Goal: Task Accomplishment & Management: Manage account settings

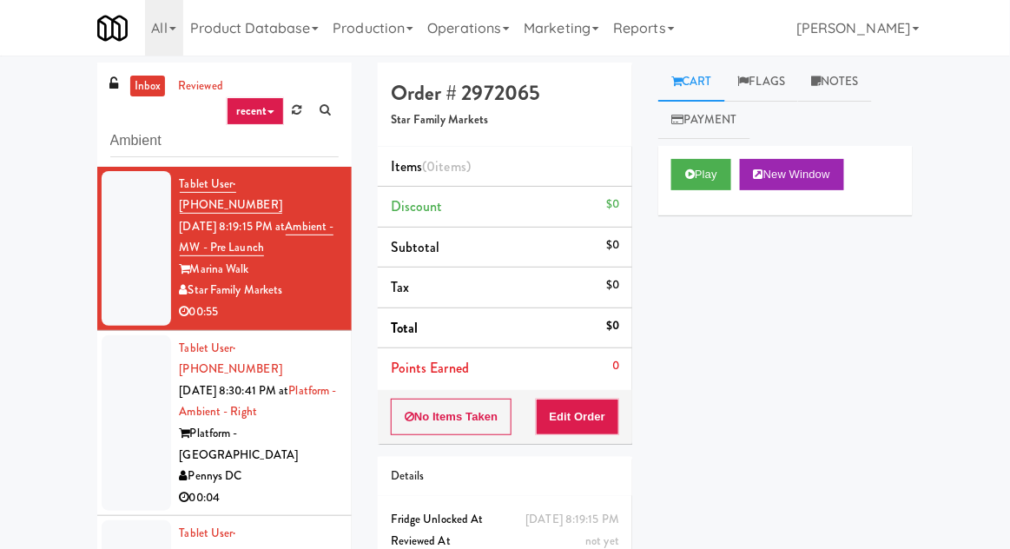
scroll to position [1212, 0]
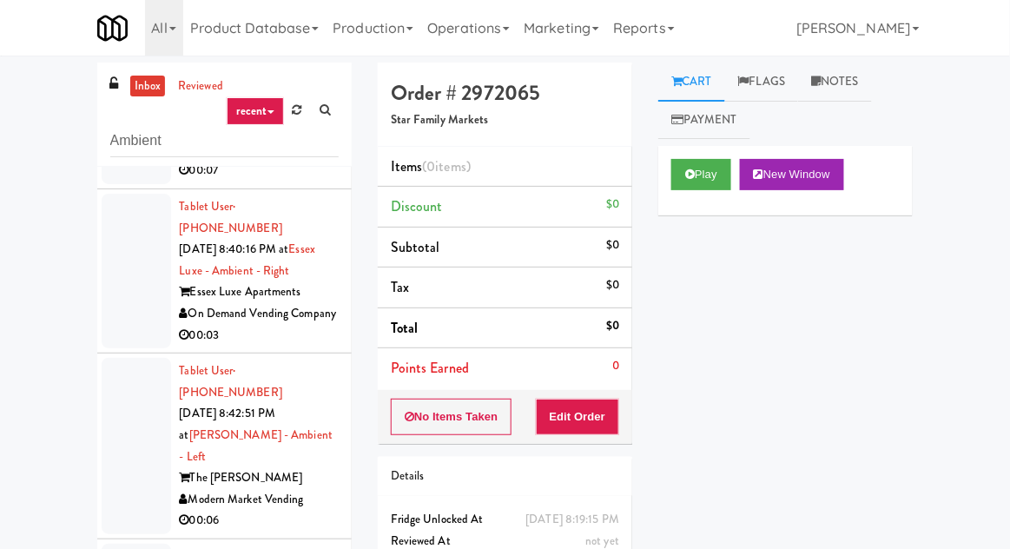
click at [147, 94] on link "inbox" at bounding box center [148, 87] width 36 height 22
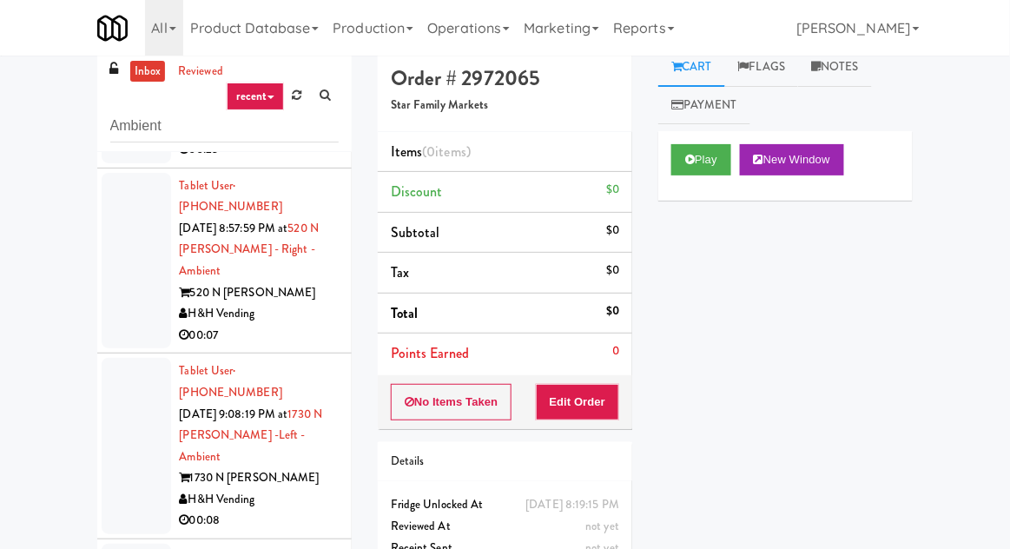
scroll to position [0, 0]
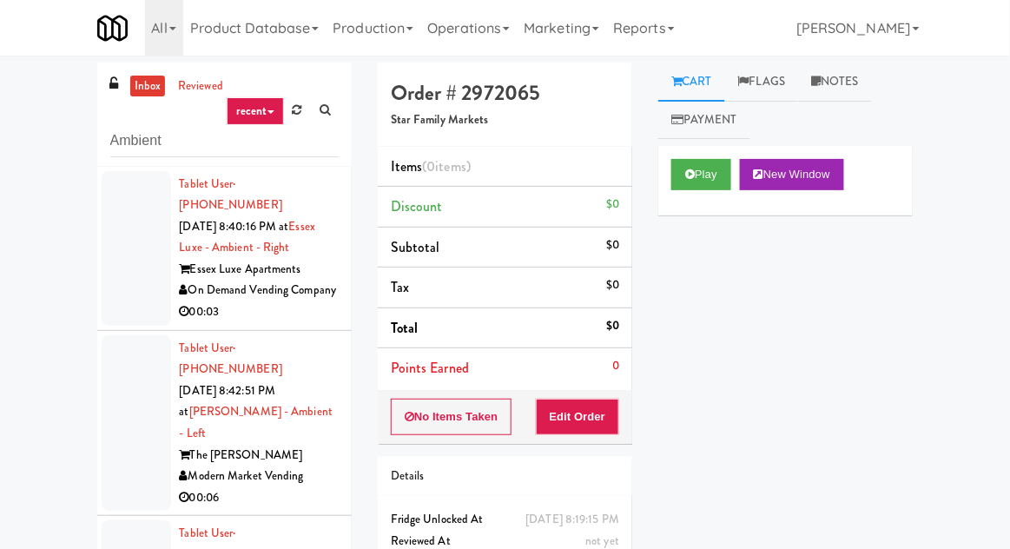
click at [124, 280] on div at bounding box center [136, 248] width 69 height 155
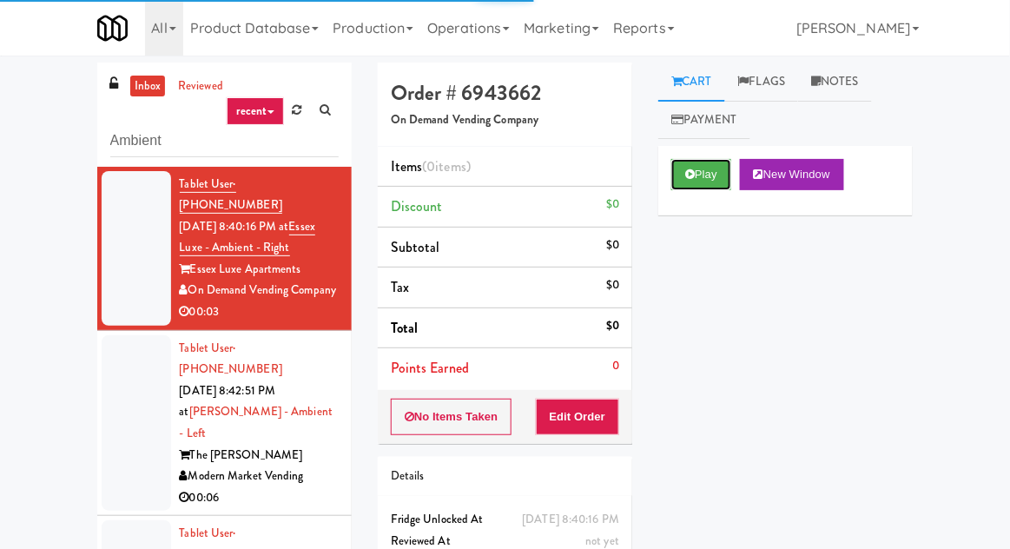
click at [712, 171] on button "Play" at bounding box center [701, 174] width 60 height 31
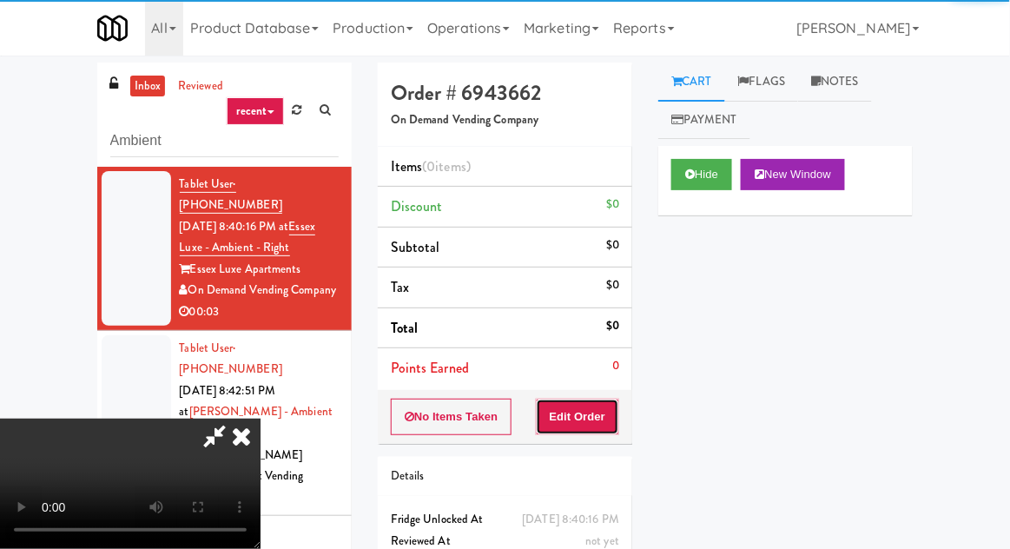
click at [590, 404] on button "Edit Order" at bounding box center [578, 417] width 84 height 36
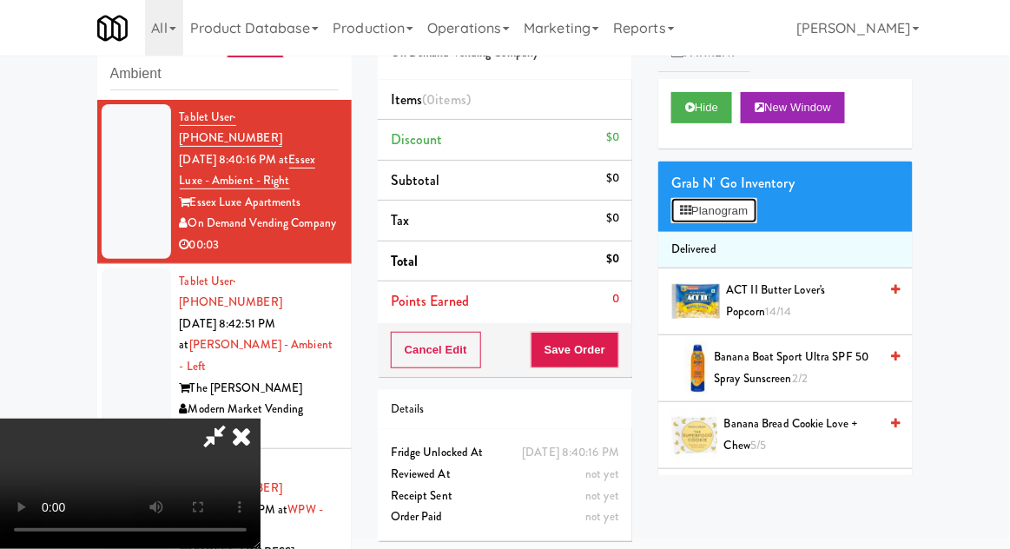
click at [736, 216] on button "Planogram" at bounding box center [713, 211] width 85 height 26
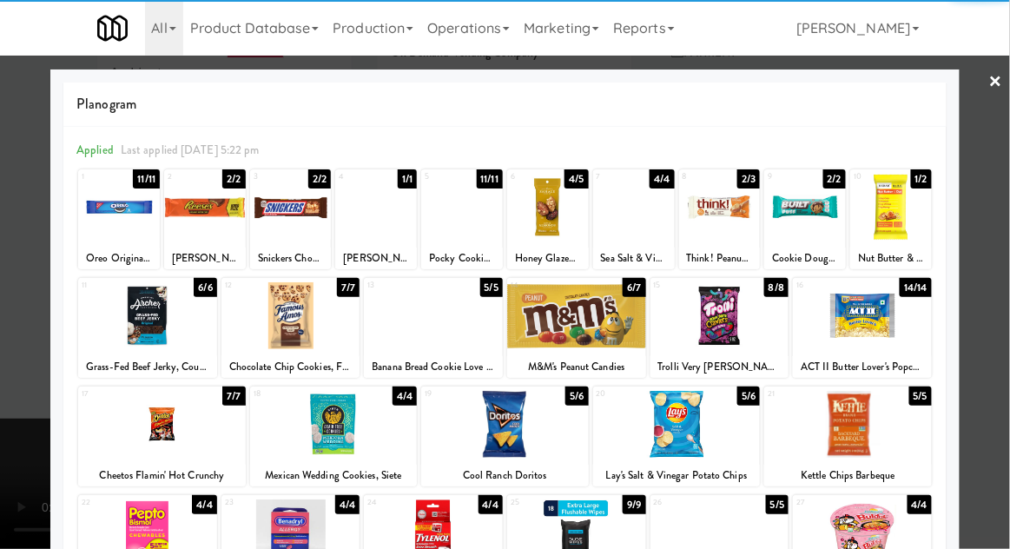
click at [552, 221] on div at bounding box center [548, 207] width 82 height 67
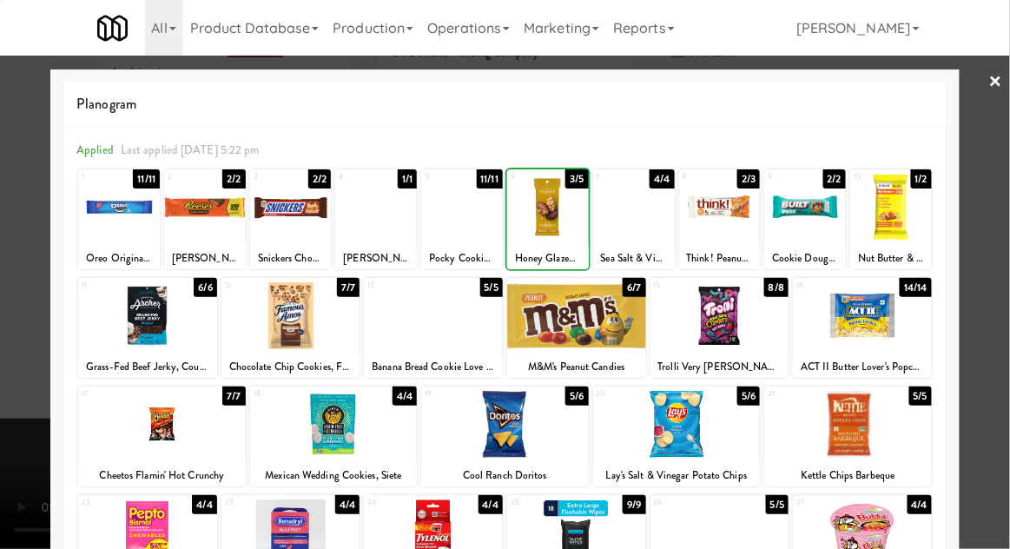
click at [23, 386] on div at bounding box center [505, 274] width 1010 height 549
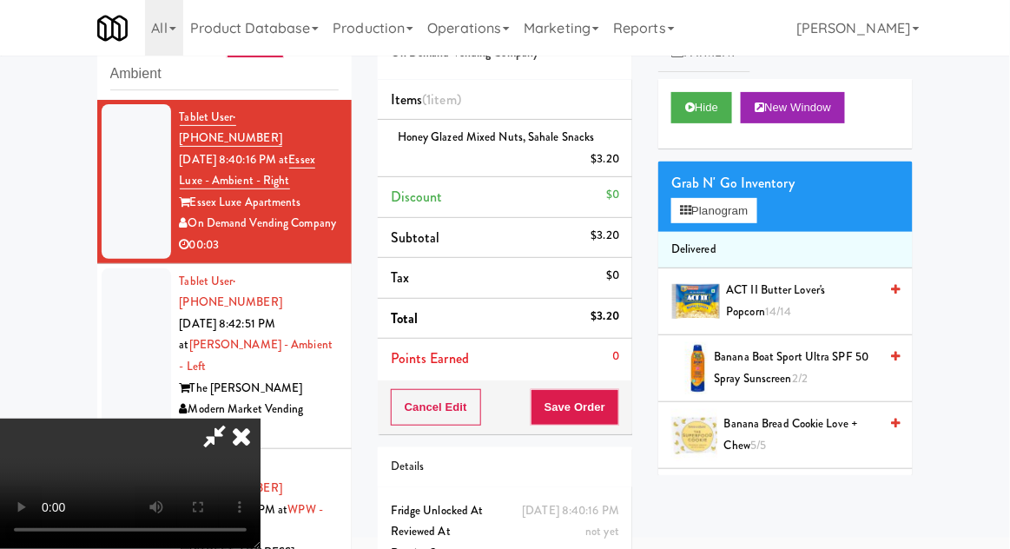
scroll to position [63, 0]
click at [612, 410] on button "Save Order" at bounding box center [575, 407] width 89 height 36
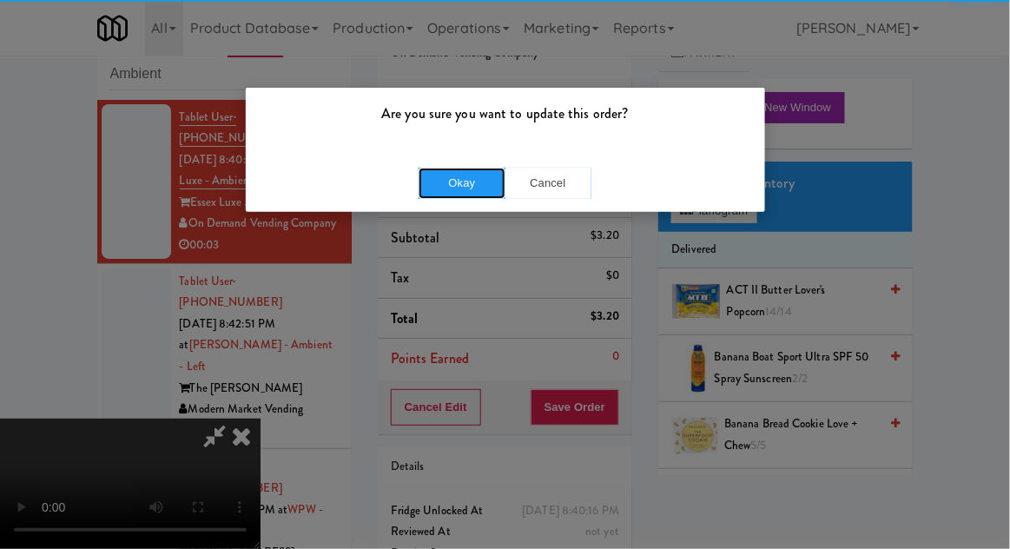
click at [433, 196] on button "Okay" at bounding box center [462, 183] width 87 height 31
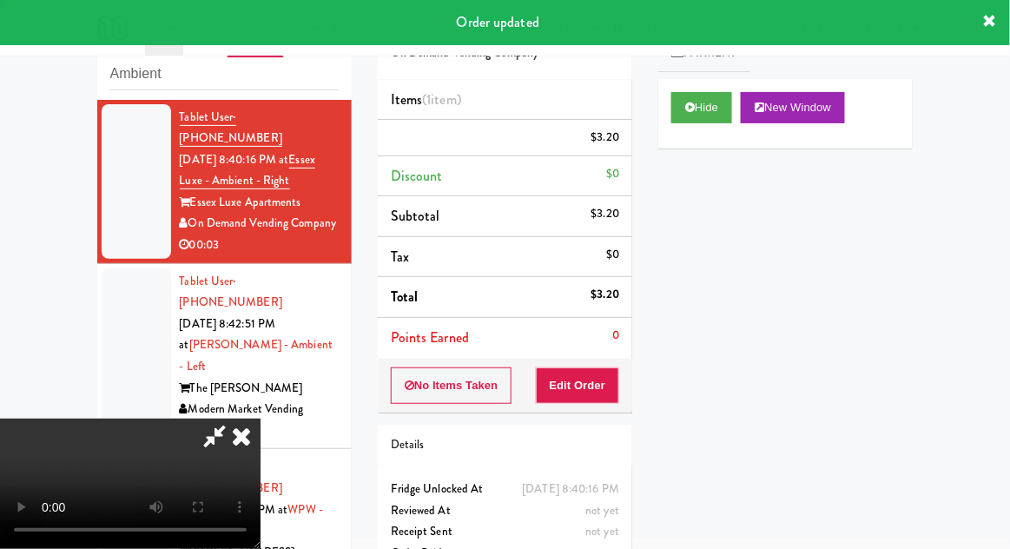
scroll to position [0, 0]
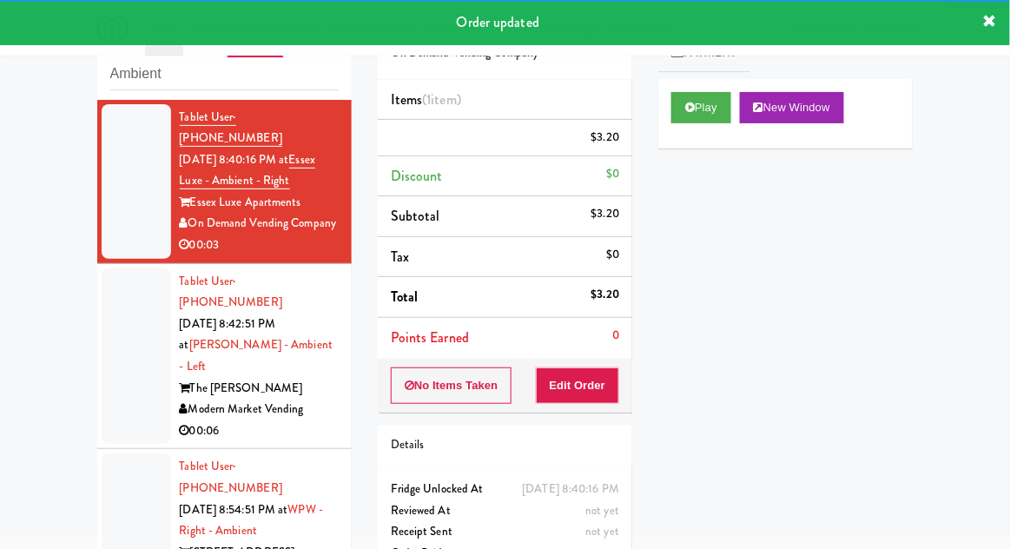
click at [100, 315] on li "Tablet User · (832) 525-5655 [DATE] 8:42:51 PM at [PERSON_NAME] - Ambient - Lef…" at bounding box center [224, 357] width 254 height 186
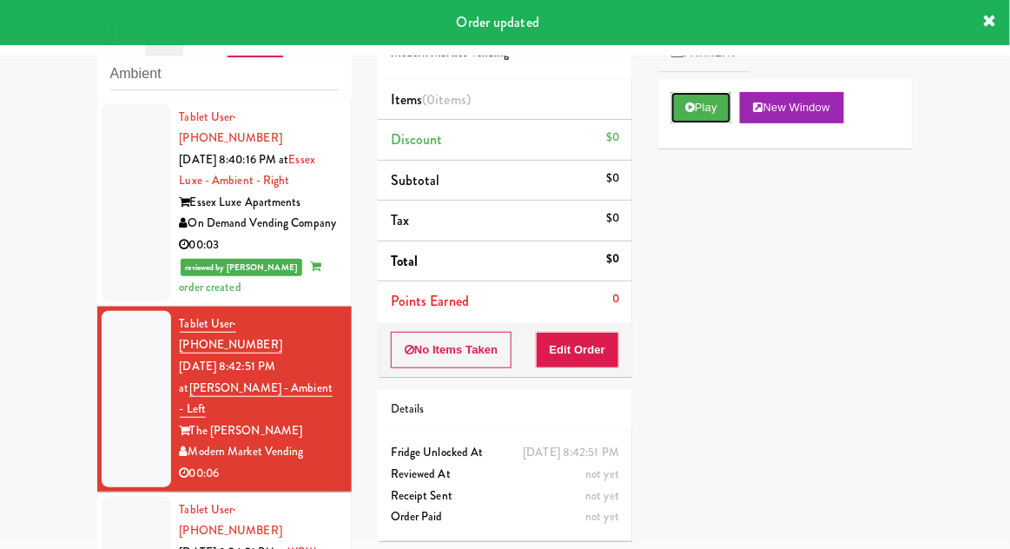
click at [719, 107] on button "Play" at bounding box center [701, 107] width 60 height 31
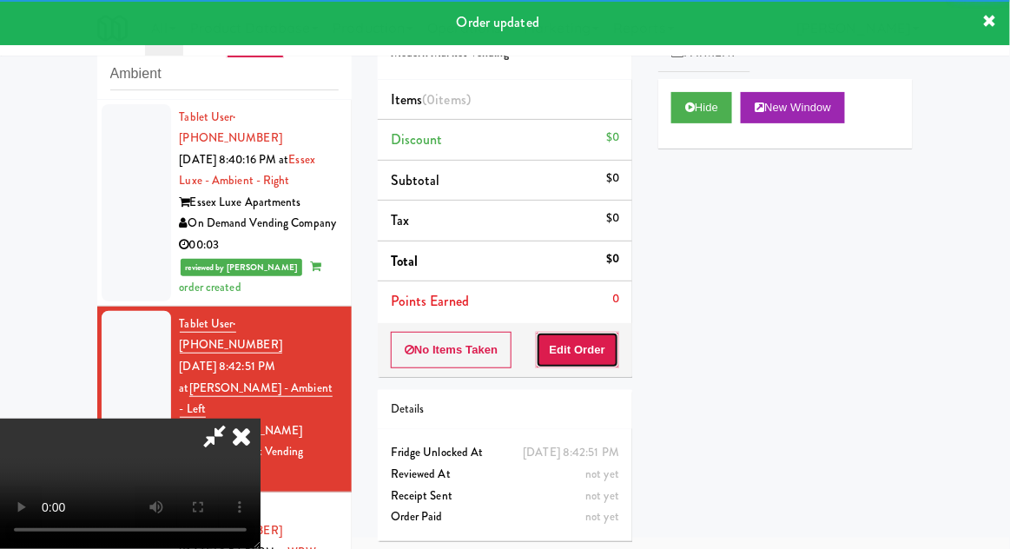
click at [589, 336] on button "Edit Order" at bounding box center [578, 350] width 84 height 36
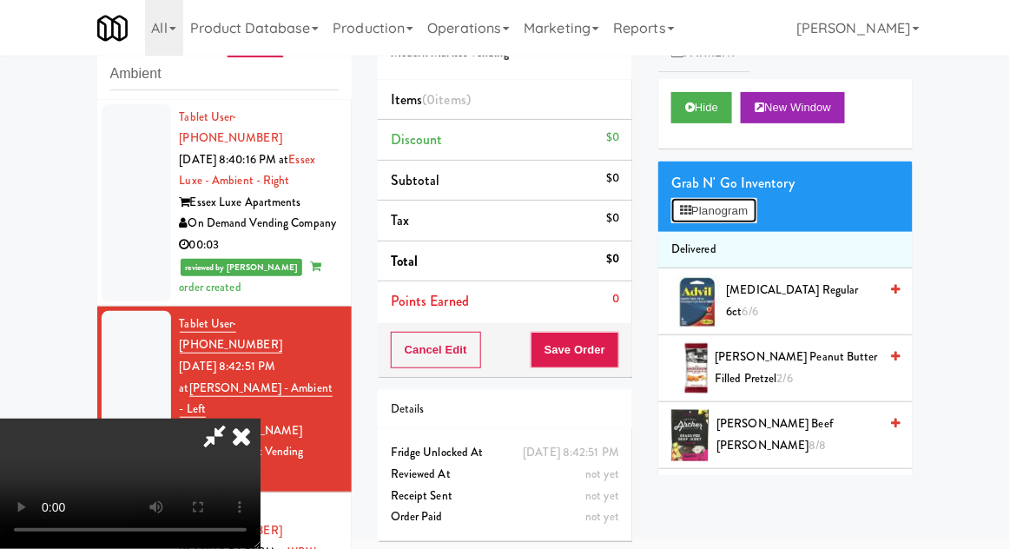
click at [745, 217] on button "Planogram" at bounding box center [713, 211] width 85 height 26
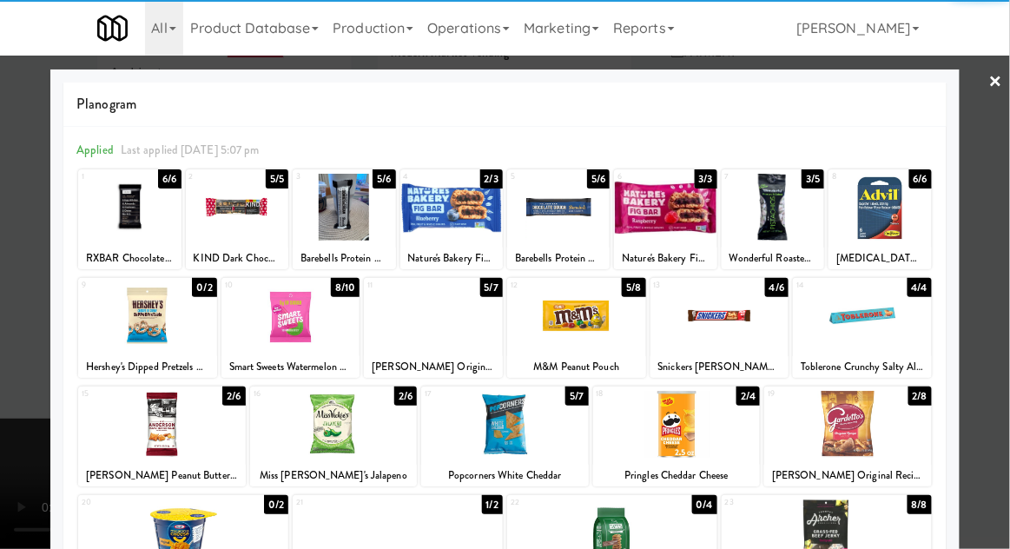
click at [129, 342] on div at bounding box center [147, 315] width 139 height 67
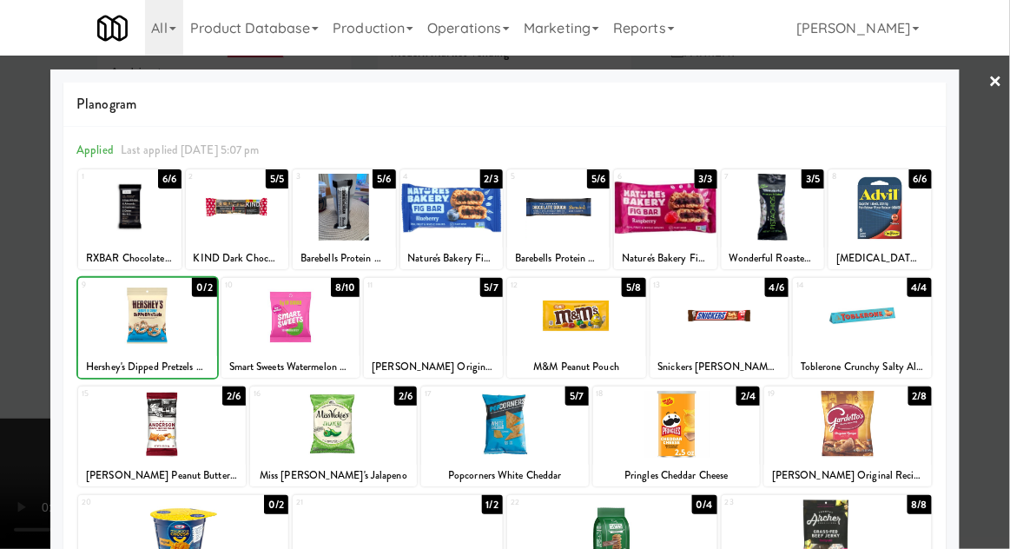
click at [994, 309] on div at bounding box center [505, 274] width 1010 height 549
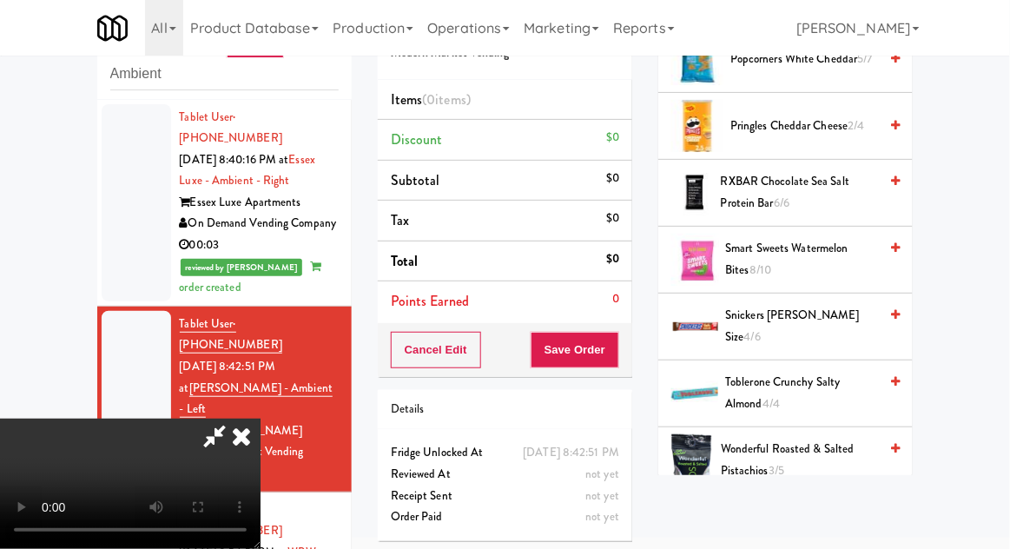
scroll to position [1576, 0]
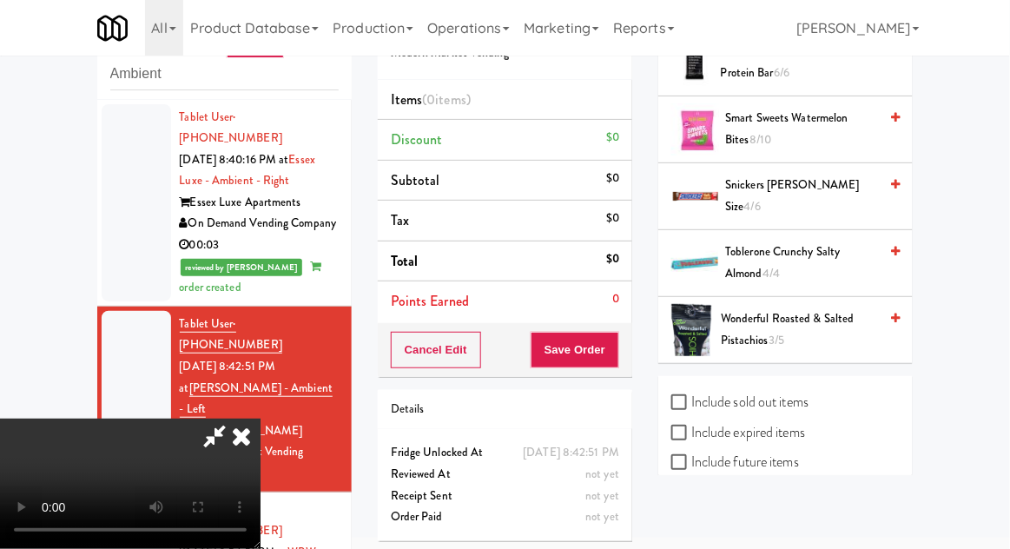
click at [788, 406] on label "Include sold out items" at bounding box center [739, 402] width 137 height 26
click at [691, 406] on input "Include sold out items" at bounding box center [681, 403] width 20 height 14
checkbox input "true"
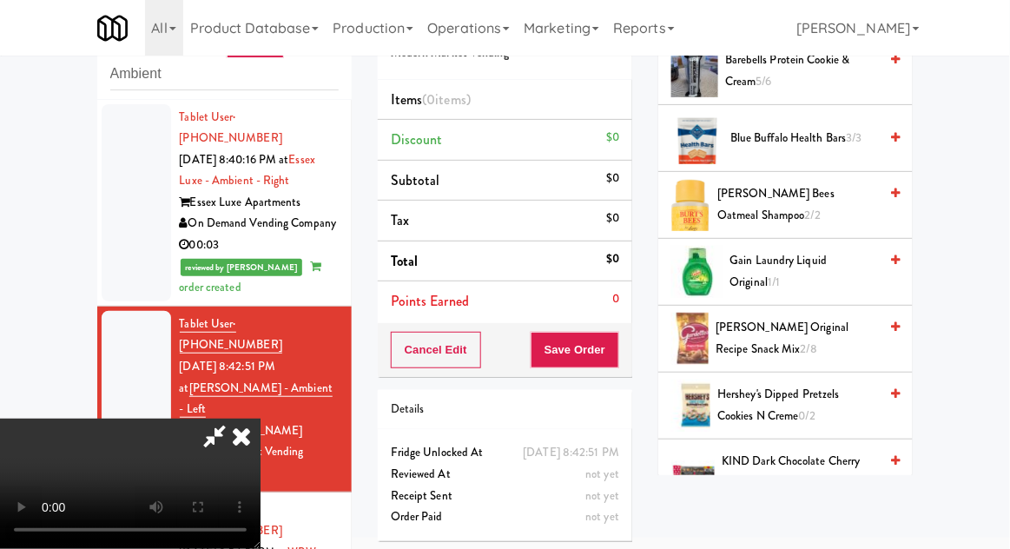
scroll to position [565, 0]
click at [790, 404] on span "Hershey's Dipped Pretzels Cookies N Creme 0/2" at bounding box center [797, 404] width 161 height 43
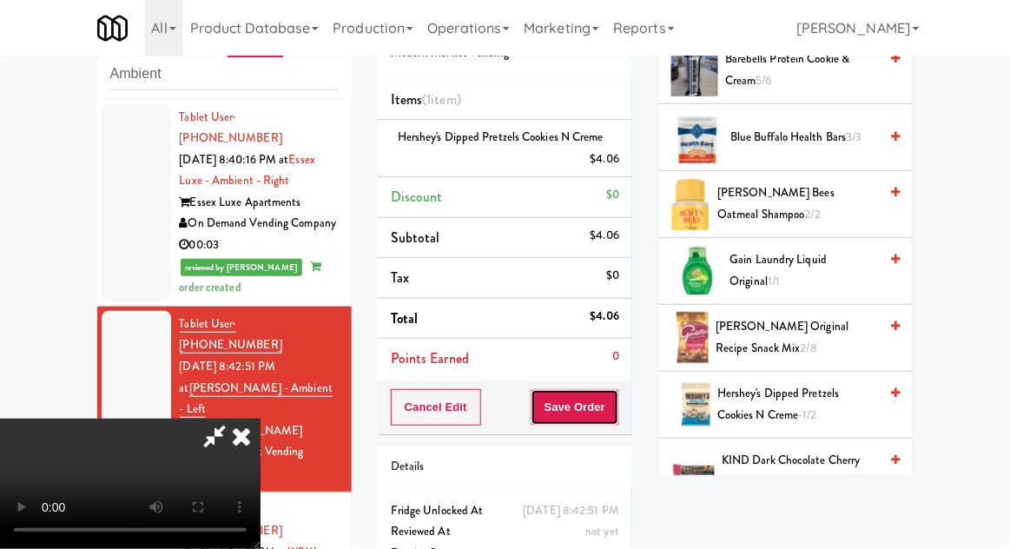
click at [613, 418] on button "Save Order" at bounding box center [575, 407] width 89 height 36
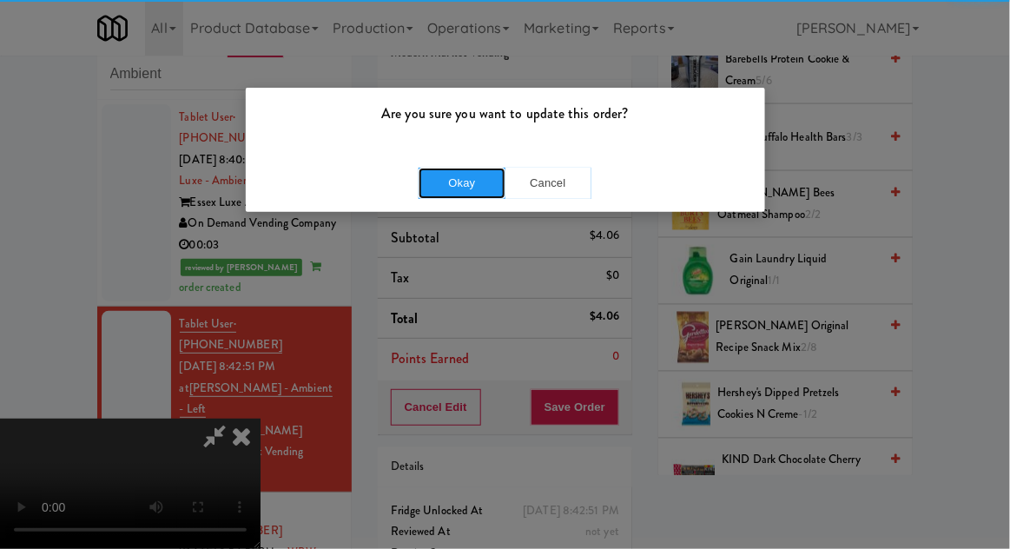
click at [448, 172] on button "Okay" at bounding box center [462, 183] width 87 height 31
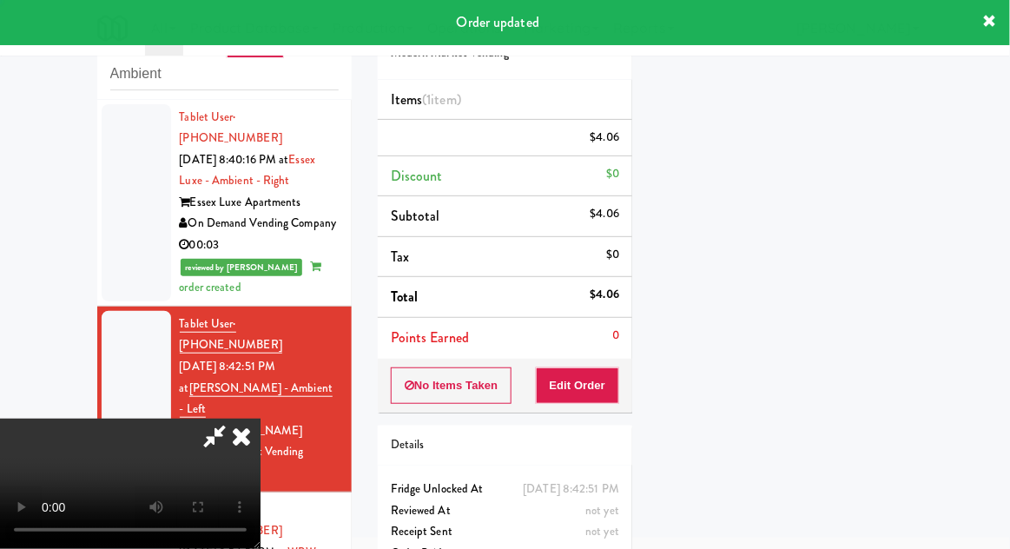
scroll to position [171, 0]
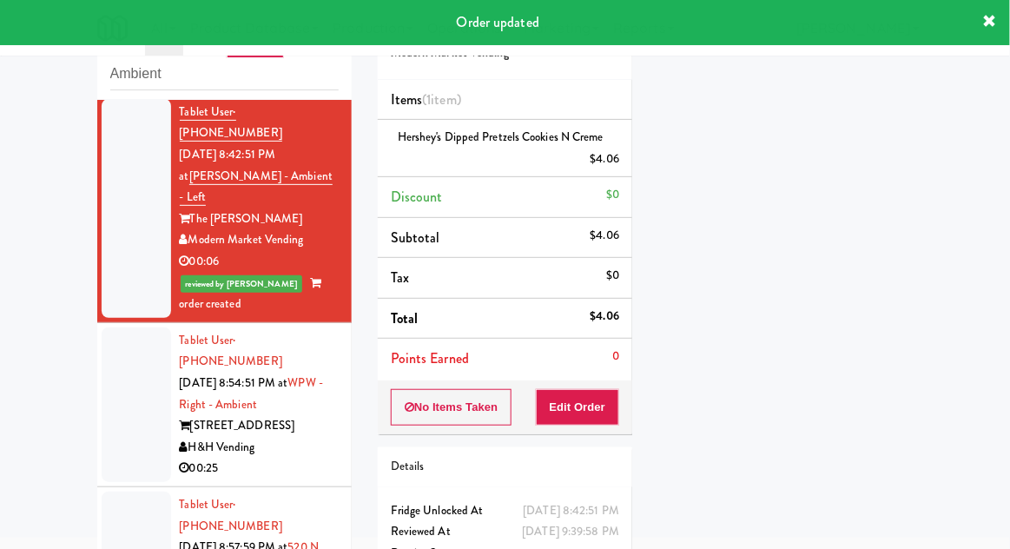
click at [111, 343] on div at bounding box center [136, 404] width 69 height 155
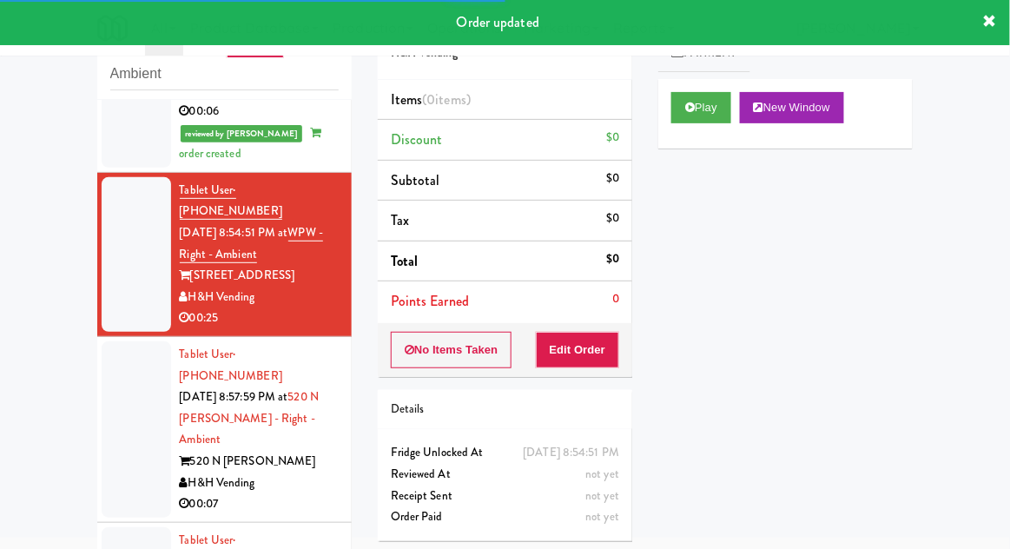
scroll to position [367, 0]
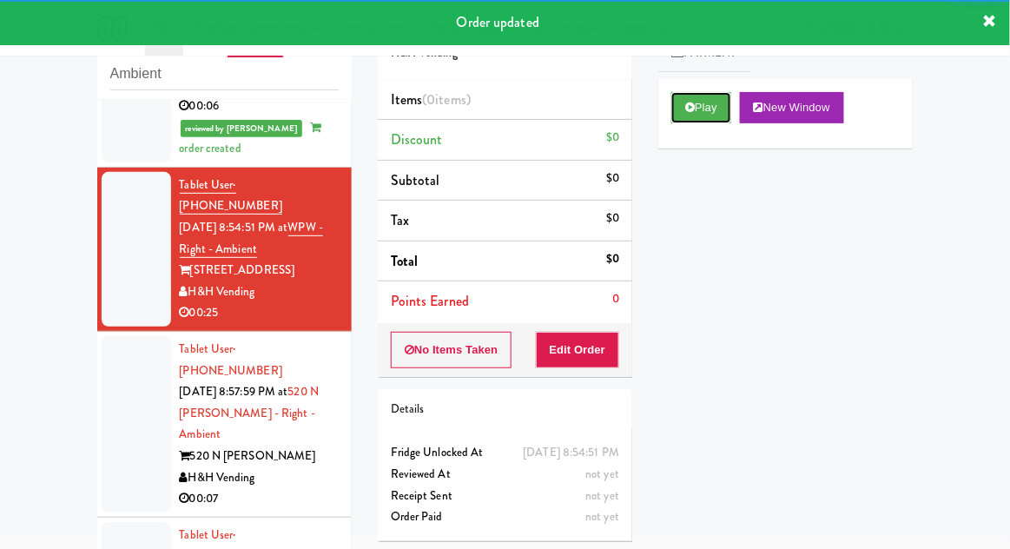
click at [711, 120] on button "Play" at bounding box center [701, 107] width 60 height 31
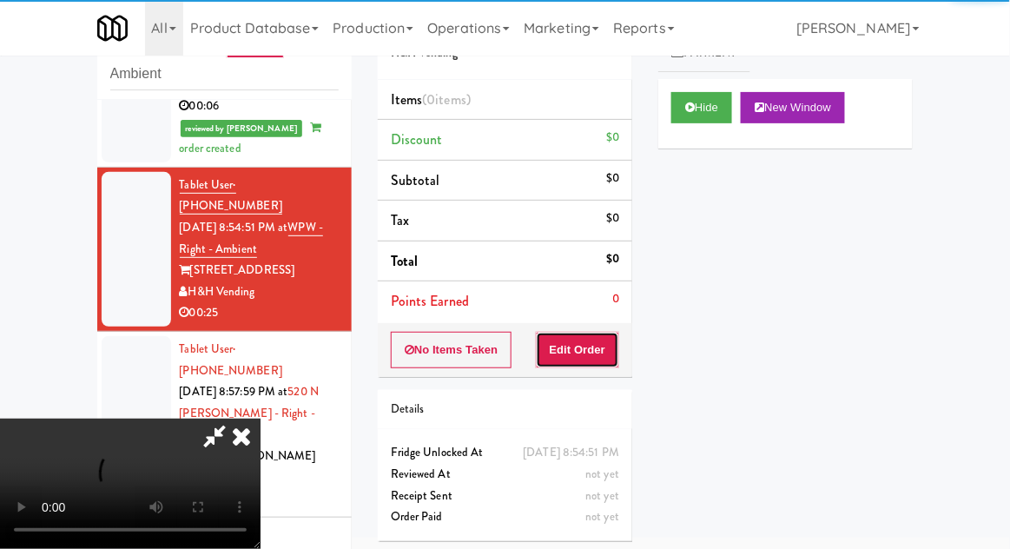
click at [586, 359] on button "Edit Order" at bounding box center [578, 350] width 84 height 36
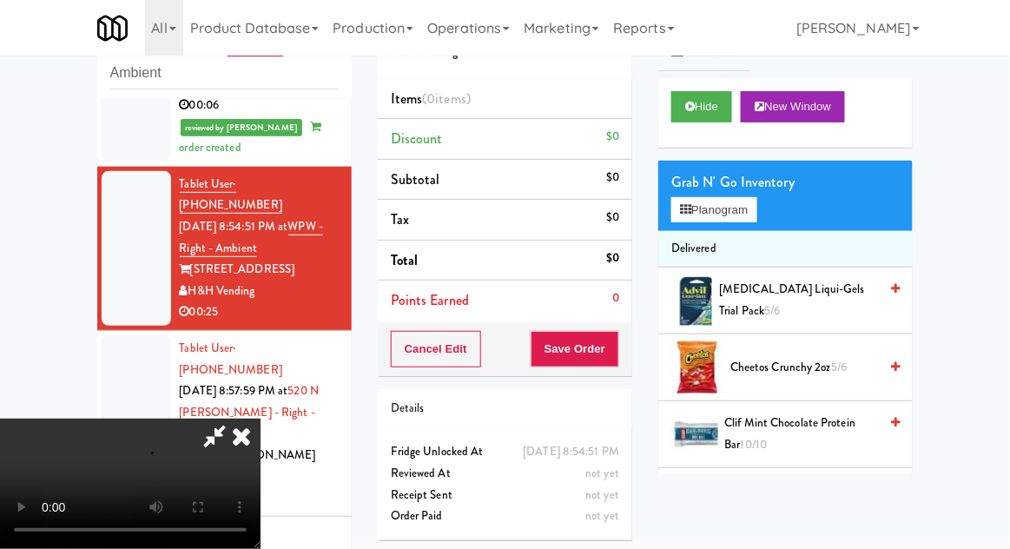
scroll to position [67, 0]
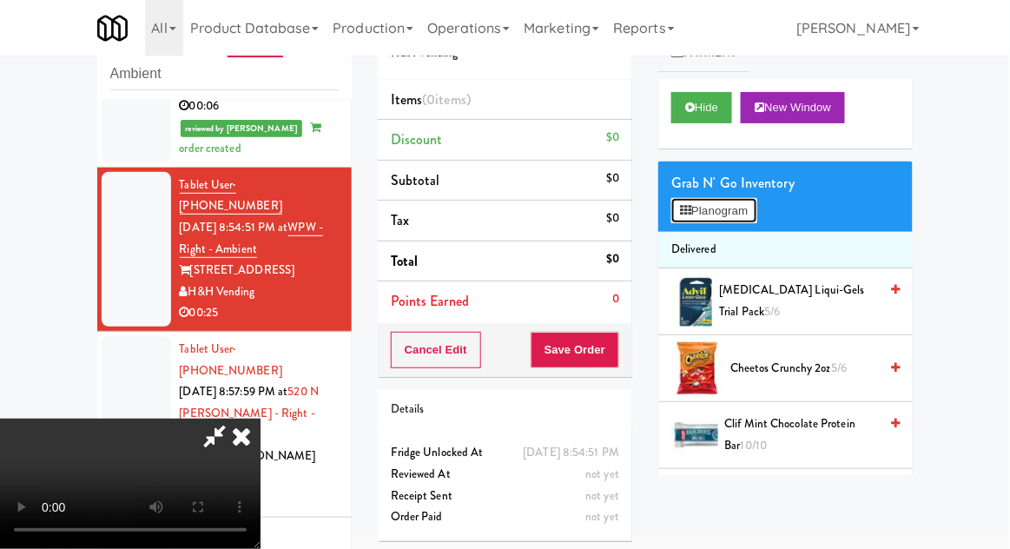
click at [744, 219] on button "Planogram" at bounding box center [713, 211] width 85 height 26
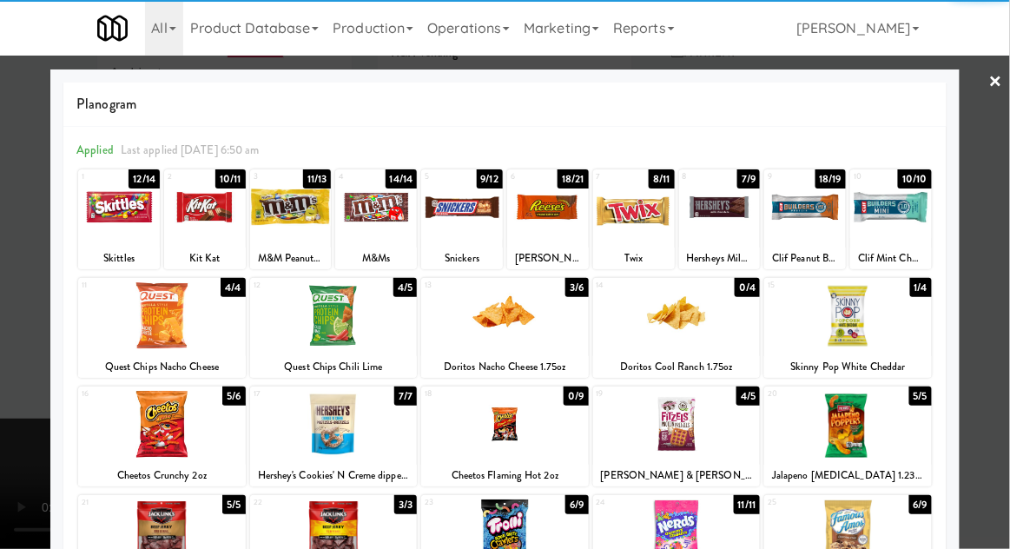
click at [879, 330] on div at bounding box center [848, 315] width 168 height 67
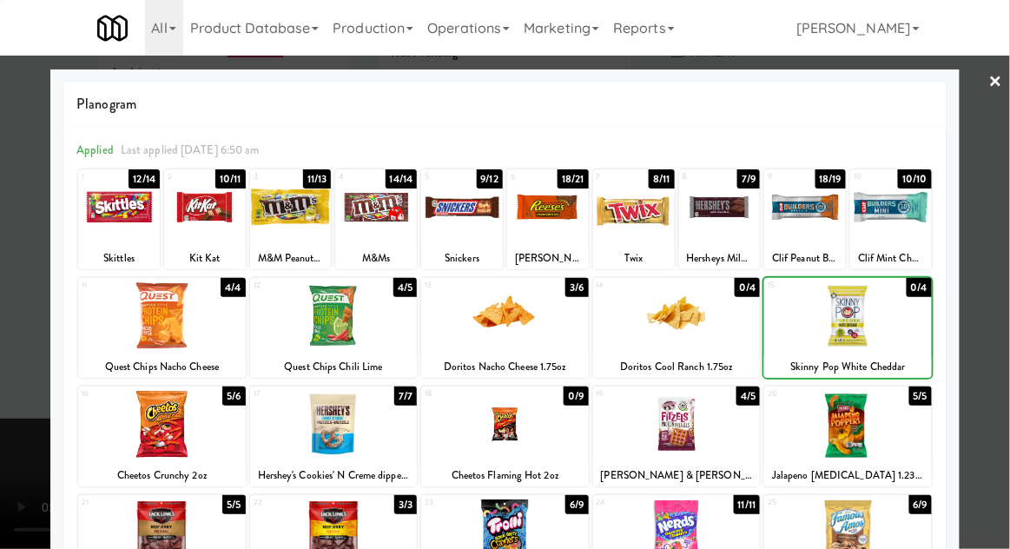
click at [998, 305] on div at bounding box center [505, 274] width 1010 height 549
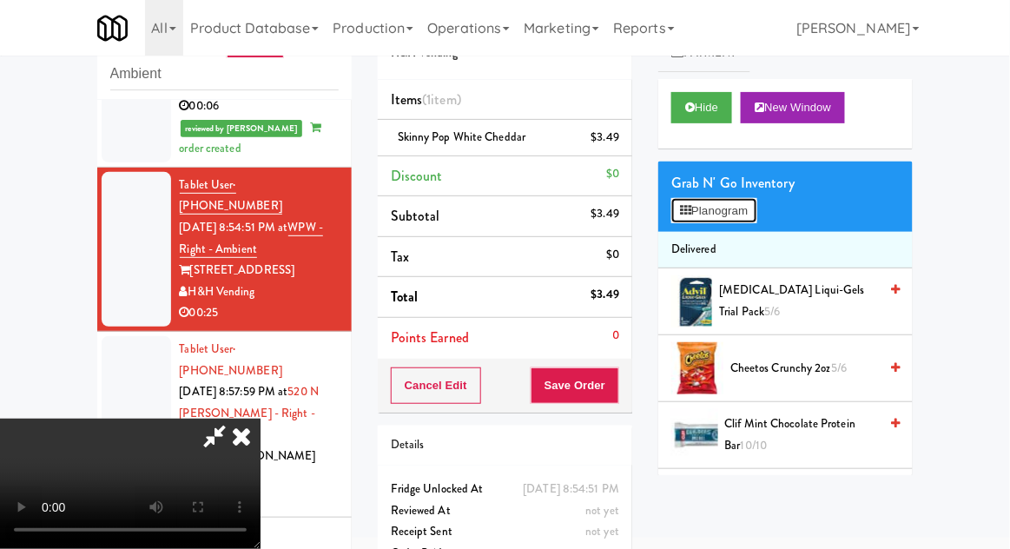
click at [746, 207] on button "Planogram" at bounding box center [713, 211] width 85 height 26
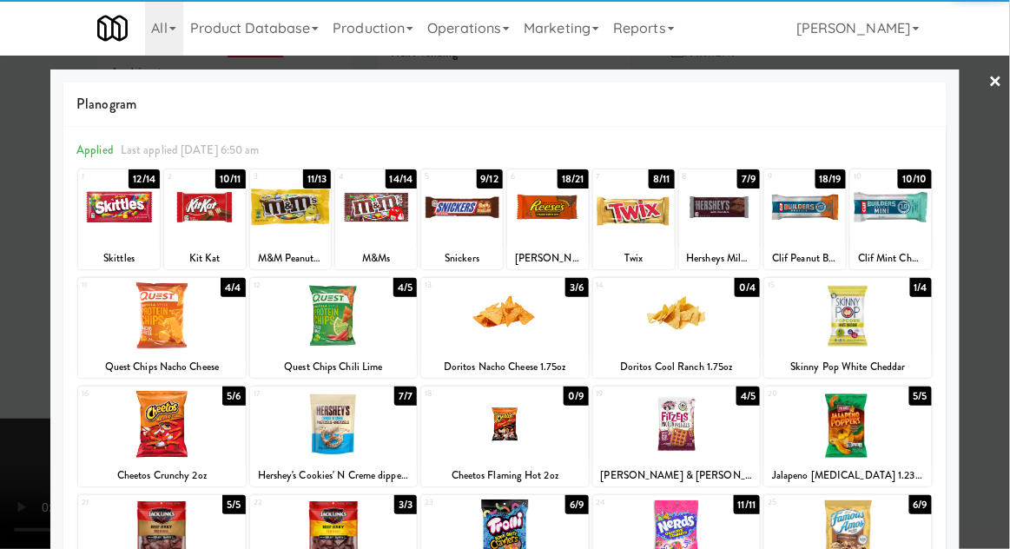
click at [149, 331] on div at bounding box center [162, 315] width 168 height 67
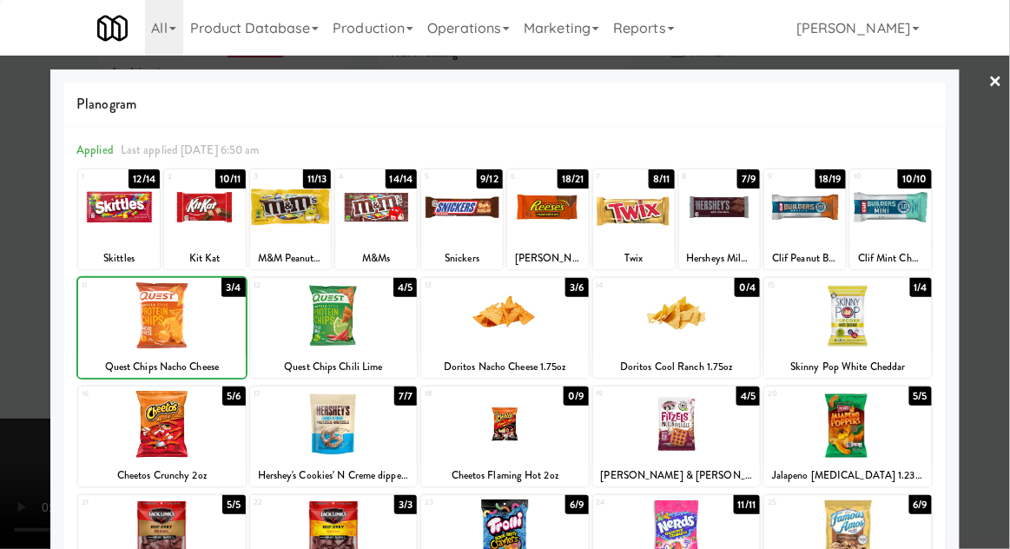
click at [1003, 293] on div at bounding box center [505, 274] width 1010 height 549
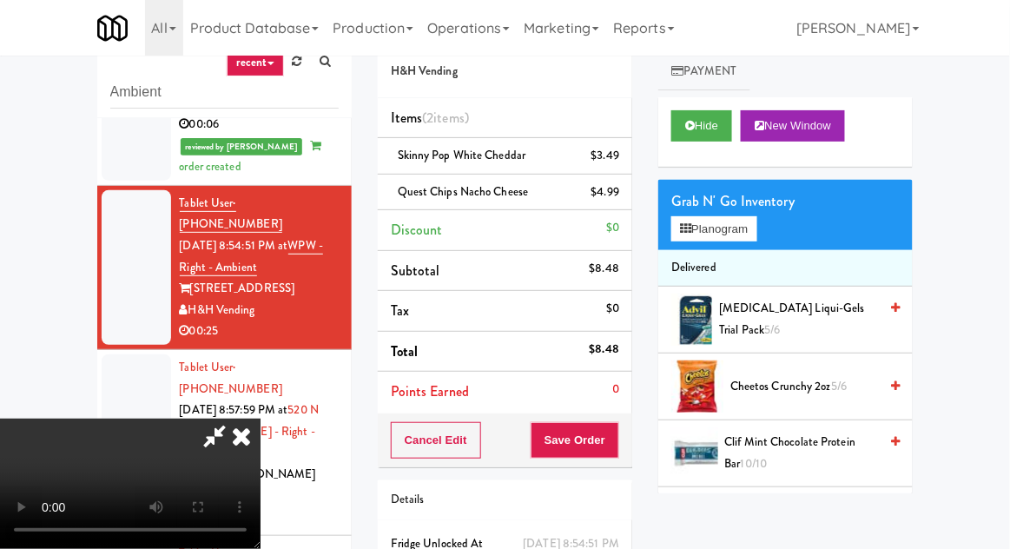
scroll to position [79, 0]
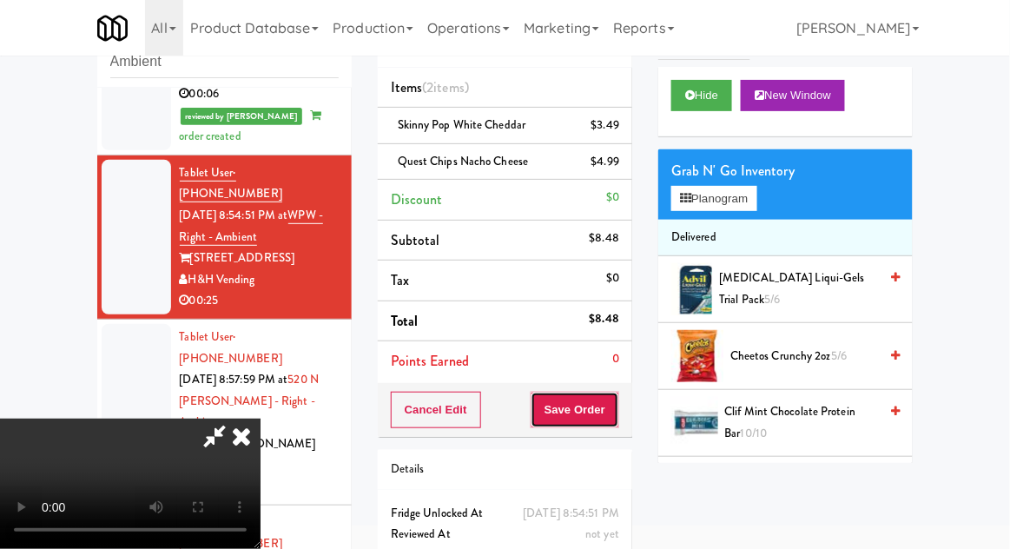
click at [611, 417] on button "Save Order" at bounding box center [575, 410] width 89 height 36
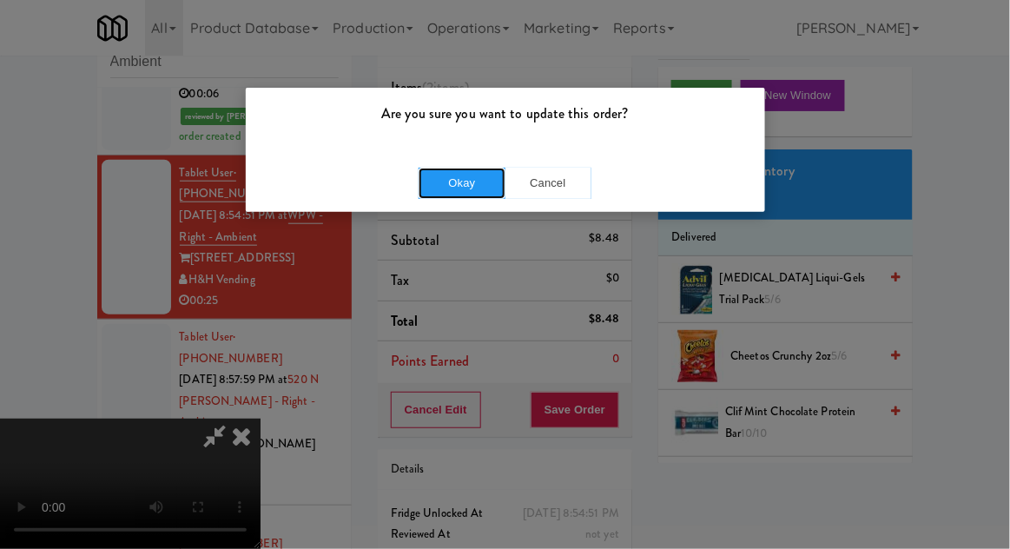
click at [436, 183] on button "Okay" at bounding box center [462, 183] width 87 height 31
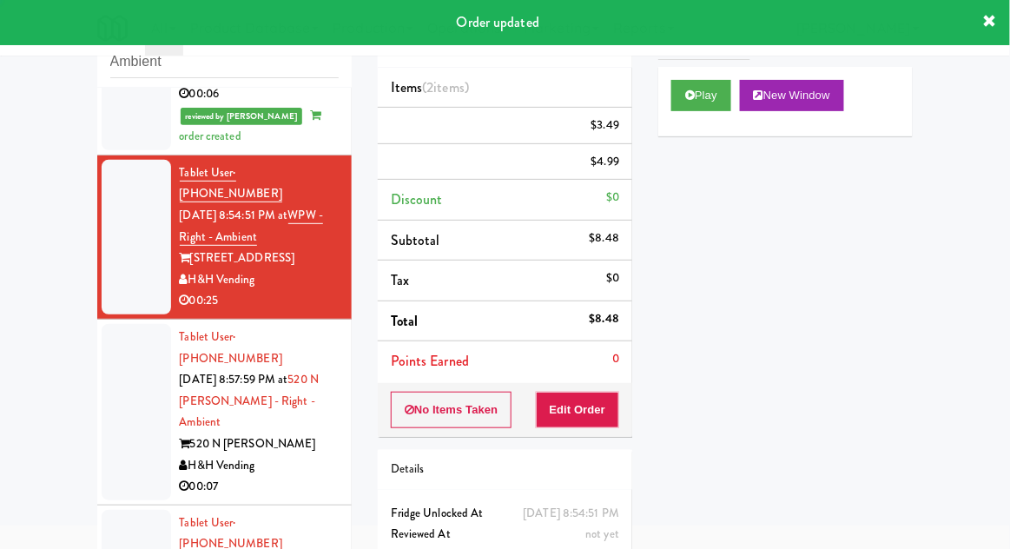
click at [102, 334] on div at bounding box center [136, 412] width 69 height 176
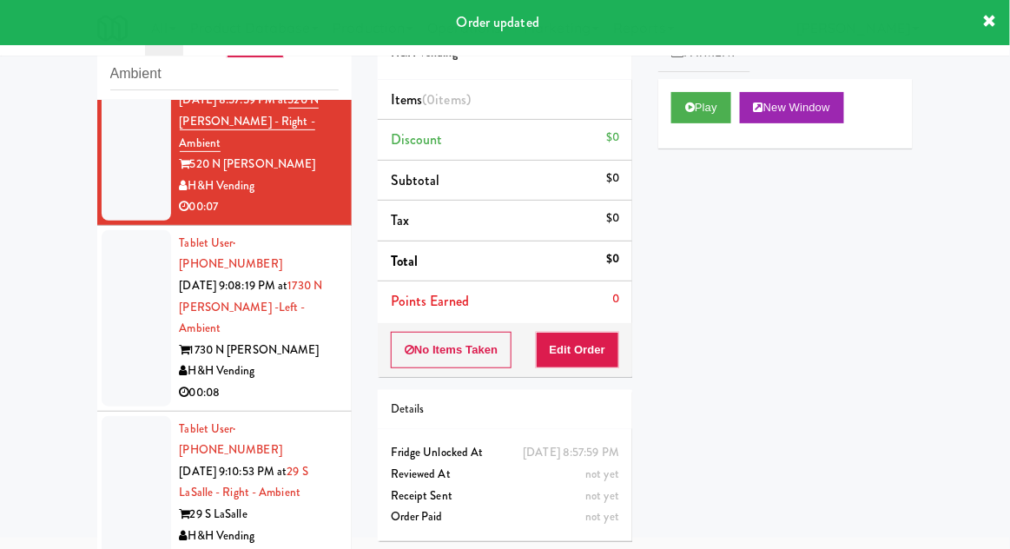
scroll to position [705, 0]
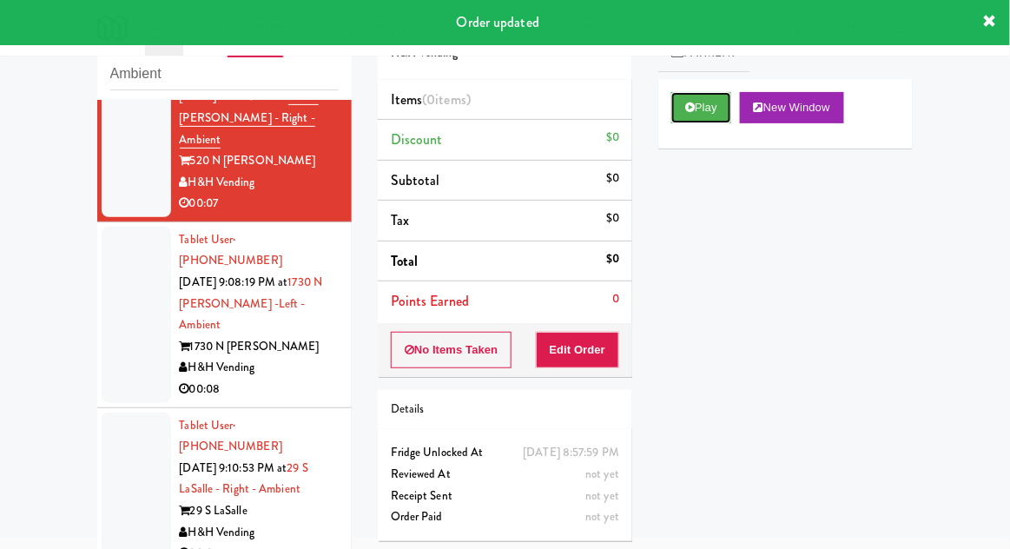
click at [709, 120] on button "Play" at bounding box center [701, 107] width 60 height 31
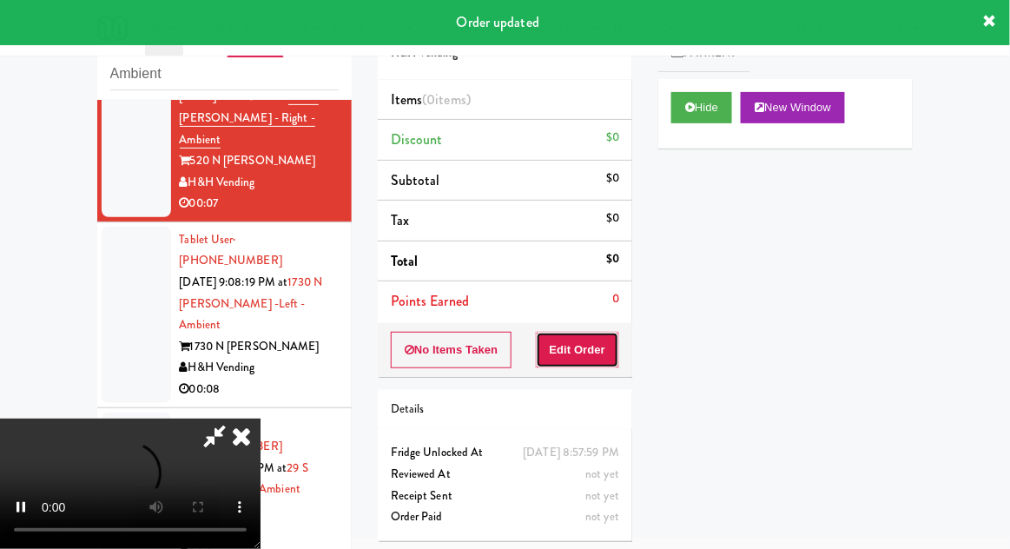
click at [605, 353] on button "Edit Order" at bounding box center [578, 350] width 84 height 36
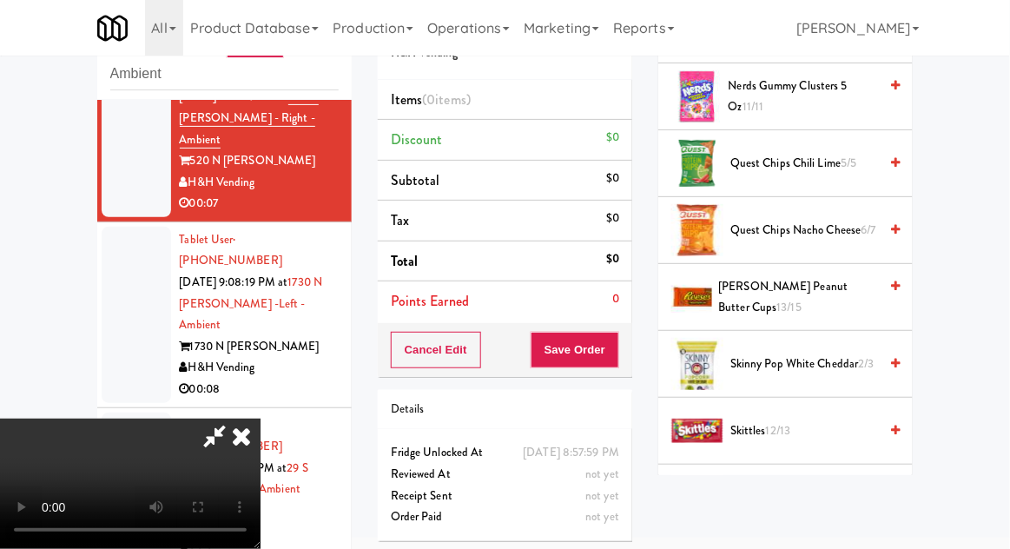
scroll to position [1196, 0]
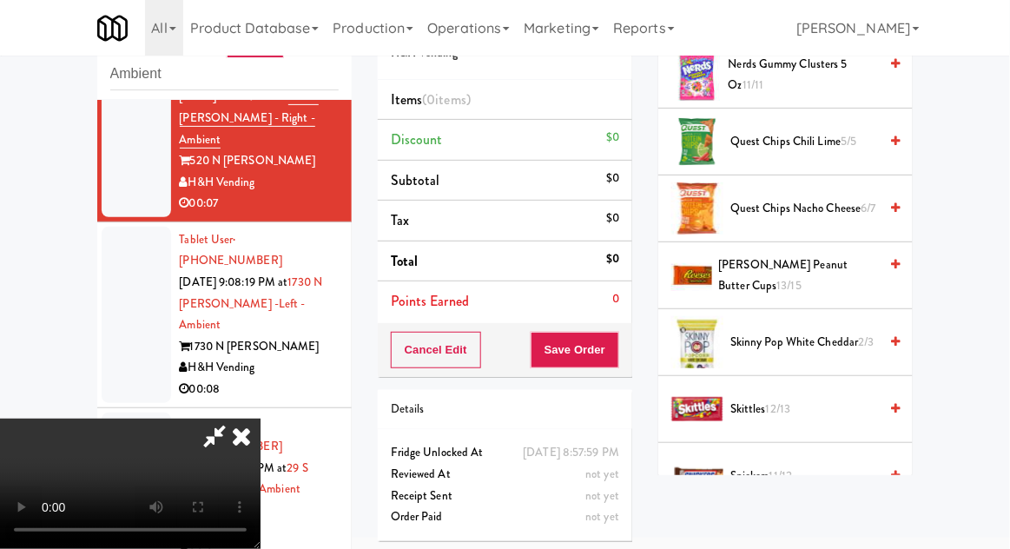
click at [851, 332] on span "Skinny Pop White Cheddar 2/3" at bounding box center [804, 343] width 148 height 22
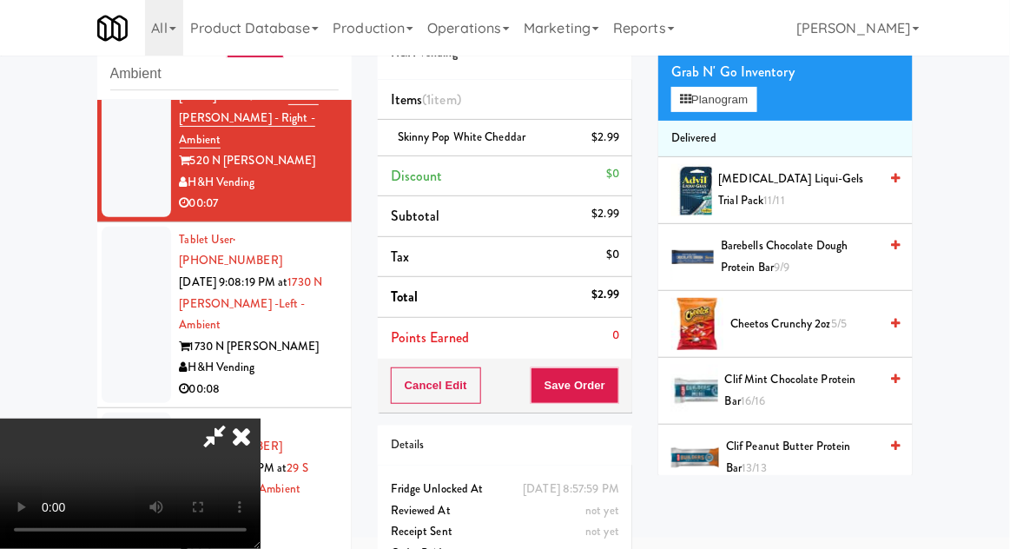
scroll to position [0, 0]
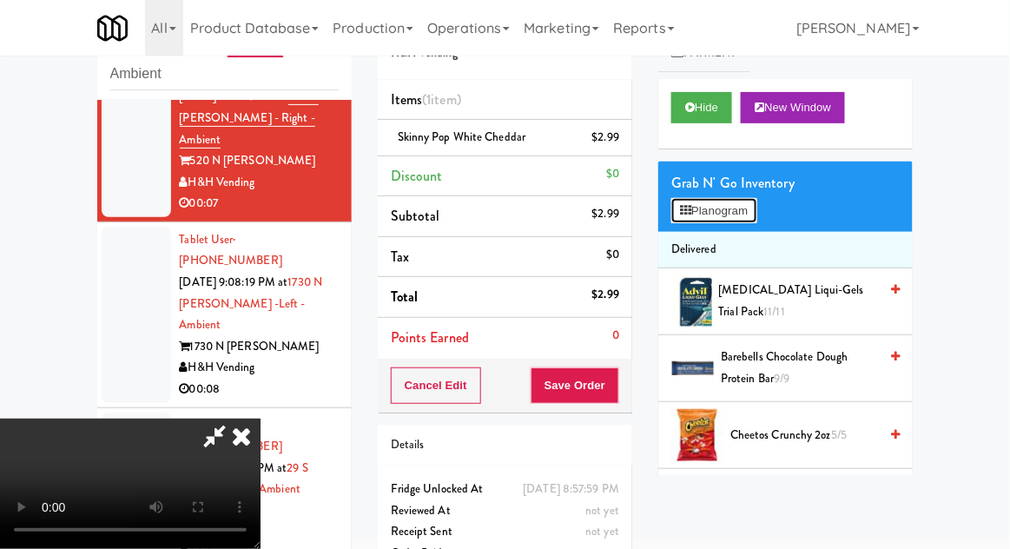
click at [725, 220] on button "Planogram" at bounding box center [713, 211] width 85 height 26
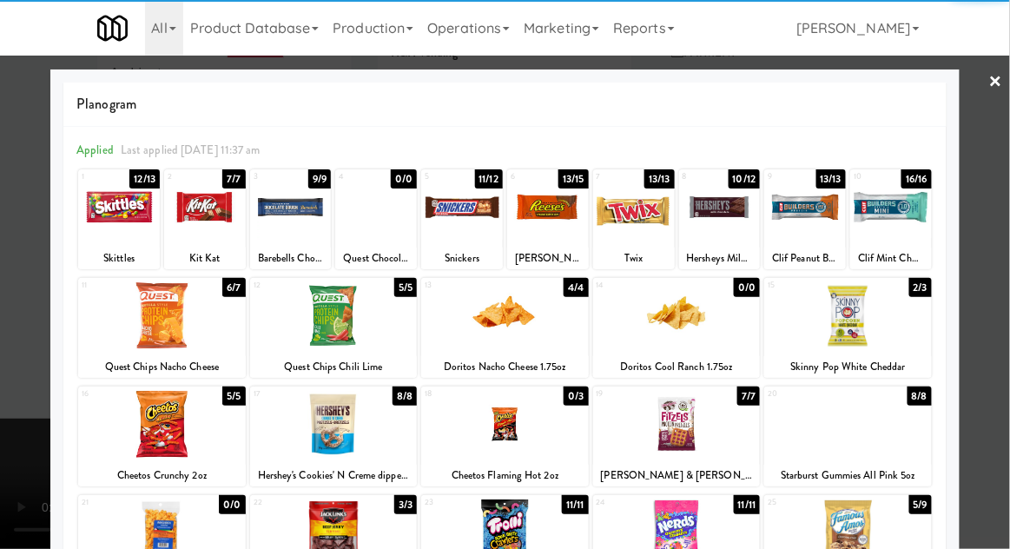
click at [715, 218] on div at bounding box center [720, 207] width 82 height 67
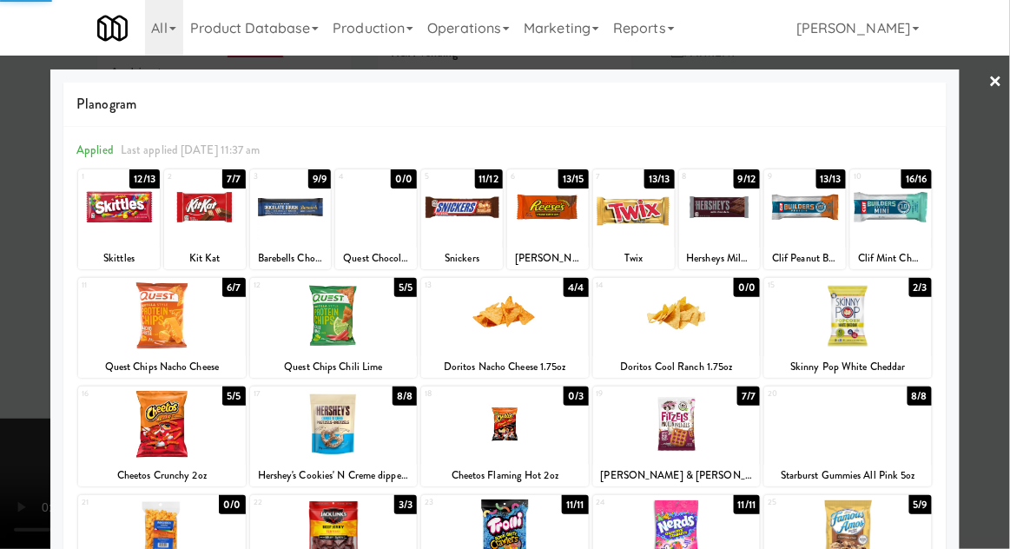
click at [999, 188] on div at bounding box center [505, 274] width 1010 height 549
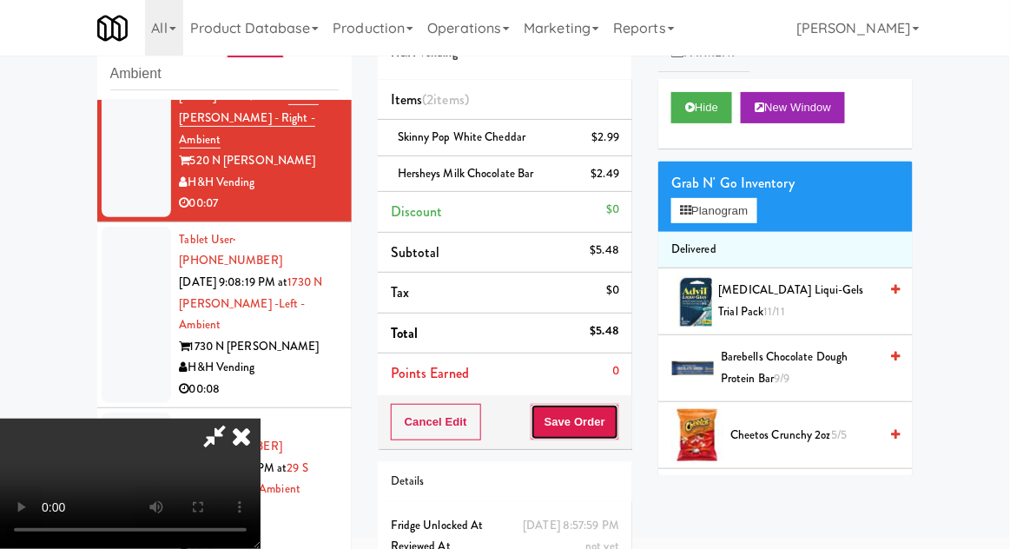
click at [617, 431] on button "Save Order" at bounding box center [575, 422] width 89 height 36
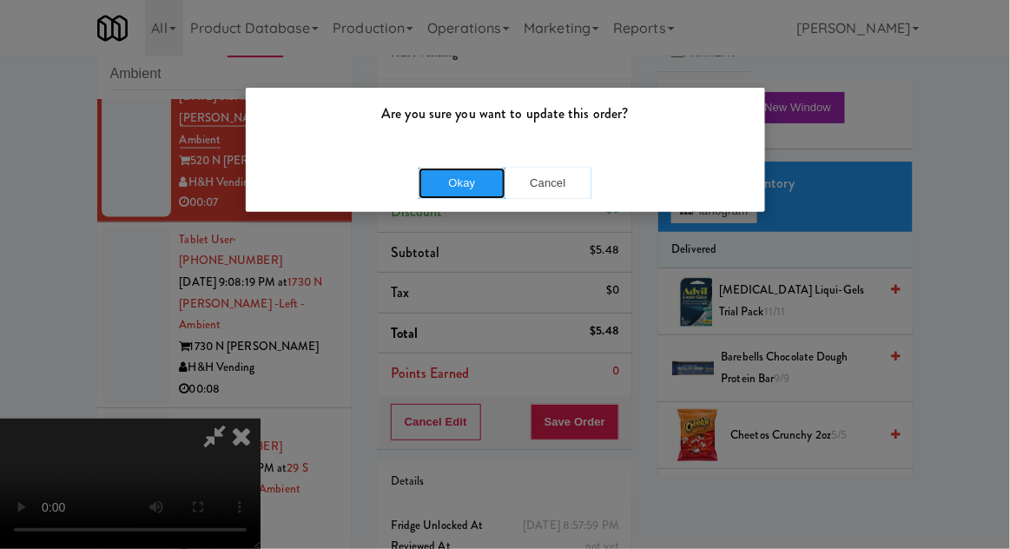
click at [438, 181] on button "Okay" at bounding box center [462, 183] width 87 height 31
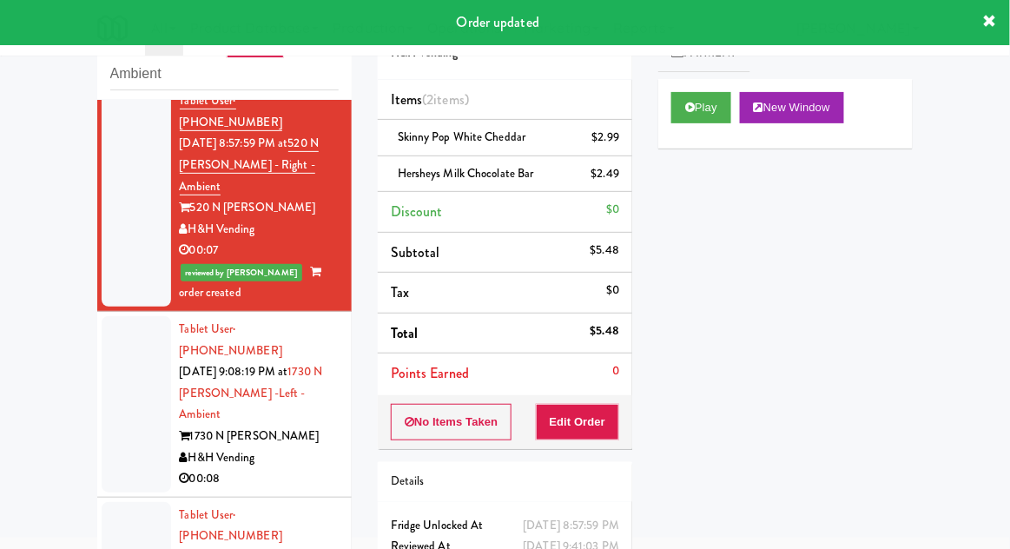
click at [126, 316] on div at bounding box center [136, 404] width 69 height 176
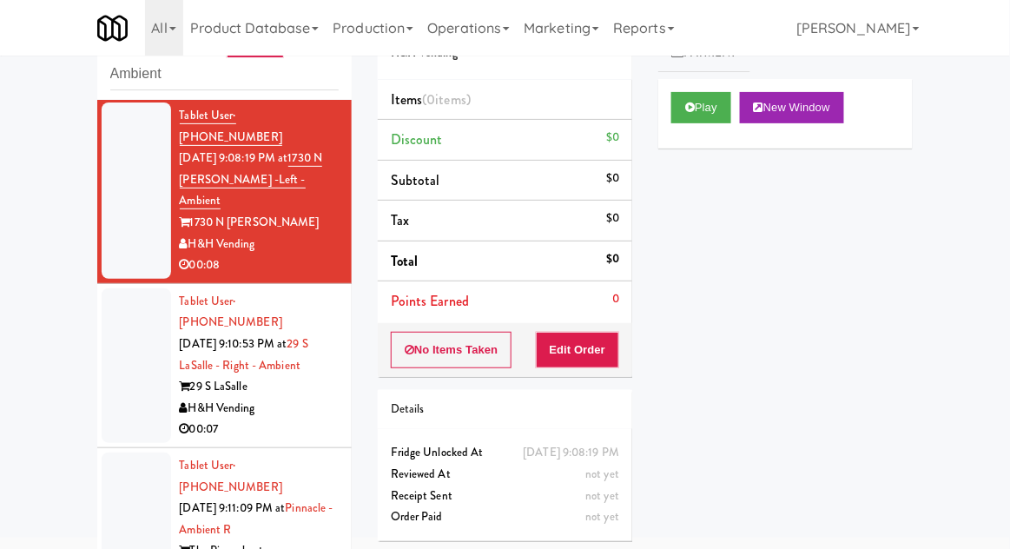
scroll to position [874, 0]
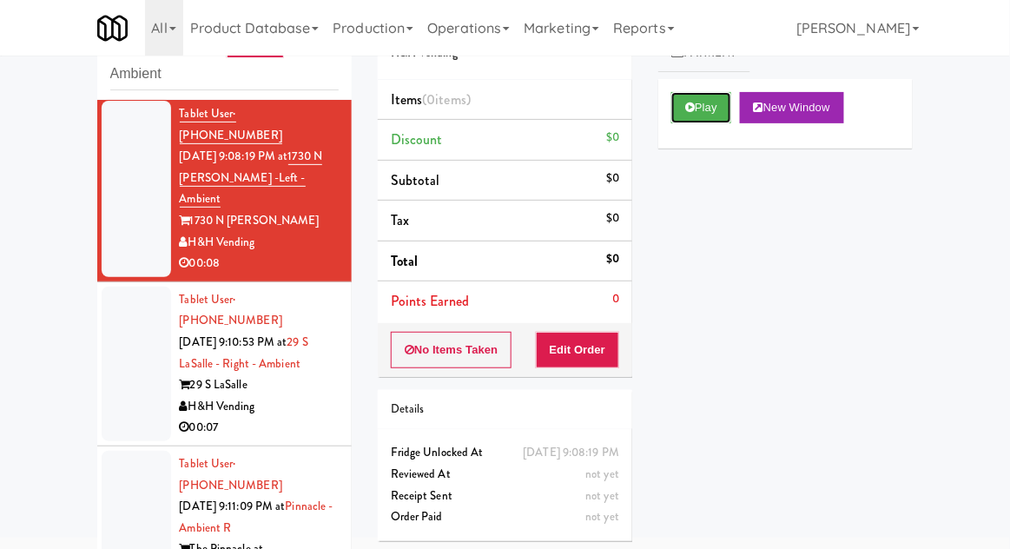
click at [729, 118] on button "Play" at bounding box center [701, 107] width 60 height 31
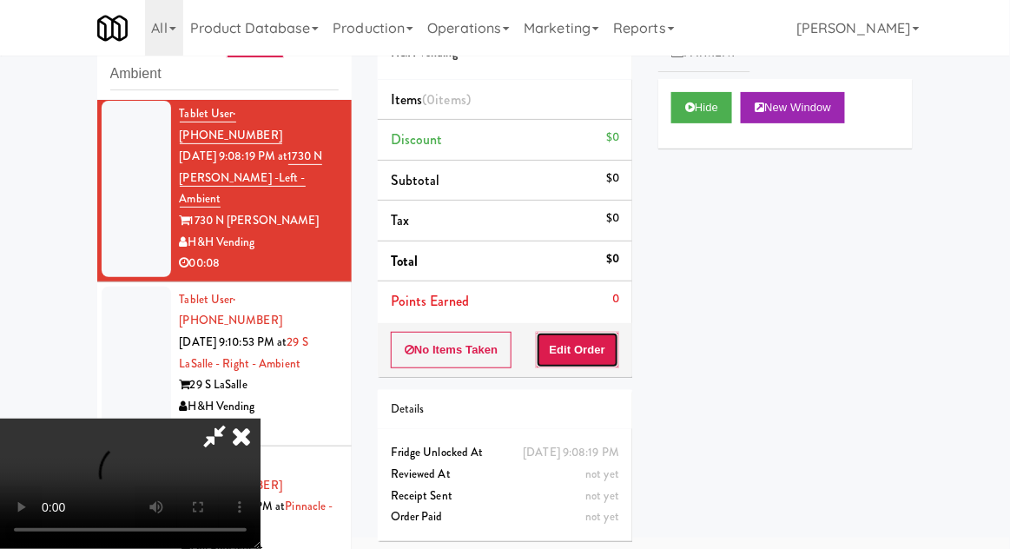
click at [596, 362] on button "Edit Order" at bounding box center [578, 350] width 84 height 36
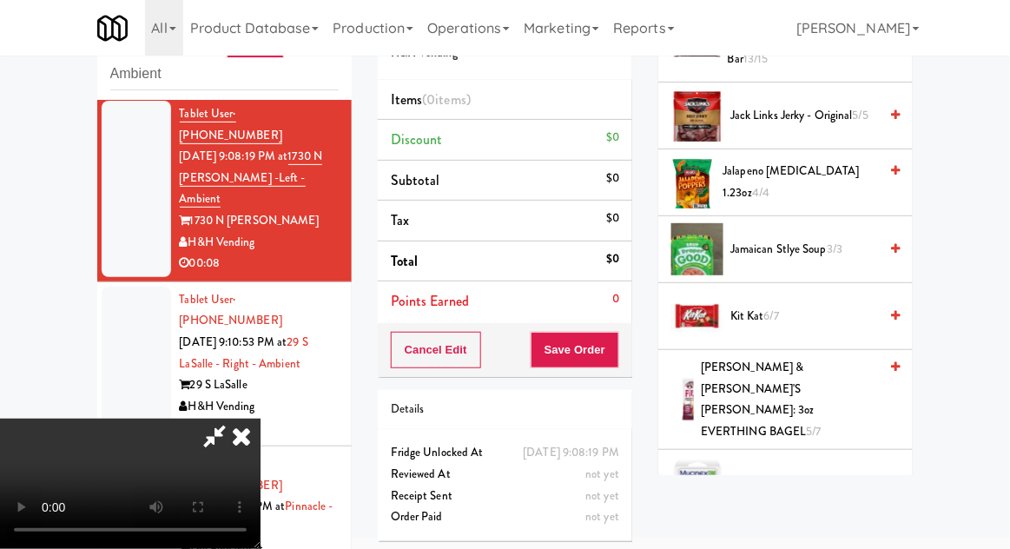
scroll to position [1976, 0]
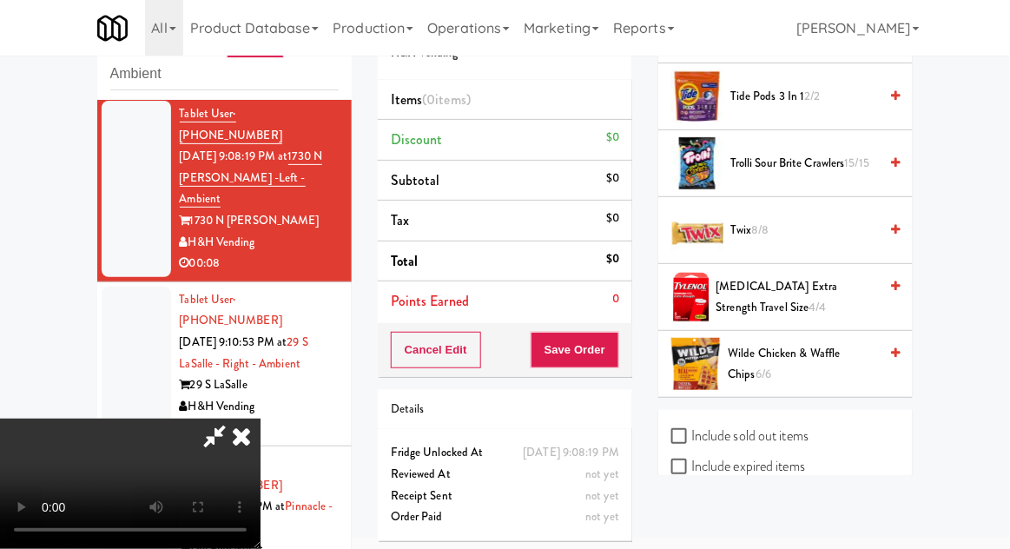
click at [758, 221] on span "8/8" at bounding box center [760, 229] width 17 height 16
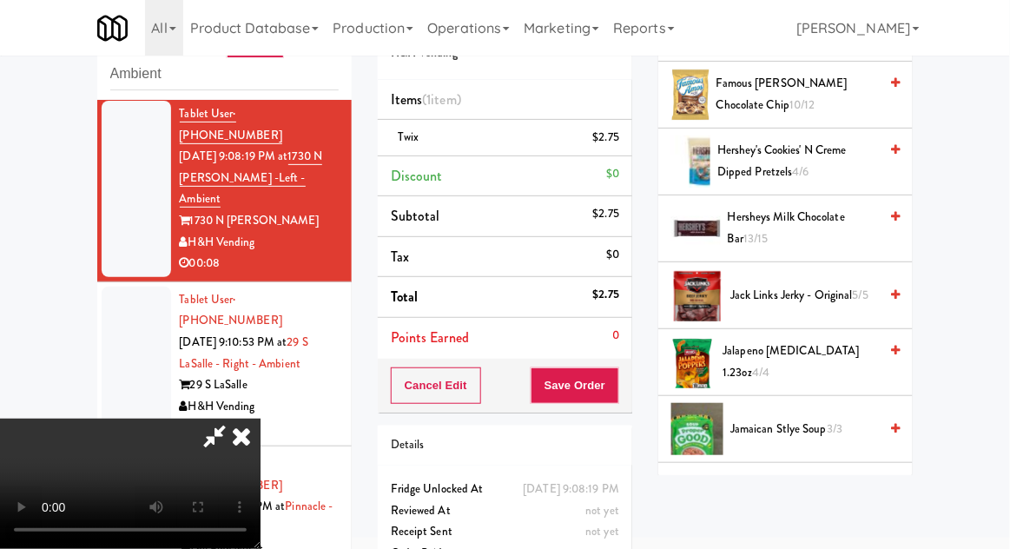
scroll to position [953, 0]
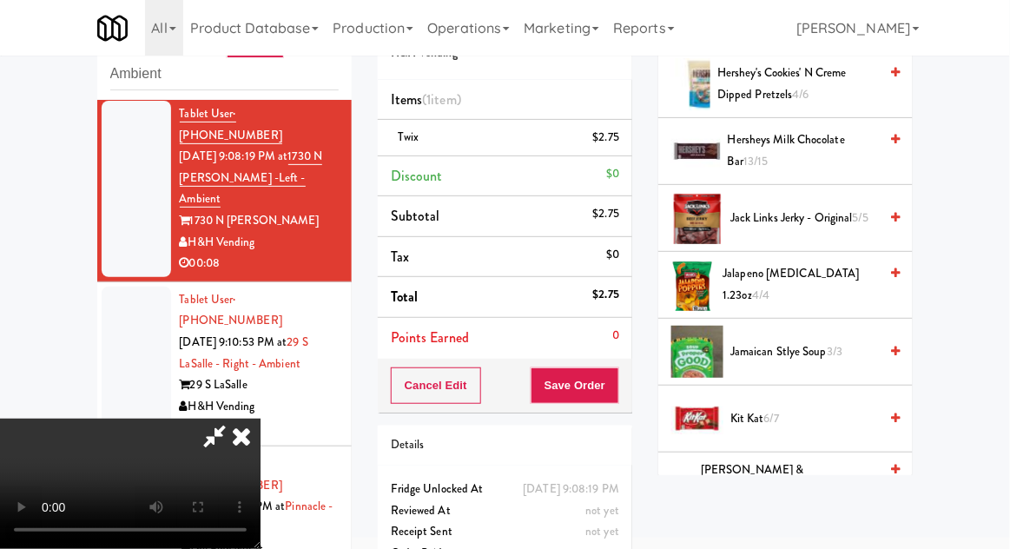
click at [769, 408] on span "Kit Kat 6/7" at bounding box center [804, 419] width 148 height 22
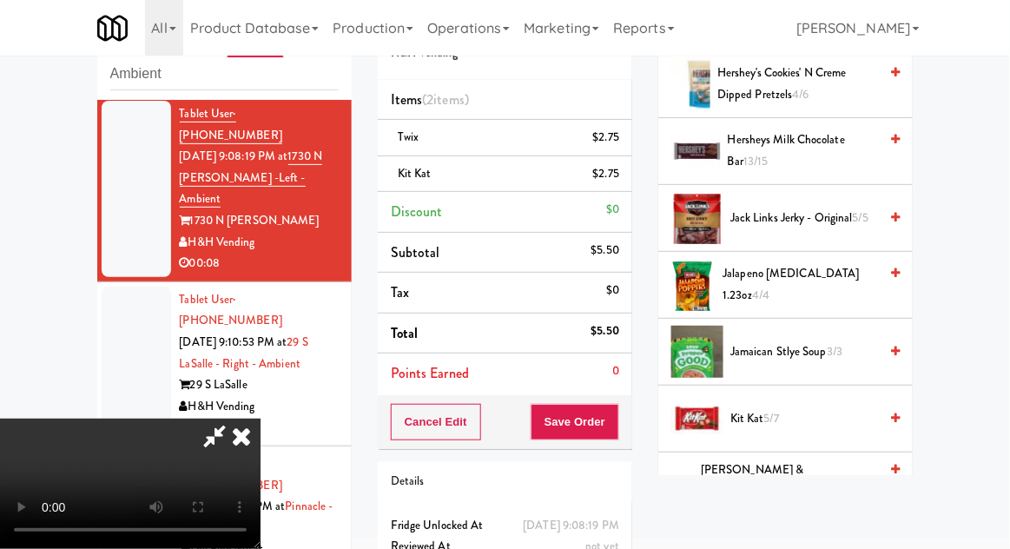
scroll to position [63, 0]
click at [617, 425] on button "Save Order" at bounding box center [575, 422] width 89 height 36
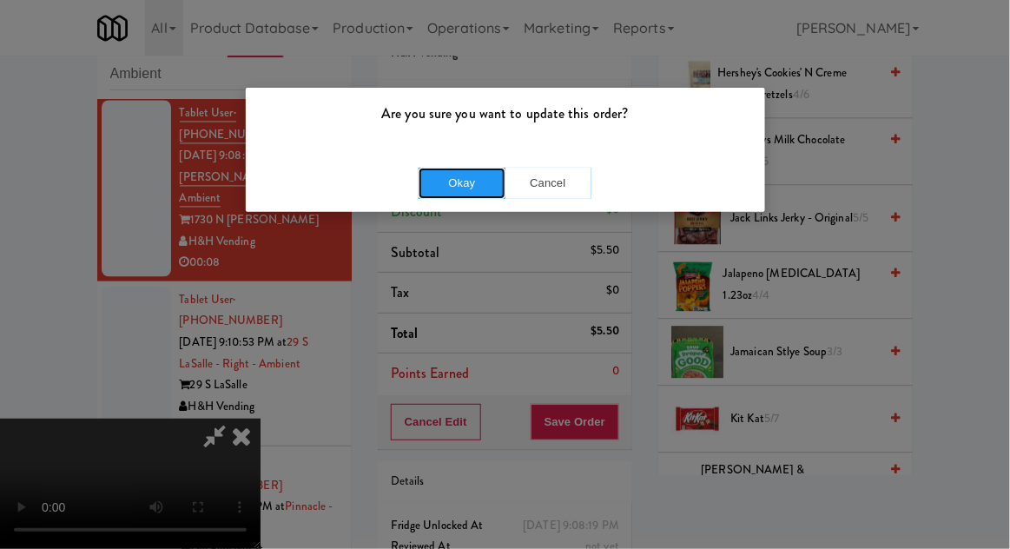
click at [436, 178] on button "Okay" at bounding box center [462, 183] width 87 height 31
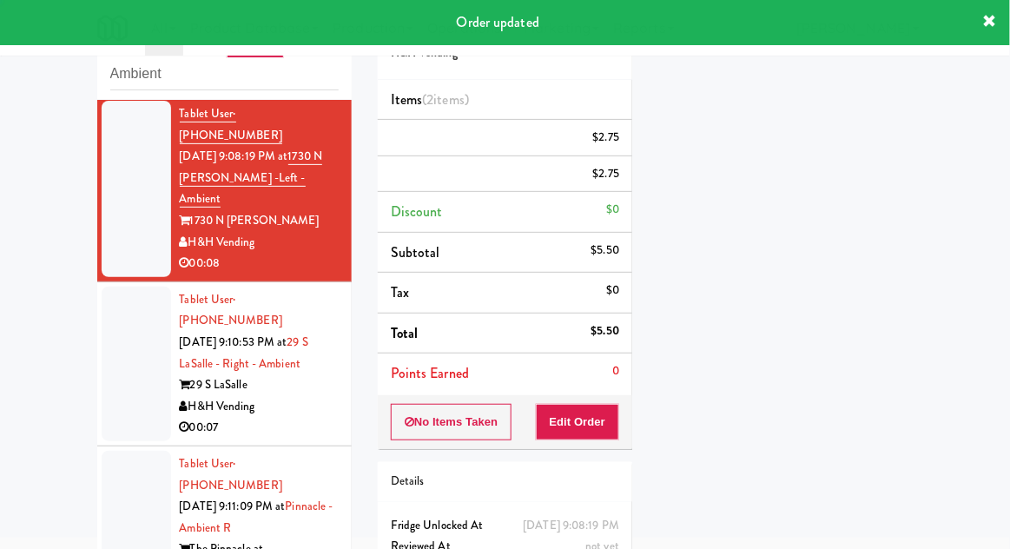
scroll to position [0, 0]
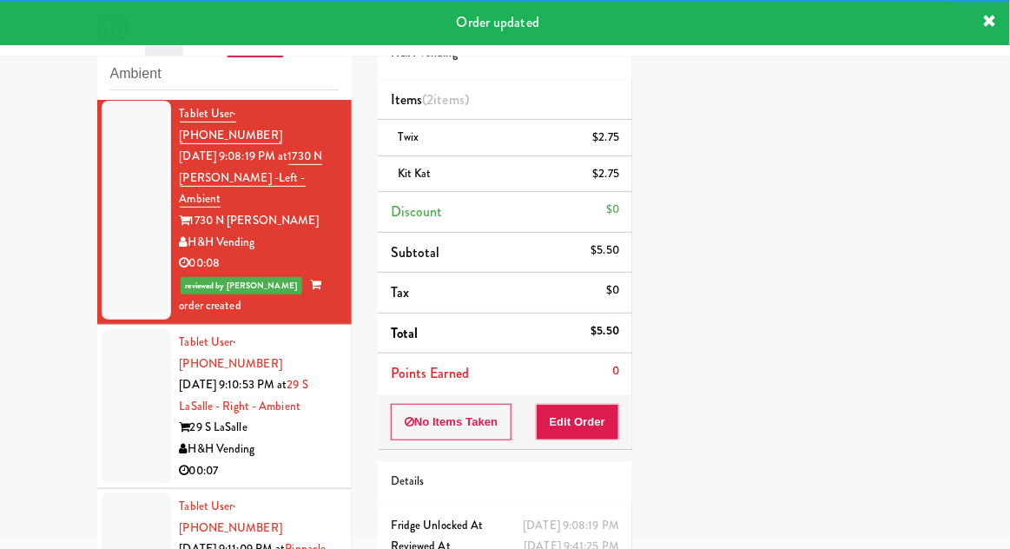
click at [129, 329] on div at bounding box center [136, 406] width 69 height 155
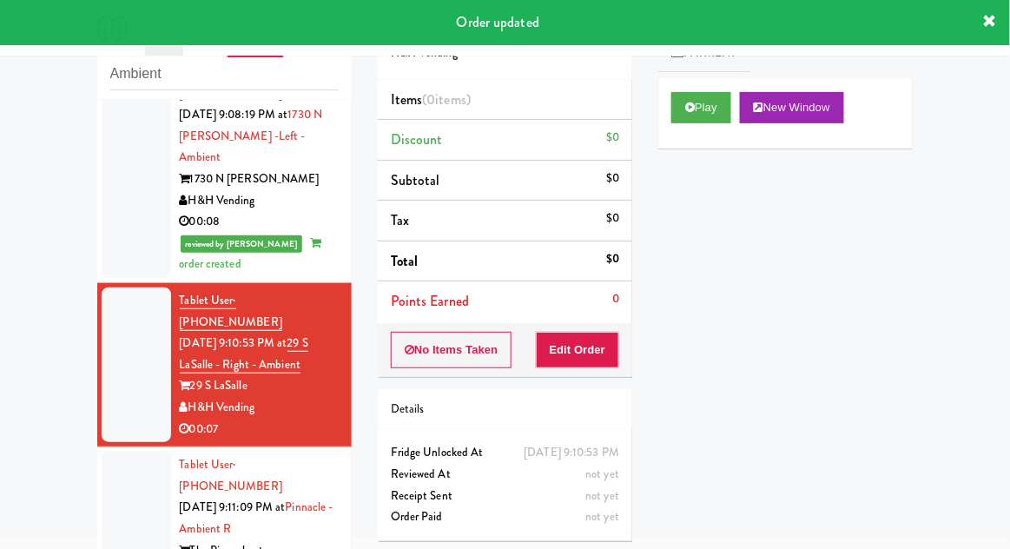
scroll to position [924, 0]
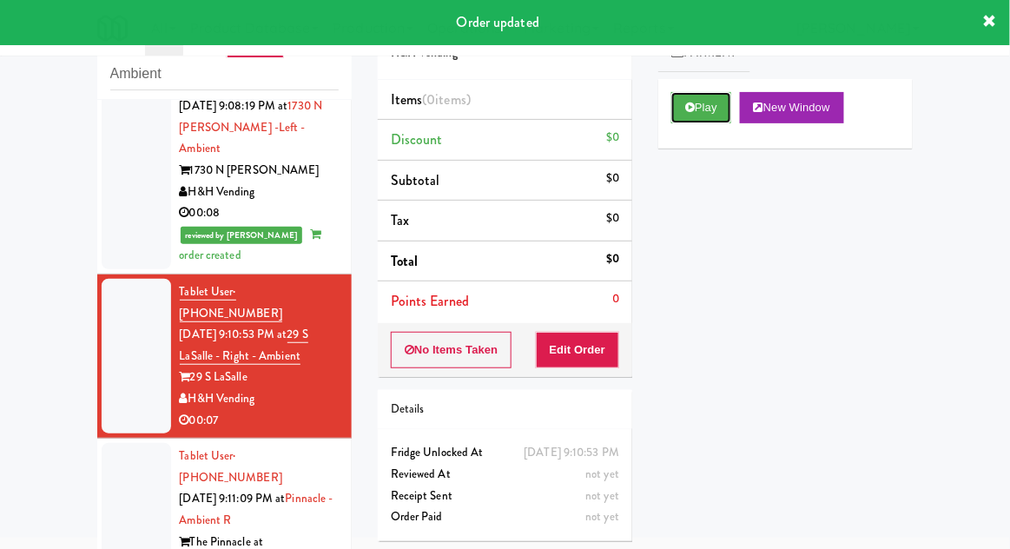
click at [712, 103] on button "Play" at bounding box center [701, 107] width 60 height 31
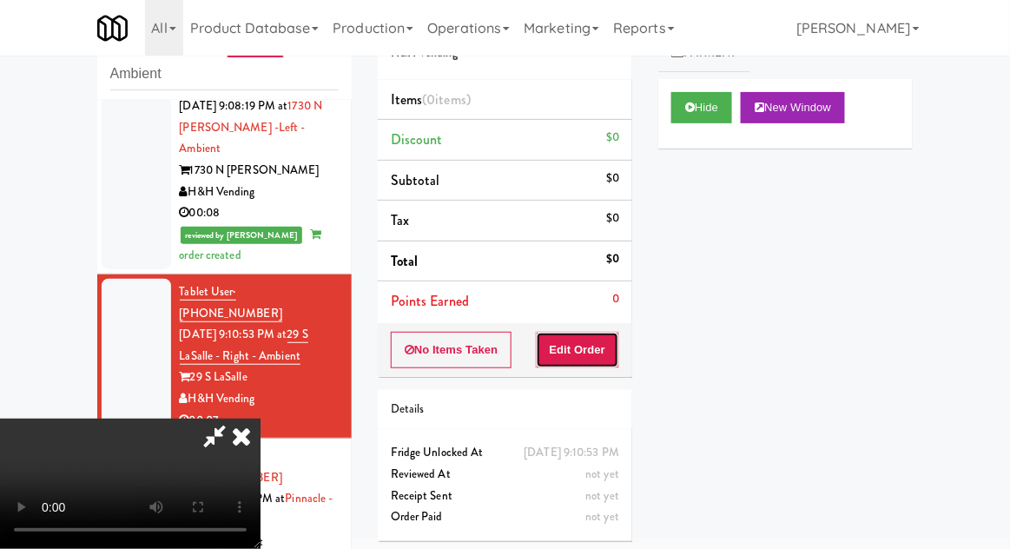
click at [599, 348] on button "Edit Order" at bounding box center [578, 350] width 84 height 36
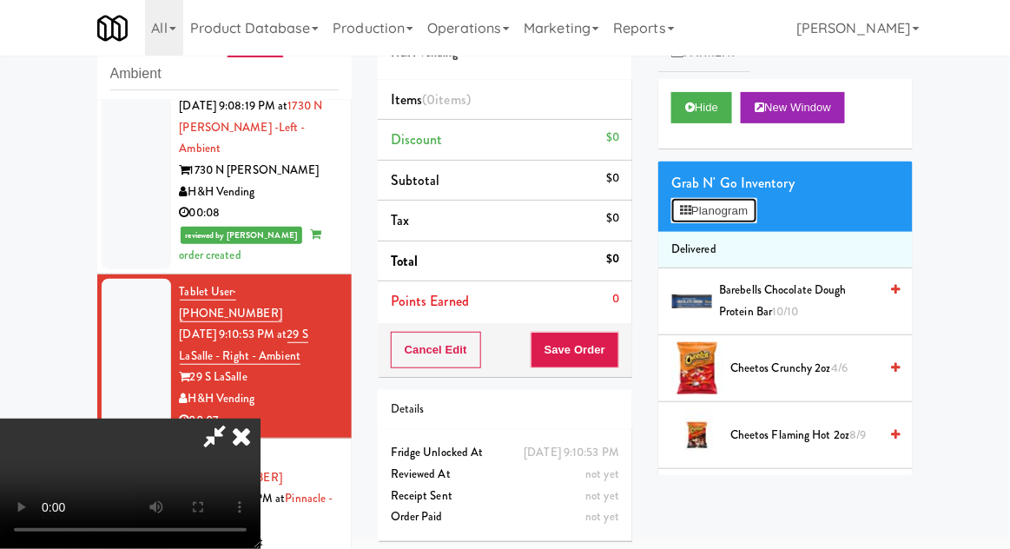
click at [756, 209] on button "Planogram" at bounding box center [713, 211] width 85 height 26
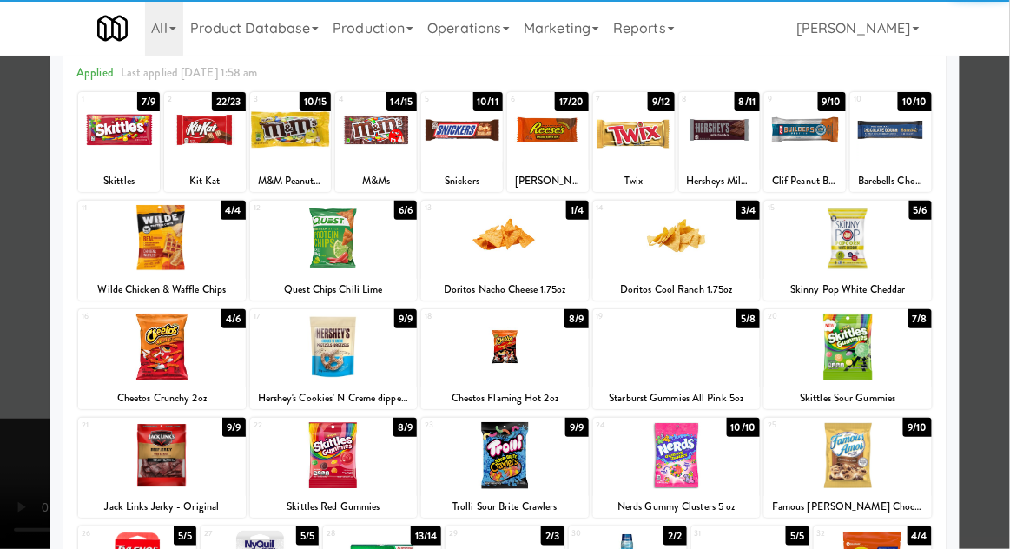
scroll to position [85, 0]
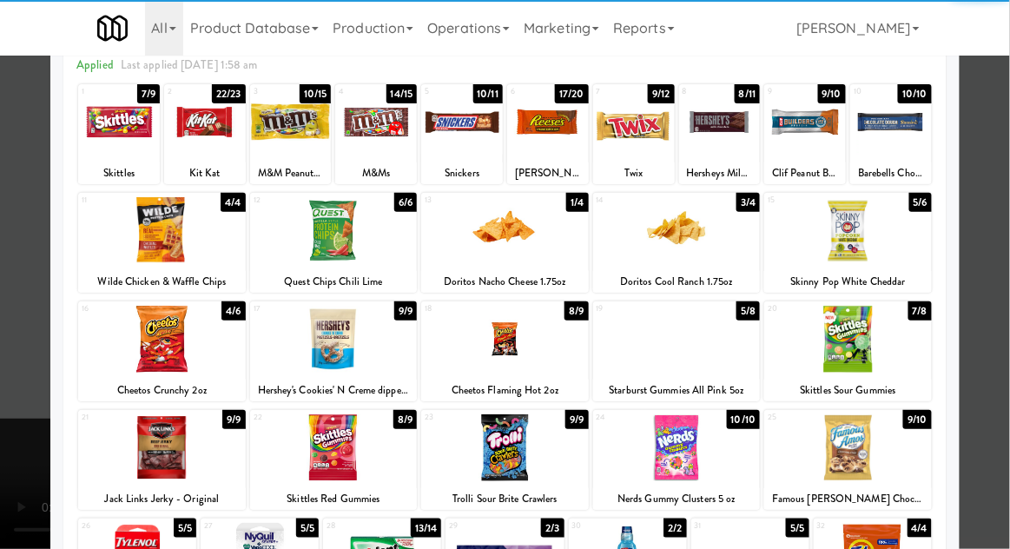
click at [729, 441] on div at bounding box center [677, 447] width 168 height 67
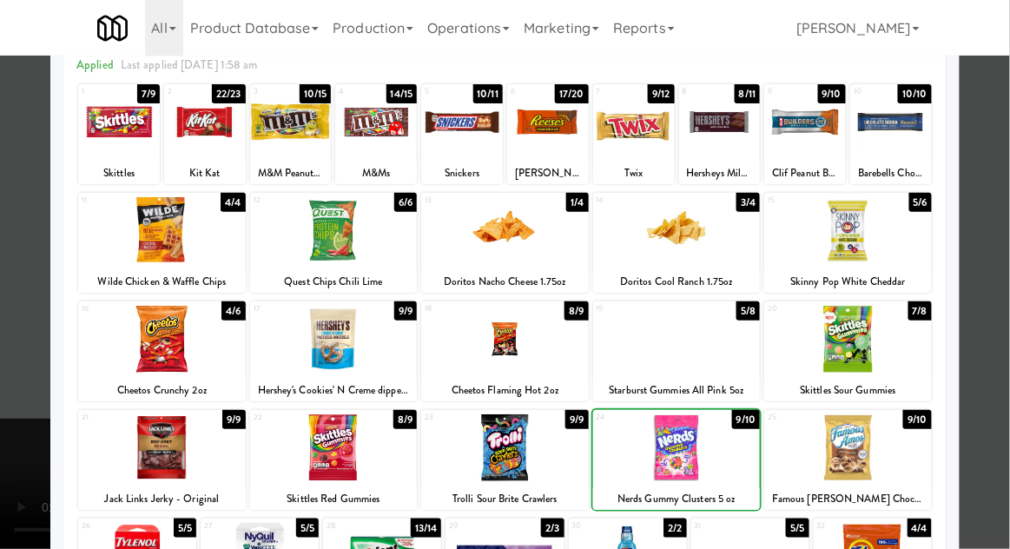
click at [997, 359] on div at bounding box center [505, 274] width 1010 height 549
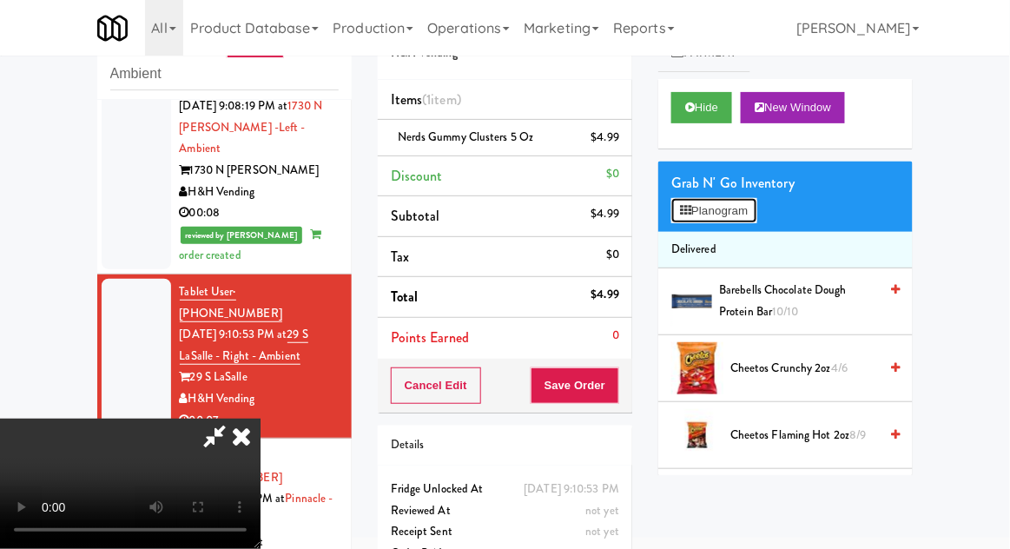
click at [748, 198] on button "Planogram" at bounding box center [713, 211] width 85 height 26
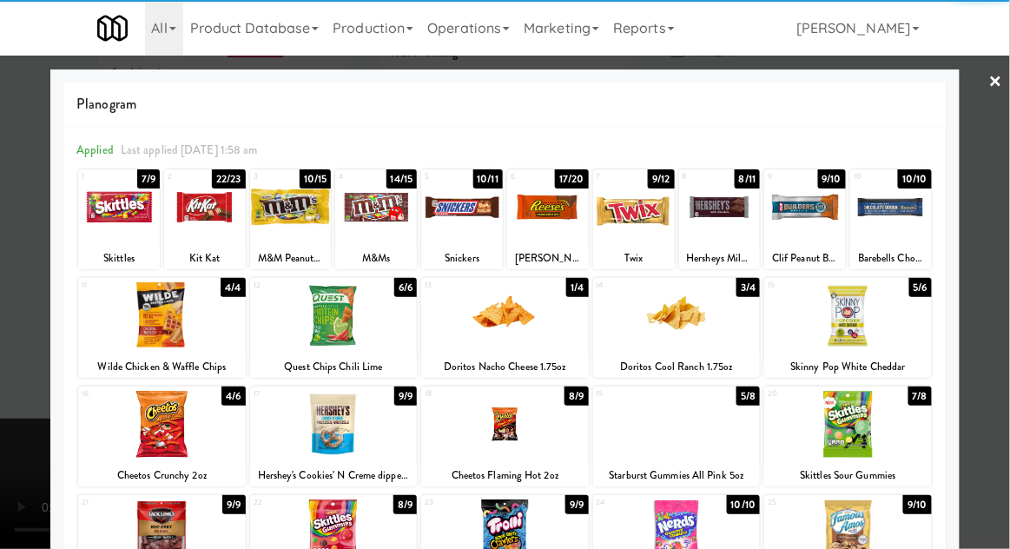
click at [277, 229] on div at bounding box center [291, 207] width 82 height 67
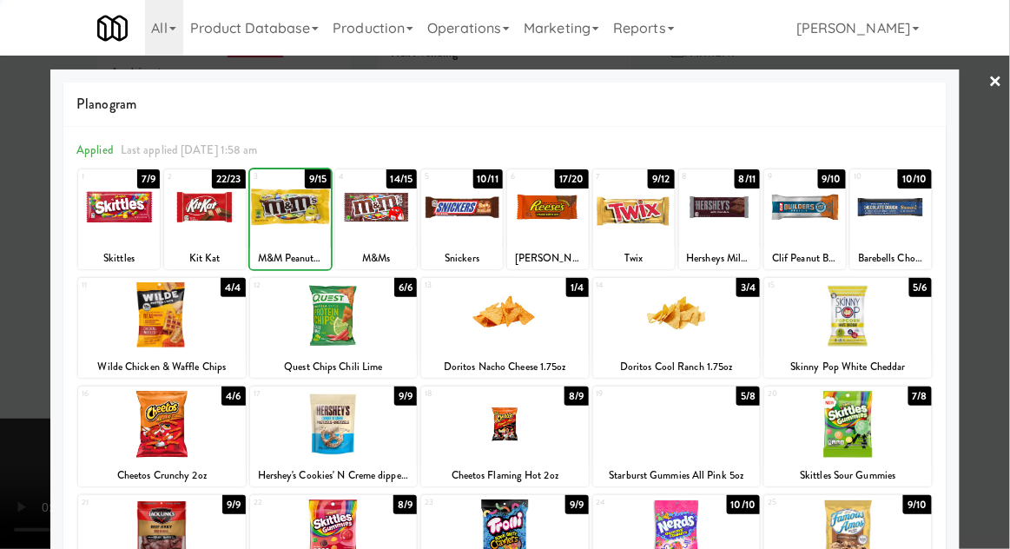
click at [1000, 289] on div at bounding box center [505, 274] width 1010 height 549
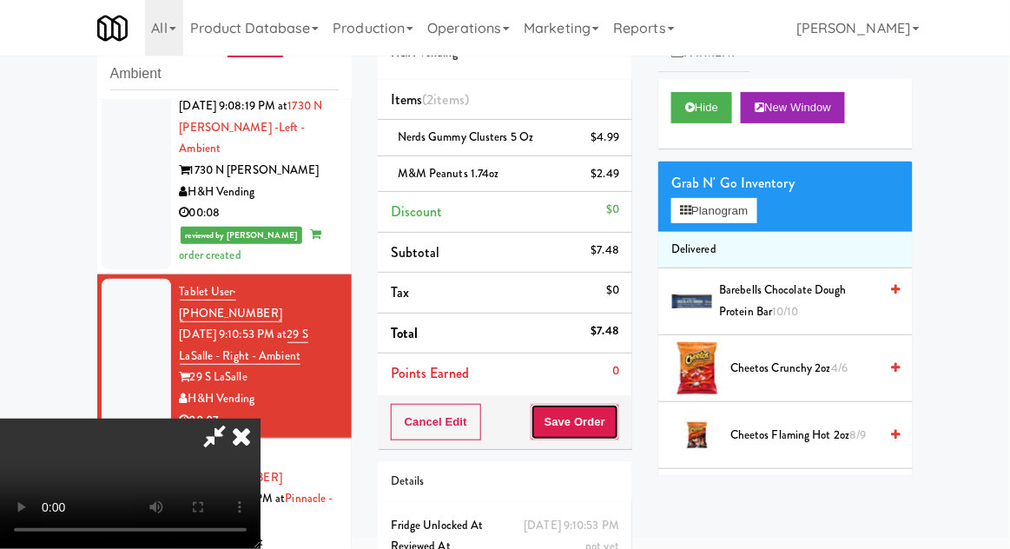
click at [613, 418] on button "Save Order" at bounding box center [575, 422] width 89 height 36
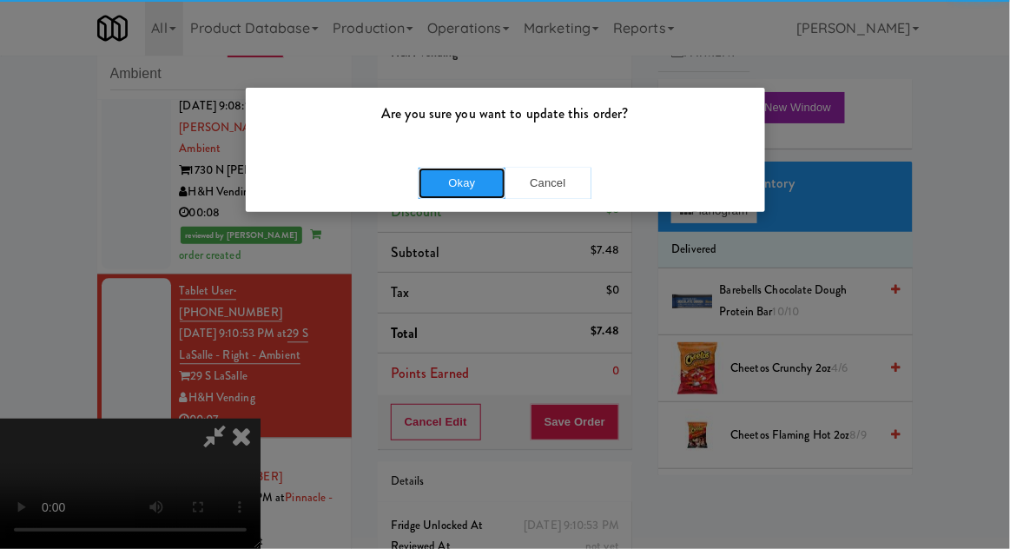
click at [429, 177] on button "Okay" at bounding box center [462, 183] width 87 height 31
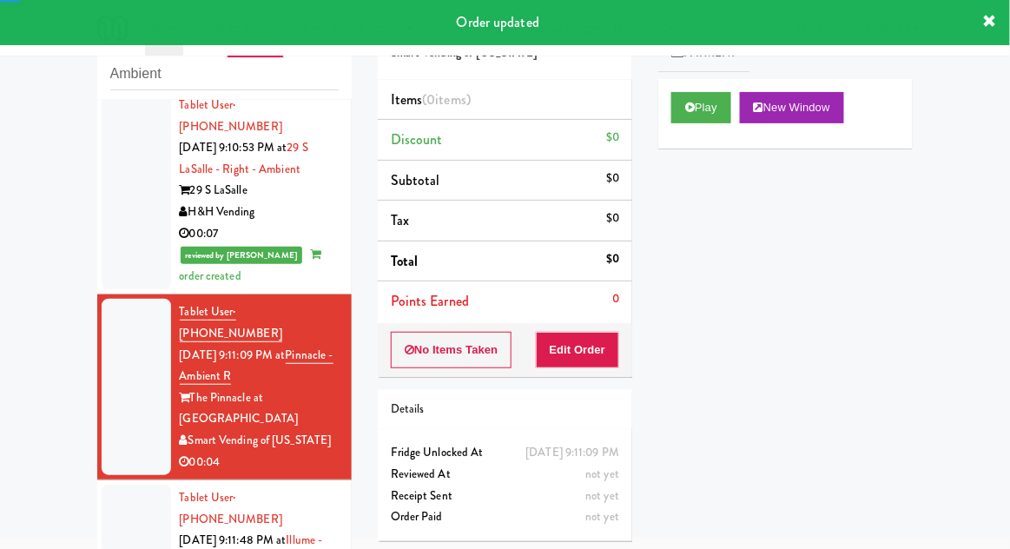
scroll to position [1110, 0]
click at [707, 102] on button "Play" at bounding box center [701, 107] width 60 height 31
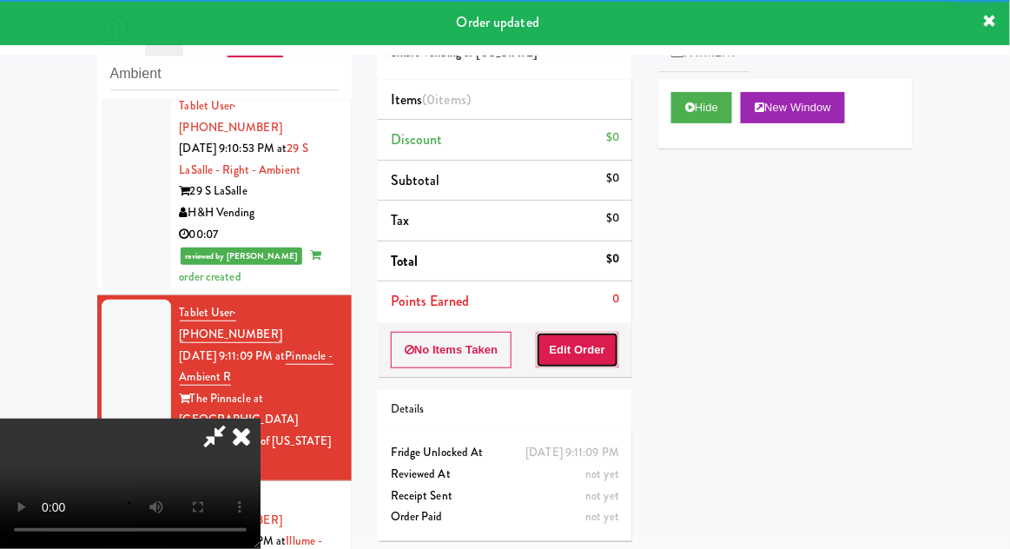
click at [610, 332] on button "Edit Order" at bounding box center [578, 350] width 84 height 36
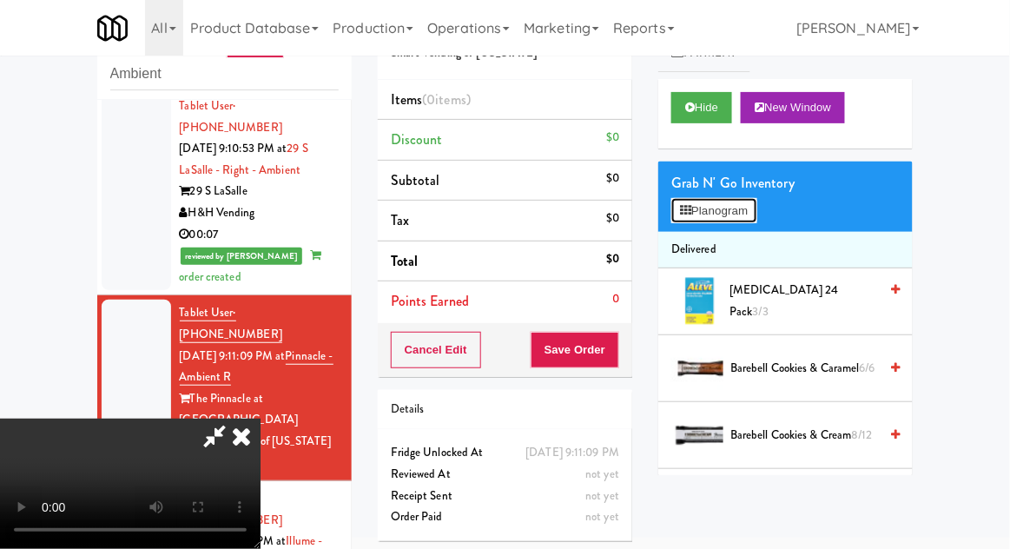
click at [756, 214] on button "Planogram" at bounding box center [713, 211] width 85 height 26
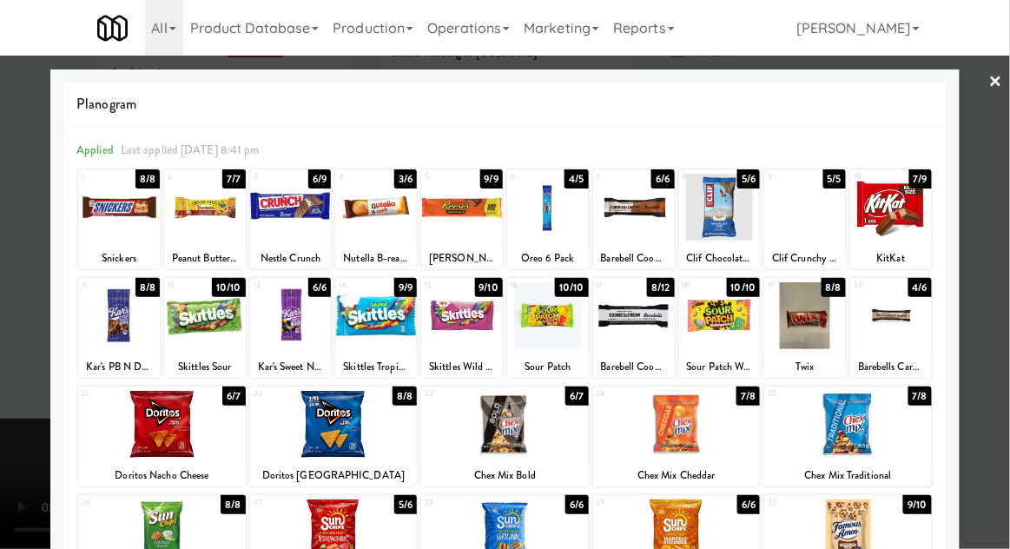
click at [360, 327] on div at bounding box center [376, 315] width 82 height 67
click at [1004, 277] on div at bounding box center [505, 274] width 1010 height 549
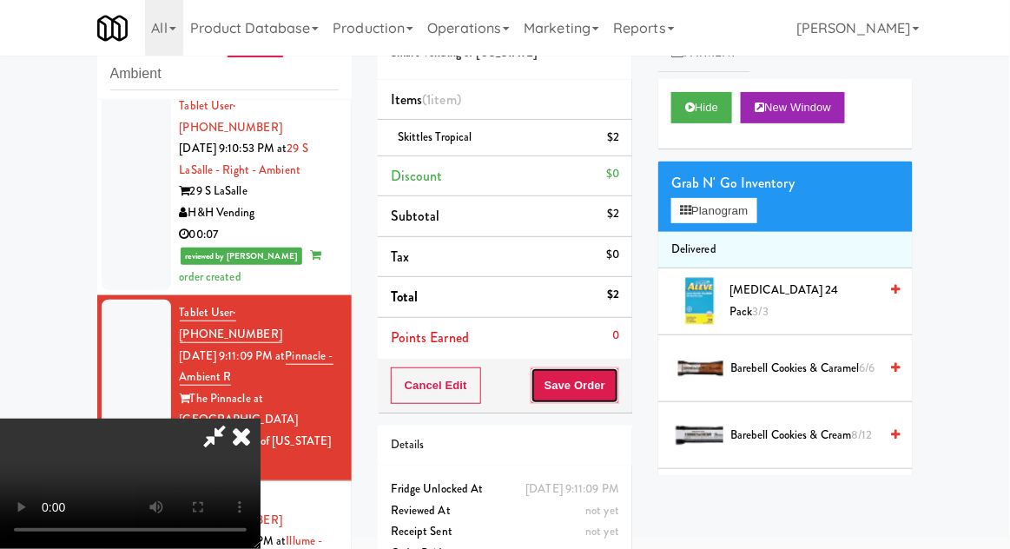
click at [617, 393] on button "Save Order" at bounding box center [575, 385] width 89 height 36
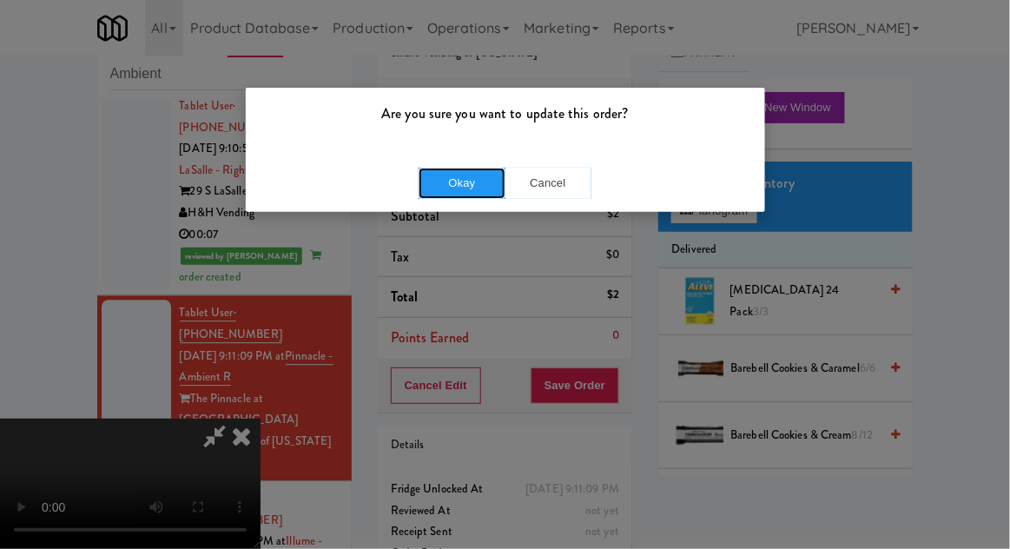
click at [430, 189] on button "Okay" at bounding box center [462, 183] width 87 height 31
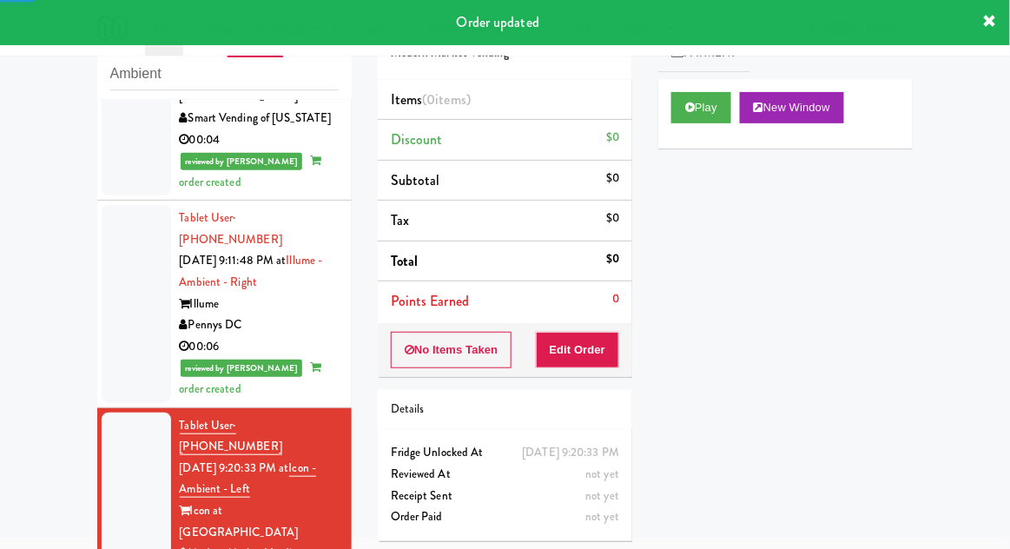
scroll to position [1434, 0]
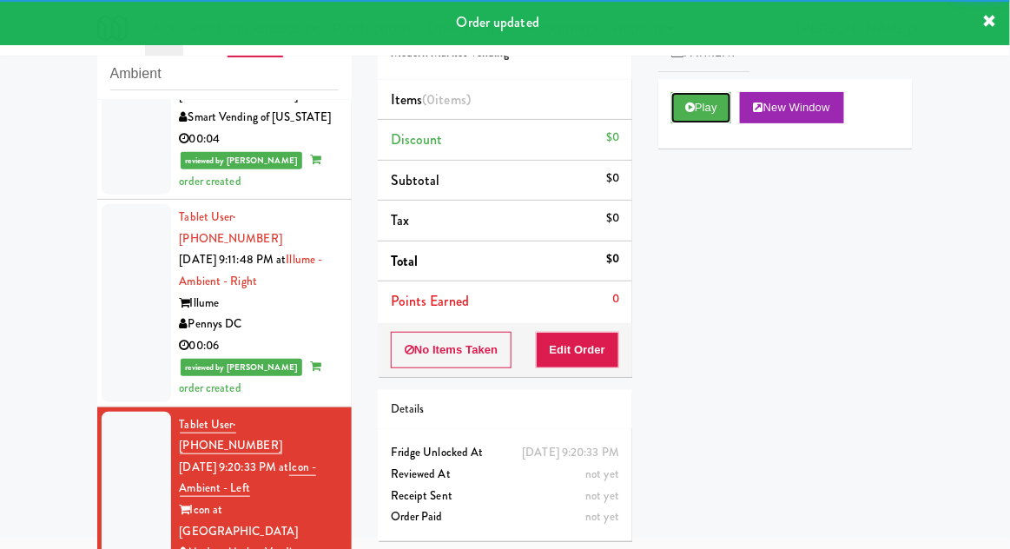
click at [723, 120] on button "Play" at bounding box center [701, 107] width 60 height 31
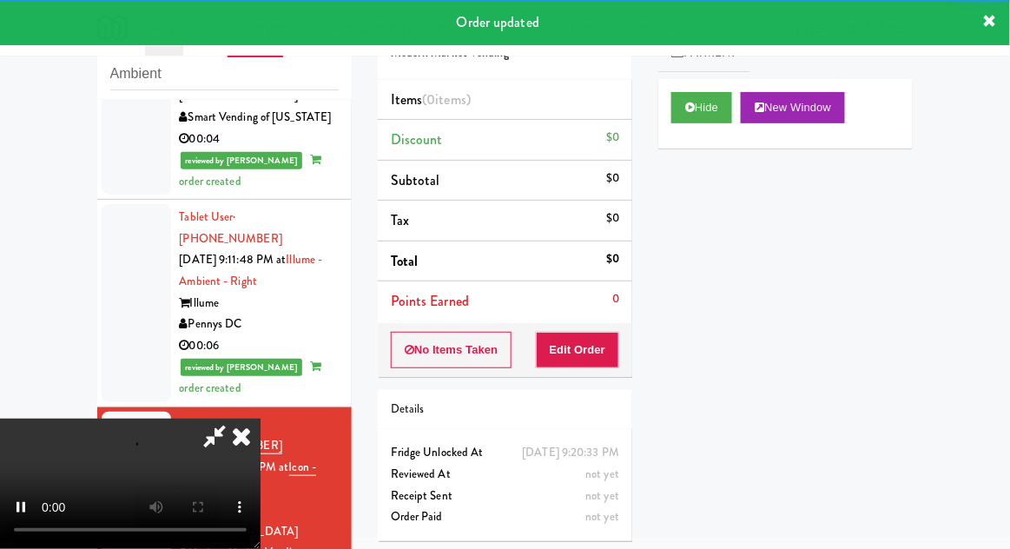
click at [604, 379] on div "Order # 5251060 Modern Market Vending Items (0 items ) Discount $0 Subtotal $0 …" at bounding box center [505, 275] width 280 height 558
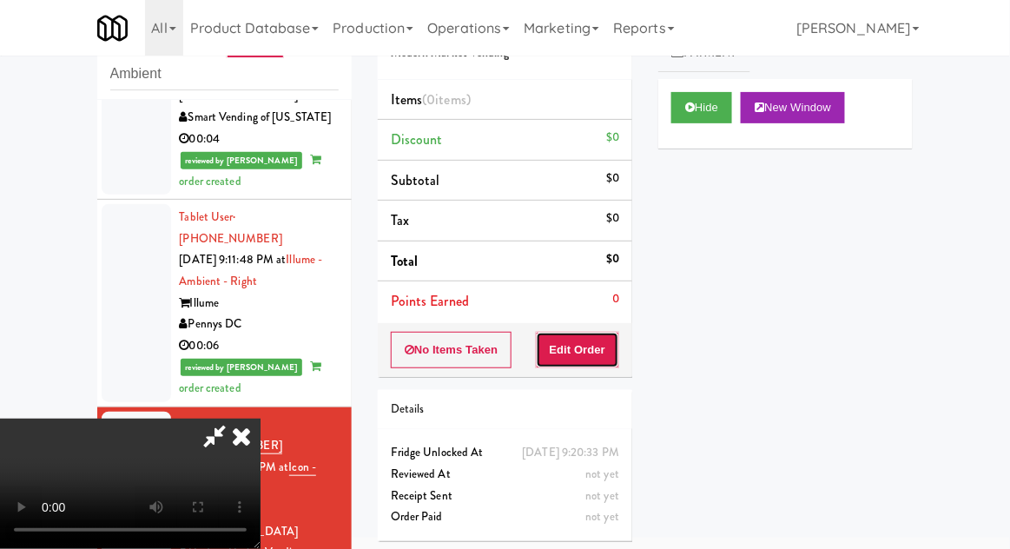
click at [609, 361] on button "Edit Order" at bounding box center [578, 350] width 84 height 36
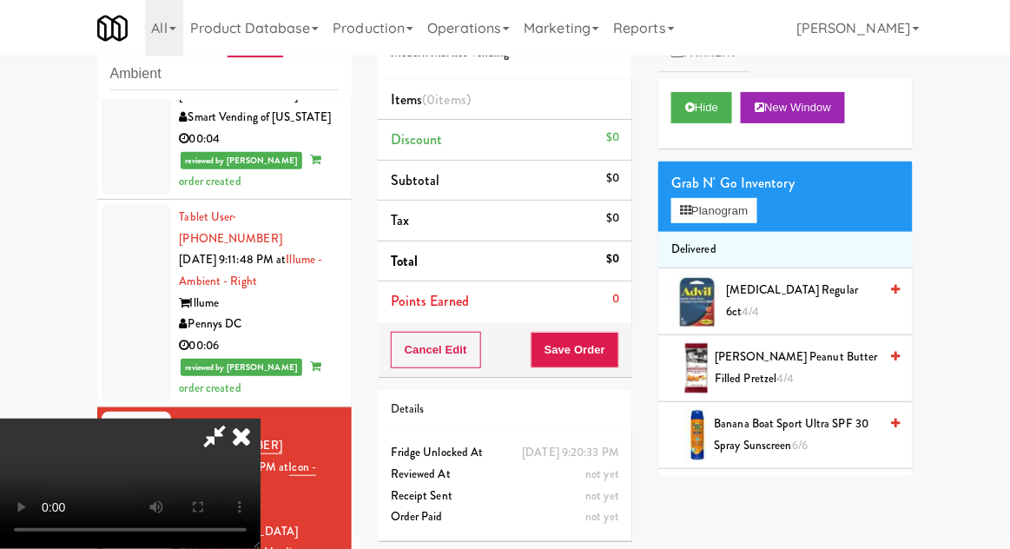
scroll to position [0, 0]
click at [738, 220] on button "Planogram" at bounding box center [713, 211] width 85 height 26
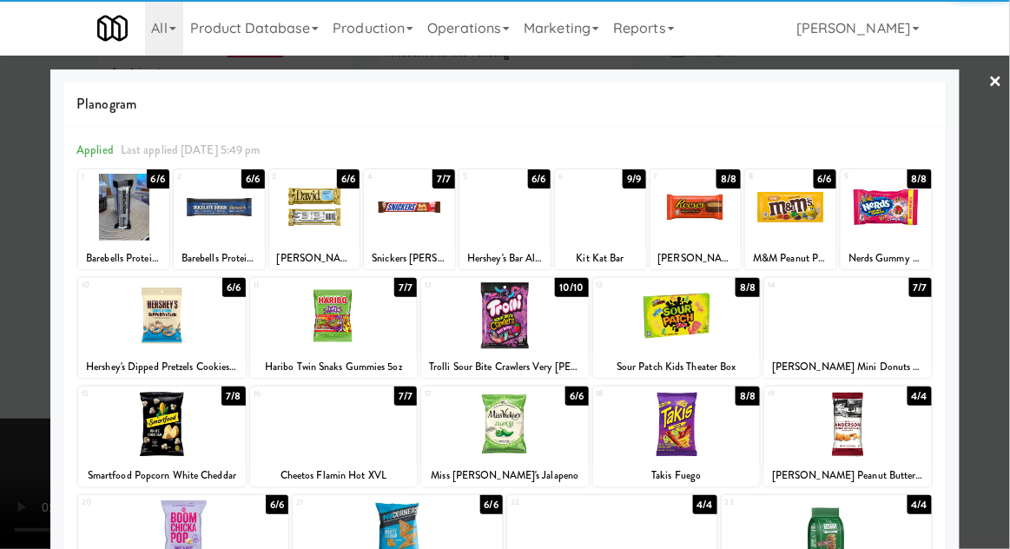
click at [899, 330] on div at bounding box center [848, 315] width 168 height 67
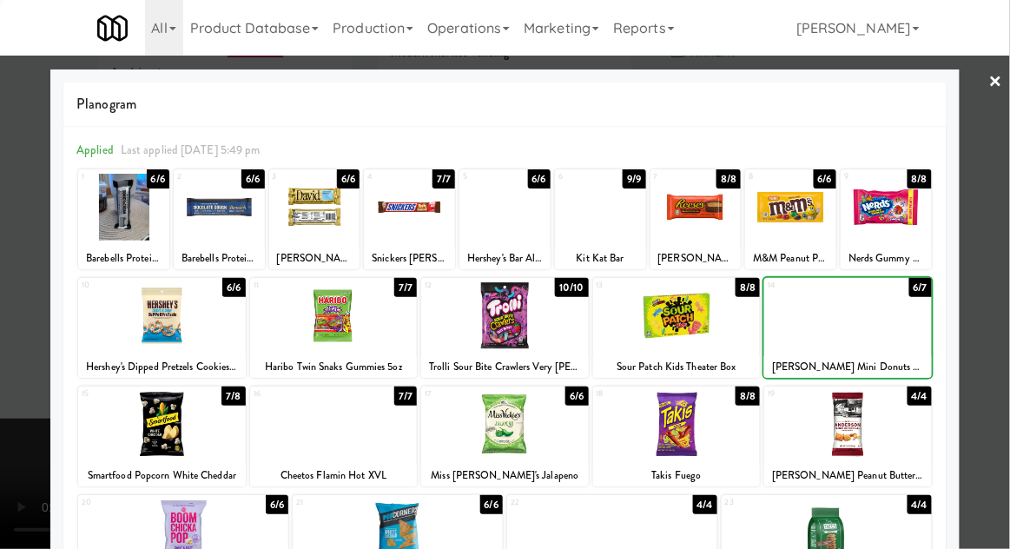
click at [999, 310] on div at bounding box center [505, 274] width 1010 height 549
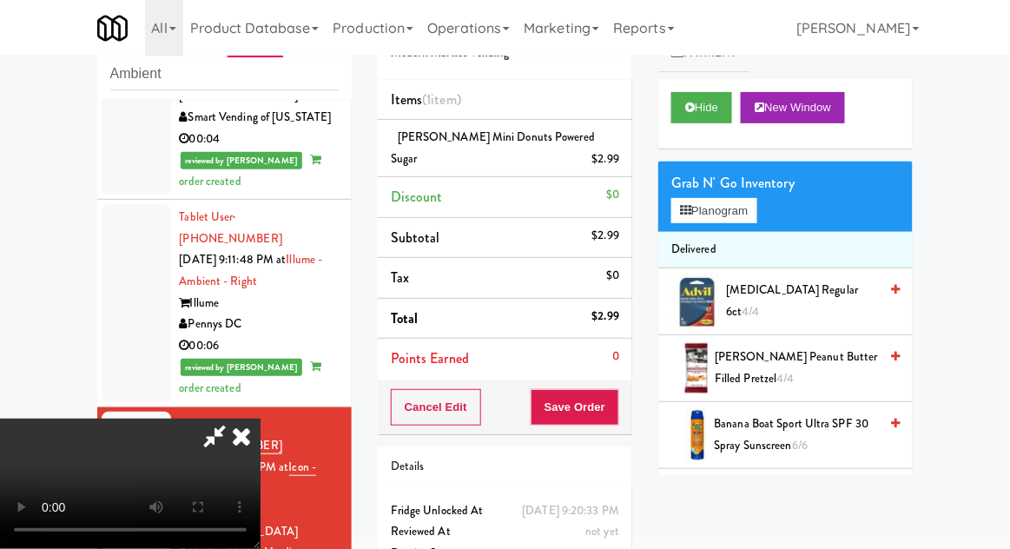
scroll to position [63, 0]
click at [617, 412] on button "Save Order" at bounding box center [575, 407] width 89 height 36
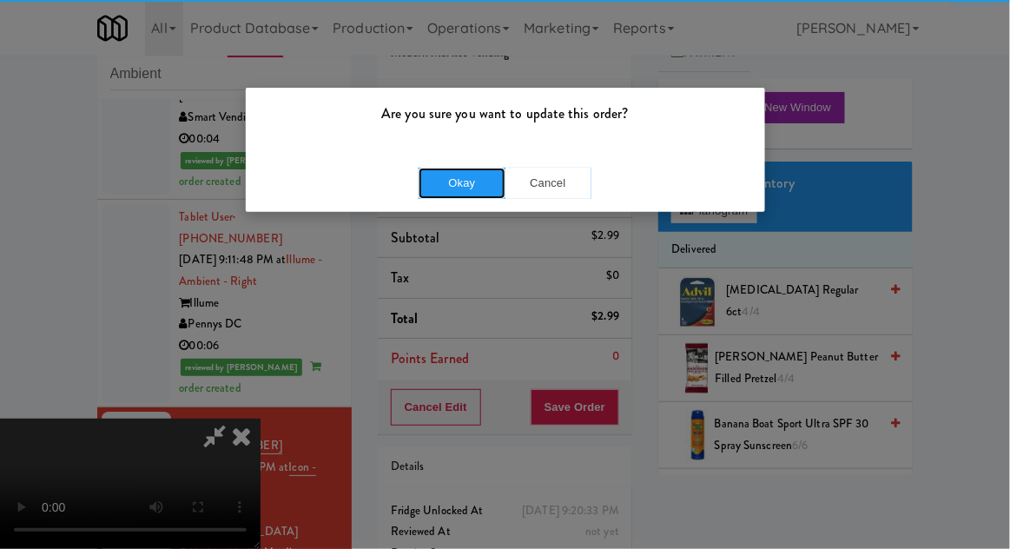
click at [443, 193] on button "Okay" at bounding box center [462, 183] width 87 height 31
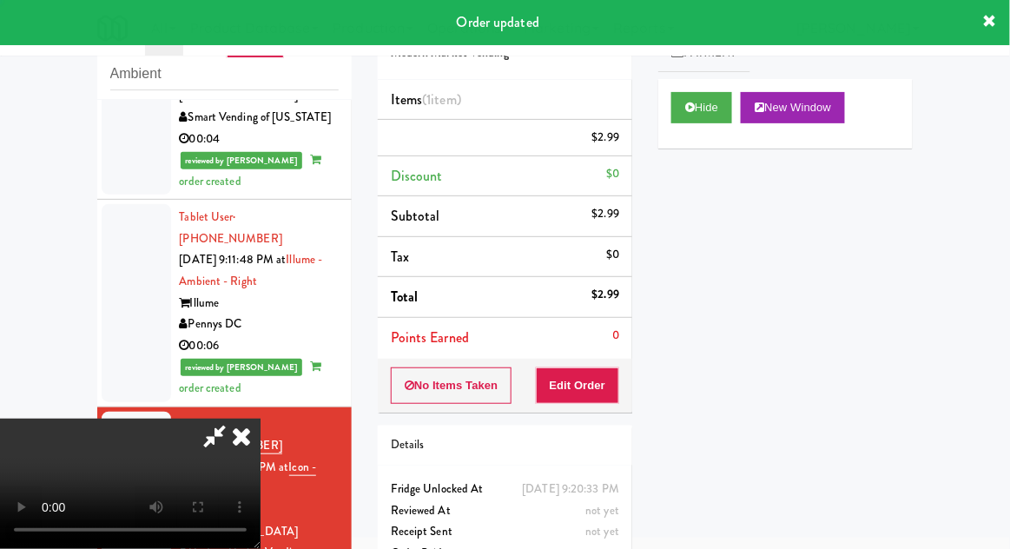
scroll to position [0, 0]
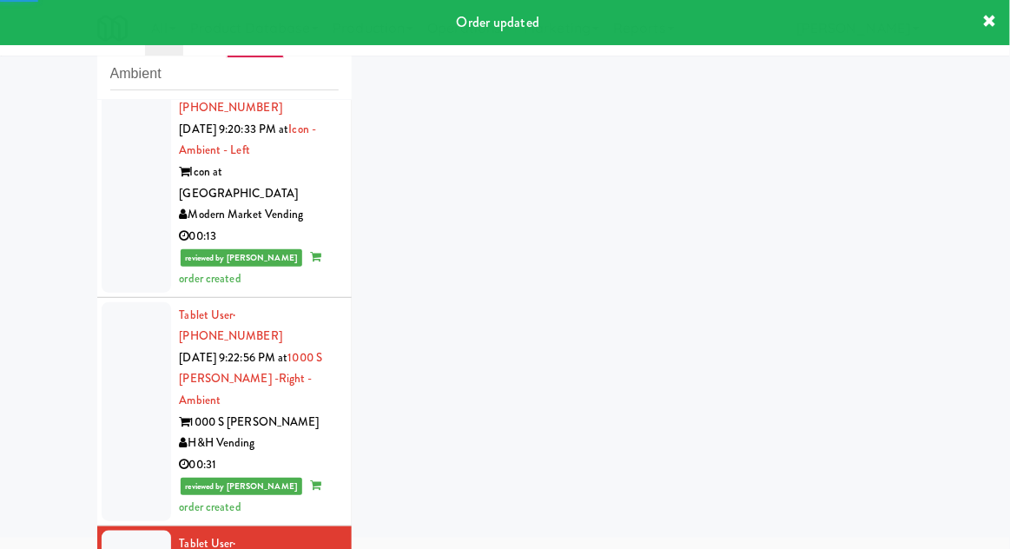
scroll to position [1783, 0]
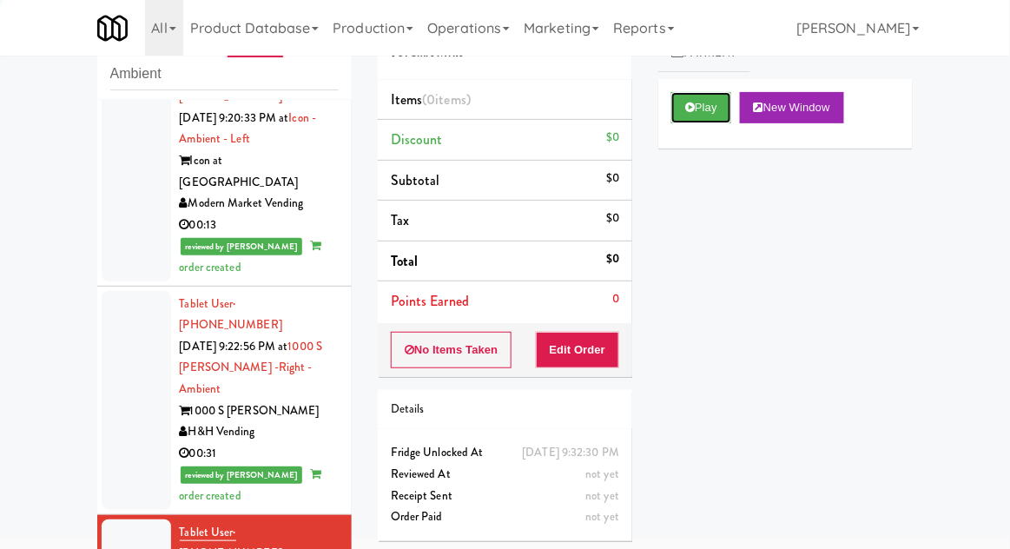
click at [700, 118] on button "Play" at bounding box center [701, 107] width 60 height 31
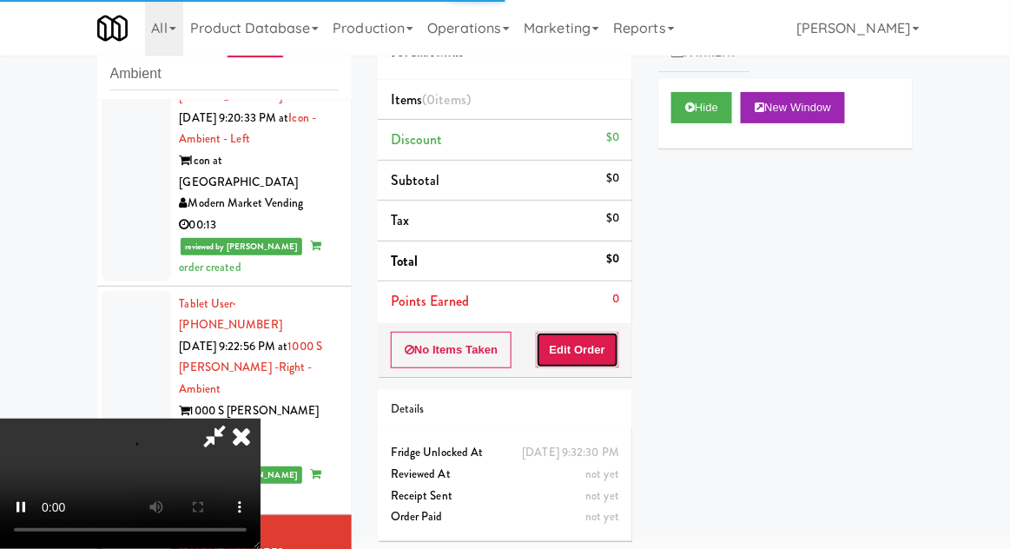
click at [578, 363] on button "Edit Order" at bounding box center [578, 350] width 84 height 36
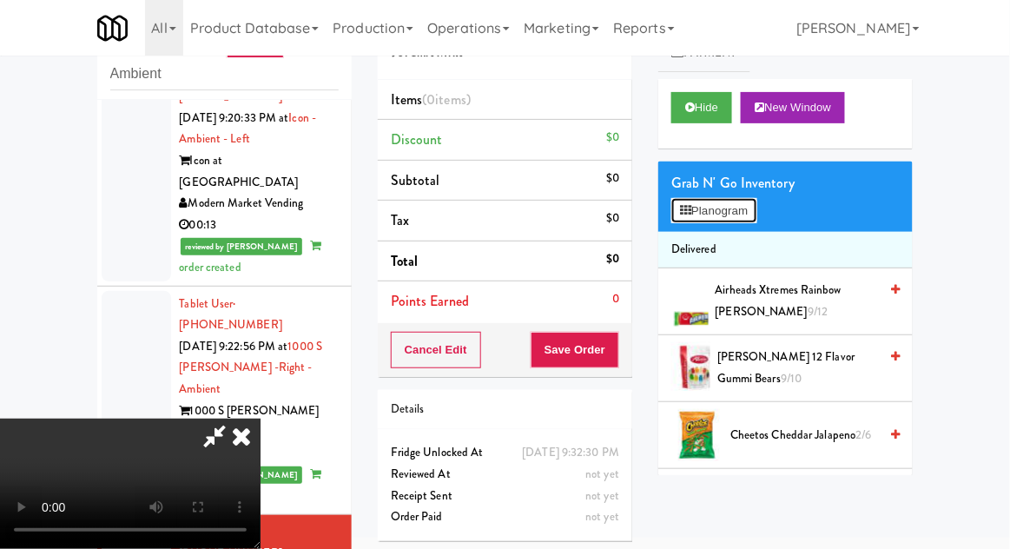
click at [731, 216] on button "Planogram" at bounding box center [713, 211] width 85 height 26
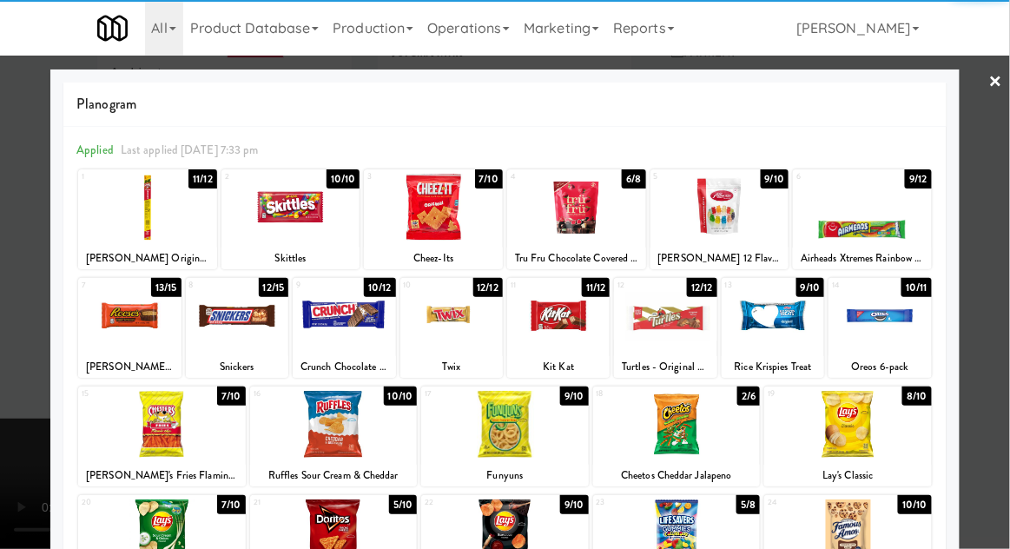
click at [120, 229] on div at bounding box center [147, 207] width 139 height 67
click at [112, 228] on div at bounding box center [147, 207] width 139 height 67
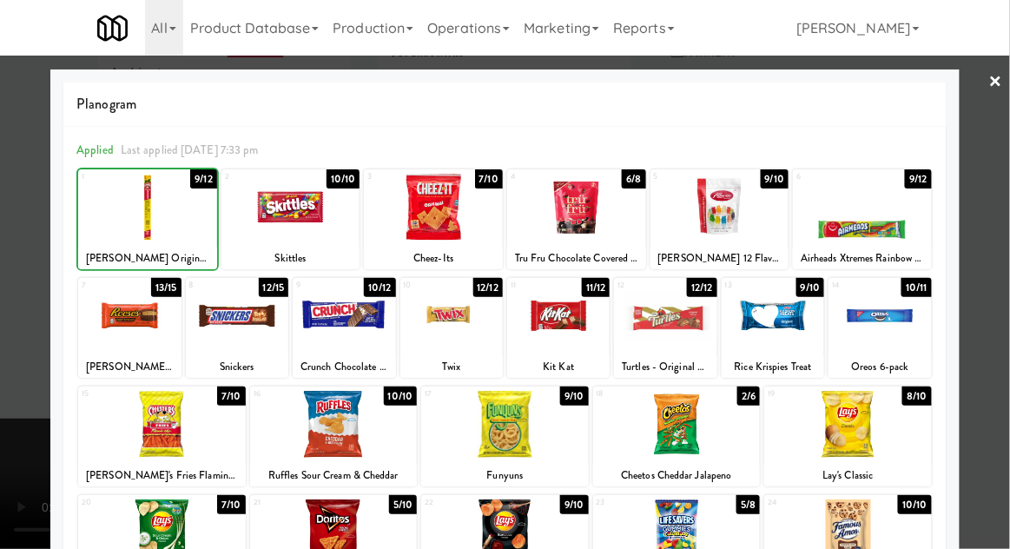
click at [112, 226] on div at bounding box center [147, 207] width 139 height 67
click at [110, 228] on div at bounding box center [147, 207] width 139 height 67
click at [111, 228] on div at bounding box center [147, 207] width 139 height 67
click at [115, 227] on div at bounding box center [147, 207] width 139 height 67
click at [115, 228] on div at bounding box center [147, 207] width 139 height 67
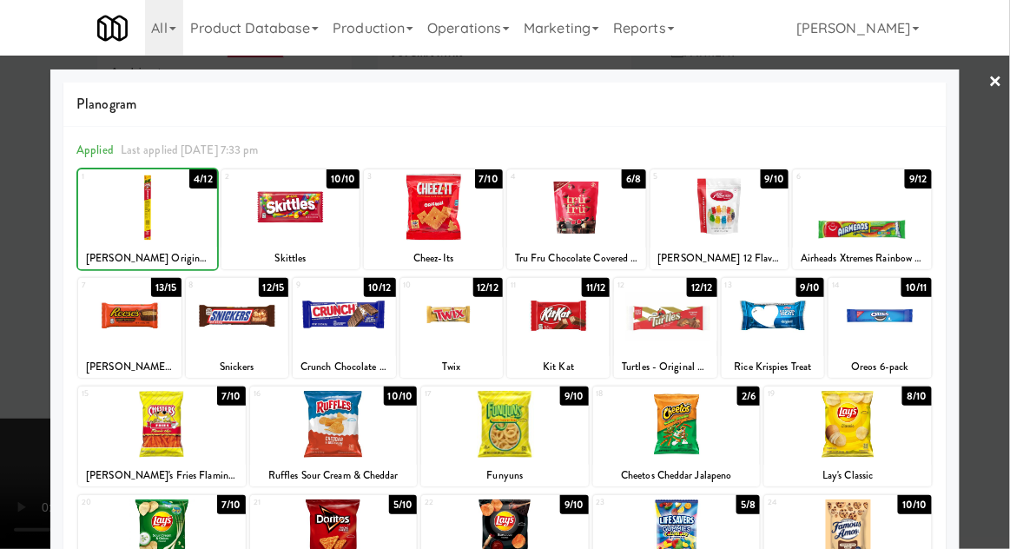
click at [115, 224] on div at bounding box center [147, 207] width 139 height 67
click at [115, 227] on div at bounding box center [147, 207] width 139 height 67
click at [115, 224] on div at bounding box center [147, 207] width 139 height 67
click at [111, 225] on div at bounding box center [147, 207] width 139 height 67
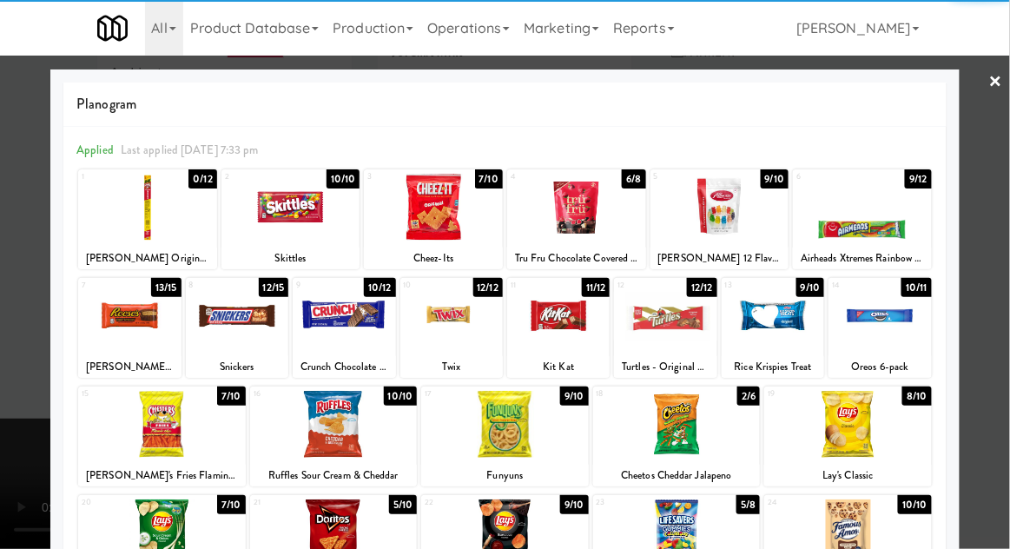
click at [999, 301] on div at bounding box center [505, 274] width 1010 height 549
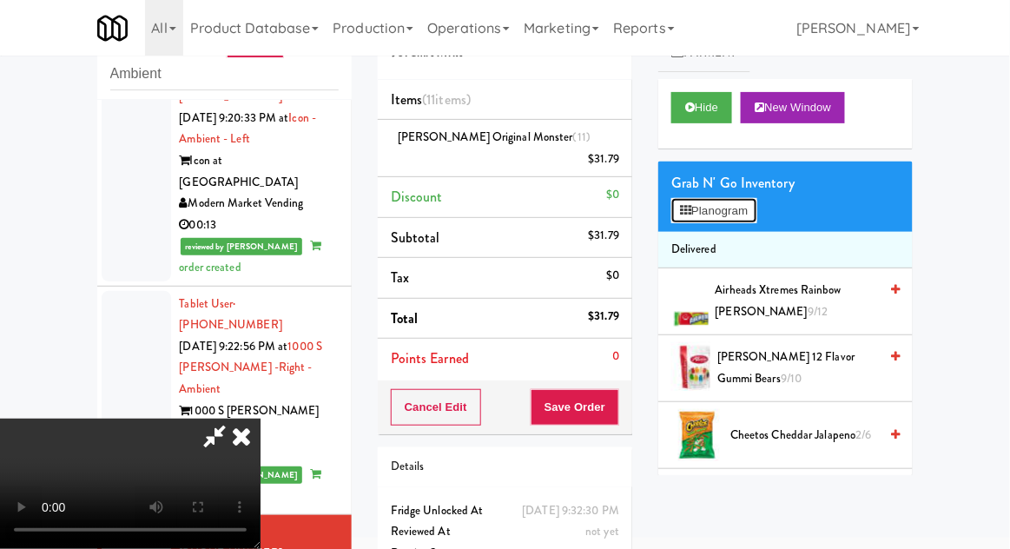
click at [749, 216] on button "Planogram" at bounding box center [713, 211] width 85 height 26
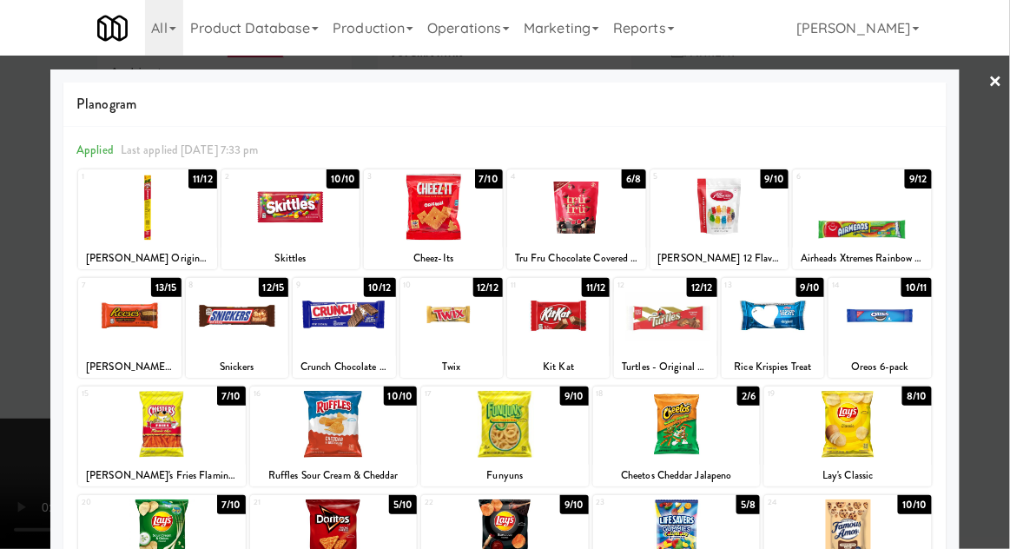
click at [587, 332] on div at bounding box center [558, 315] width 102 height 67
click at [580, 332] on div at bounding box center [558, 315] width 102 height 67
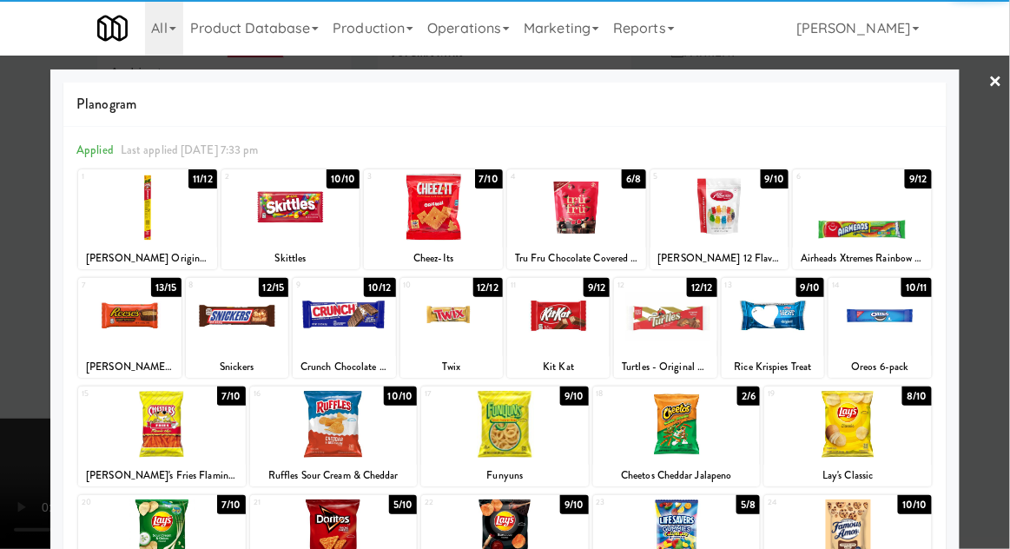
click at [426, 346] on div at bounding box center [451, 315] width 102 height 67
click at [1004, 335] on div at bounding box center [505, 274] width 1010 height 549
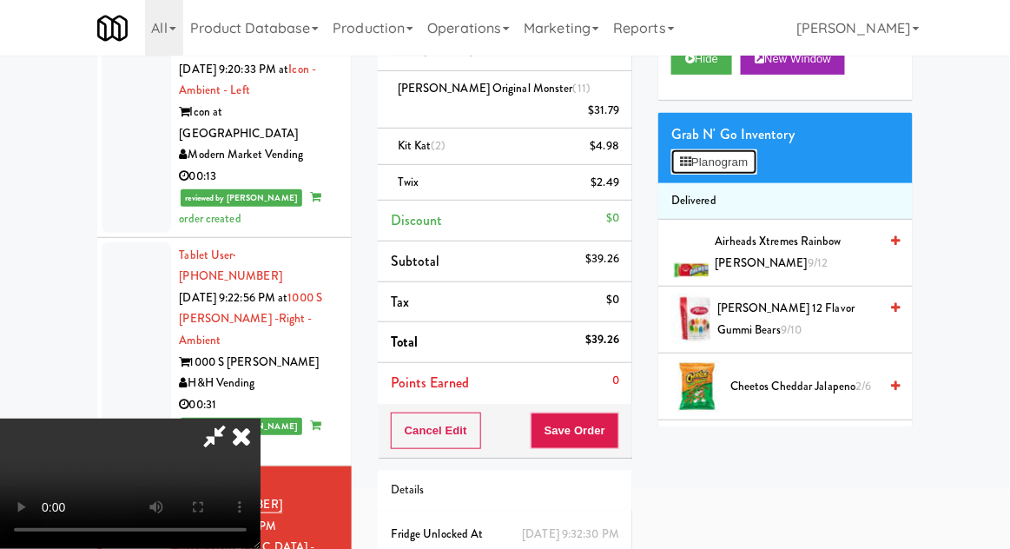
click at [742, 170] on button "Planogram" at bounding box center [713, 162] width 85 height 26
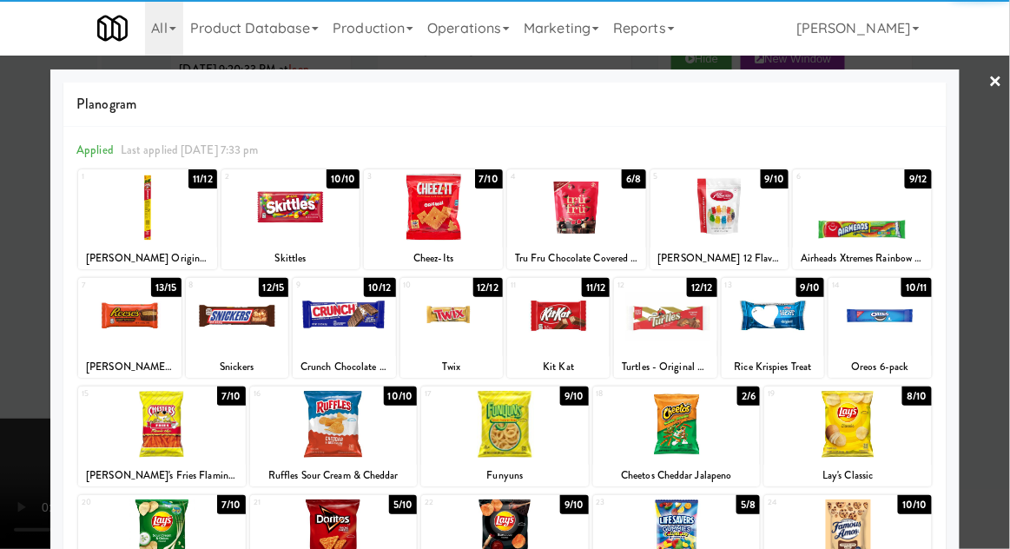
click at [141, 432] on div at bounding box center [162, 424] width 168 height 67
click at [135, 426] on div at bounding box center [162, 424] width 168 height 67
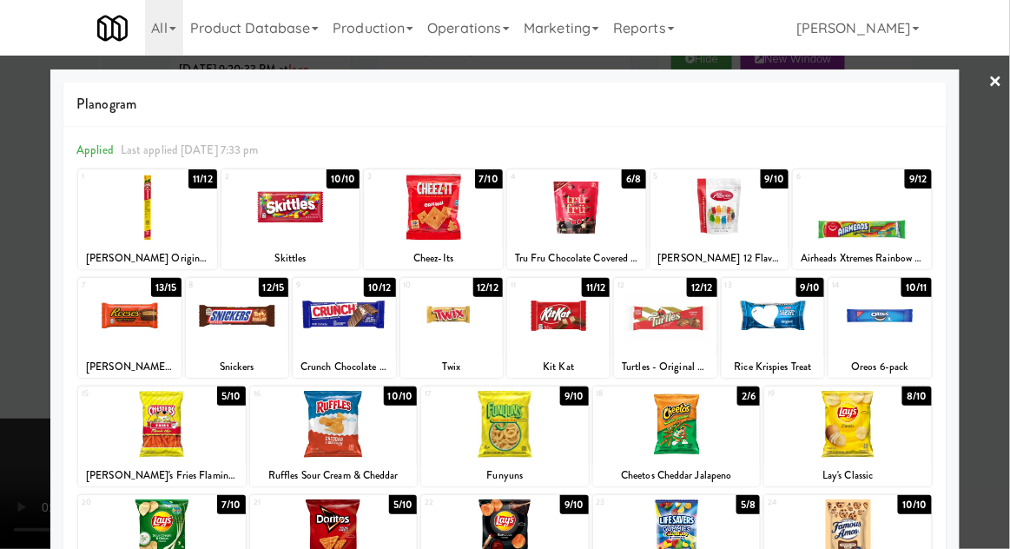
click at [1002, 326] on div at bounding box center [505, 274] width 1010 height 549
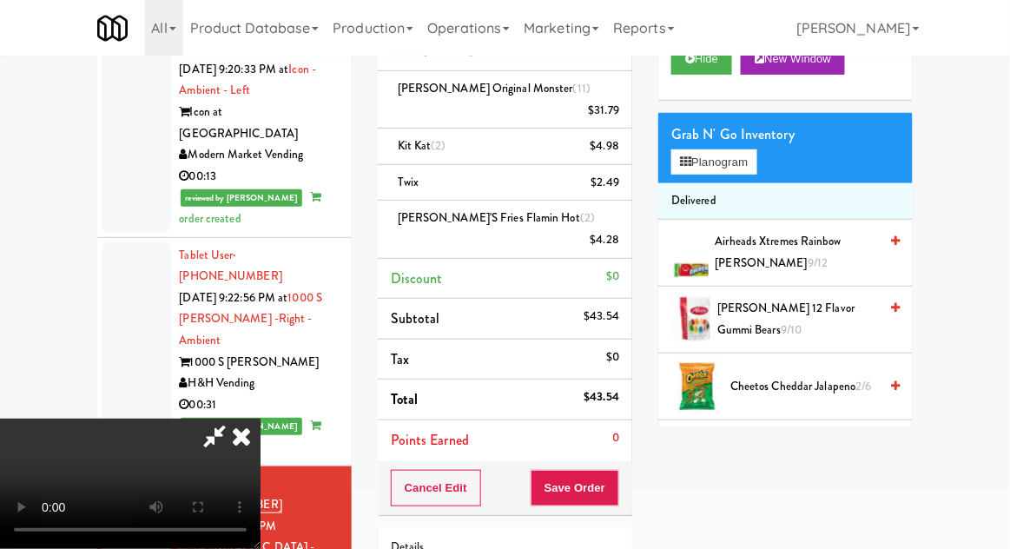
scroll to position [63, 0]
click at [753, 158] on button "Planogram" at bounding box center [713, 162] width 85 height 26
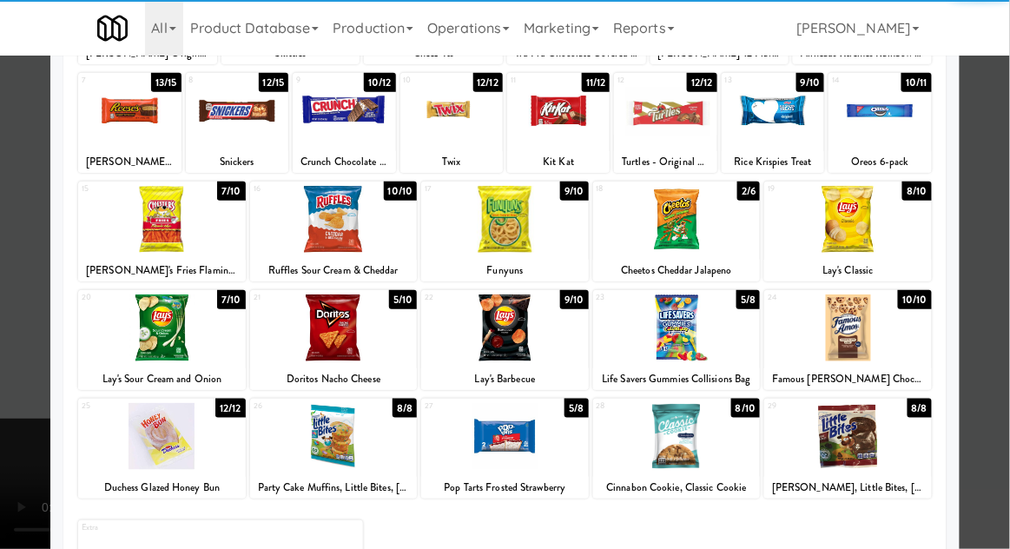
scroll to position [207, 0]
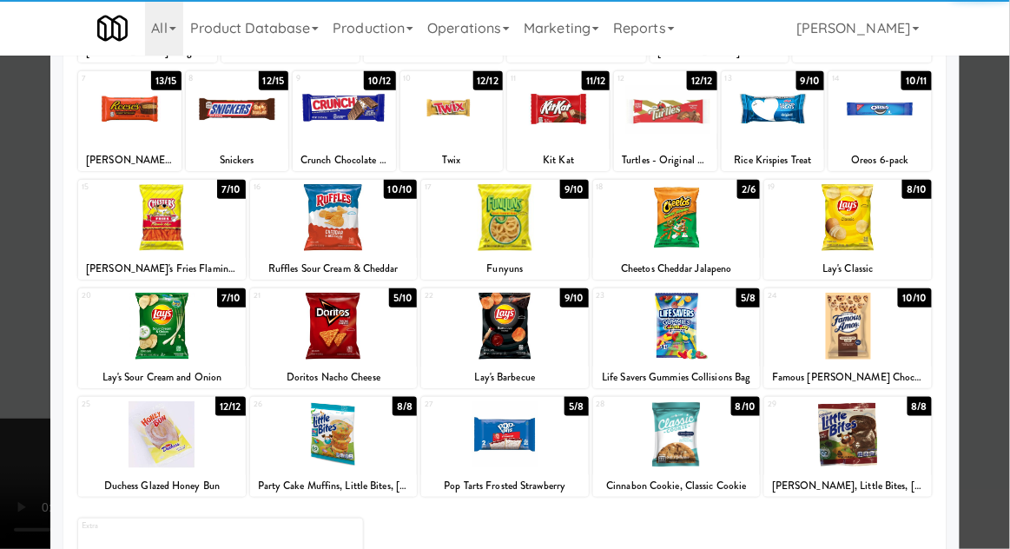
click at [149, 442] on div at bounding box center [162, 434] width 168 height 67
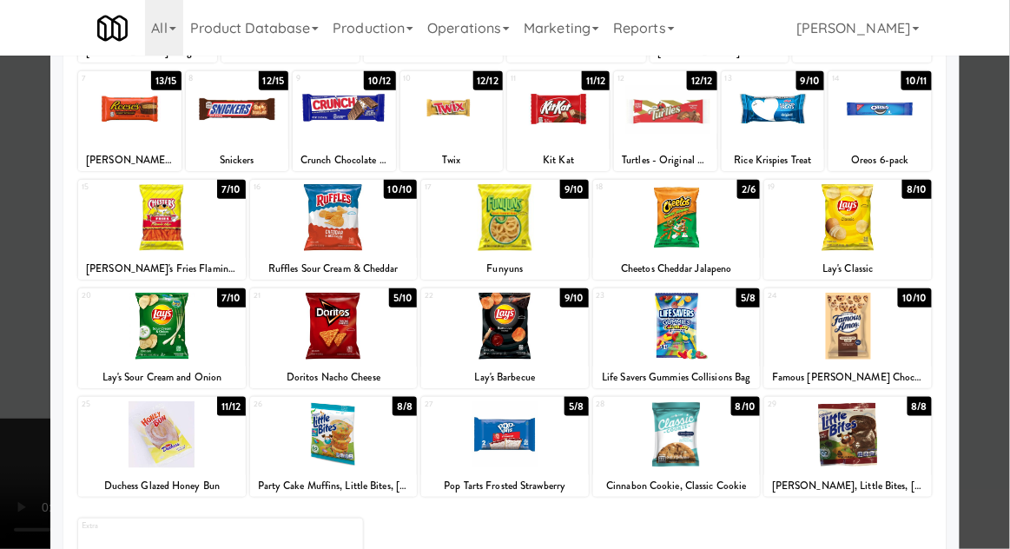
click at [156, 438] on div at bounding box center [162, 434] width 168 height 67
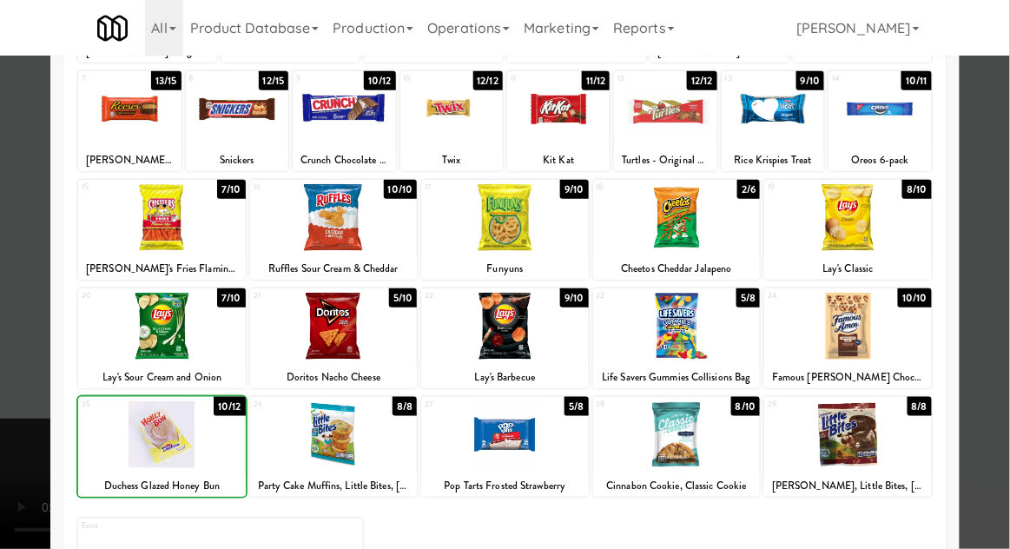
click at [12, 410] on div at bounding box center [505, 274] width 1010 height 549
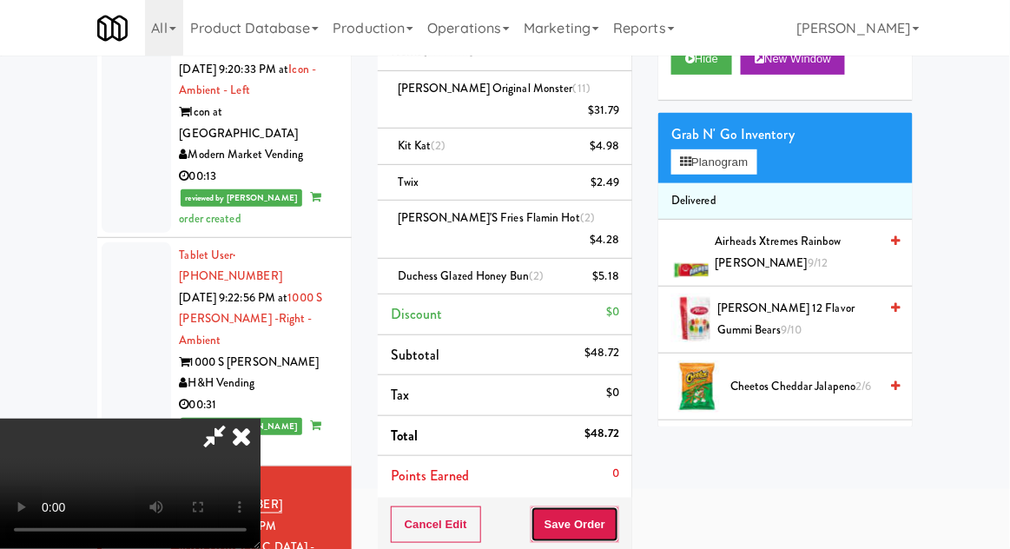
click at [616, 506] on button "Save Order" at bounding box center [575, 524] width 89 height 36
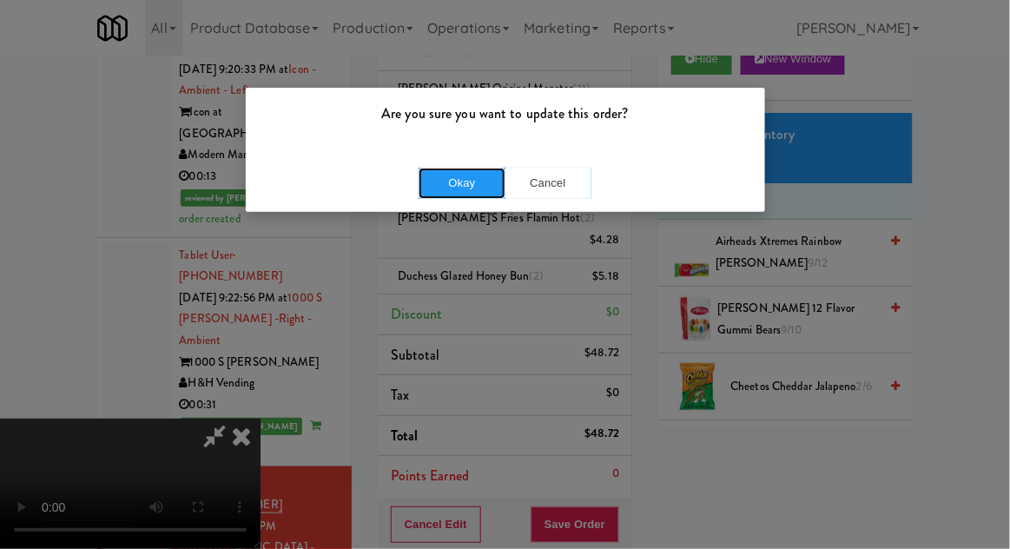
click at [451, 190] on button "Okay" at bounding box center [462, 183] width 87 height 31
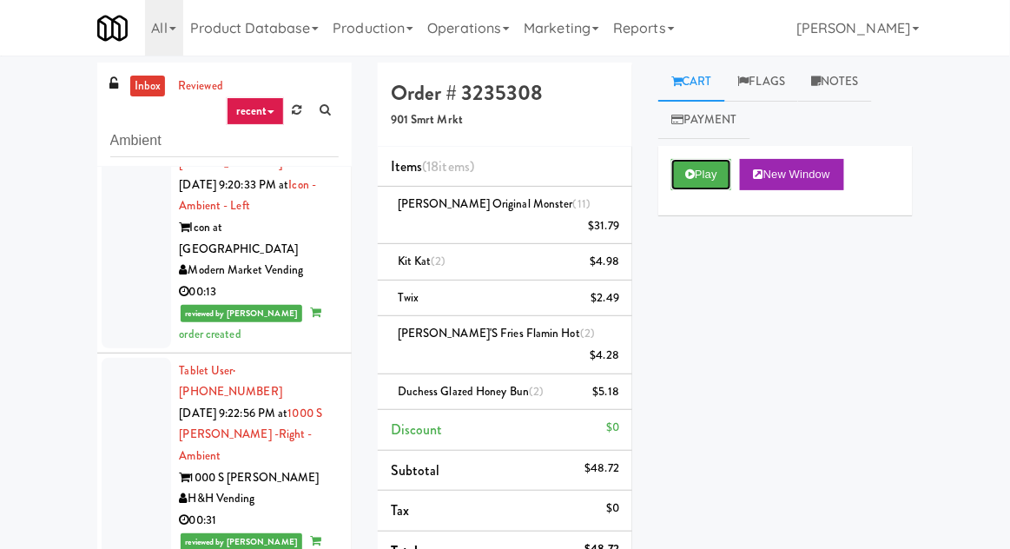
click at [719, 183] on button "Play" at bounding box center [701, 174] width 60 height 31
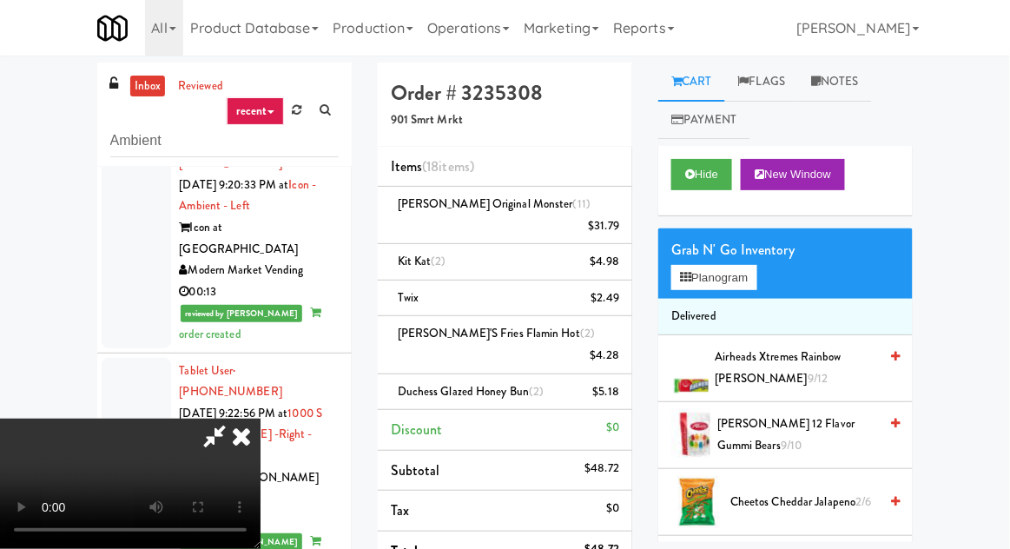
click at [261, 419] on icon at bounding box center [241, 436] width 38 height 35
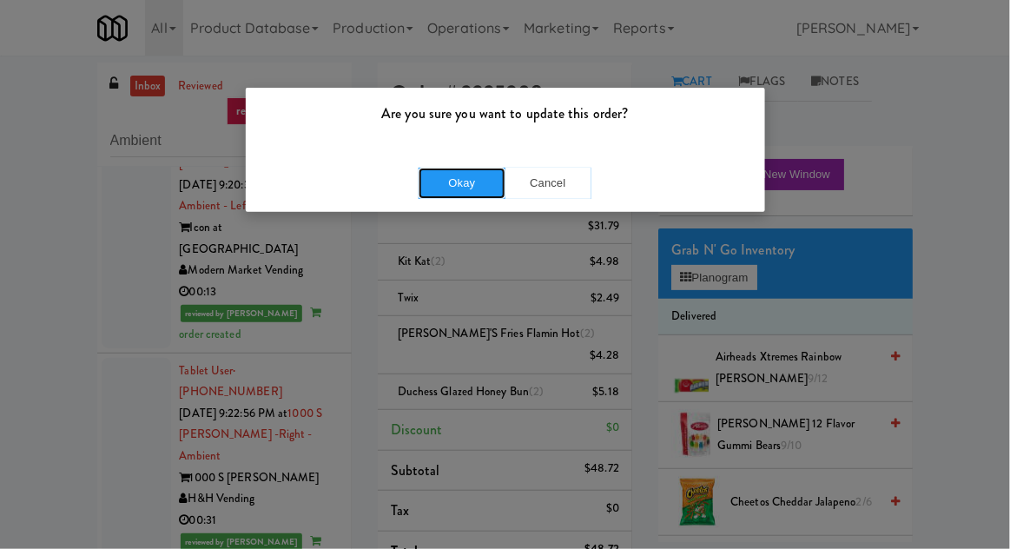
click at [484, 177] on button "Okay" at bounding box center [462, 183] width 87 height 31
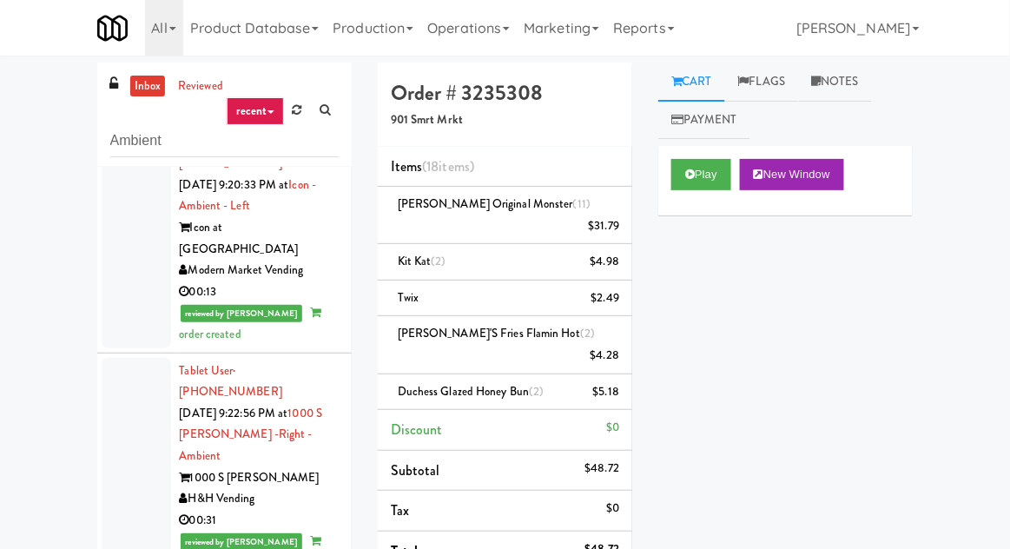
scroll to position [1825, 0]
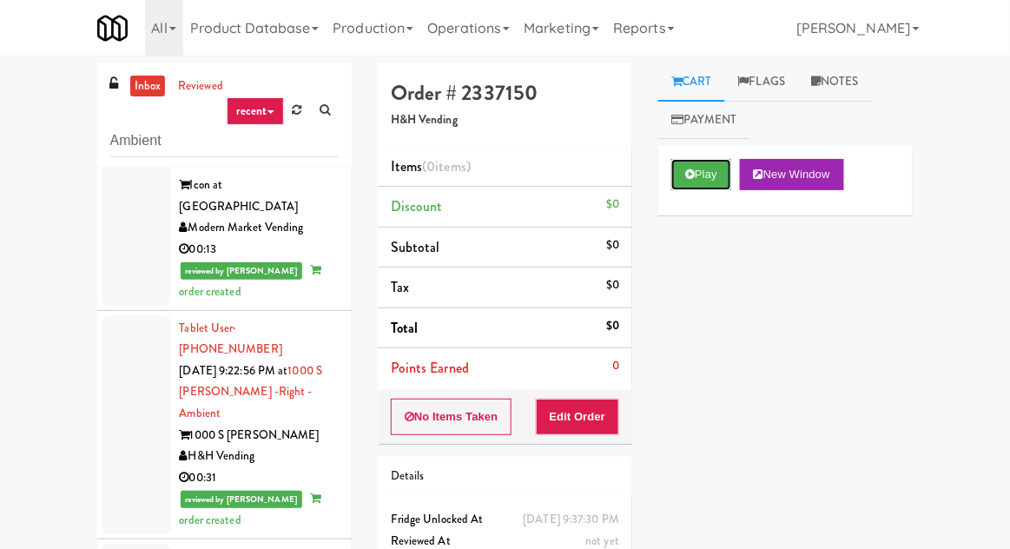
click at [714, 185] on button "Play" at bounding box center [701, 174] width 60 height 31
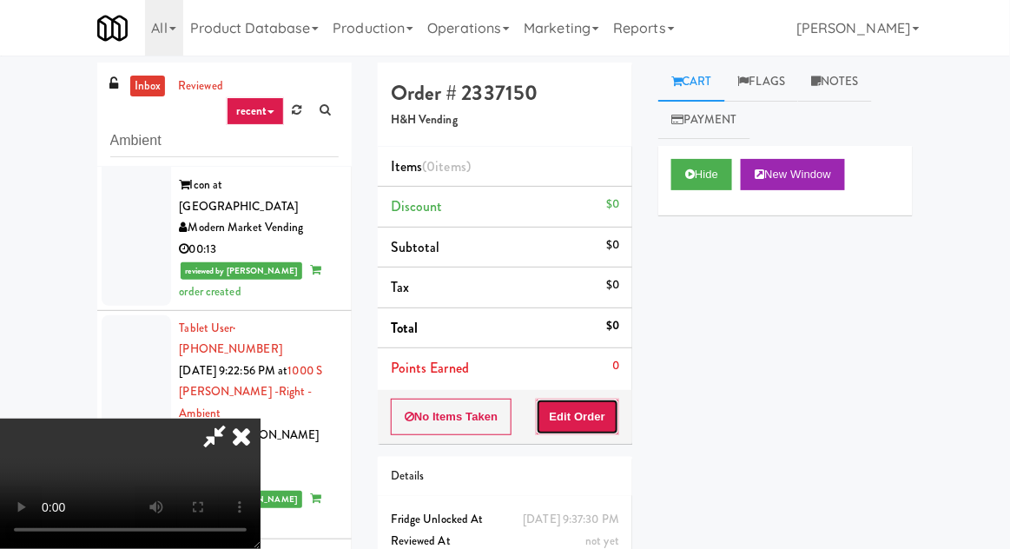
click at [579, 418] on button "Edit Order" at bounding box center [578, 417] width 84 height 36
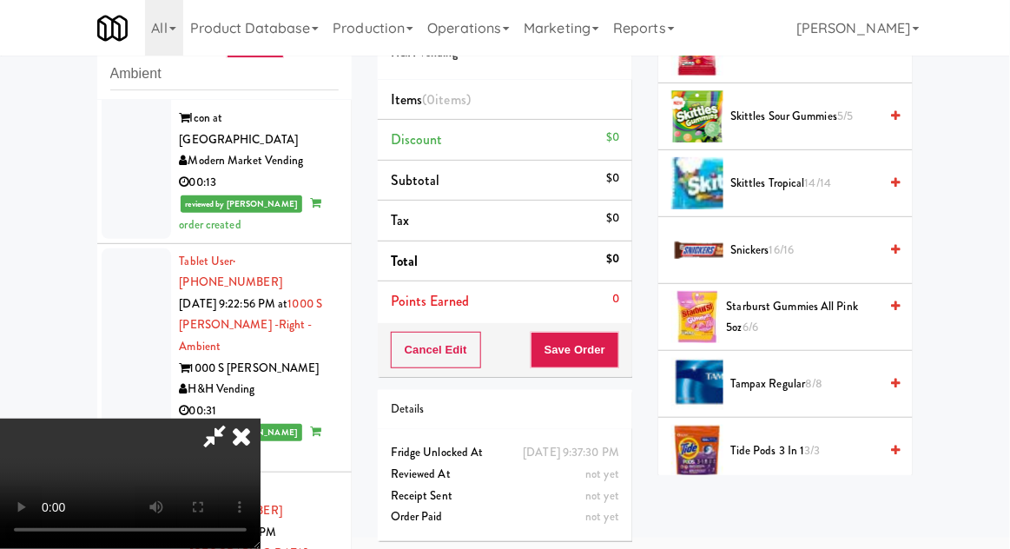
scroll to position [1602, 0]
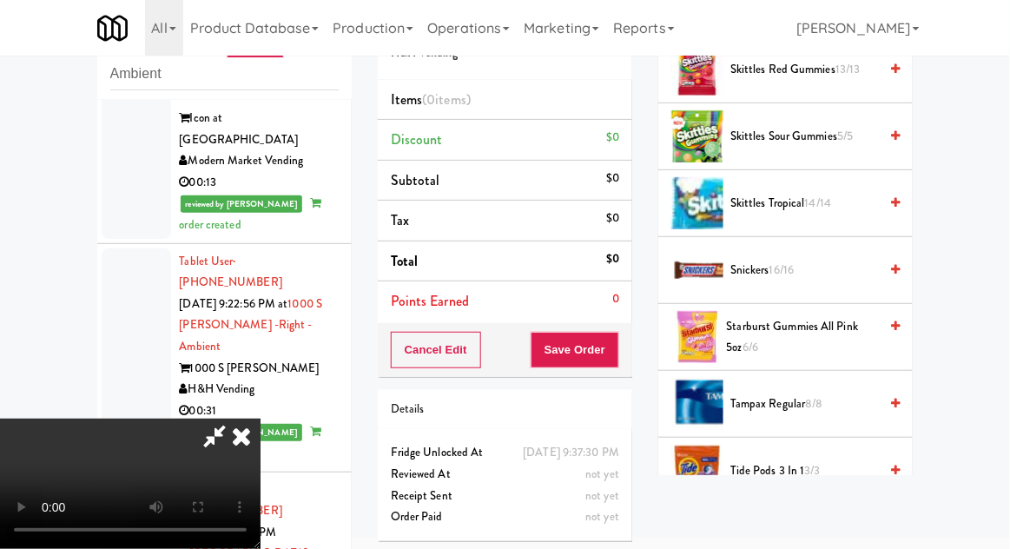
click at [796, 250] on li "Snickers 16/16" at bounding box center [785, 270] width 254 height 67
click at [789, 261] on span "16/16" at bounding box center [781, 269] width 25 height 16
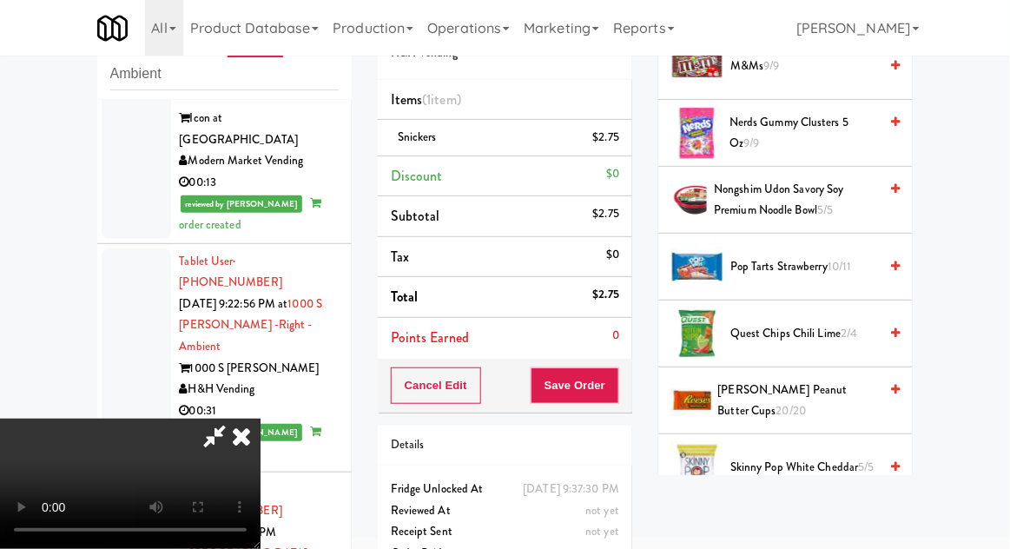
scroll to position [1133, 0]
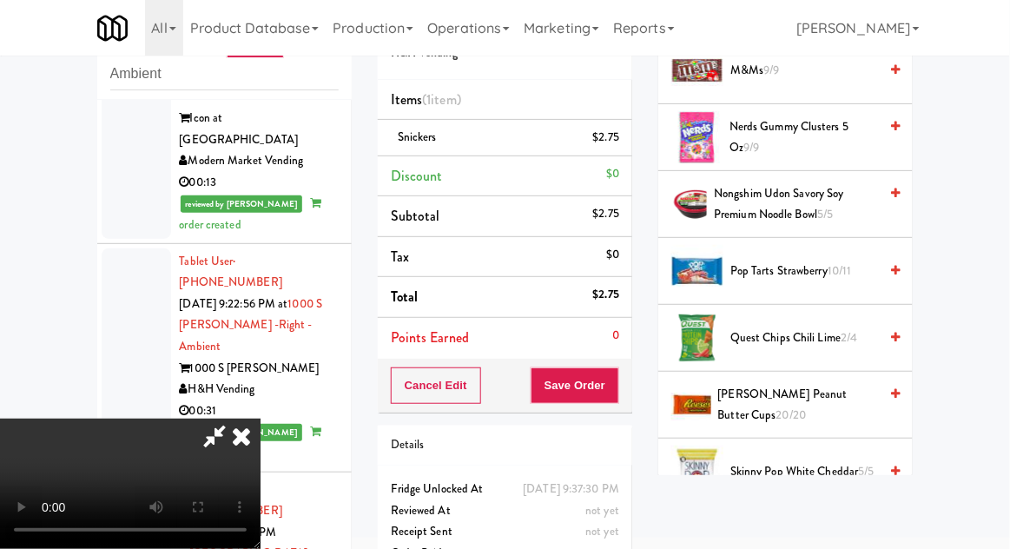
click at [835, 384] on span "[PERSON_NAME] Peanut Butter Cups 20/20" at bounding box center [798, 405] width 161 height 43
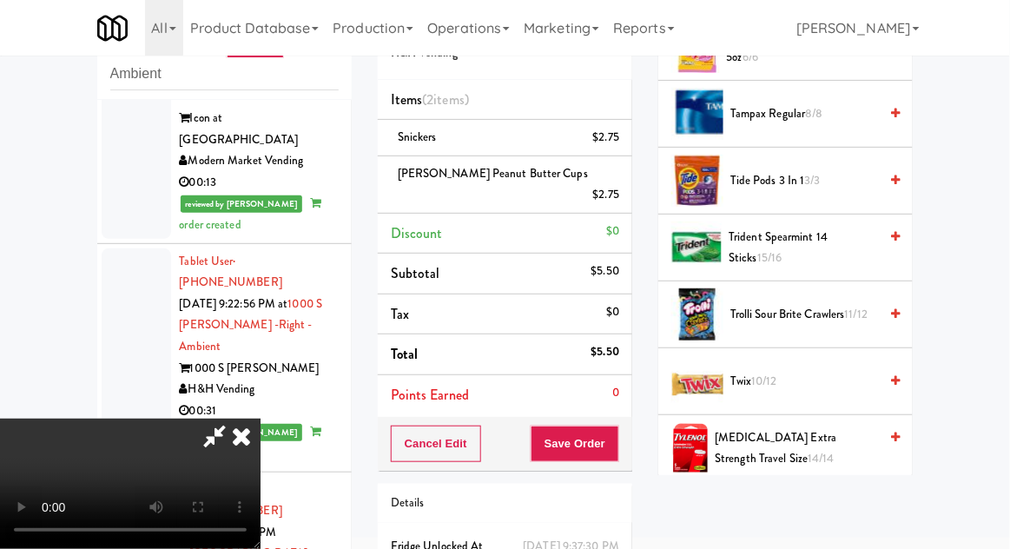
click at [808, 371] on span "Twix 10/12" at bounding box center [804, 382] width 148 height 22
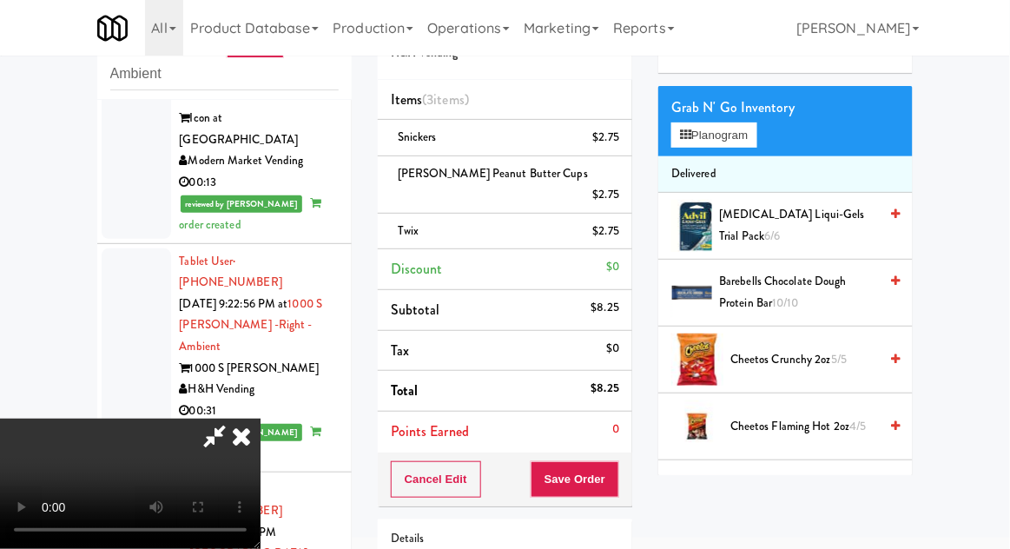
scroll to position [0, 0]
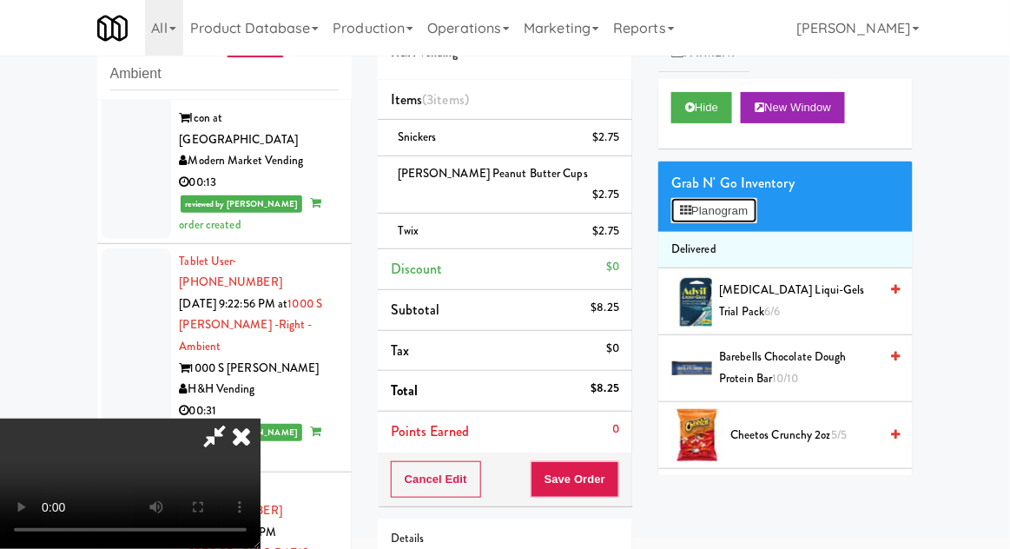
click at [737, 221] on button "Planogram" at bounding box center [713, 211] width 85 height 26
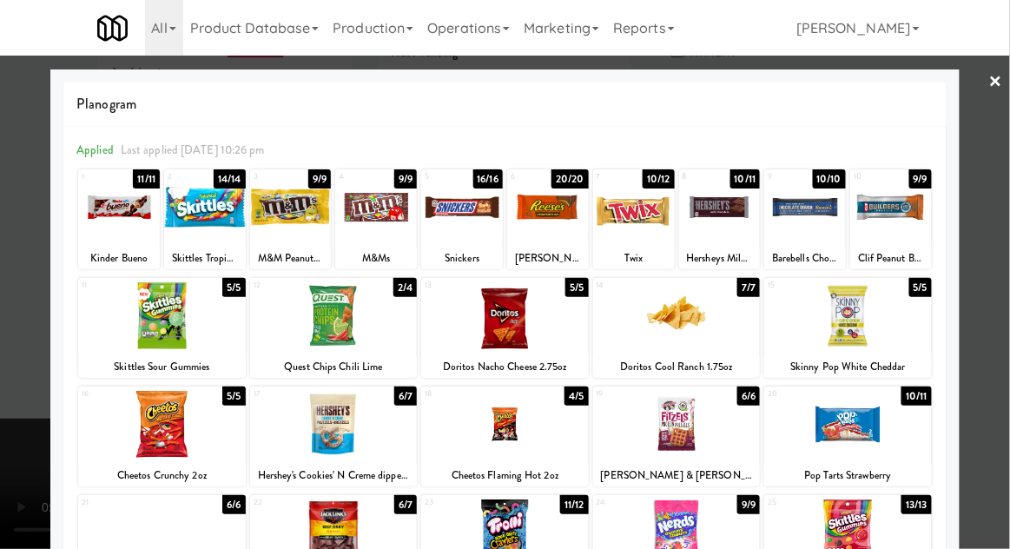
click at [998, 344] on div at bounding box center [505, 274] width 1010 height 549
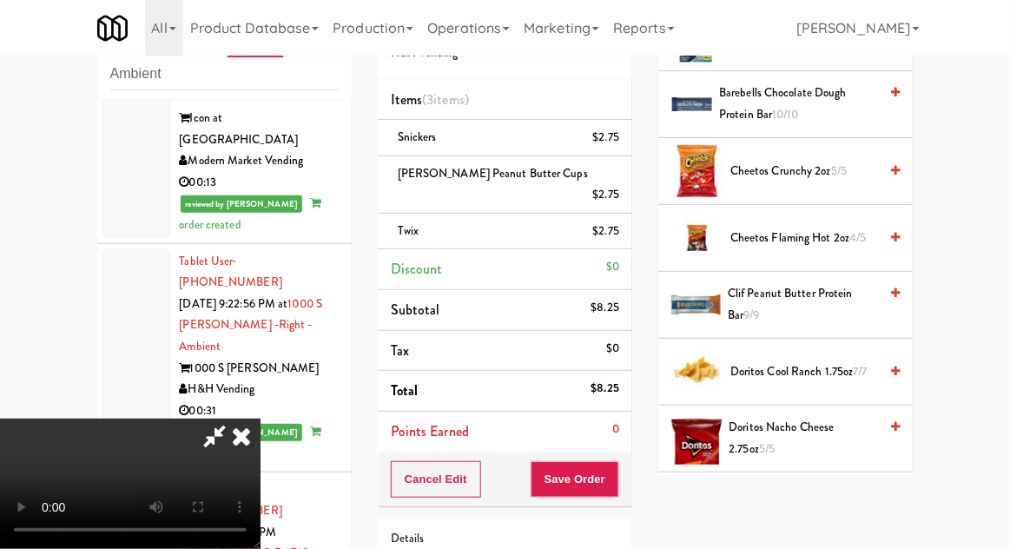
scroll to position [265, 0]
click at [812, 431] on span "Doritos Nacho Cheese 2.75oz 5/5" at bounding box center [803, 437] width 149 height 43
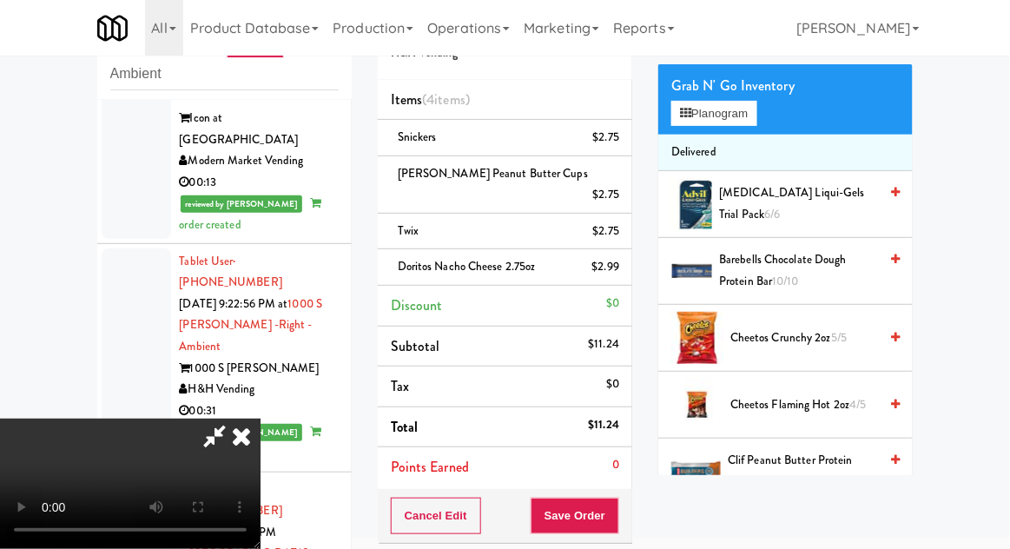
scroll to position [88, 0]
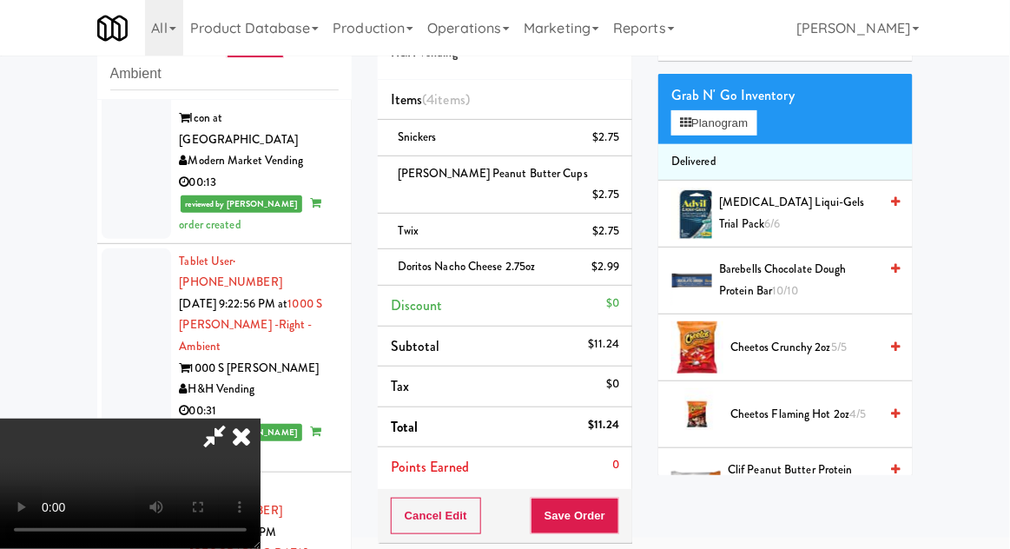
click at [845, 411] on span "Cheetos Flaming Hot 2oz 4/5" at bounding box center [804, 415] width 148 height 22
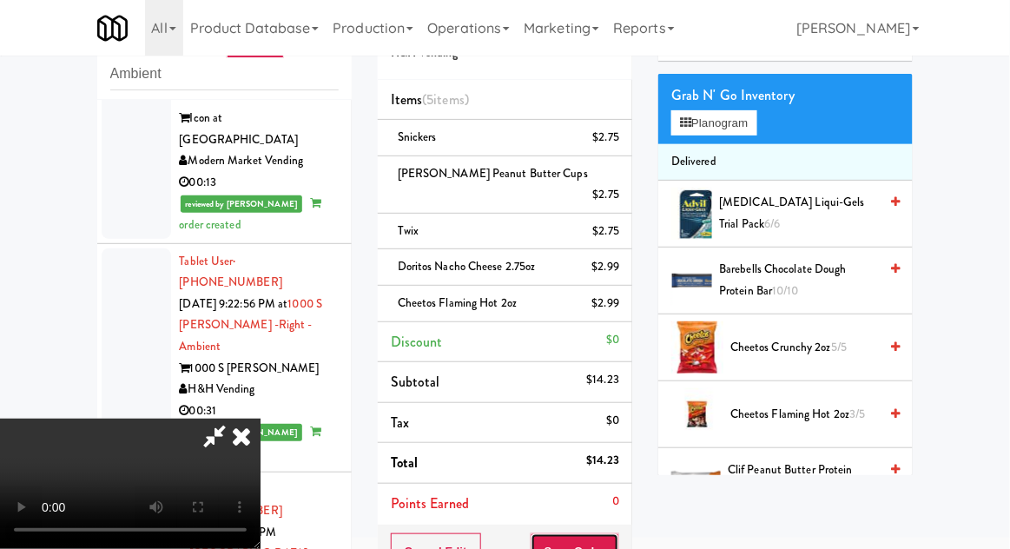
click at [614, 533] on button "Save Order" at bounding box center [575, 551] width 89 height 36
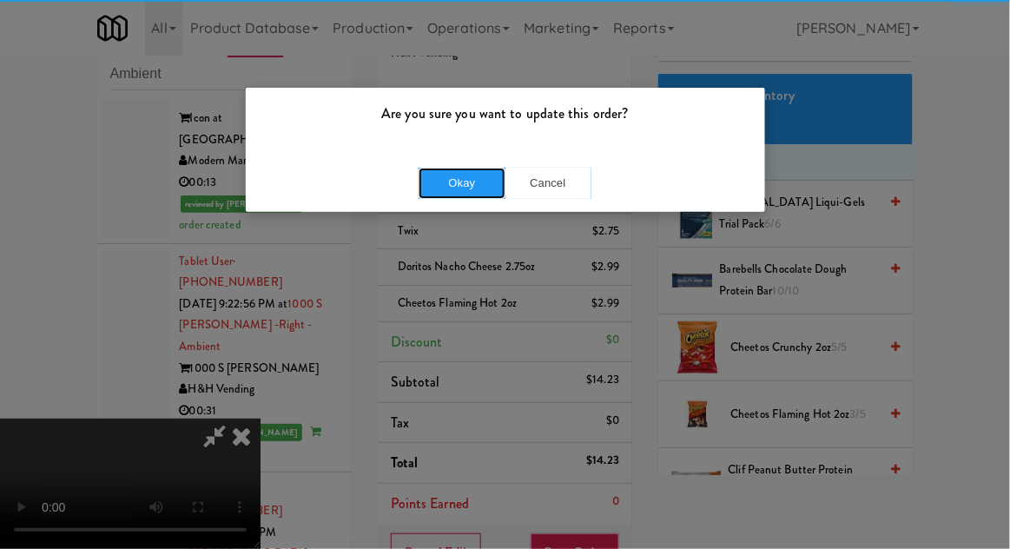
click at [434, 184] on button "Okay" at bounding box center [462, 183] width 87 height 31
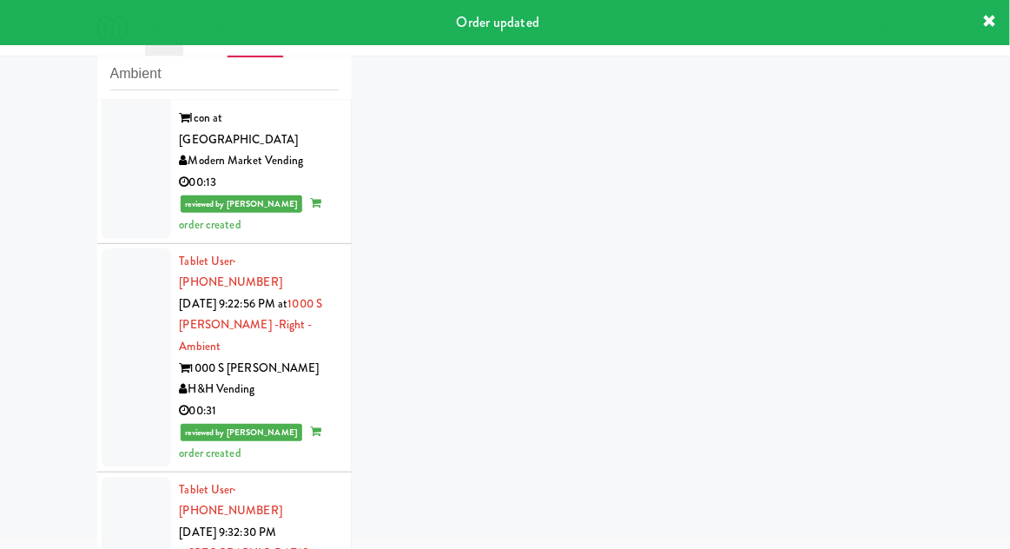
scroll to position [1869, 0]
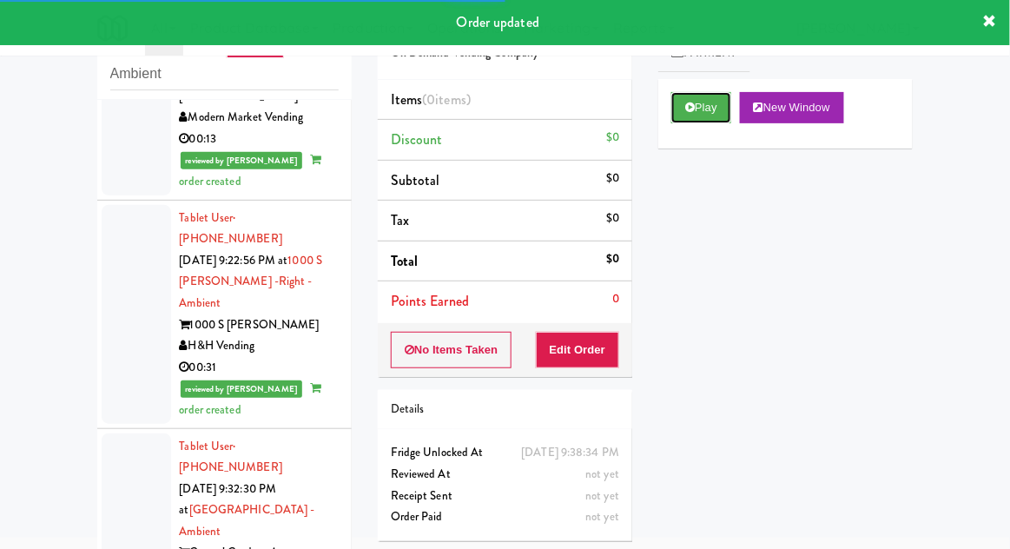
click at [722, 118] on button "Play" at bounding box center [701, 107] width 60 height 31
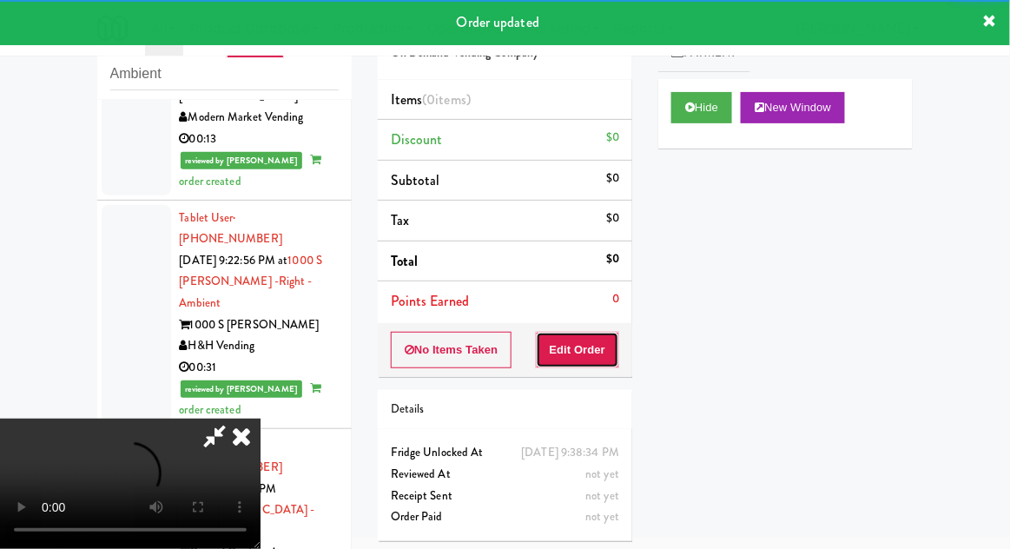
click at [604, 341] on button "Edit Order" at bounding box center [578, 350] width 84 height 36
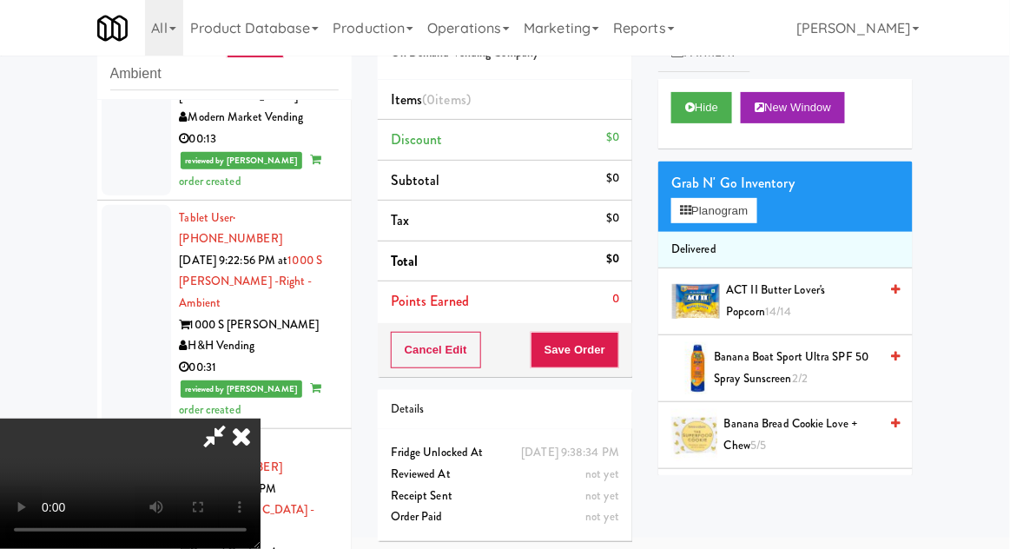
scroll to position [0, 0]
click at [731, 213] on button "Planogram" at bounding box center [713, 211] width 85 height 26
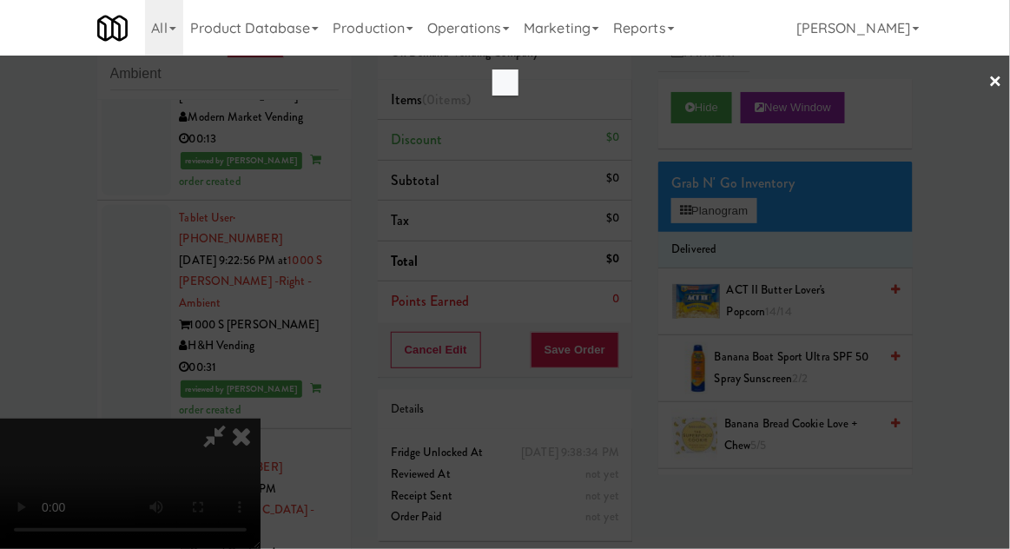
click at [737, 212] on div at bounding box center [505, 274] width 1010 height 549
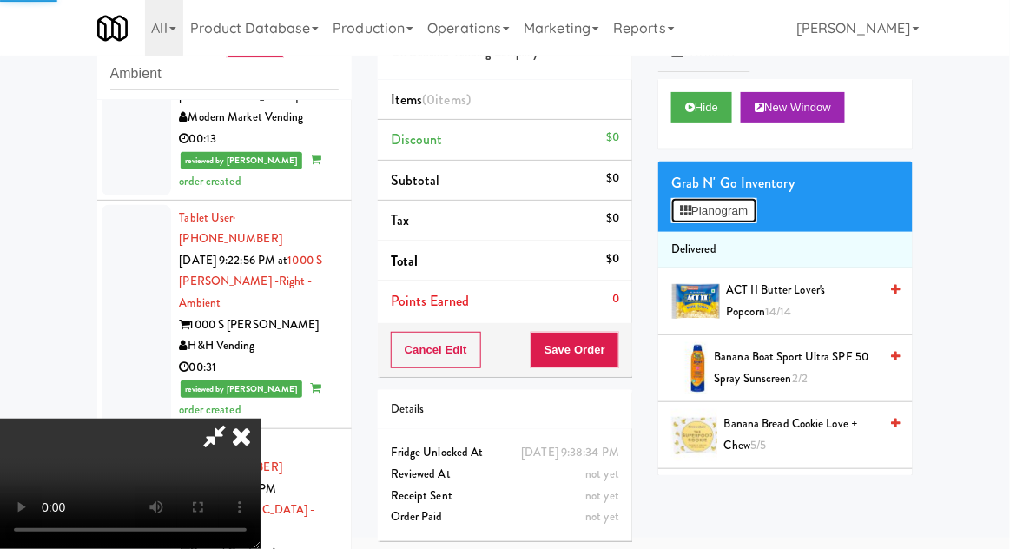
click at [739, 208] on button "Planogram" at bounding box center [713, 211] width 85 height 26
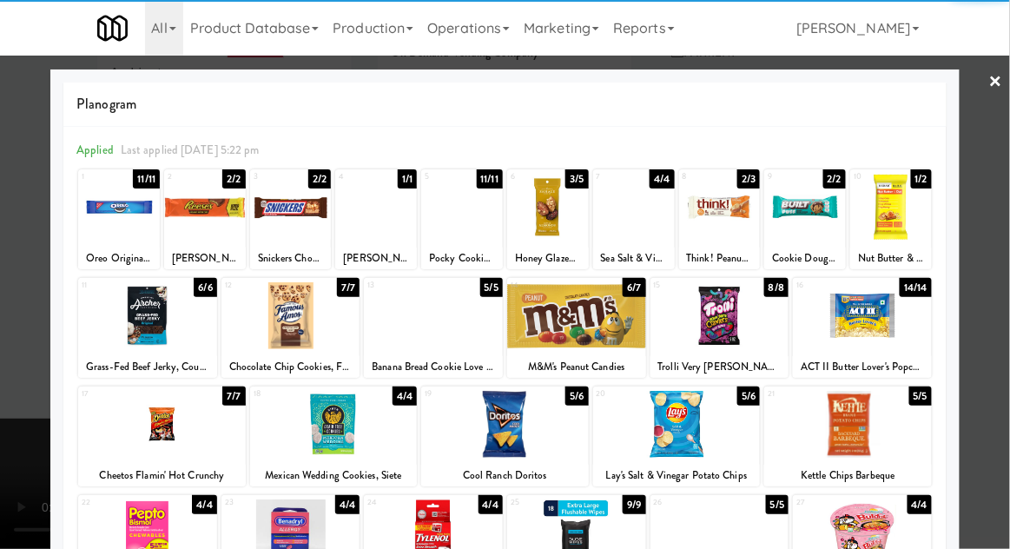
click at [307, 439] on div at bounding box center [334, 424] width 168 height 67
click at [992, 353] on div at bounding box center [505, 274] width 1010 height 549
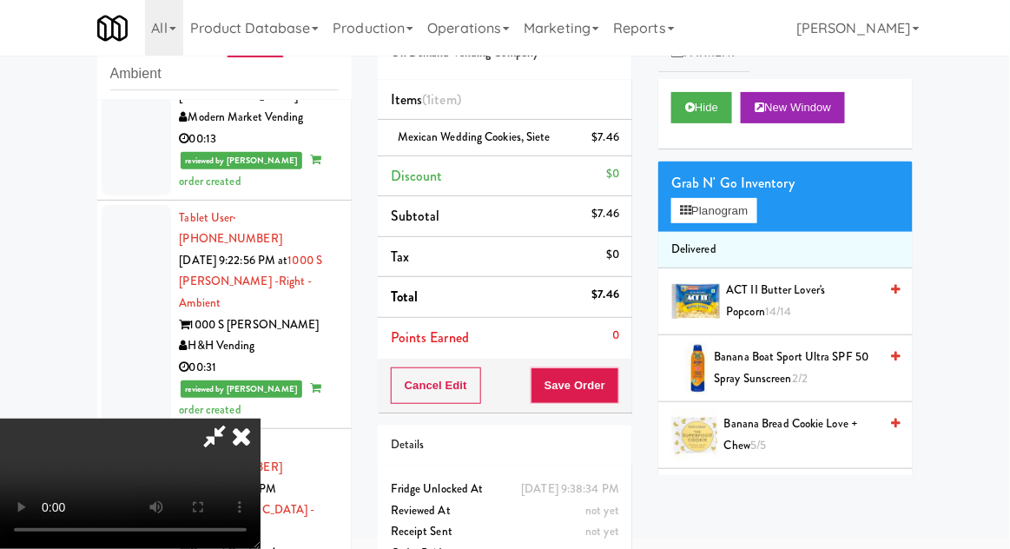
click at [749, 247] on li "Delivered" at bounding box center [785, 250] width 254 height 36
click at [742, 221] on button "Planogram" at bounding box center [713, 211] width 85 height 26
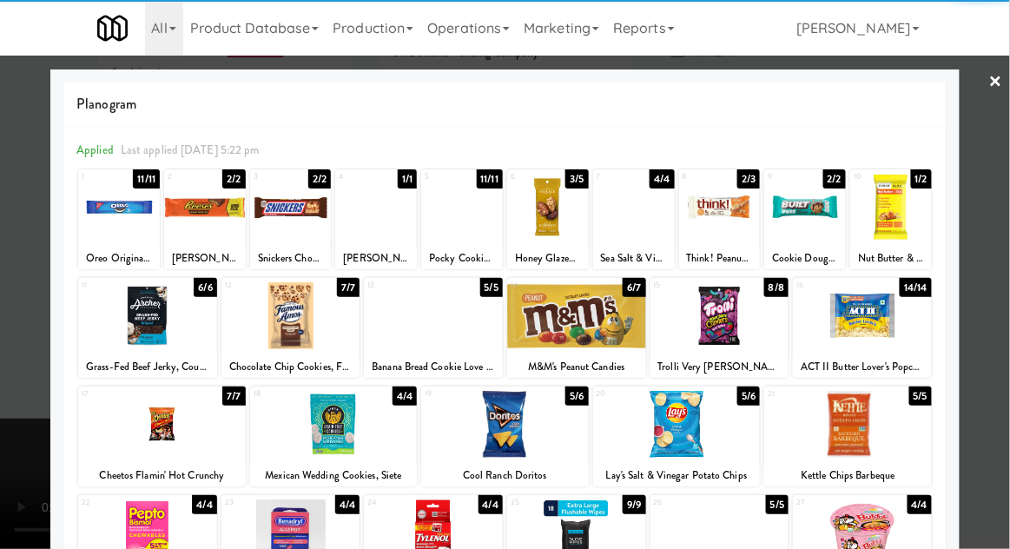
click at [911, 218] on div at bounding box center [891, 207] width 82 height 67
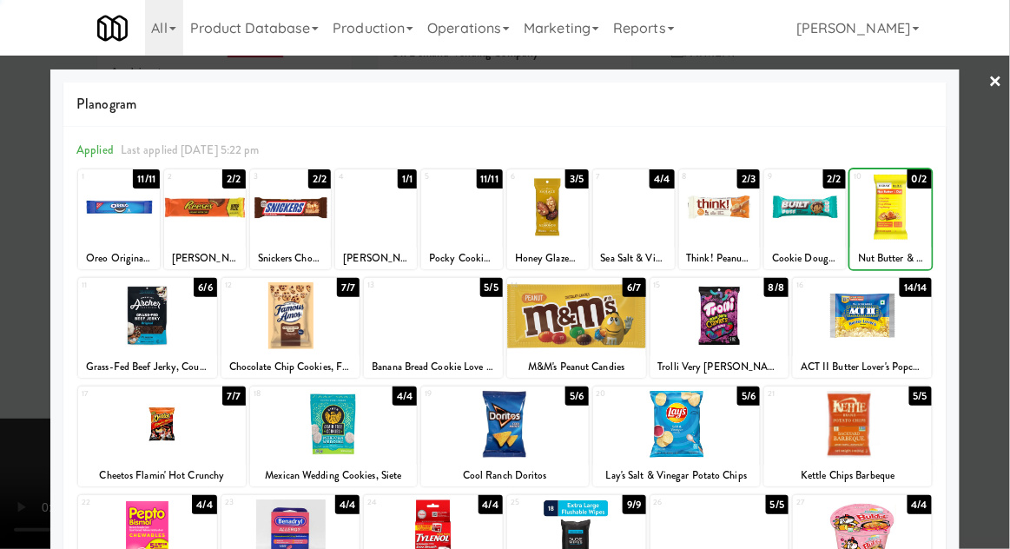
click at [989, 211] on div at bounding box center [505, 274] width 1010 height 549
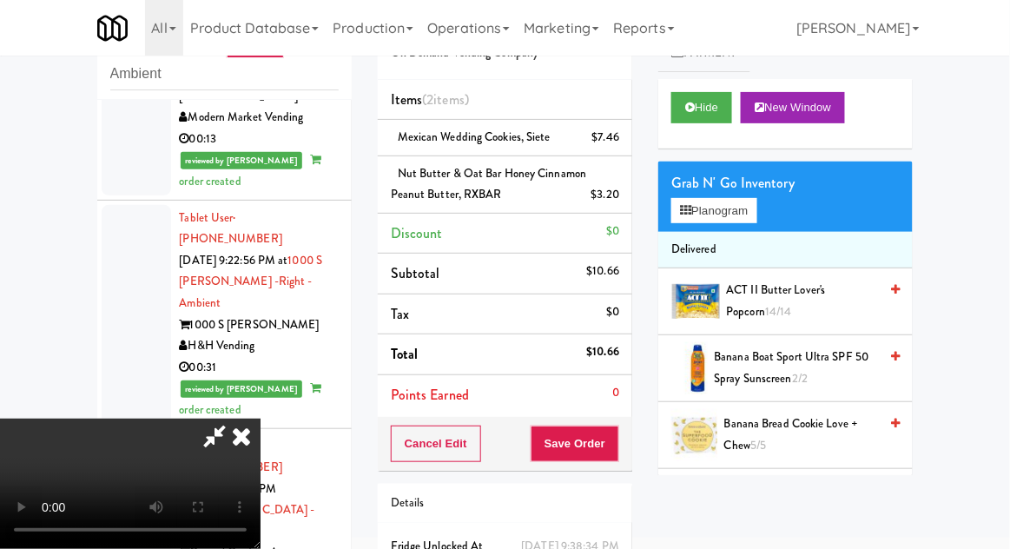
scroll to position [63, 0]
click at [616, 451] on button "Save Order" at bounding box center [575, 444] width 89 height 36
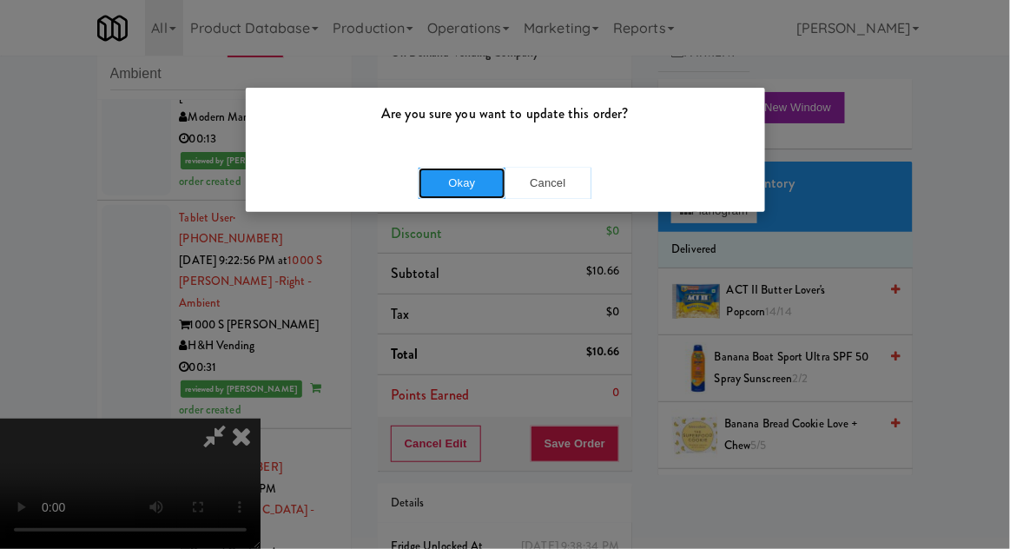
click at [434, 194] on button "Okay" at bounding box center [462, 183] width 87 height 31
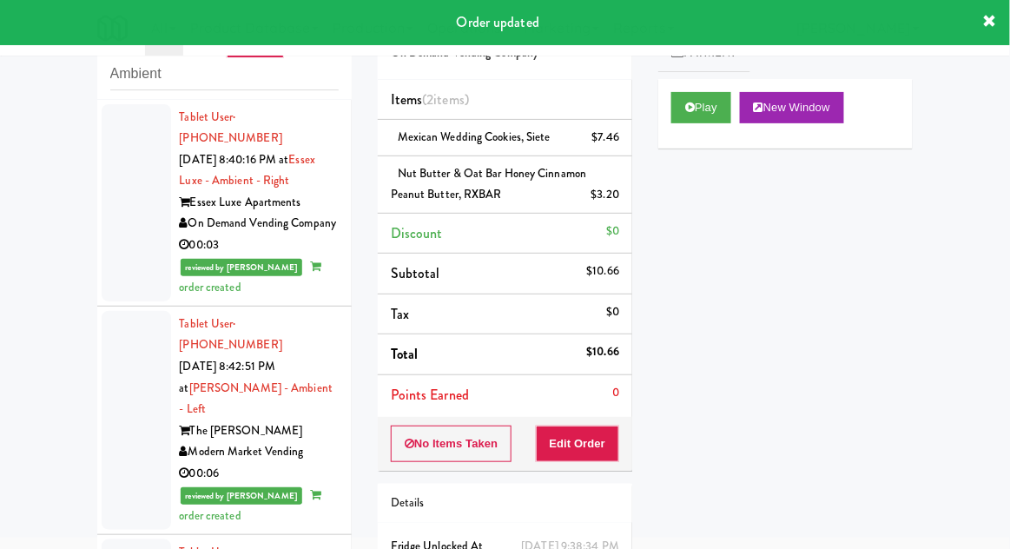
scroll to position [0, 0]
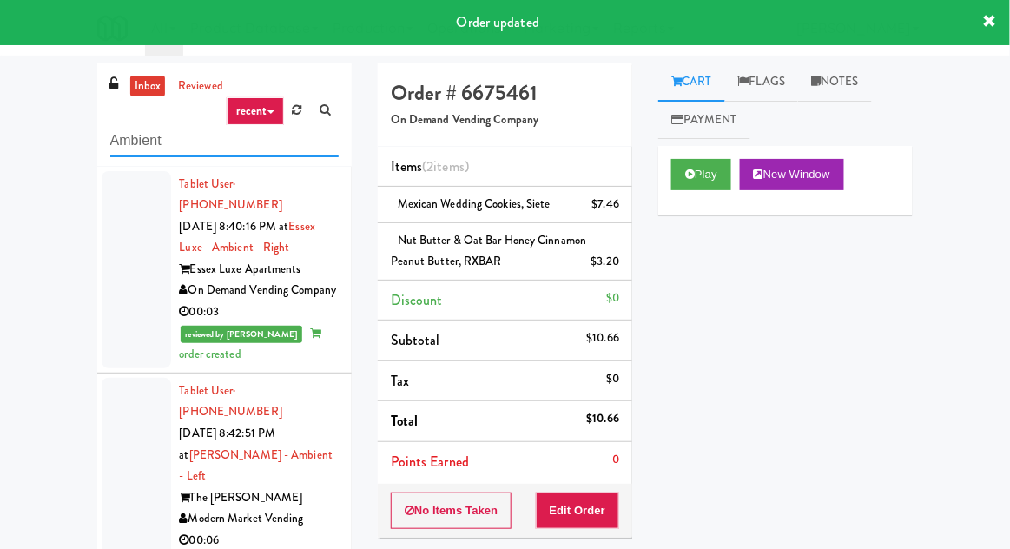
click at [121, 141] on input "Ambient" at bounding box center [224, 141] width 228 height 32
click at [116, 139] on input "Ambient" at bounding box center [224, 141] width 228 height 32
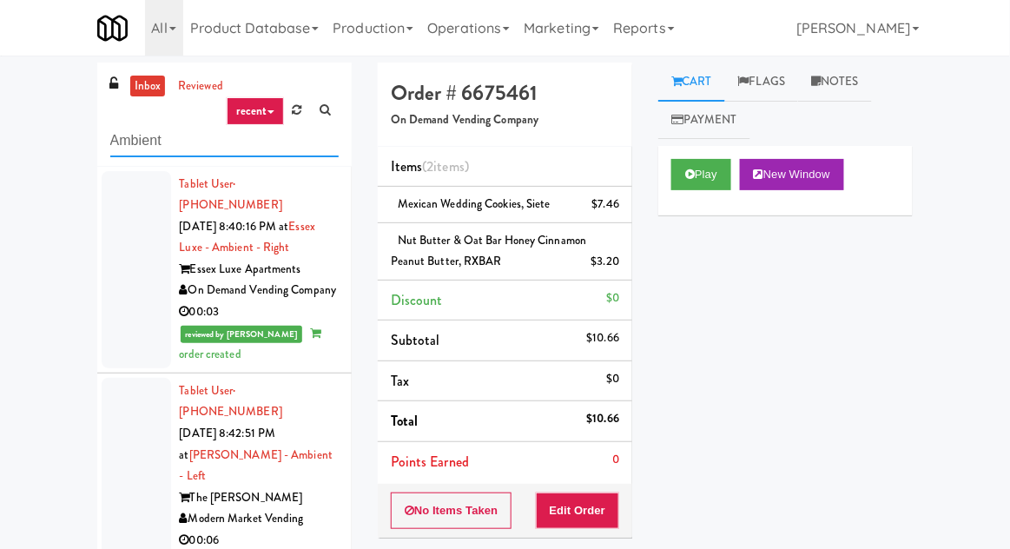
click at [112, 142] on input "Ambient" at bounding box center [224, 141] width 228 height 32
type input "Fridge"
click at [47, 145] on div "inbox reviewed recent all unclear take inventory issue suspicious failed recent…" at bounding box center [505, 389] width 1010 height 652
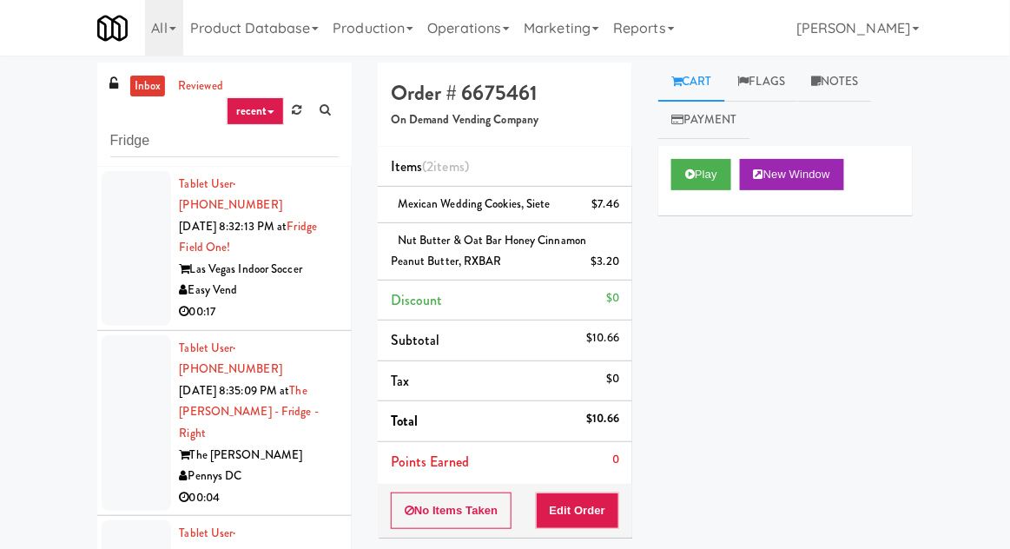
click at [122, 256] on div at bounding box center [136, 248] width 69 height 155
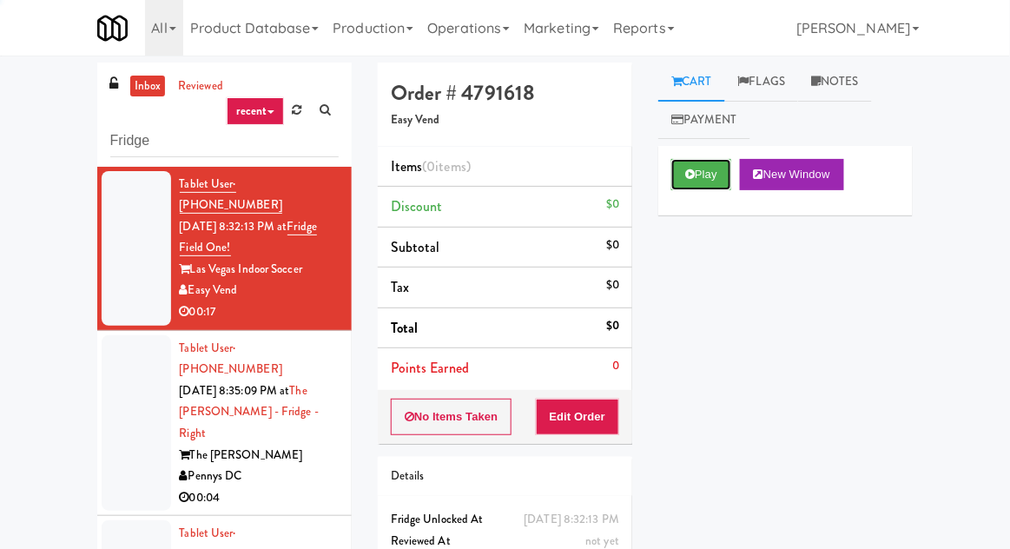
click at [705, 172] on button "Play" at bounding box center [701, 174] width 60 height 31
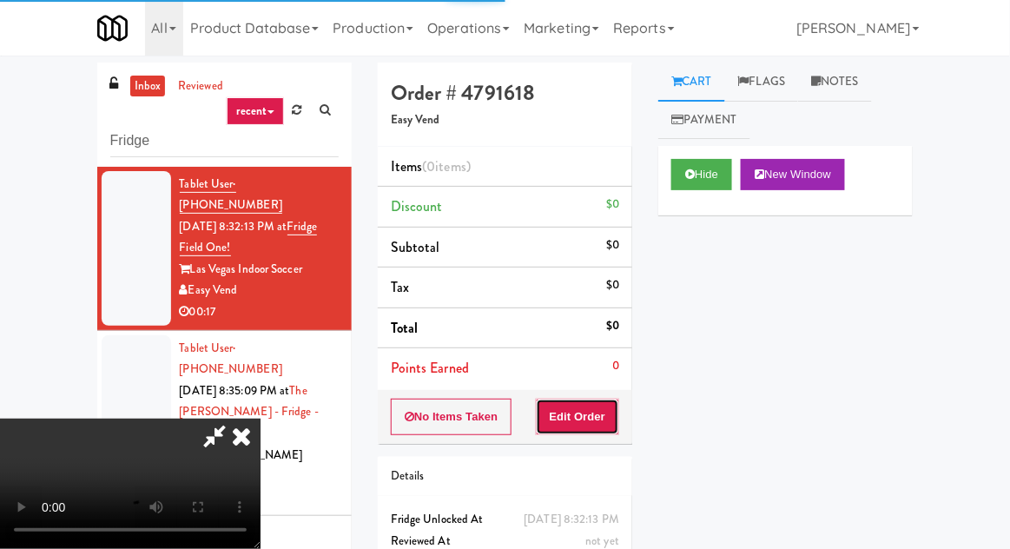
click at [596, 413] on button "Edit Order" at bounding box center [578, 417] width 84 height 36
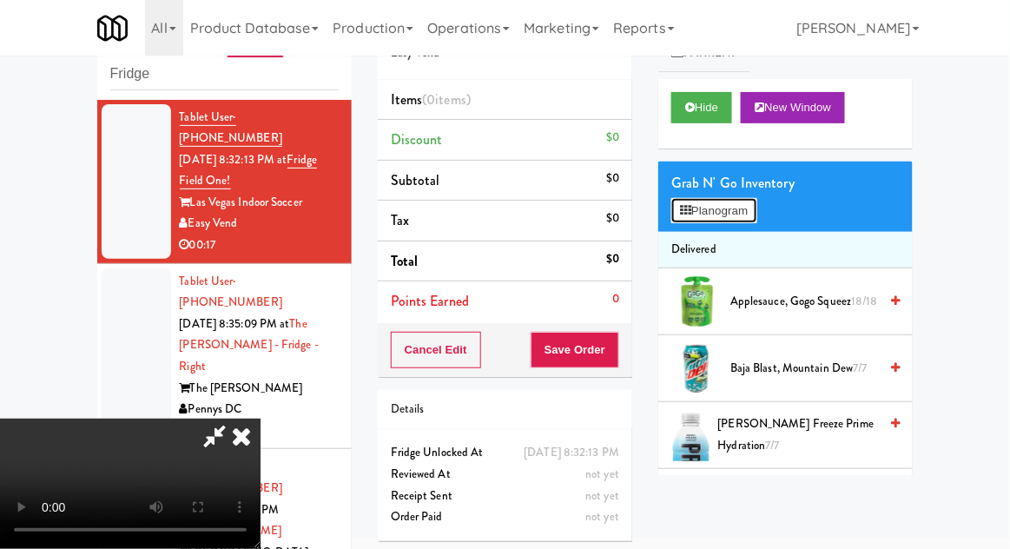
click at [734, 200] on button "Planogram" at bounding box center [713, 211] width 85 height 26
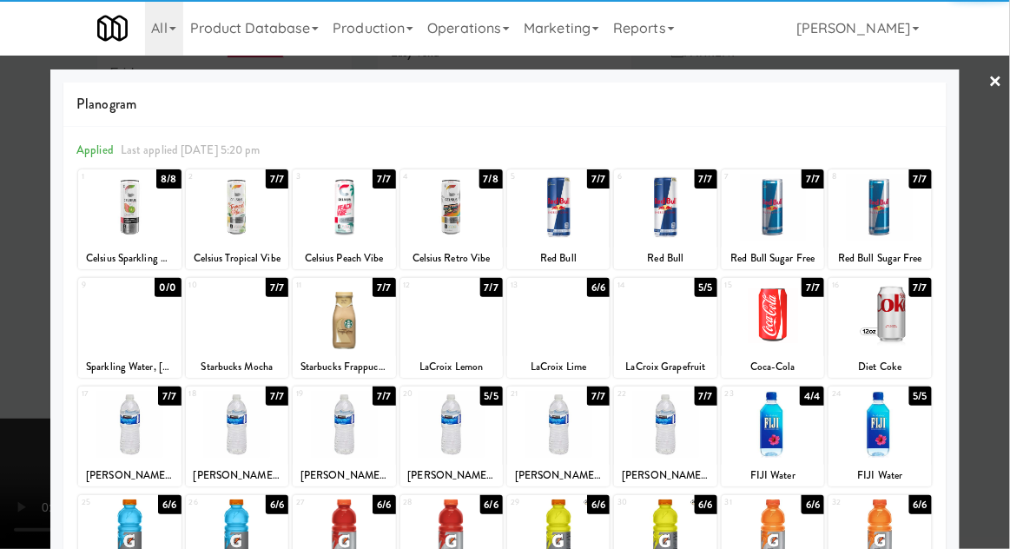
click at [581, 441] on div at bounding box center [558, 424] width 102 height 67
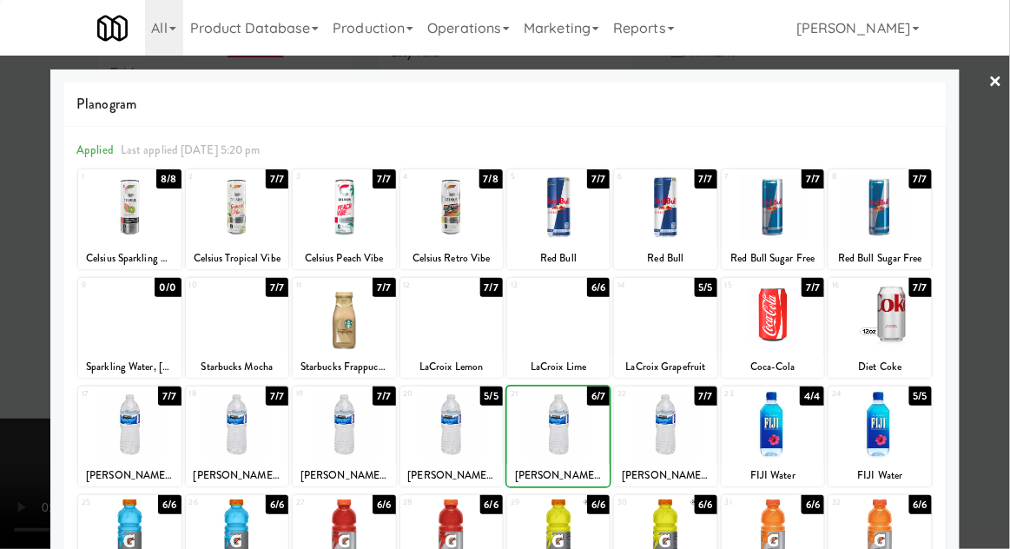
click at [683, 425] on div at bounding box center [665, 424] width 102 height 67
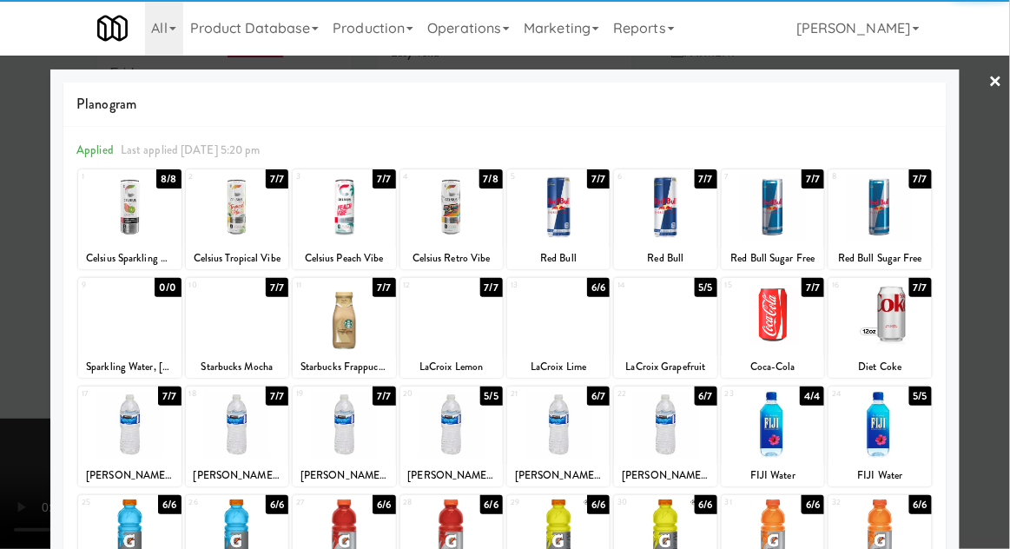
click at [990, 359] on div at bounding box center [505, 274] width 1010 height 549
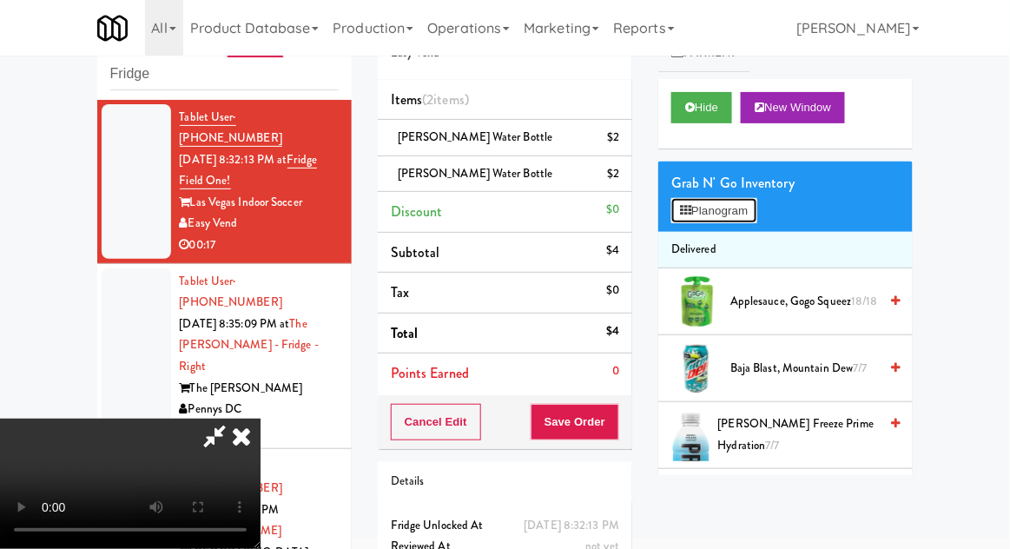
click at [737, 222] on button "Planogram" at bounding box center [713, 211] width 85 height 26
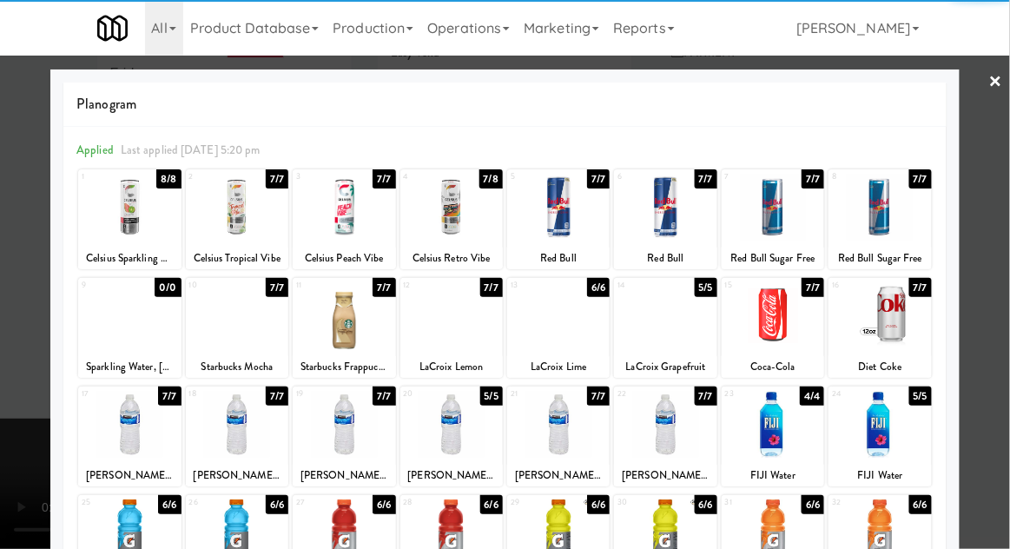
click at [585, 438] on div at bounding box center [558, 424] width 102 height 67
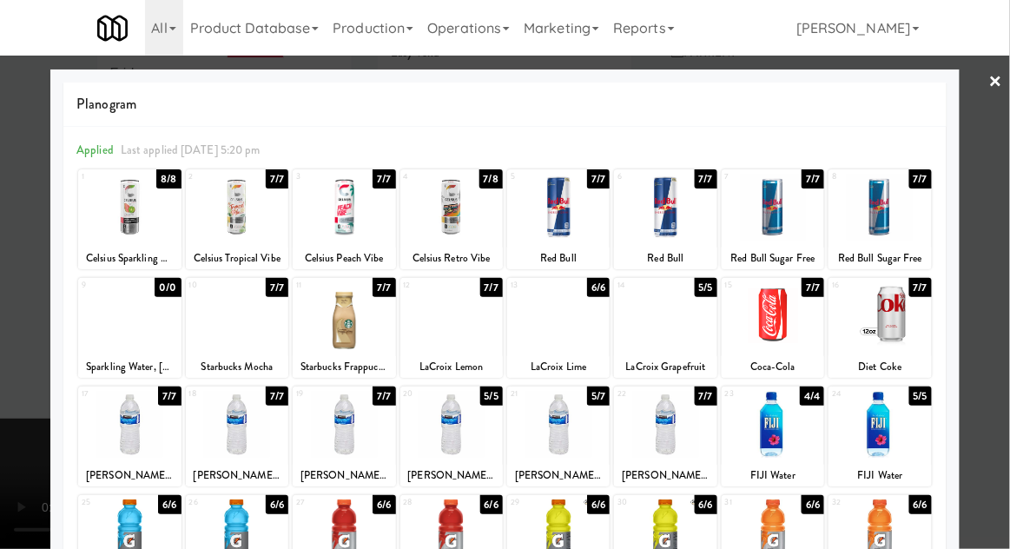
click at [1, 367] on div at bounding box center [505, 274] width 1010 height 549
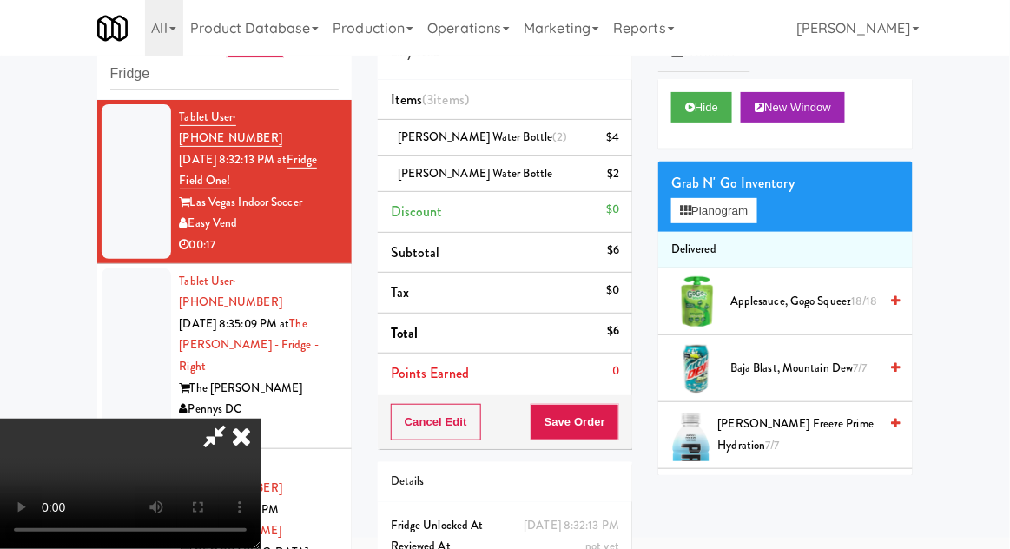
scroll to position [63, 0]
click at [618, 433] on button "Save Order" at bounding box center [575, 422] width 89 height 36
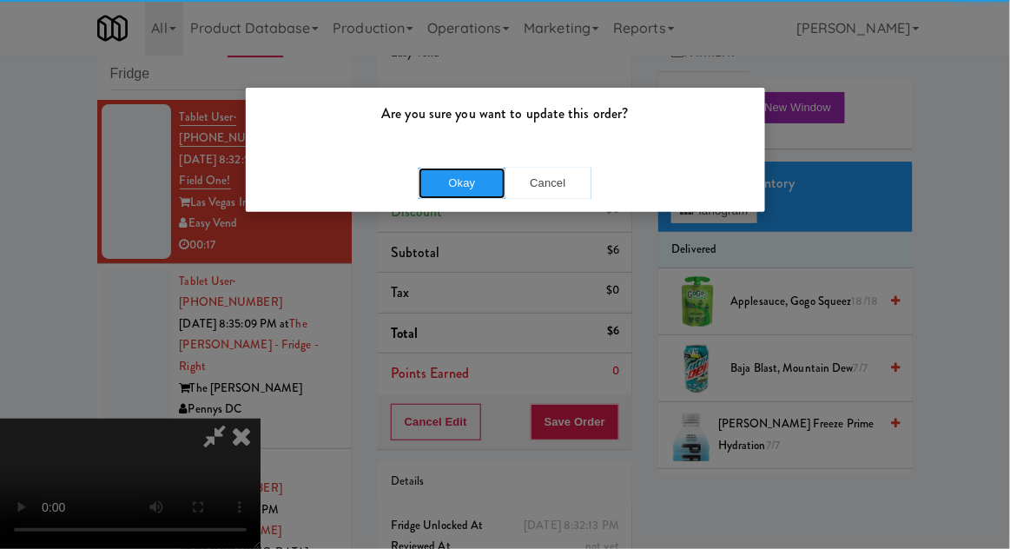
click at [445, 184] on button "Okay" at bounding box center [462, 183] width 87 height 31
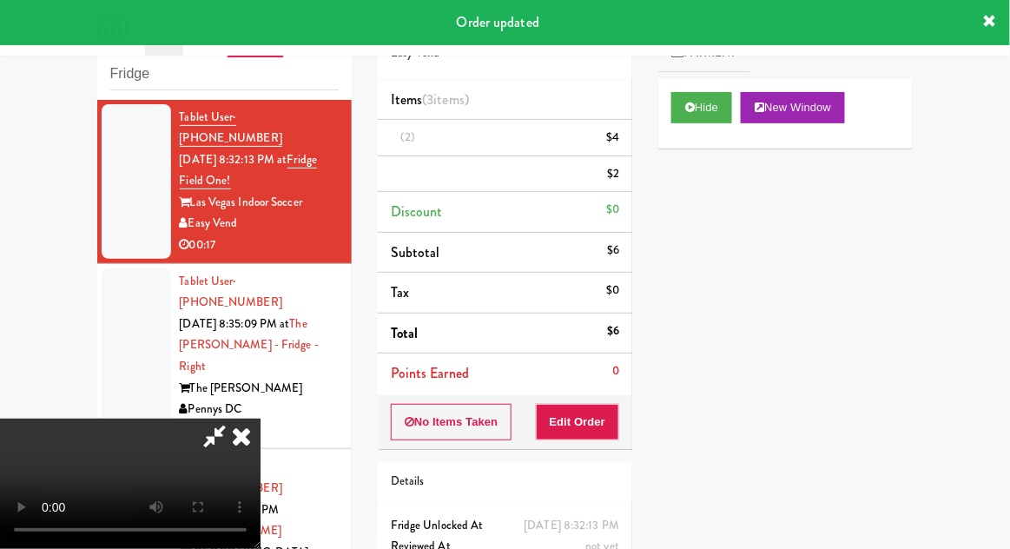
scroll to position [0, 0]
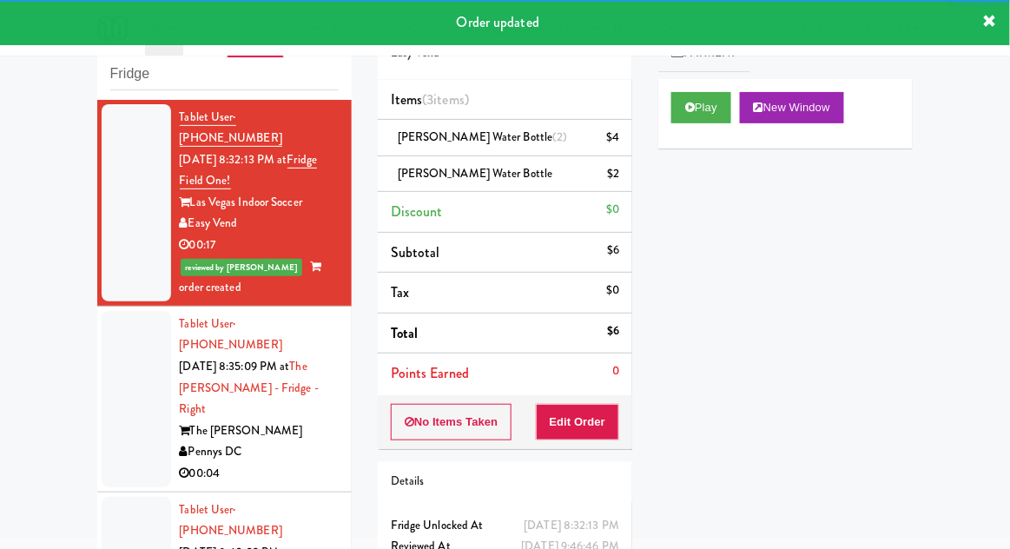
click at [106, 354] on div at bounding box center [136, 399] width 69 height 176
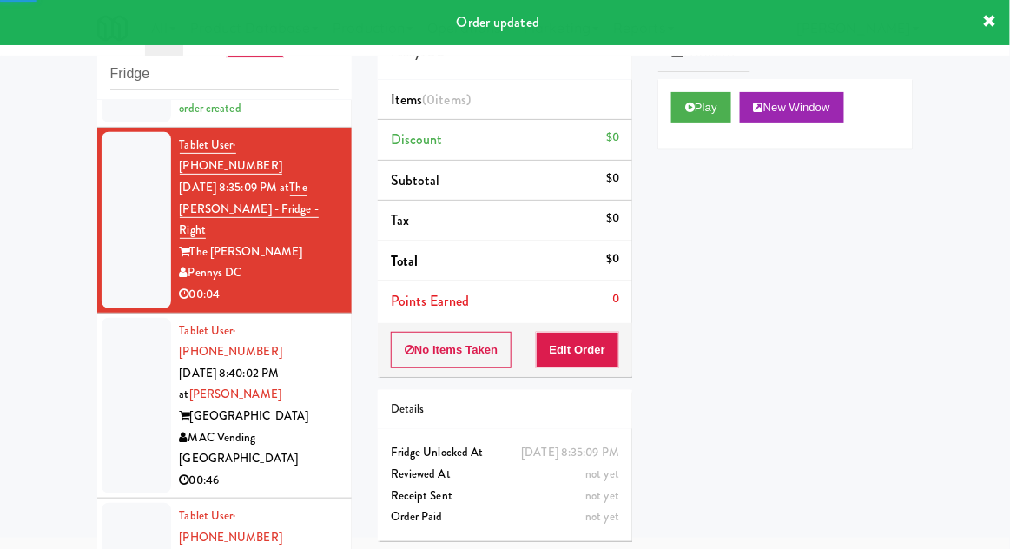
scroll to position [184, 0]
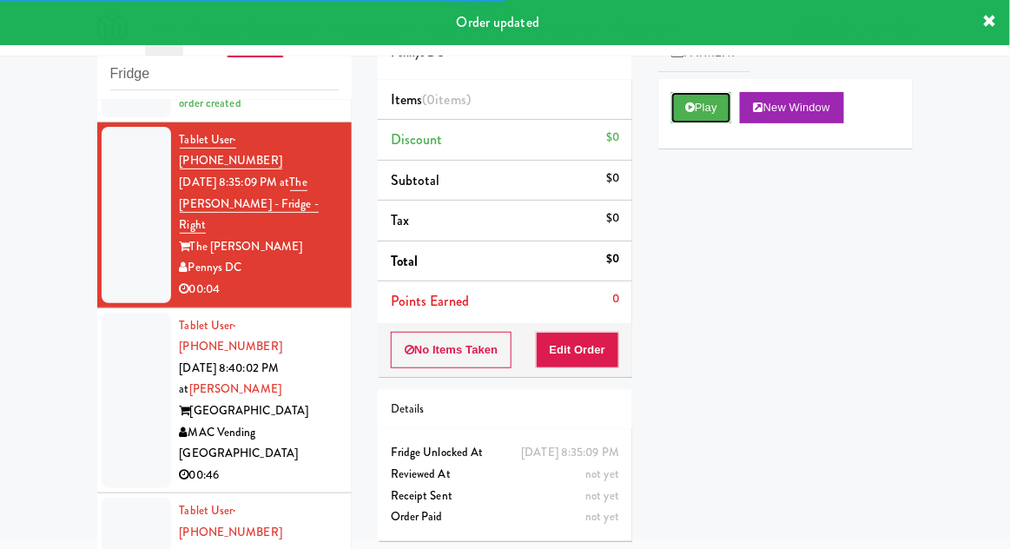
click at [713, 106] on button "Play" at bounding box center [701, 107] width 60 height 31
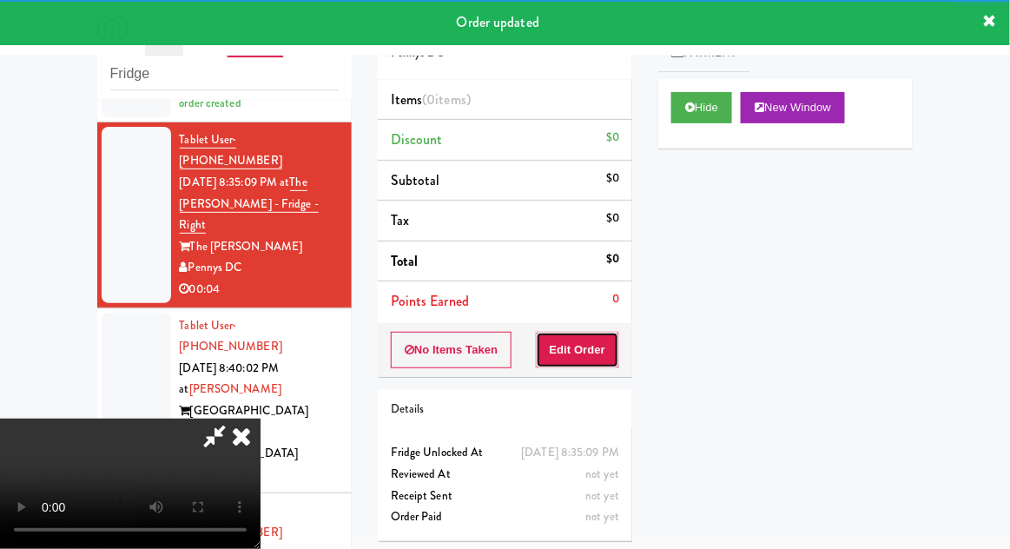
click at [601, 344] on button "Edit Order" at bounding box center [578, 350] width 84 height 36
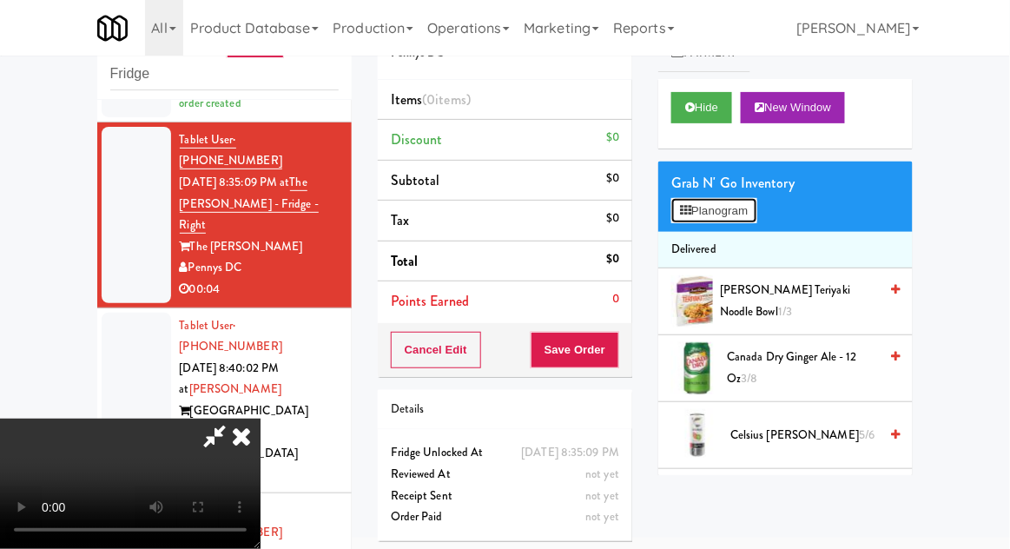
click at [724, 213] on button "Planogram" at bounding box center [713, 211] width 85 height 26
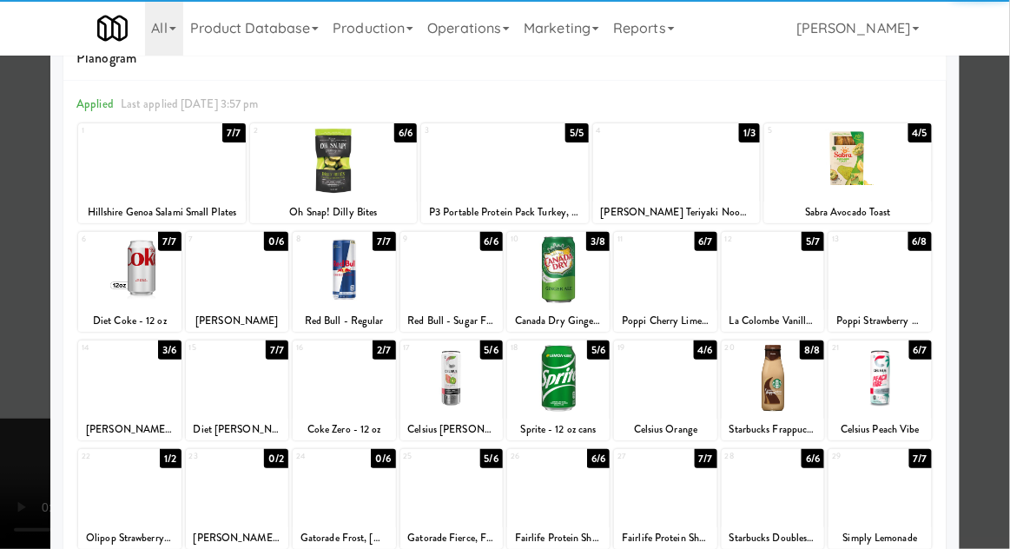
scroll to position [120, 0]
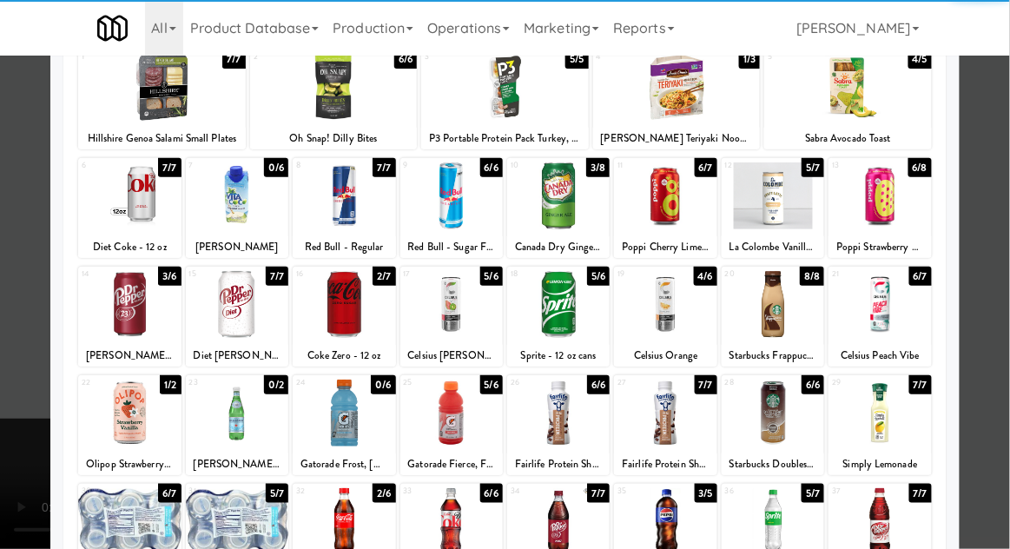
click at [120, 511] on div at bounding box center [129, 521] width 102 height 67
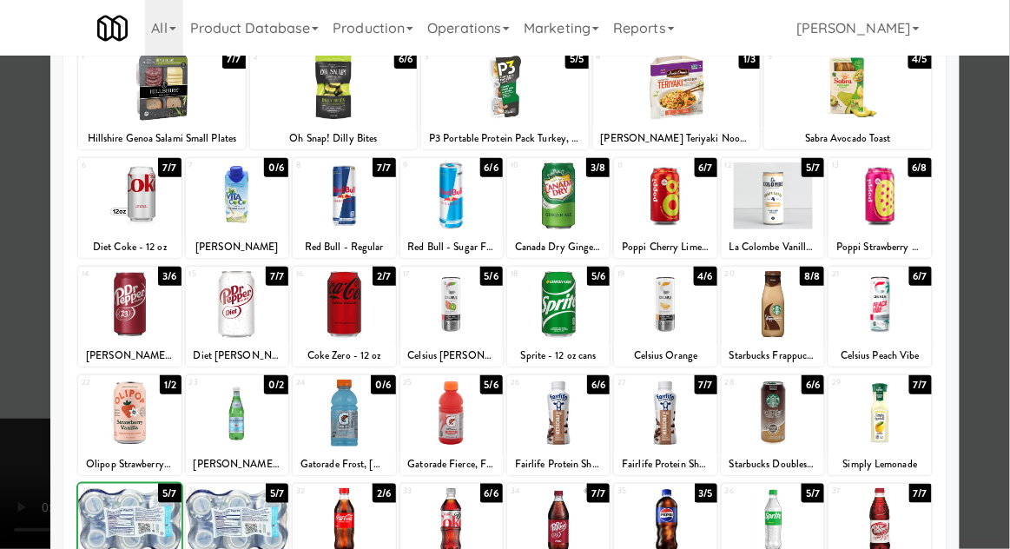
click at [996, 346] on div at bounding box center [505, 274] width 1010 height 549
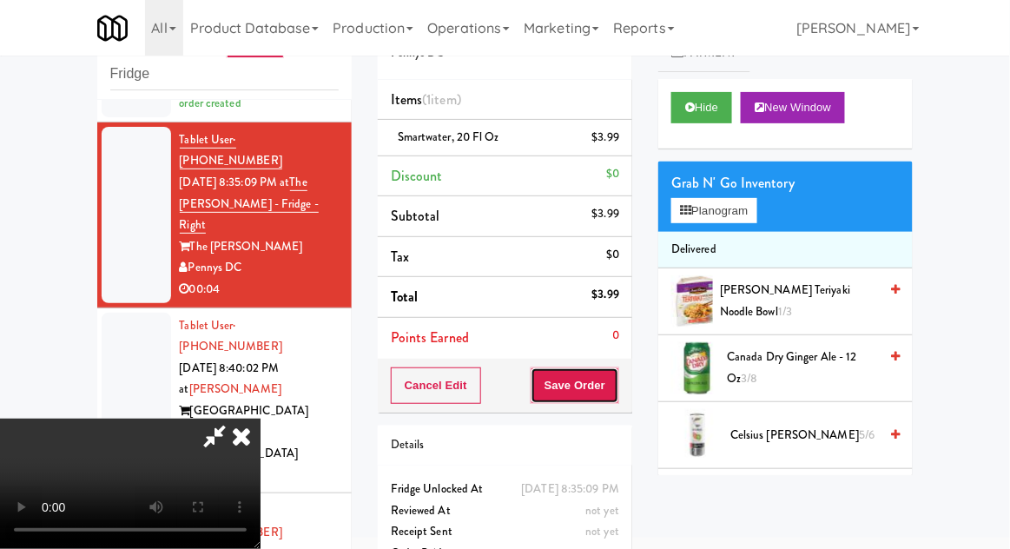
click at [614, 393] on button "Save Order" at bounding box center [575, 385] width 89 height 36
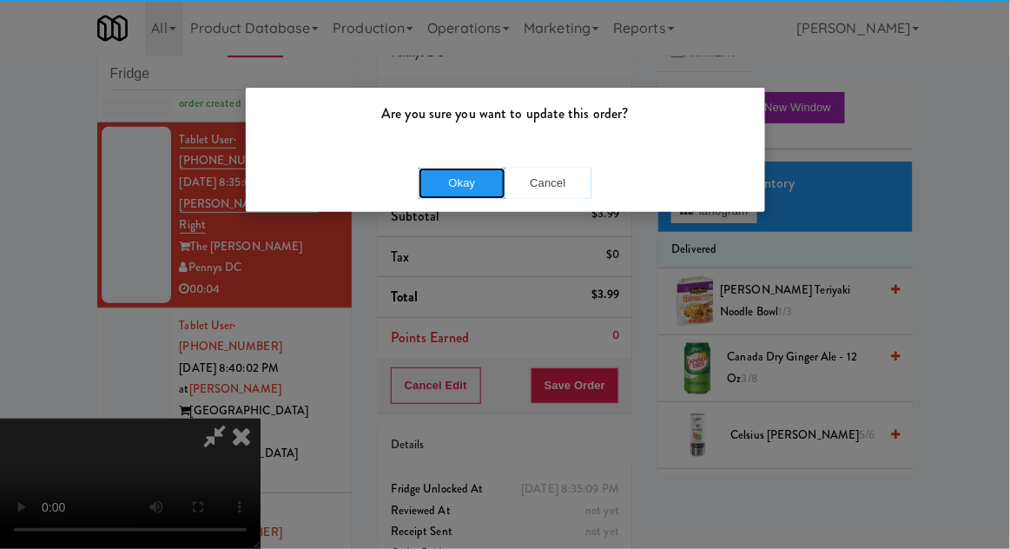
click at [457, 169] on button "Okay" at bounding box center [462, 183] width 87 height 31
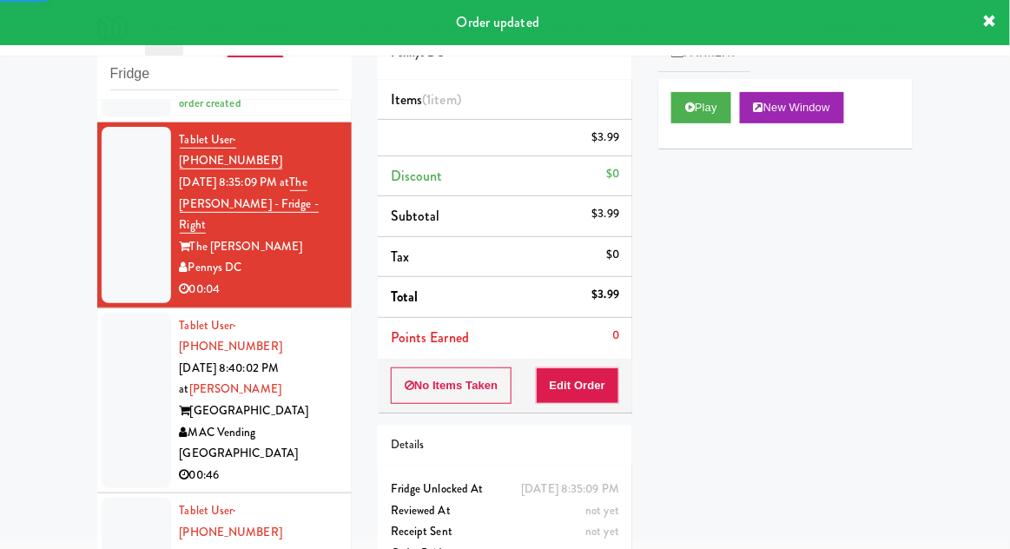
click at [98, 349] on li "Tablet User · (408) 469-0439 [DATE] 8:40:02 PM at [GEOGRAPHIC_DATA] [GEOGRAPHIC…" at bounding box center [224, 401] width 254 height 186
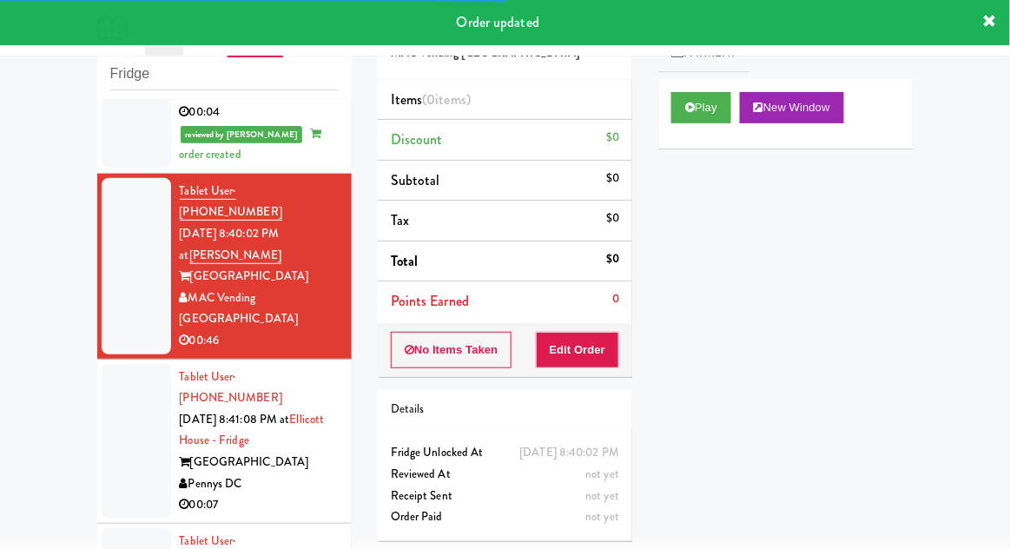
scroll to position [362, 0]
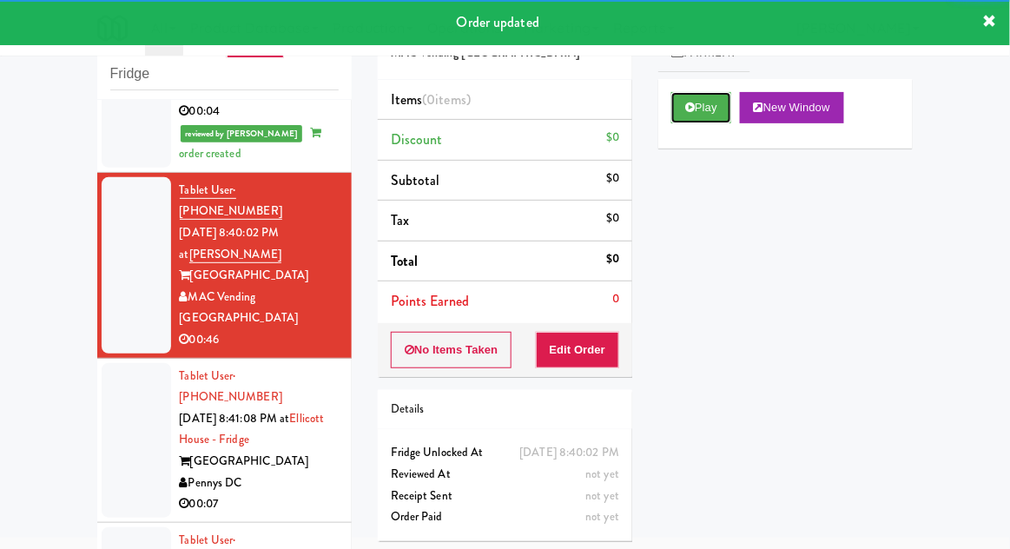
click at [709, 103] on button "Play" at bounding box center [701, 107] width 60 height 31
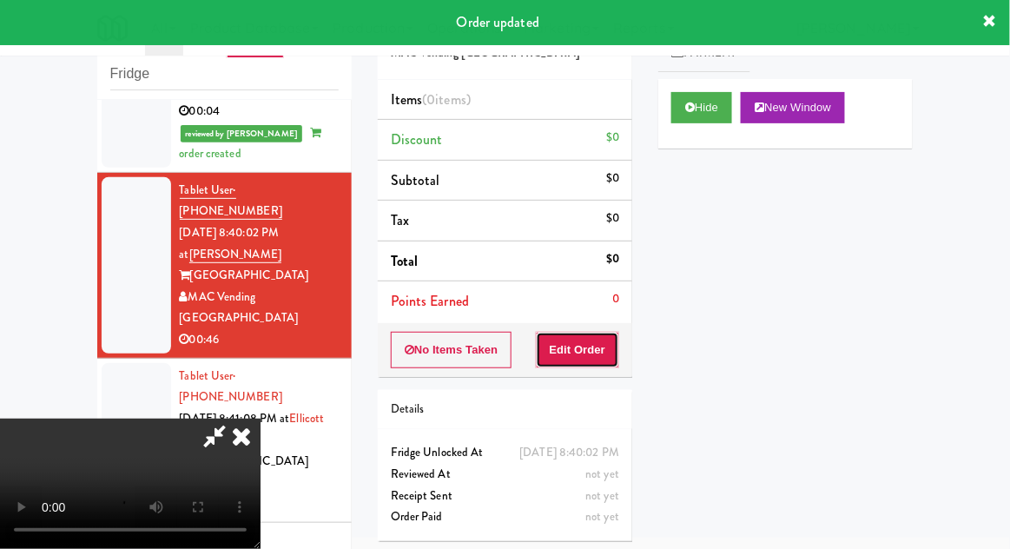
click at [583, 348] on button "Edit Order" at bounding box center [578, 350] width 84 height 36
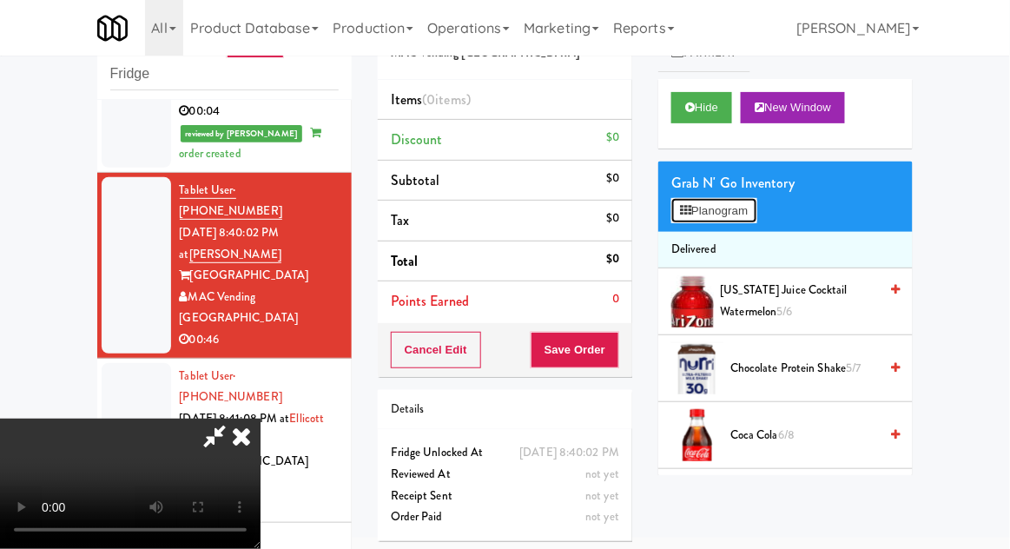
click at [748, 210] on button "Planogram" at bounding box center [713, 211] width 85 height 26
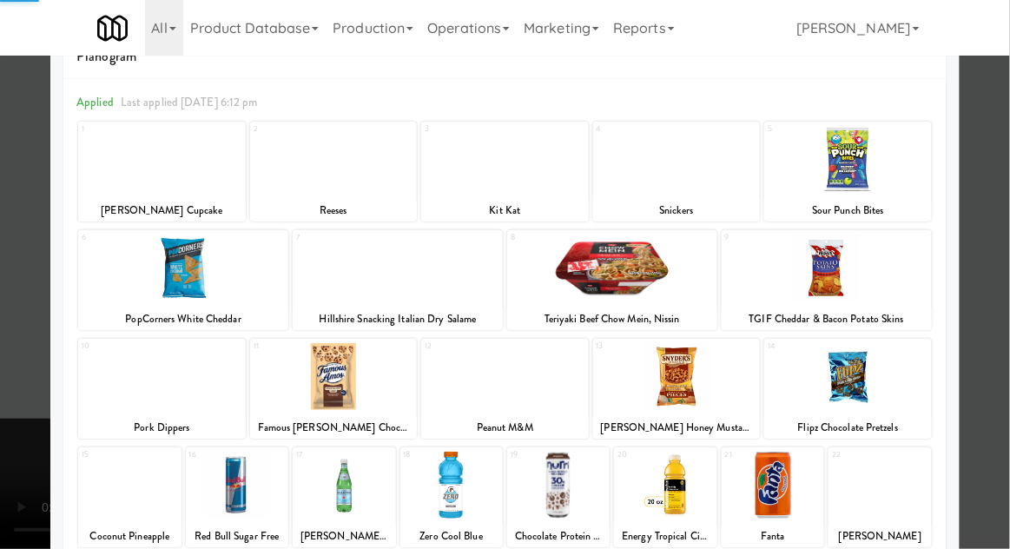
scroll to position [106, 0]
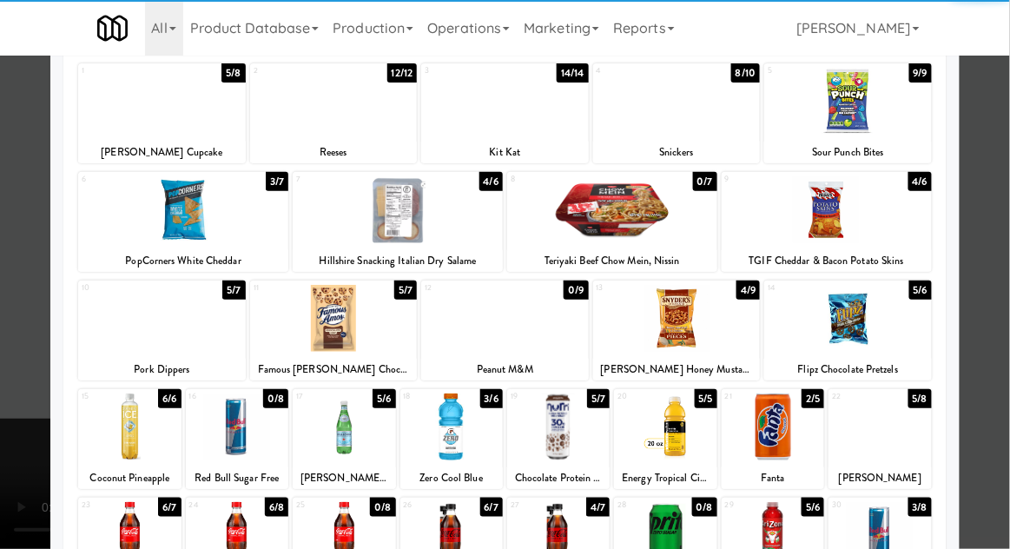
click at [587, 536] on div at bounding box center [558, 535] width 102 height 67
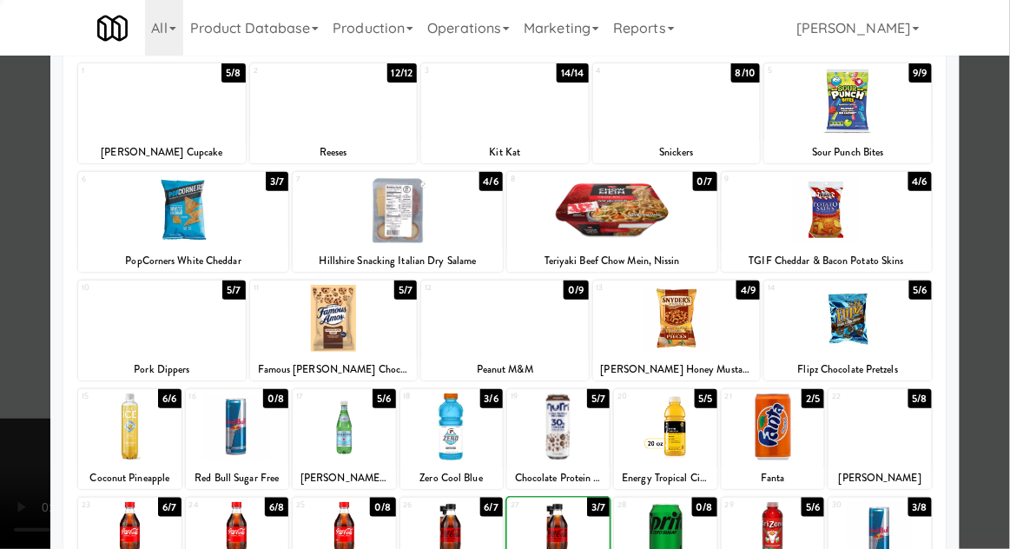
click at [1008, 386] on div at bounding box center [505, 274] width 1010 height 549
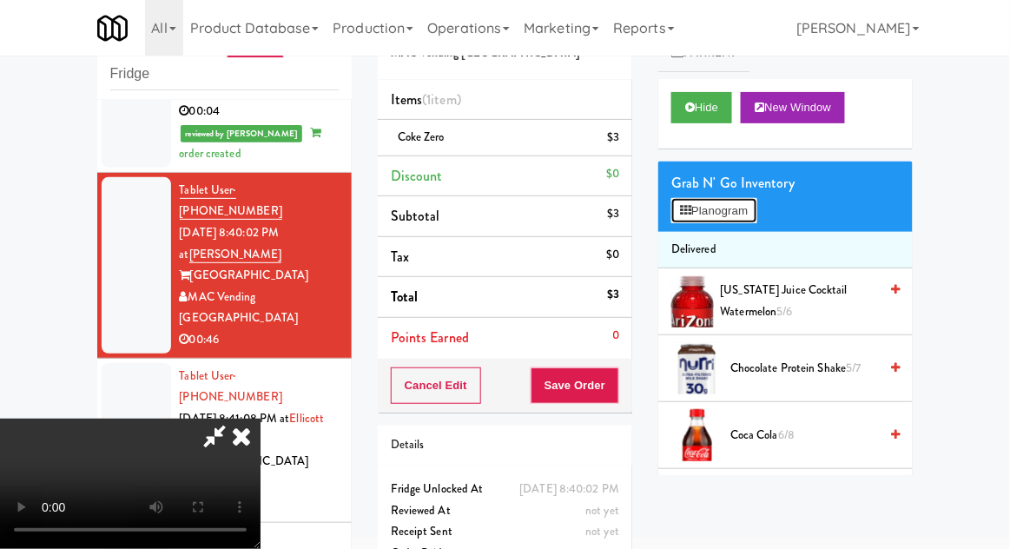
click at [734, 208] on button "Planogram" at bounding box center [713, 211] width 85 height 26
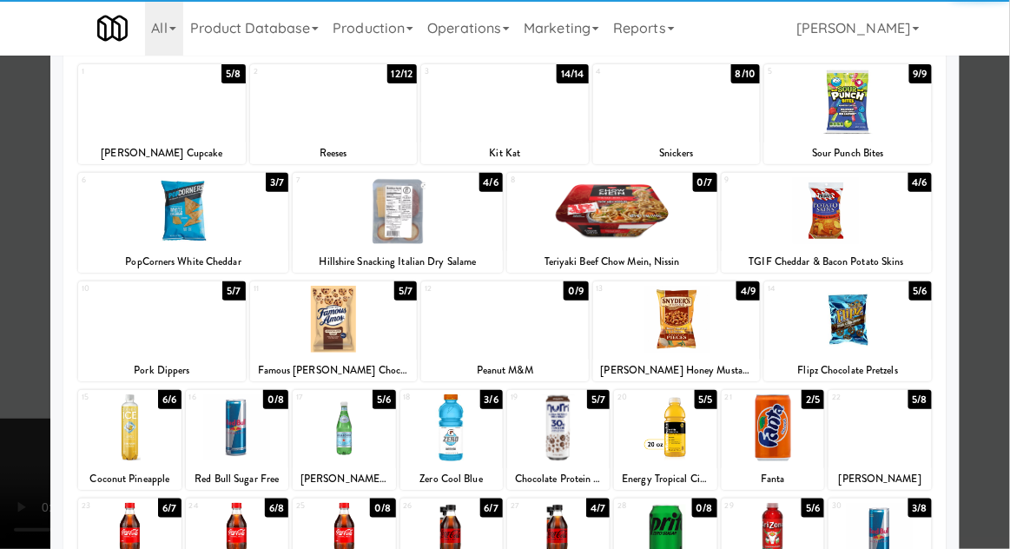
scroll to position [115, 0]
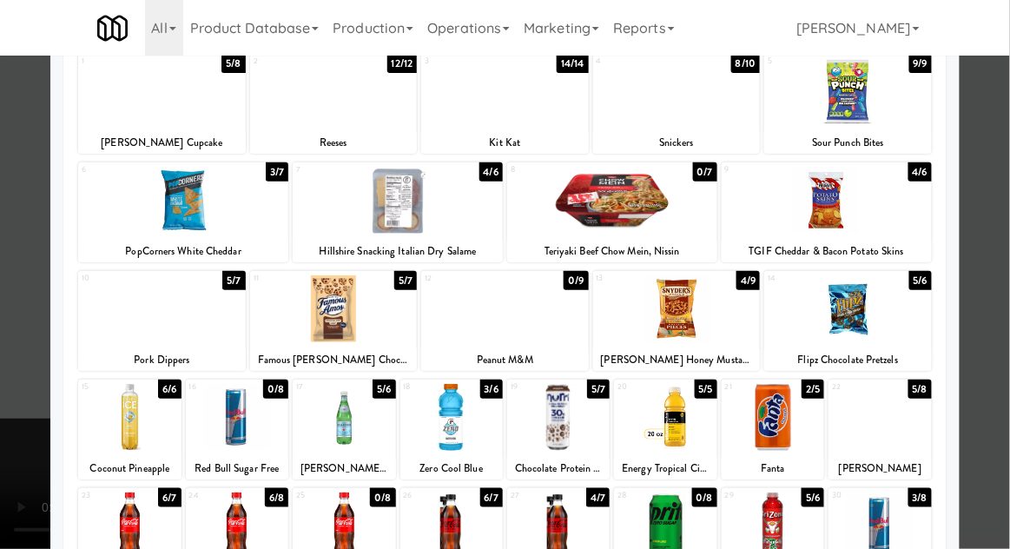
click at [431, 536] on div at bounding box center [451, 525] width 102 height 67
click at [1003, 339] on div at bounding box center [505, 274] width 1010 height 549
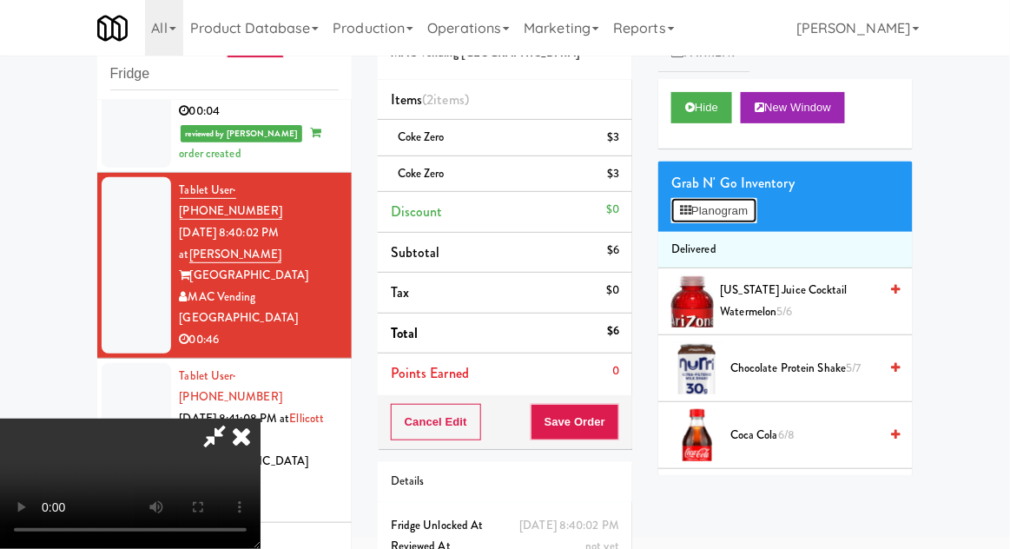
click at [742, 209] on button "Planogram" at bounding box center [713, 211] width 85 height 26
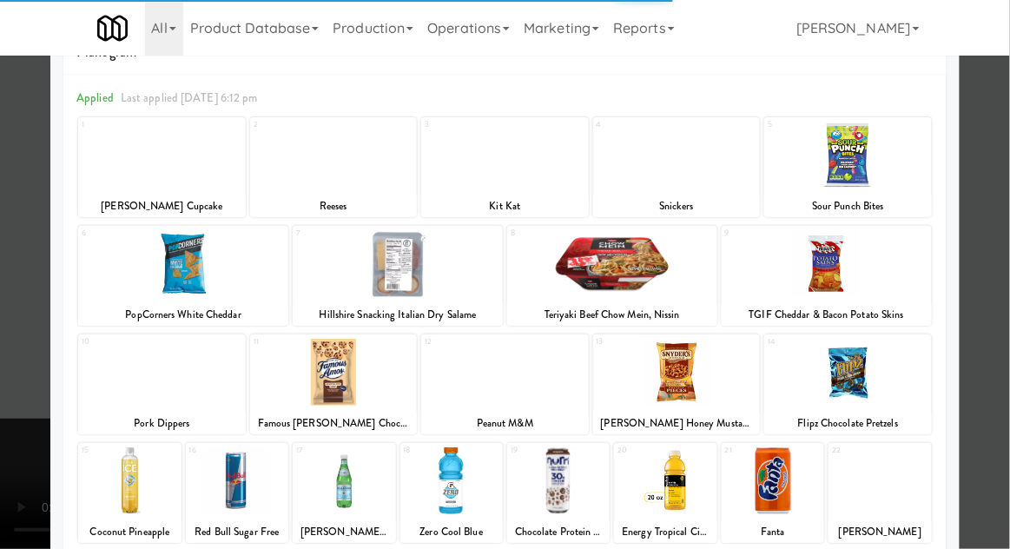
scroll to position [57, 0]
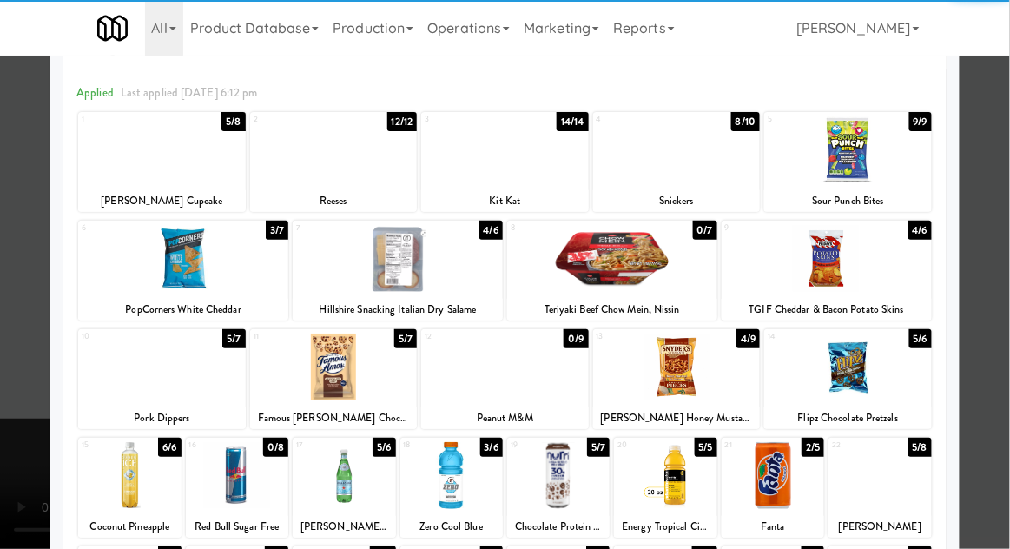
click at [886, 373] on div at bounding box center [848, 366] width 168 height 67
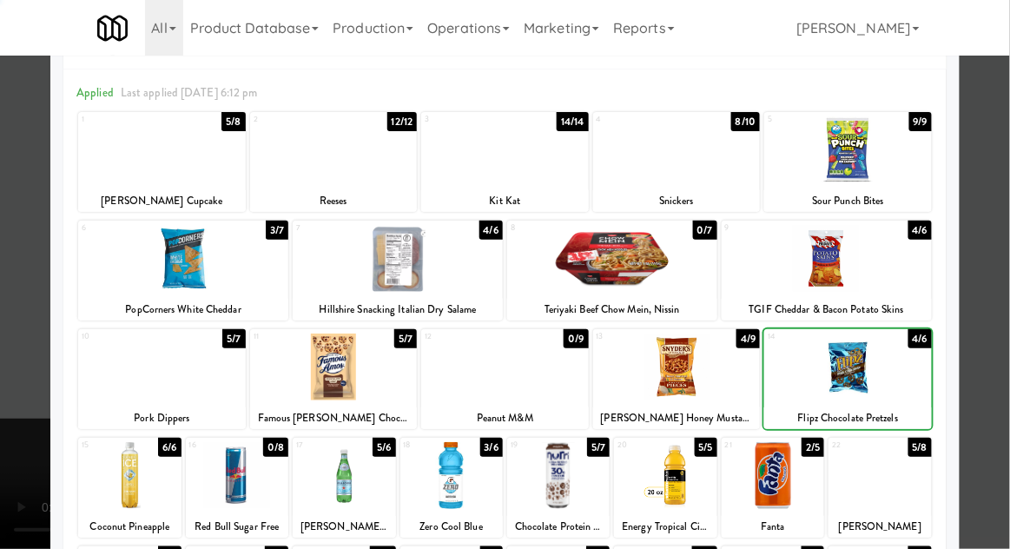
click at [981, 364] on div at bounding box center [505, 274] width 1010 height 549
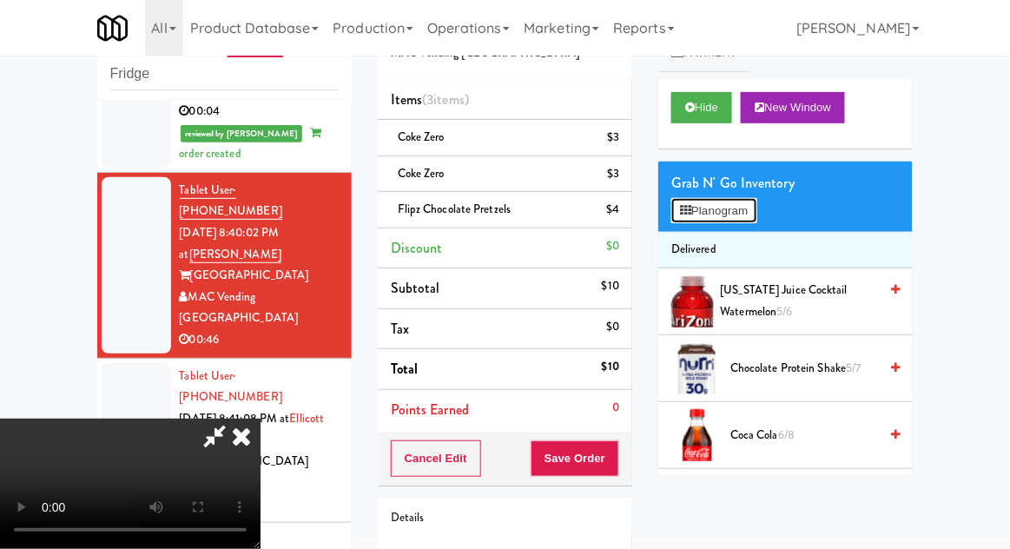
click at [740, 215] on button "Planogram" at bounding box center [713, 211] width 85 height 26
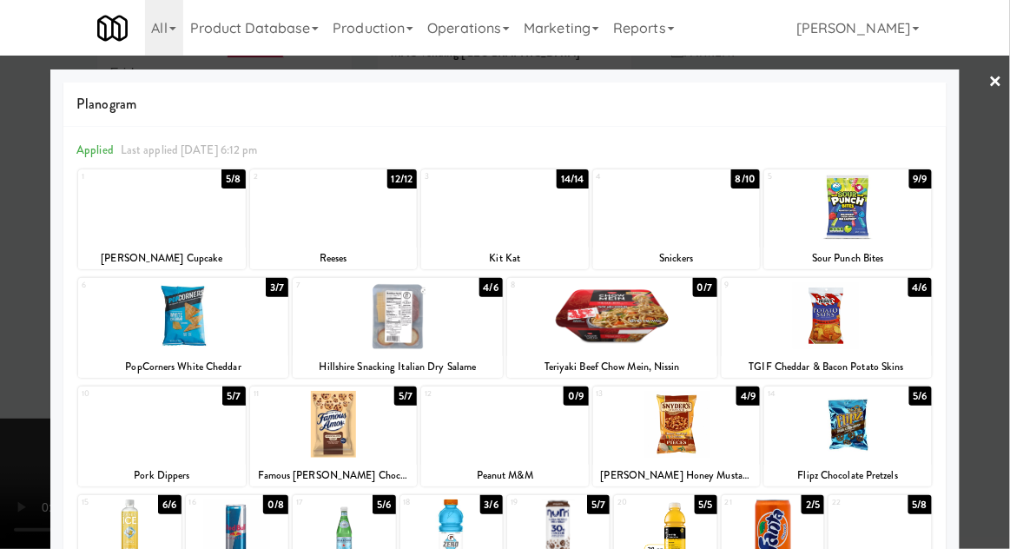
click at [272, 237] on div at bounding box center [334, 207] width 168 height 67
click at [999, 287] on div at bounding box center [505, 274] width 1010 height 549
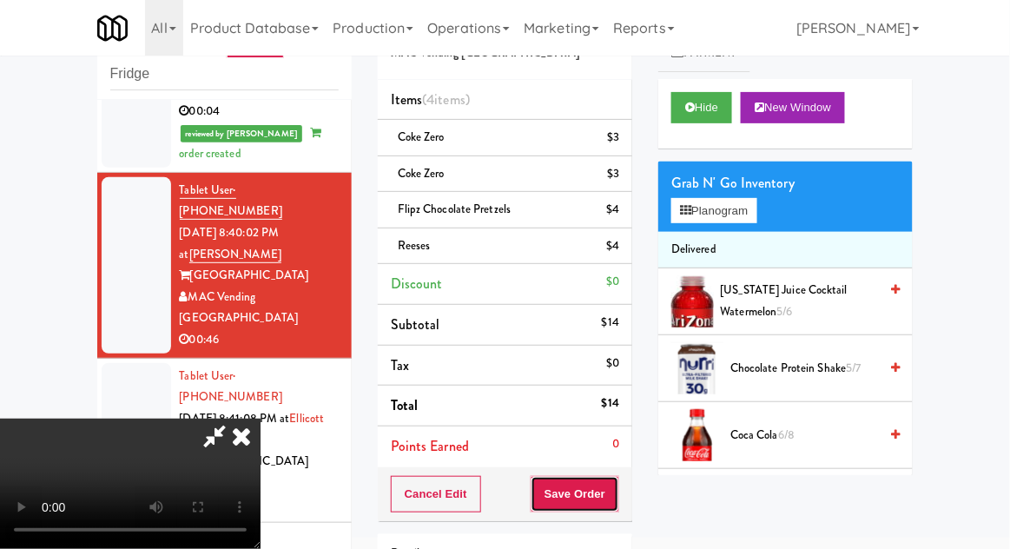
click at [619, 502] on button "Save Order" at bounding box center [575, 494] width 89 height 36
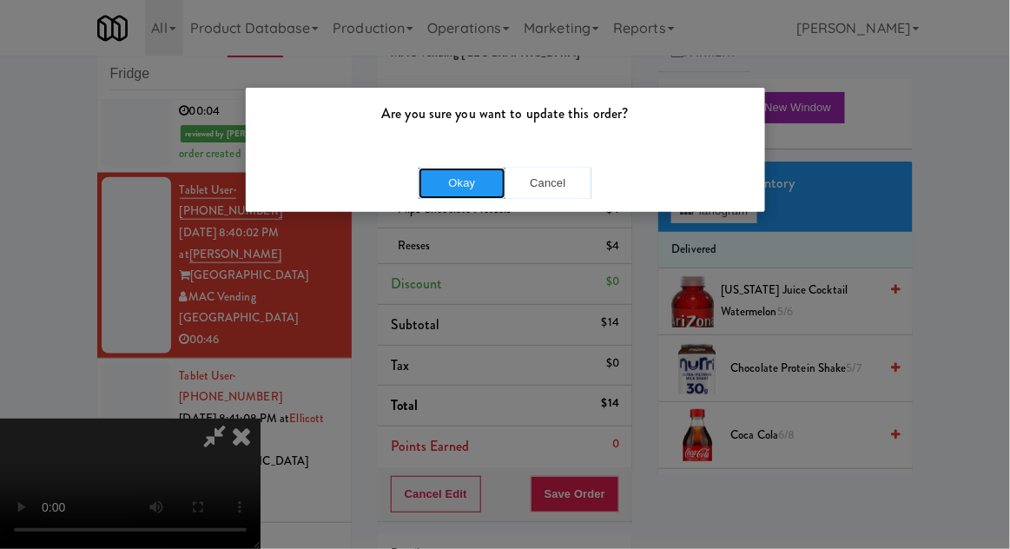
click at [431, 192] on button "Okay" at bounding box center [462, 183] width 87 height 31
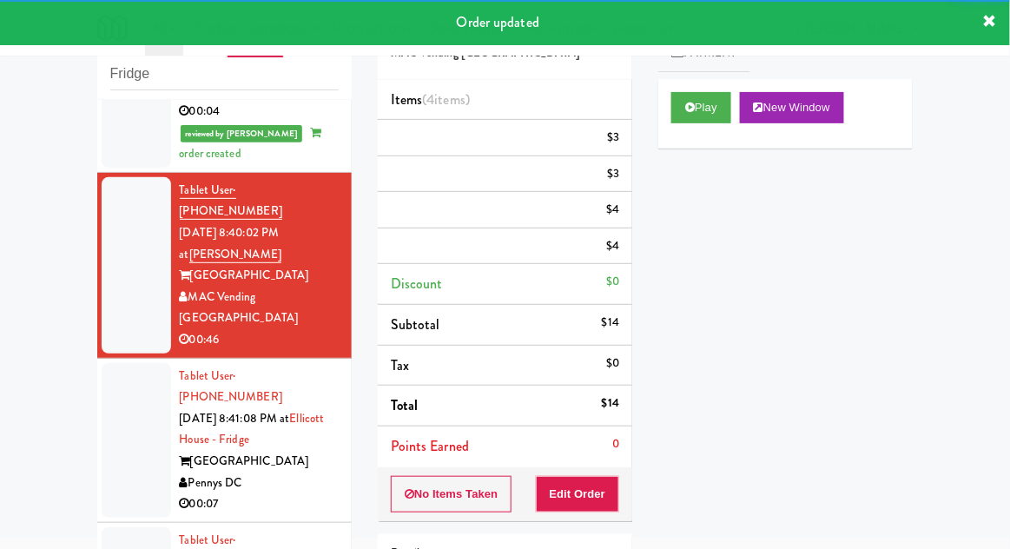
click at [111, 379] on div at bounding box center [136, 440] width 69 height 155
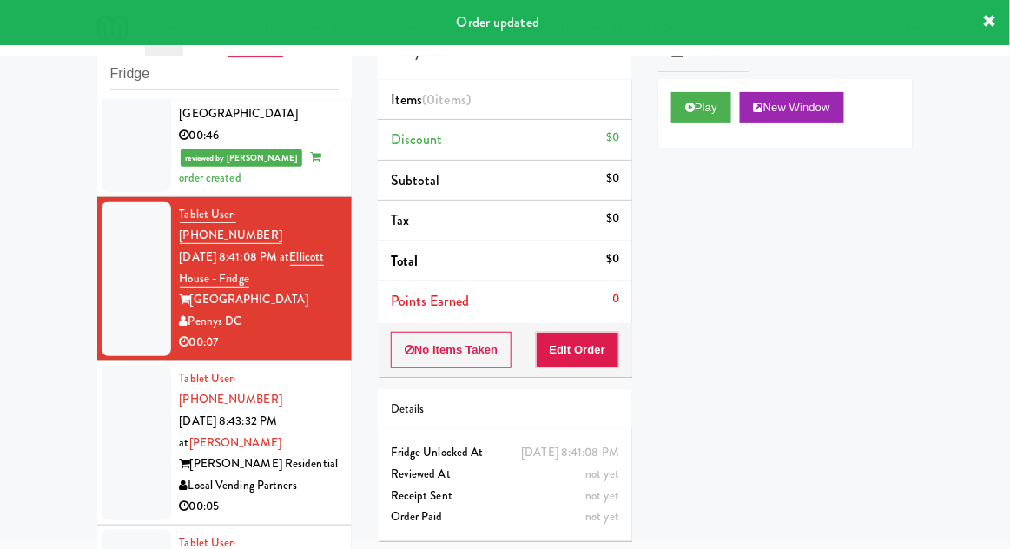
scroll to position [567, 0]
click at [716, 113] on button "Play" at bounding box center [701, 107] width 60 height 31
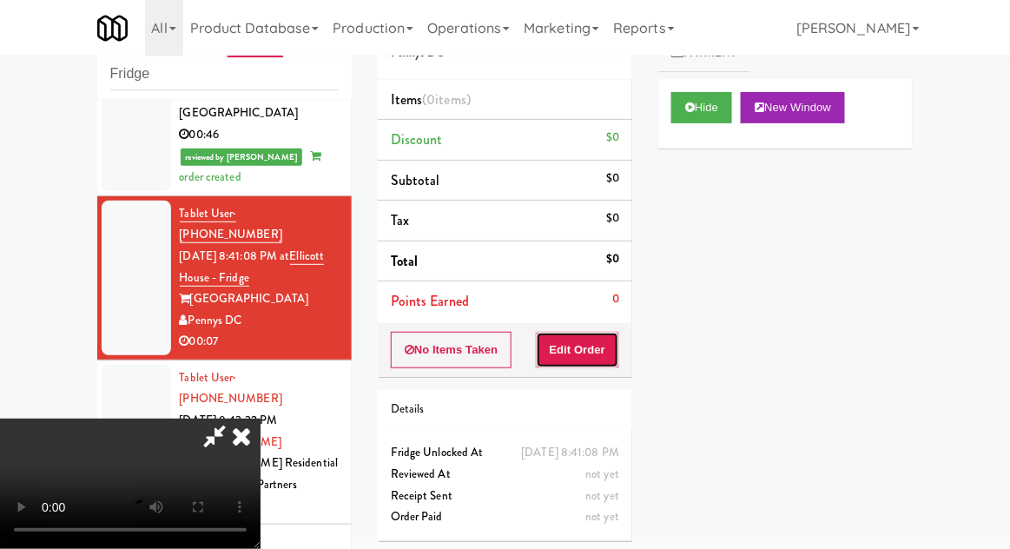
click at [594, 343] on button "Edit Order" at bounding box center [578, 350] width 84 height 36
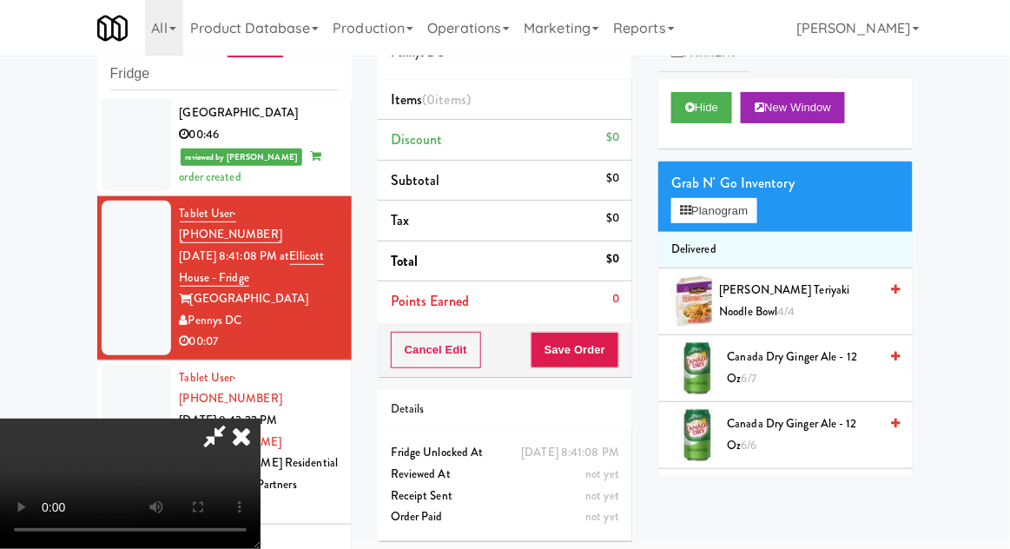
scroll to position [0, 0]
click at [747, 204] on button "Planogram" at bounding box center [713, 211] width 85 height 26
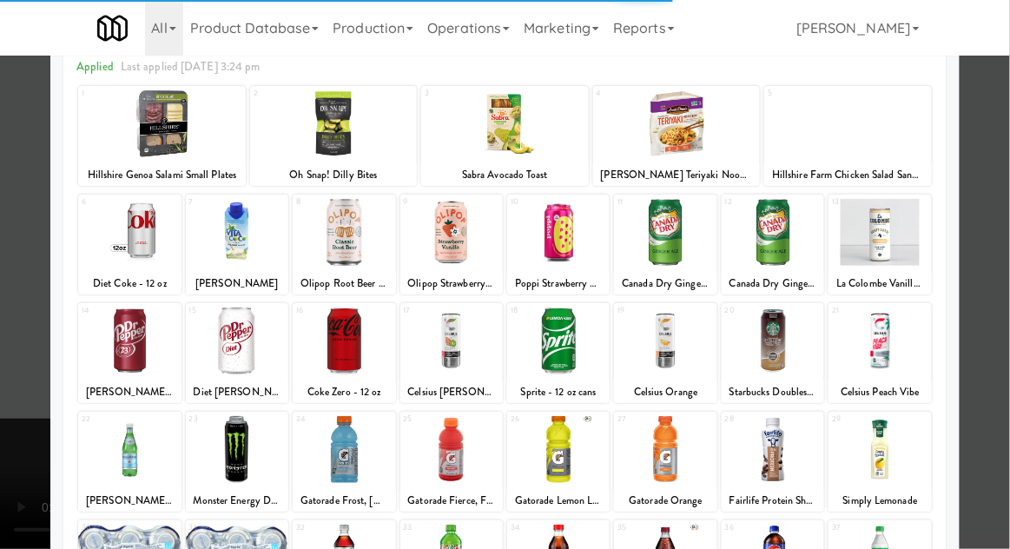
scroll to position [106, 0]
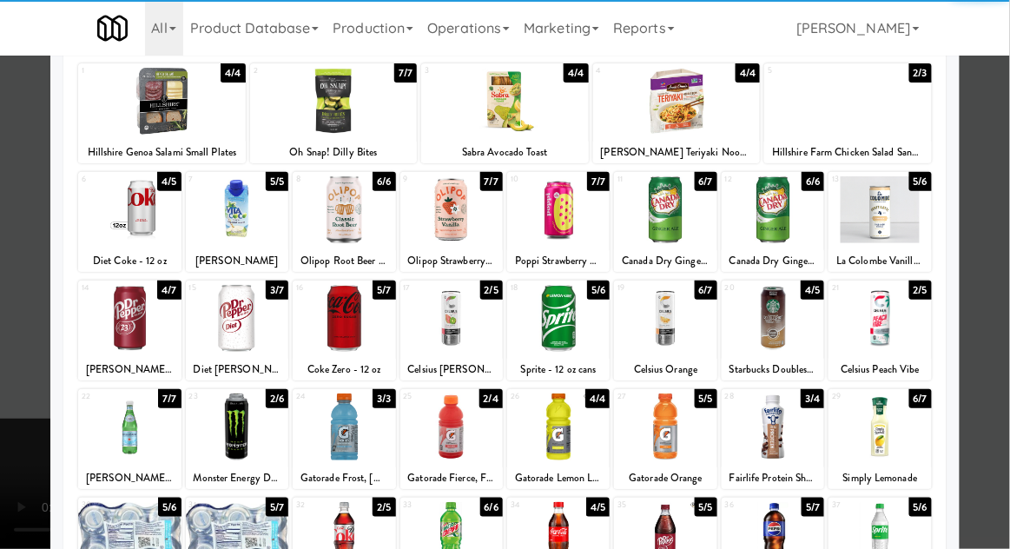
click at [583, 543] on div at bounding box center [558, 535] width 102 height 67
click at [9, 396] on div at bounding box center [505, 274] width 1010 height 549
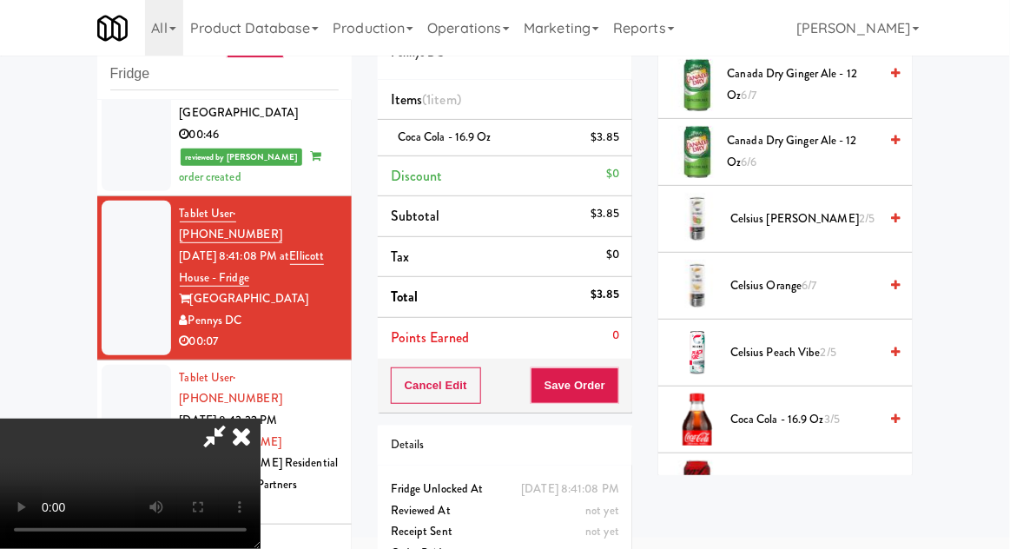
scroll to position [292, 0]
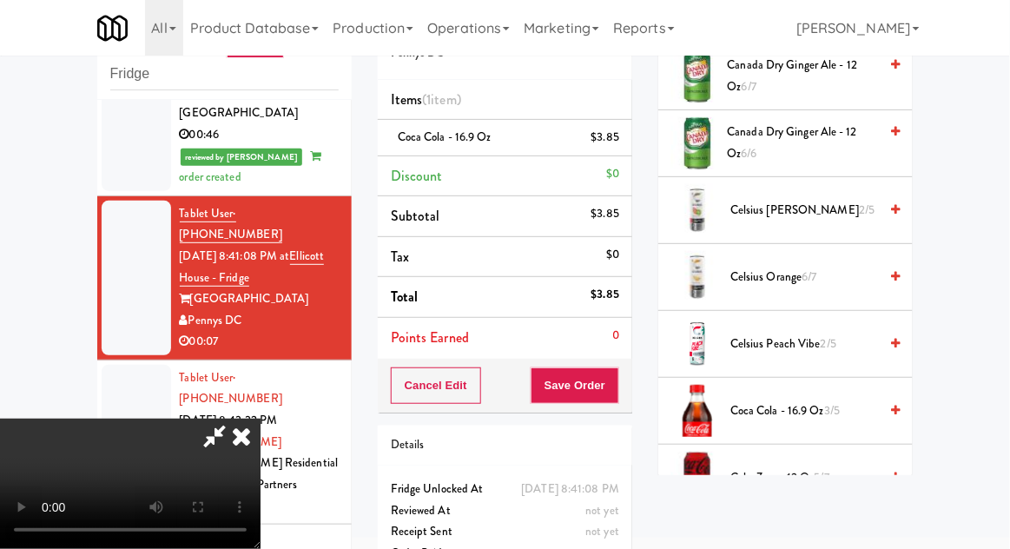
click at [822, 405] on span "Coca Cola - 16.9 oz 3/5" at bounding box center [804, 411] width 148 height 22
click at [618, 400] on button "Save Order" at bounding box center [575, 385] width 89 height 36
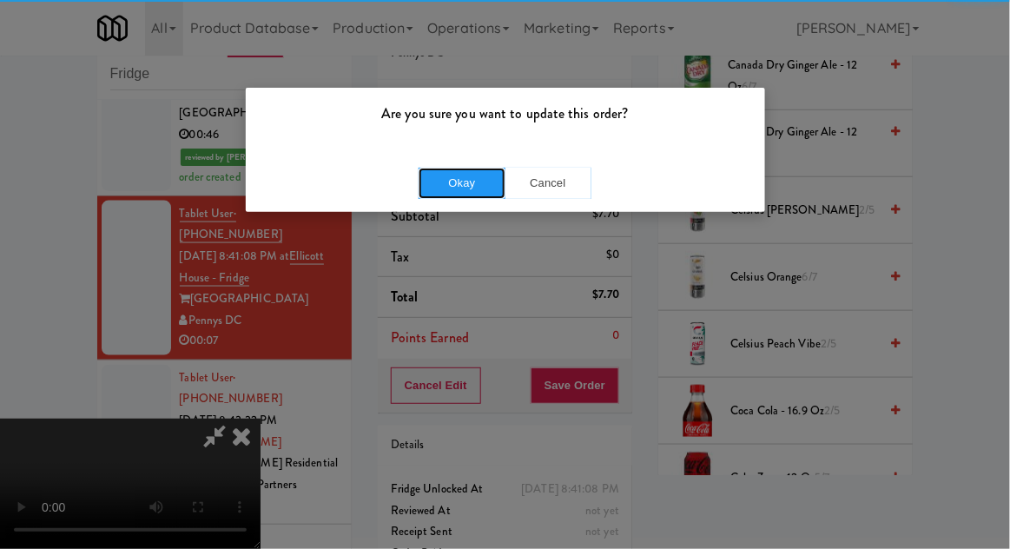
click at [442, 193] on button "Okay" at bounding box center [462, 183] width 87 height 31
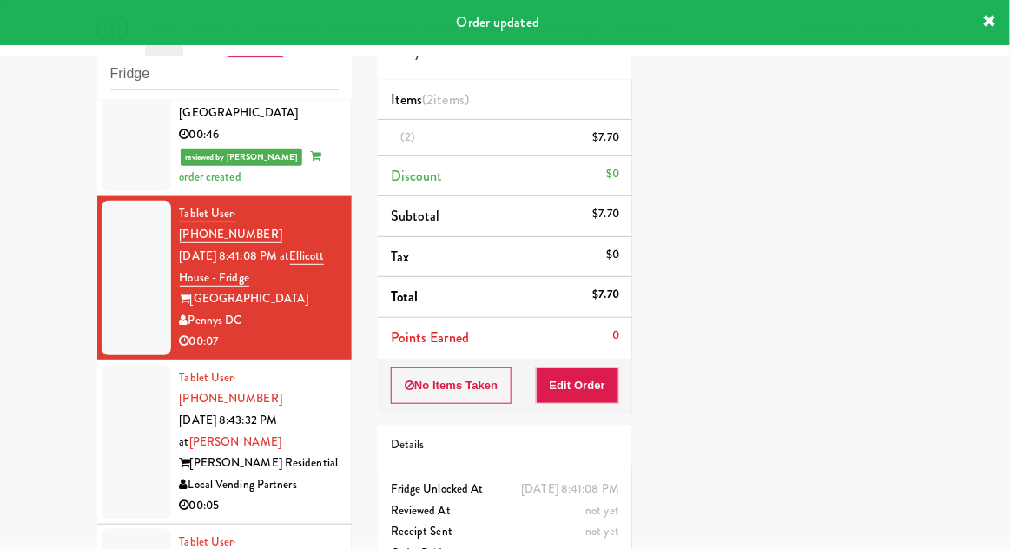
scroll to position [0, 0]
click at [115, 369] on li "Tablet User · (520) 664-4254 [DATE] 8:43:32 PM at [PERSON_NAME] - Fridge [PERSO…" at bounding box center [224, 442] width 254 height 164
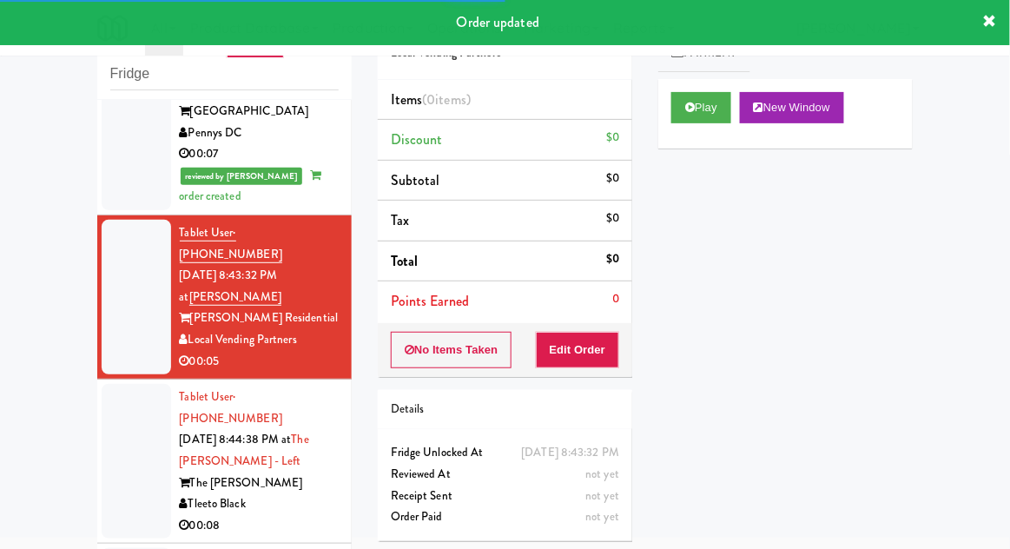
scroll to position [755, 0]
click at [715, 111] on button "Play" at bounding box center [701, 107] width 60 height 31
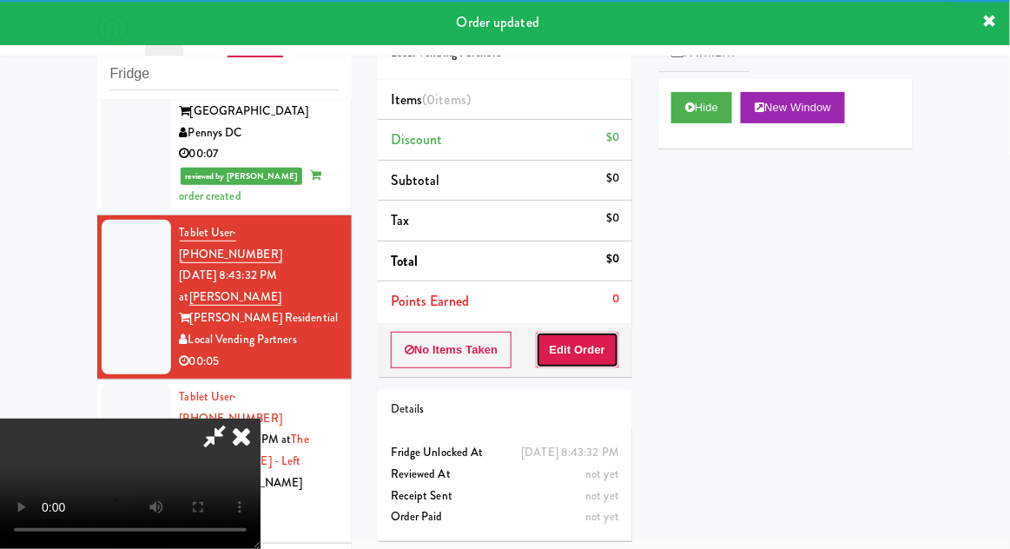
click at [599, 335] on button "Edit Order" at bounding box center [578, 350] width 84 height 36
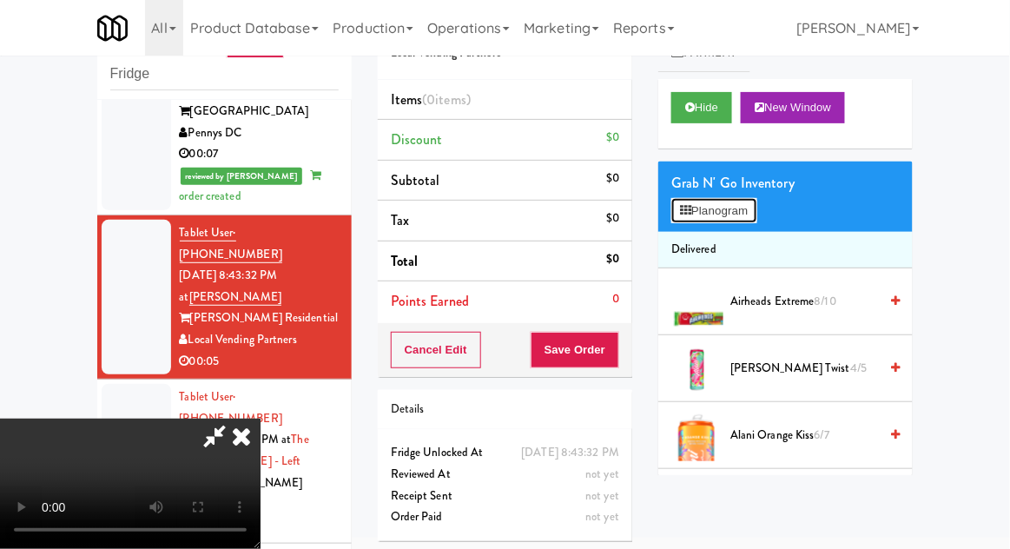
click at [747, 212] on button "Planogram" at bounding box center [713, 211] width 85 height 26
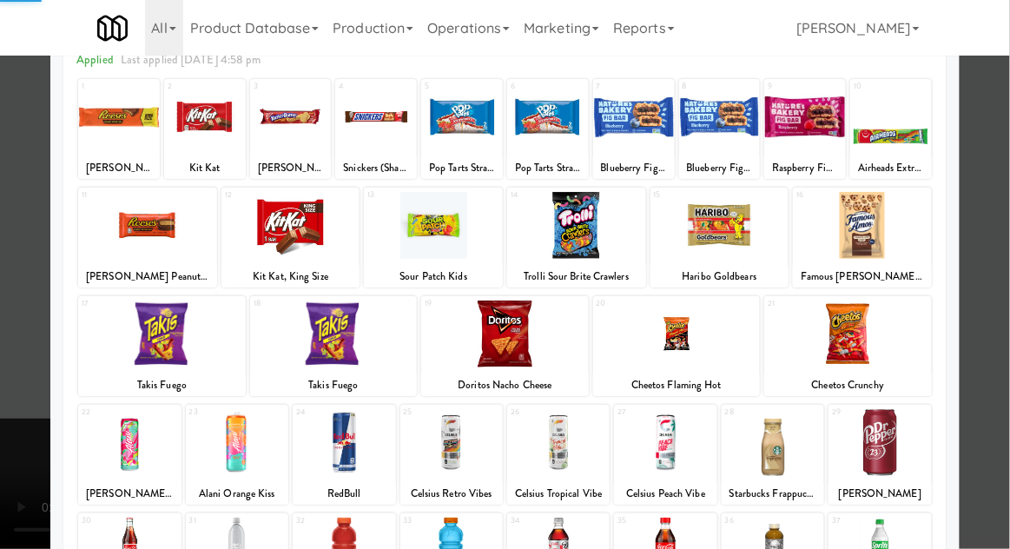
scroll to position [136, 0]
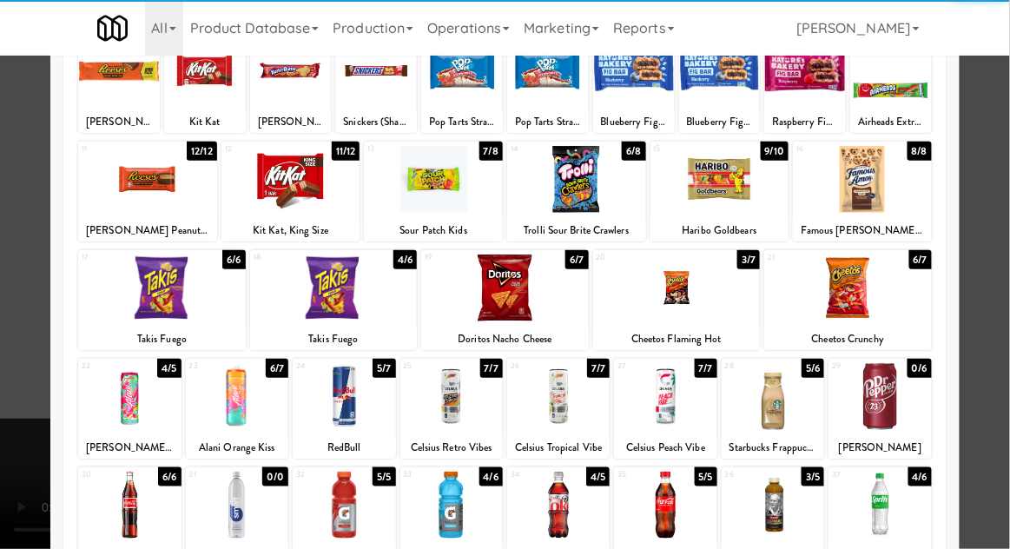
click at [786, 505] on div at bounding box center [773, 505] width 102 height 67
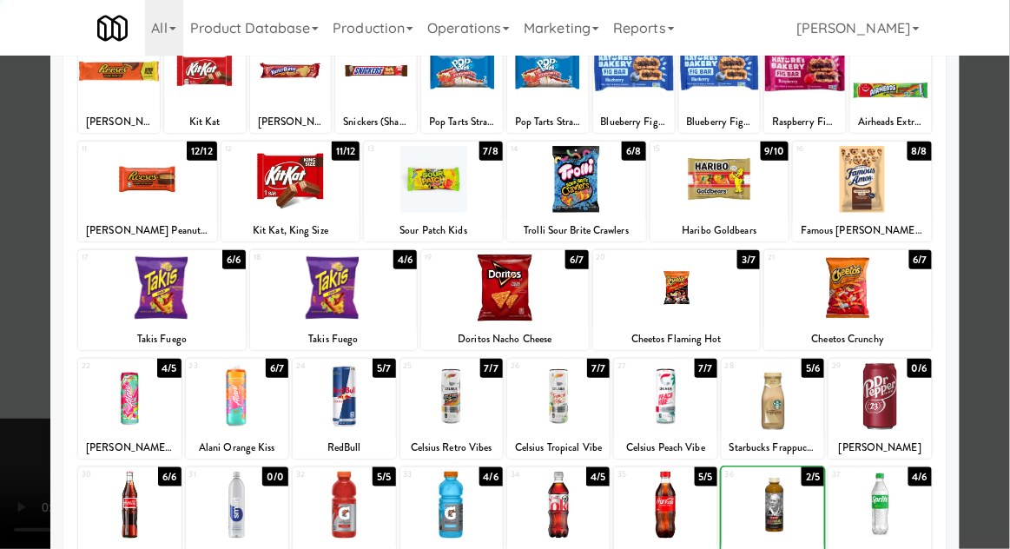
click at [996, 411] on div at bounding box center [505, 274] width 1010 height 549
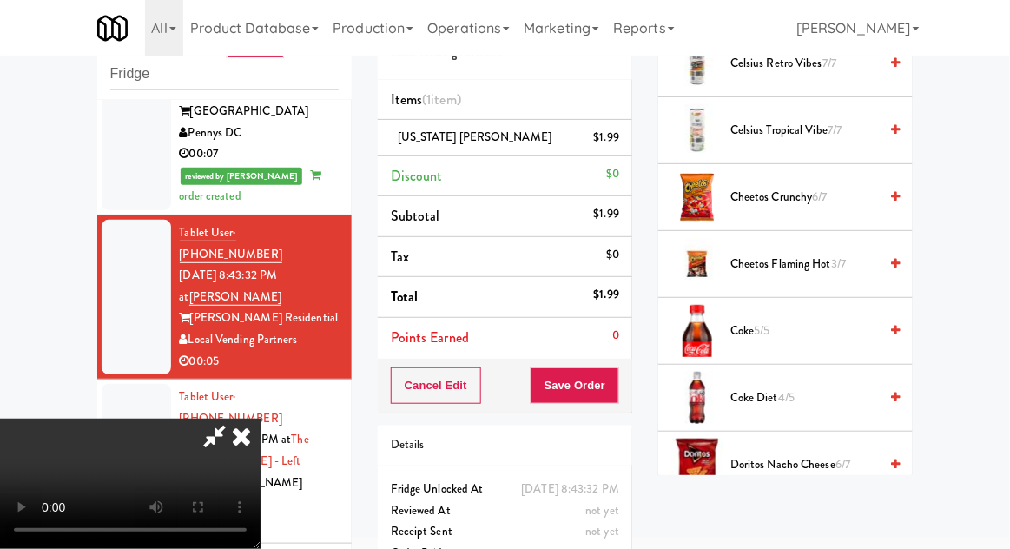
scroll to position [709, 0]
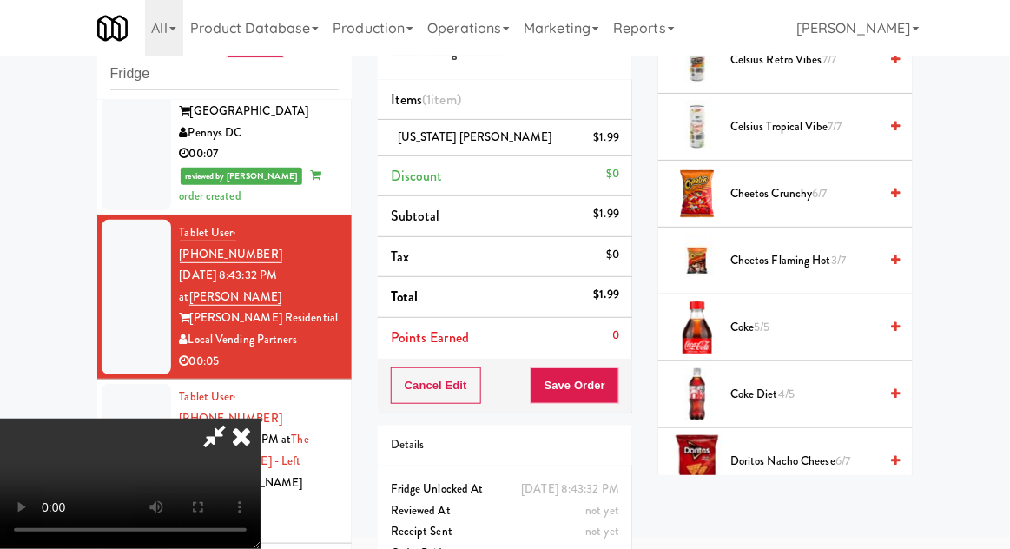
click at [815, 397] on span "Coke Diet 4/5" at bounding box center [804, 395] width 148 height 22
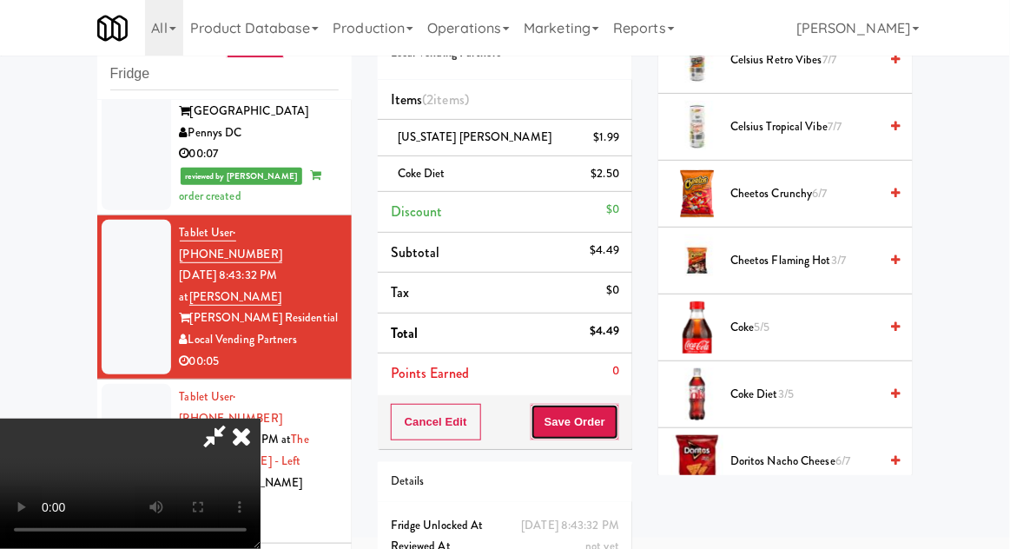
click at [610, 432] on button "Save Order" at bounding box center [575, 422] width 89 height 36
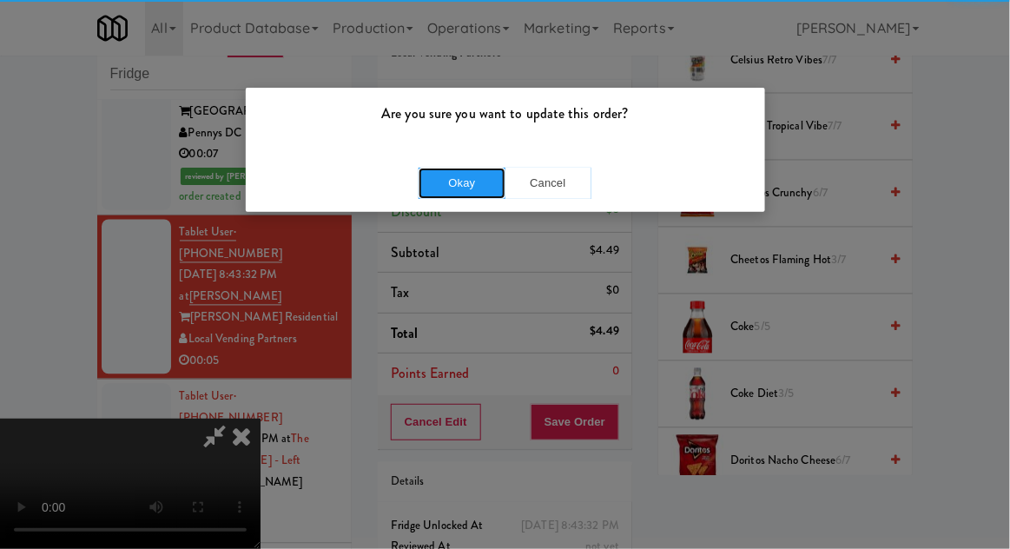
click at [432, 178] on button "Okay" at bounding box center [462, 183] width 87 height 31
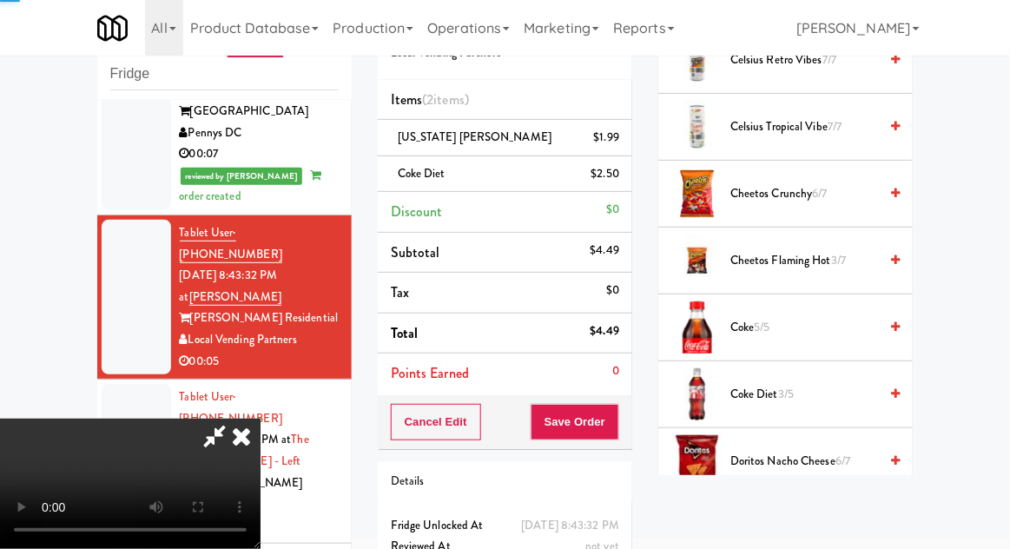
click at [121, 384] on div at bounding box center [136, 461] width 69 height 155
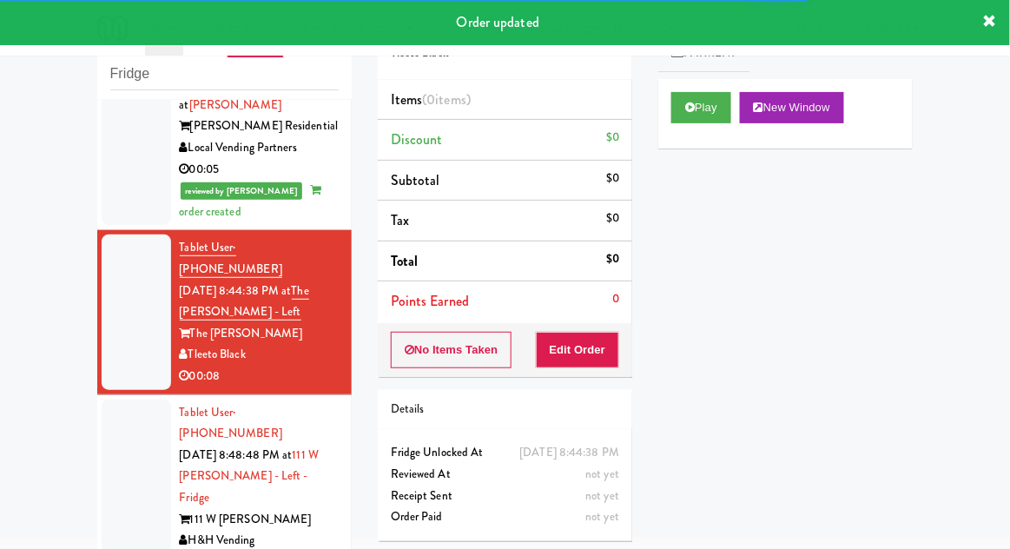
scroll to position [941, 0]
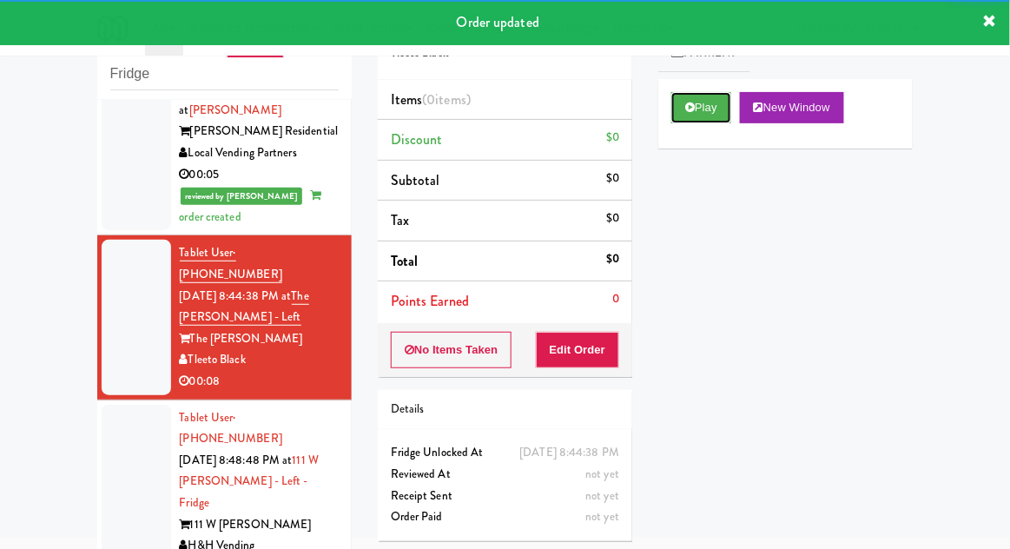
click at [710, 113] on button "Play" at bounding box center [701, 107] width 60 height 31
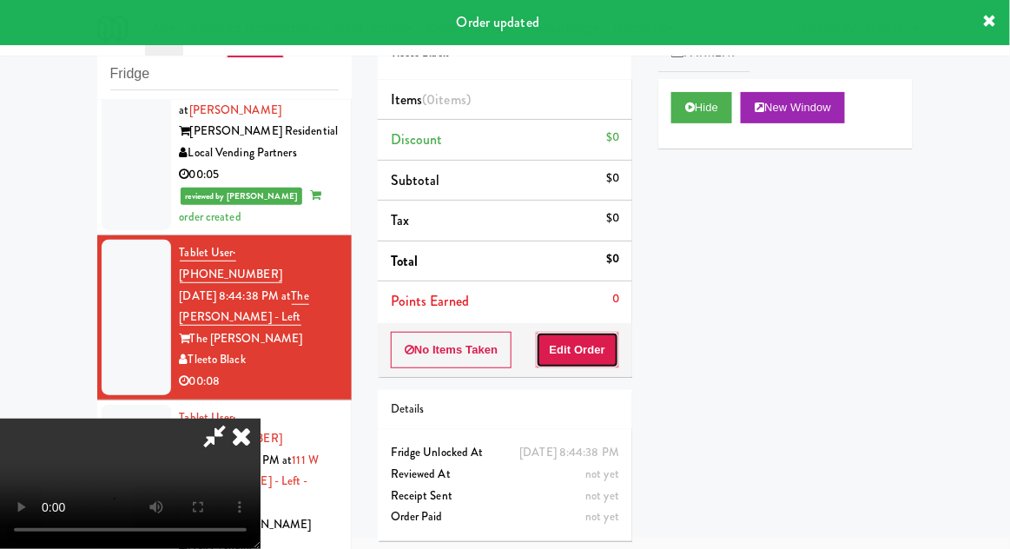
click at [597, 359] on button "Edit Order" at bounding box center [578, 350] width 84 height 36
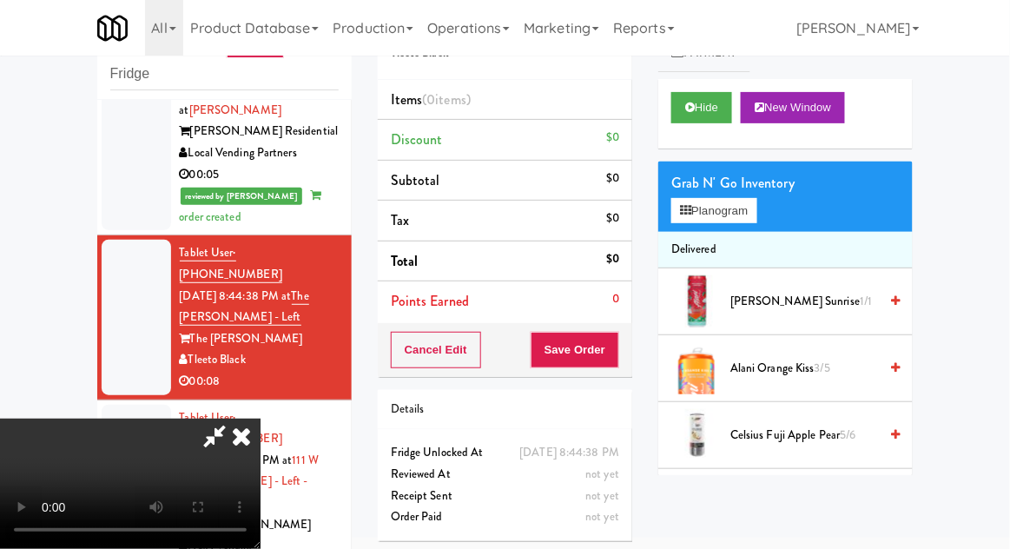
scroll to position [0, 0]
click at [729, 212] on button "Planogram" at bounding box center [713, 211] width 85 height 26
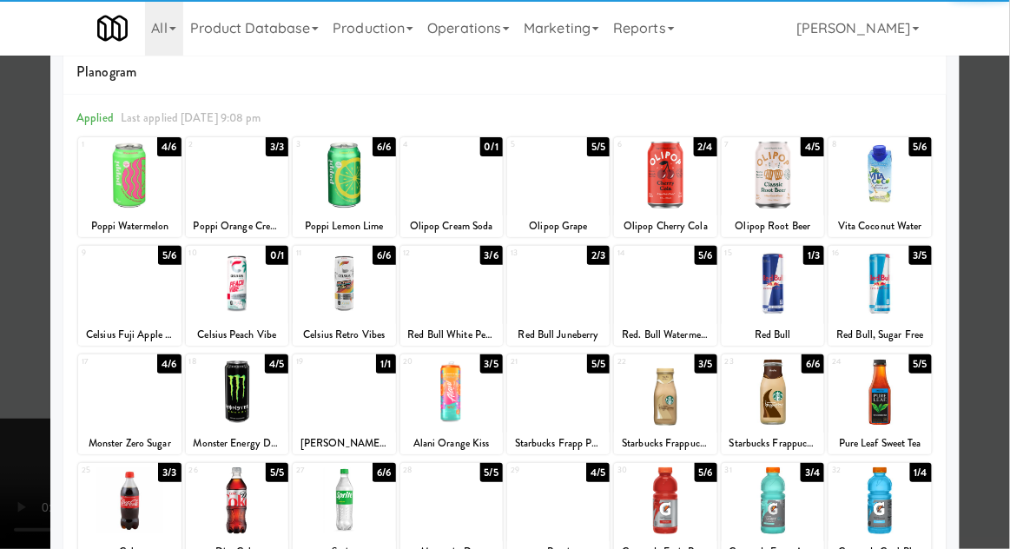
scroll to position [60, 0]
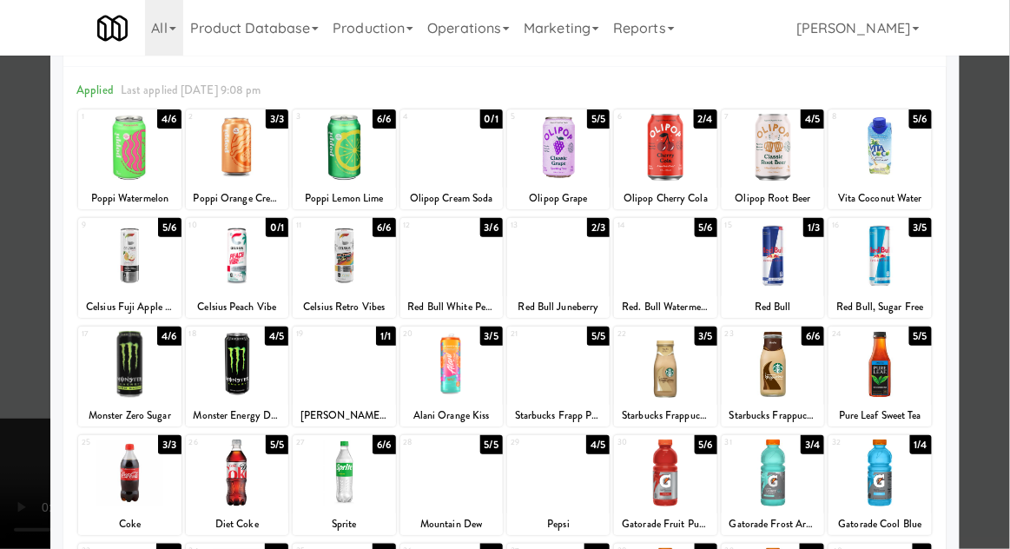
click at [914, 469] on div at bounding box center [879, 472] width 102 height 67
click at [4, 364] on div at bounding box center [505, 274] width 1010 height 549
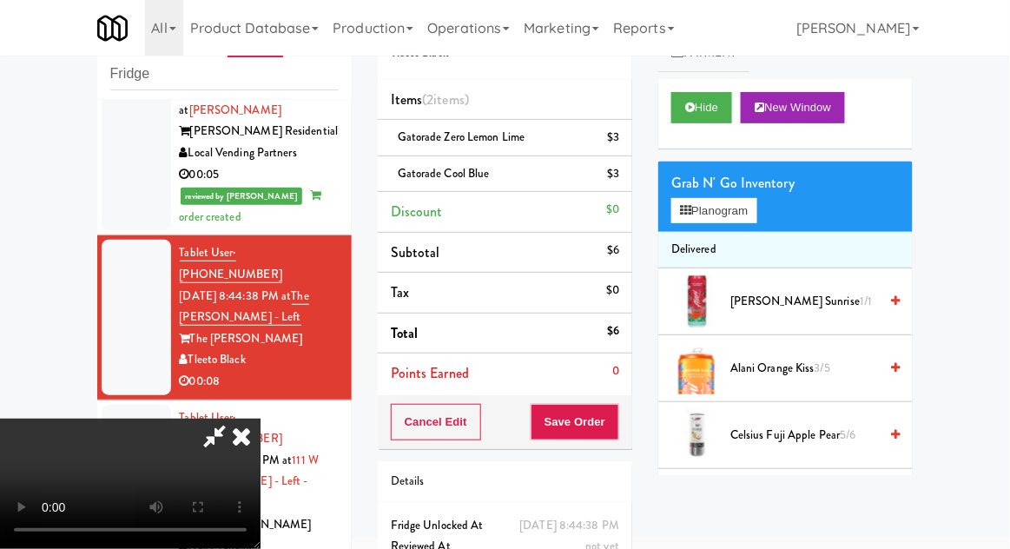
scroll to position [63, 0]
click at [616, 427] on button "Save Order" at bounding box center [575, 422] width 89 height 36
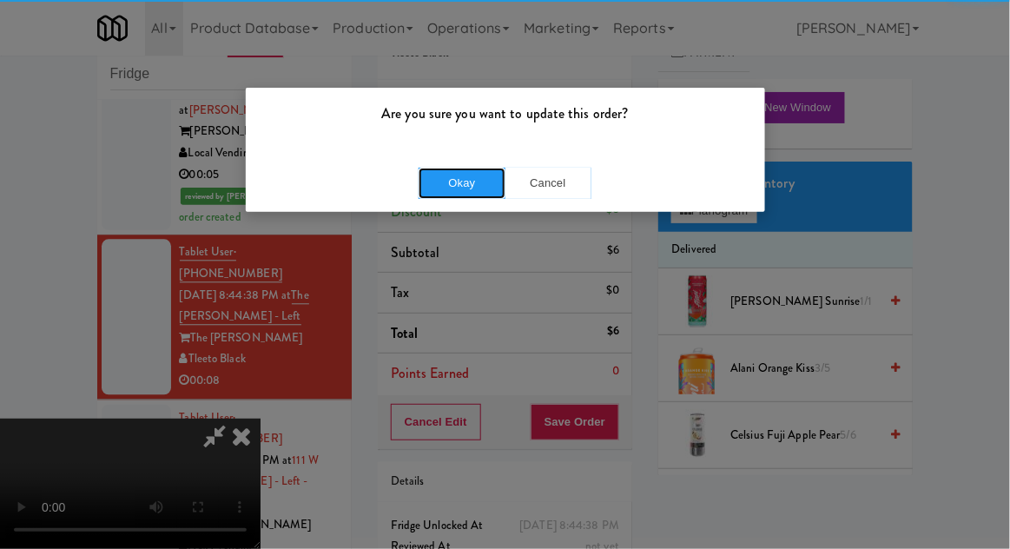
click at [432, 186] on button "Okay" at bounding box center [462, 183] width 87 height 31
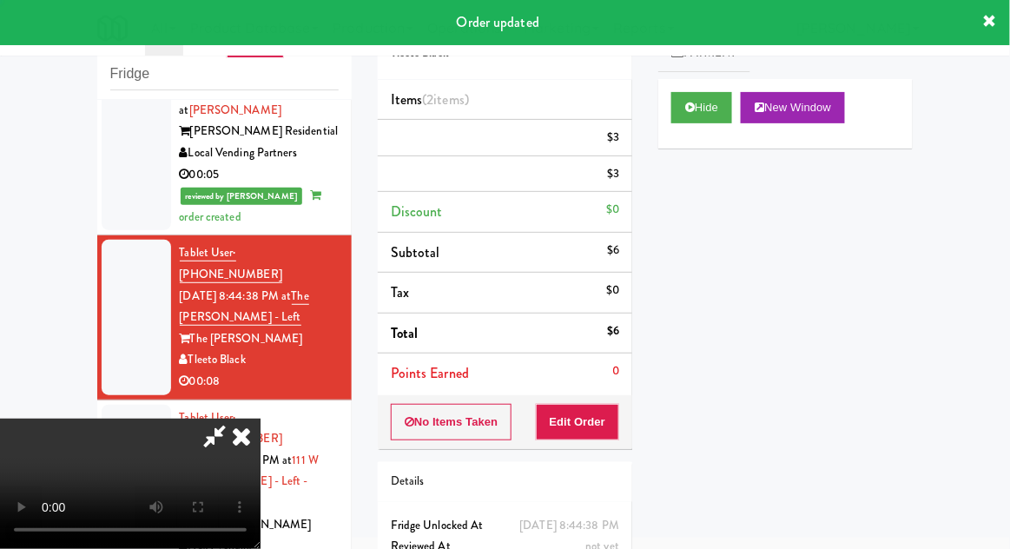
scroll to position [0, 0]
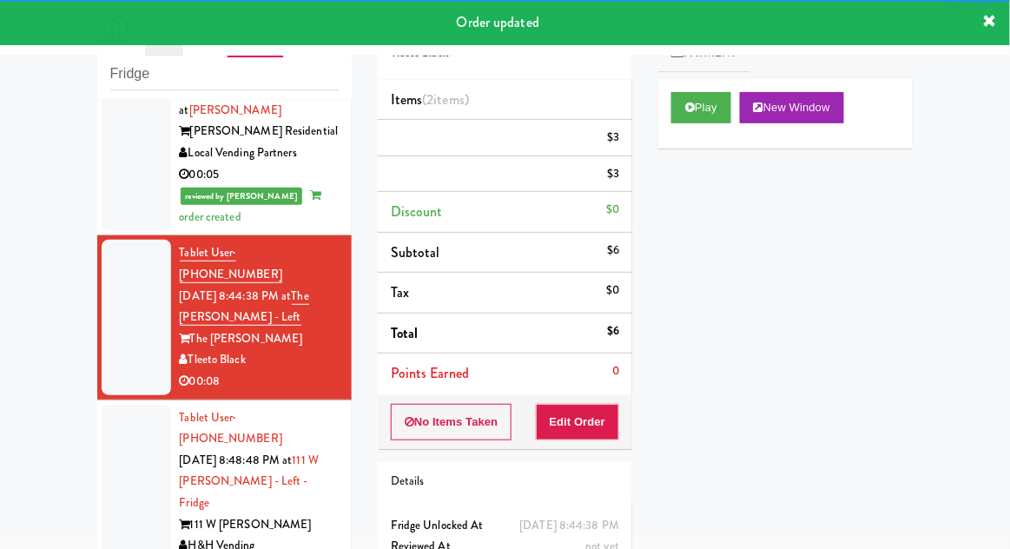
click at [99, 400] on li "Tablet User · (847) 942-0823 [DATE] 8:48:48 PM at [GEOGRAPHIC_DATA][PERSON_NAME…" at bounding box center [224, 493] width 254 height 186
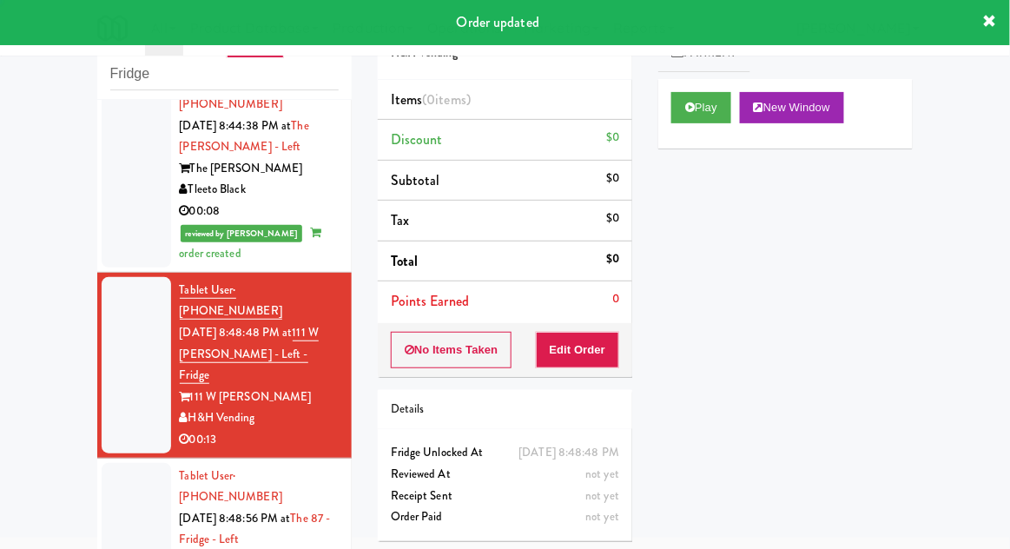
scroll to position [1115, 0]
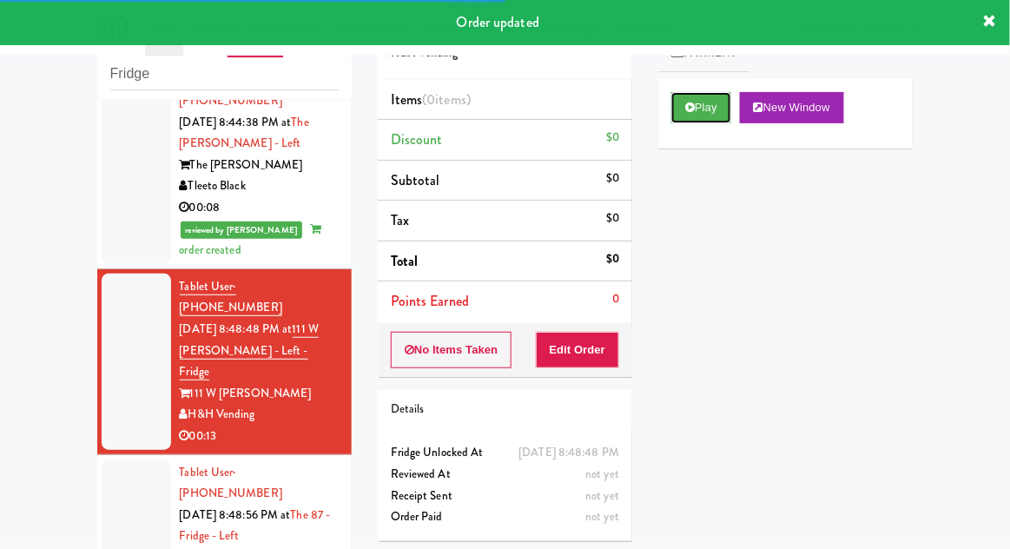
click at [731, 113] on button "Play" at bounding box center [701, 107] width 60 height 31
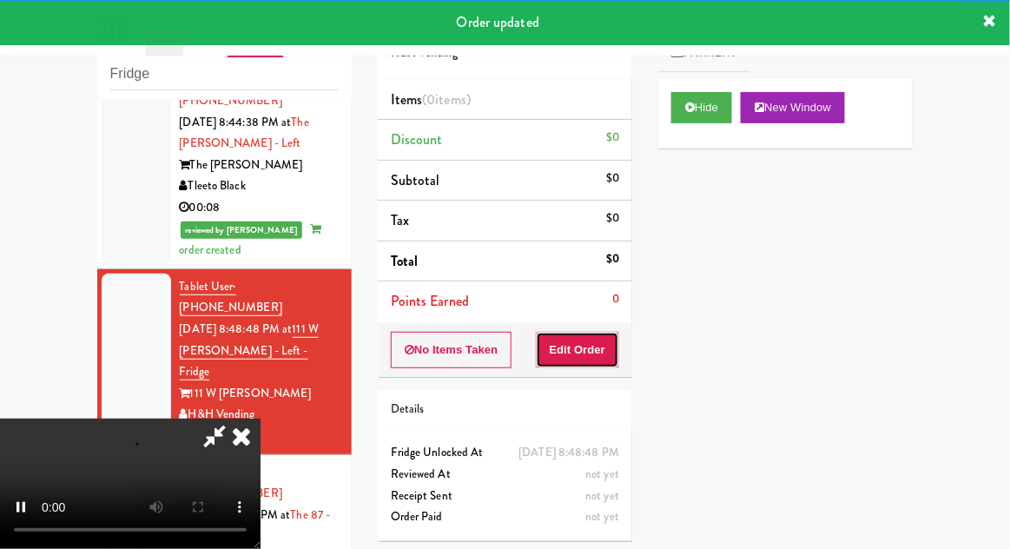
click at [613, 335] on button "Edit Order" at bounding box center [578, 350] width 84 height 36
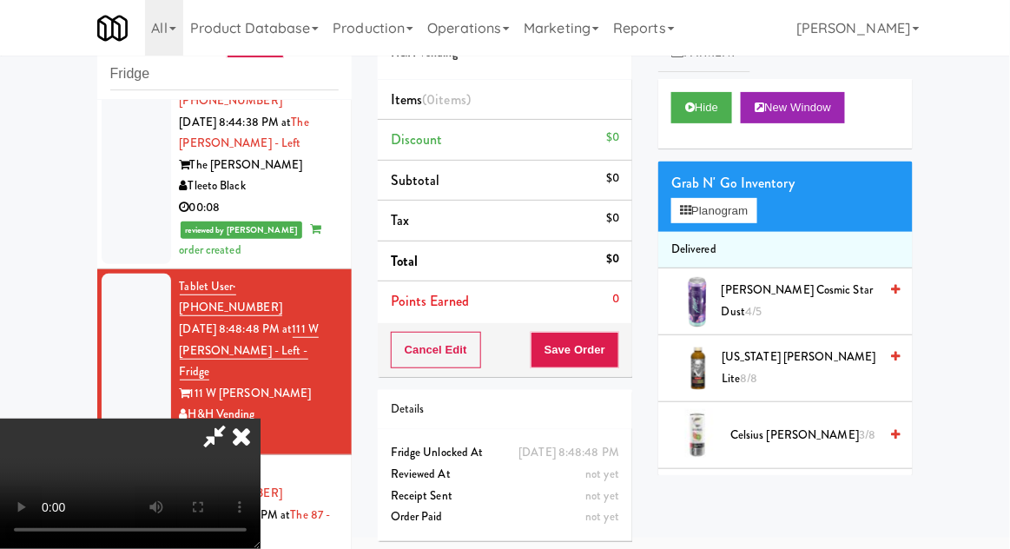
scroll to position [0, 0]
click at [717, 222] on button "Planogram" at bounding box center [713, 211] width 85 height 26
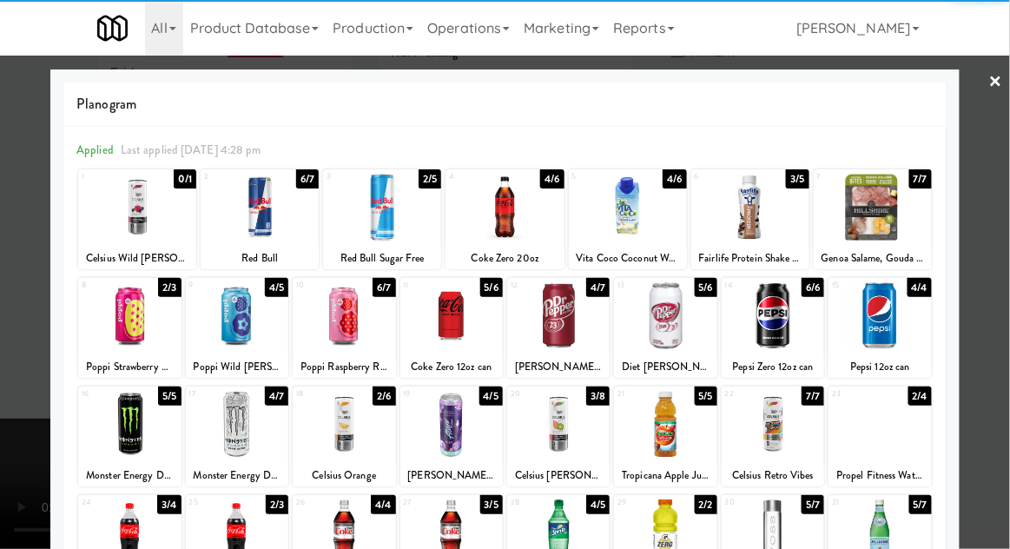
click at [387, 227] on div at bounding box center [382, 207] width 118 height 67
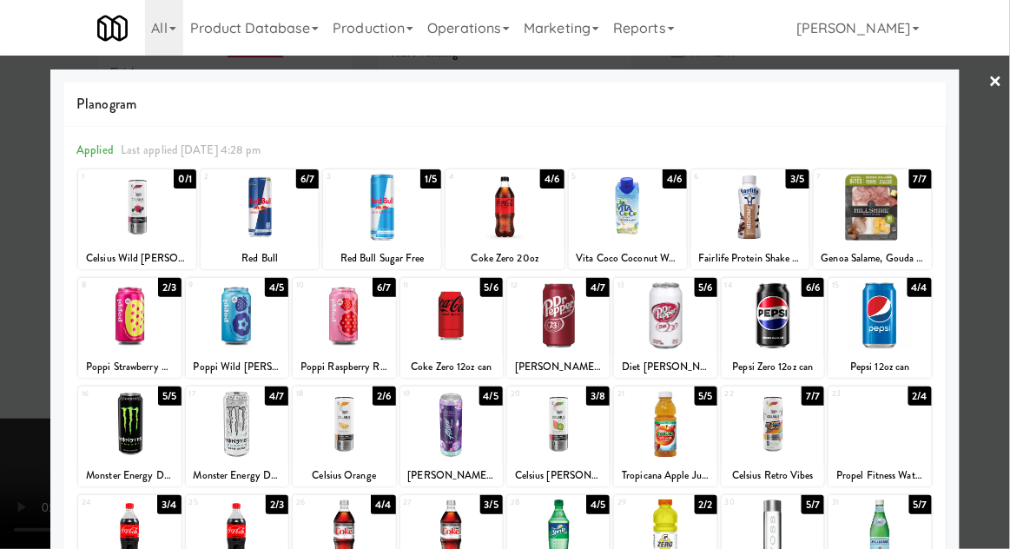
click at [1008, 269] on div at bounding box center [505, 274] width 1010 height 549
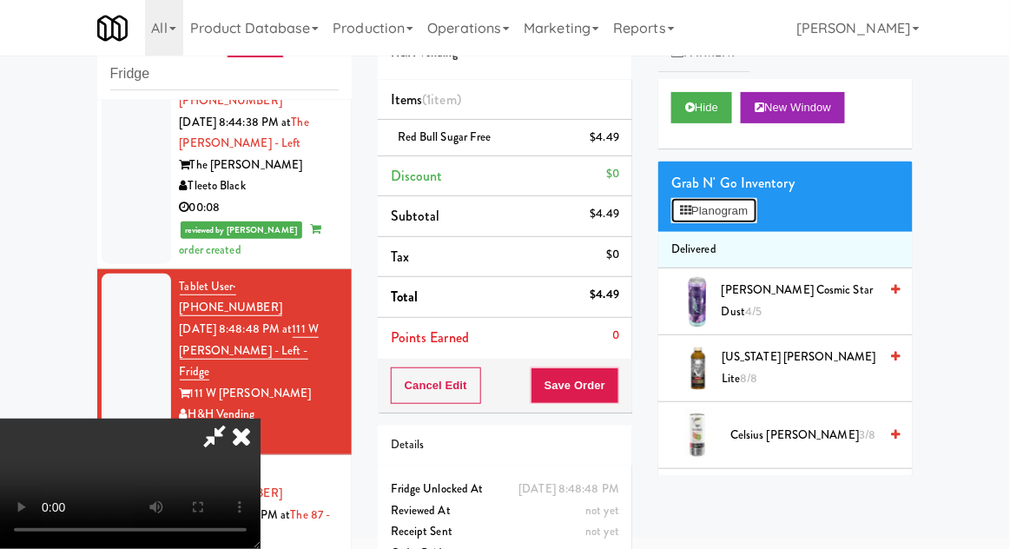
click at [748, 212] on button "Planogram" at bounding box center [713, 211] width 85 height 26
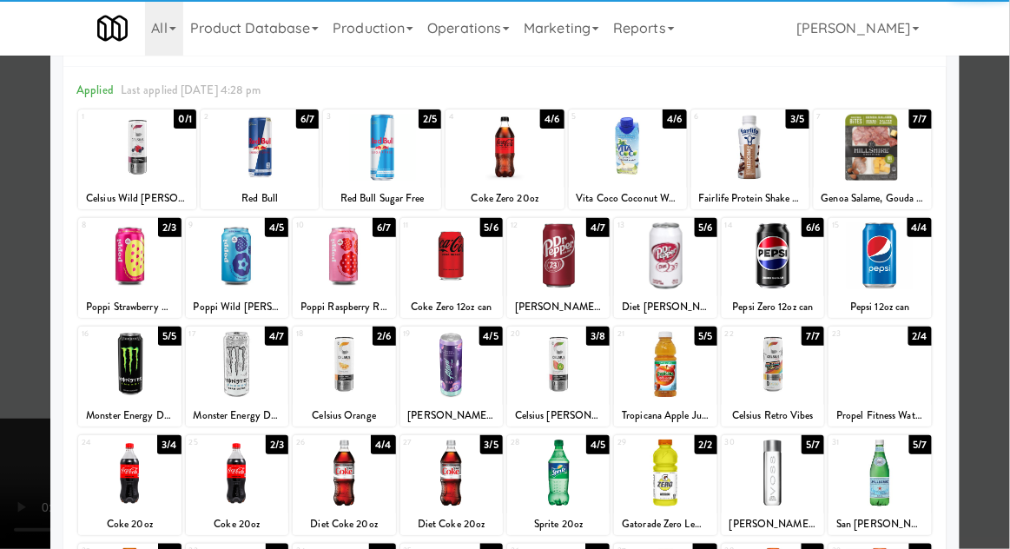
scroll to position [86, 0]
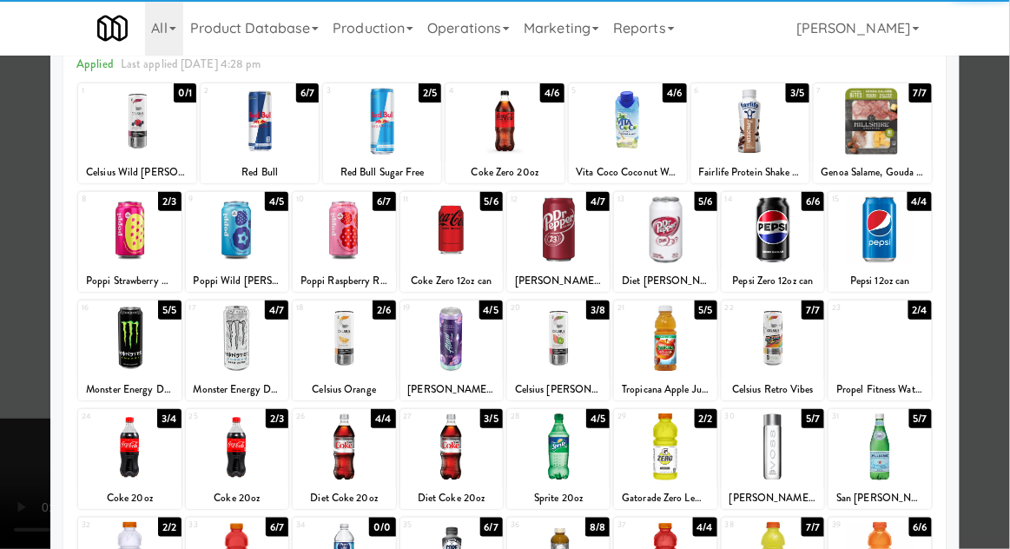
click at [907, 439] on div at bounding box center [879, 446] width 102 height 67
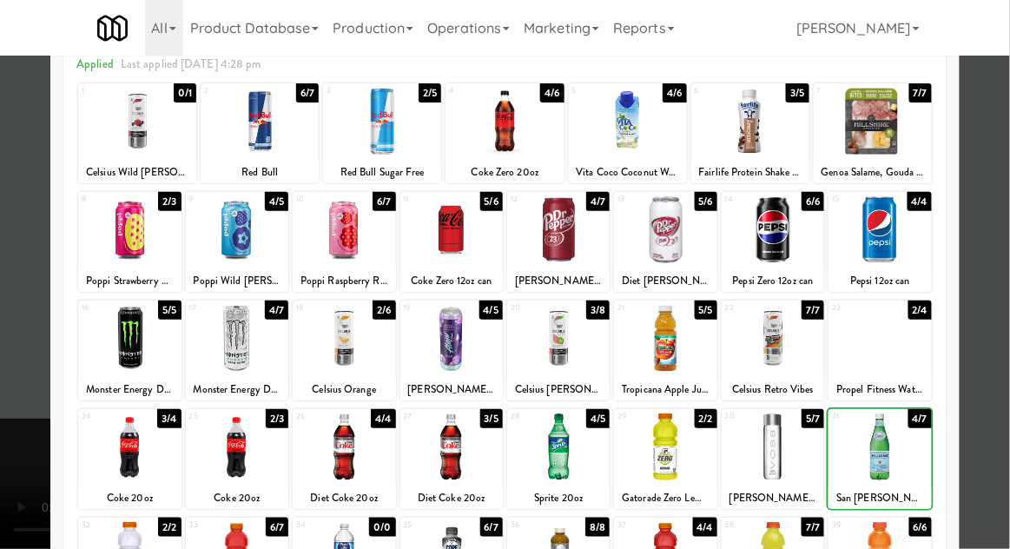
click at [992, 413] on div at bounding box center [505, 274] width 1010 height 549
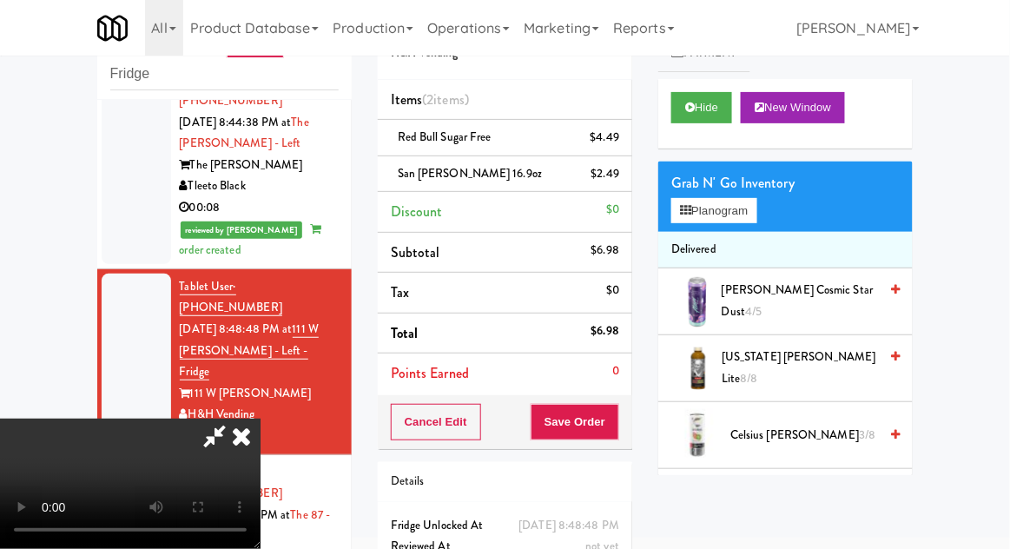
scroll to position [63, 0]
click at [617, 431] on button "Save Order" at bounding box center [575, 422] width 89 height 36
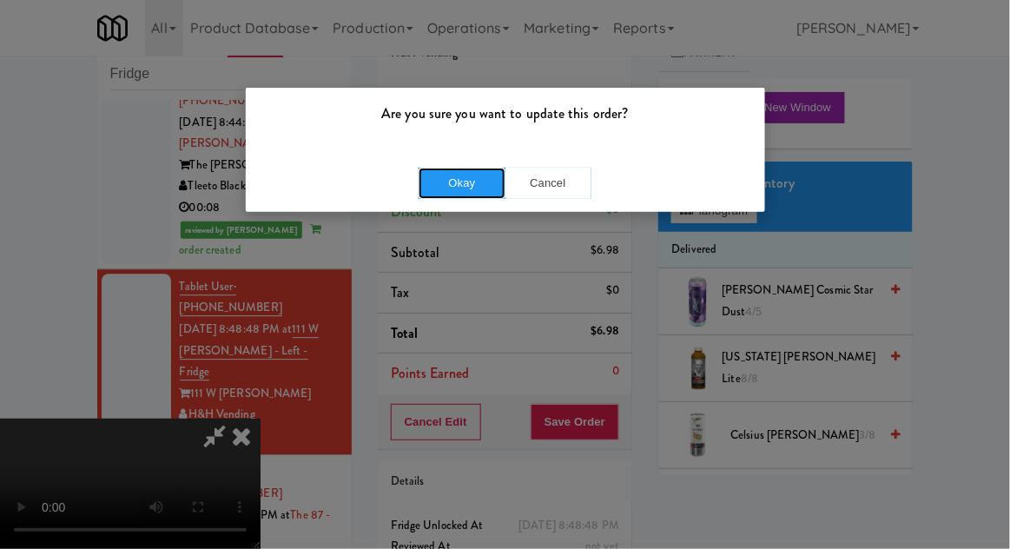
click at [432, 176] on button "Okay" at bounding box center [462, 183] width 87 height 31
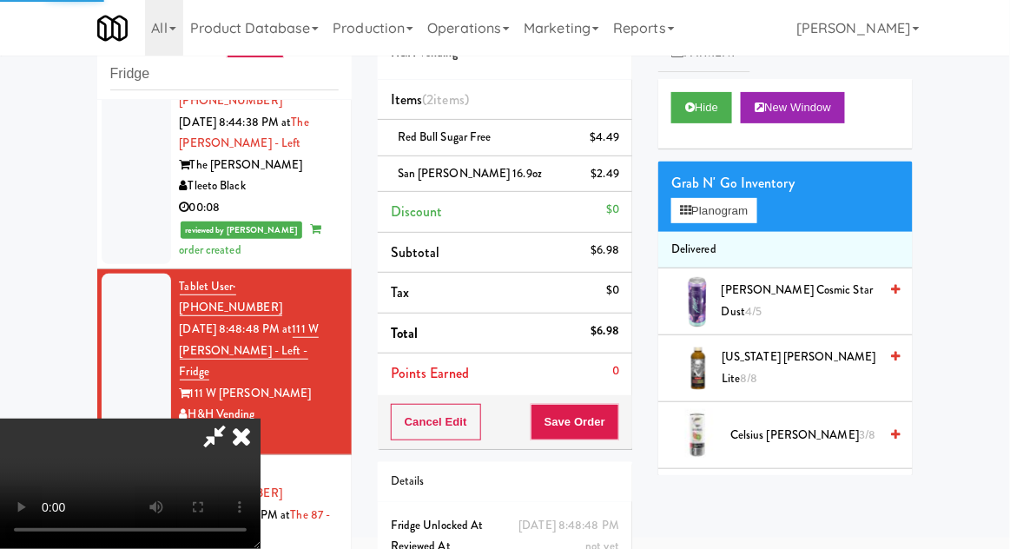
scroll to position [0, 0]
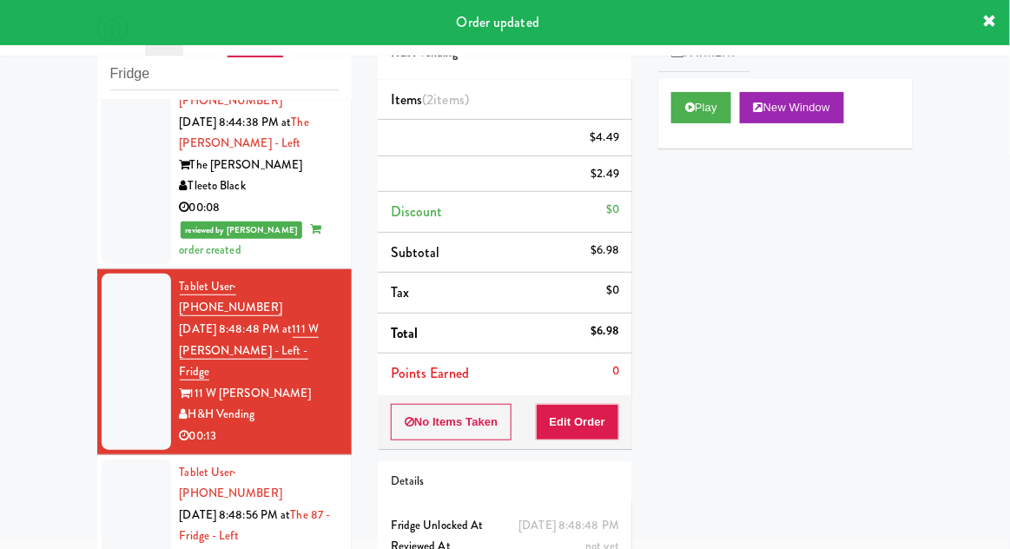
click at [119, 459] on div at bounding box center [136, 536] width 69 height 155
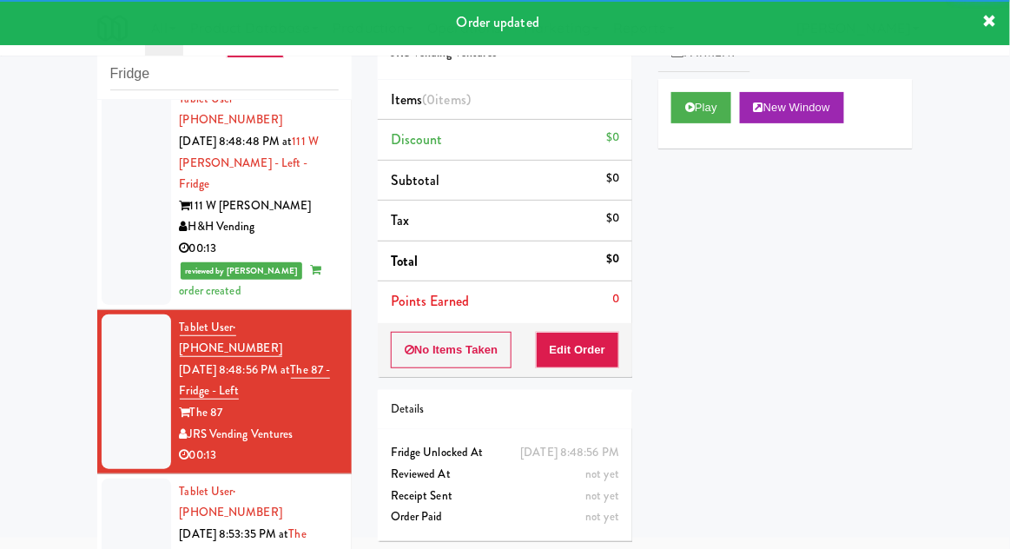
scroll to position [1290, 0]
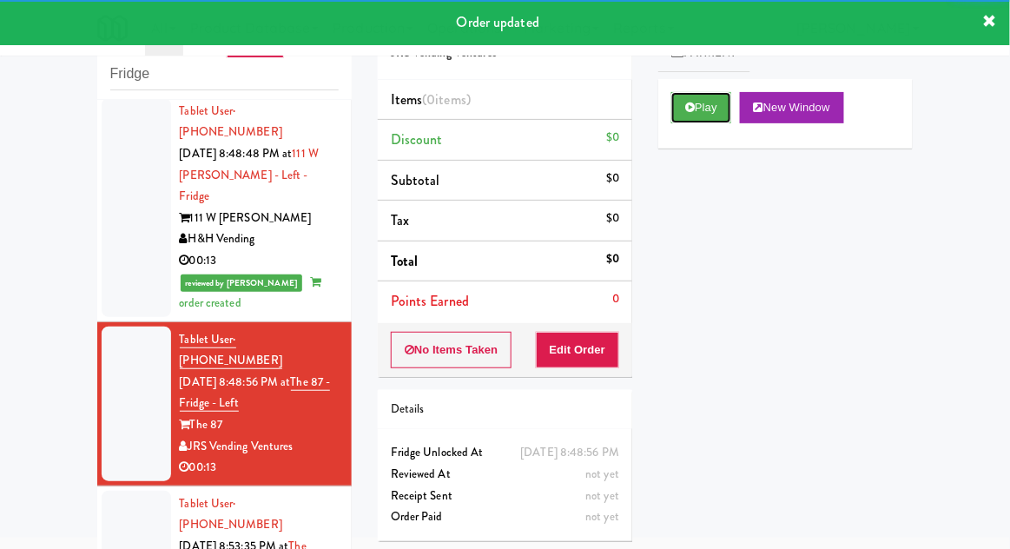
click at [714, 102] on button "Play" at bounding box center [701, 107] width 60 height 31
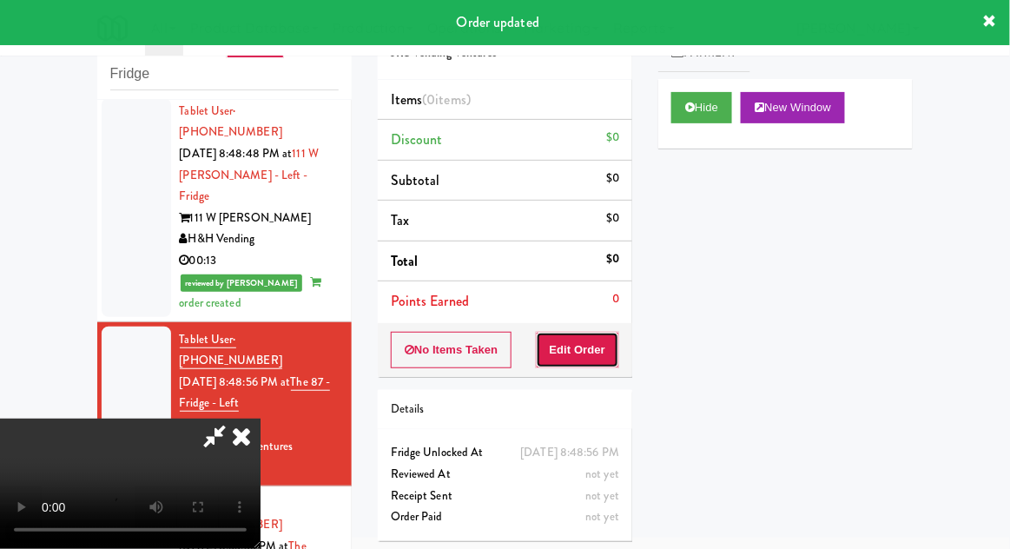
click at [597, 360] on button "Edit Order" at bounding box center [578, 350] width 84 height 36
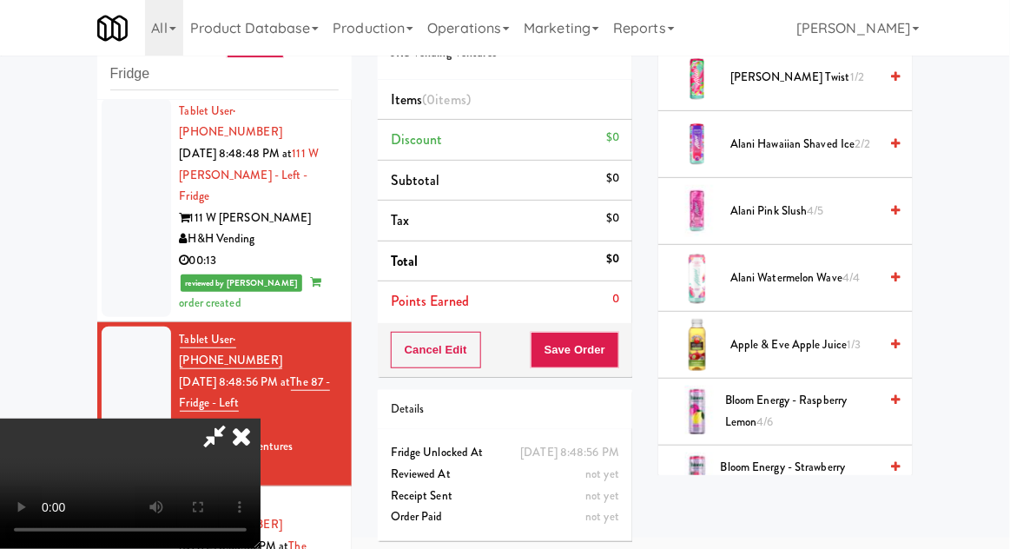
scroll to position [228, 0]
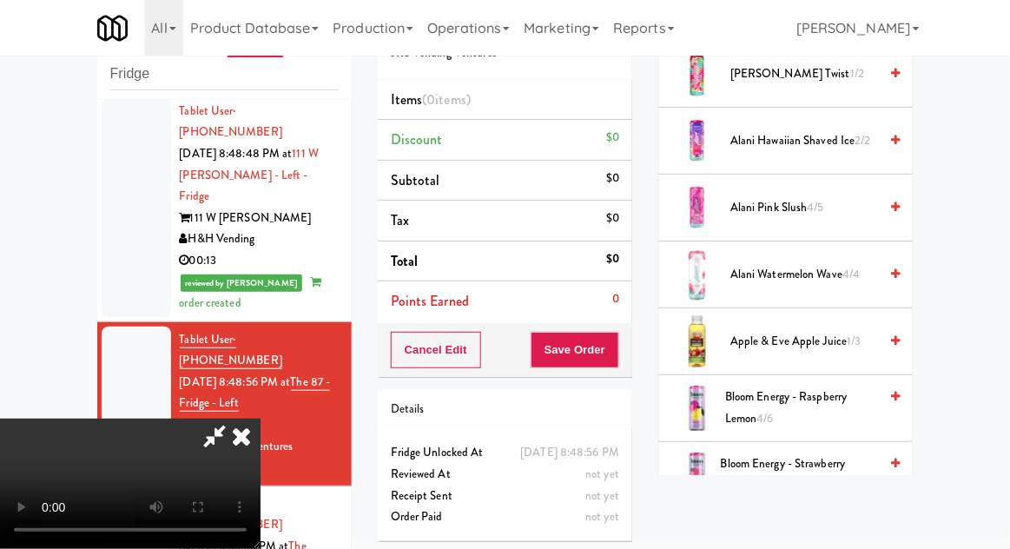
click at [835, 334] on span "Apple & Eve Apple Juice 1/3" at bounding box center [804, 342] width 148 height 22
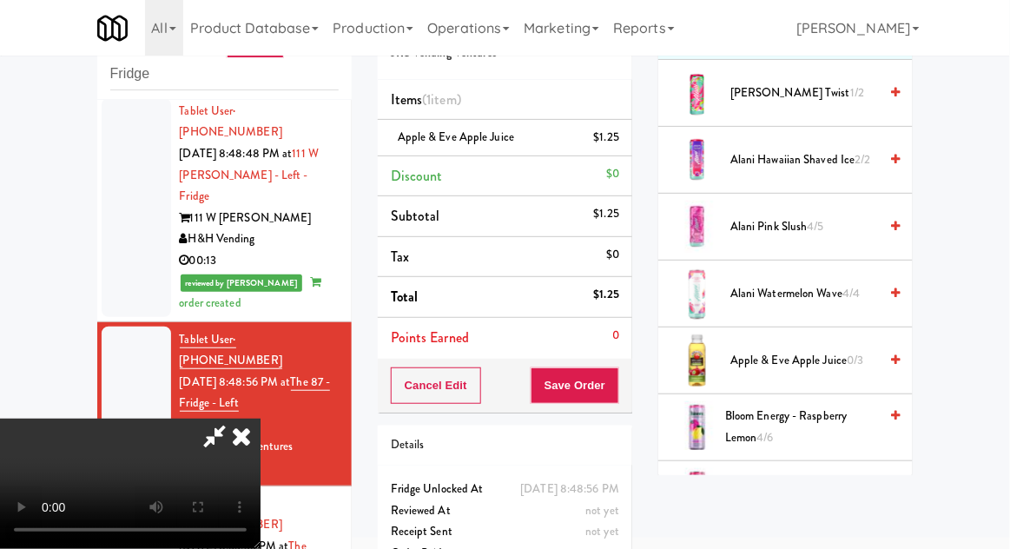
scroll to position [0, 0]
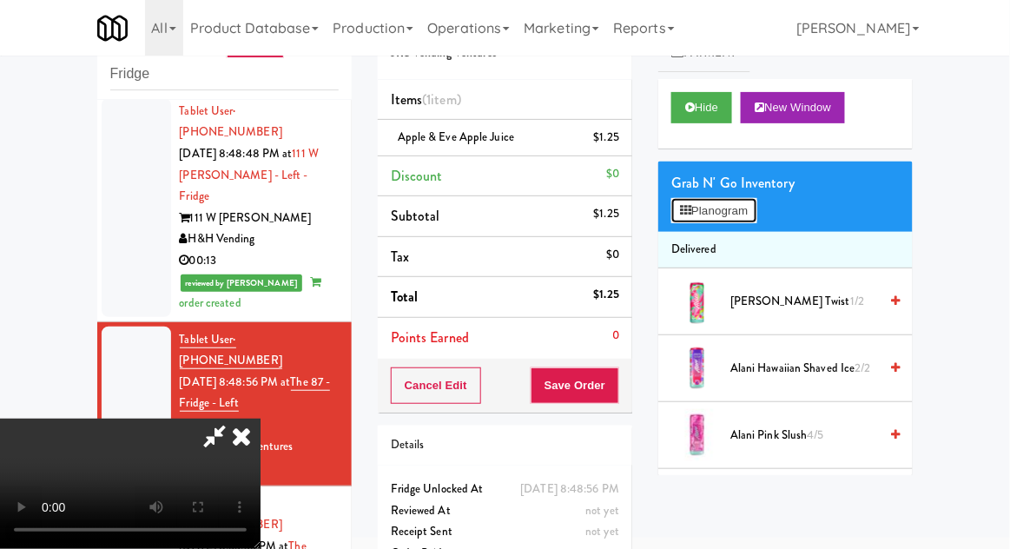
click at [744, 221] on button "Planogram" at bounding box center [713, 211] width 85 height 26
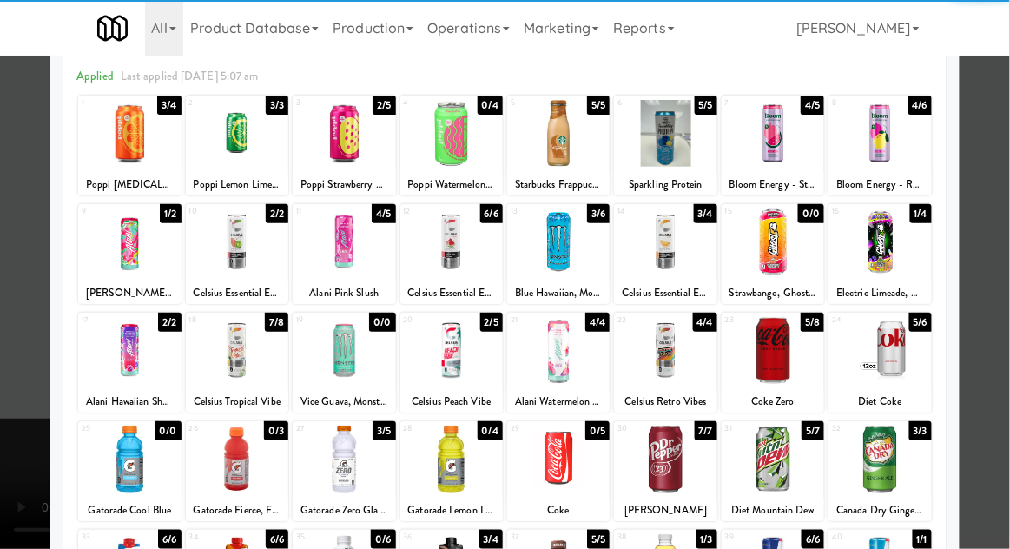
scroll to position [90, 0]
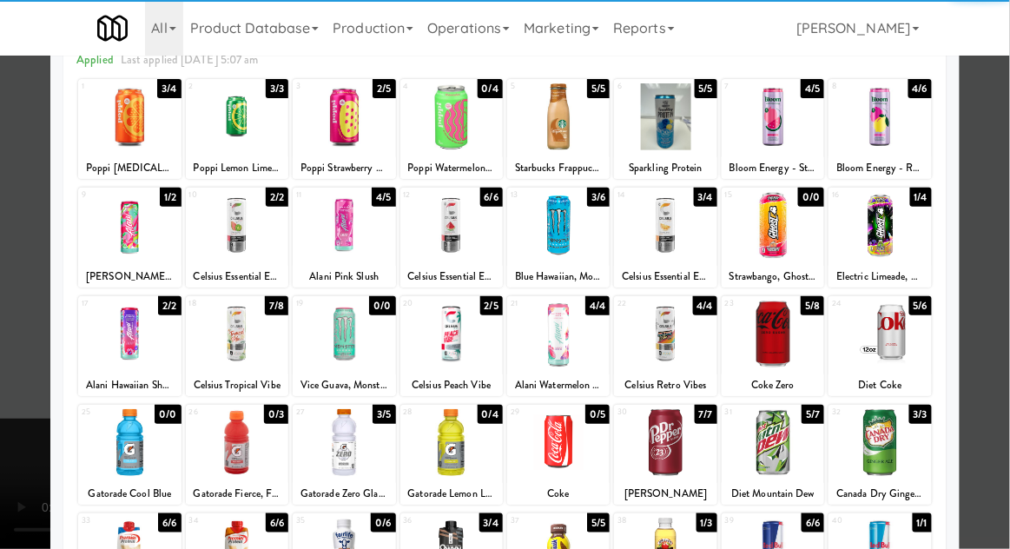
click at [340, 450] on div at bounding box center [344, 442] width 102 height 67
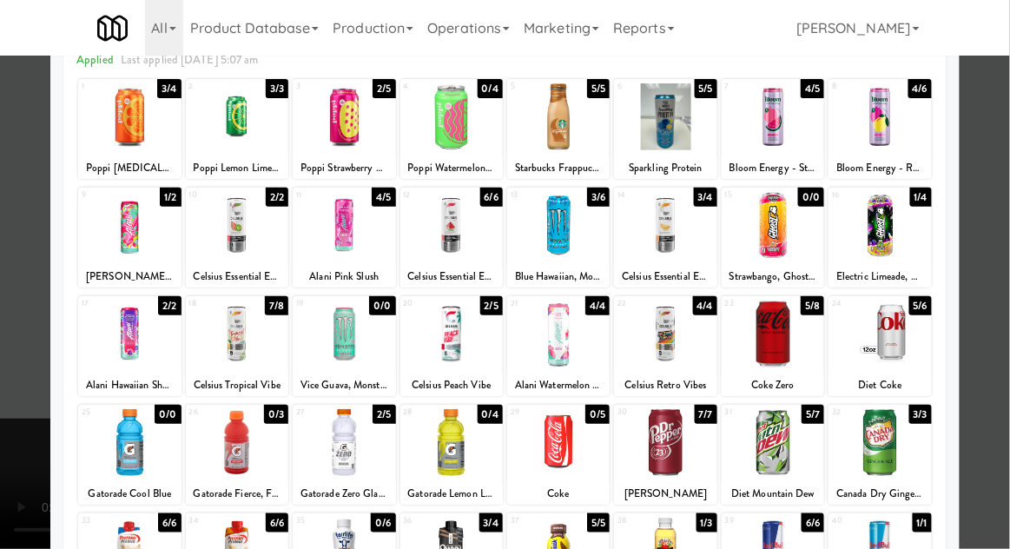
click at [999, 362] on div at bounding box center [505, 274] width 1010 height 549
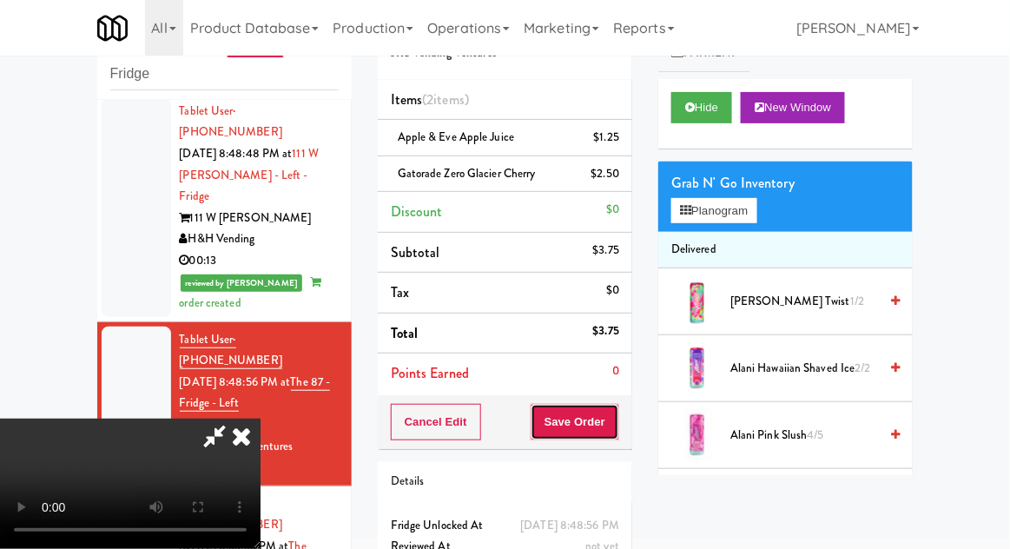
click at [617, 431] on button "Save Order" at bounding box center [575, 422] width 89 height 36
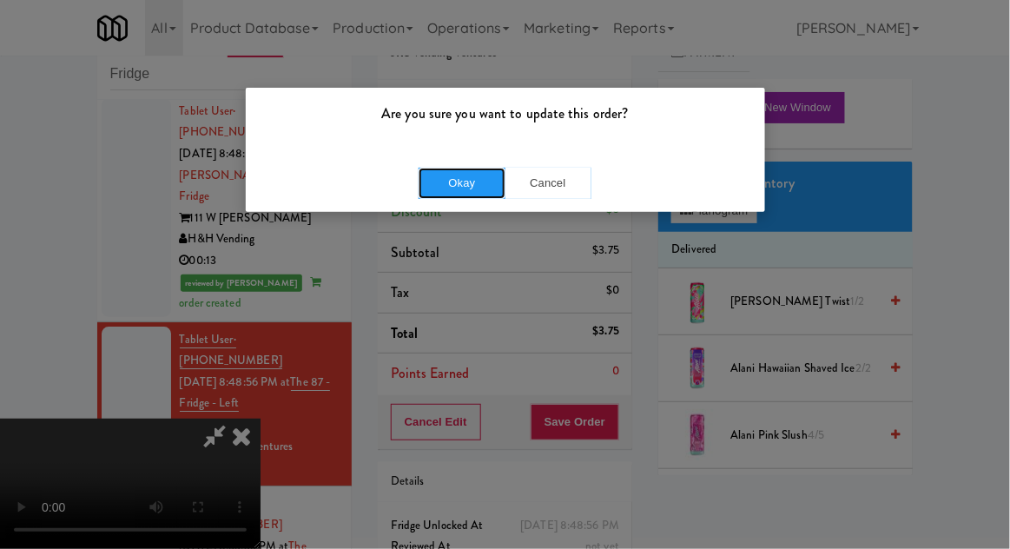
click at [426, 182] on button "Okay" at bounding box center [462, 183] width 87 height 31
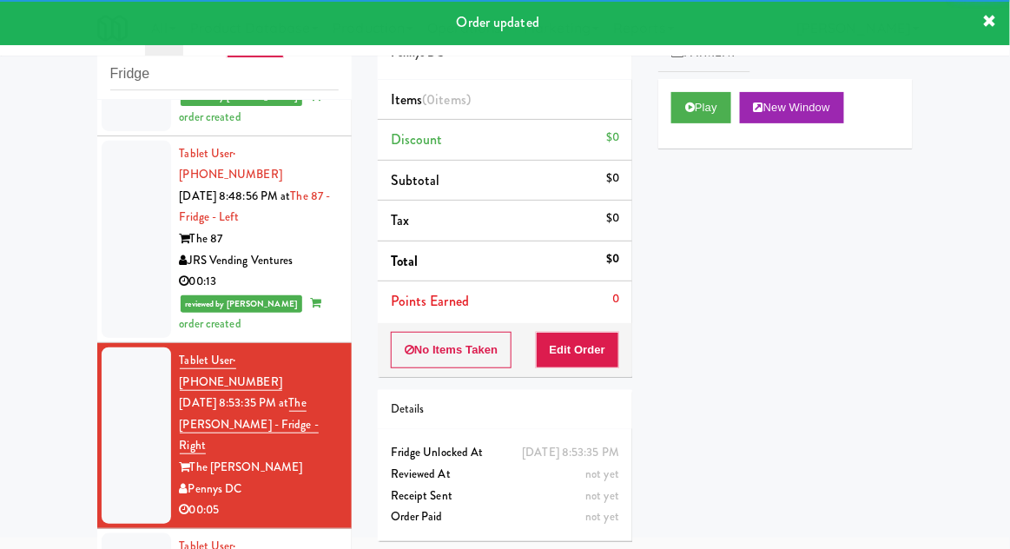
scroll to position [1481, 0]
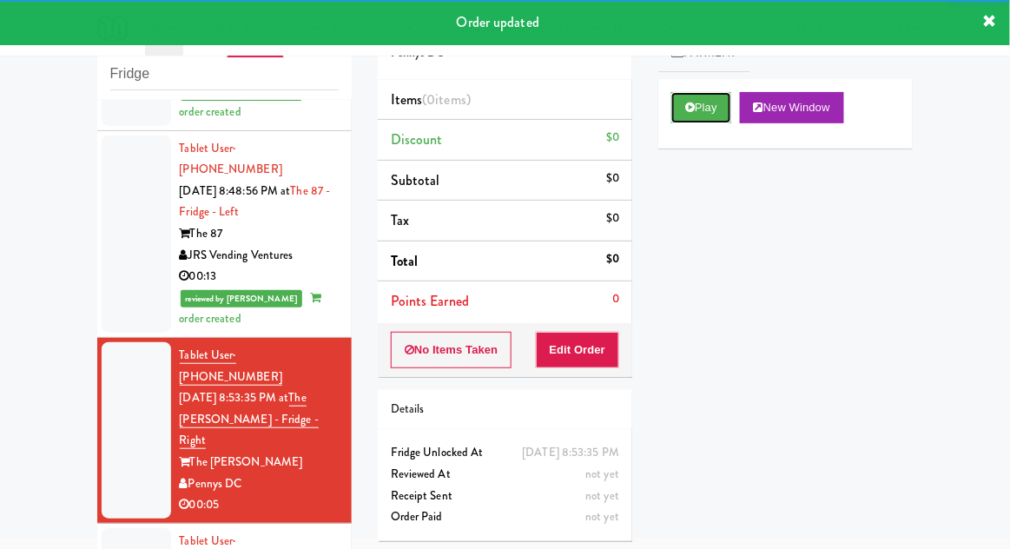
click at [713, 119] on button "Play" at bounding box center [701, 107] width 60 height 31
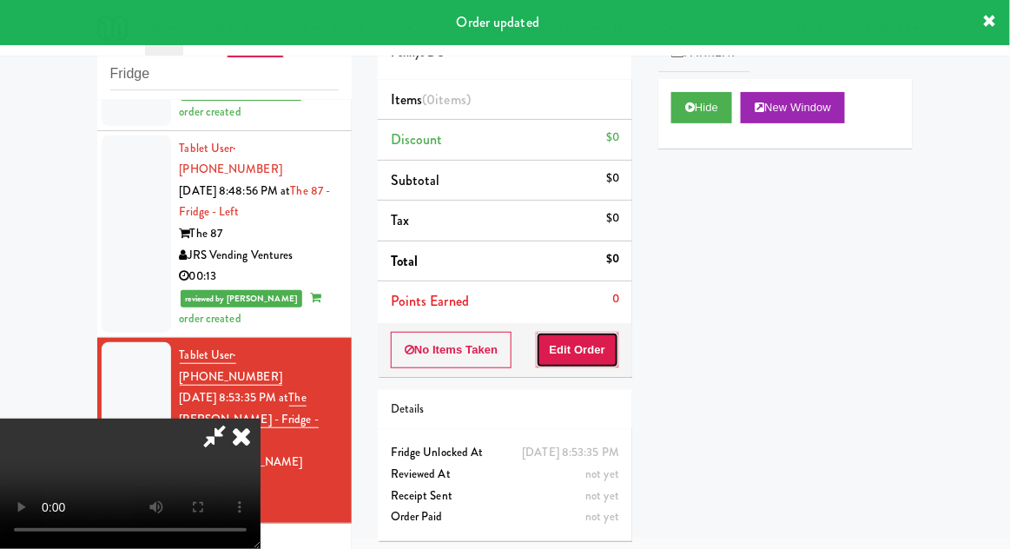
click at [603, 333] on button "Edit Order" at bounding box center [578, 350] width 84 height 36
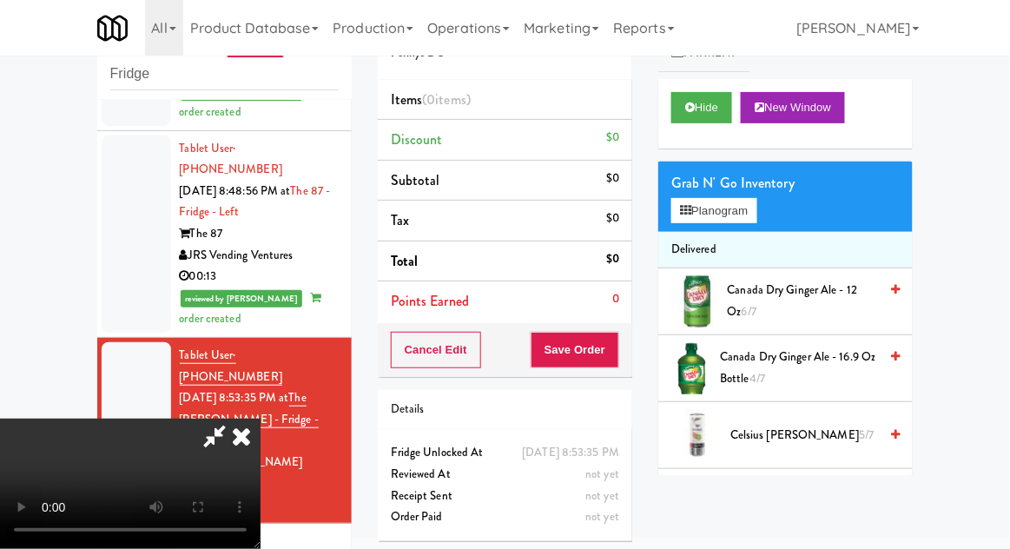
scroll to position [0, 0]
click at [730, 219] on button "Planogram" at bounding box center [713, 211] width 85 height 26
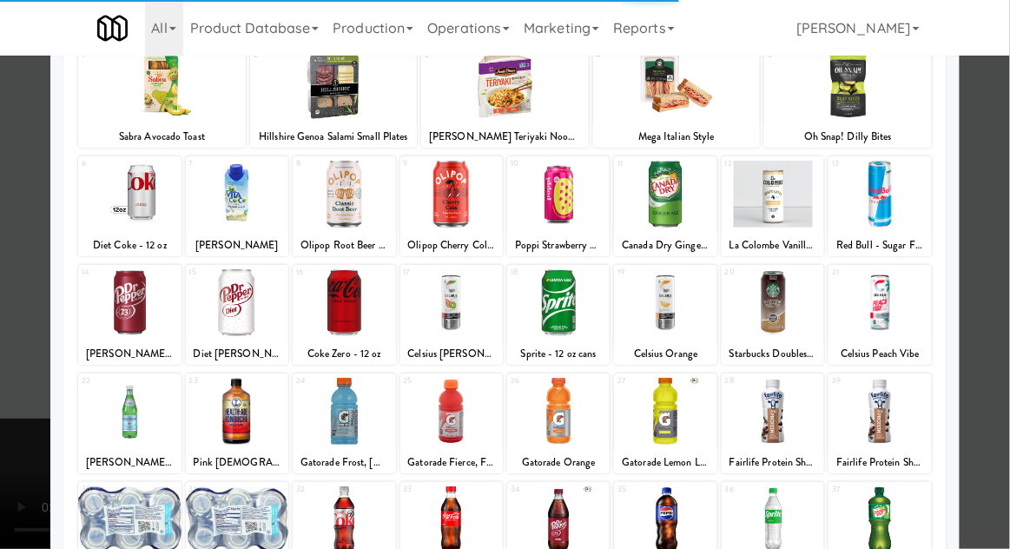
scroll to position [123, 0]
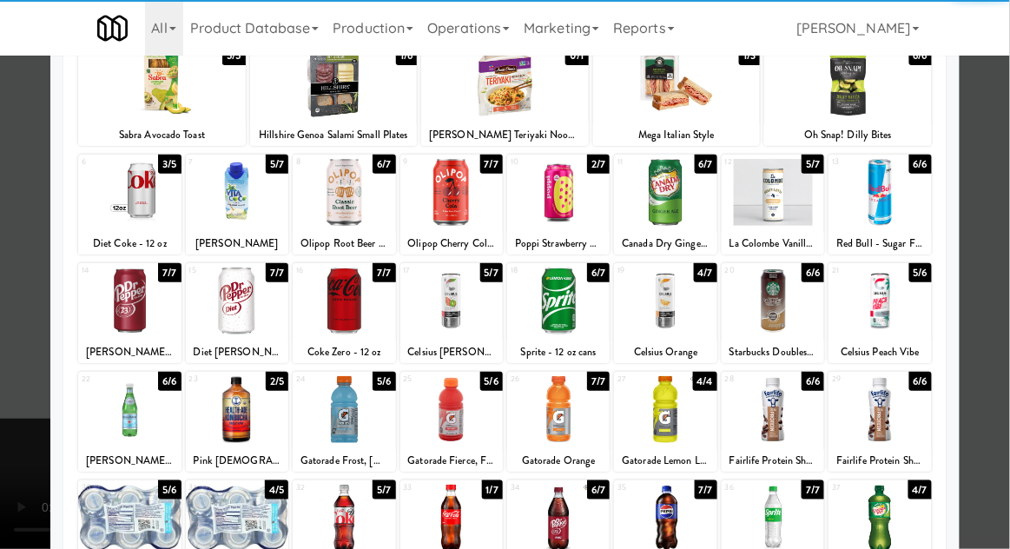
click at [911, 517] on div at bounding box center [879, 518] width 102 height 67
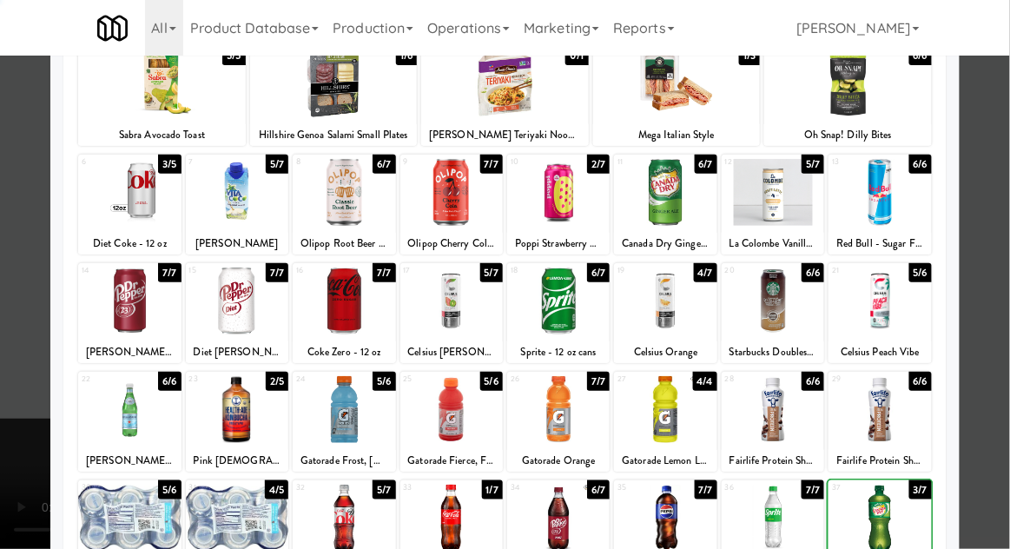
click at [1001, 452] on div at bounding box center [505, 274] width 1010 height 549
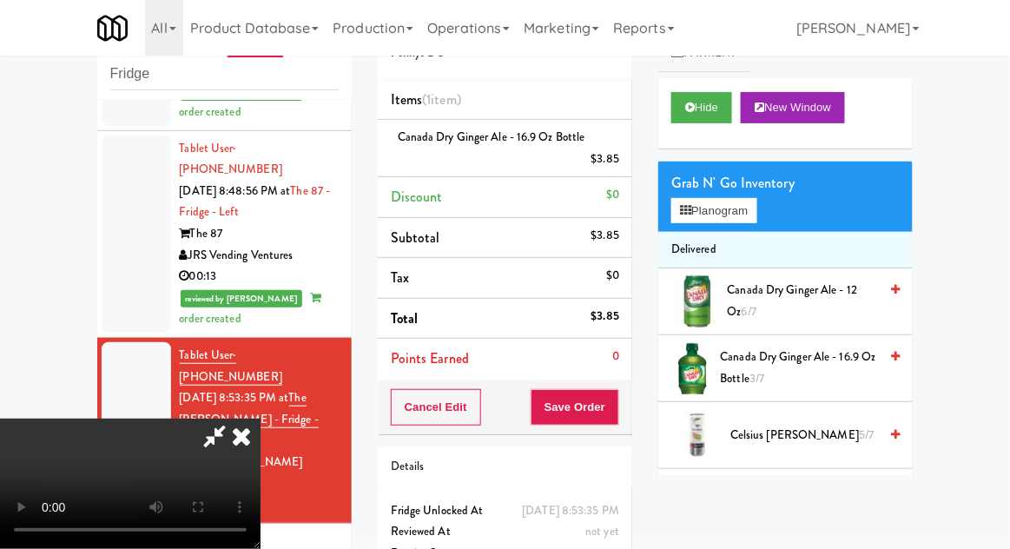
scroll to position [63, 0]
click at [617, 413] on button "Save Order" at bounding box center [575, 407] width 89 height 36
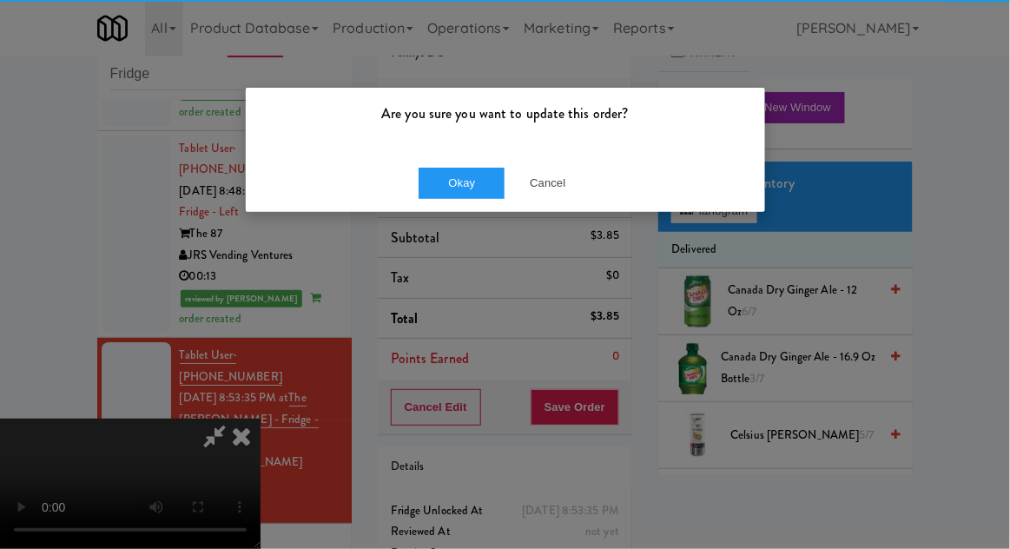
click at [439, 206] on div "Okay Cancel" at bounding box center [505, 183] width 519 height 58
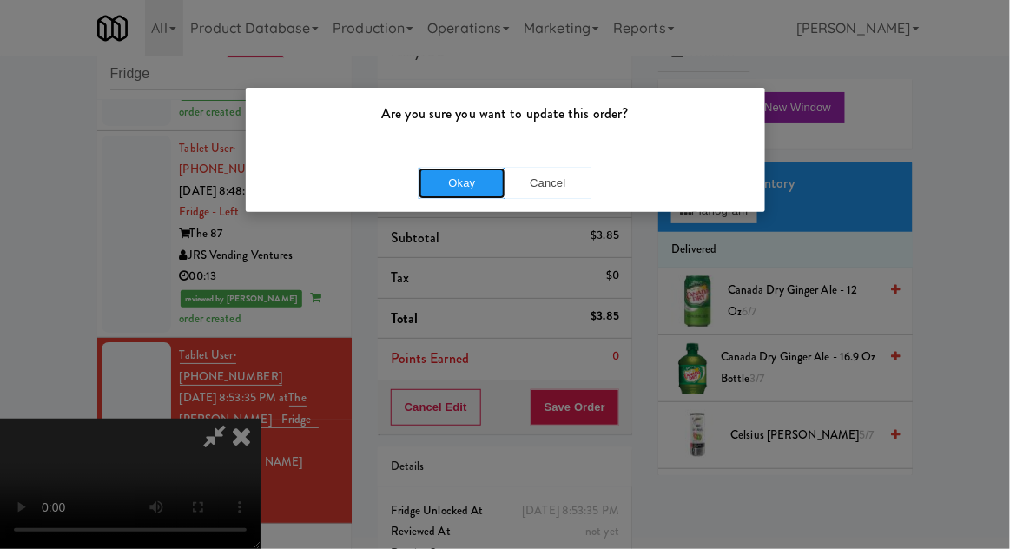
click at [432, 195] on button "Okay" at bounding box center [462, 183] width 87 height 31
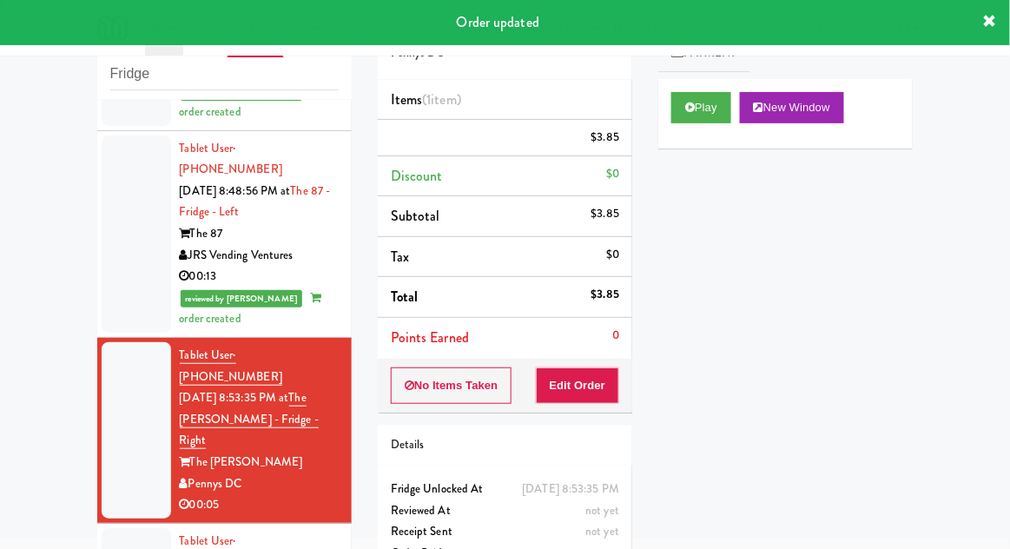
scroll to position [0, 0]
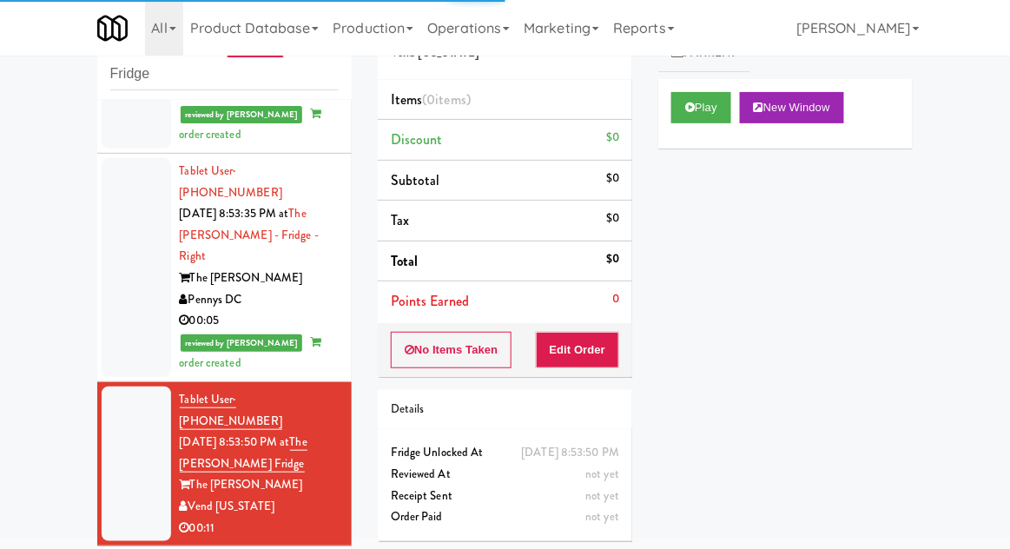
scroll to position [1666, 0]
click at [710, 116] on button "Play" at bounding box center [701, 107] width 60 height 31
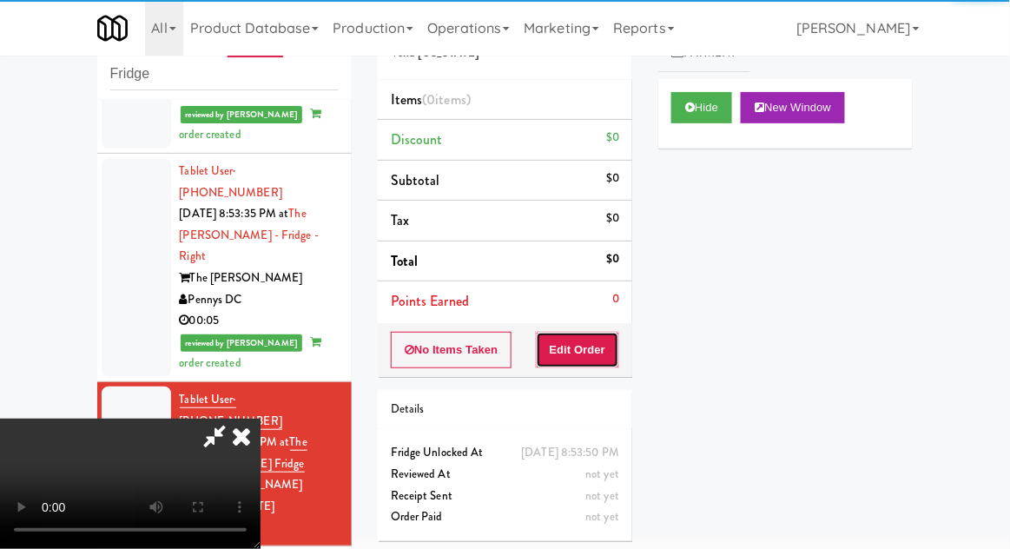
click at [591, 347] on button "Edit Order" at bounding box center [578, 350] width 84 height 36
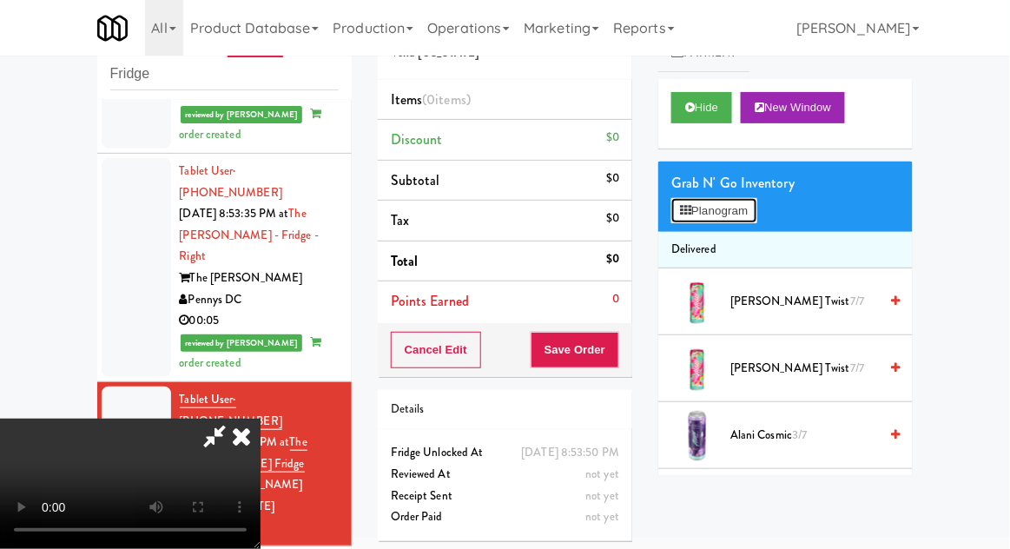
click at [749, 219] on button "Planogram" at bounding box center [713, 211] width 85 height 26
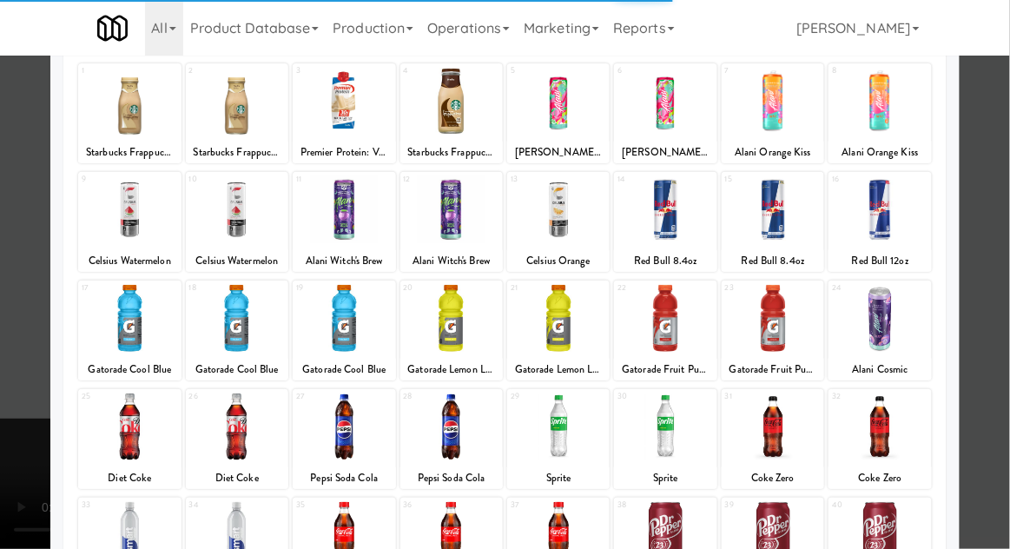
scroll to position [109, 0]
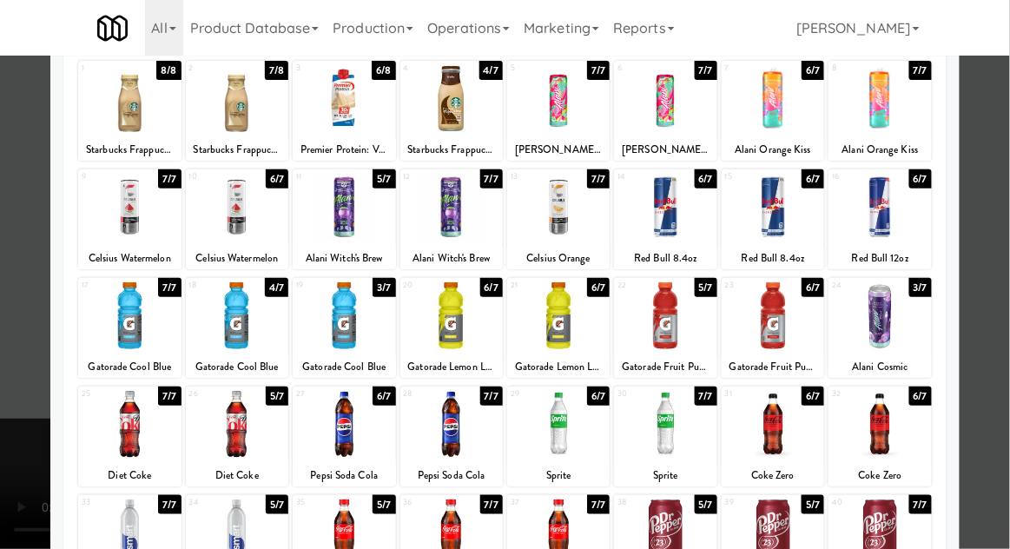
click at [682, 440] on div at bounding box center [665, 424] width 102 height 67
click at [12, 414] on div at bounding box center [505, 274] width 1010 height 549
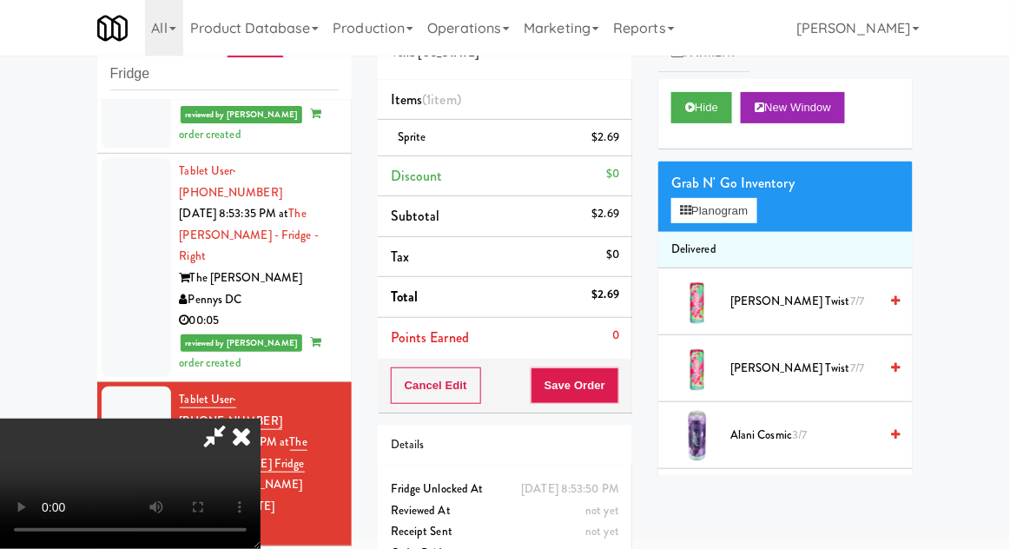
click at [616, 139] on div "$2.69" at bounding box center [606, 138] width 28 height 22
click at [611, 142] on link at bounding box center [618, 145] width 16 height 22
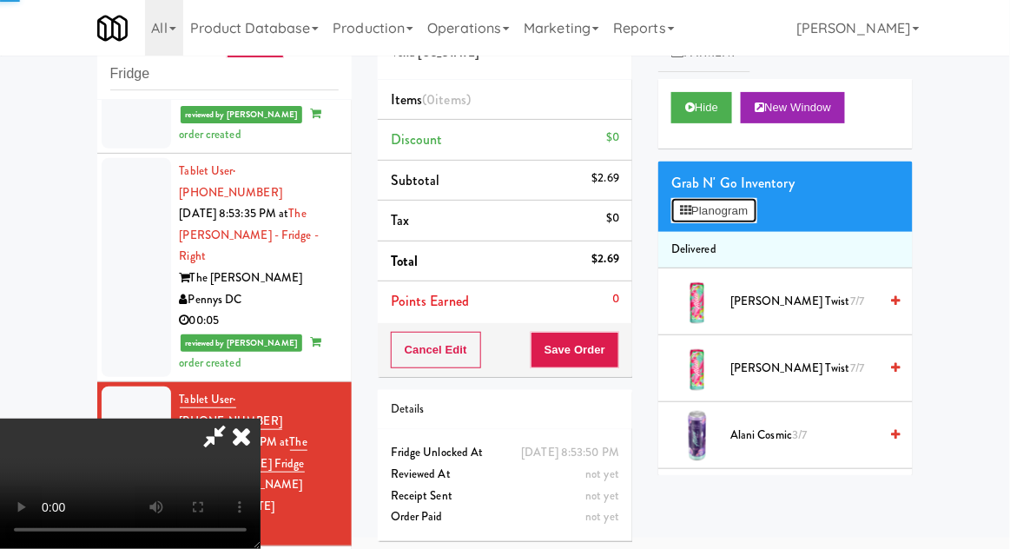
click at [703, 199] on button "Planogram" at bounding box center [713, 211] width 85 height 26
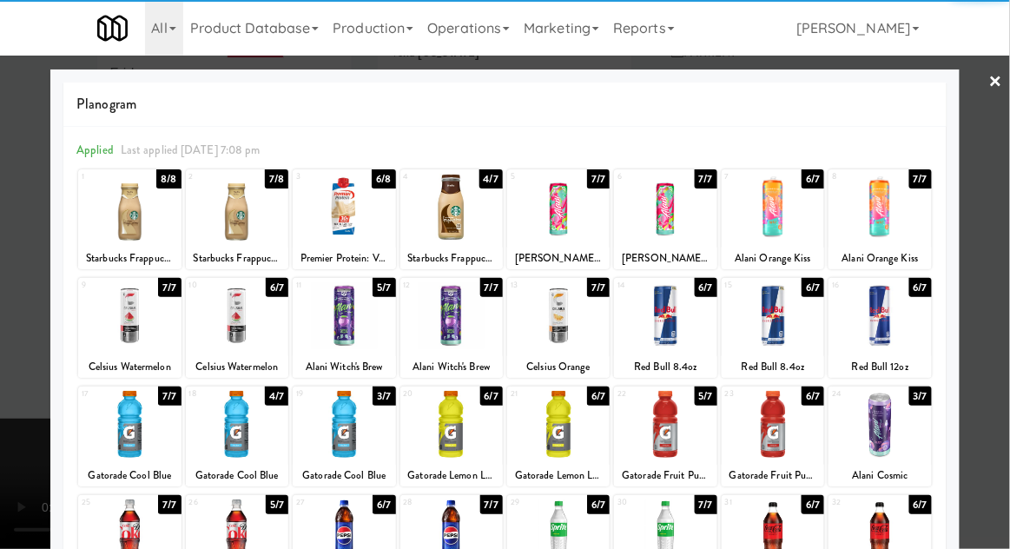
click at [579, 533] on div at bounding box center [558, 532] width 102 height 67
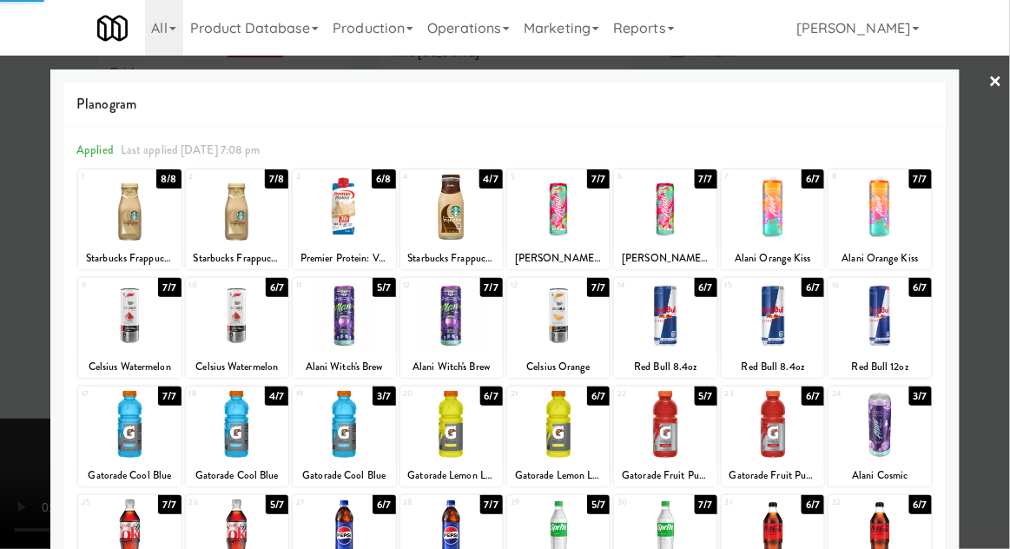
click at [22, 424] on div at bounding box center [505, 274] width 1010 height 549
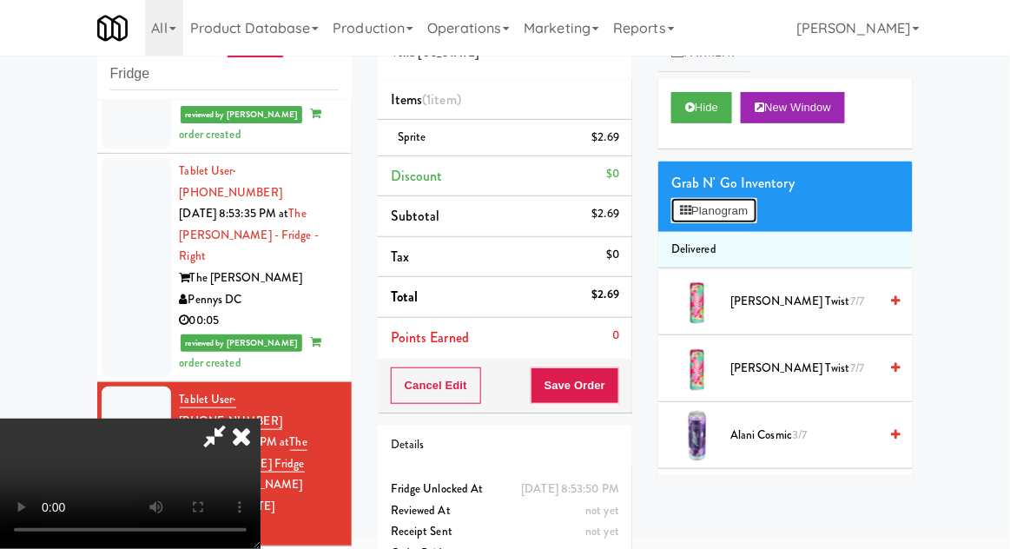
click at [749, 208] on button "Planogram" at bounding box center [713, 211] width 85 height 26
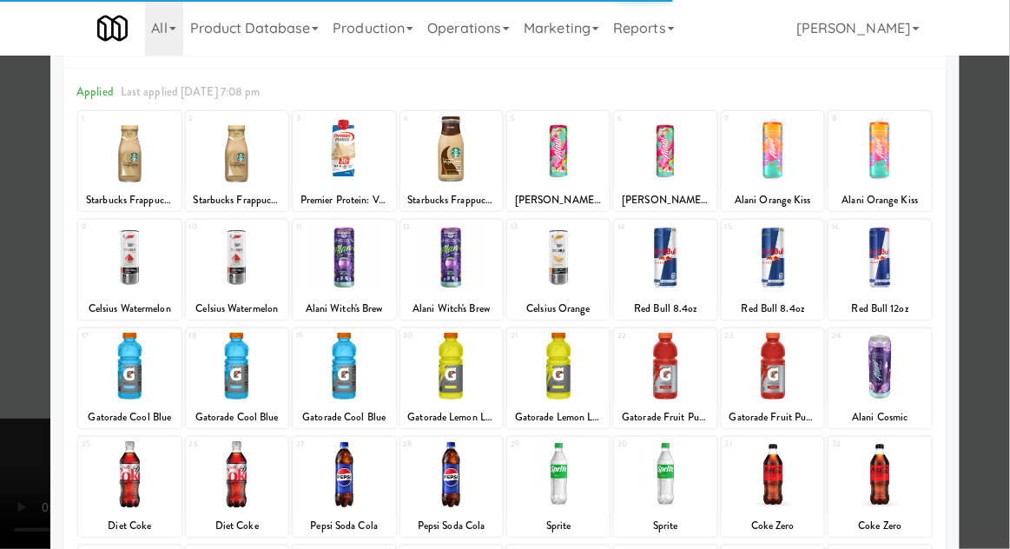
scroll to position [67, 0]
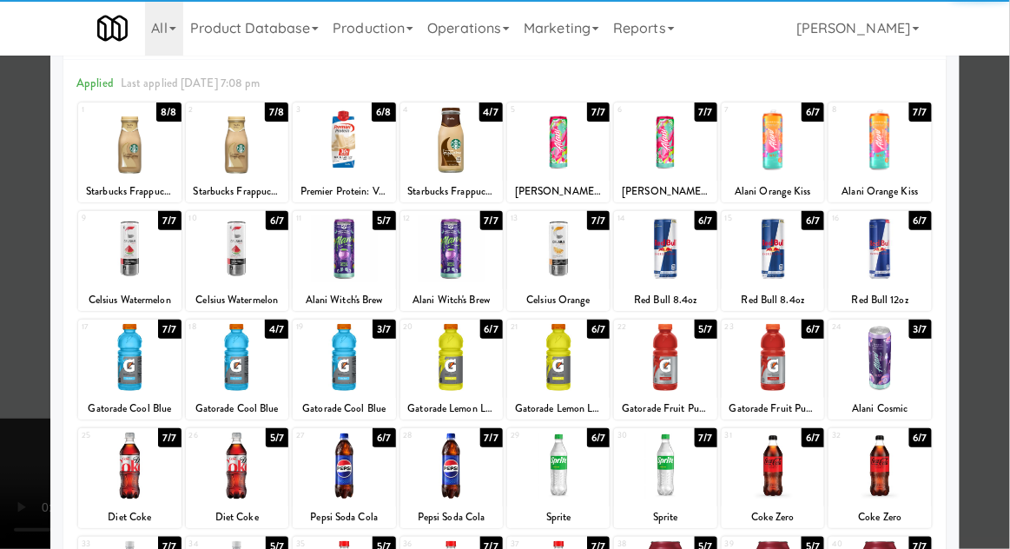
click at [234, 463] on div at bounding box center [237, 465] width 102 height 67
click at [987, 355] on div at bounding box center [505, 274] width 1010 height 549
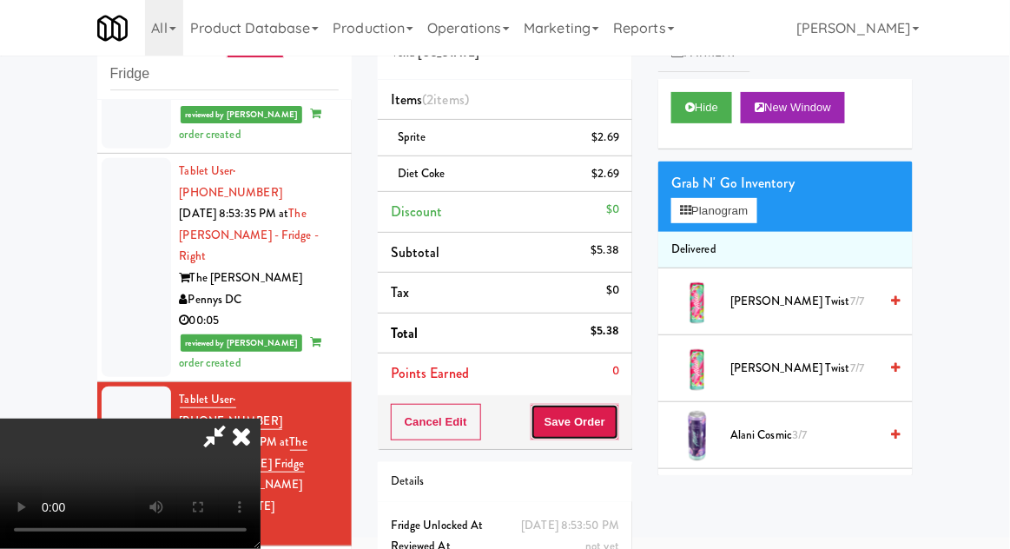
click at [617, 410] on button "Save Order" at bounding box center [575, 422] width 89 height 36
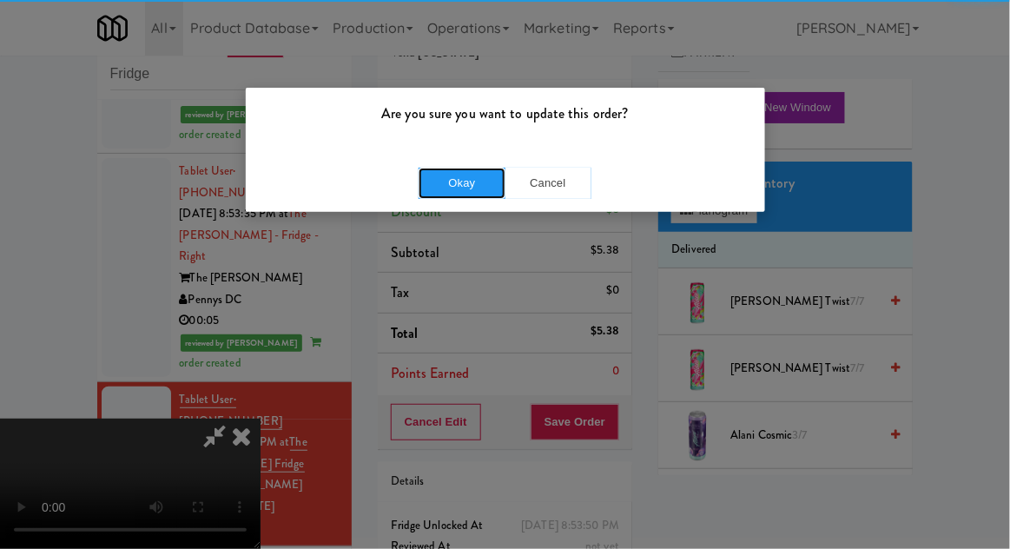
click at [433, 182] on button "Okay" at bounding box center [462, 183] width 87 height 31
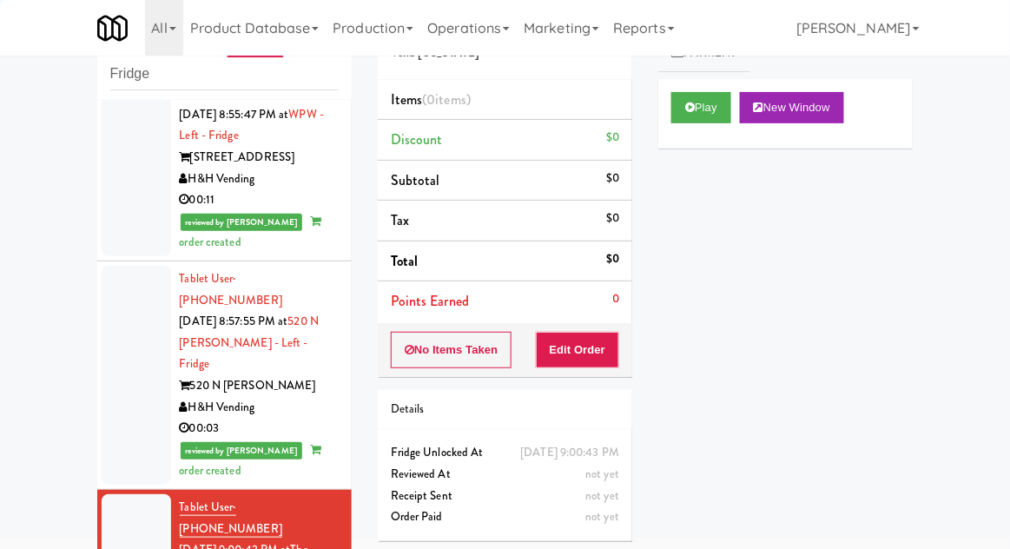
scroll to position [2408, 0]
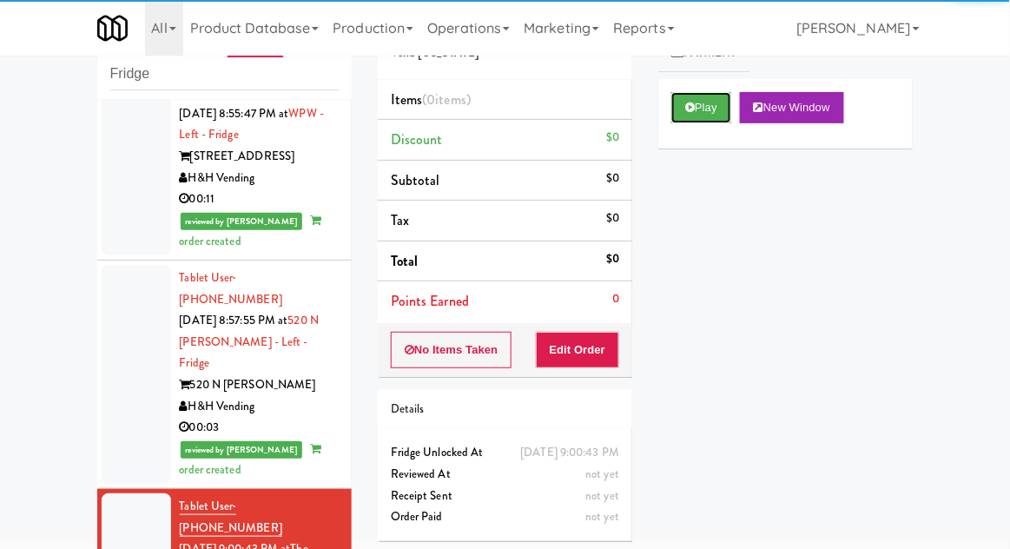
click at [709, 107] on button "Play" at bounding box center [701, 107] width 60 height 31
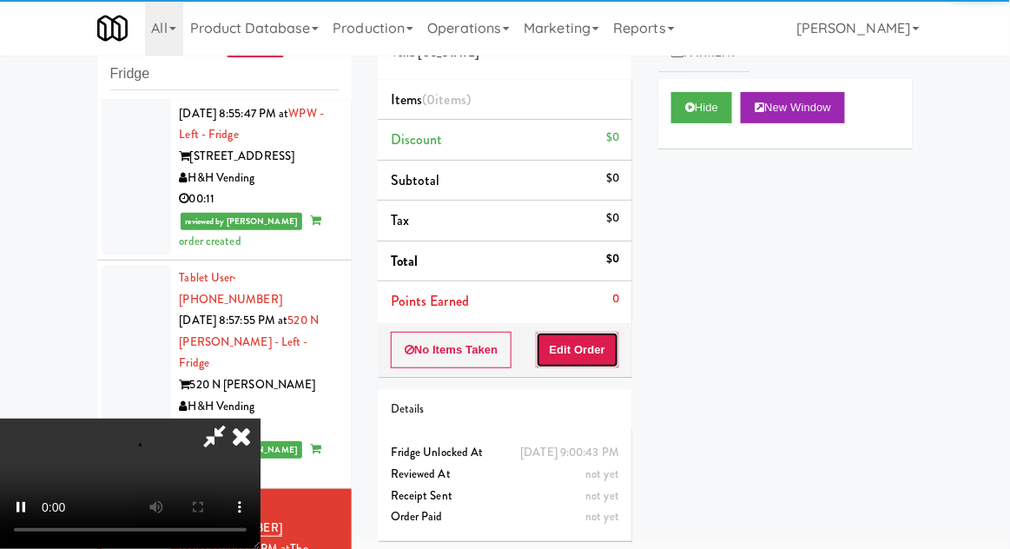
click at [593, 357] on button "Edit Order" at bounding box center [578, 350] width 84 height 36
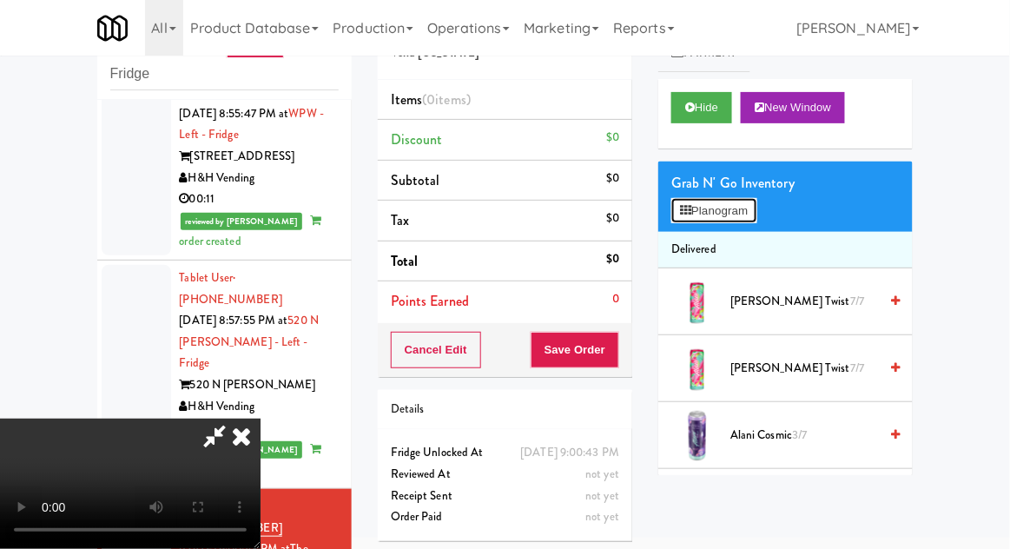
click at [751, 208] on button "Planogram" at bounding box center [713, 211] width 85 height 26
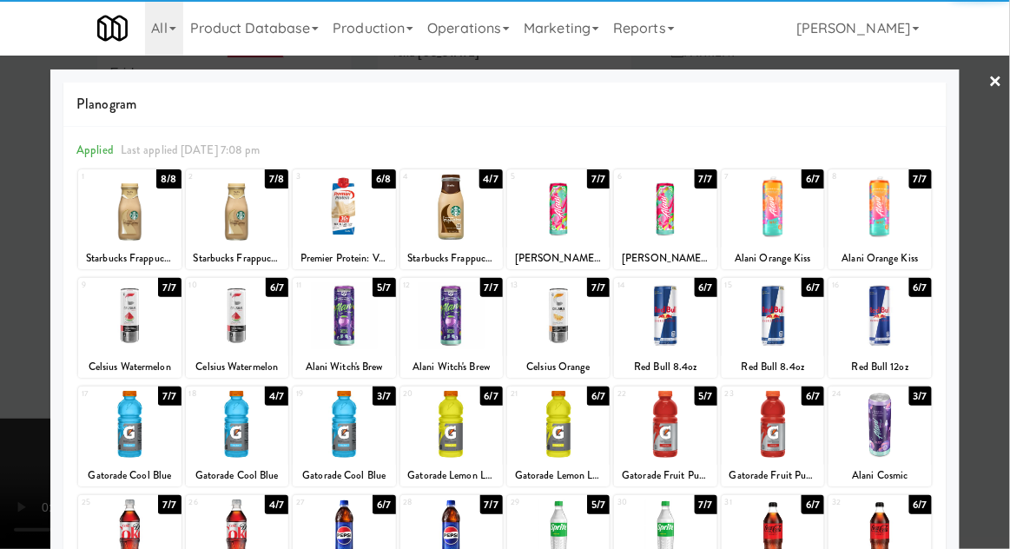
click at [583, 537] on div at bounding box center [558, 532] width 102 height 67
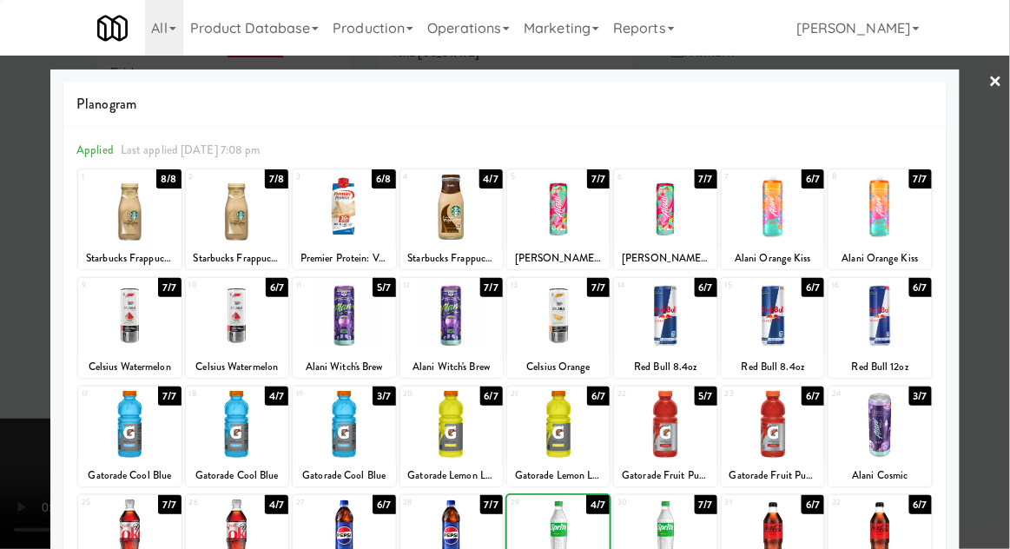
click at [16, 406] on div at bounding box center [505, 274] width 1010 height 549
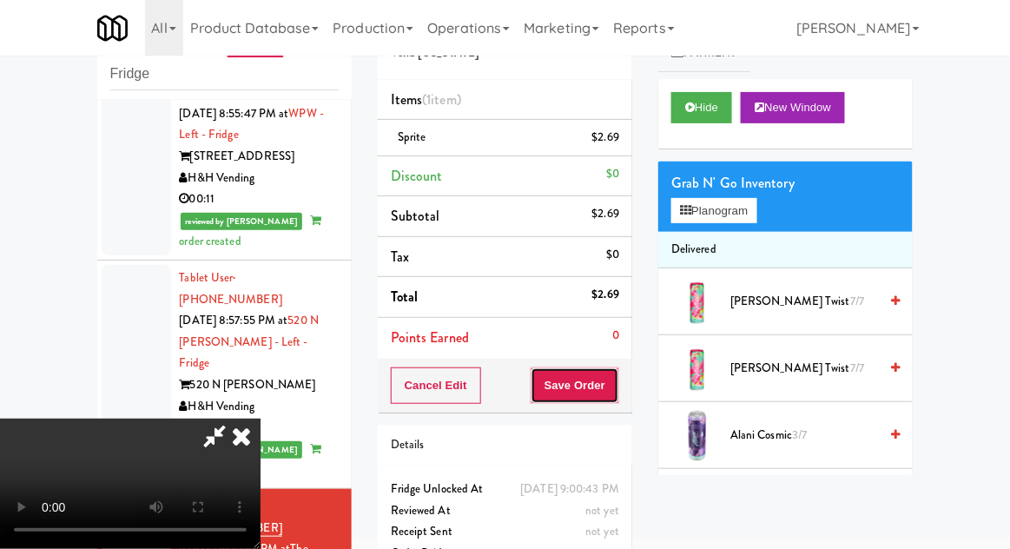
click at [609, 394] on button "Save Order" at bounding box center [575, 385] width 89 height 36
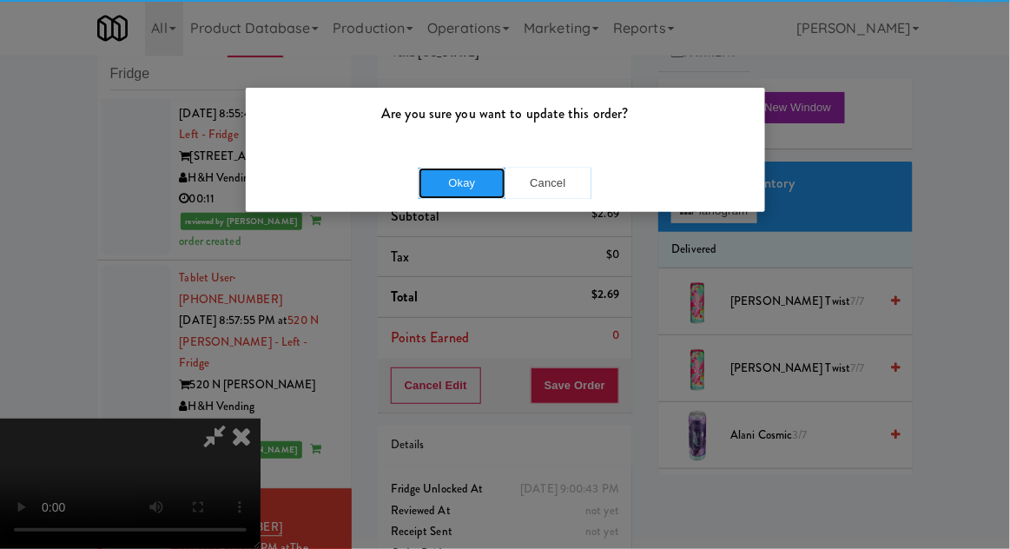
click at [456, 188] on button "Okay" at bounding box center [462, 183] width 87 height 31
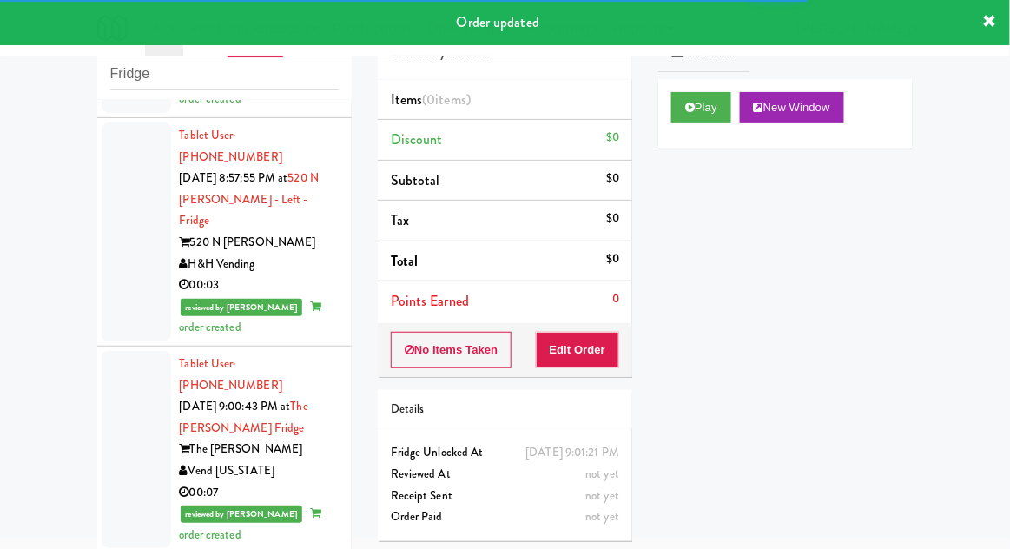
scroll to position [2555, 0]
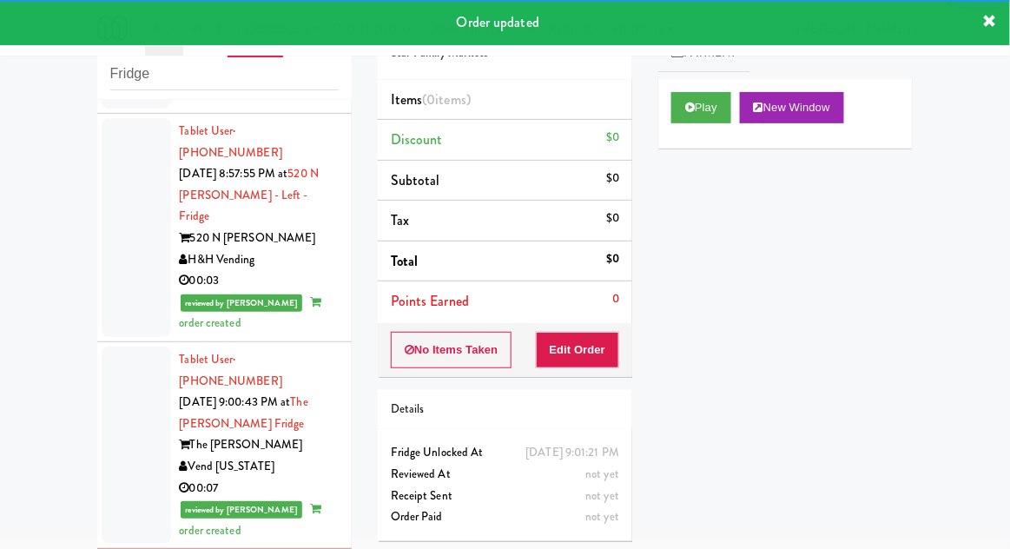
click at [710, 134] on div "Play New Window" at bounding box center [785, 113] width 254 height 69
click at [611, 342] on button "Edit Order" at bounding box center [578, 350] width 84 height 36
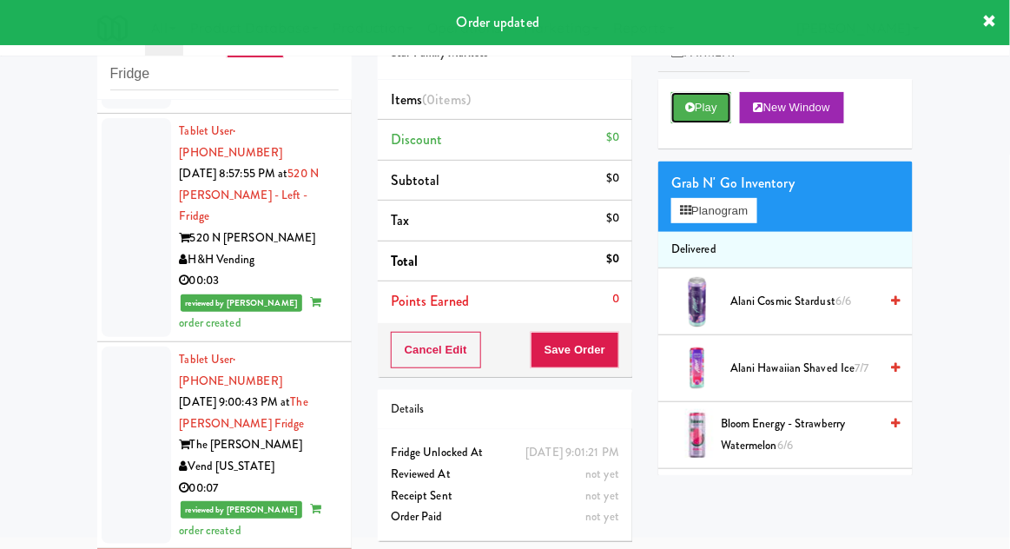
click at [729, 118] on button "Play" at bounding box center [701, 107] width 60 height 31
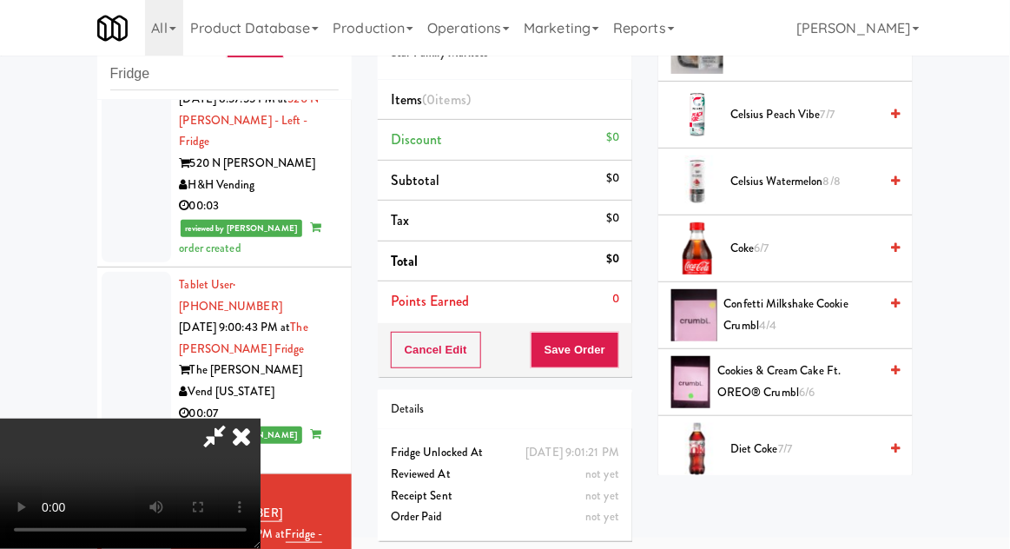
scroll to position [466, 0]
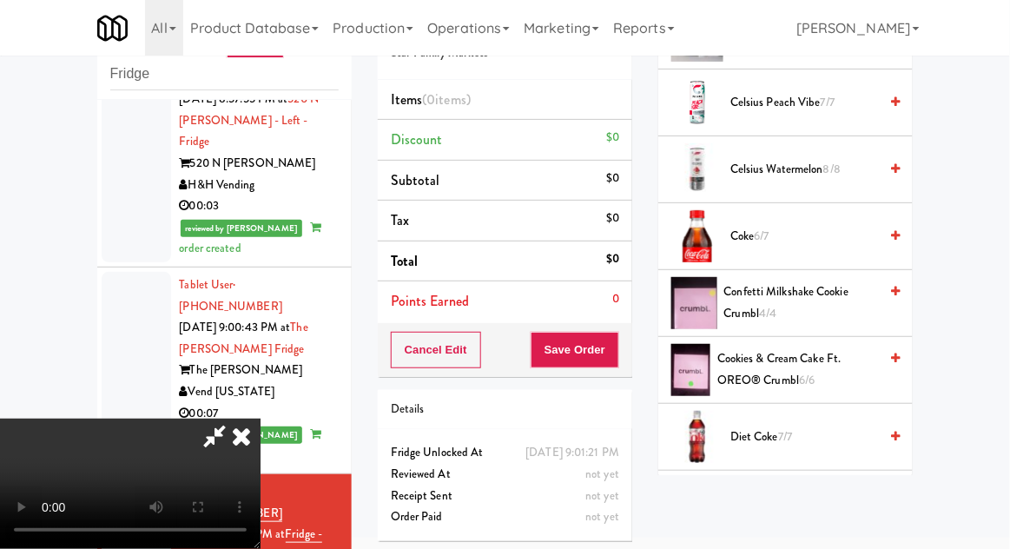
click at [804, 310] on span "Confetti Milkshake Cookie Crumbl 4/4" at bounding box center [801, 302] width 155 height 43
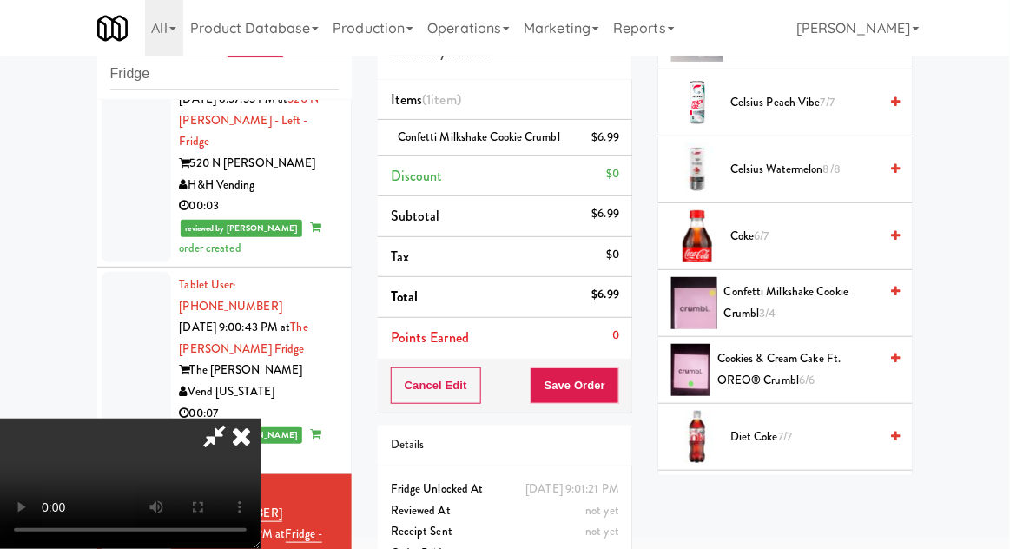
scroll to position [63, 0]
click at [618, 389] on button "Save Order" at bounding box center [575, 385] width 89 height 36
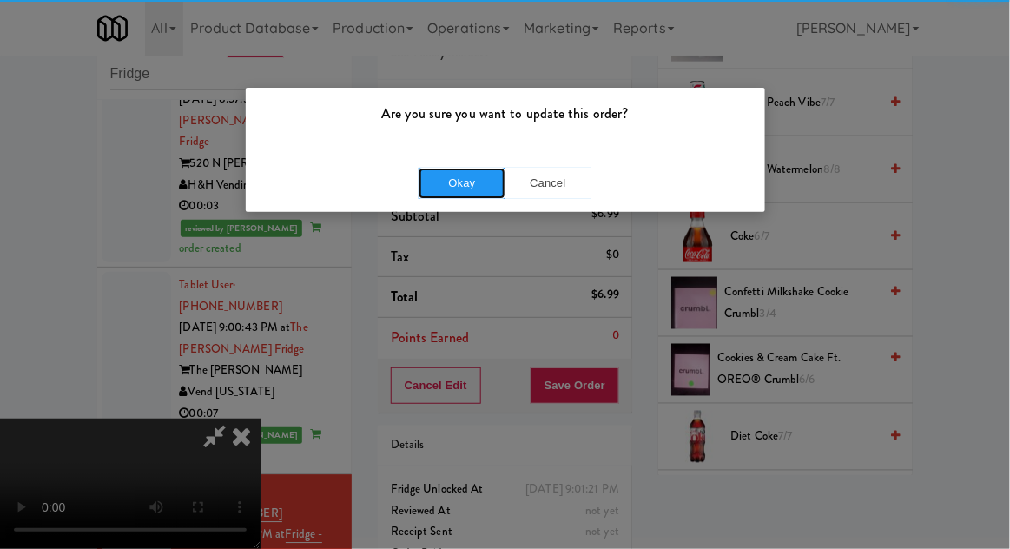
click at [441, 186] on button "Okay" at bounding box center [462, 183] width 87 height 31
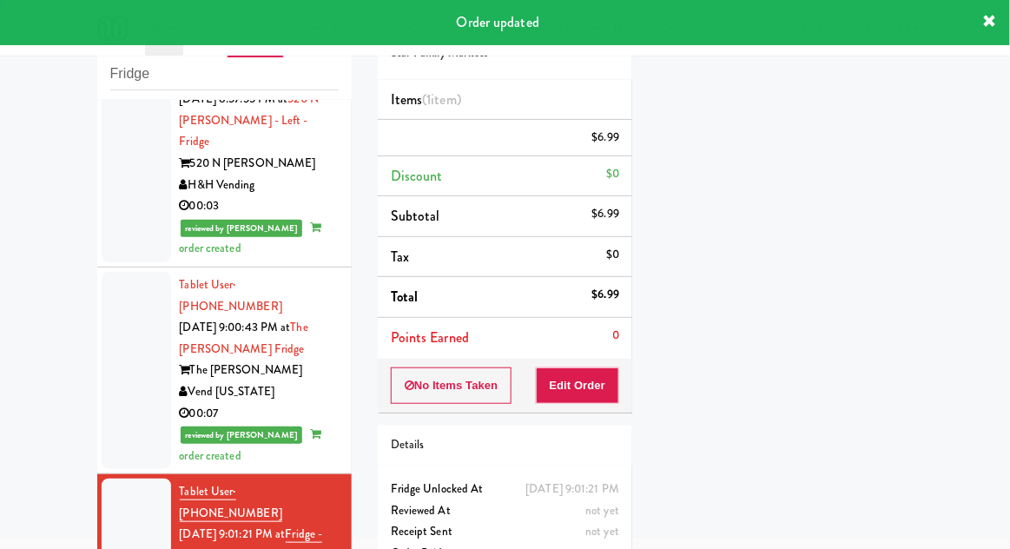
scroll to position [0, 0]
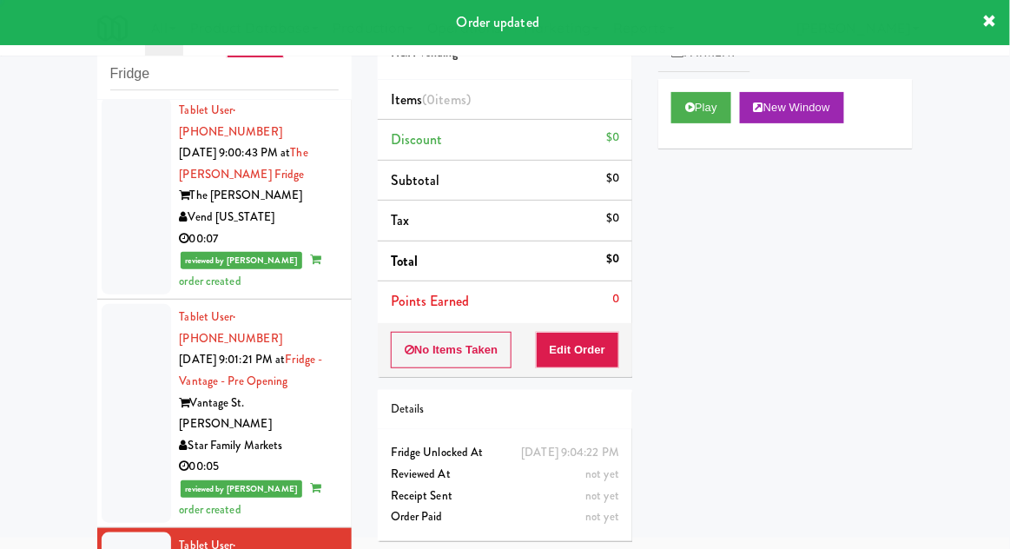
scroll to position [2805, 0]
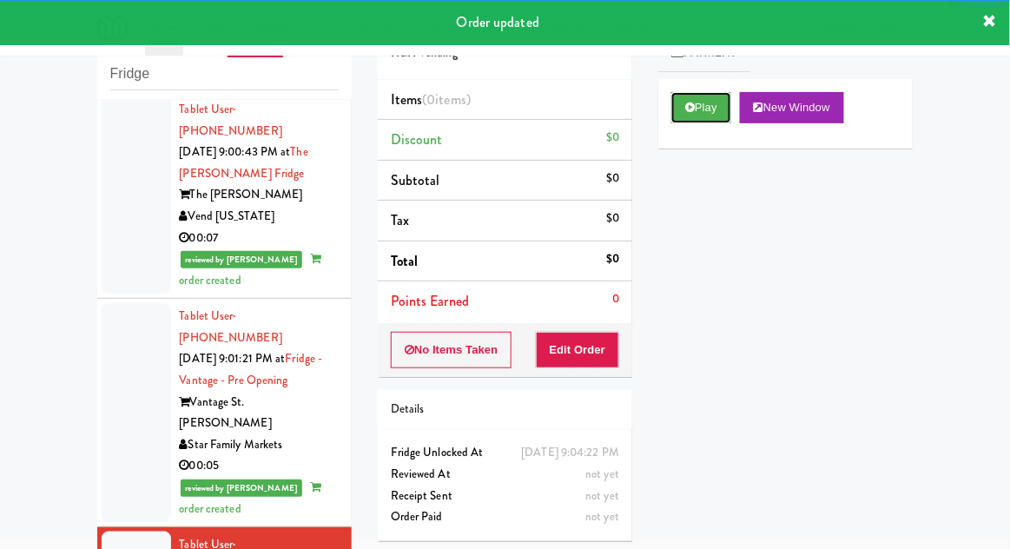
click at [707, 112] on button "Play" at bounding box center [701, 107] width 60 height 31
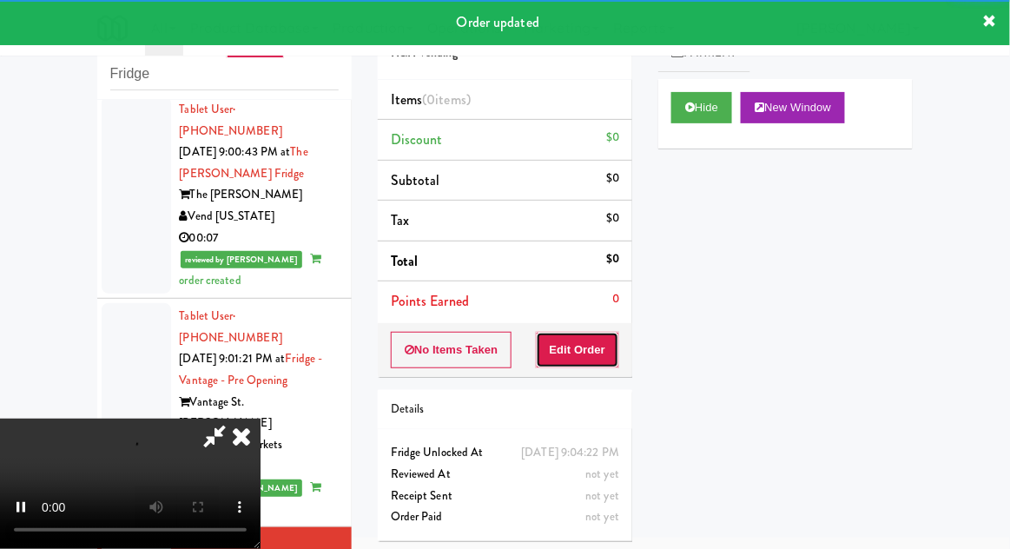
click at [604, 332] on button "Edit Order" at bounding box center [578, 350] width 84 height 36
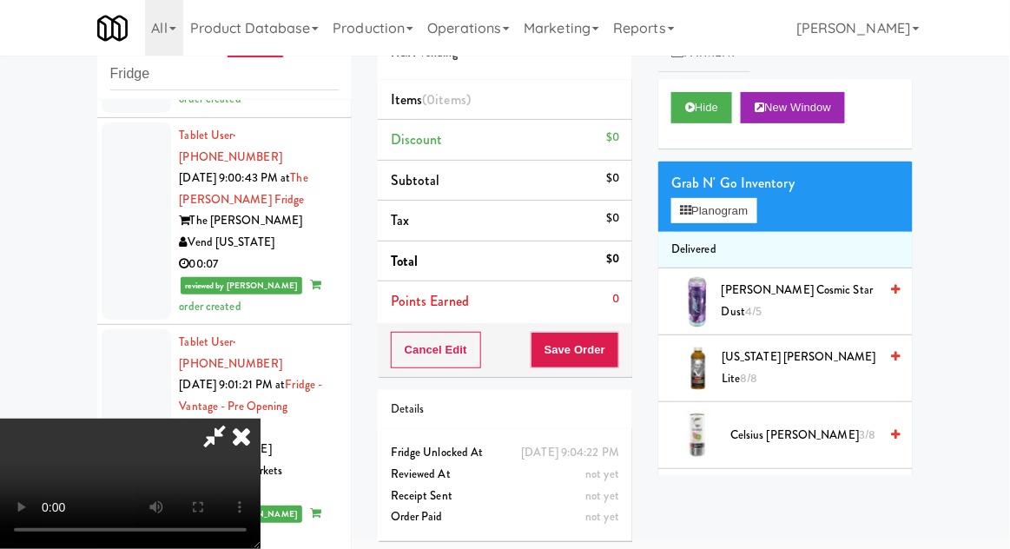
scroll to position [0, 0]
click at [749, 213] on button "Planogram" at bounding box center [713, 211] width 85 height 26
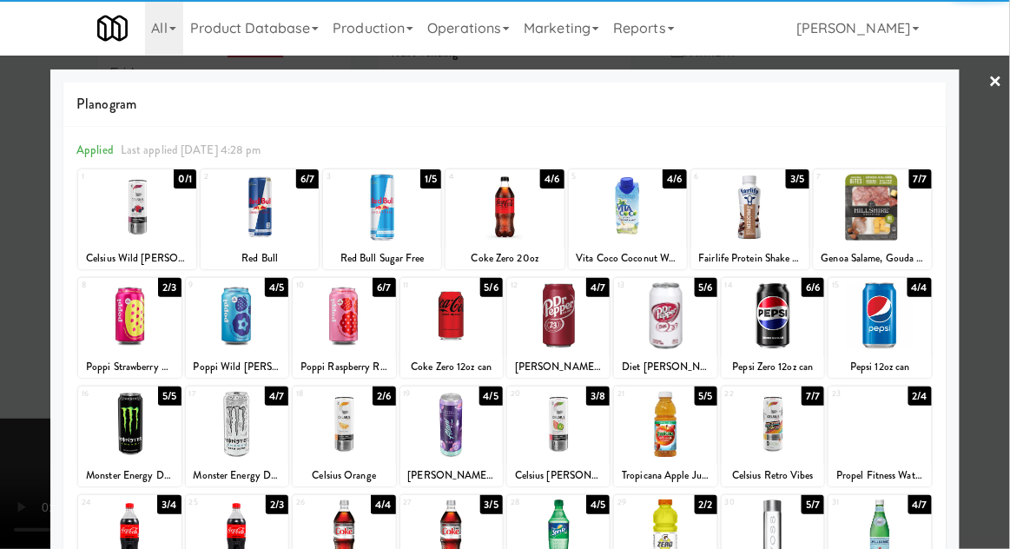
click at [645, 226] on div at bounding box center [628, 207] width 118 height 67
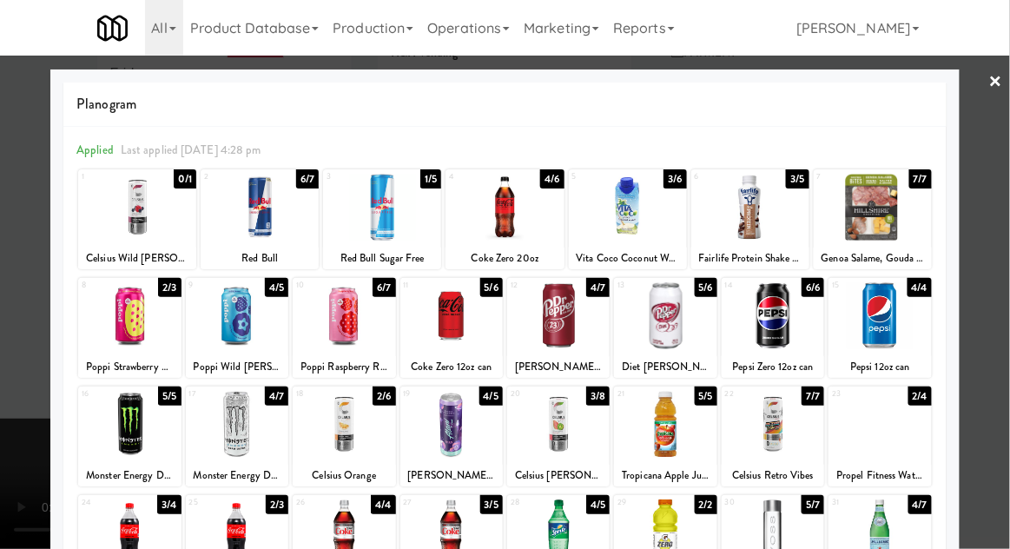
click at [1008, 265] on div at bounding box center [505, 274] width 1010 height 549
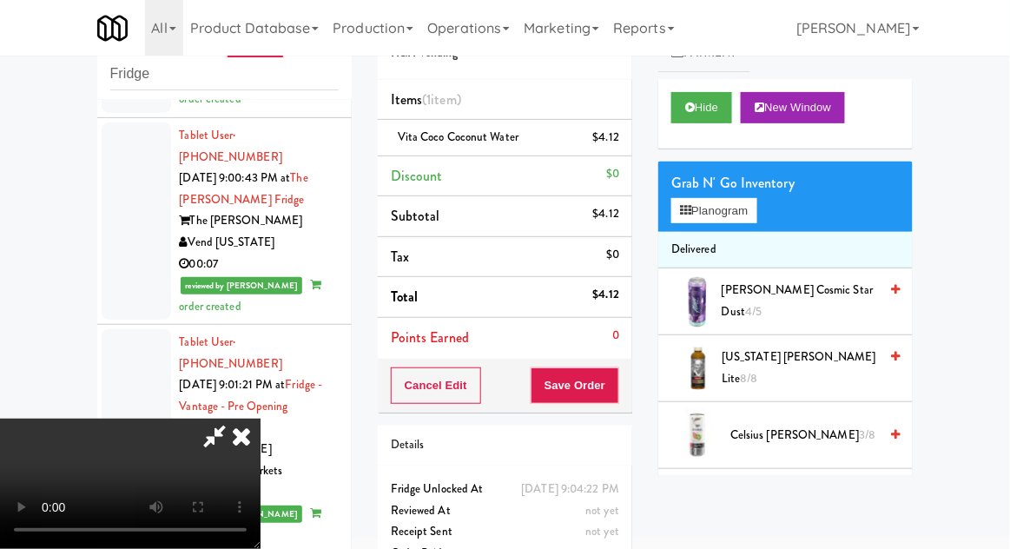
scroll to position [63, 0]
click at [613, 393] on button "Save Order" at bounding box center [575, 385] width 89 height 36
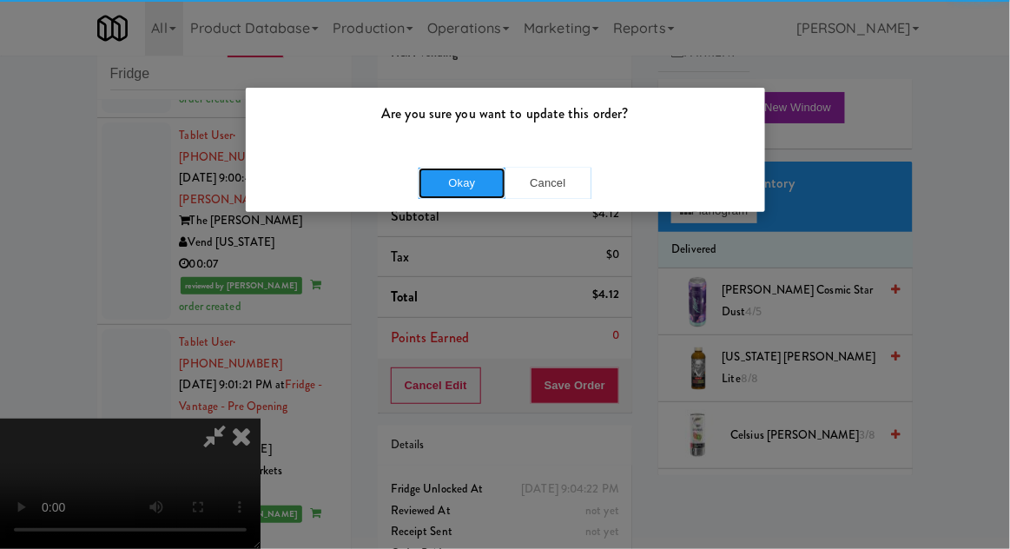
click at [435, 184] on button "Okay" at bounding box center [462, 183] width 87 height 31
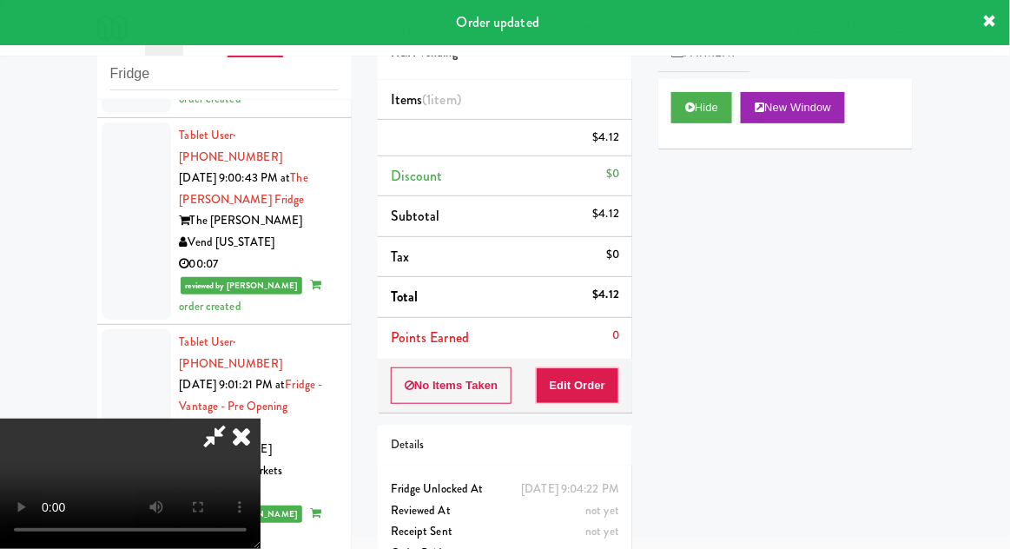
scroll to position [0, 0]
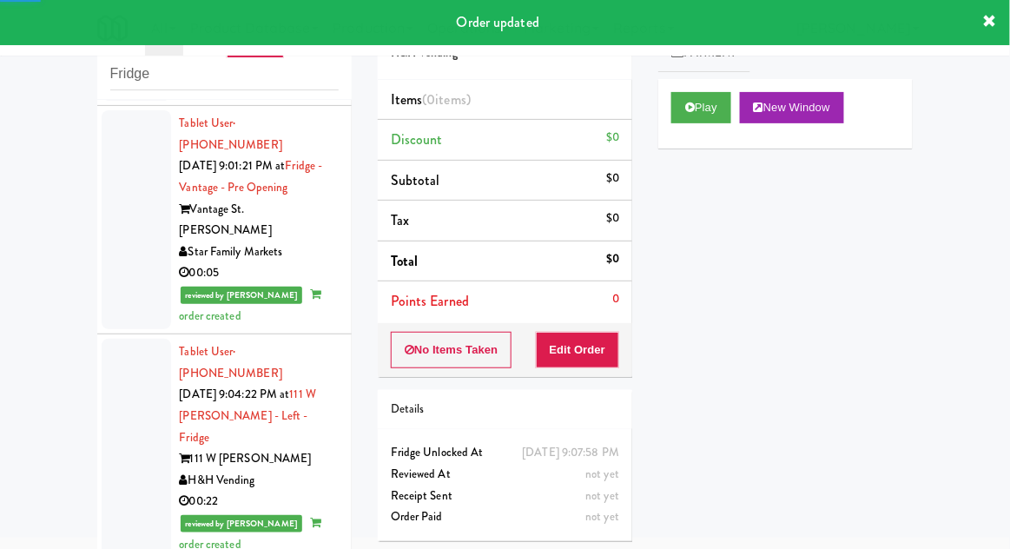
scroll to position [2969, 0]
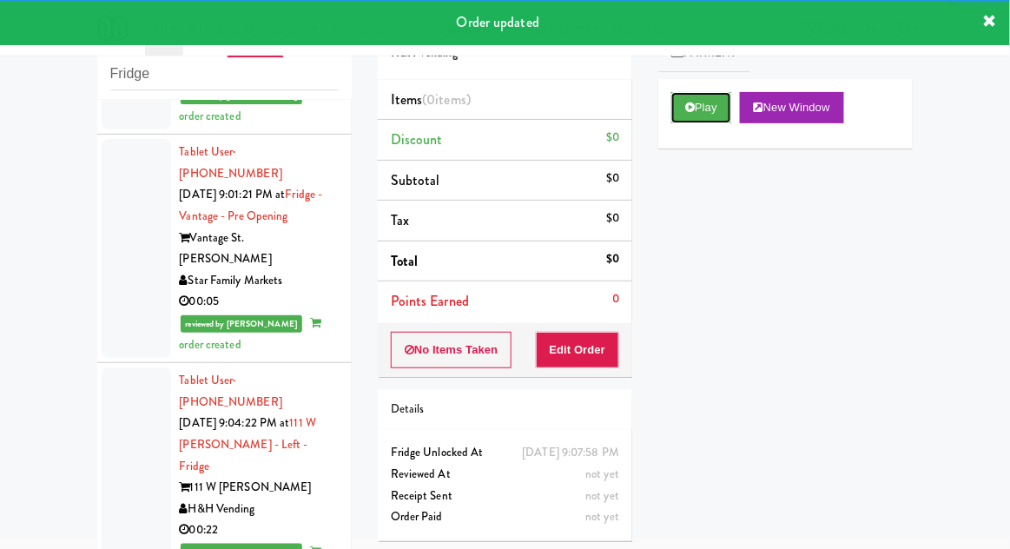
click at [713, 113] on button "Play" at bounding box center [701, 107] width 60 height 31
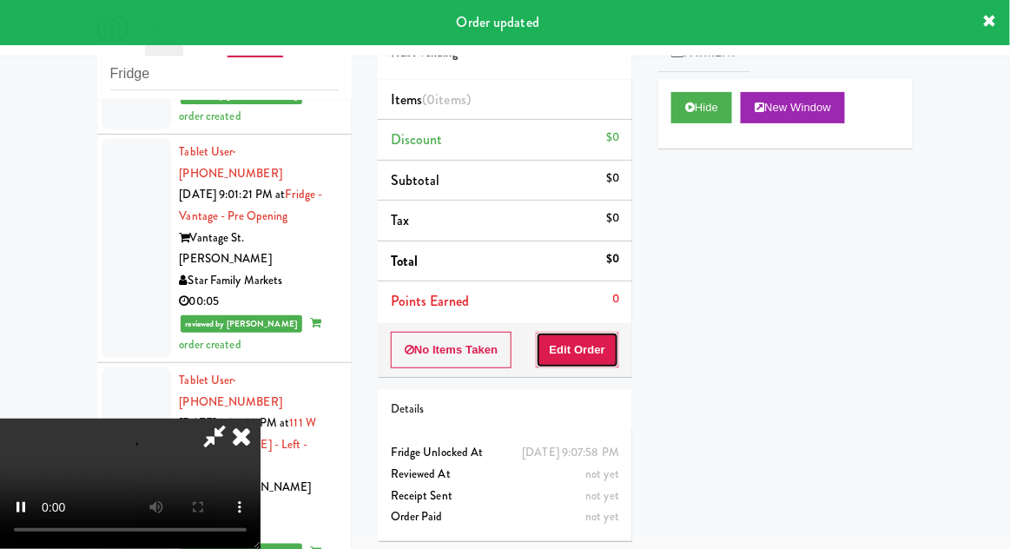
click at [603, 333] on button "Edit Order" at bounding box center [578, 350] width 84 height 36
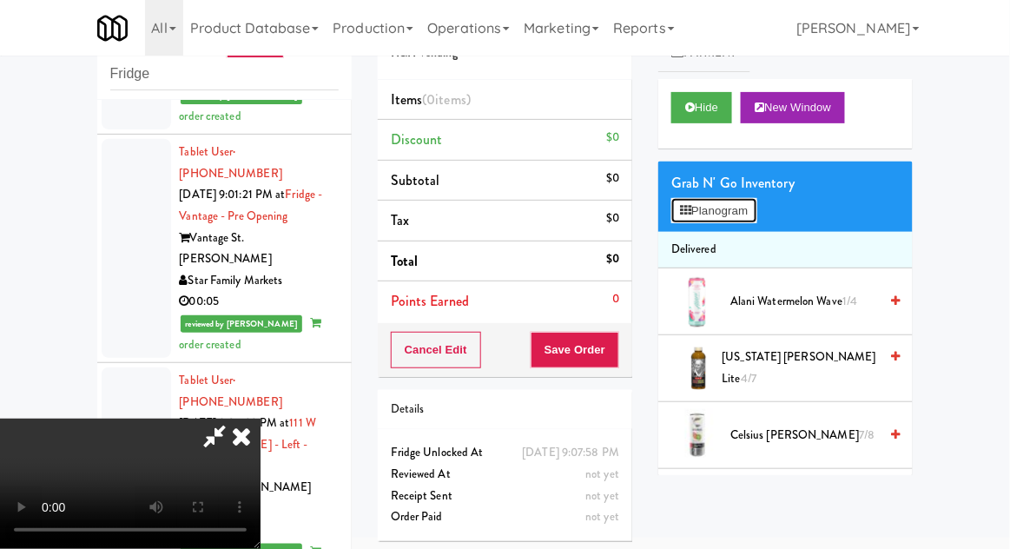
click at [741, 213] on button "Planogram" at bounding box center [713, 211] width 85 height 26
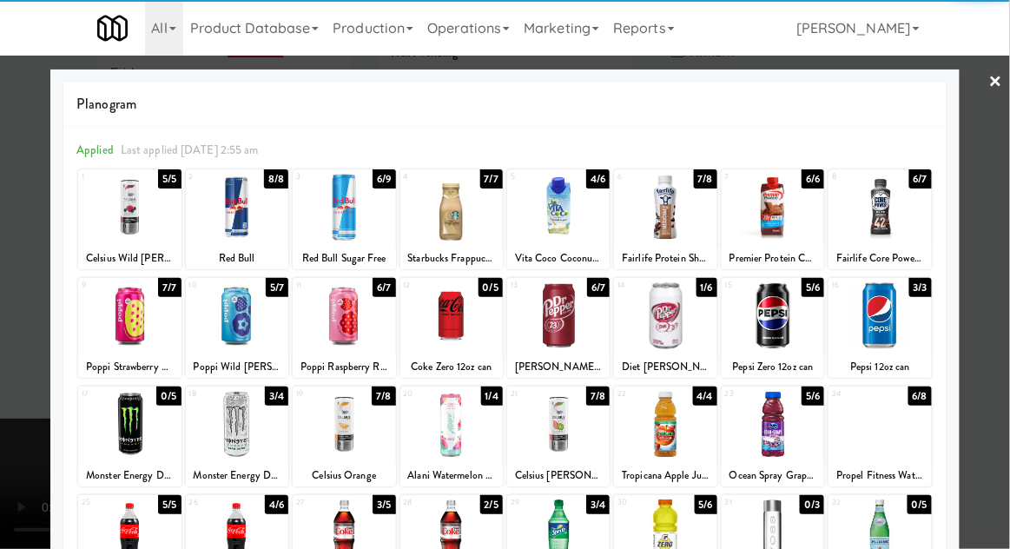
click at [225, 334] on div at bounding box center [237, 315] width 102 height 67
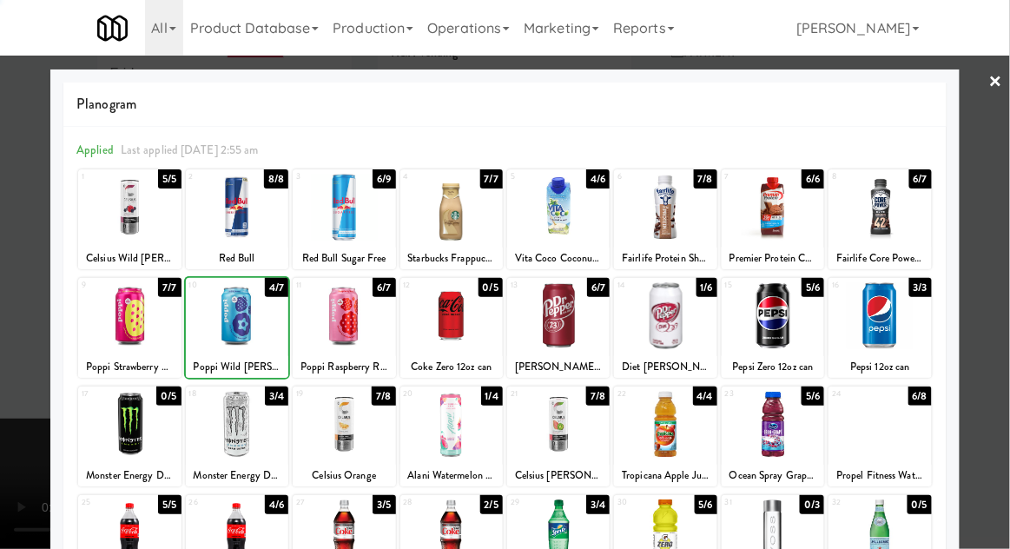
click at [994, 393] on div at bounding box center [505, 274] width 1010 height 549
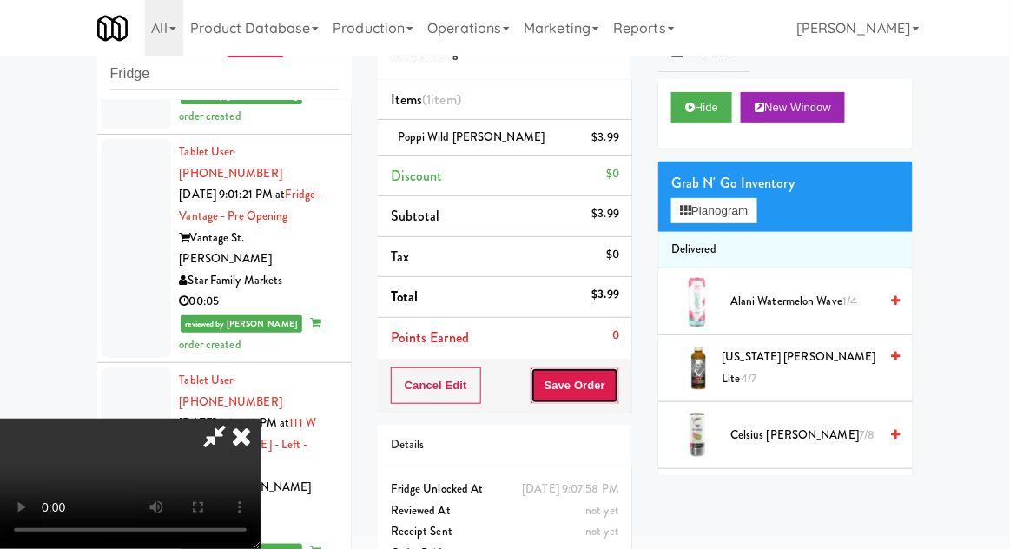
click at [613, 399] on button "Save Order" at bounding box center [575, 385] width 89 height 36
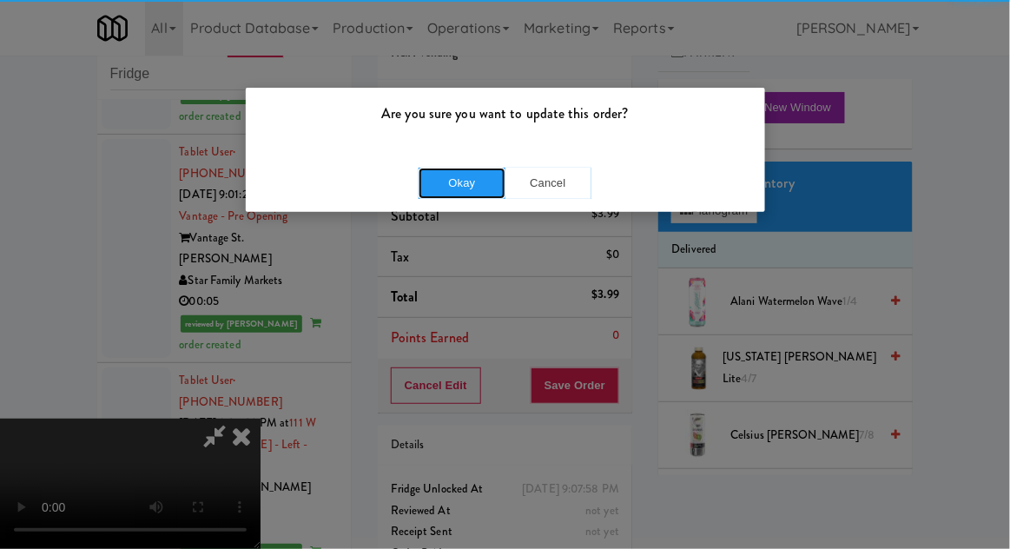
click at [427, 191] on button "Okay" at bounding box center [462, 183] width 87 height 31
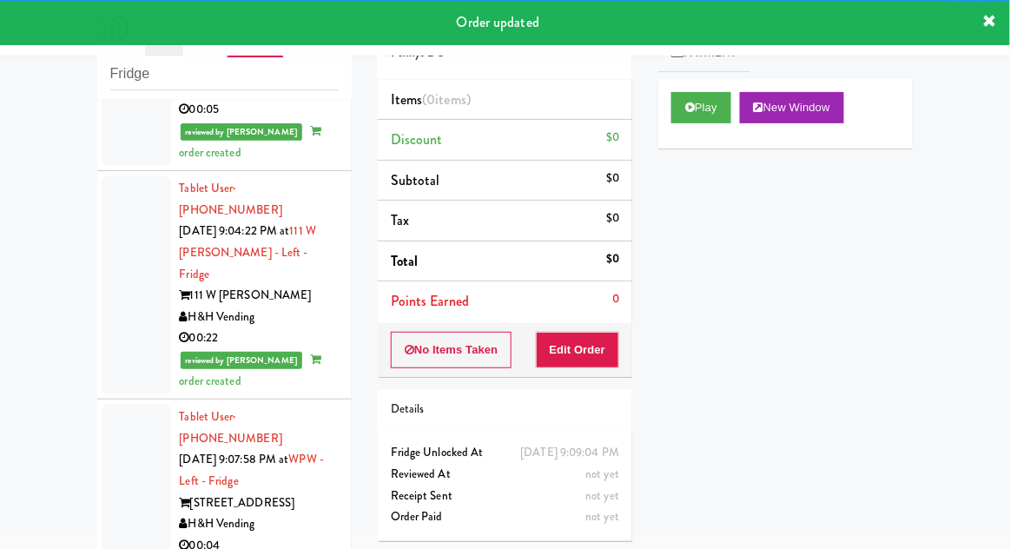
scroll to position [3162, 0]
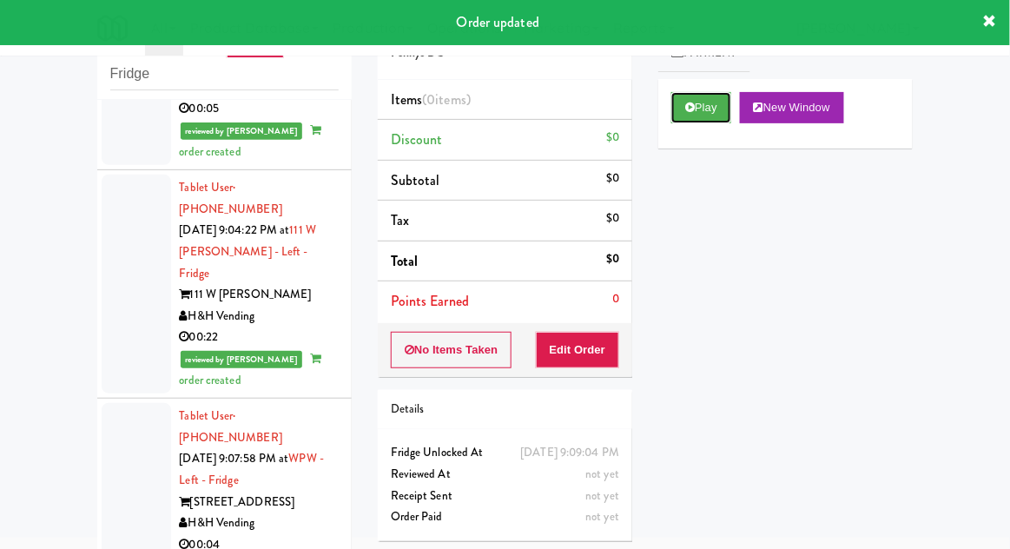
click at [710, 119] on button "Play" at bounding box center [701, 107] width 60 height 31
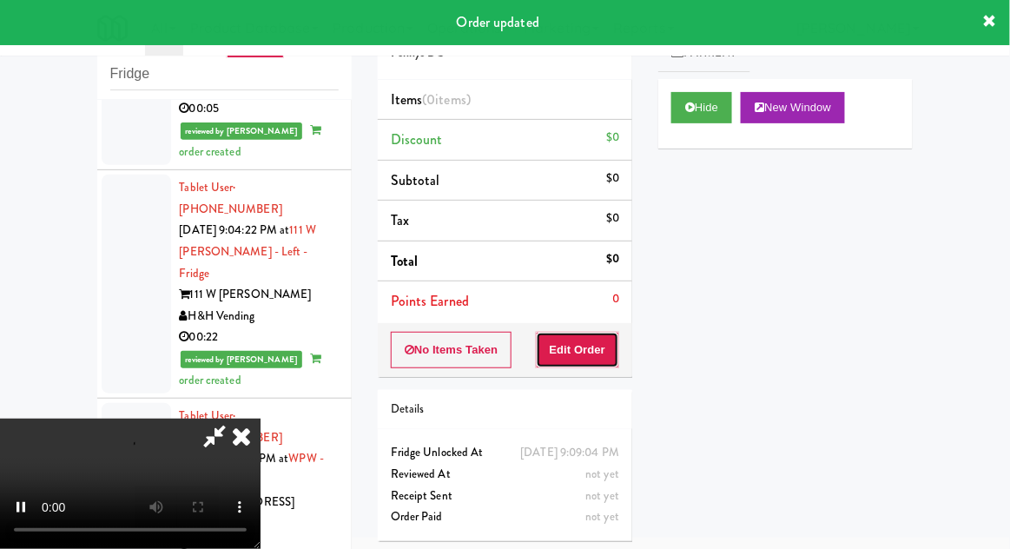
click at [601, 350] on button "Edit Order" at bounding box center [578, 350] width 84 height 36
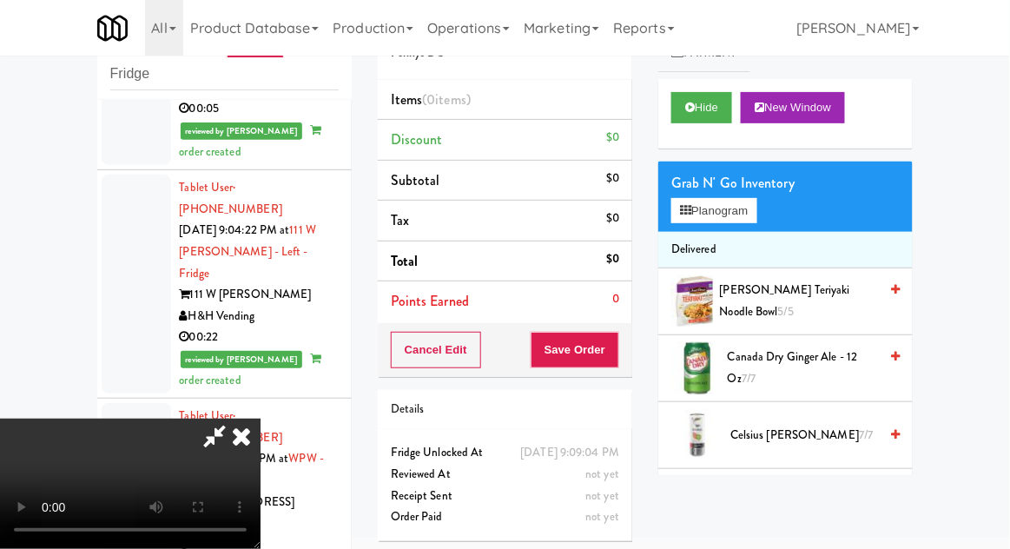
scroll to position [0, 0]
click at [735, 219] on button "Planogram" at bounding box center [713, 211] width 85 height 26
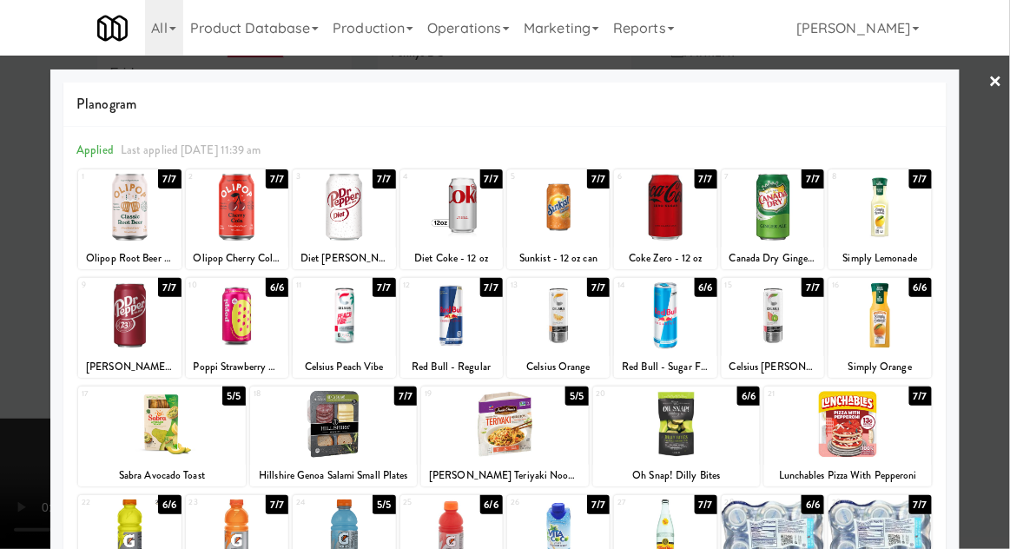
click at [873, 426] on div at bounding box center [848, 424] width 168 height 67
click at [985, 381] on div at bounding box center [505, 274] width 1010 height 549
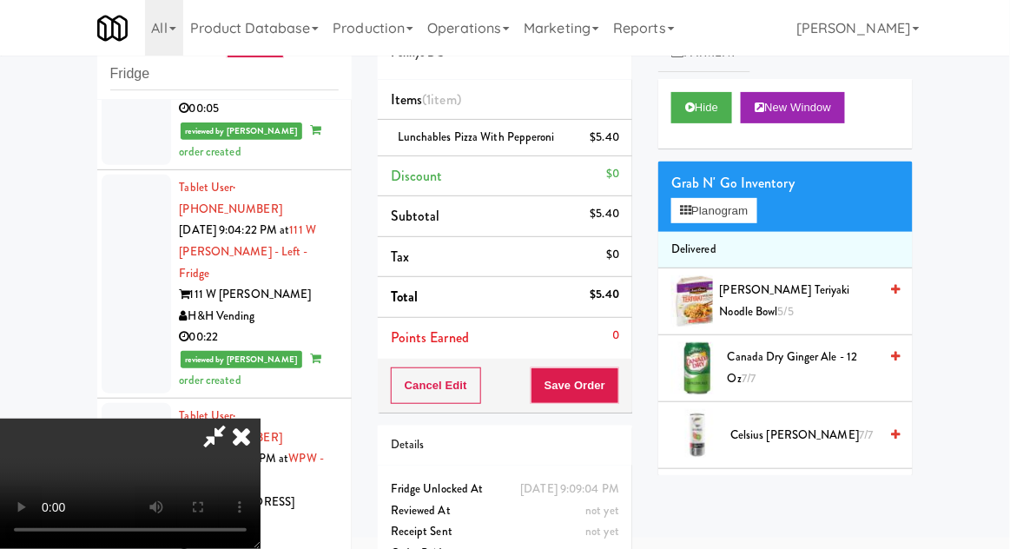
scroll to position [63, 0]
click at [612, 394] on button "Save Order" at bounding box center [575, 385] width 89 height 36
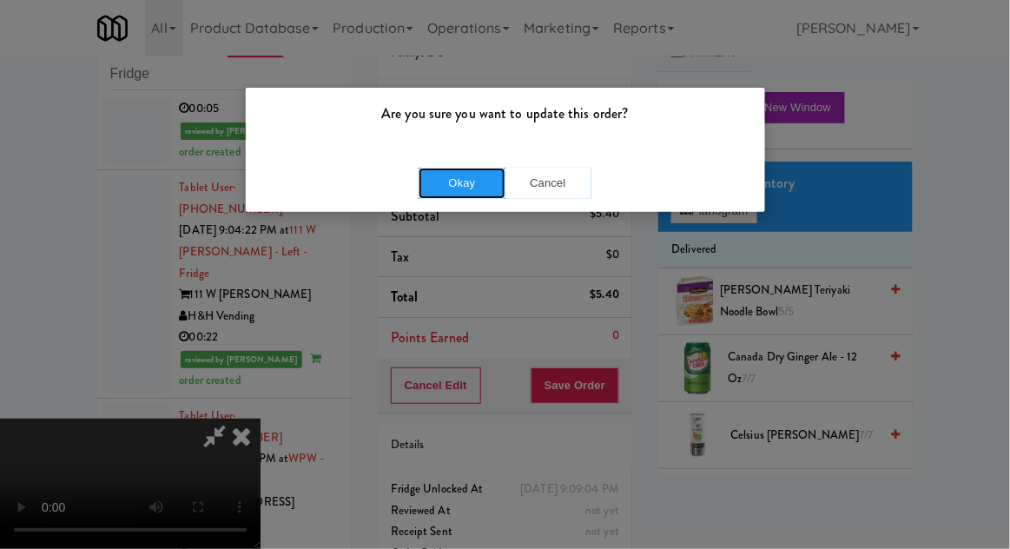
click at [452, 195] on button "Okay" at bounding box center [462, 183] width 87 height 31
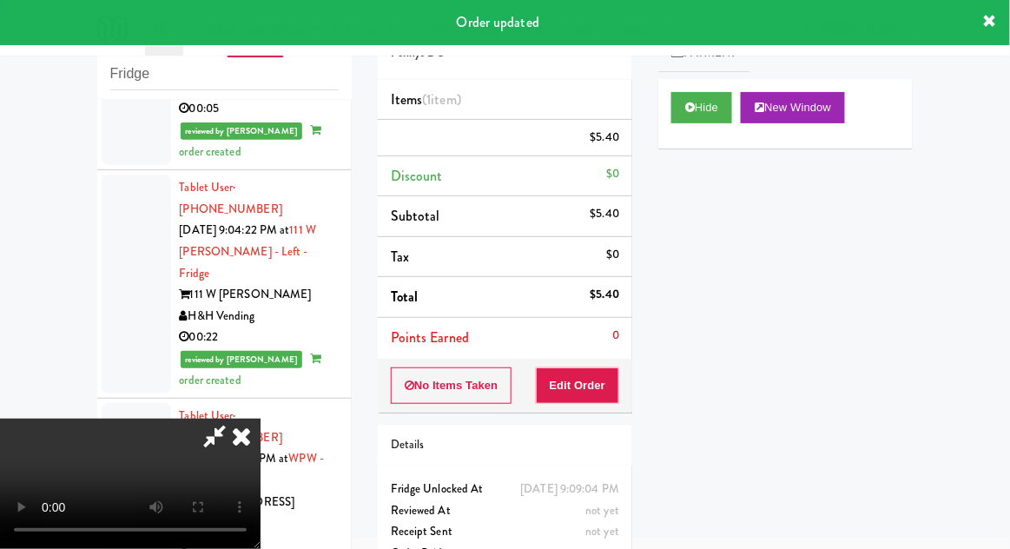
scroll to position [0, 0]
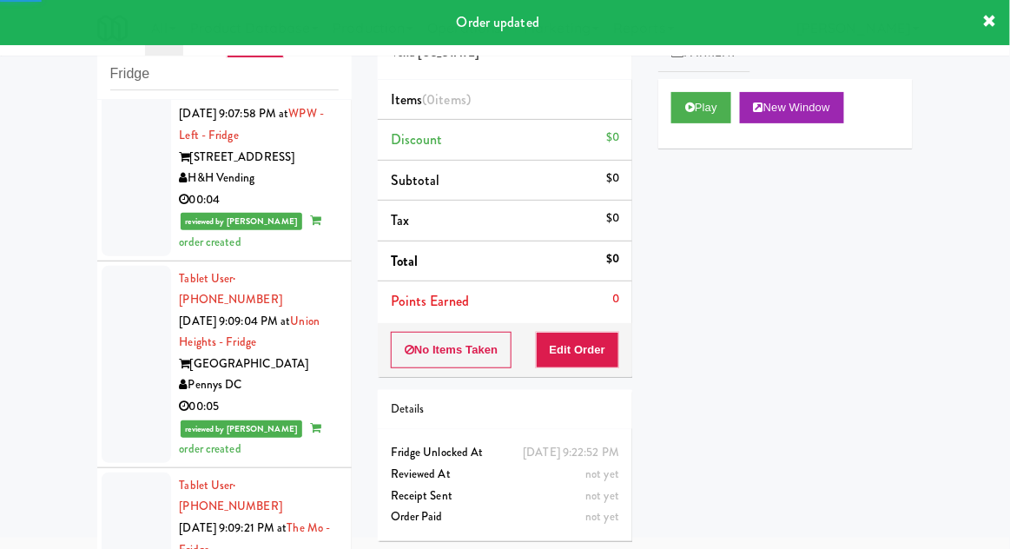
scroll to position [3506, 0]
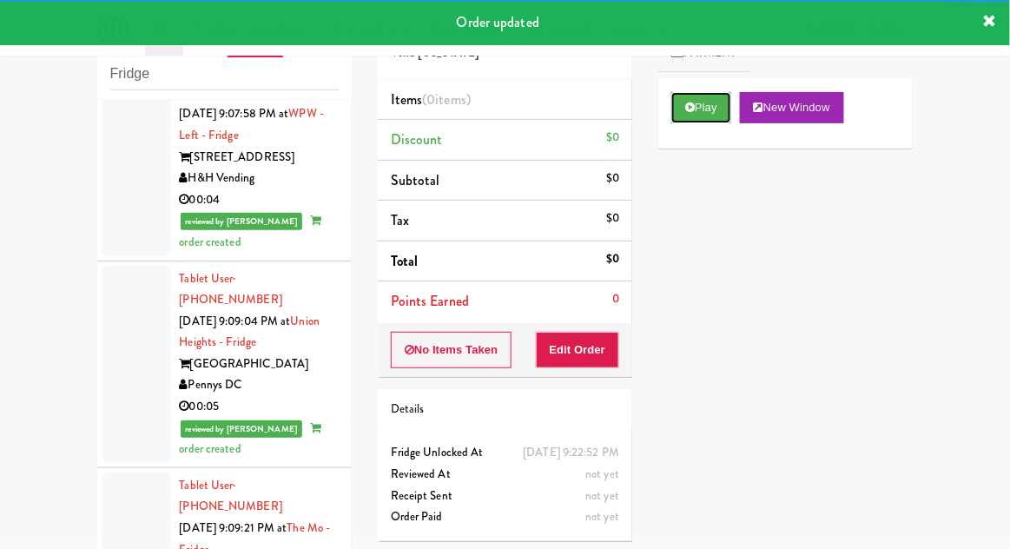
click at [709, 113] on button "Play" at bounding box center [701, 107] width 60 height 31
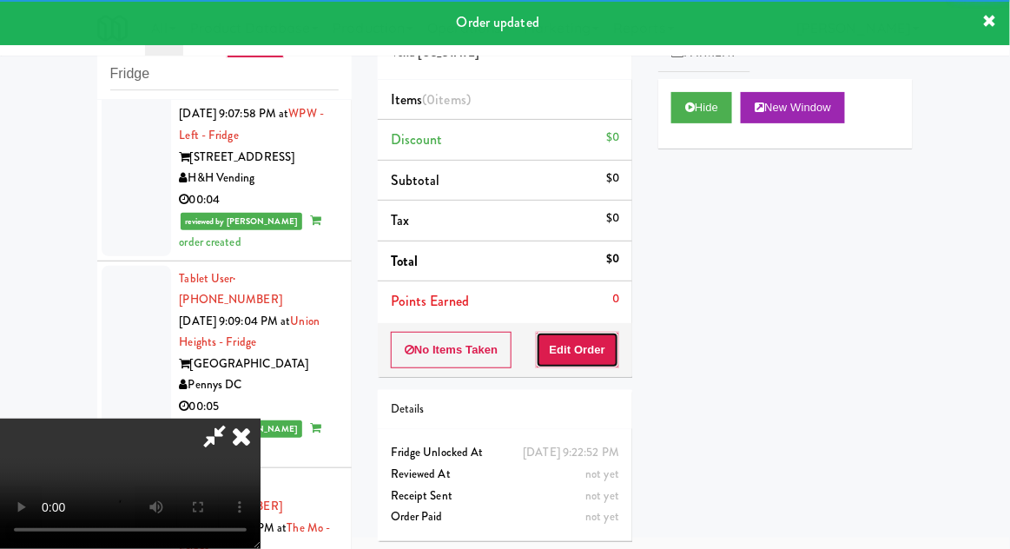
click at [603, 358] on button "Edit Order" at bounding box center [578, 350] width 84 height 36
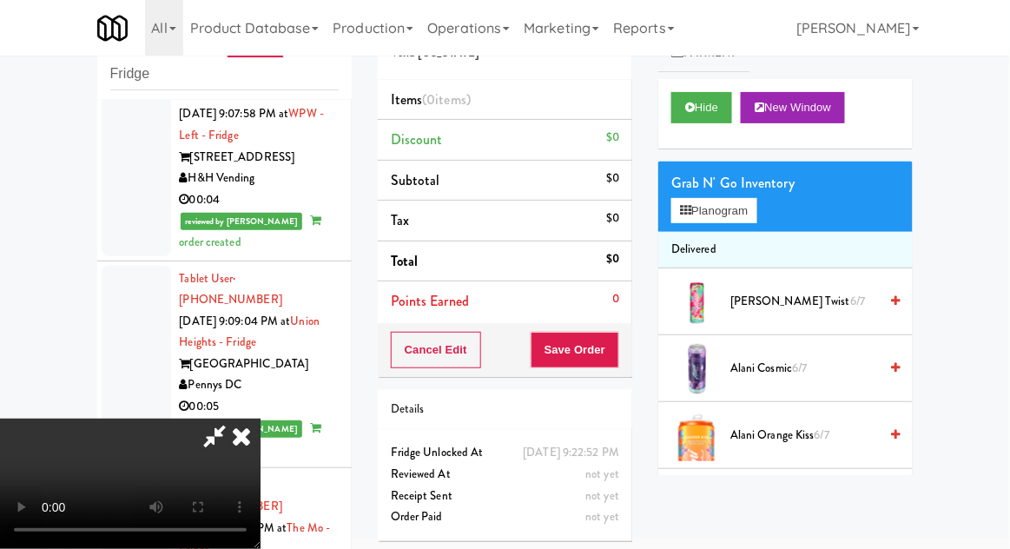
scroll to position [0, 0]
click at [731, 210] on button "Planogram" at bounding box center [713, 211] width 85 height 26
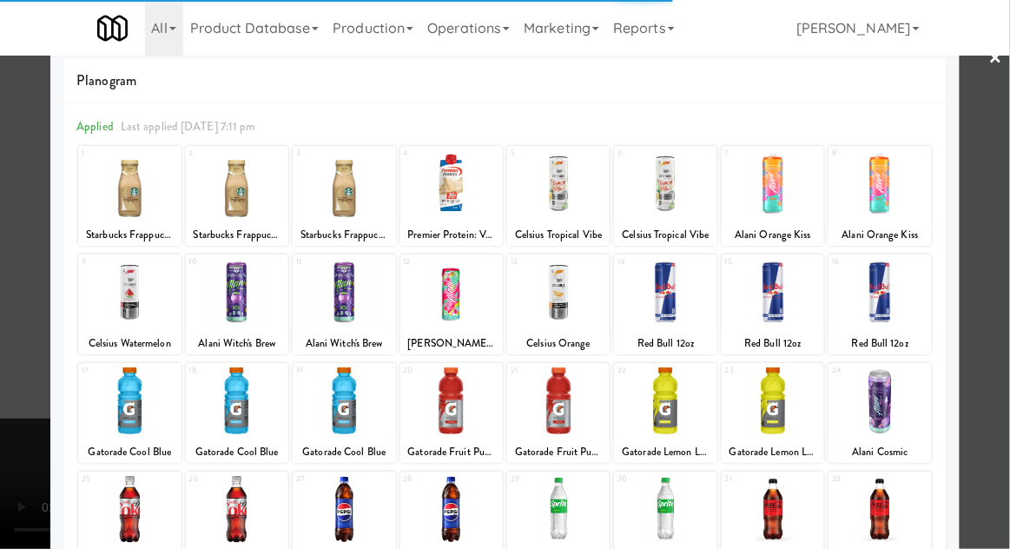
scroll to position [36, 0]
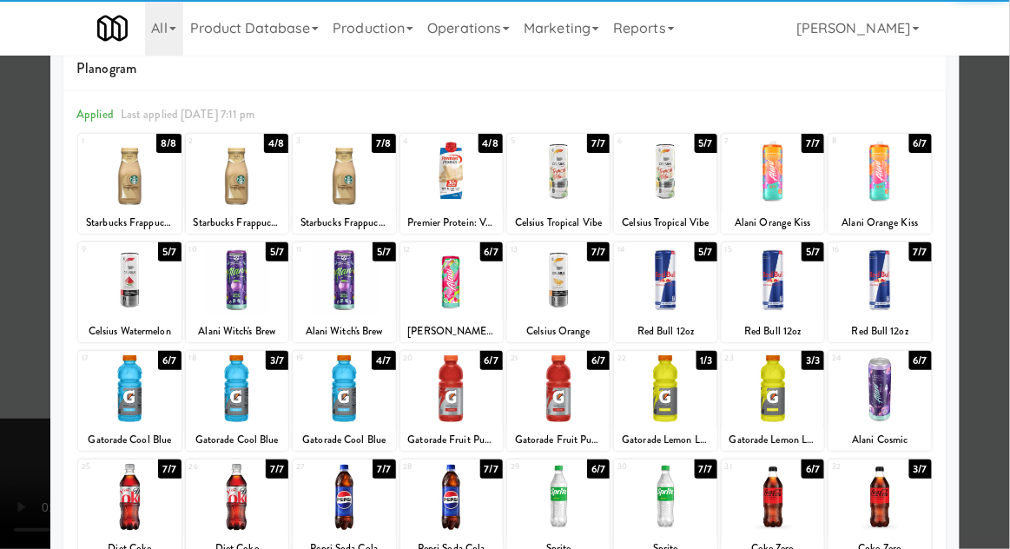
click at [667, 404] on div at bounding box center [665, 388] width 102 height 67
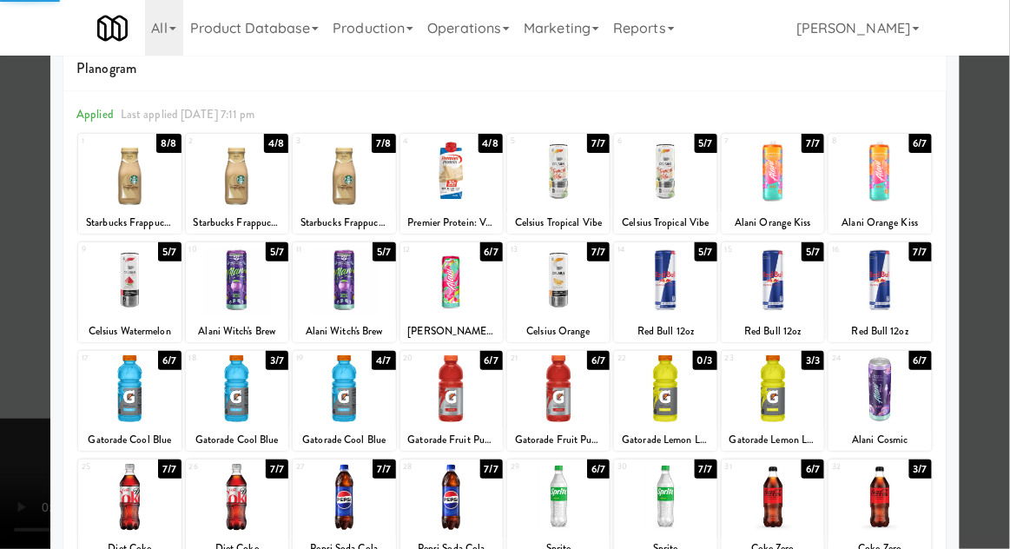
click at [8, 351] on div at bounding box center [505, 274] width 1010 height 549
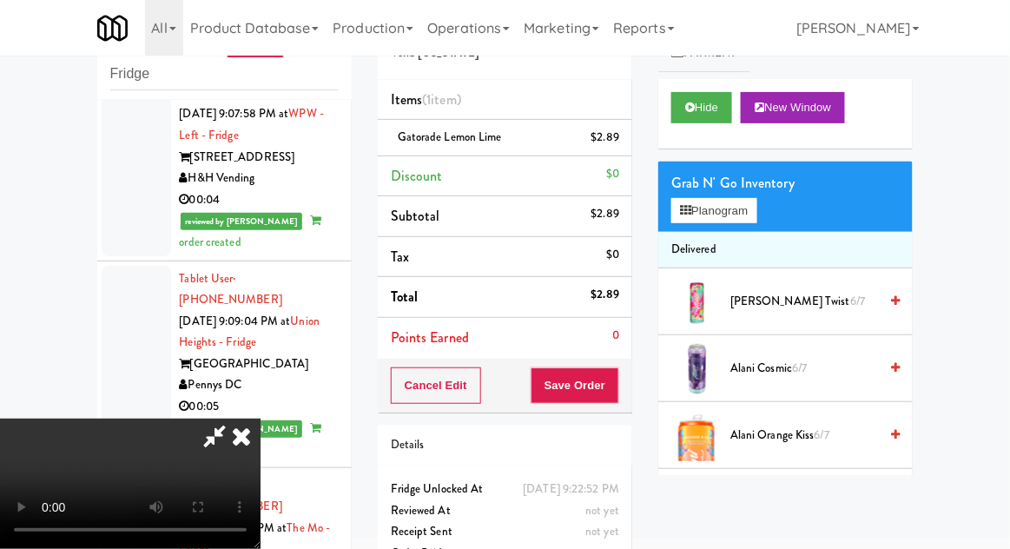
scroll to position [63, 0]
click at [617, 391] on button "Save Order" at bounding box center [575, 385] width 89 height 36
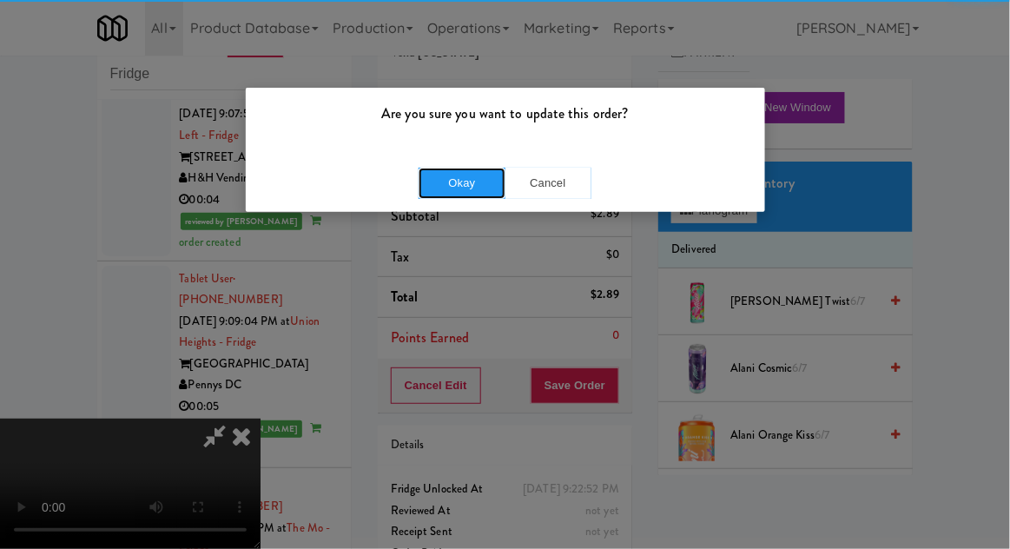
click at [449, 195] on button "Okay" at bounding box center [462, 183] width 87 height 31
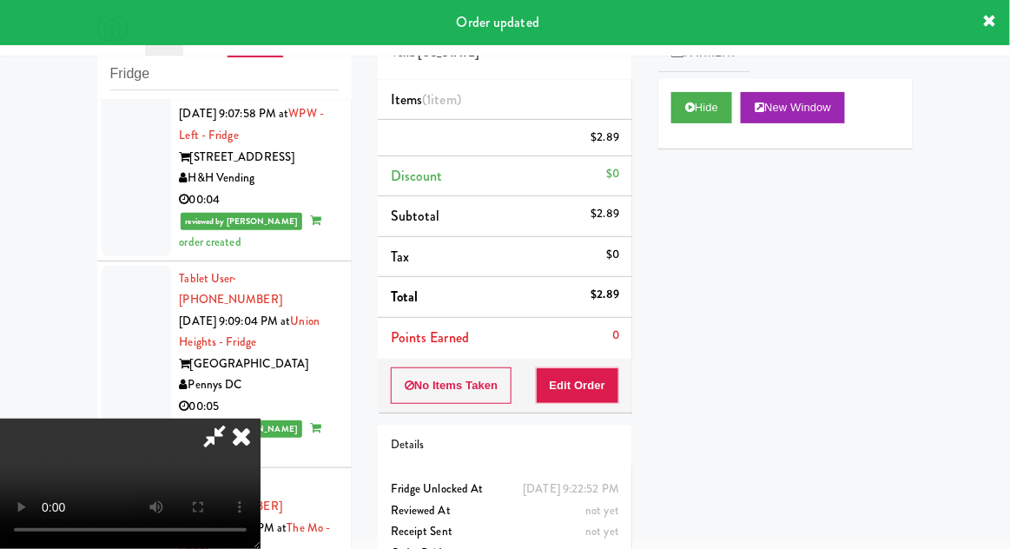
scroll to position [0, 0]
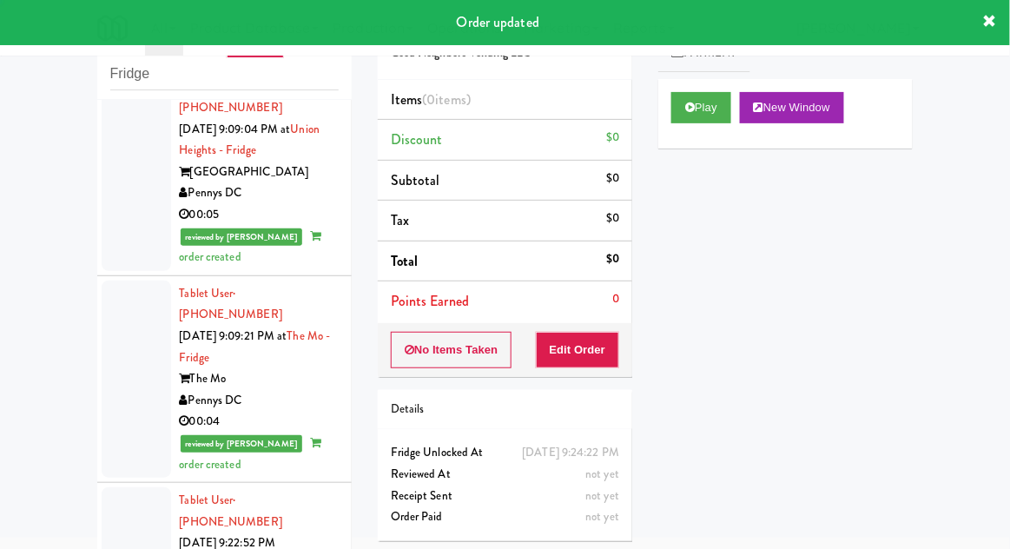
scroll to position [3706, 0]
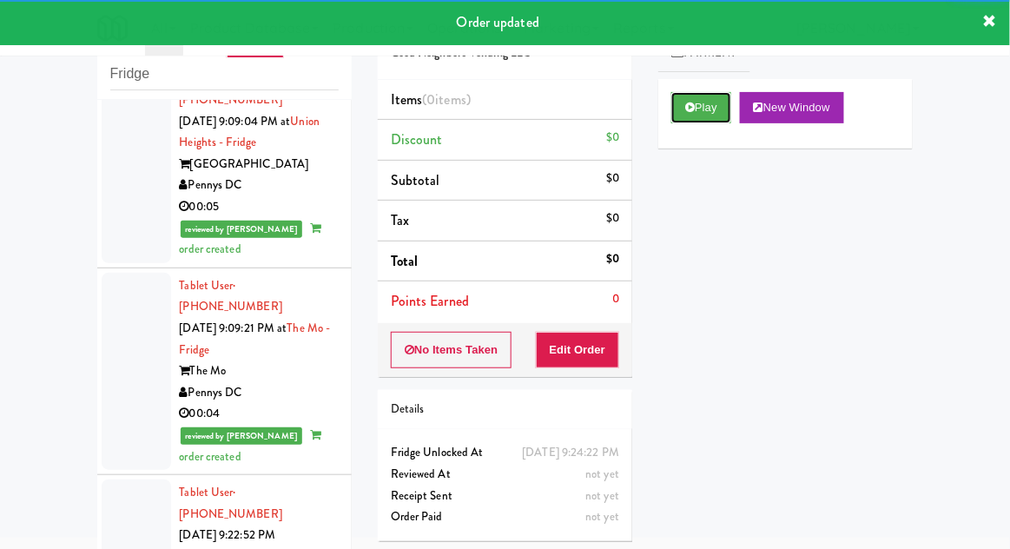
click at [700, 117] on button "Play" at bounding box center [701, 107] width 60 height 31
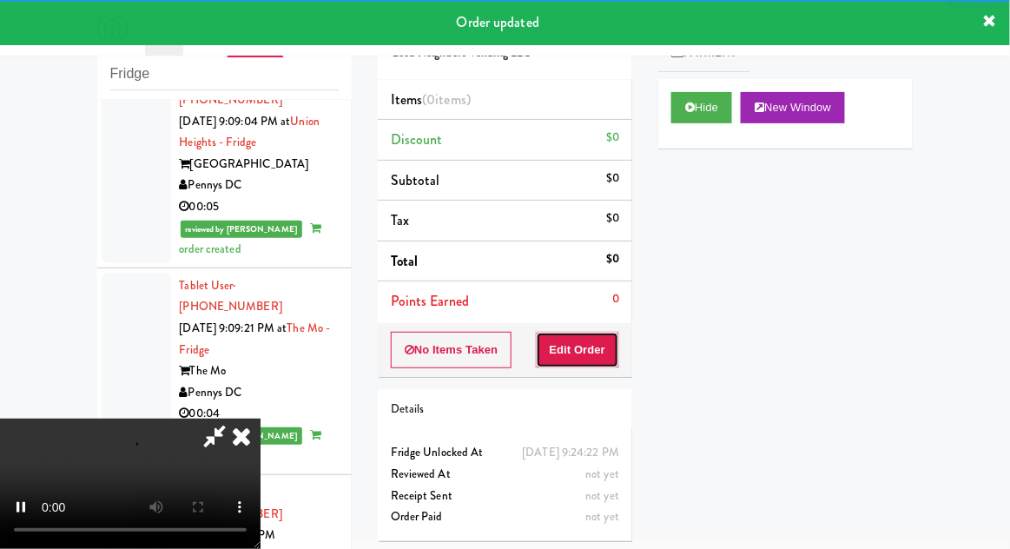
click at [598, 332] on button "Edit Order" at bounding box center [578, 350] width 84 height 36
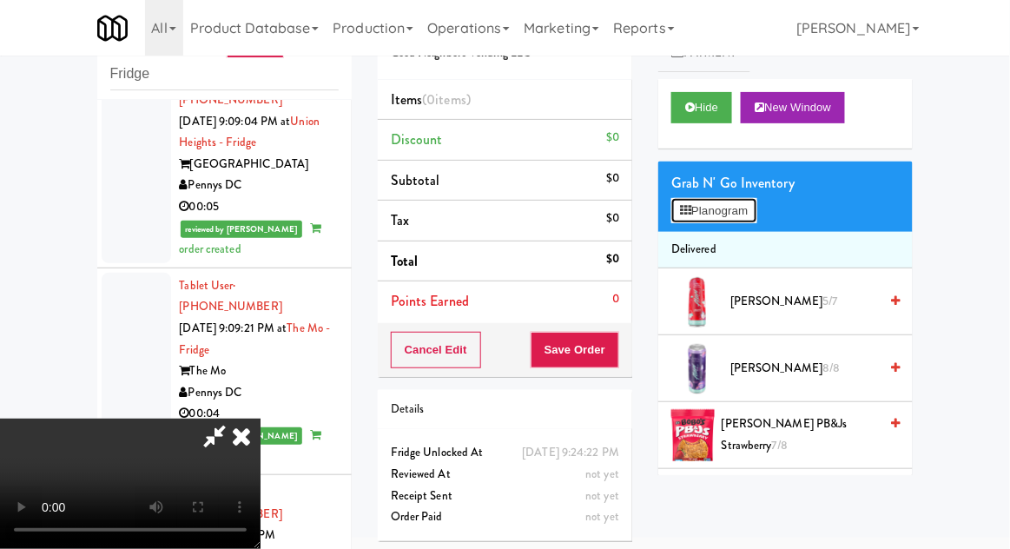
click at [732, 221] on button "Planogram" at bounding box center [713, 211] width 85 height 26
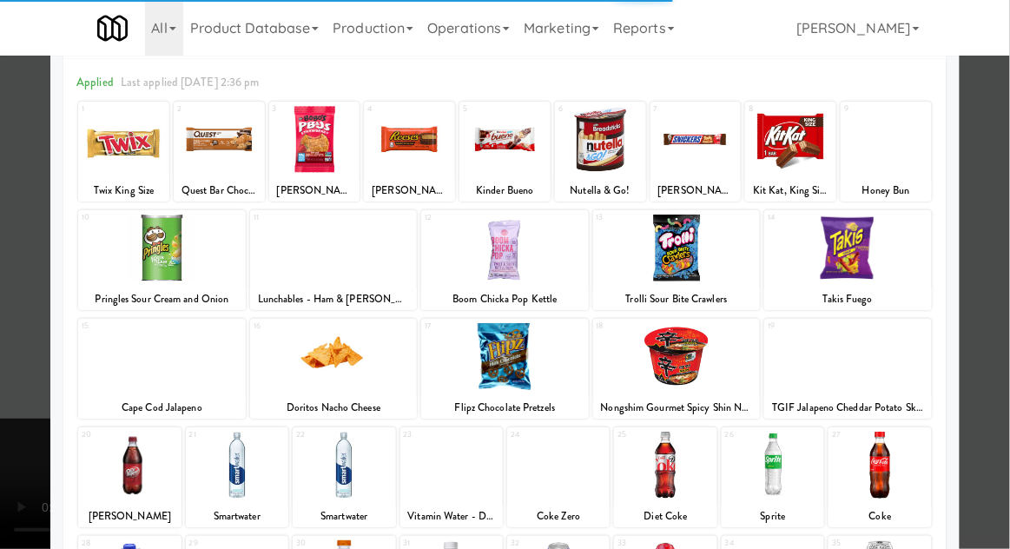
scroll to position [74, 0]
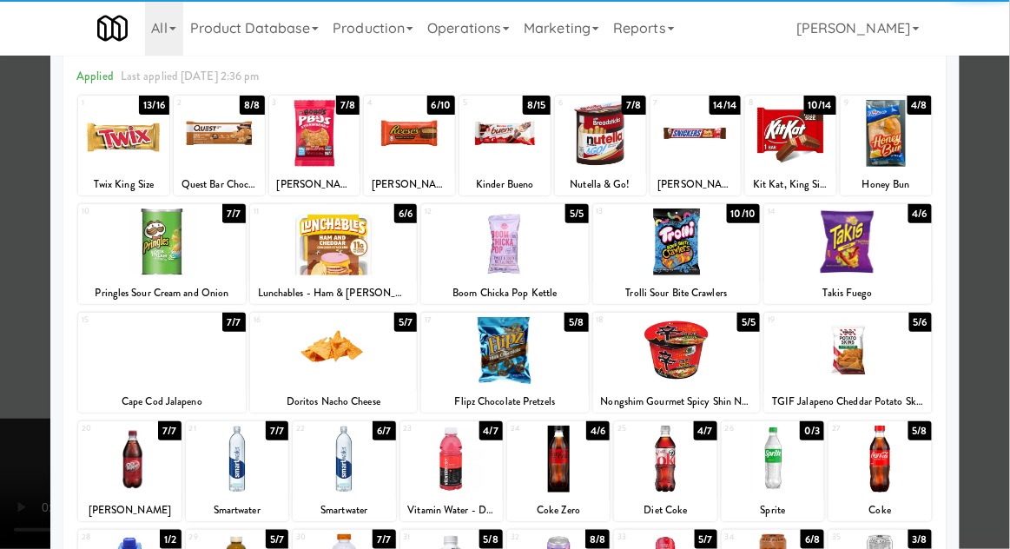
click at [684, 478] on div at bounding box center [665, 459] width 102 height 67
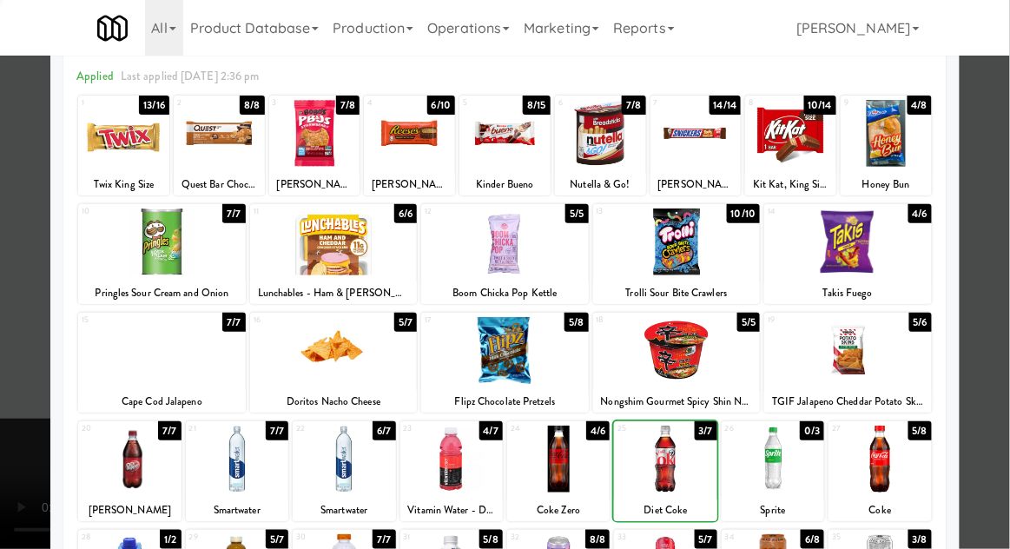
click at [16, 375] on div at bounding box center [505, 274] width 1010 height 549
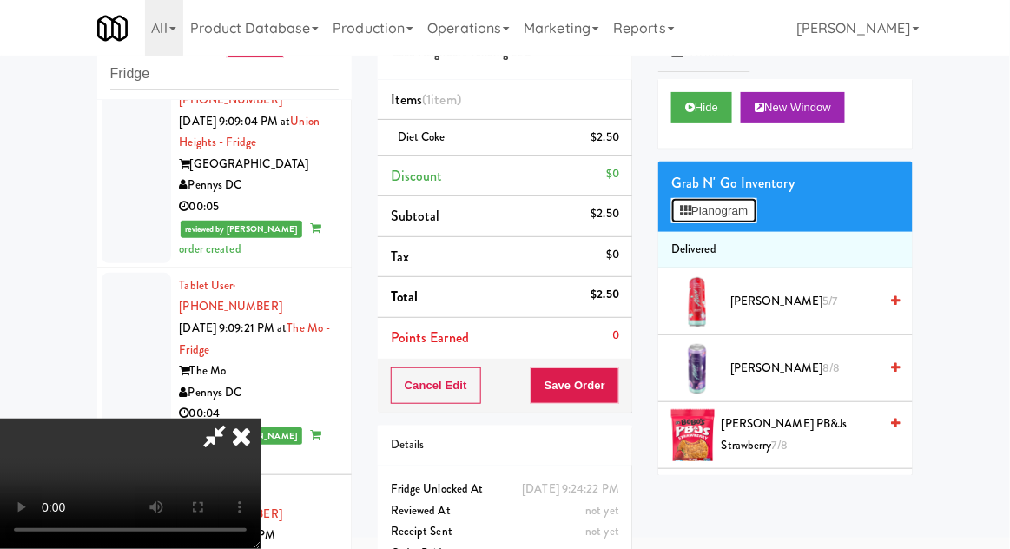
click at [736, 215] on button "Planogram" at bounding box center [713, 211] width 85 height 26
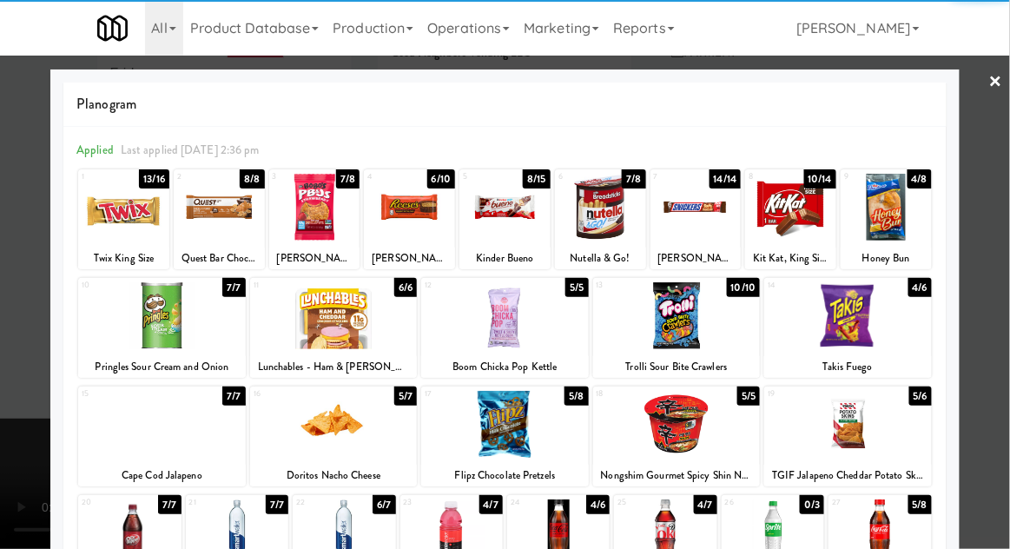
click at [111, 231] on div at bounding box center [123, 207] width 91 height 67
click at [994, 268] on div at bounding box center [505, 274] width 1010 height 549
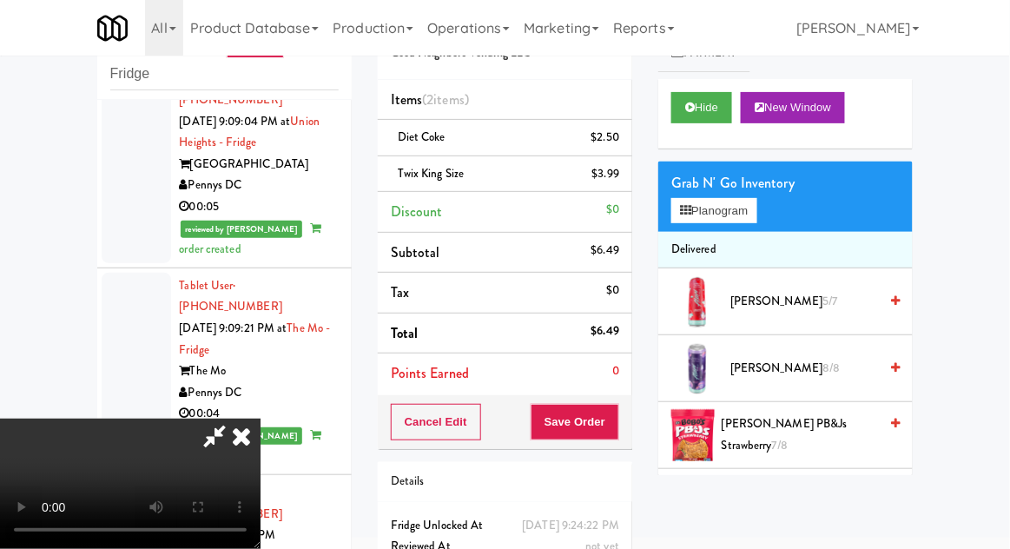
scroll to position [79, 0]
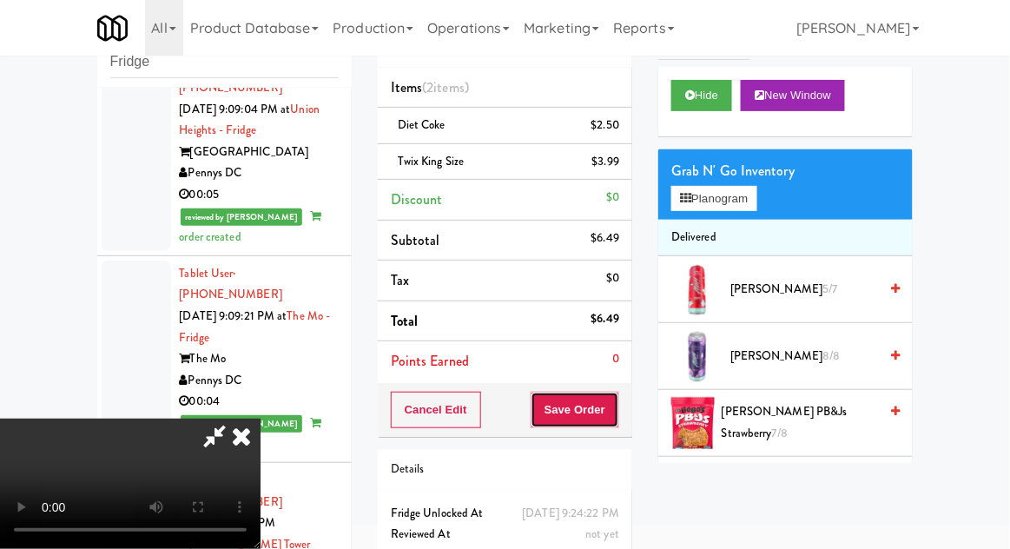
click at [617, 416] on button "Save Order" at bounding box center [575, 410] width 89 height 36
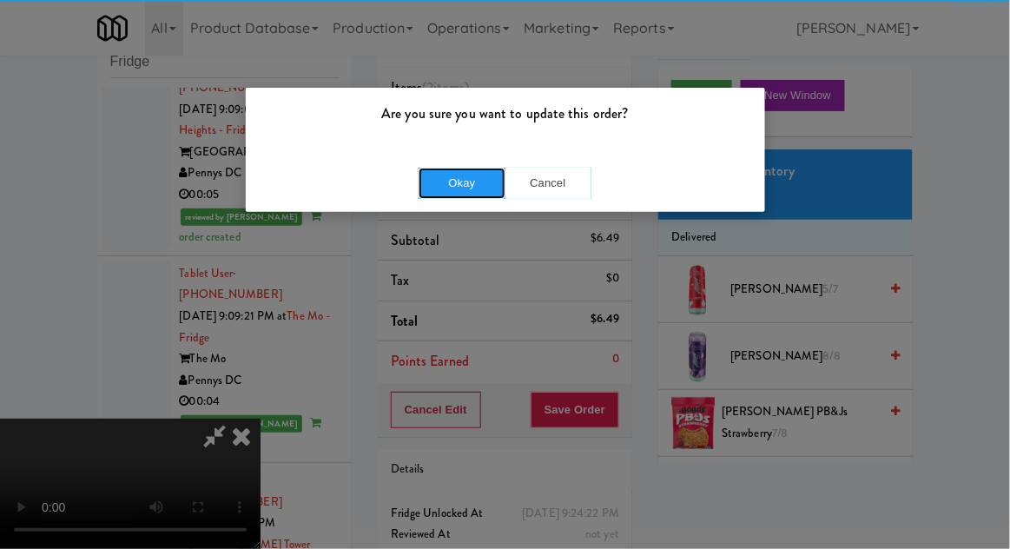
click at [421, 175] on button "Okay" at bounding box center [462, 183] width 87 height 31
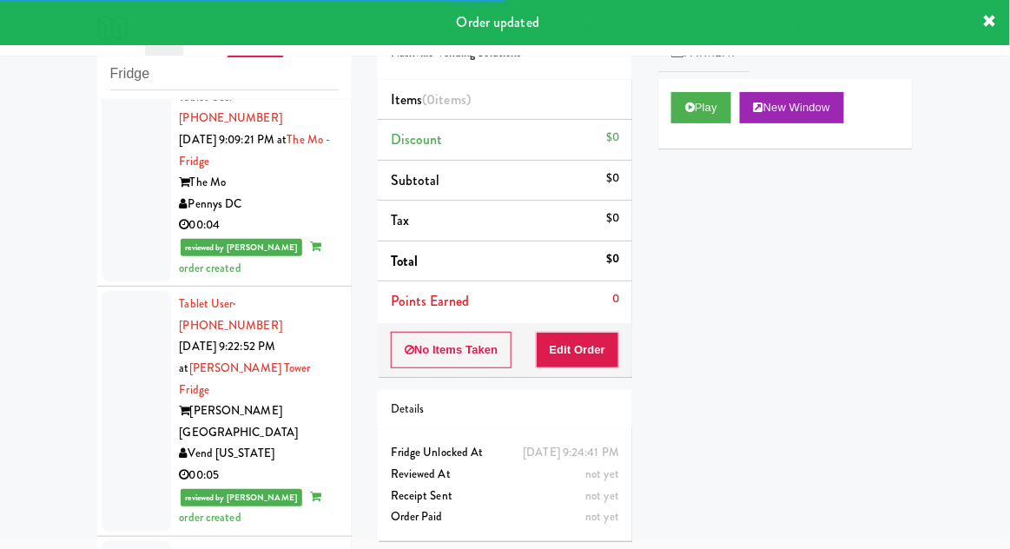
scroll to position [3898, 0]
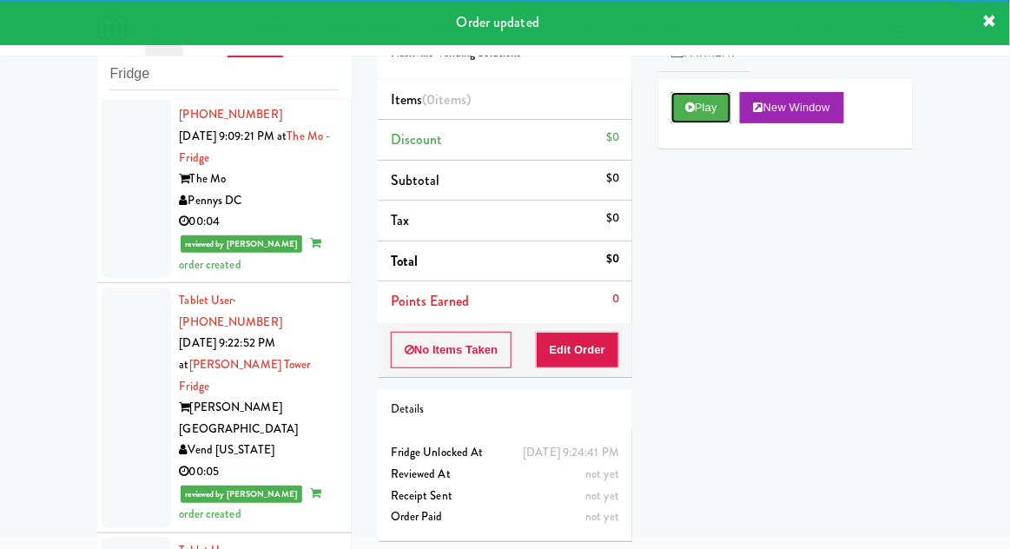
click at [712, 120] on button "Play" at bounding box center [701, 107] width 60 height 31
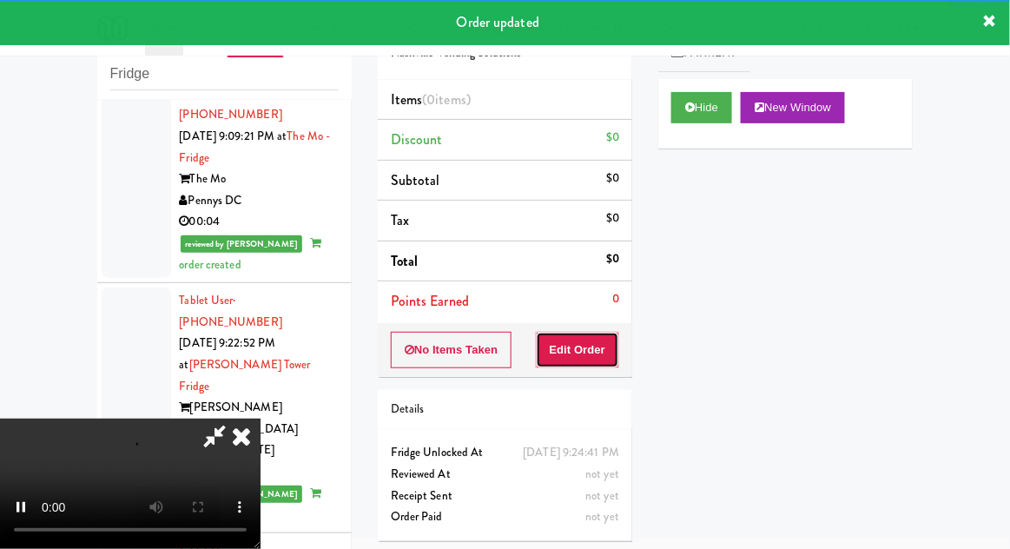
click at [604, 332] on button "Edit Order" at bounding box center [578, 350] width 84 height 36
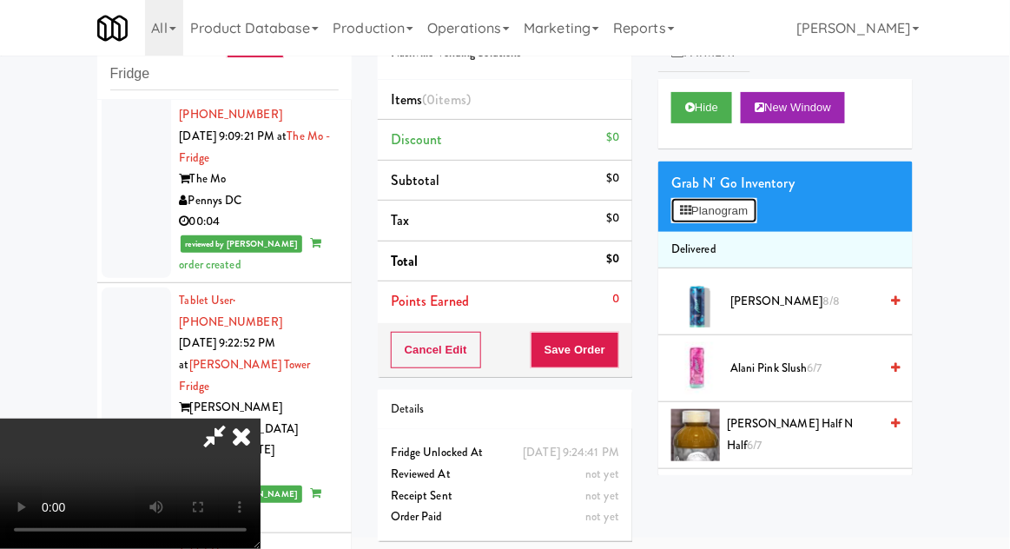
click at [735, 215] on button "Planogram" at bounding box center [713, 211] width 85 height 26
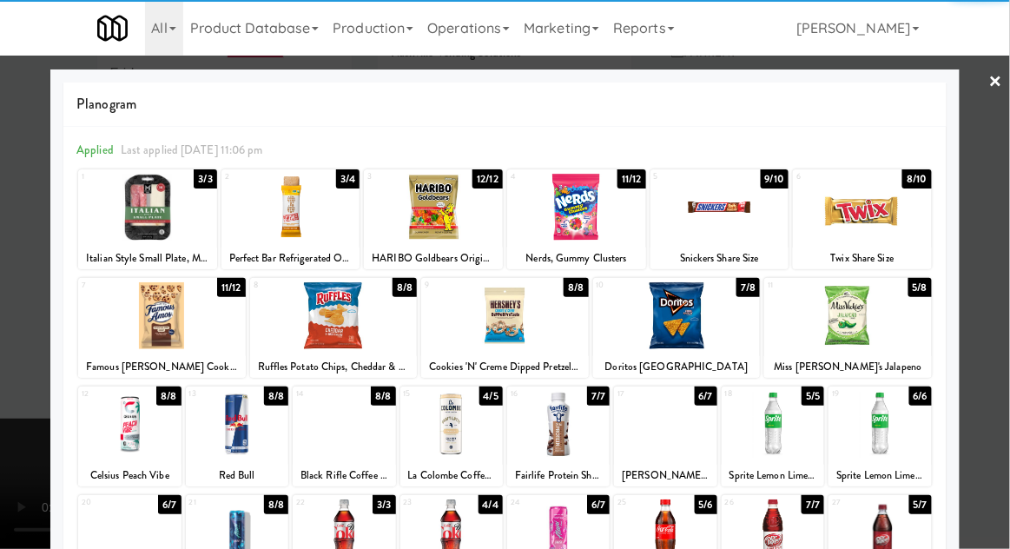
click at [877, 328] on div at bounding box center [848, 315] width 168 height 67
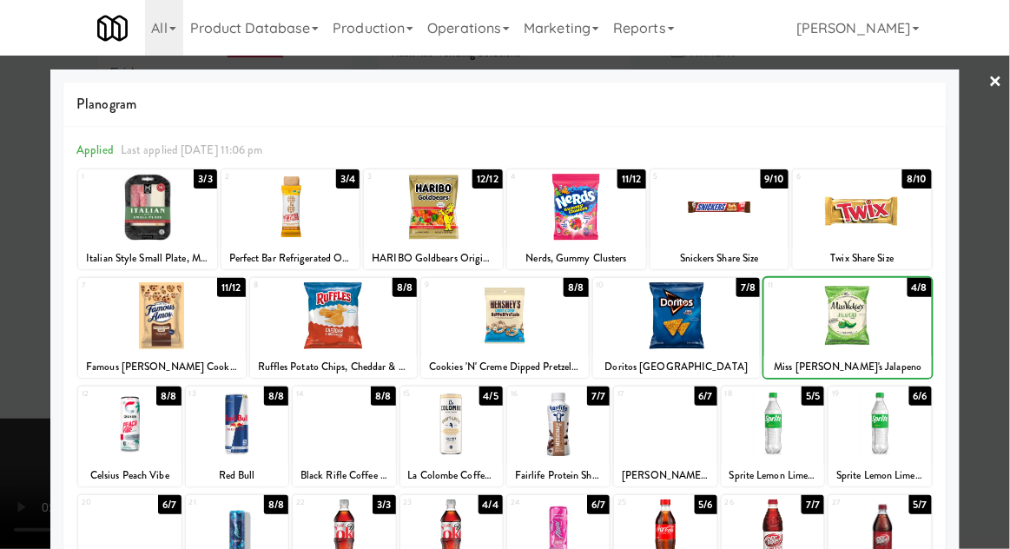
click at [993, 306] on div at bounding box center [505, 274] width 1010 height 549
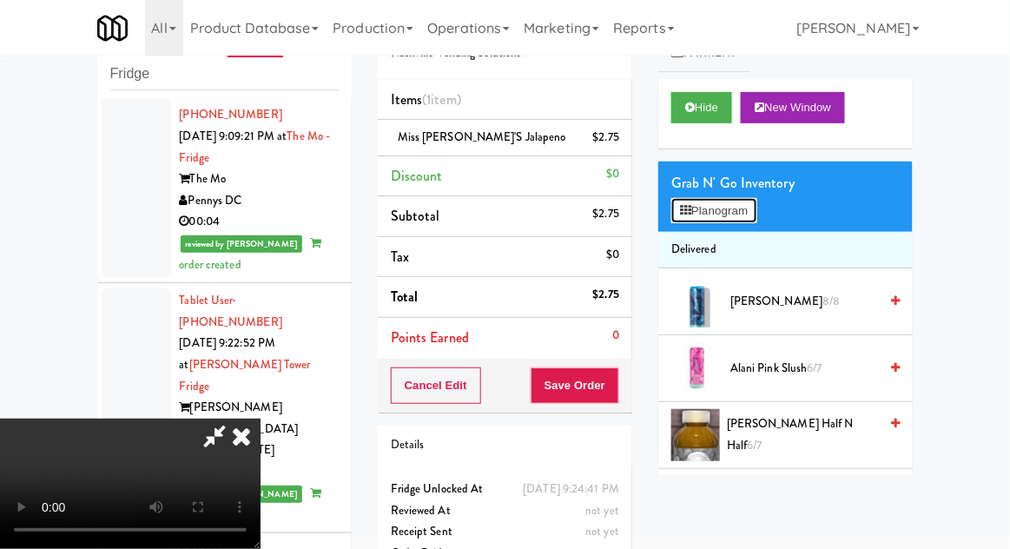
click at [756, 208] on button "Planogram" at bounding box center [713, 211] width 85 height 26
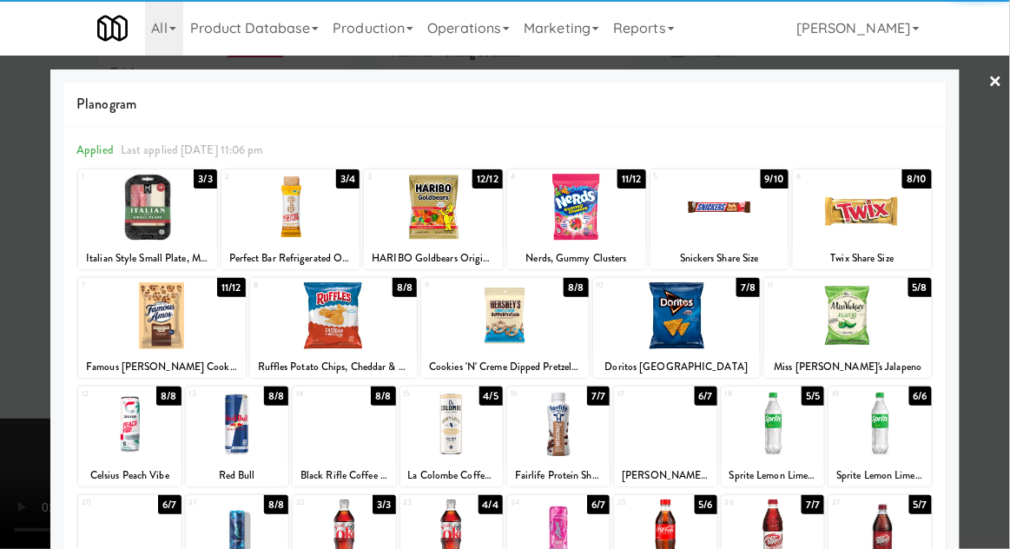
click at [745, 213] on div at bounding box center [719, 207] width 139 height 67
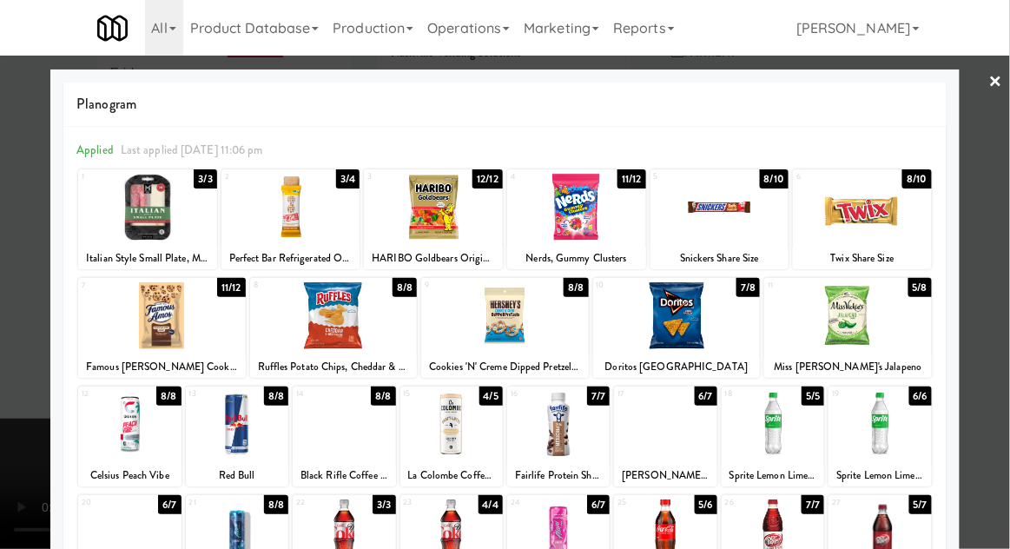
click at [992, 228] on div at bounding box center [505, 274] width 1010 height 549
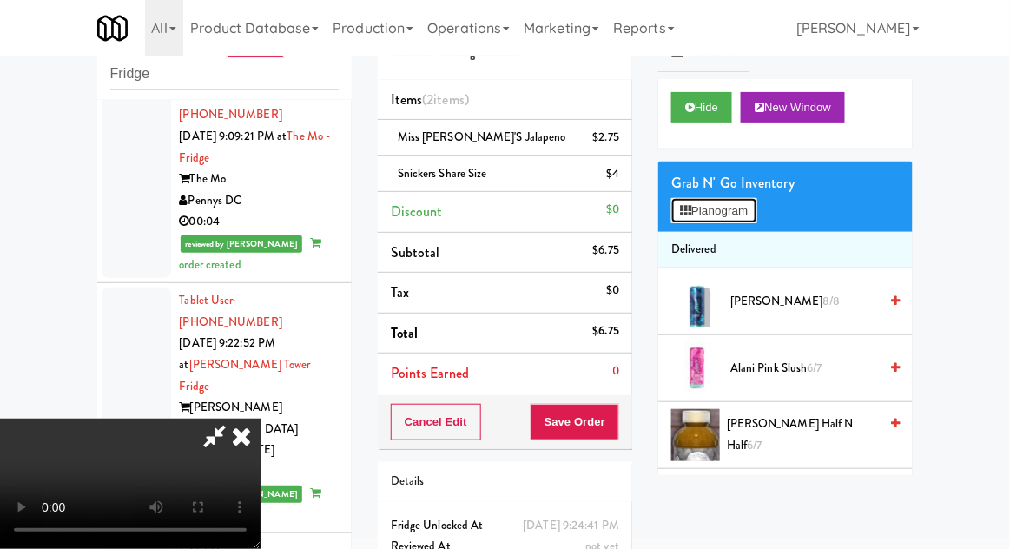
click at [748, 198] on button "Planogram" at bounding box center [713, 211] width 85 height 26
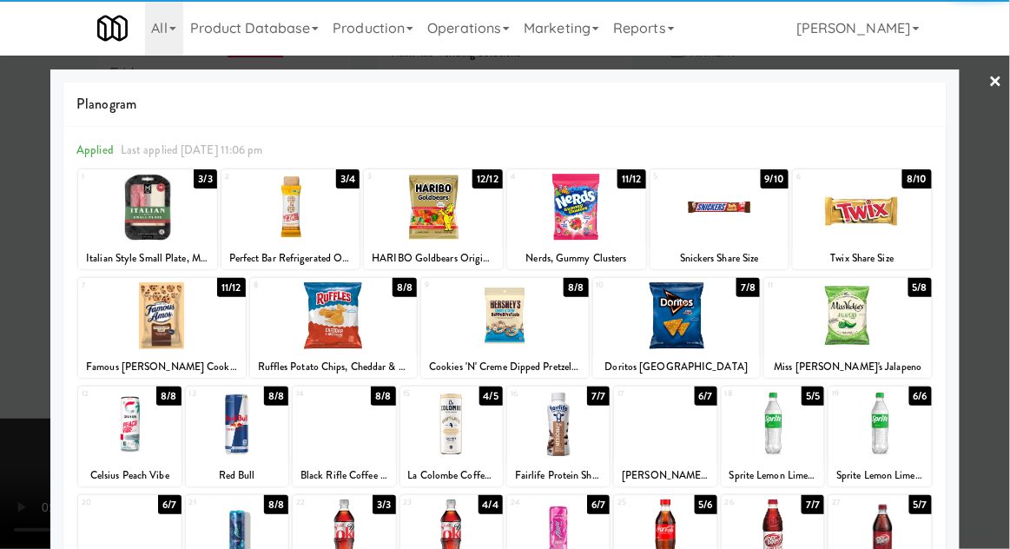
click at [478, 208] on div at bounding box center [433, 207] width 139 height 67
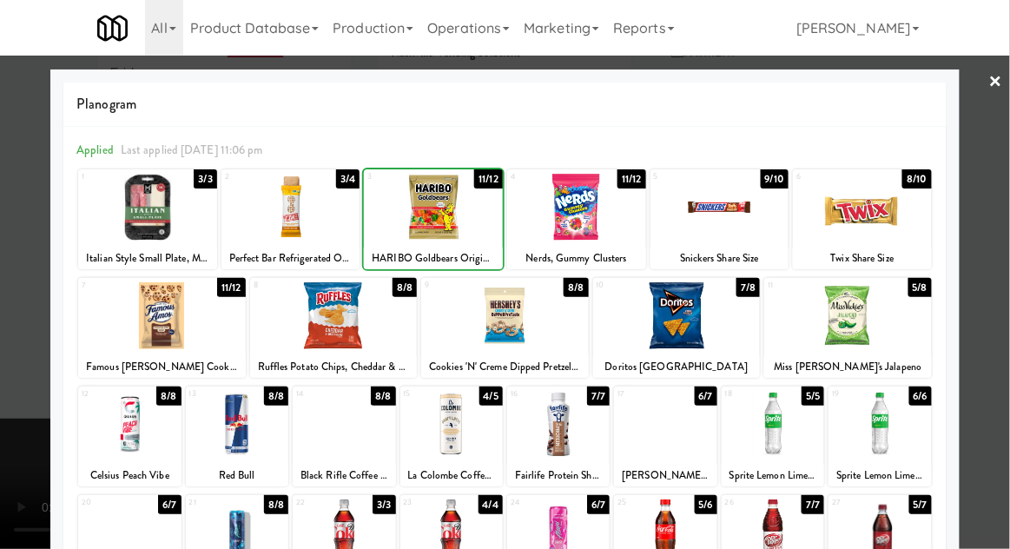
click at [29, 414] on div at bounding box center [505, 274] width 1010 height 549
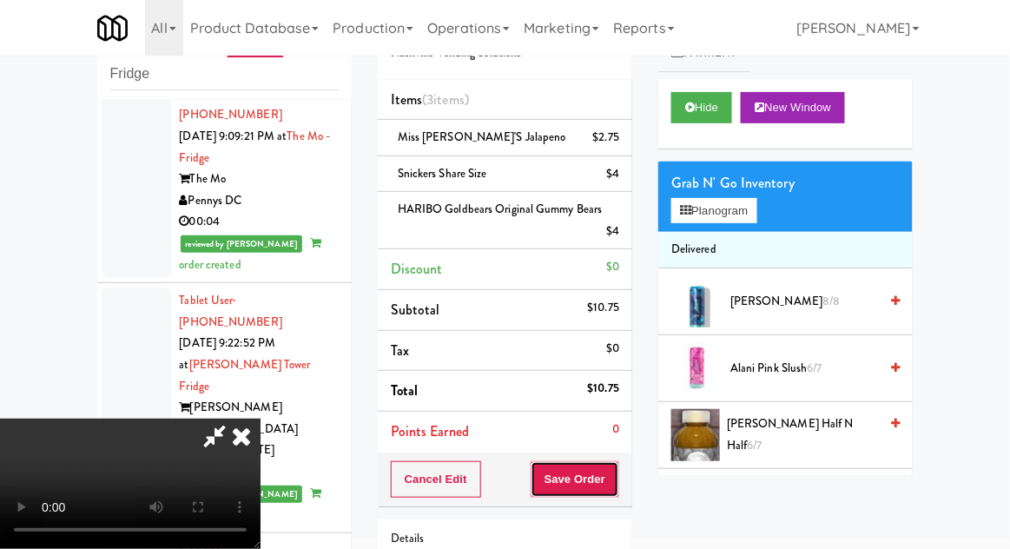
click at [612, 468] on button "Save Order" at bounding box center [575, 479] width 89 height 36
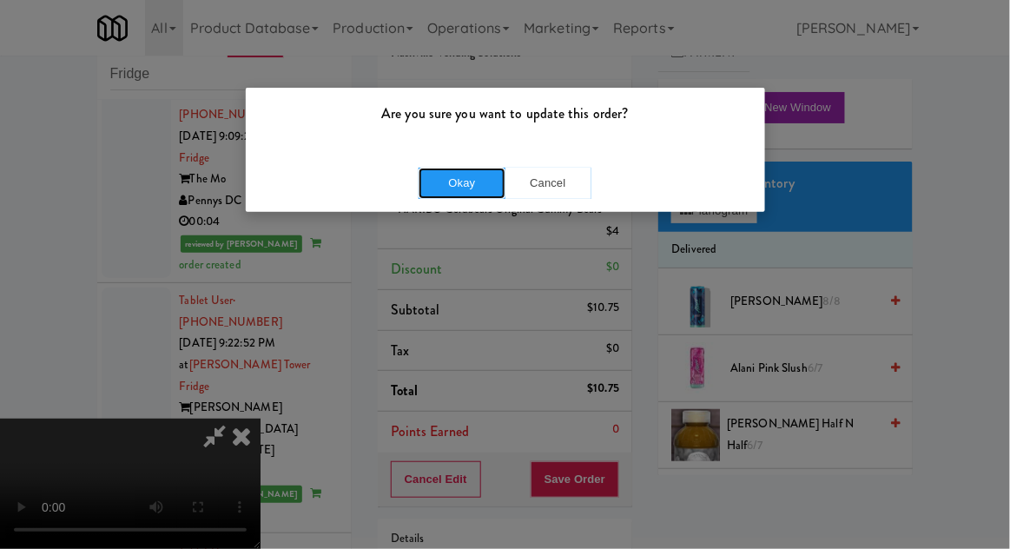
click at [435, 188] on button "Okay" at bounding box center [462, 183] width 87 height 31
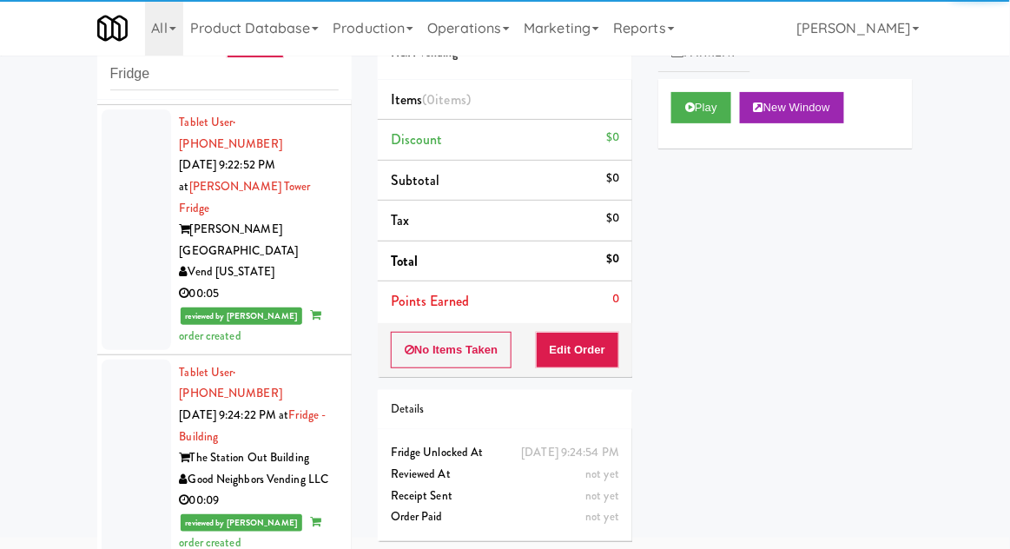
scroll to position [4077, 0]
click at [719, 104] on button "Play" at bounding box center [701, 107] width 60 height 31
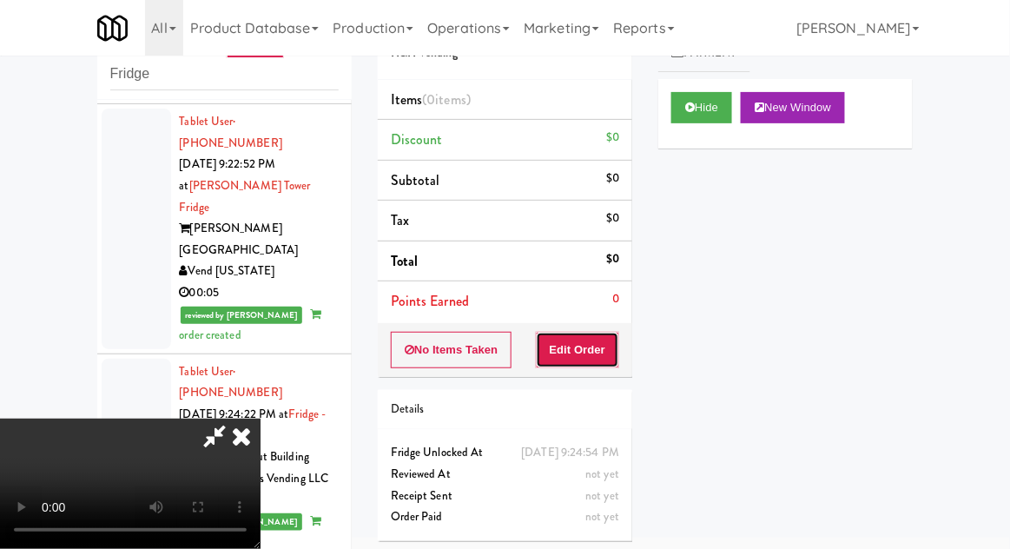
click at [596, 336] on button "Edit Order" at bounding box center [578, 350] width 84 height 36
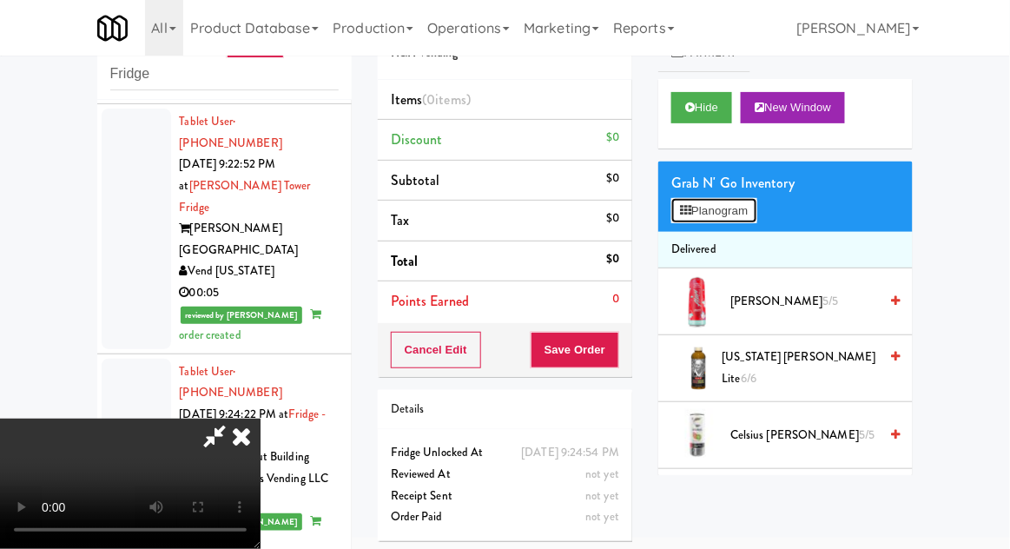
click at [749, 211] on button "Planogram" at bounding box center [713, 211] width 85 height 26
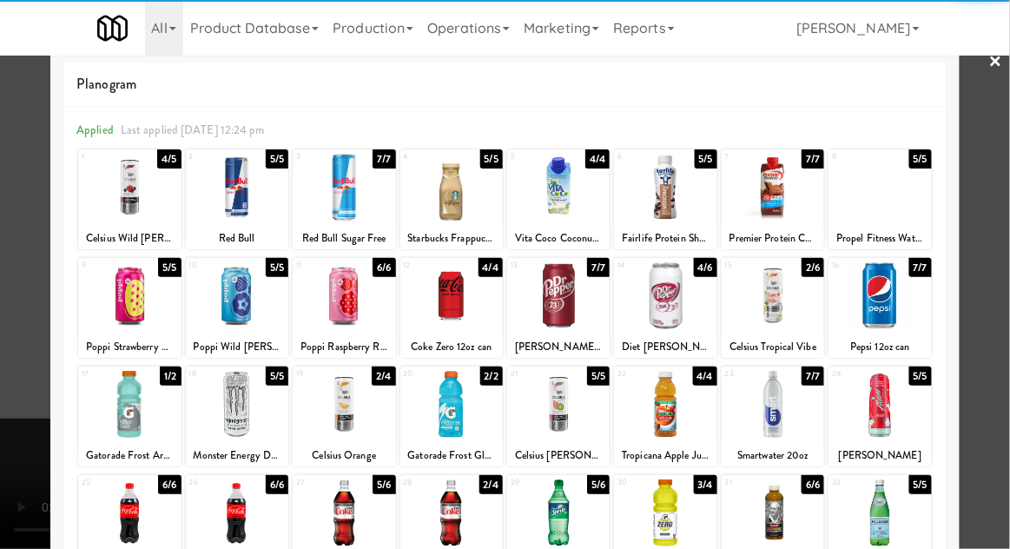
scroll to position [44, 0]
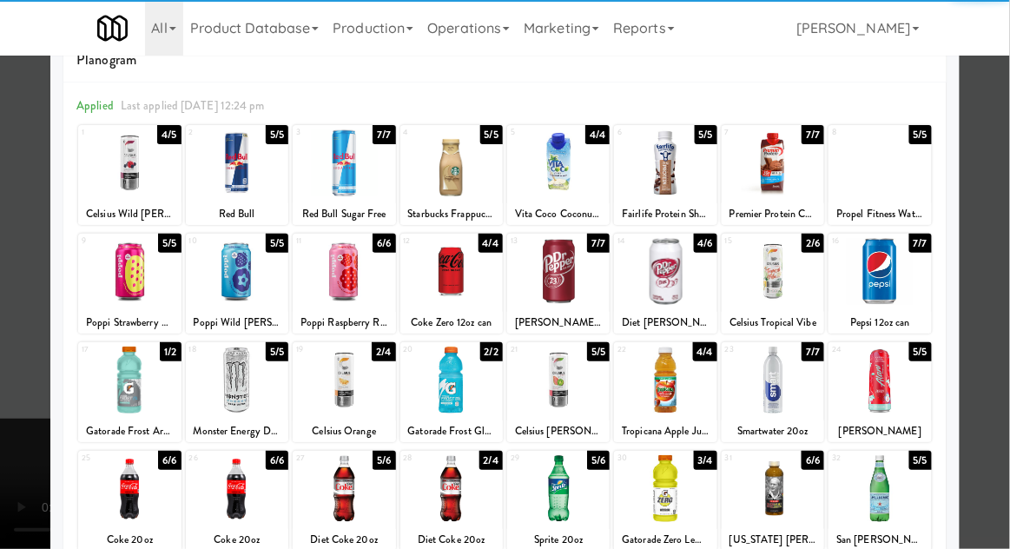
click at [241, 399] on div at bounding box center [237, 379] width 102 height 67
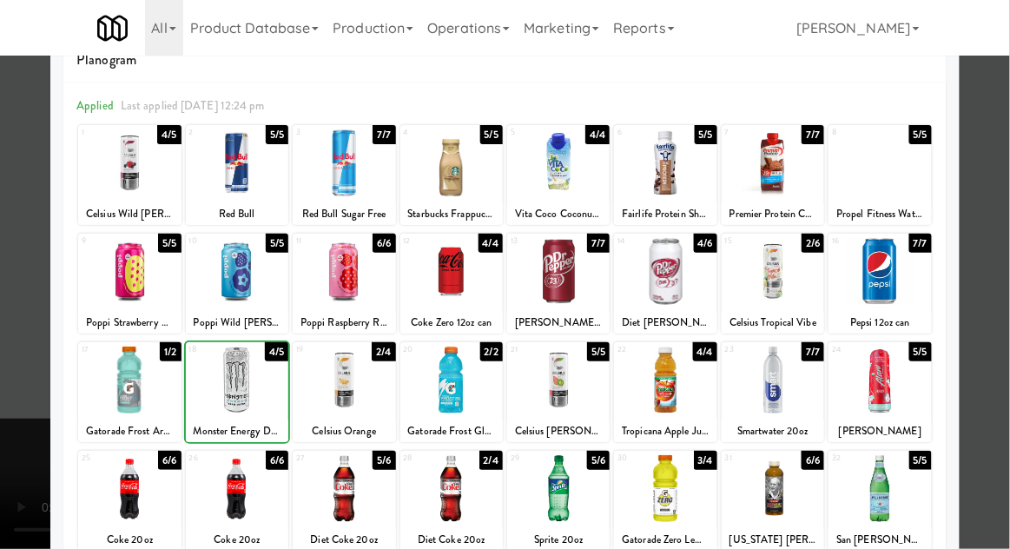
click at [1006, 277] on div at bounding box center [505, 274] width 1010 height 549
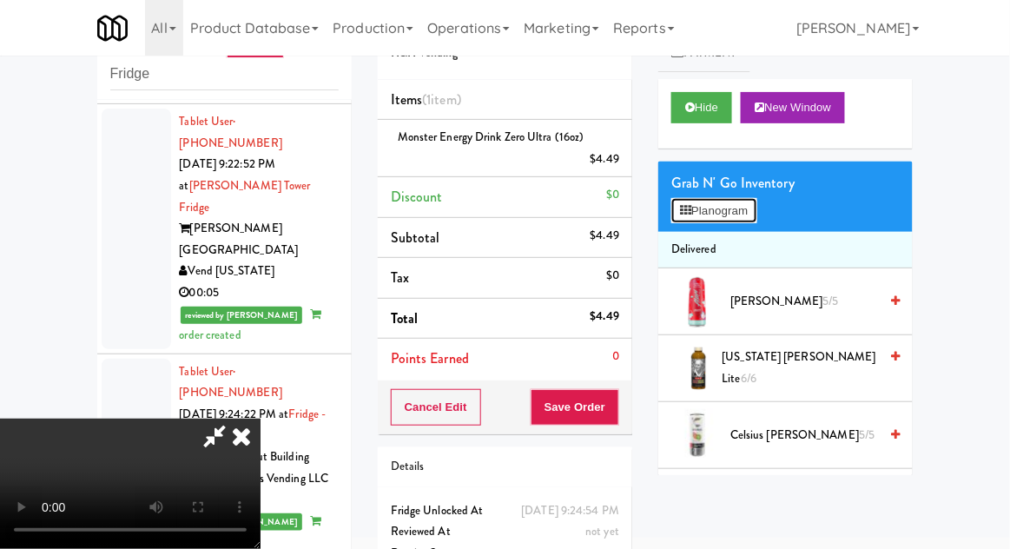
click at [738, 200] on button "Planogram" at bounding box center [713, 211] width 85 height 26
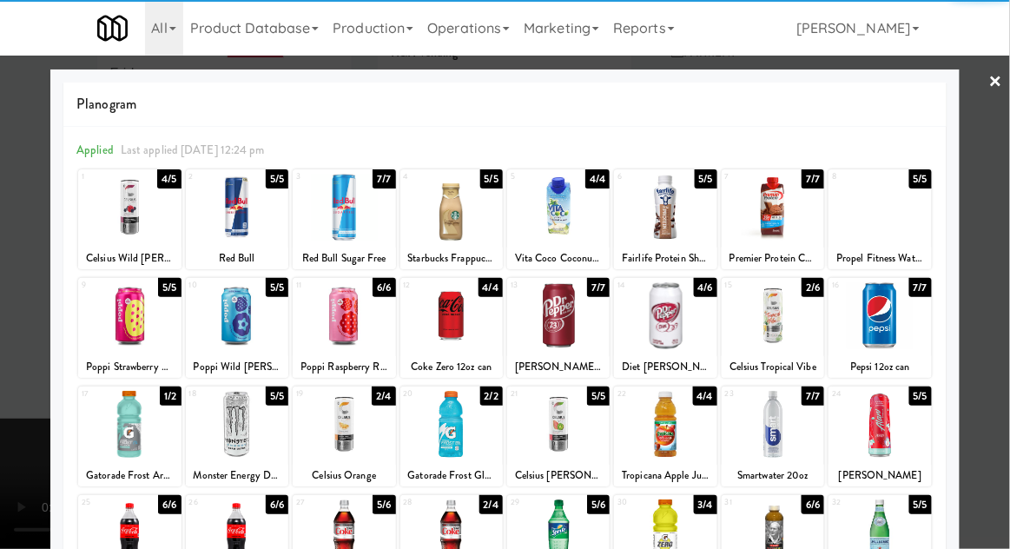
click at [788, 342] on div at bounding box center [773, 315] width 102 height 67
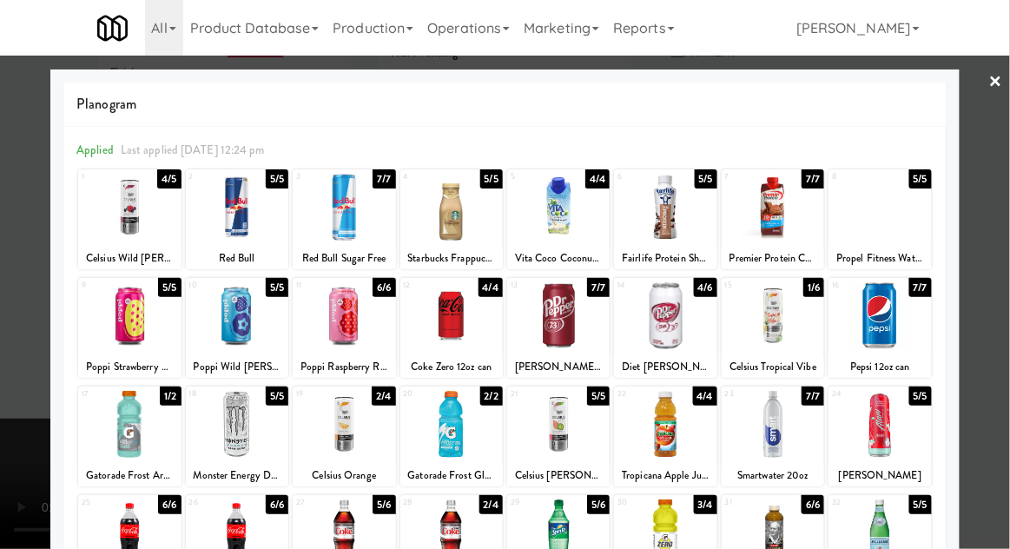
click at [1001, 334] on div at bounding box center [505, 274] width 1010 height 549
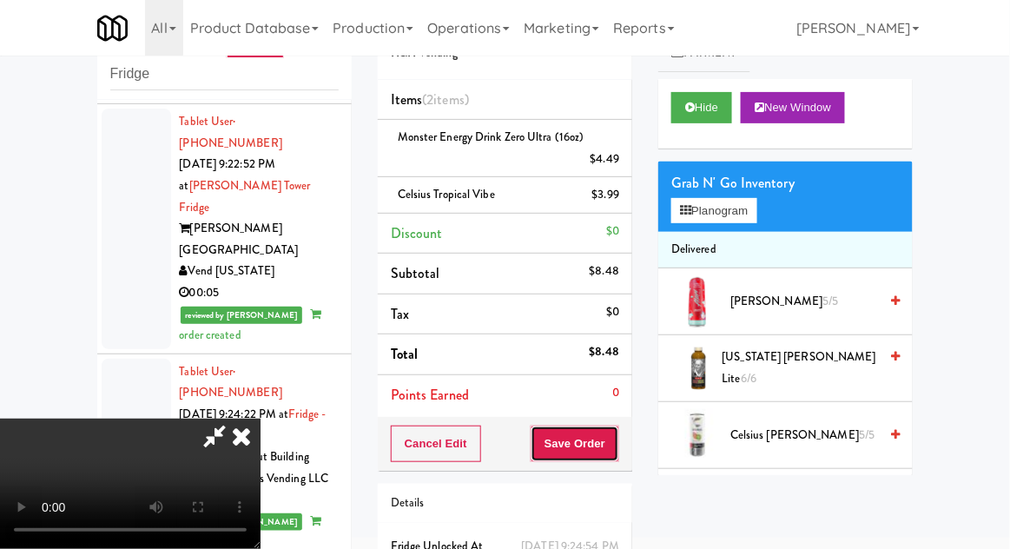
click at [617, 454] on button "Save Order" at bounding box center [575, 444] width 89 height 36
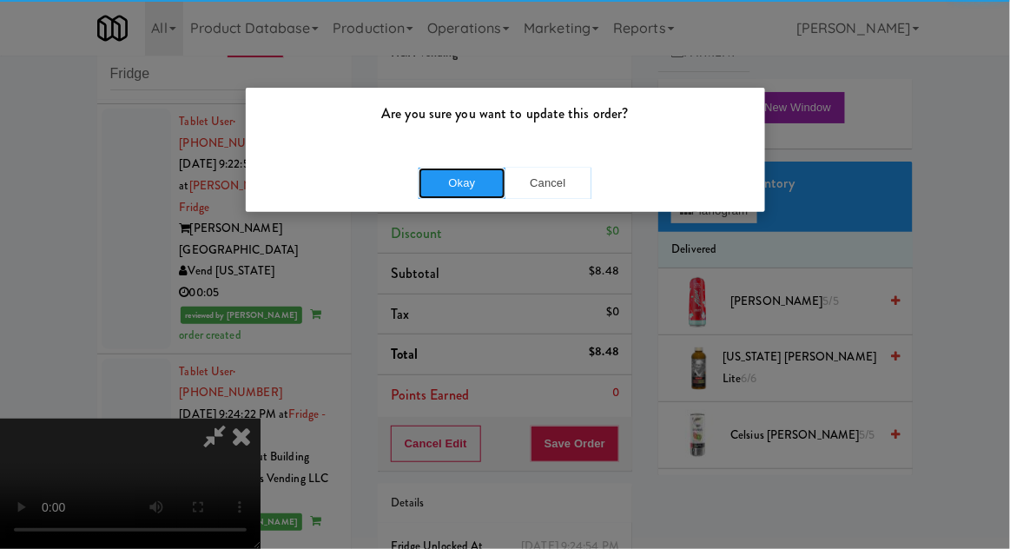
click at [433, 192] on button "Okay" at bounding box center [462, 183] width 87 height 31
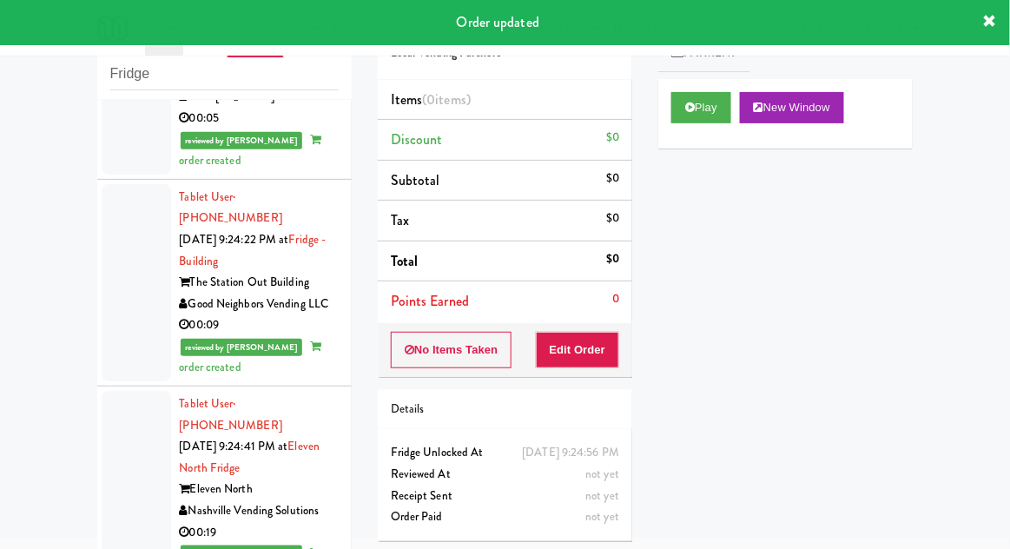
scroll to position [4252, 0]
click at [707, 119] on button "Play" at bounding box center [701, 107] width 60 height 31
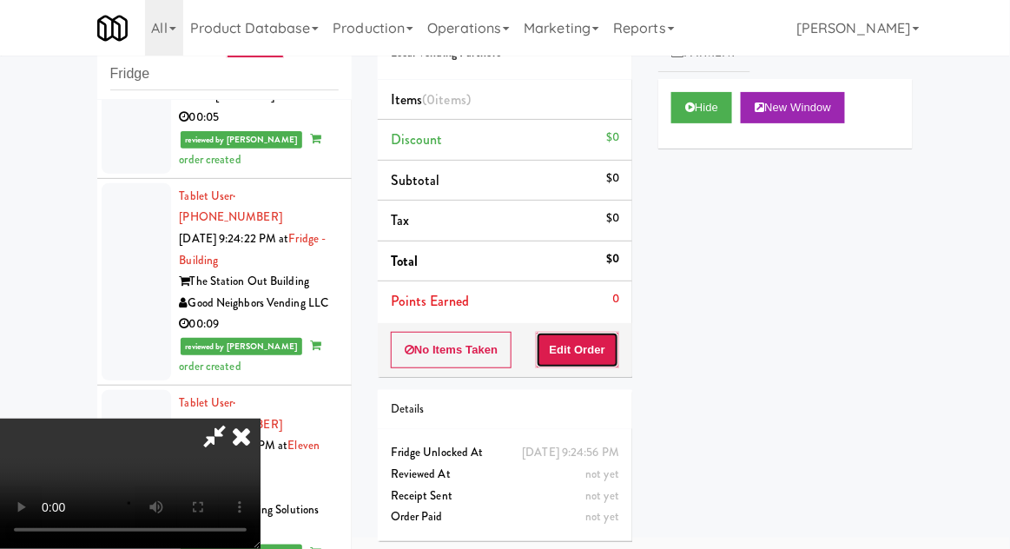
click at [593, 348] on button "Edit Order" at bounding box center [578, 350] width 84 height 36
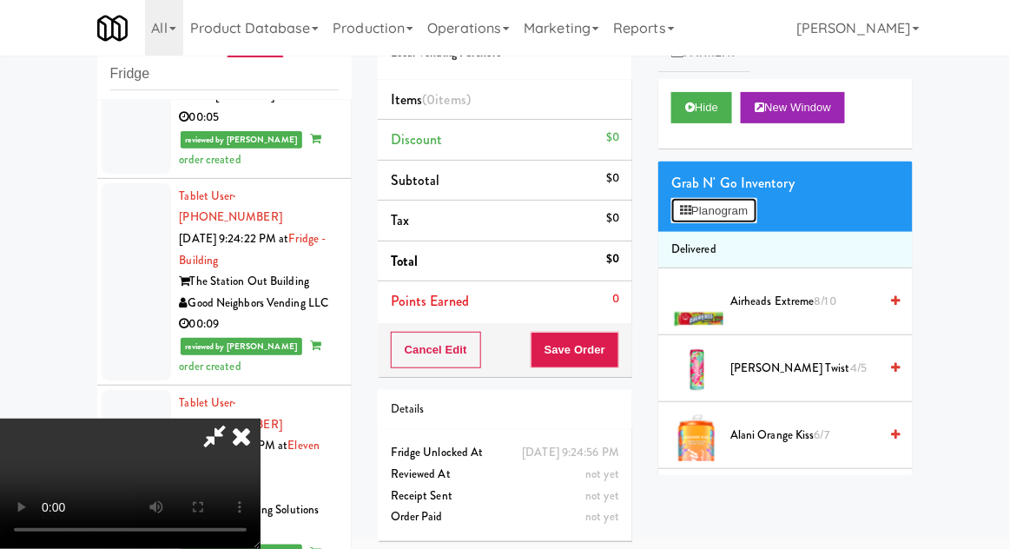
click at [750, 220] on button "Planogram" at bounding box center [713, 211] width 85 height 26
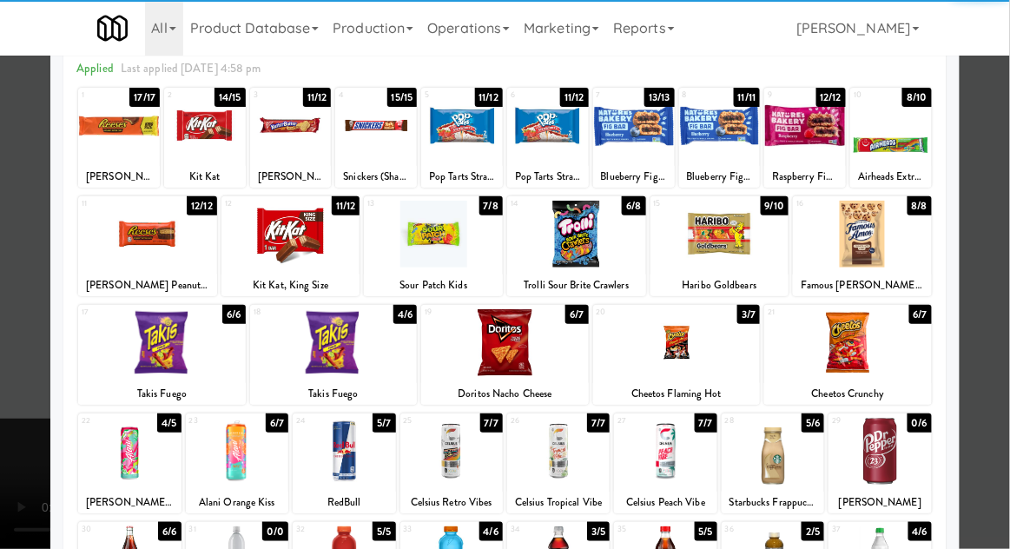
scroll to position [82, 0]
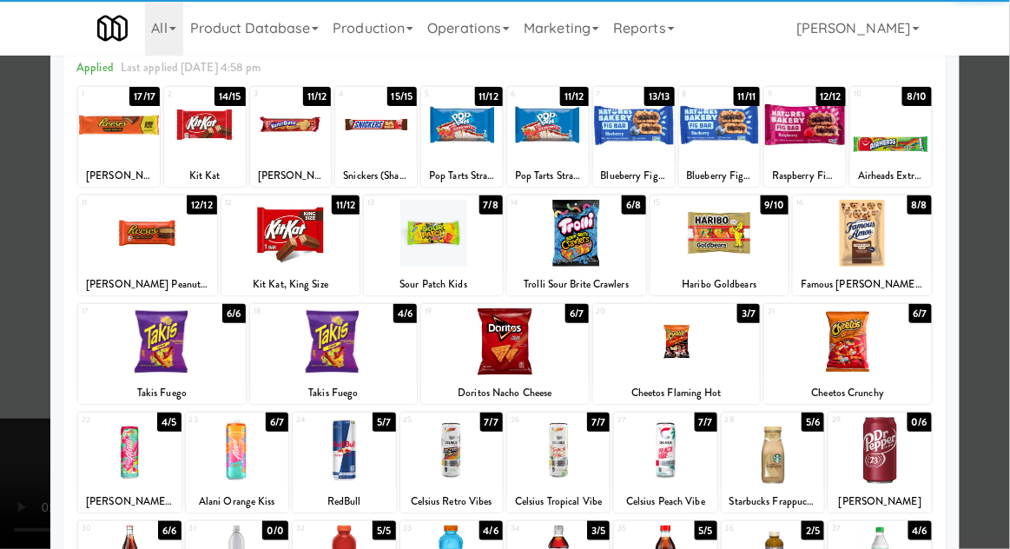
click at [802, 454] on div at bounding box center [773, 450] width 102 height 67
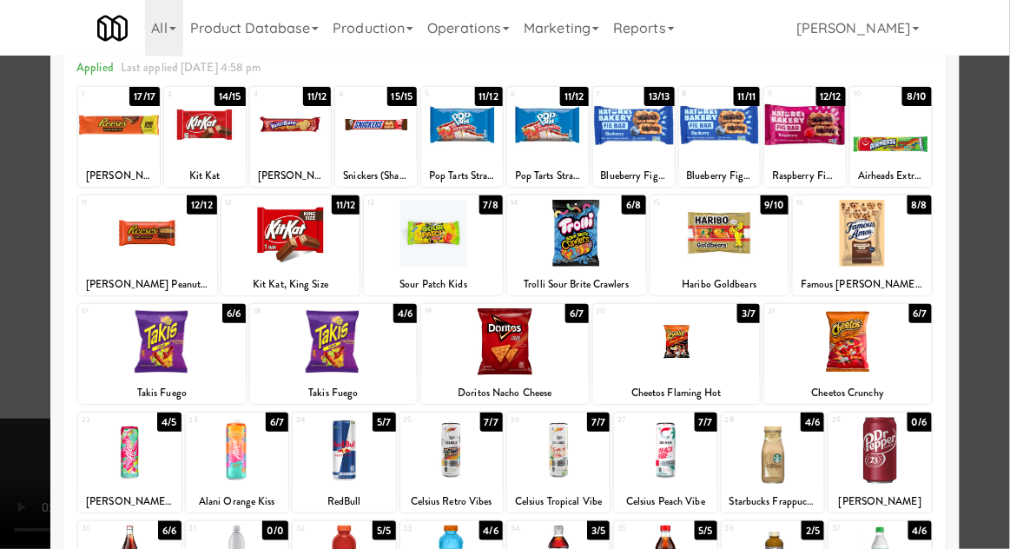
click at [1006, 416] on div at bounding box center [505, 274] width 1010 height 549
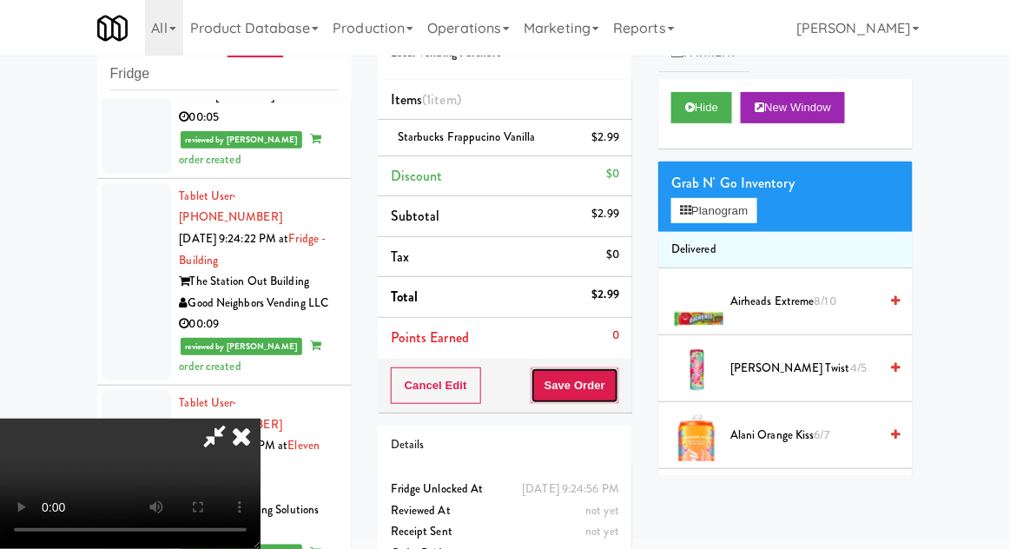
click at [615, 394] on button "Save Order" at bounding box center [575, 385] width 89 height 36
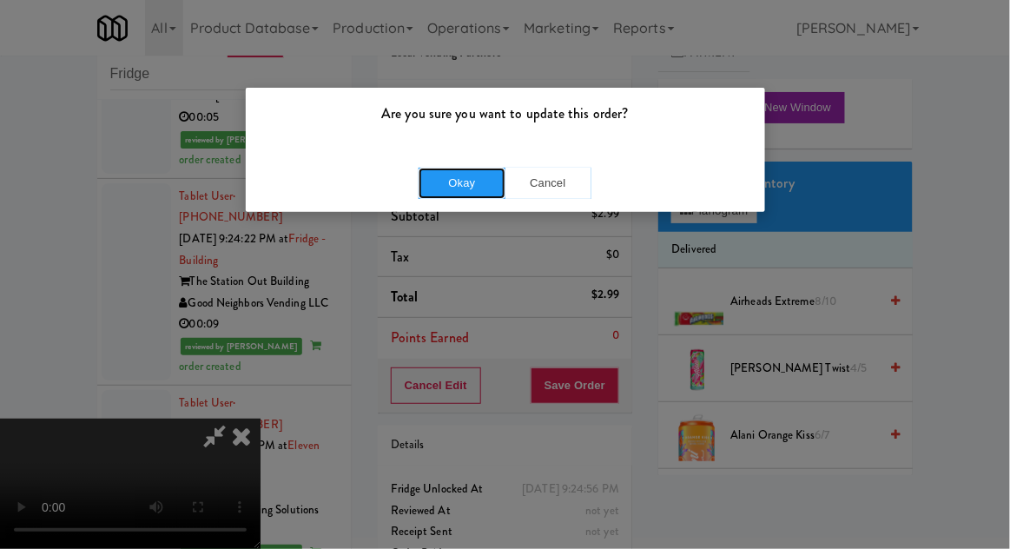
click at [438, 194] on button "Okay" at bounding box center [462, 183] width 87 height 31
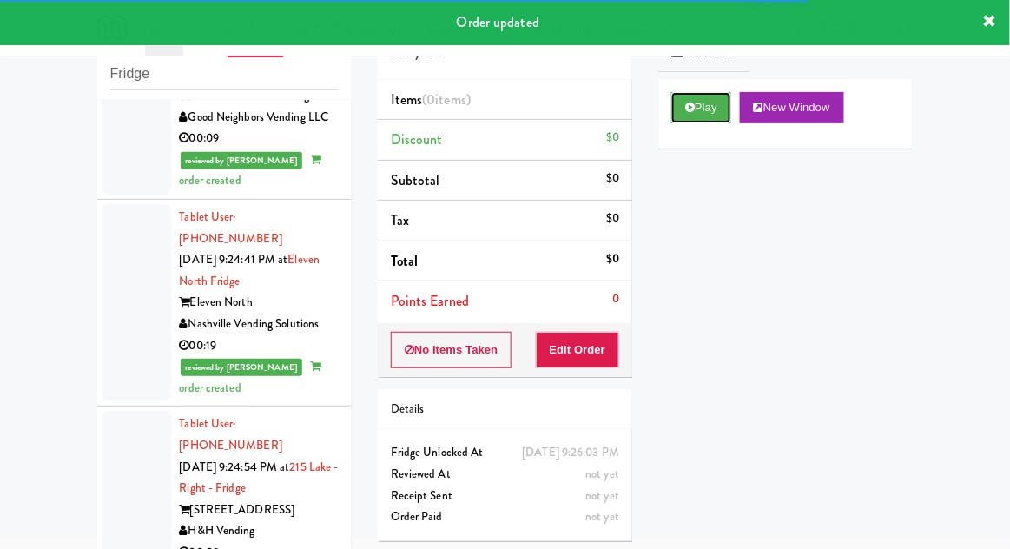
click at [720, 120] on button "Play" at bounding box center [701, 107] width 60 height 31
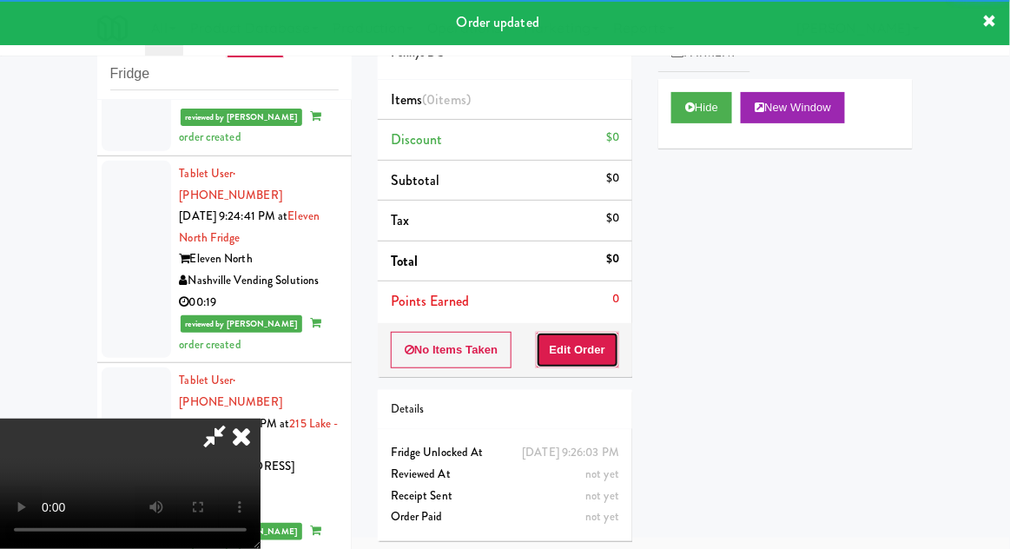
click at [606, 333] on button "Edit Order" at bounding box center [578, 350] width 84 height 36
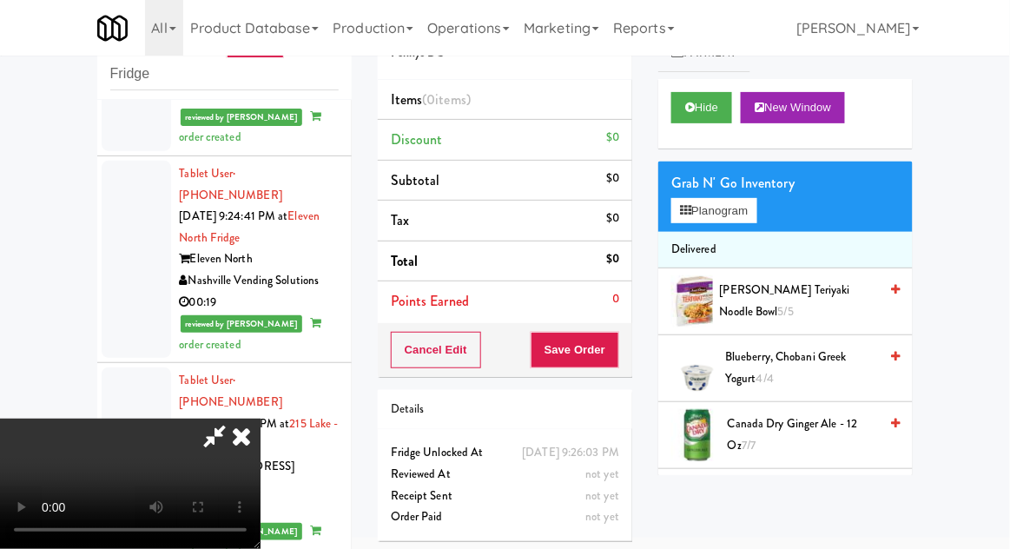
scroll to position [0, 0]
click at [736, 209] on button "Planogram" at bounding box center [713, 211] width 85 height 26
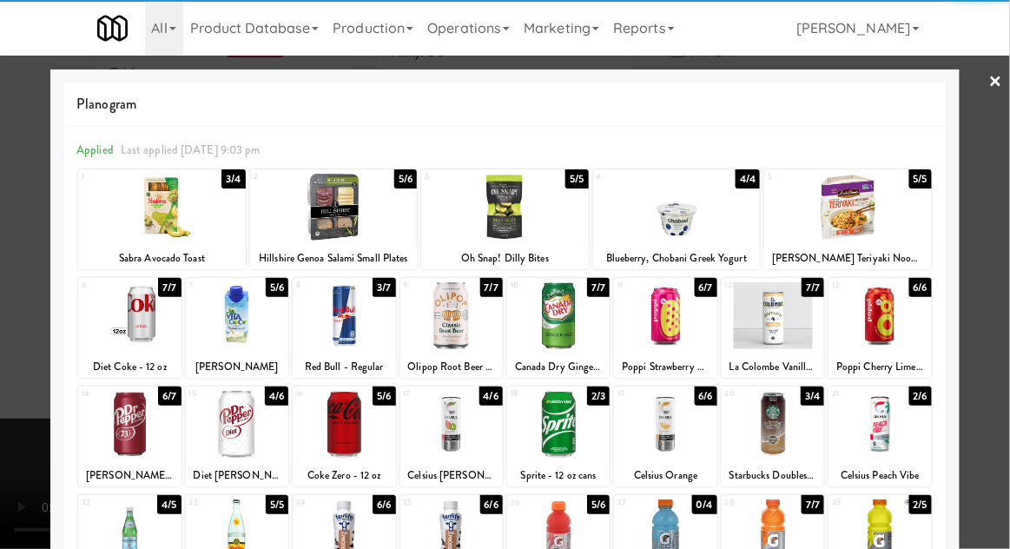
click at [692, 327] on div at bounding box center [665, 315] width 102 height 67
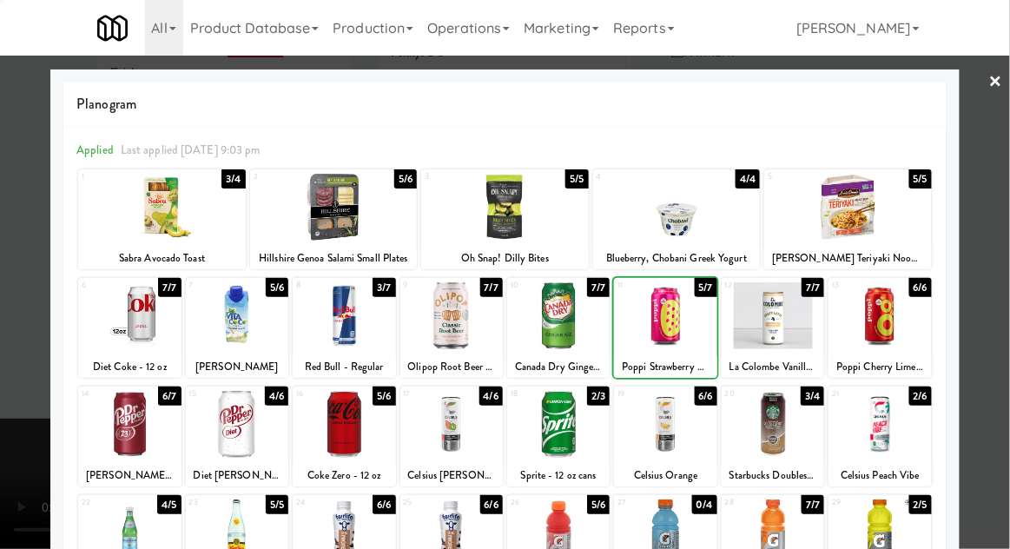
click at [1, 325] on div at bounding box center [505, 274] width 1010 height 549
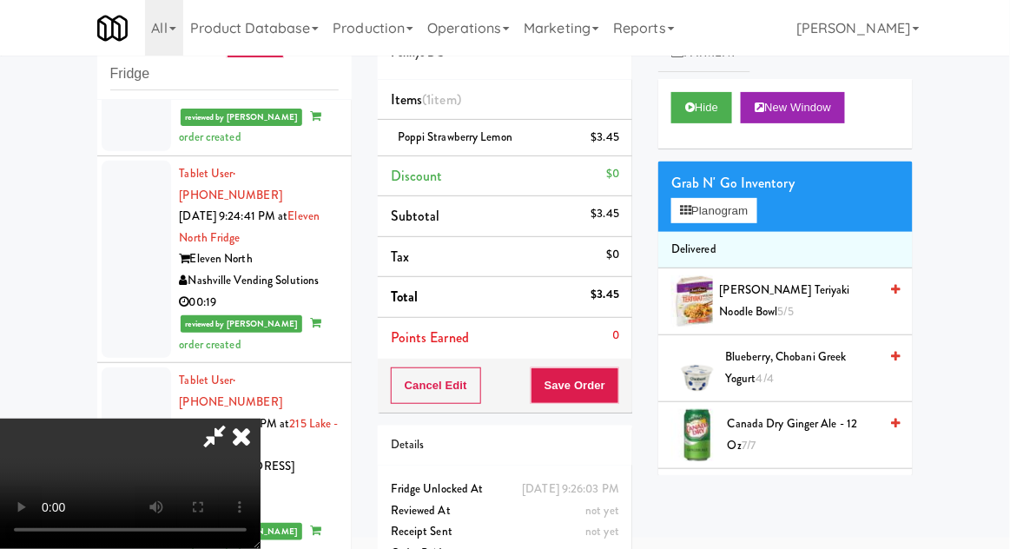
scroll to position [63, 0]
click at [616, 390] on button "Save Order" at bounding box center [575, 385] width 89 height 36
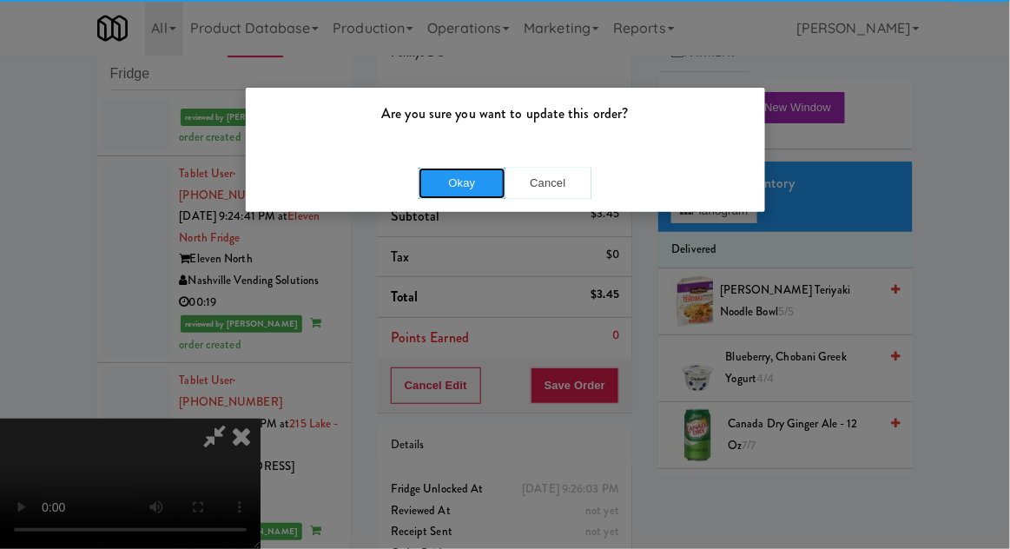
click at [435, 185] on button "Okay" at bounding box center [462, 183] width 87 height 31
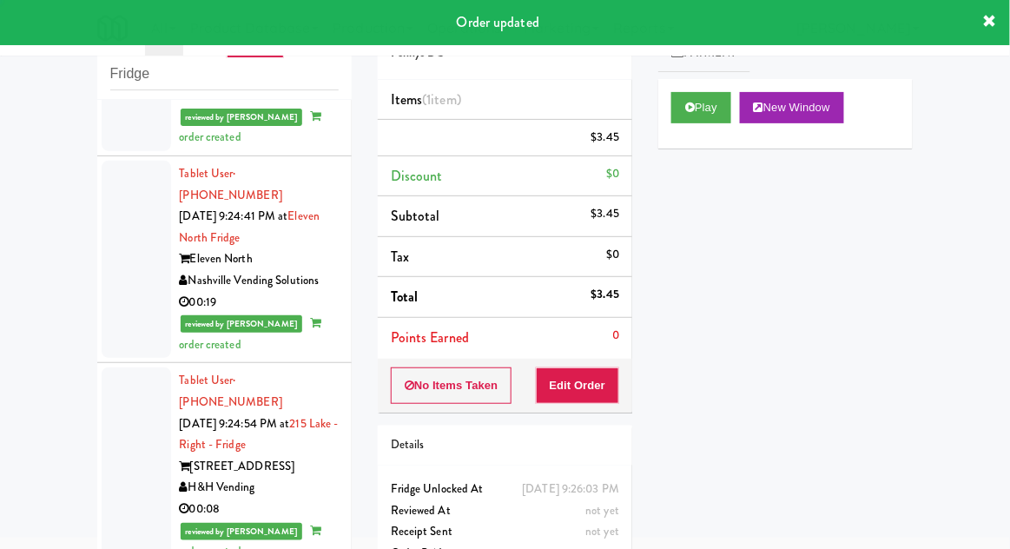
scroll to position [0, 0]
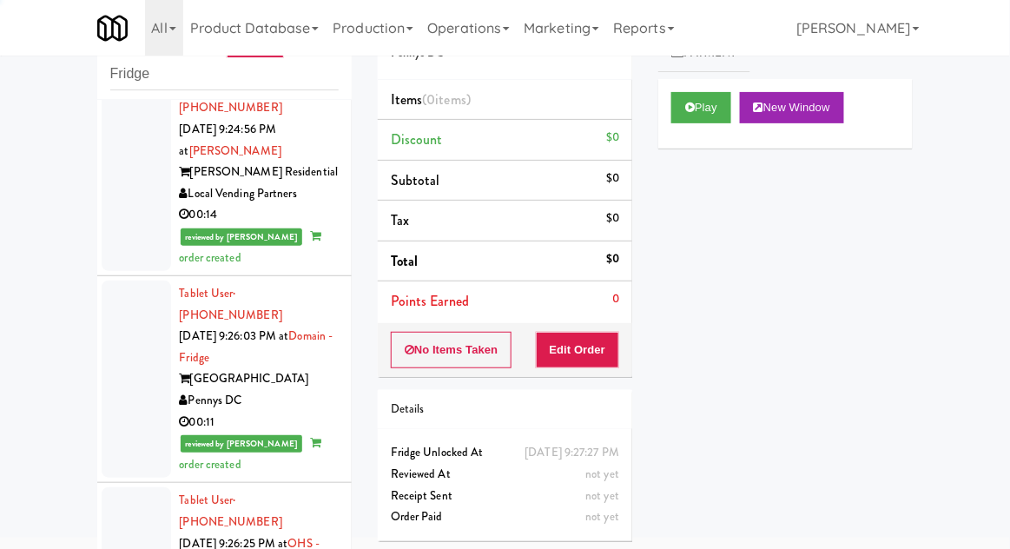
scroll to position [4986, 0]
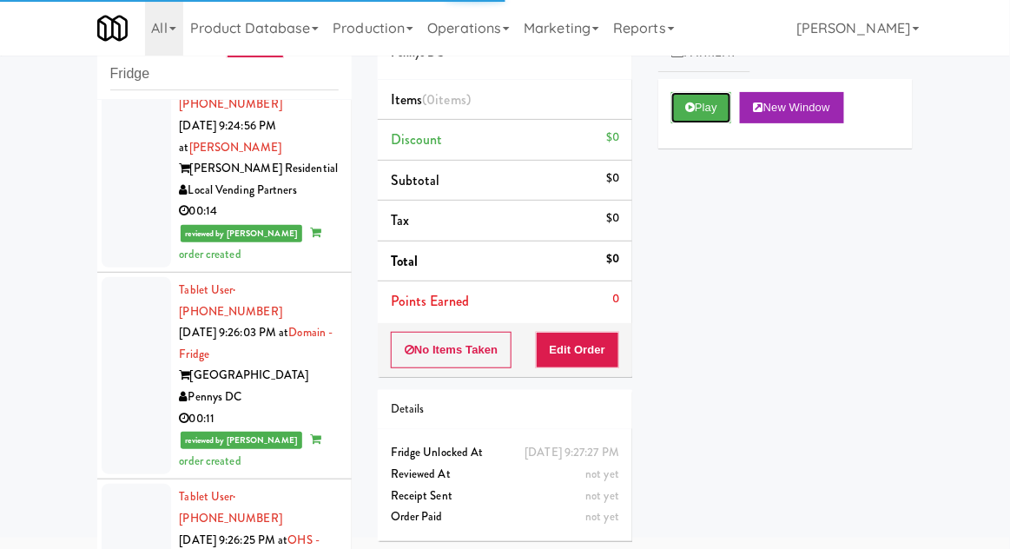
click at [709, 111] on button "Play" at bounding box center [701, 107] width 60 height 31
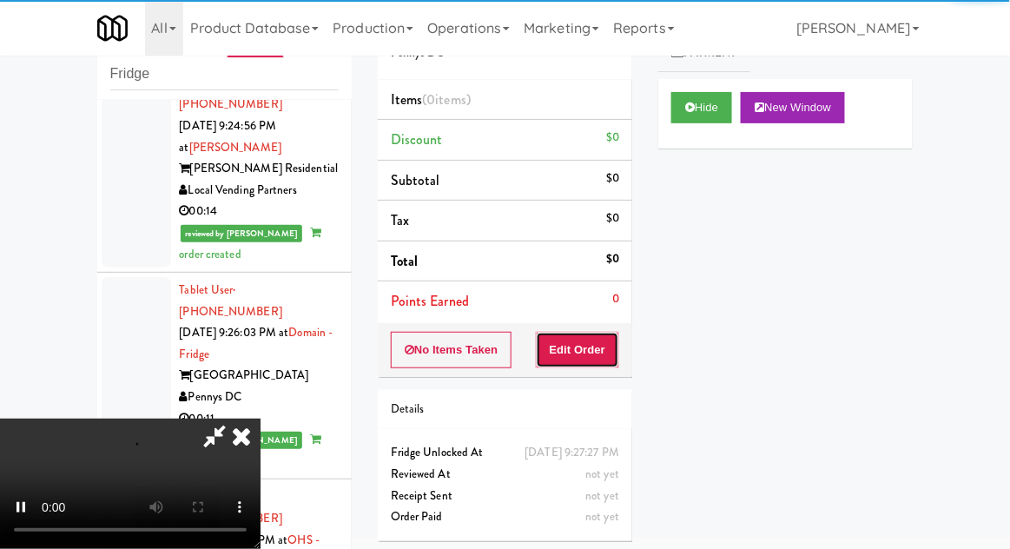
click at [602, 338] on button "Edit Order" at bounding box center [578, 350] width 84 height 36
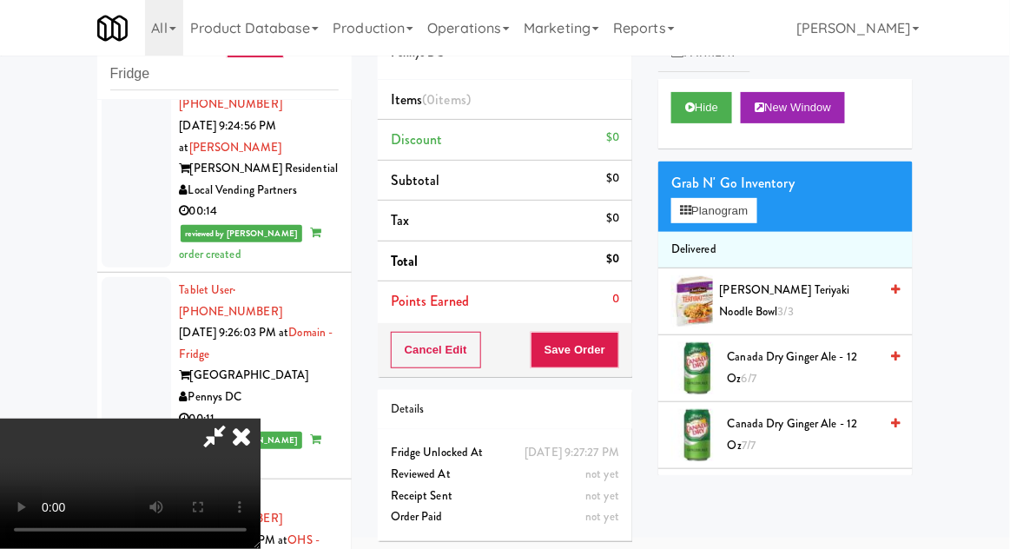
scroll to position [0, 0]
click at [736, 206] on button "Planogram" at bounding box center [713, 211] width 85 height 26
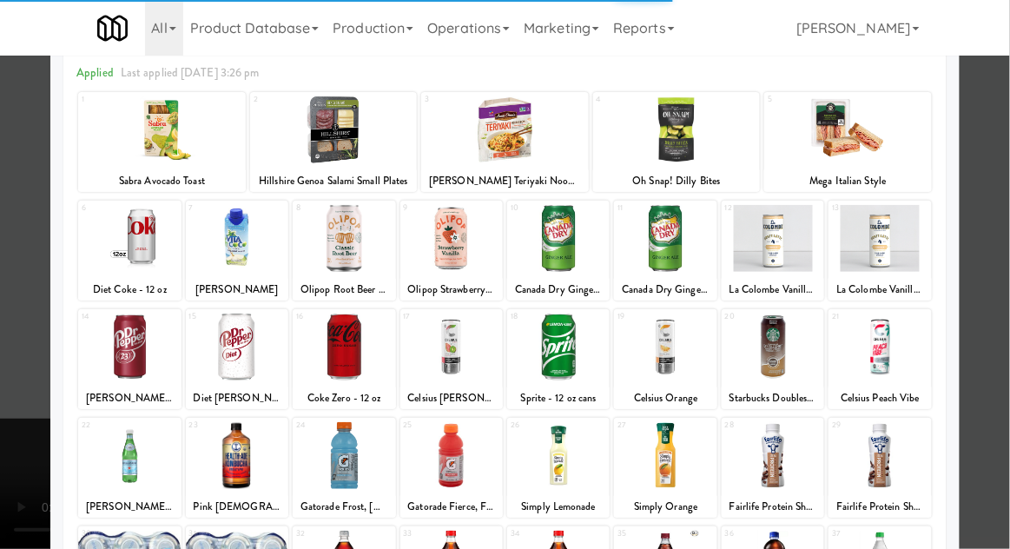
scroll to position [100, 0]
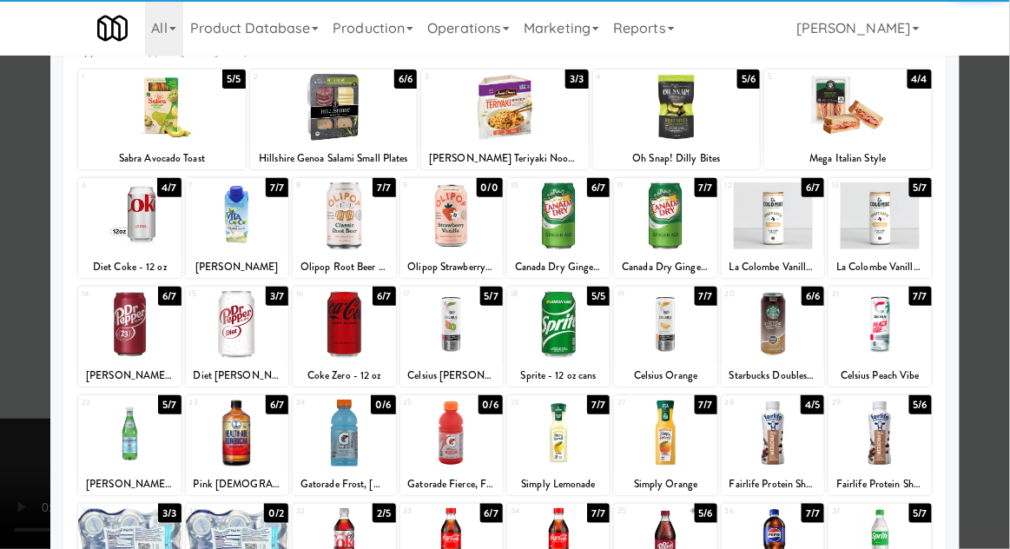
click at [429, 441] on div at bounding box center [451, 432] width 102 height 67
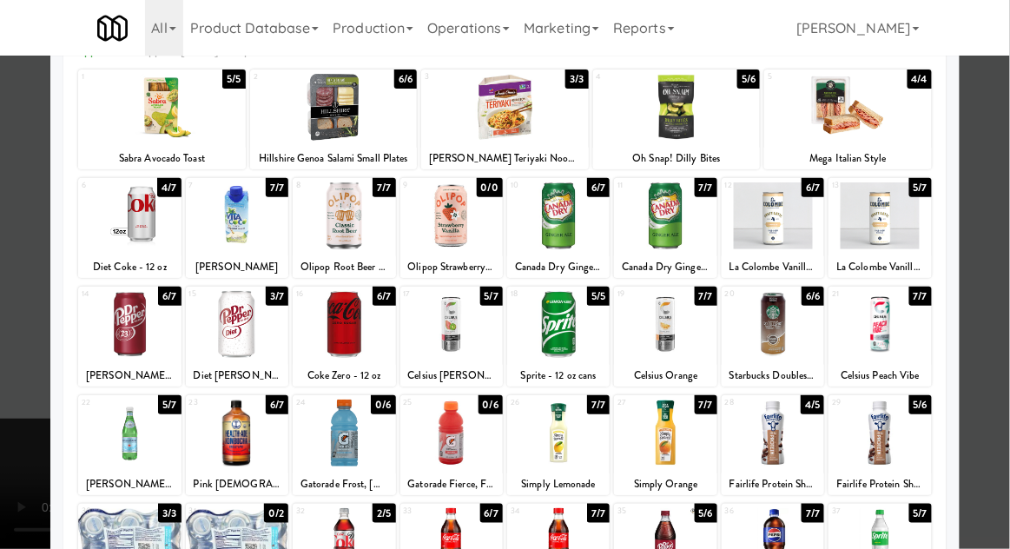
click at [1005, 295] on div at bounding box center [505, 274] width 1010 height 549
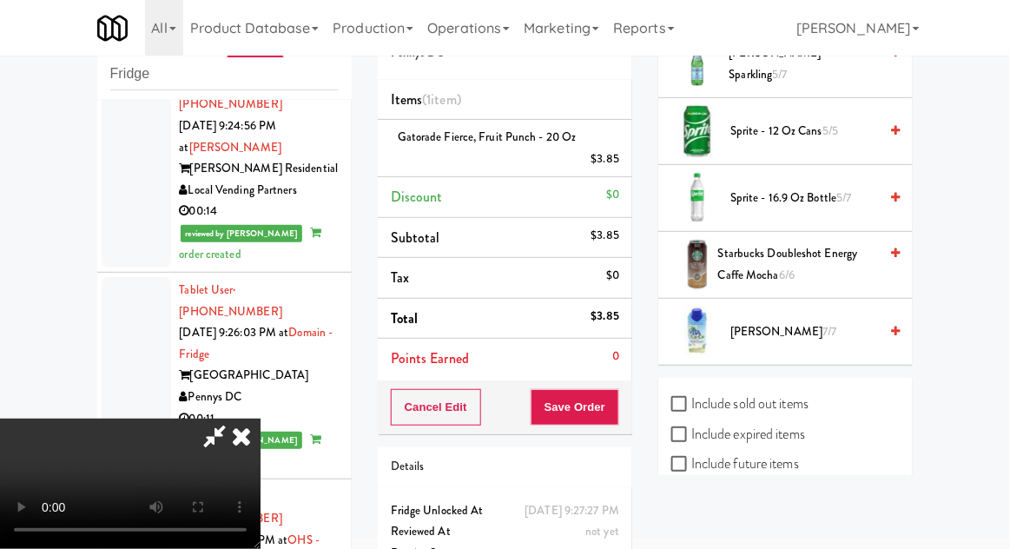
click at [778, 391] on label "Include sold out items" at bounding box center [739, 404] width 137 height 26
click at [691, 398] on input "Include sold out items" at bounding box center [681, 405] width 20 height 14
checkbox input "true"
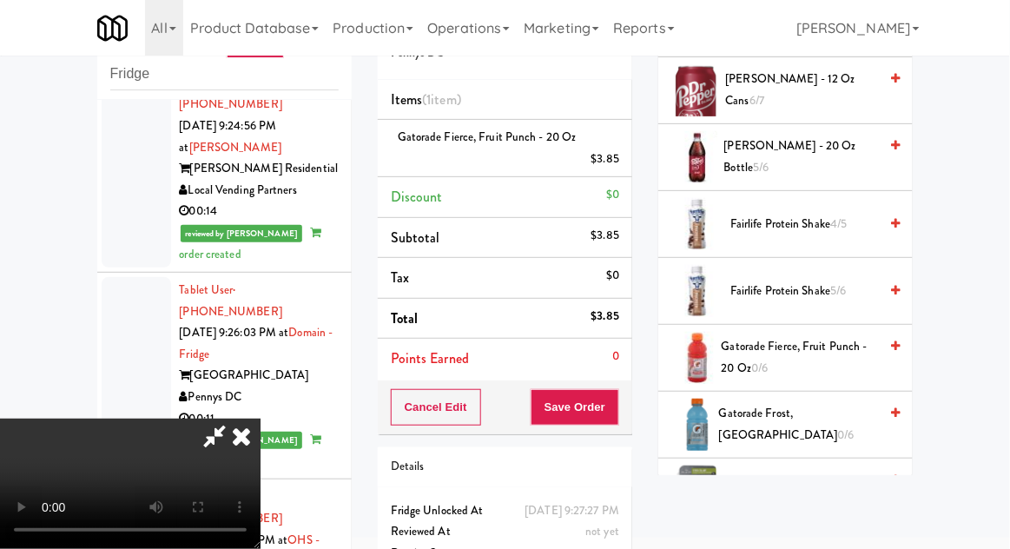
scroll to position [1011, 0]
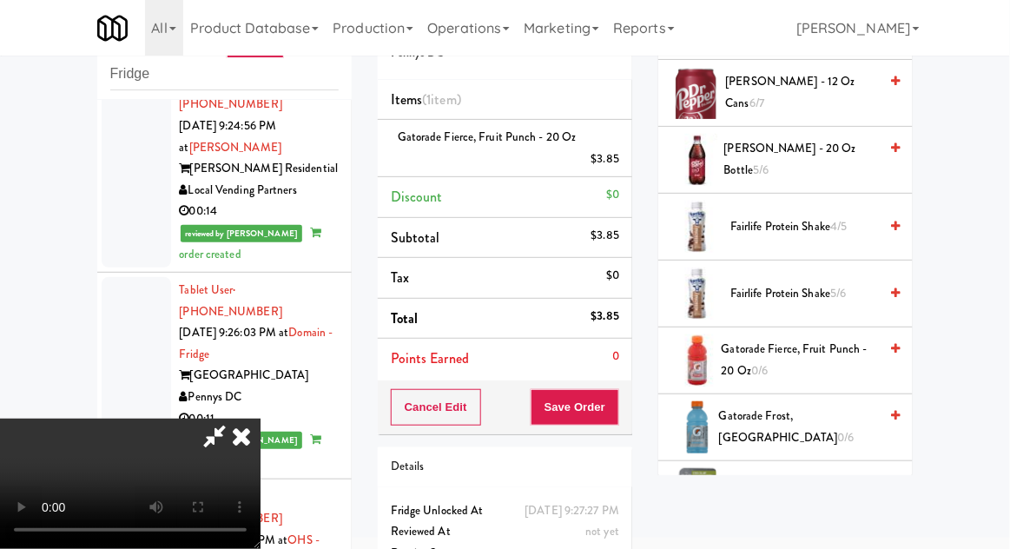
click at [801, 359] on span "Gatorade Fierce, Fruit Punch - 20 oz 0/6" at bounding box center [800, 360] width 157 height 43
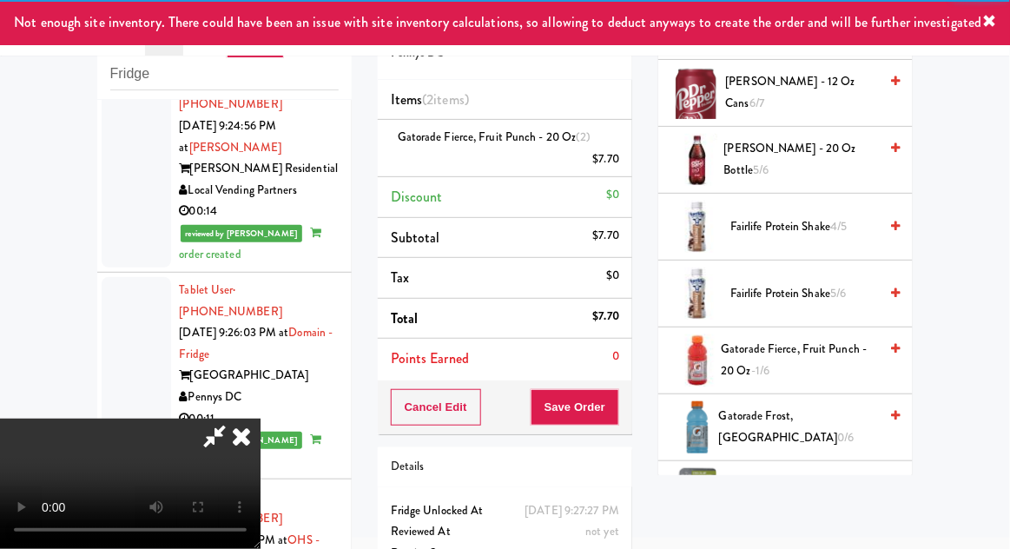
scroll to position [63, 0]
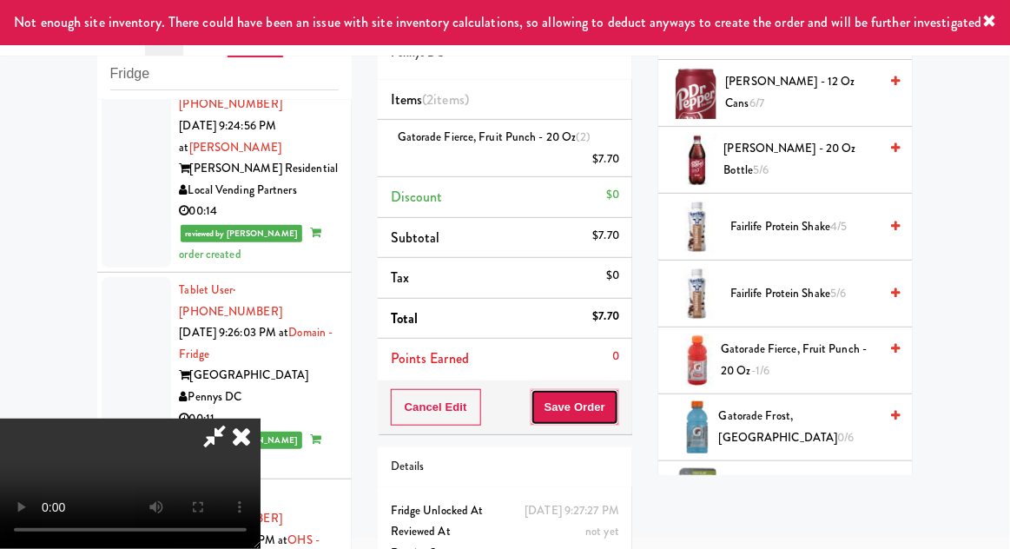
click at [618, 405] on button "Save Order" at bounding box center [575, 407] width 89 height 36
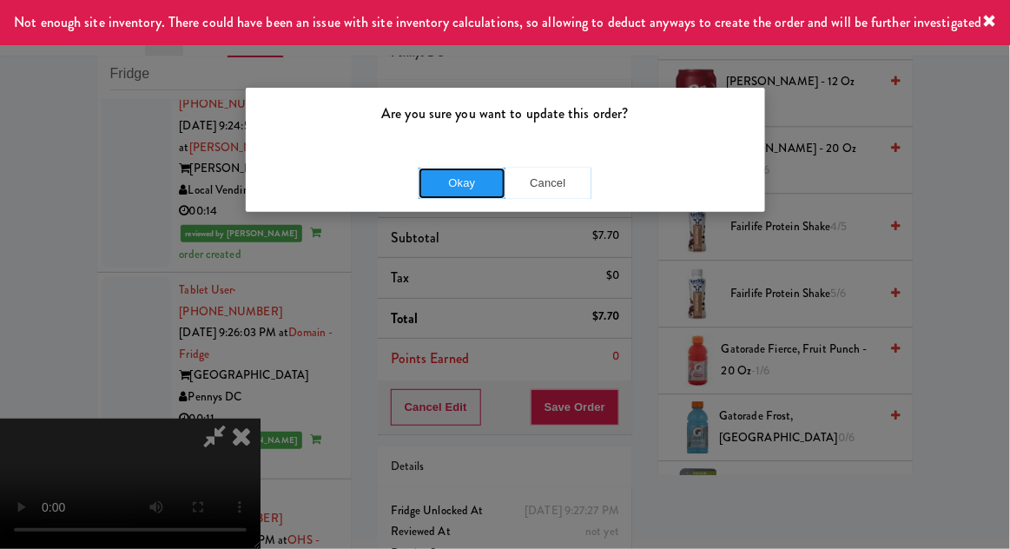
click at [445, 186] on button "Okay" at bounding box center [462, 183] width 87 height 31
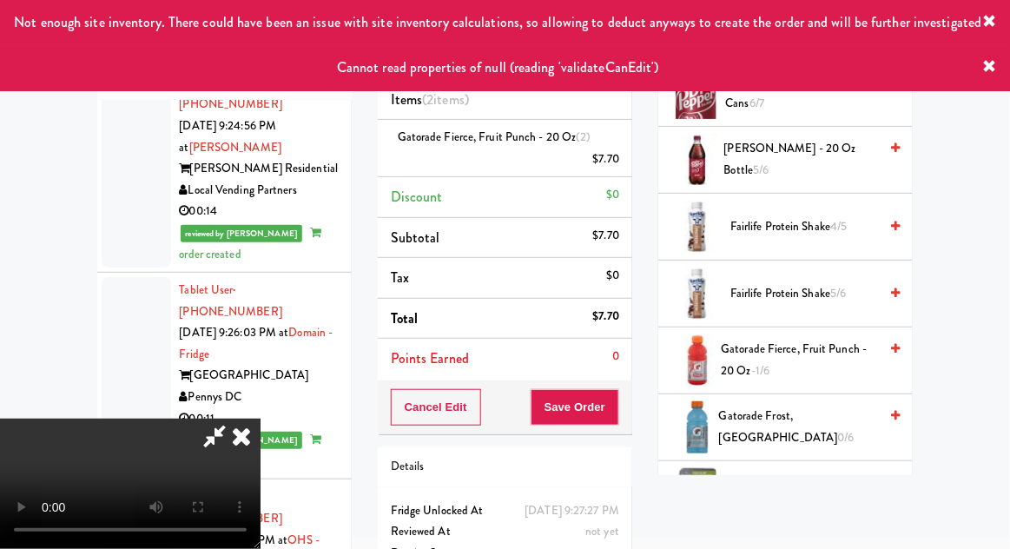
click at [997, 69] on icon at bounding box center [990, 67] width 14 height 14
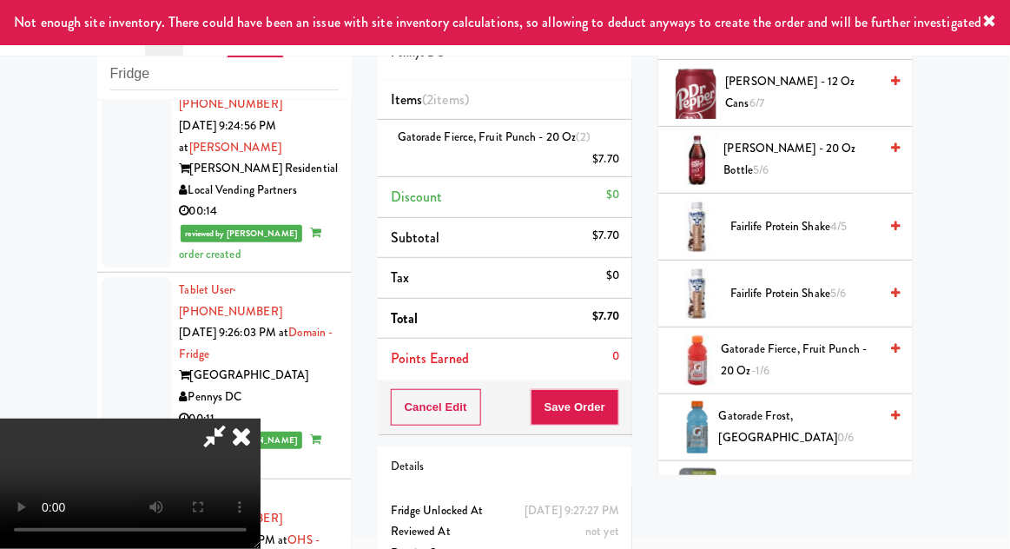
click at [994, 29] on icon at bounding box center [990, 22] width 14 height 14
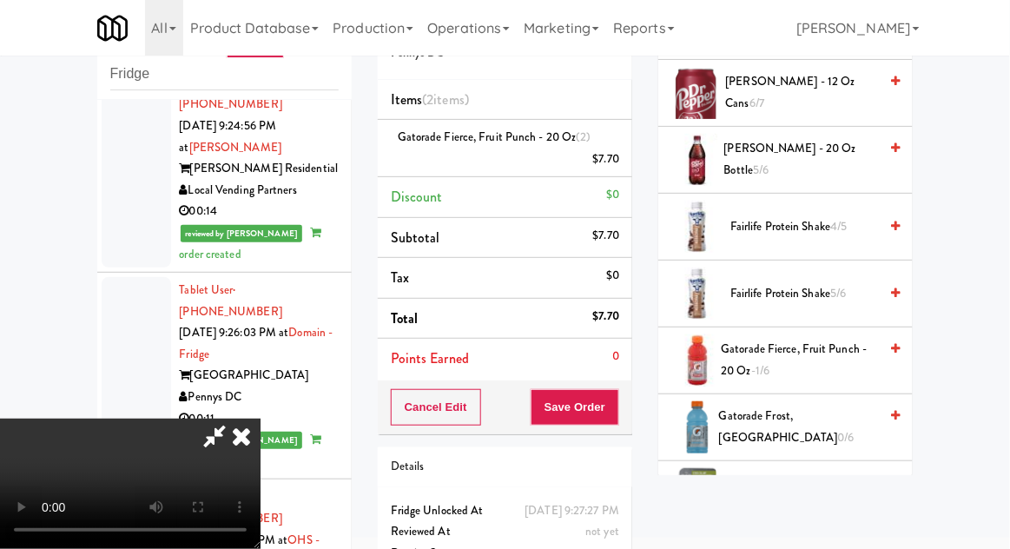
scroll to position [0, 0]
click at [261, 419] on icon at bounding box center [241, 436] width 38 height 35
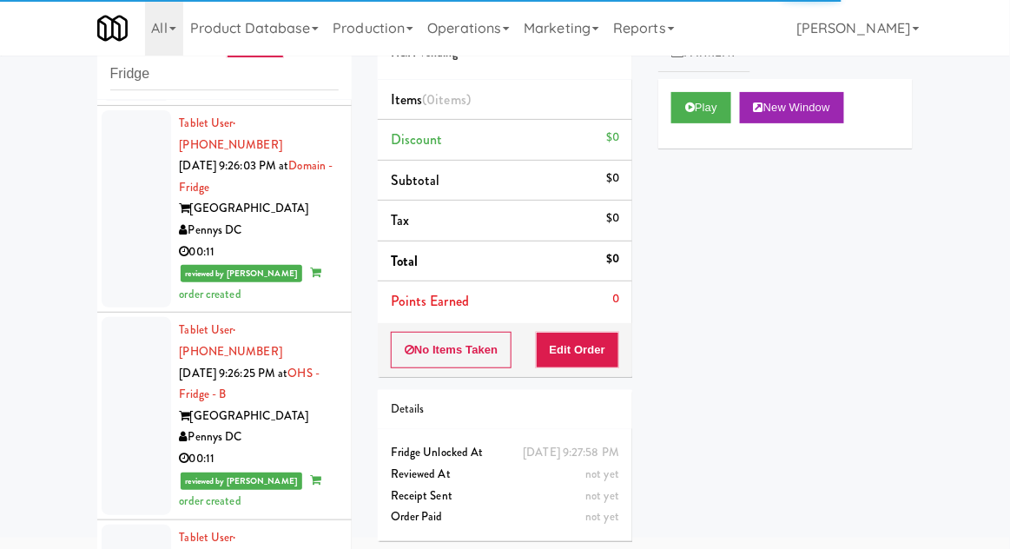
scroll to position [5173, 0]
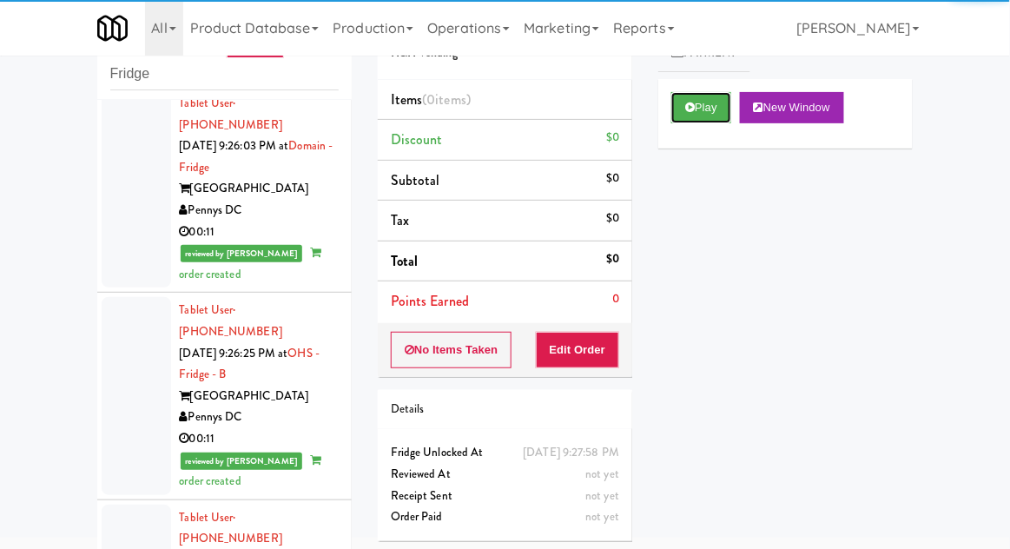
click at [719, 92] on button "Play" at bounding box center [701, 107] width 60 height 31
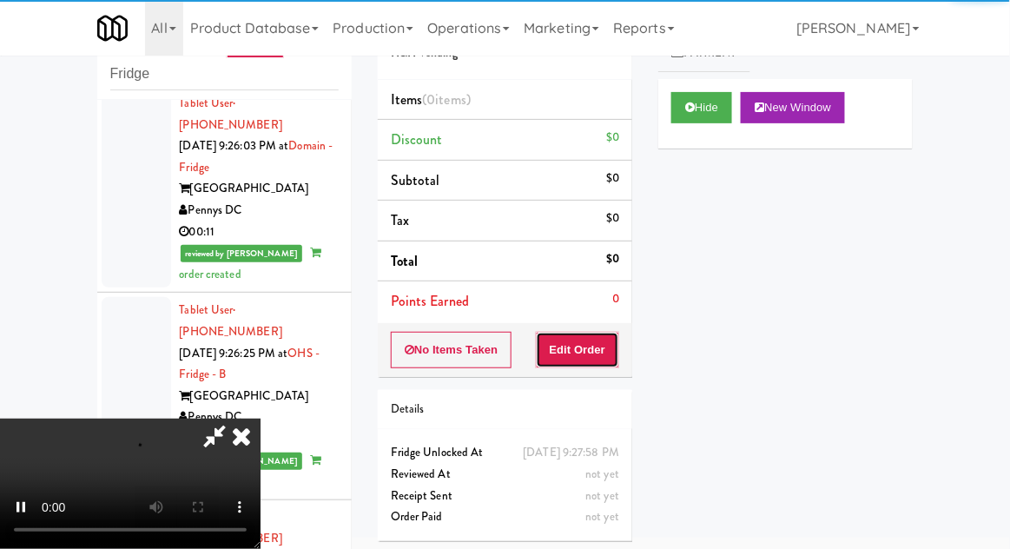
click at [587, 344] on button "Edit Order" at bounding box center [578, 350] width 84 height 36
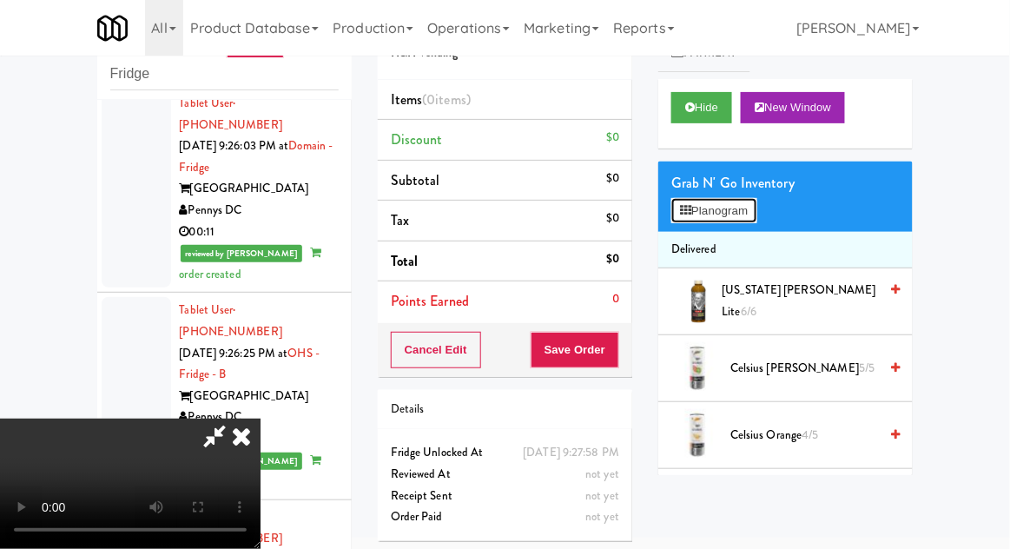
click at [743, 213] on button "Planogram" at bounding box center [713, 211] width 85 height 26
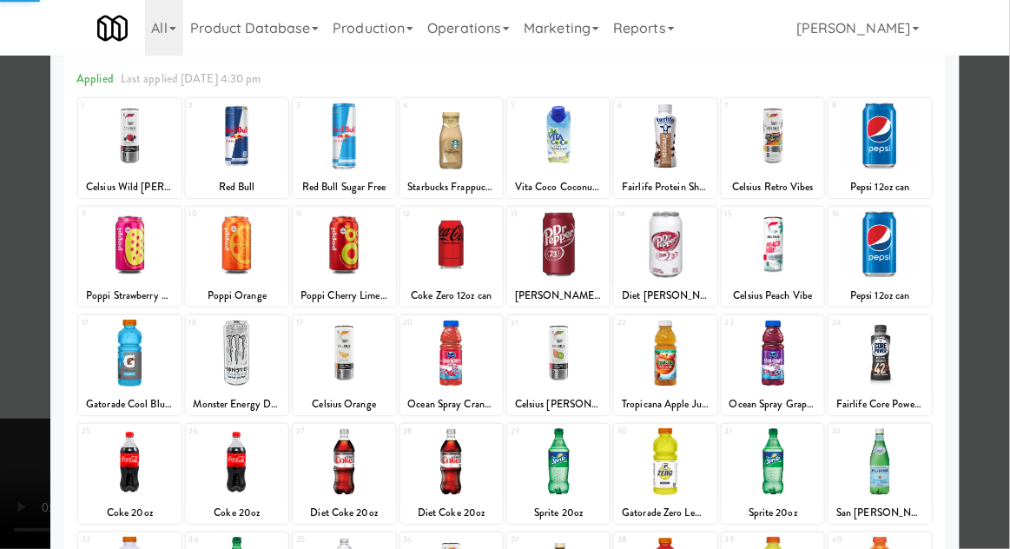
scroll to position [81, 0]
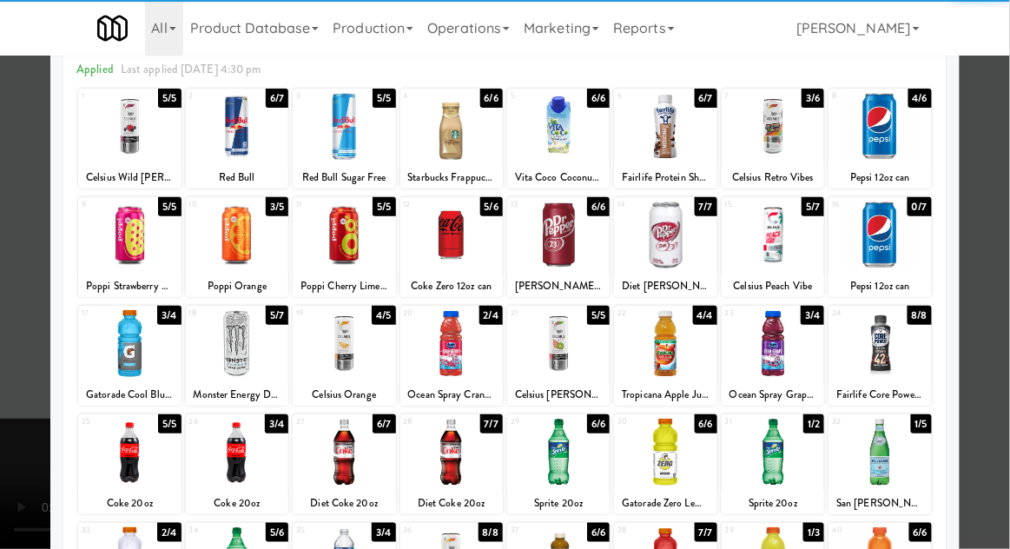
click at [235, 463] on div at bounding box center [237, 452] width 102 height 67
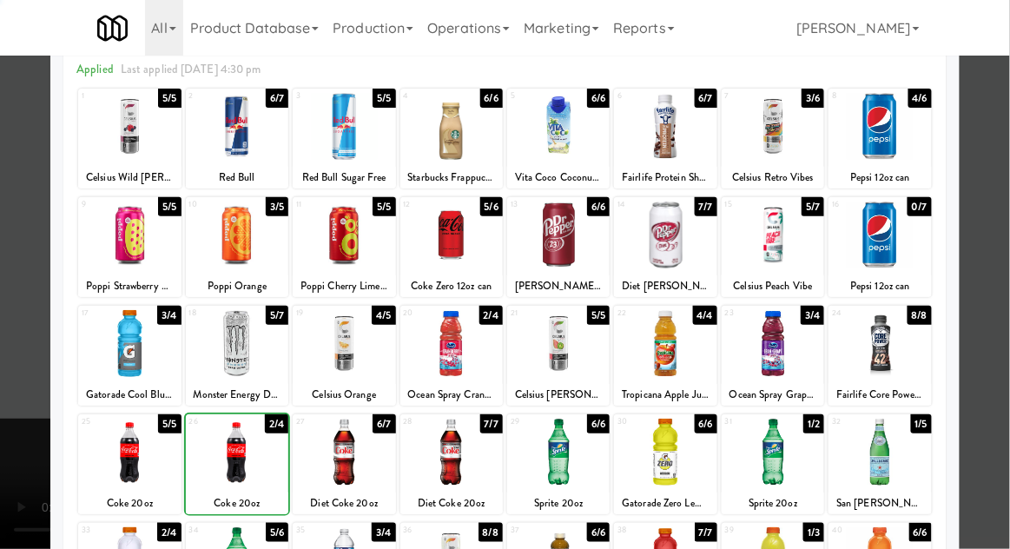
click at [987, 344] on div at bounding box center [505, 274] width 1010 height 549
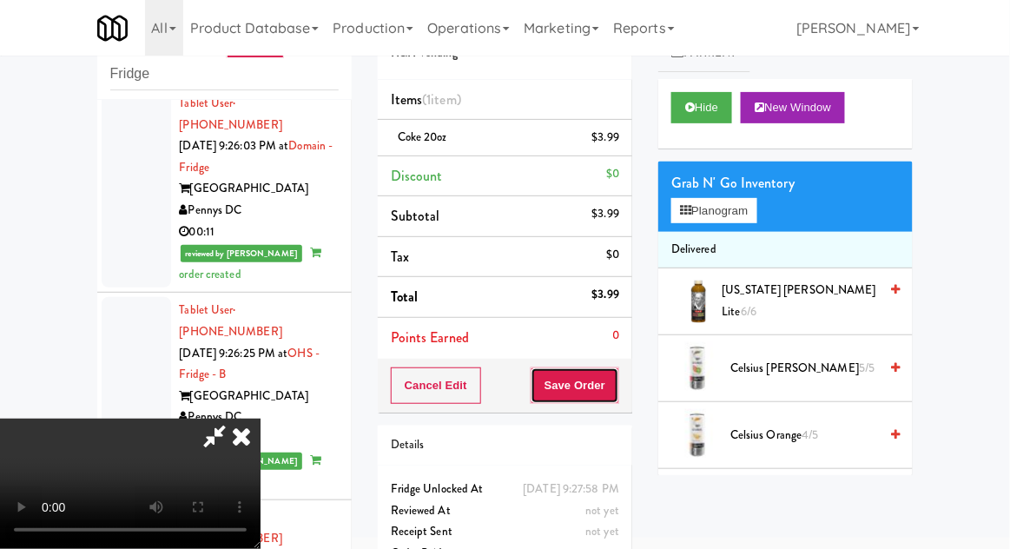
click at [610, 392] on button "Save Order" at bounding box center [575, 385] width 89 height 36
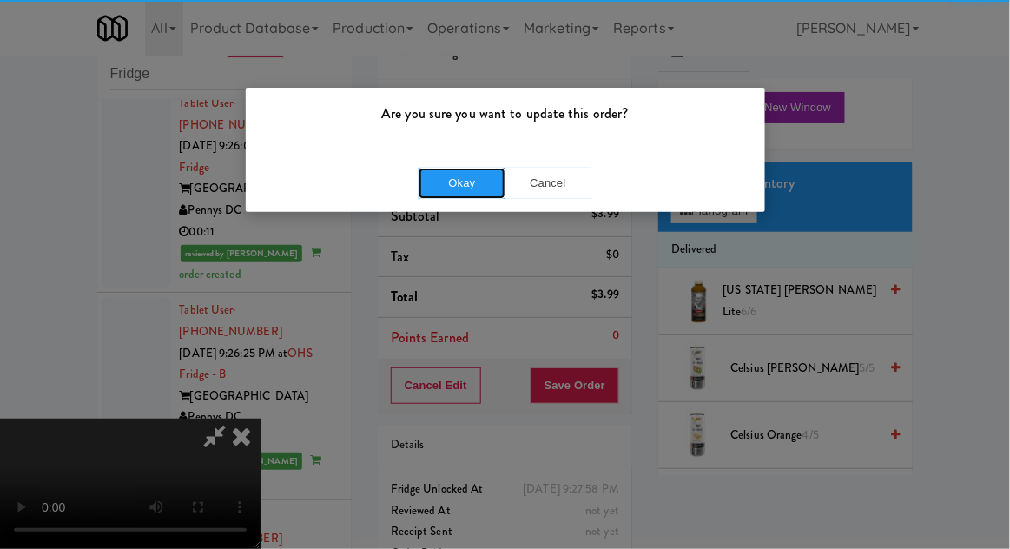
click at [445, 176] on button "Okay" at bounding box center [462, 183] width 87 height 31
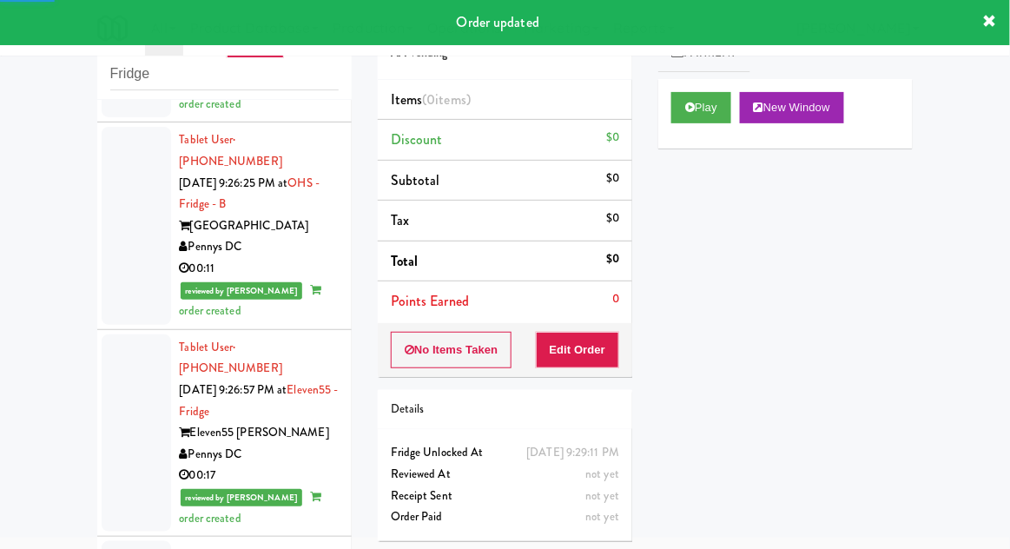
scroll to position [5358, 0]
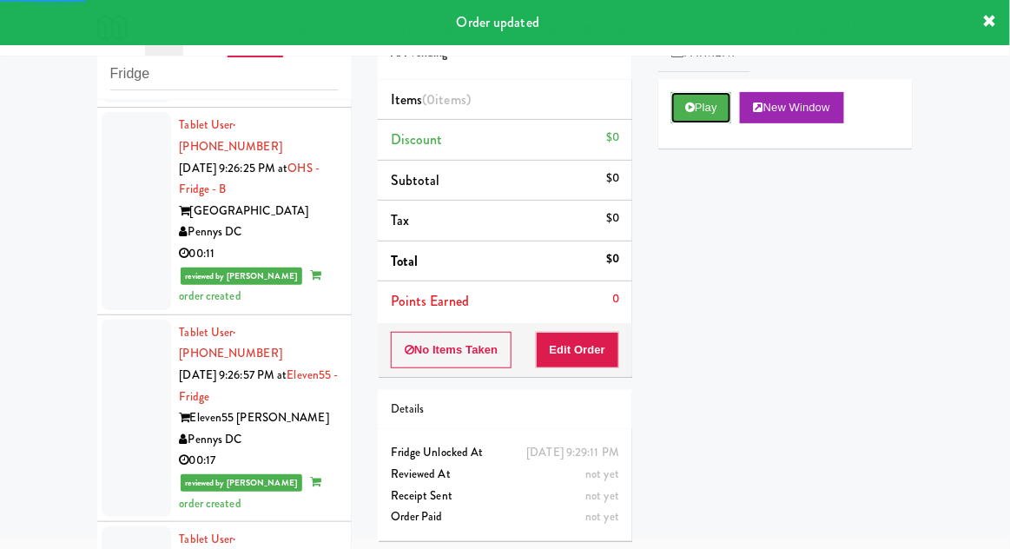
click at [709, 109] on button "Play" at bounding box center [701, 107] width 60 height 31
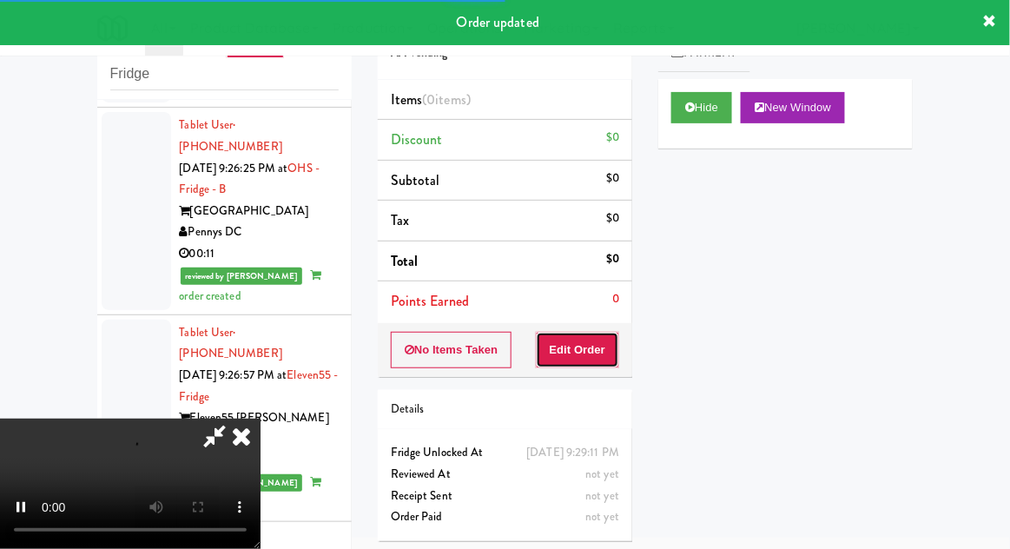
click at [595, 351] on button "Edit Order" at bounding box center [578, 350] width 84 height 36
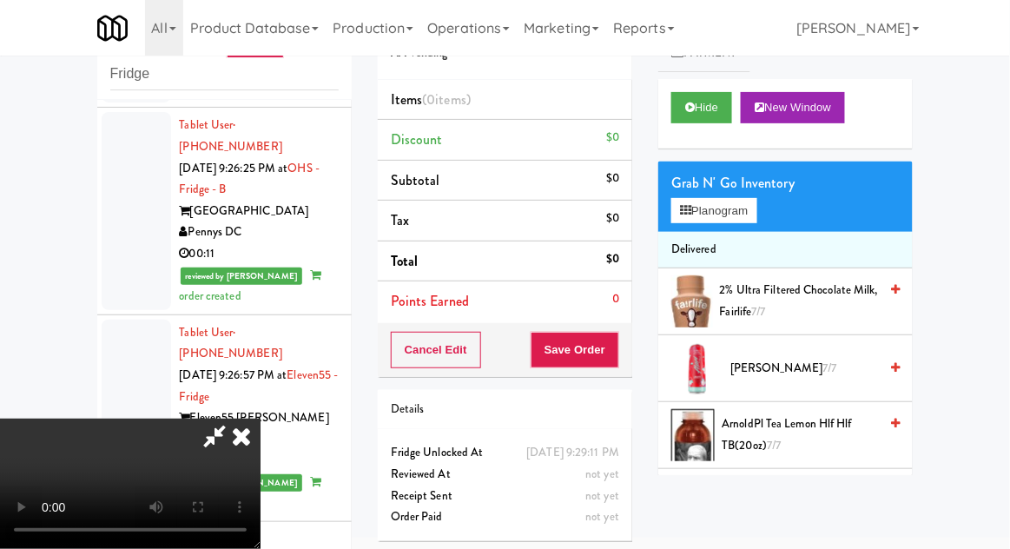
scroll to position [0, 0]
click at [261, 419] on icon at bounding box center [241, 436] width 38 height 35
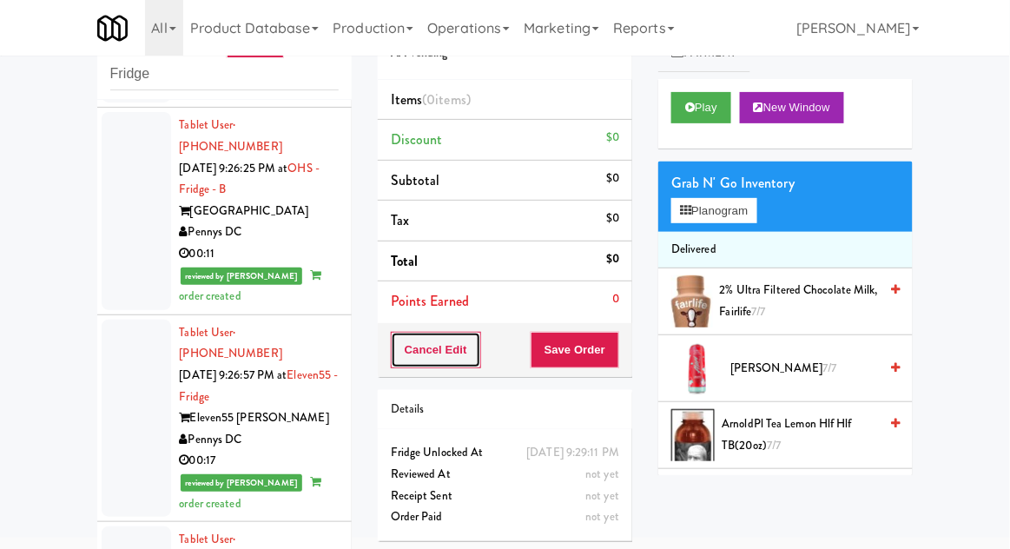
click at [406, 353] on button "Cancel Edit" at bounding box center [436, 350] width 90 height 36
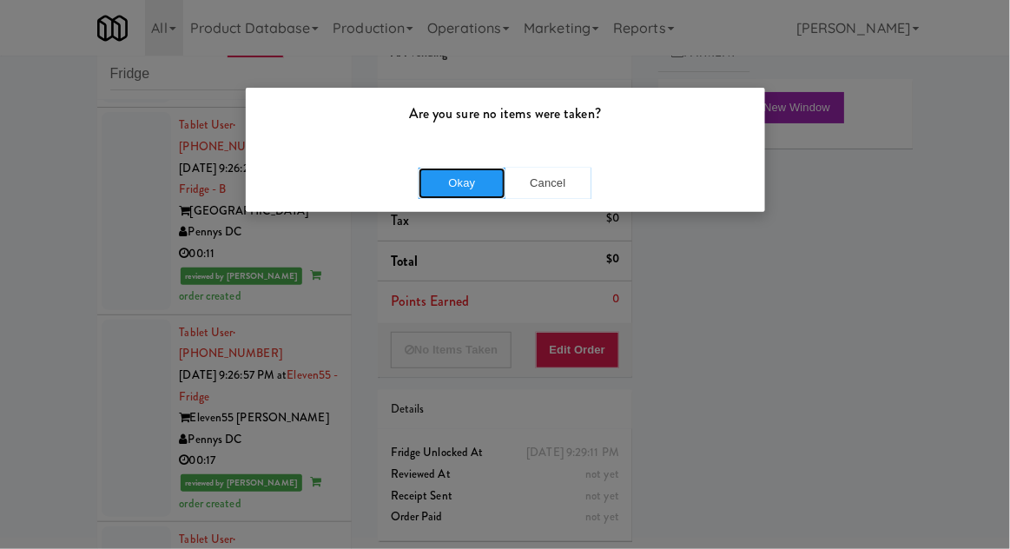
click at [479, 186] on button "Okay" at bounding box center [462, 183] width 87 height 31
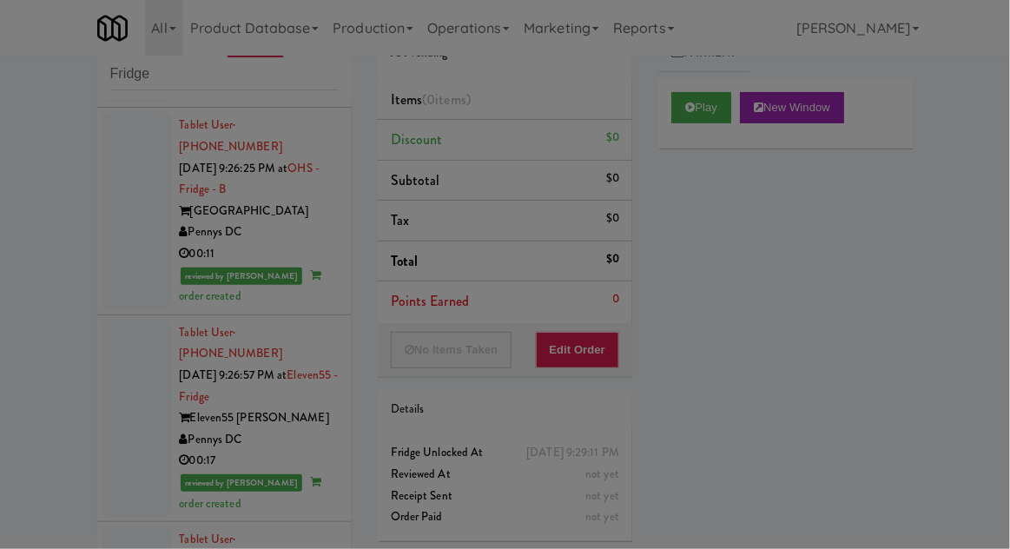
click at [105, 358] on div at bounding box center [505, 274] width 1010 height 549
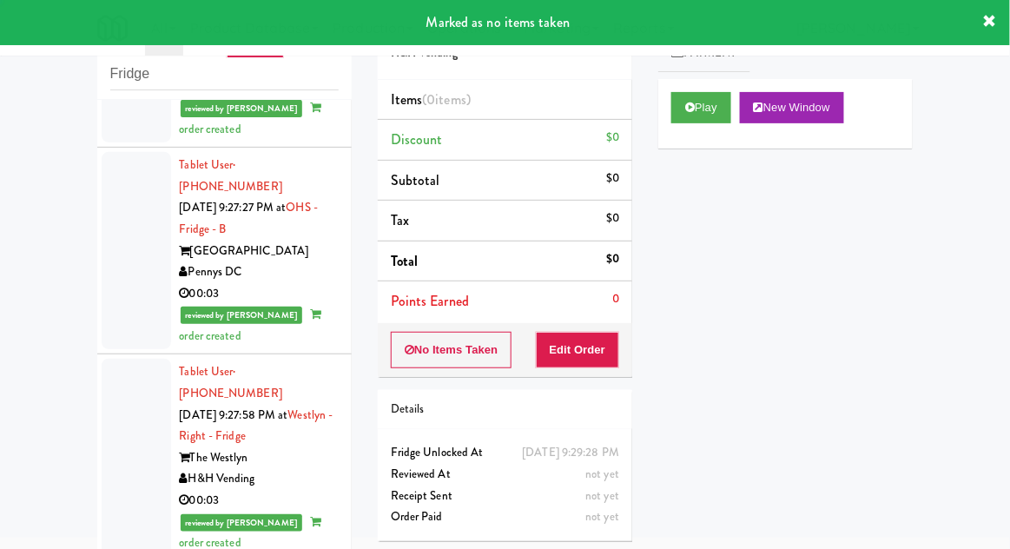
scroll to position [5737, 0]
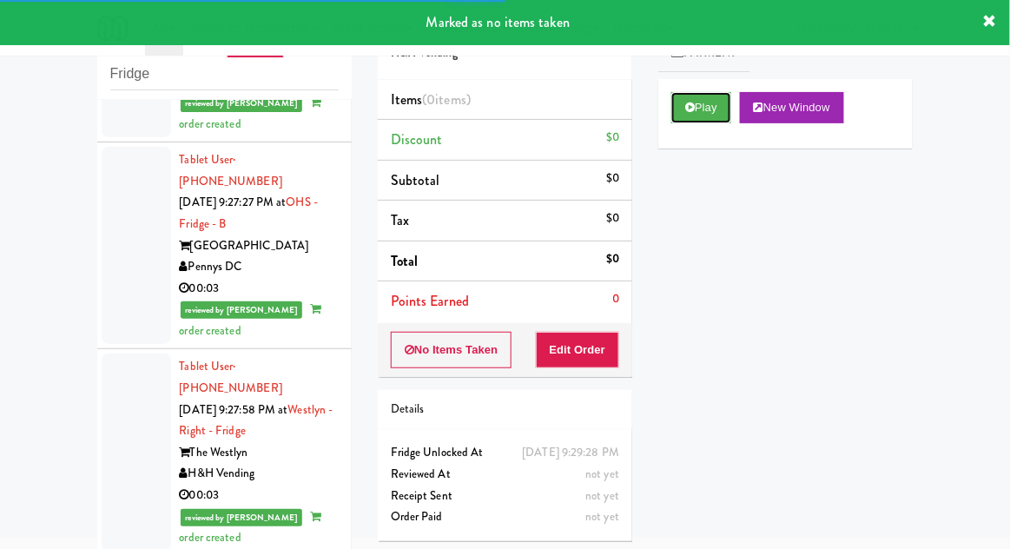
click at [703, 100] on button "Play" at bounding box center [701, 107] width 60 height 31
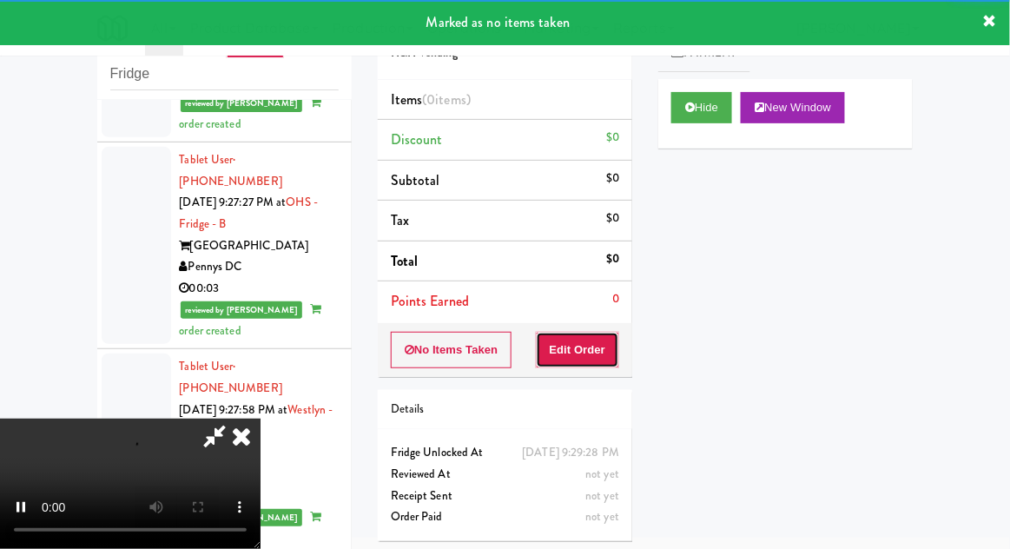
click at [580, 344] on button "Edit Order" at bounding box center [578, 350] width 84 height 36
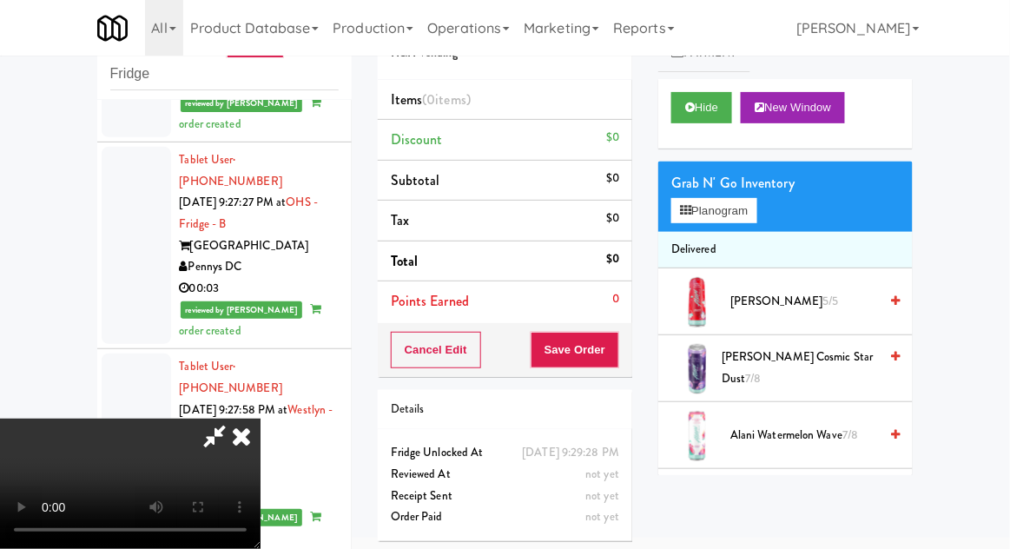
click at [739, 247] on li "Delivered" at bounding box center [785, 250] width 254 height 36
click at [742, 212] on button "Planogram" at bounding box center [713, 211] width 85 height 26
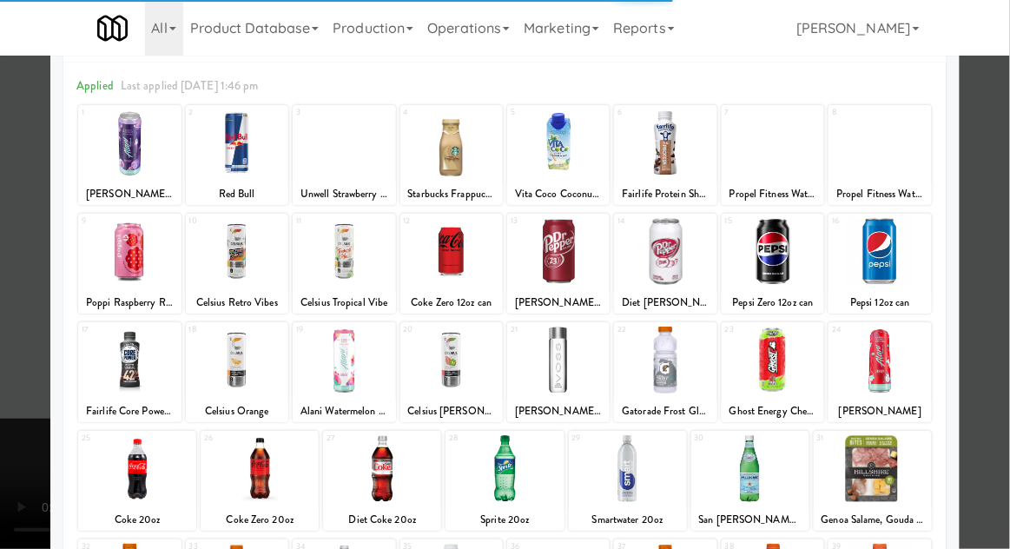
scroll to position [78, 0]
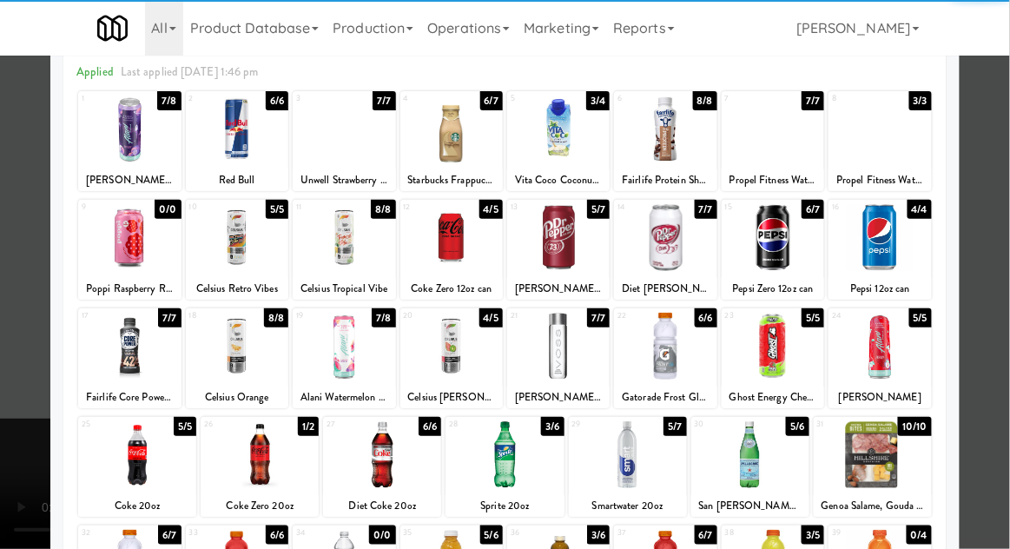
click at [367, 464] on div at bounding box center [382, 454] width 118 height 67
click at [996, 313] on div at bounding box center [505, 274] width 1010 height 549
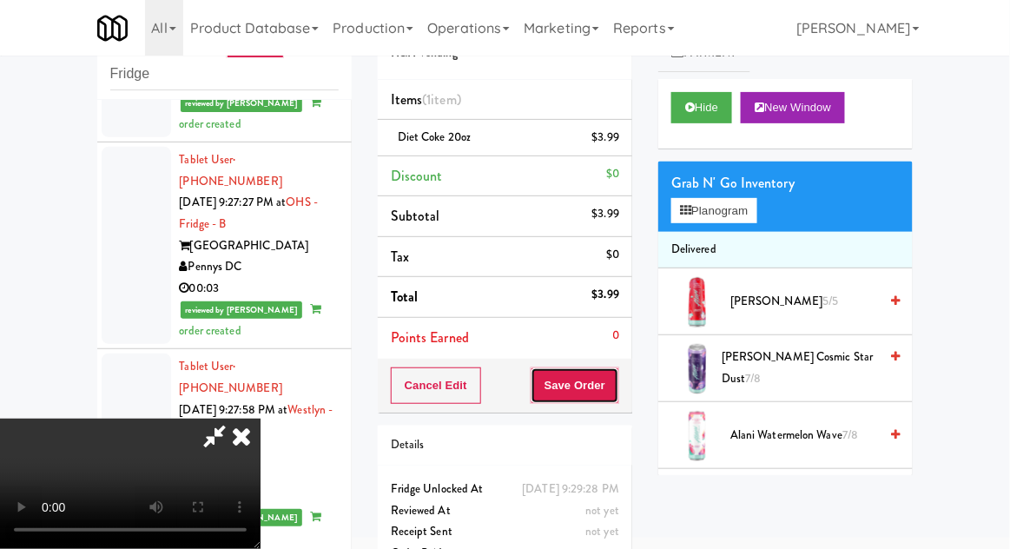
click at [617, 394] on button "Save Order" at bounding box center [575, 385] width 89 height 36
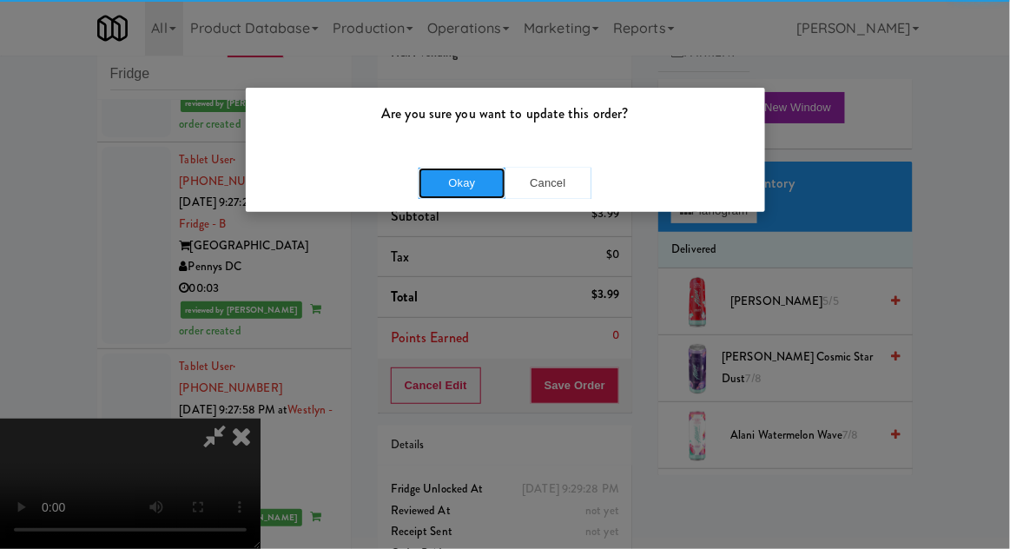
click at [450, 195] on button "Okay" at bounding box center [462, 183] width 87 height 31
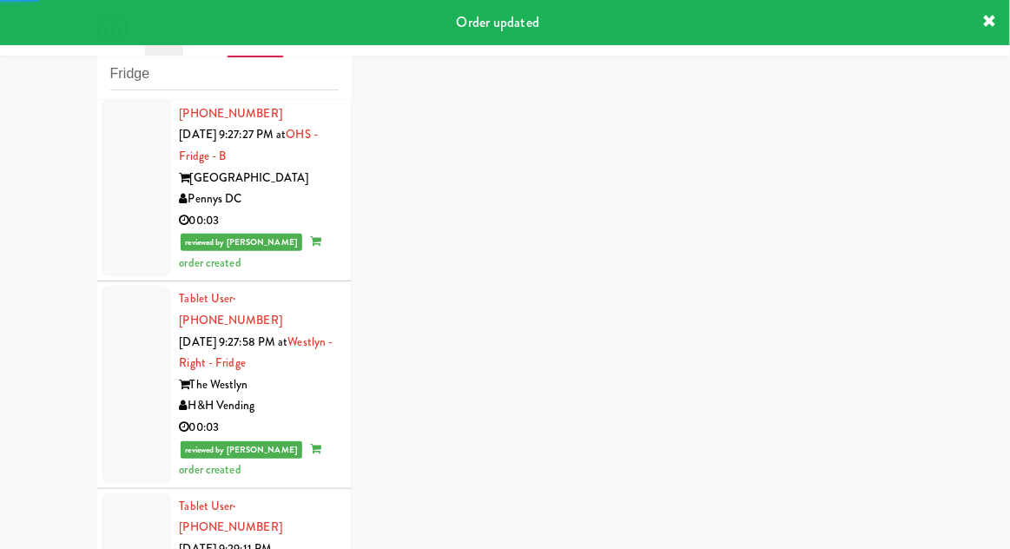
scroll to position [6192, 0]
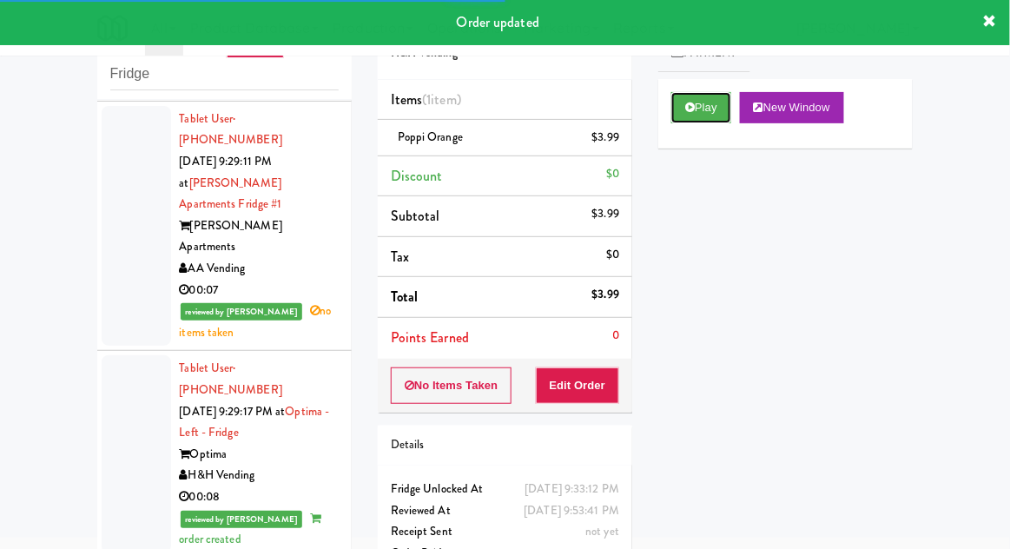
click at [714, 109] on button "Play" at bounding box center [701, 107] width 60 height 31
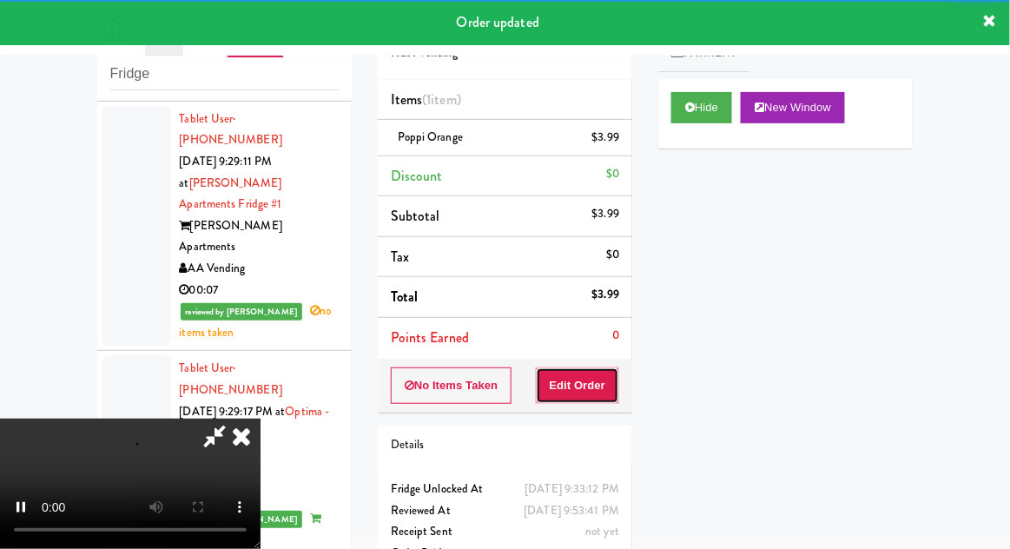
click at [591, 381] on button "Edit Order" at bounding box center [578, 385] width 84 height 36
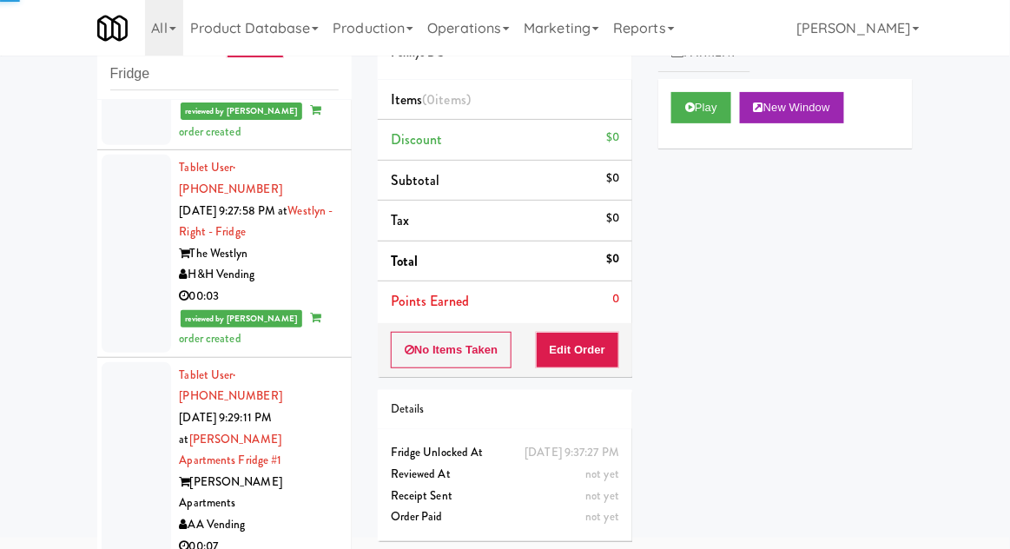
scroll to position [6070, 0]
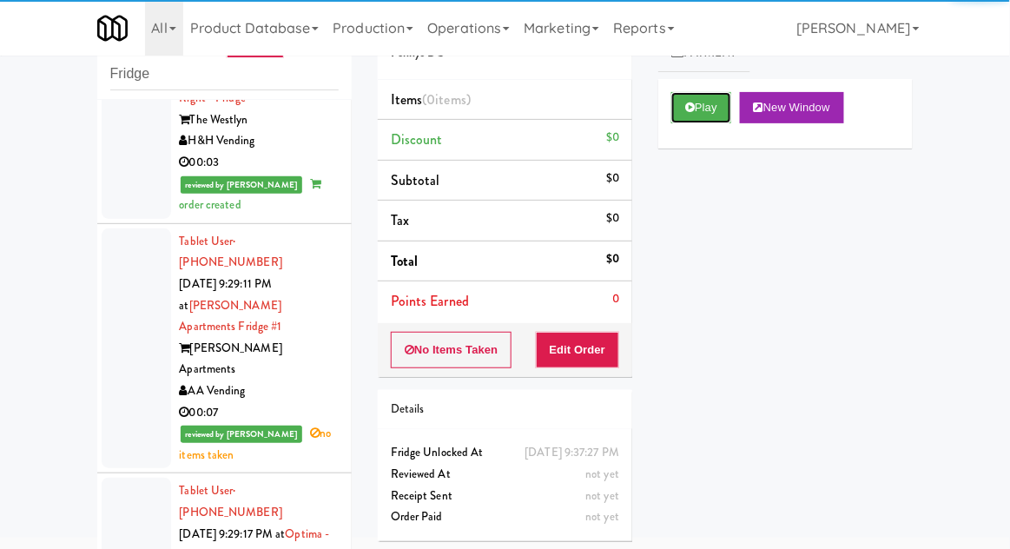
click at [708, 113] on button "Play" at bounding box center [701, 107] width 60 height 31
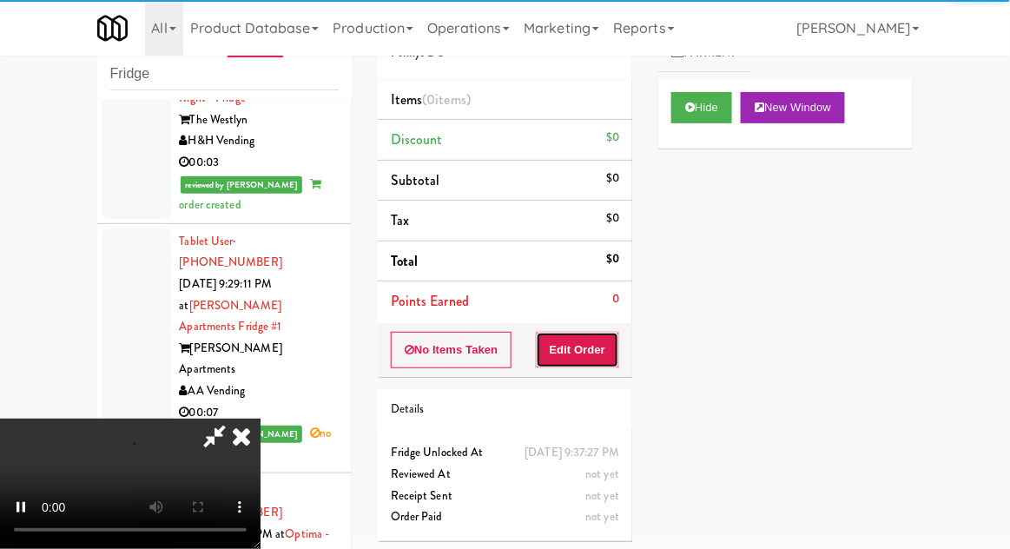
click at [597, 358] on button "Edit Order" at bounding box center [578, 350] width 84 height 36
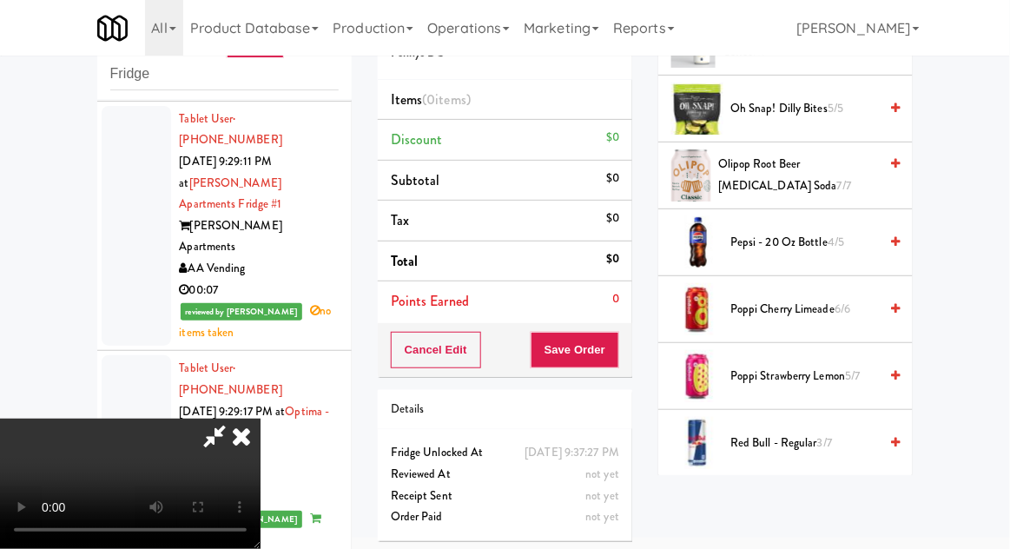
scroll to position [1544, 0]
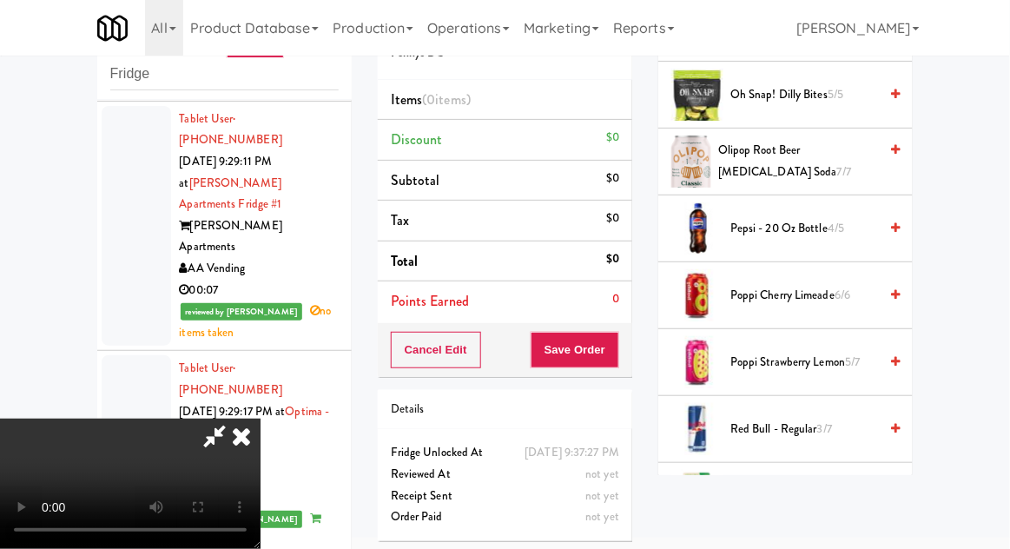
click at [839, 361] on span "Poppi Strawberry Lemon 5/7" at bounding box center [804, 363] width 148 height 22
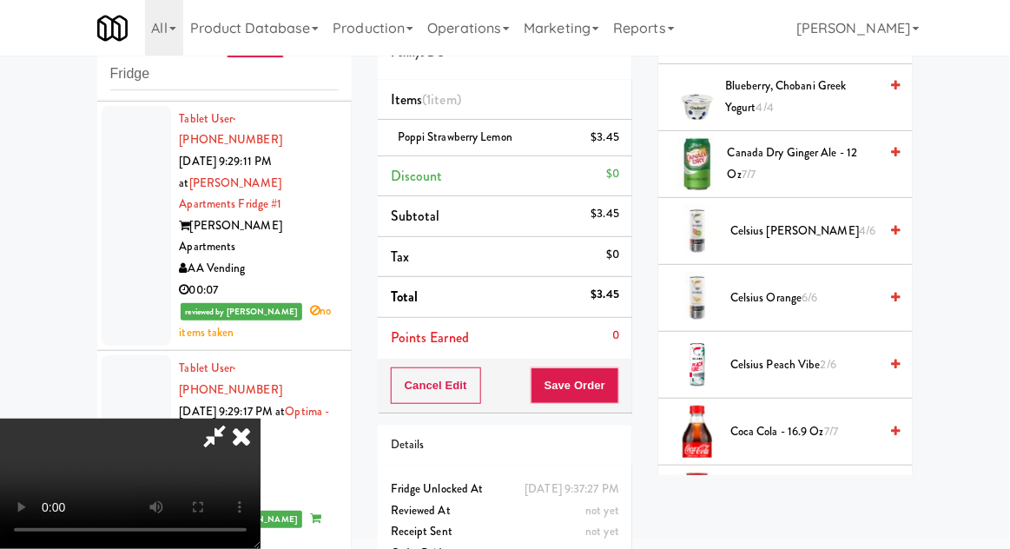
scroll to position [269, 0]
click at [824, 174] on span "Canada Dry Ginger Ale - 12 oz 7/7" at bounding box center [803, 165] width 150 height 43
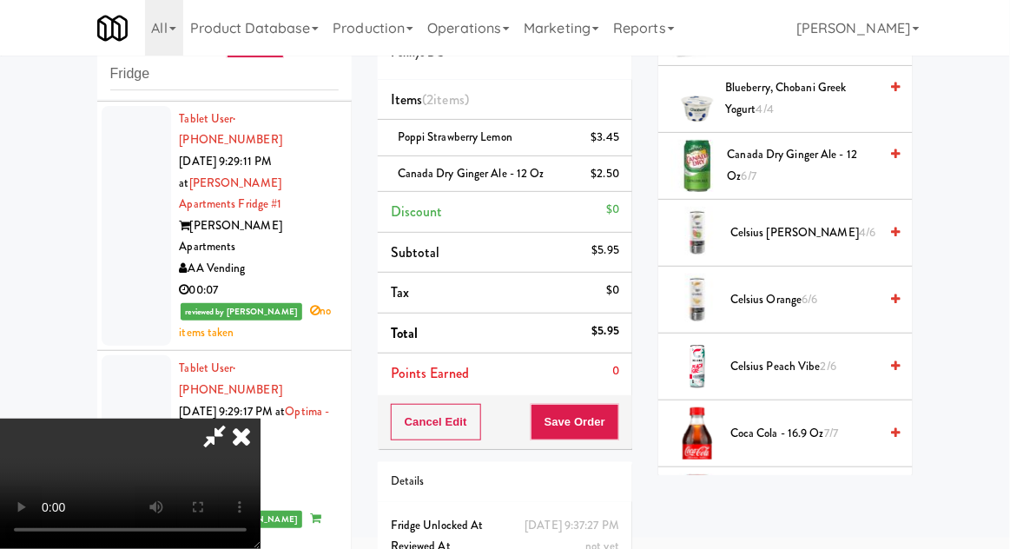
scroll to position [63, 0]
click at [614, 432] on button "Save Order" at bounding box center [575, 422] width 89 height 36
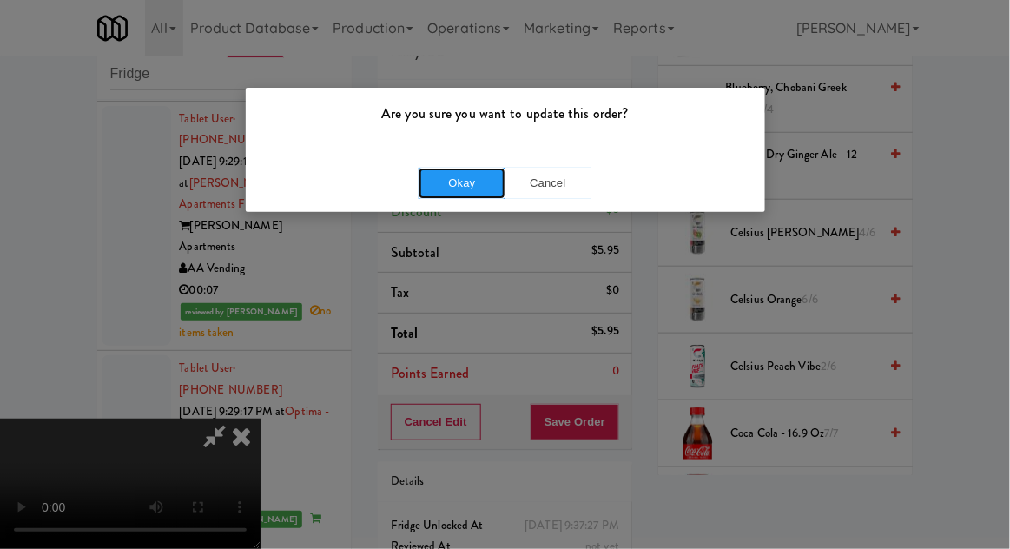
click at [422, 186] on button "Okay" at bounding box center [462, 183] width 87 height 31
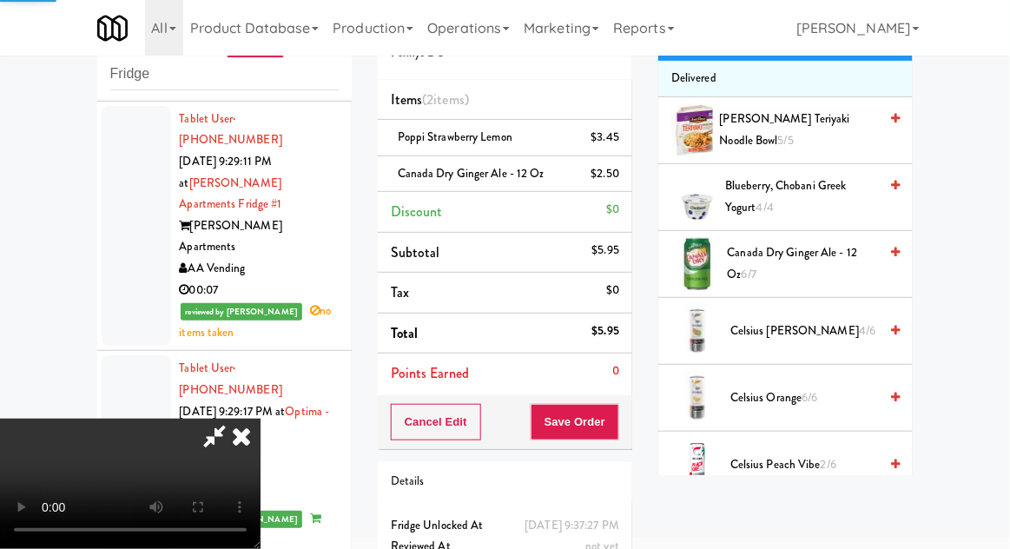
scroll to position [0, 0]
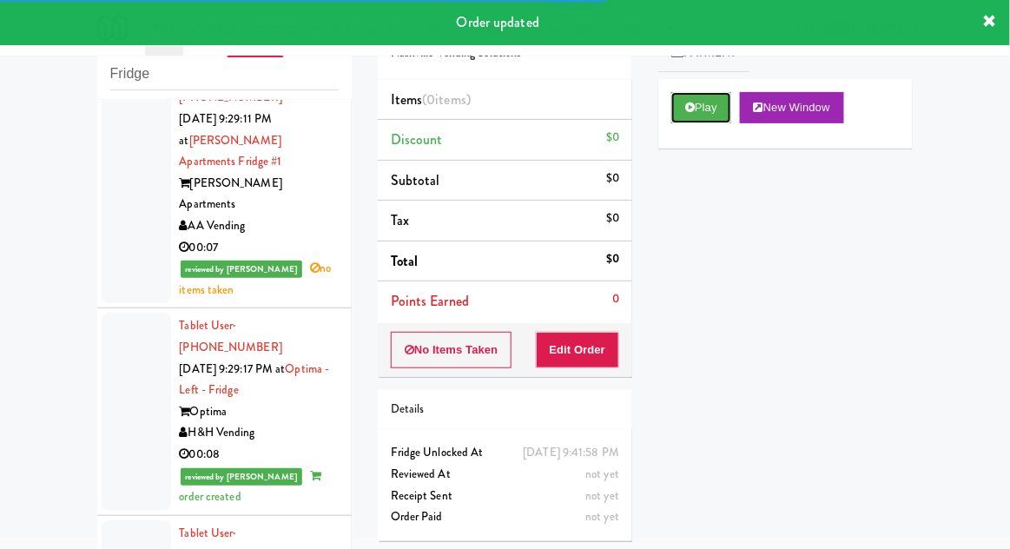
click at [717, 105] on button "Play" at bounding box center [701, 107] width 60 height 31
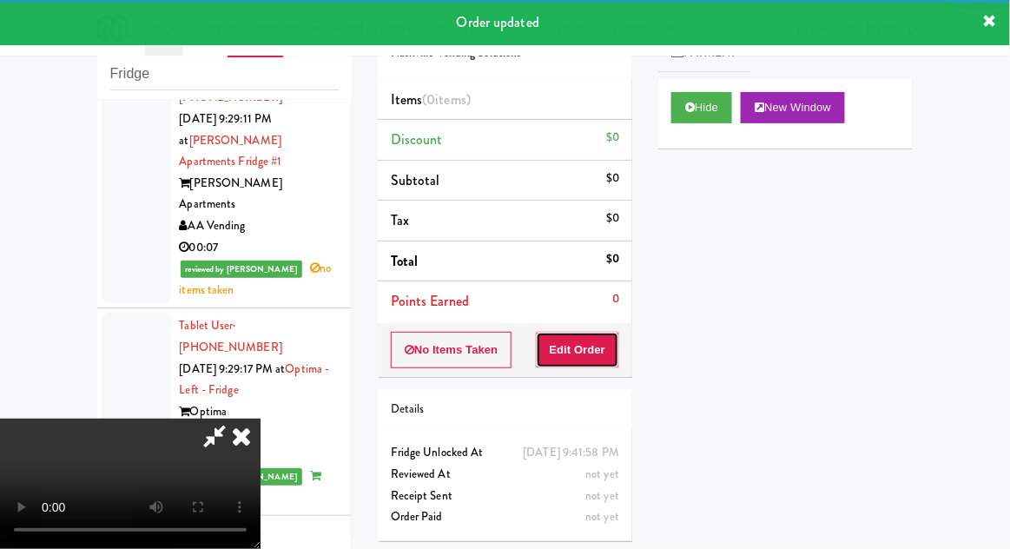
click at [590, 347] on button "Edit Order" at bounding box center [578, 350] width 84 height 36
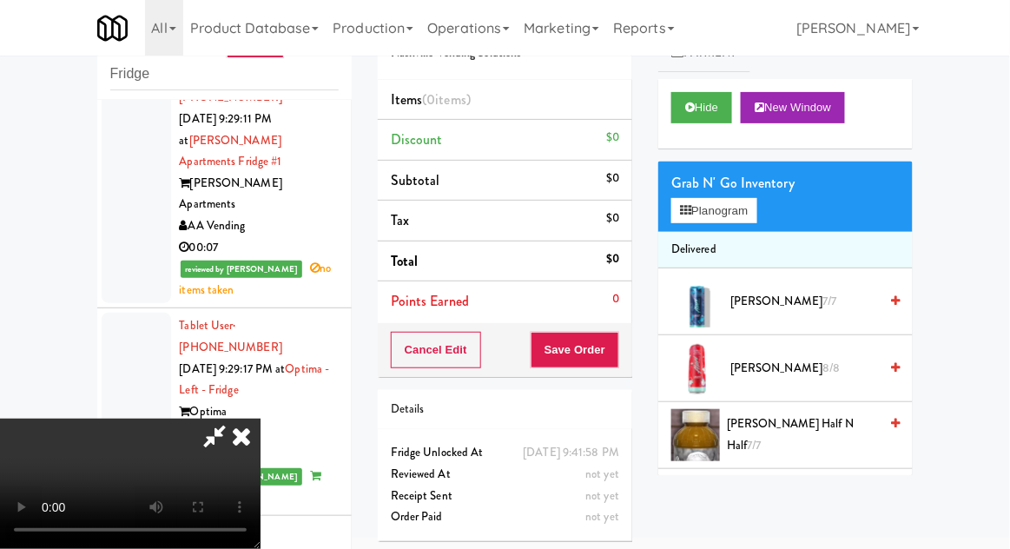
scroll to position [0, 0]
click at [734, 211] on button "Planogram" at bounding box center [713, 211] width 85 height 26
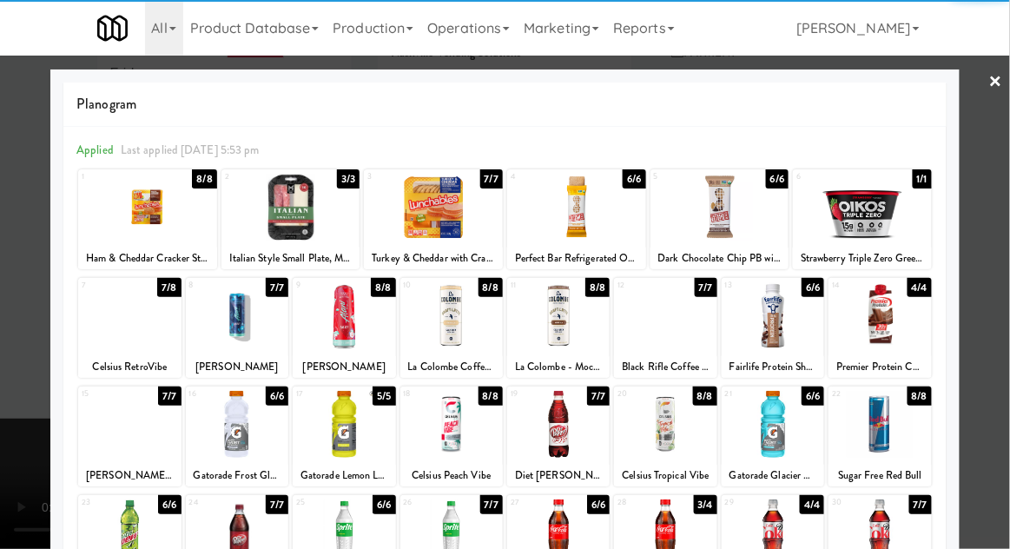
click at [334, 333] on div at bounding box center [344, 315] width 102 height 67
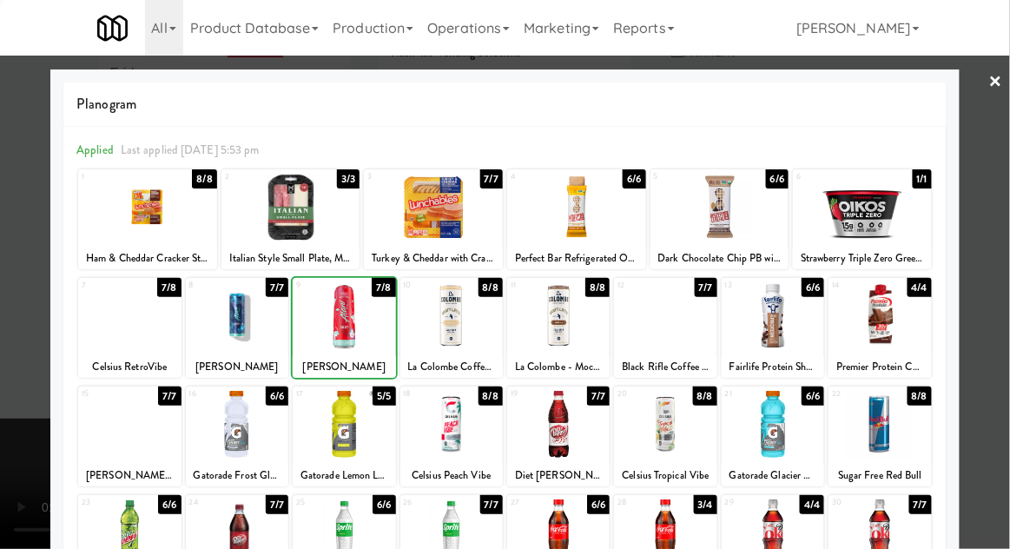
click at [995, 338] on div at bounding box center [505, 274] width 1010 height 549
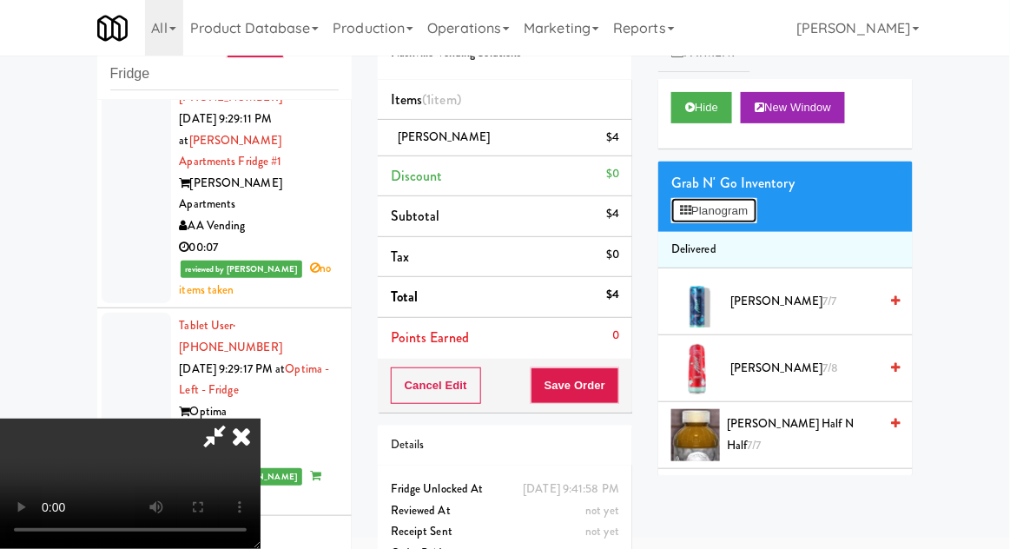
click at [743, 212] on button "Planogram" at bounding box center [713, 211] width 85 height 26
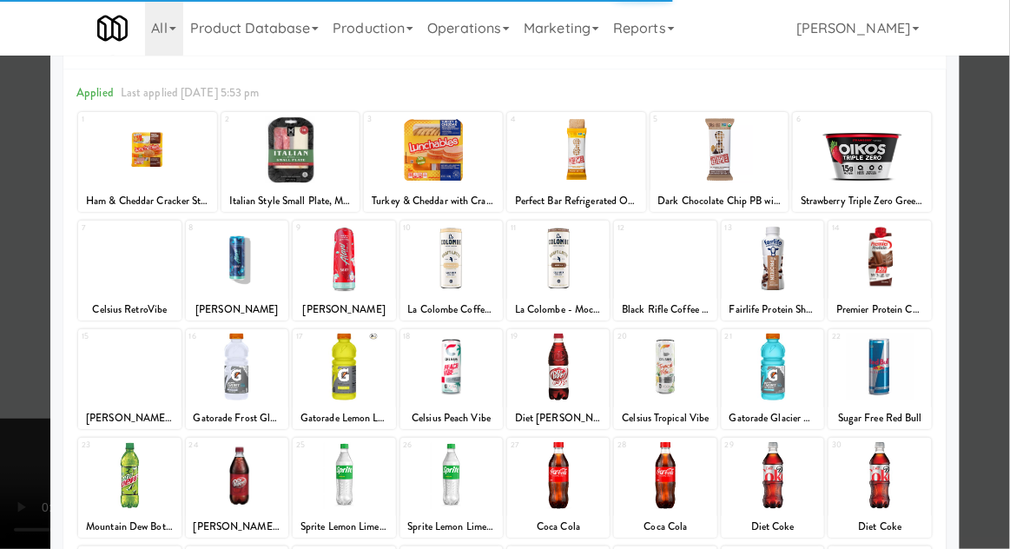
scroll to position [89, 0]
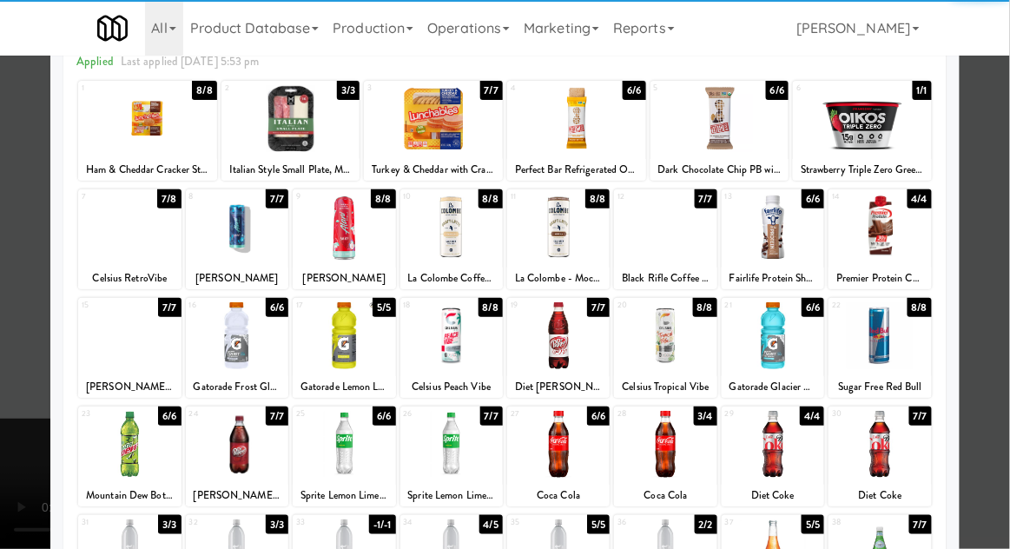
click at [789, 452] on div at bounding box center [773, 444] width 102 height 67
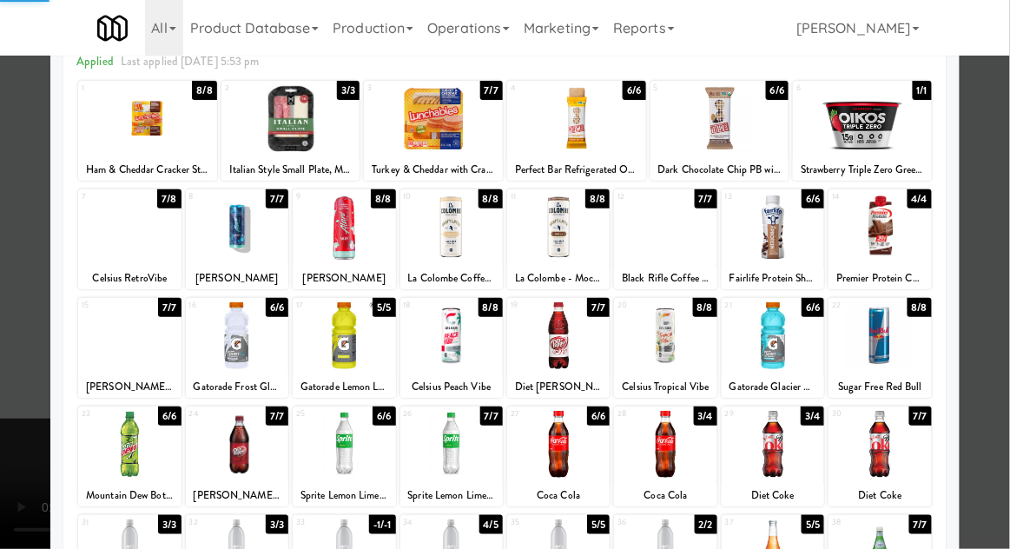
click at [1003, 360] on div at bounding box center [505, 274] width 1010 height 549
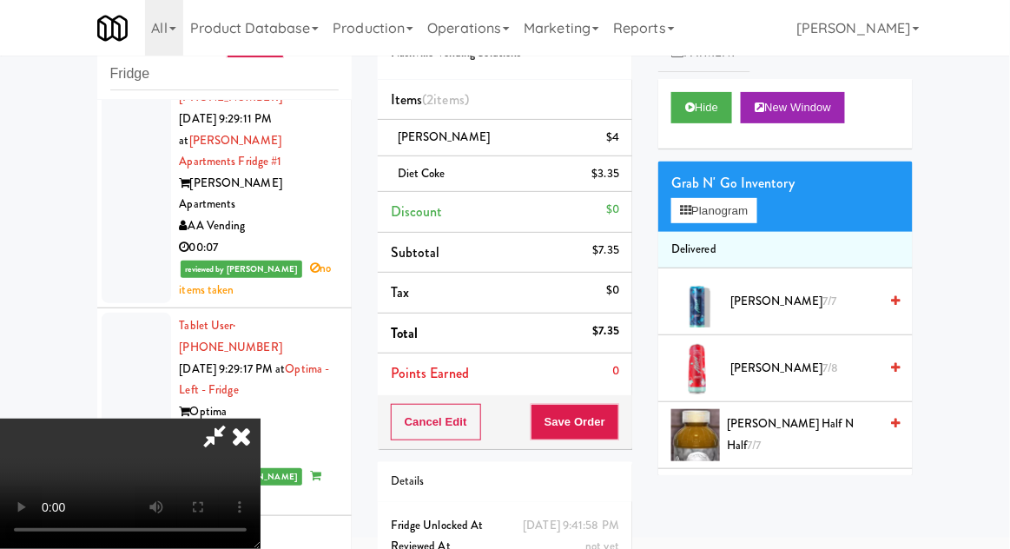
scroll to position [63, 0]
click at [629, 421] on div "Cancel Edit Save Order" at bounding box center [505, 422] width 254 height 54
click at [610, 433] on button "Save Order" at bounding box center [575, 422] width 89 height 36
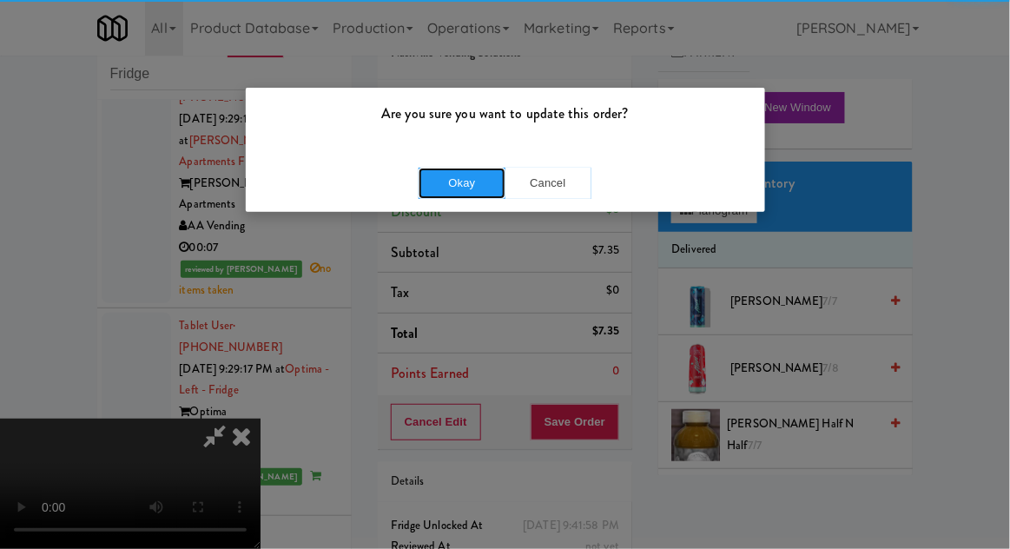
click at [443, 184] on button "Okay" at bounding box center [462, 183] width 87 height 31
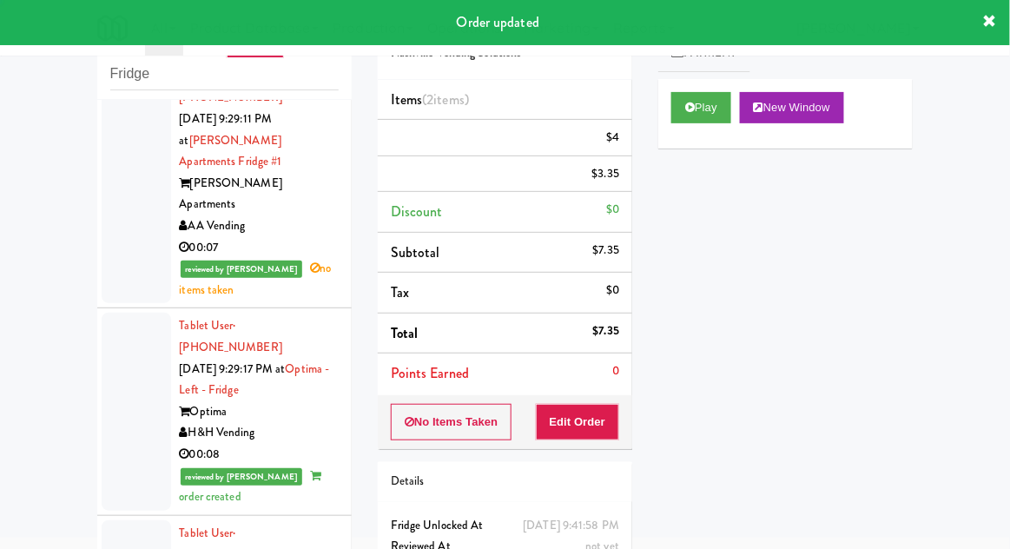
scroll to position [0, 0]
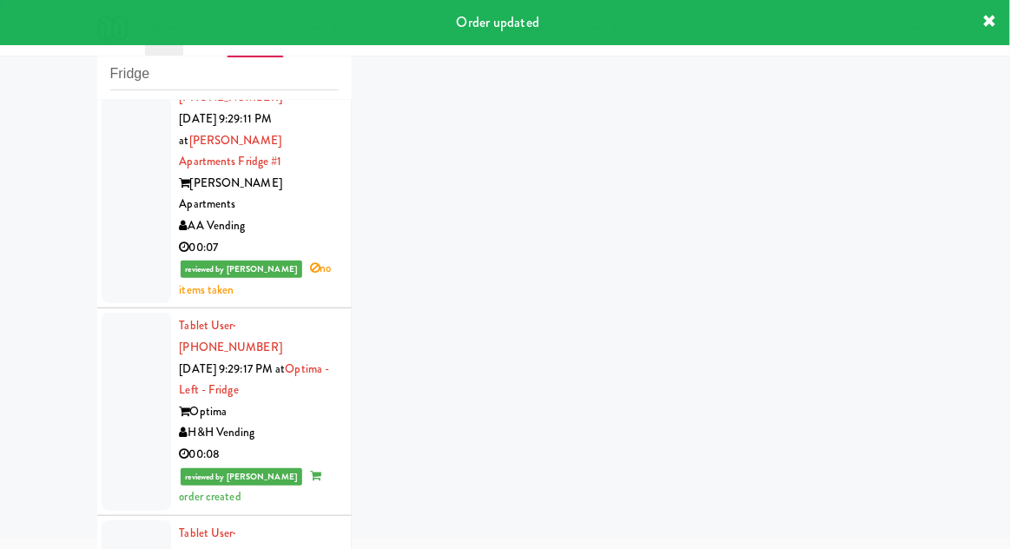
scroll to position [6277, 0]
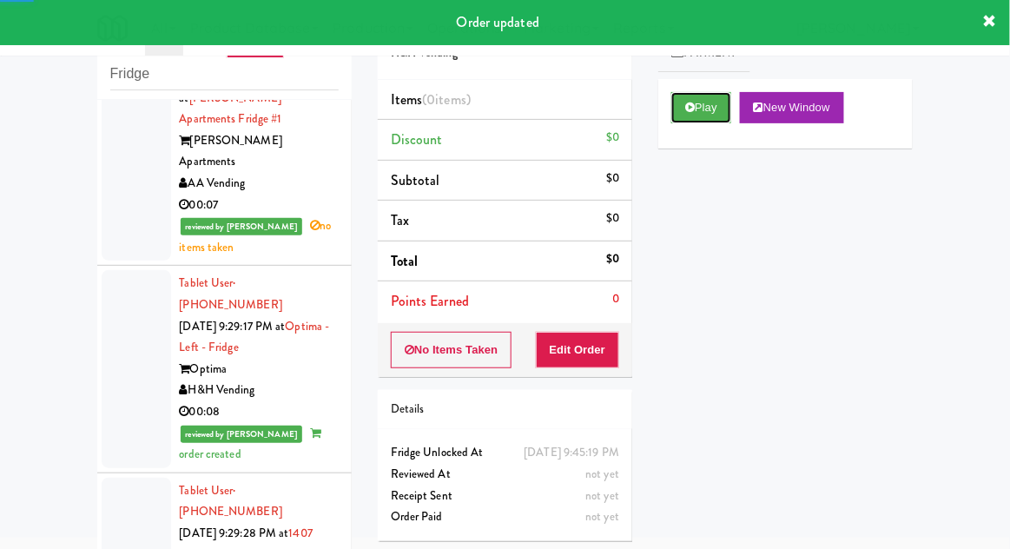
click at [720, 120] on button "Play" at bounding box center [701, 107] width 60 height 31
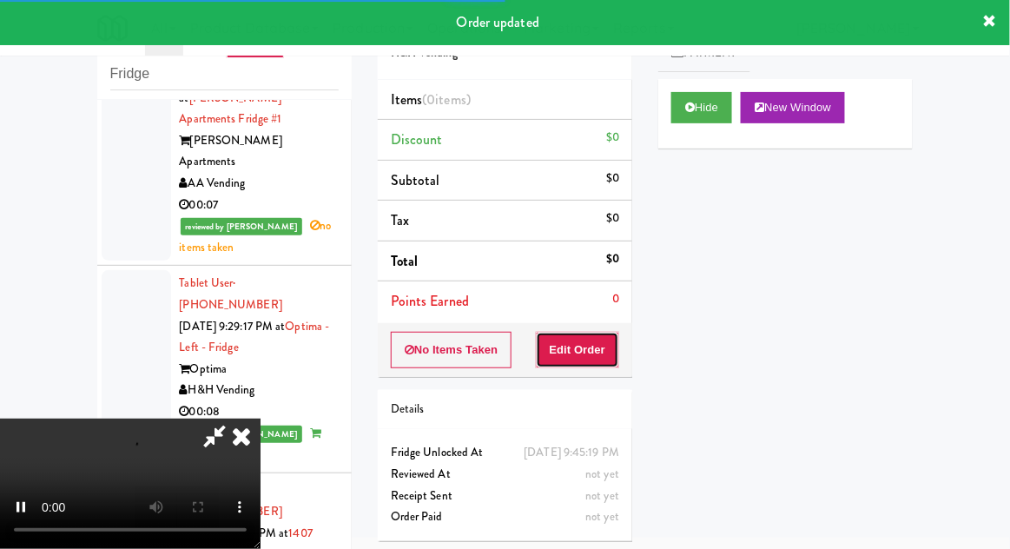
click at [599, 338] on button "Edit Order" at bounding box center [578, 350] width 84 height 36
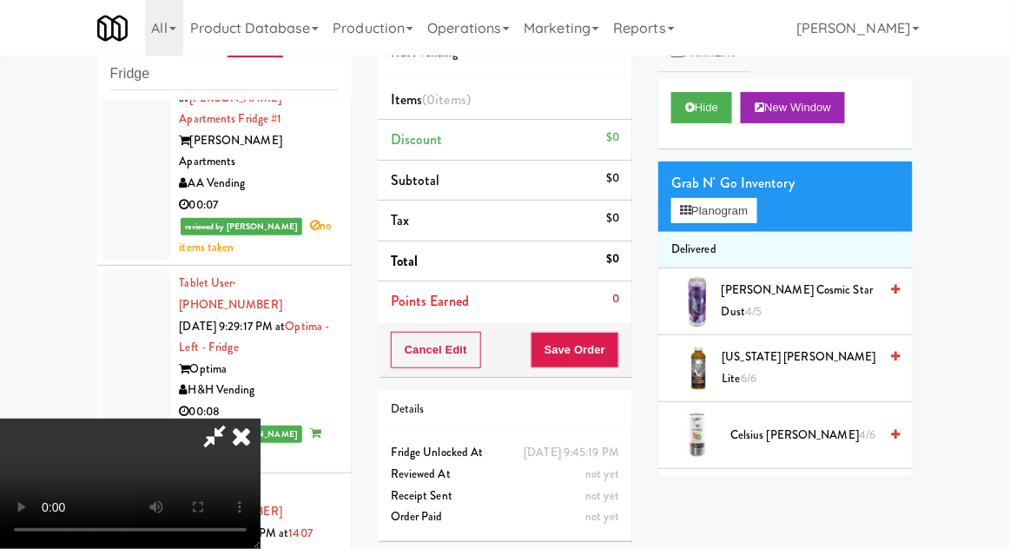
scroll to position [0, 0]
click at [740, 217] on button "Planogram" at bounding box center [713, 211] width 85 height 26
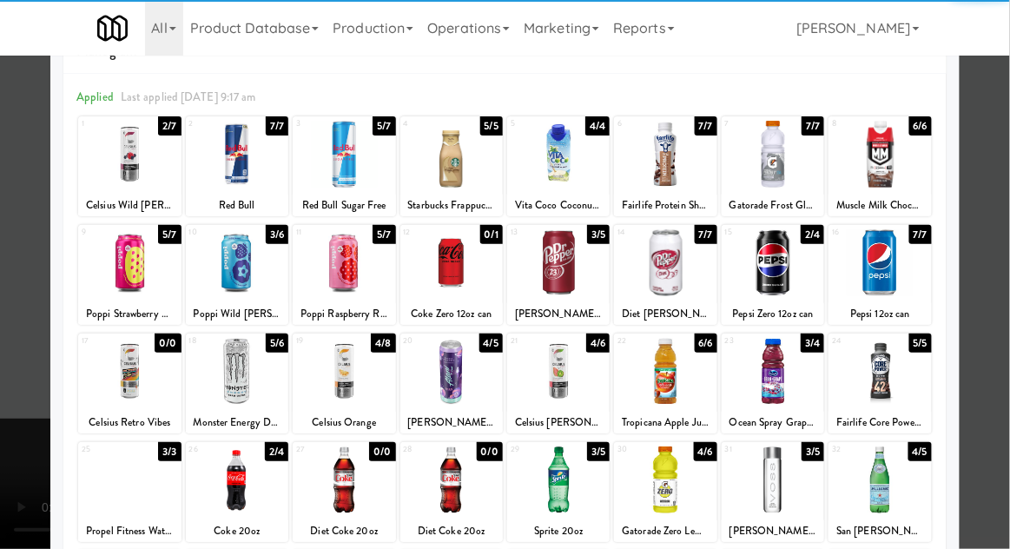
scroll to position [105, 0]
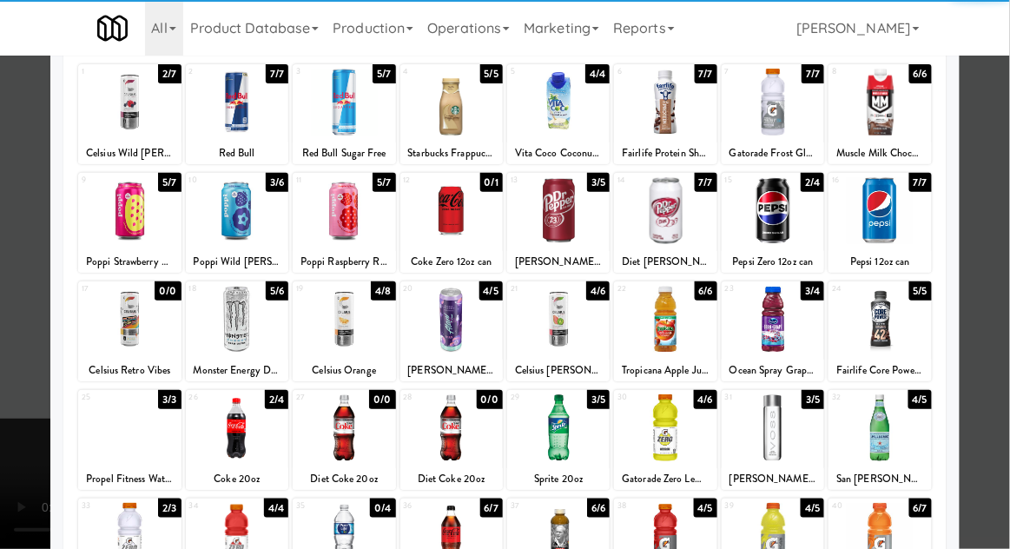
click at [900, 429] on div at bounding box center [879, 427] width 102 height 67
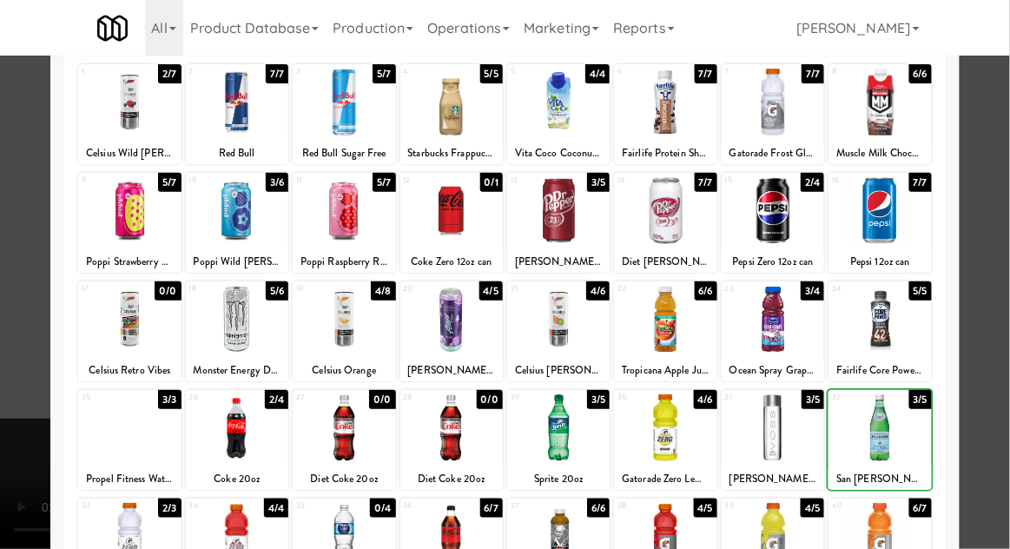
click at [988, 412] on div at bounding box center [505, 274] width 1010 height 549
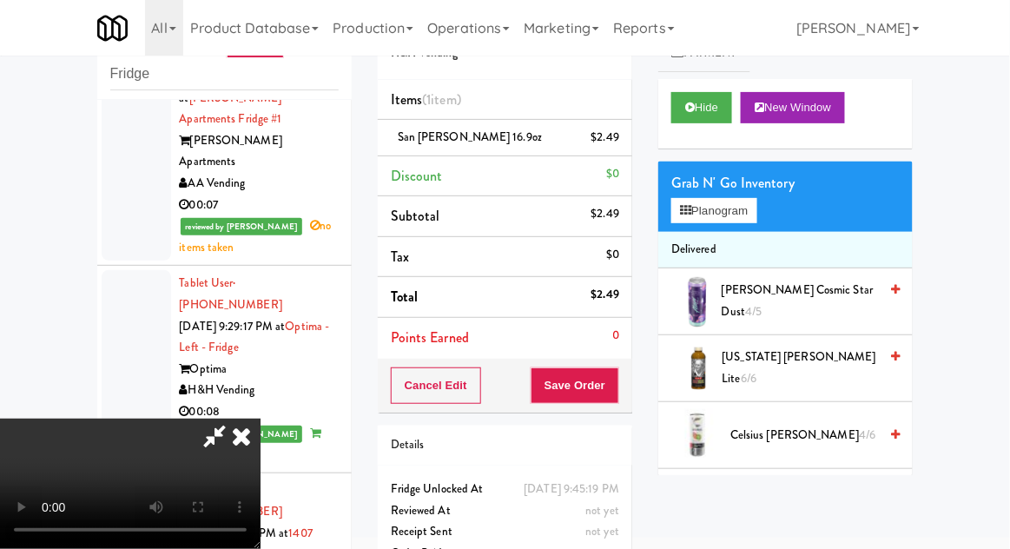
scroll to position [63, 0]
click at [619, 395] on button "Save Order" at bounding box center [575, 385] width 89 height 36
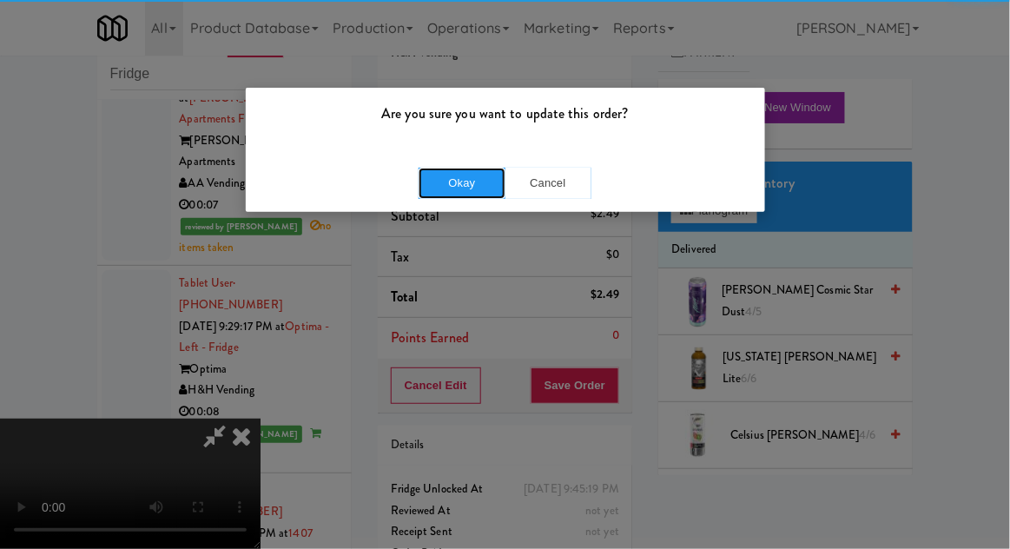
click at [441, 192] on button "Okay" at bounding box center [462, 183] width 87 height 31
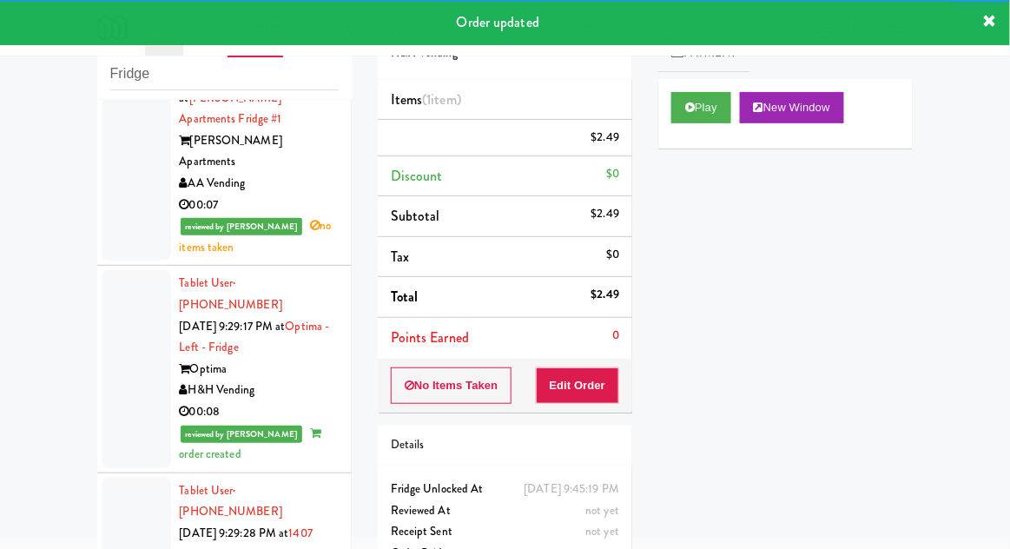
scroll to position [6321, 0]
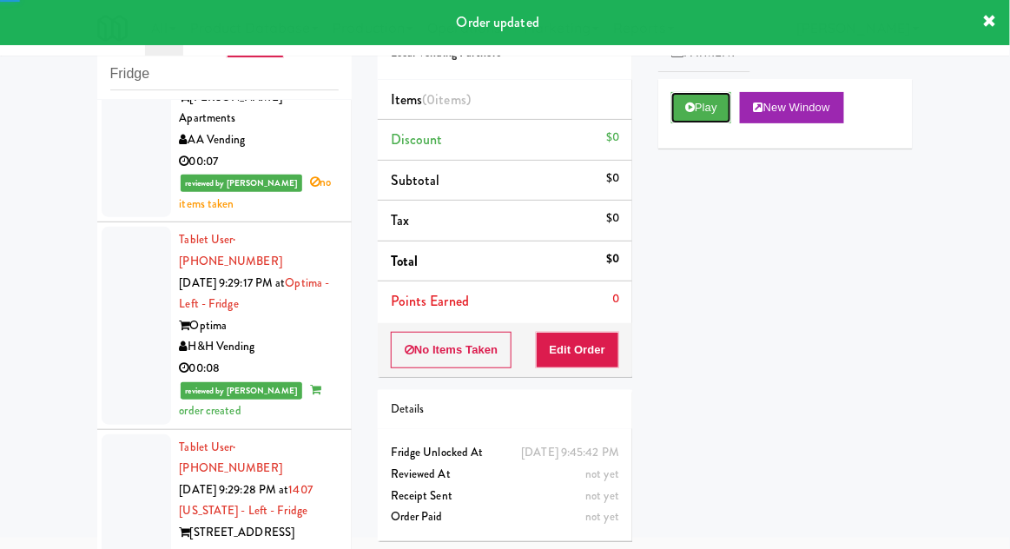
click at [712, 121] on button "Play" at bounding box center [701, 107] width 60 height 31
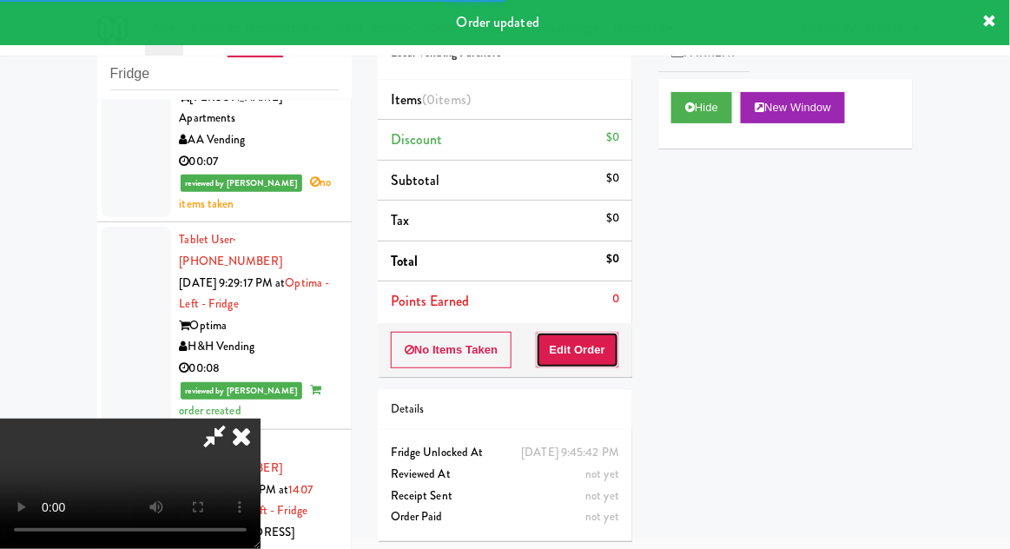
click at [593, 344] on button "Edit Order" at bounding box center [578, 350] width 84 height 36
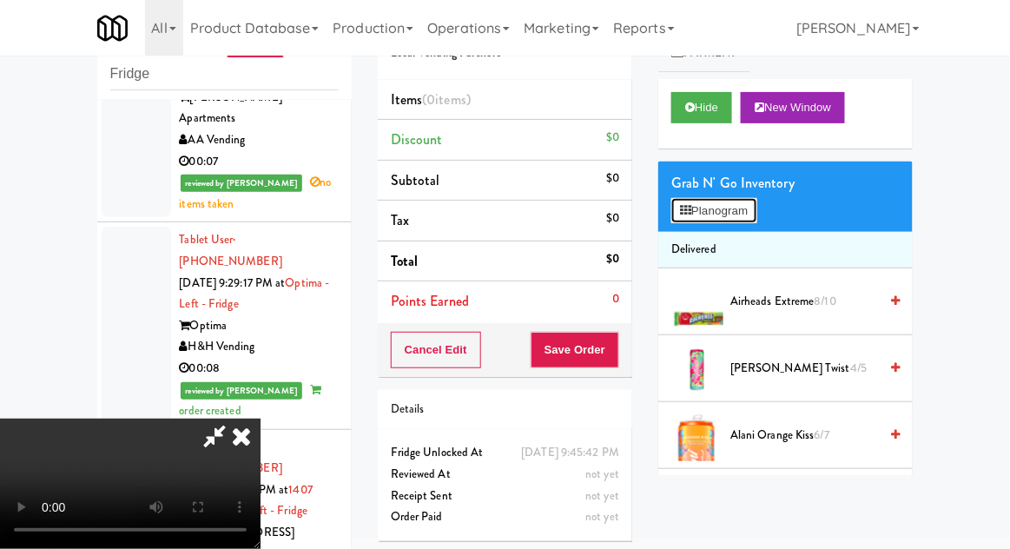
click at [728, 213] on button "Planogram" at bounding box center [713, 211] width 85 height 26
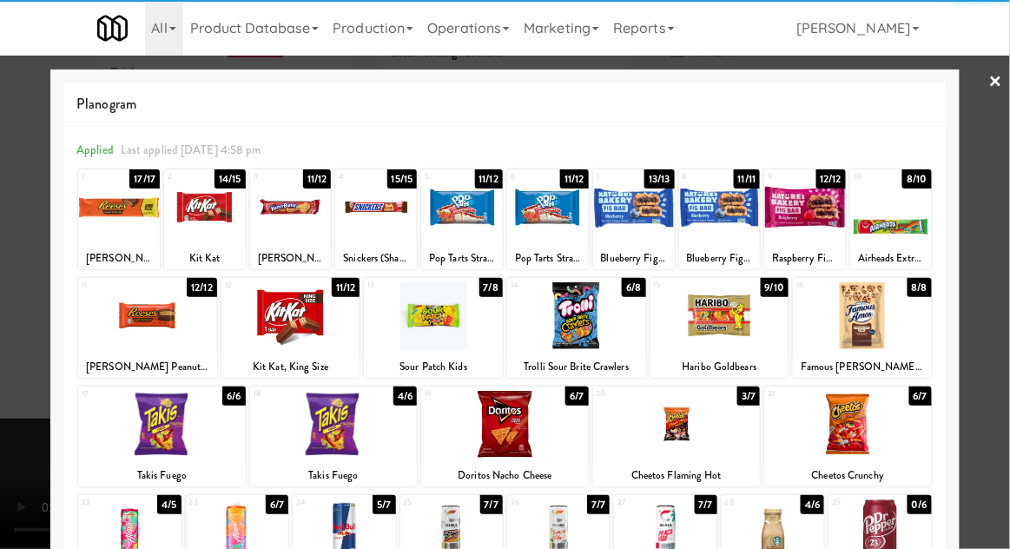
click at [134, 332] on div at bounding box center [147, 315] width 139 height 67
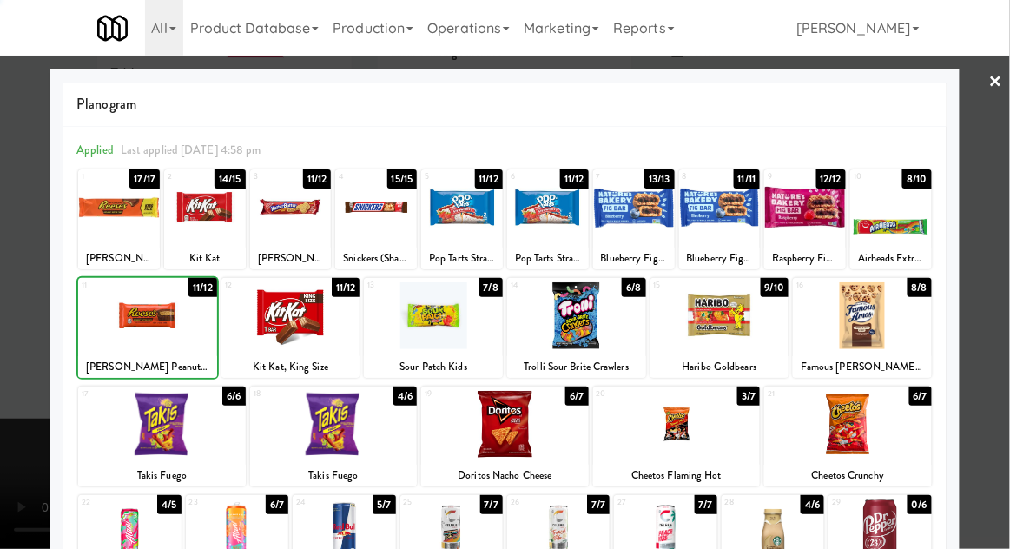
click at [999, 271] on div at bounding box center [505, 274] width 1010 height 549
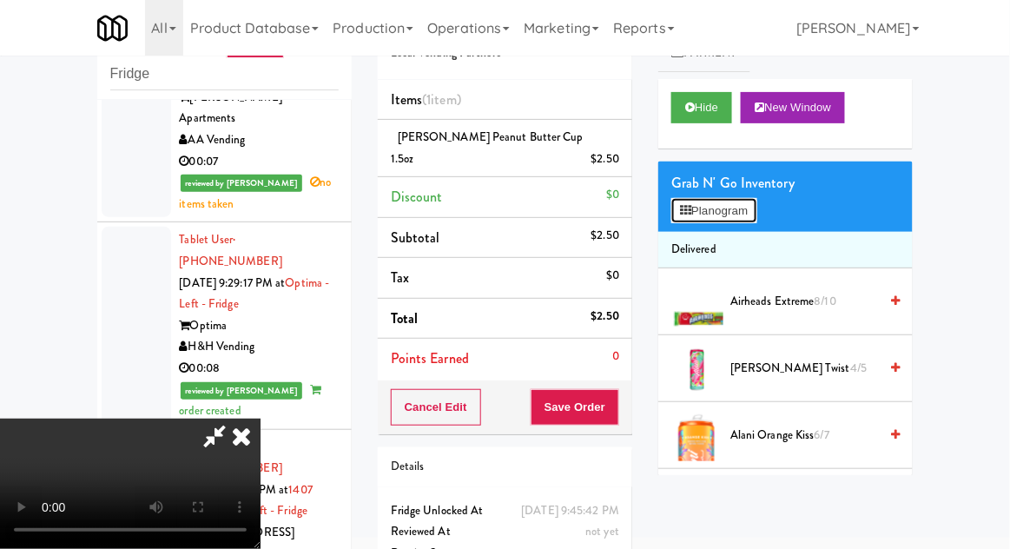
click at [729, 202] on button "Planogram" at bounding box center [713, 211] width 85 height 26
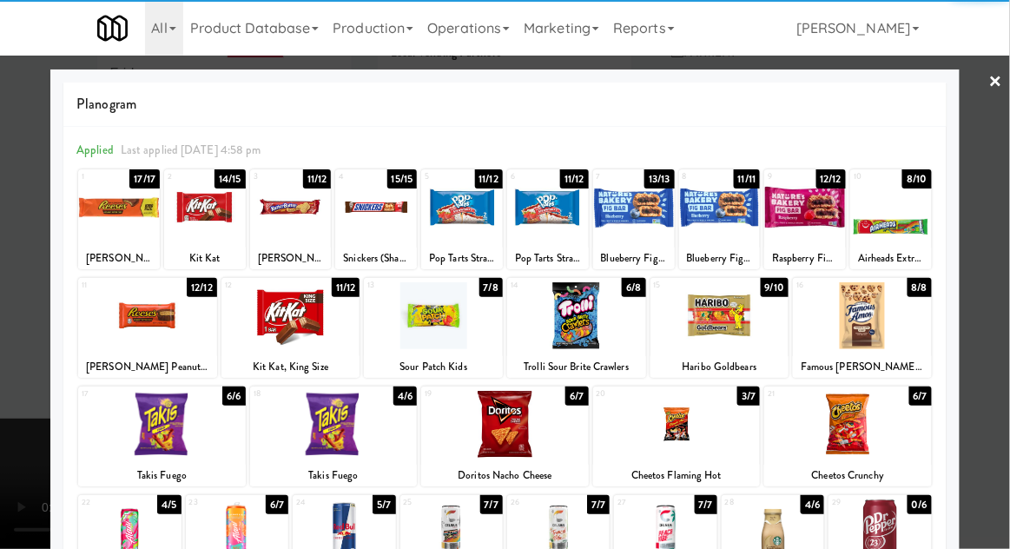
click at [195, 224] on div at bounding box center [205, 207] width 82 height 67
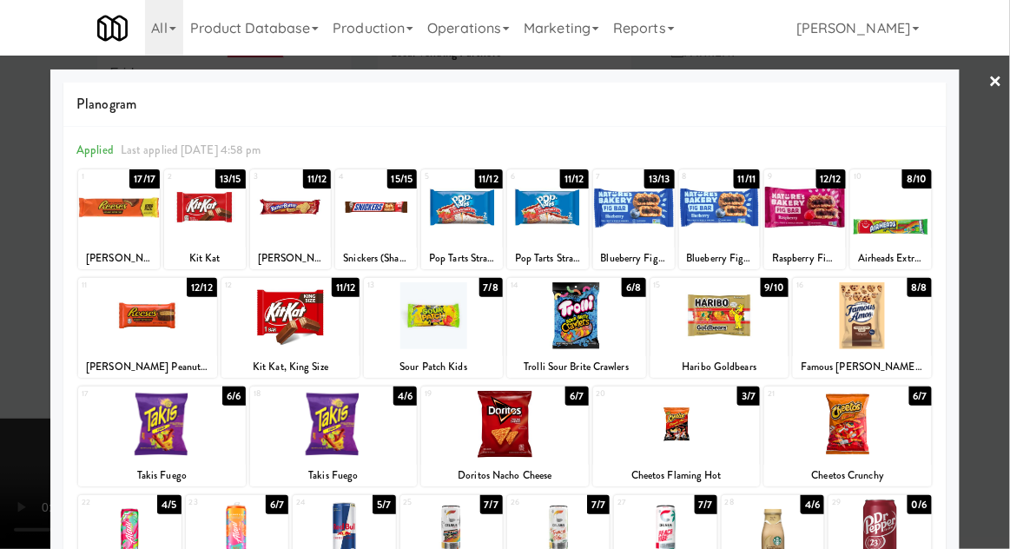
click at [987, 304] on div at bounding box center [505, 274] width 1010 height 549
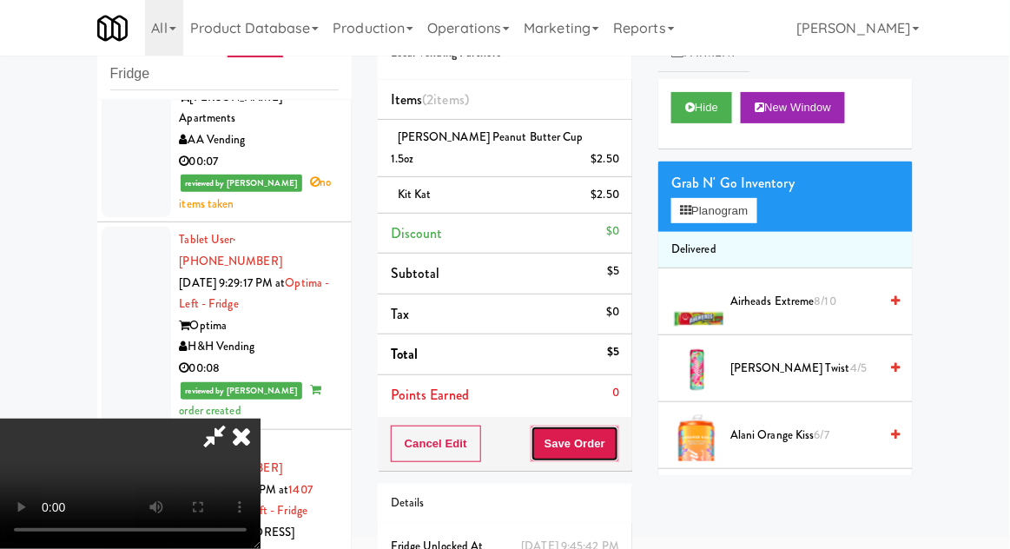
click at [616, 426] on button "Save Order" at bounding box center [575, 444] width 89 height 36
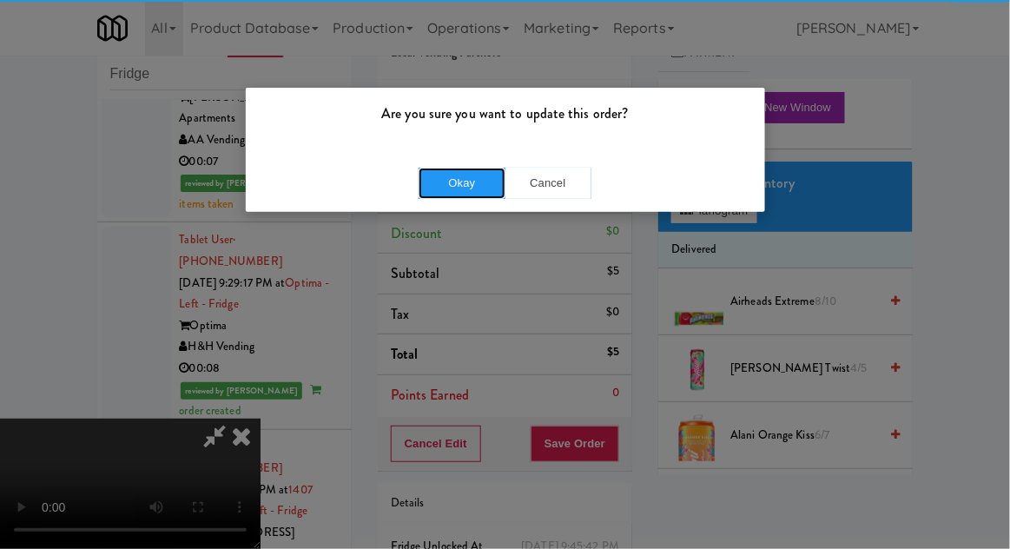
click at [440, 173] on button "Okay" at bounding box center [462, 183] width 87 height 31
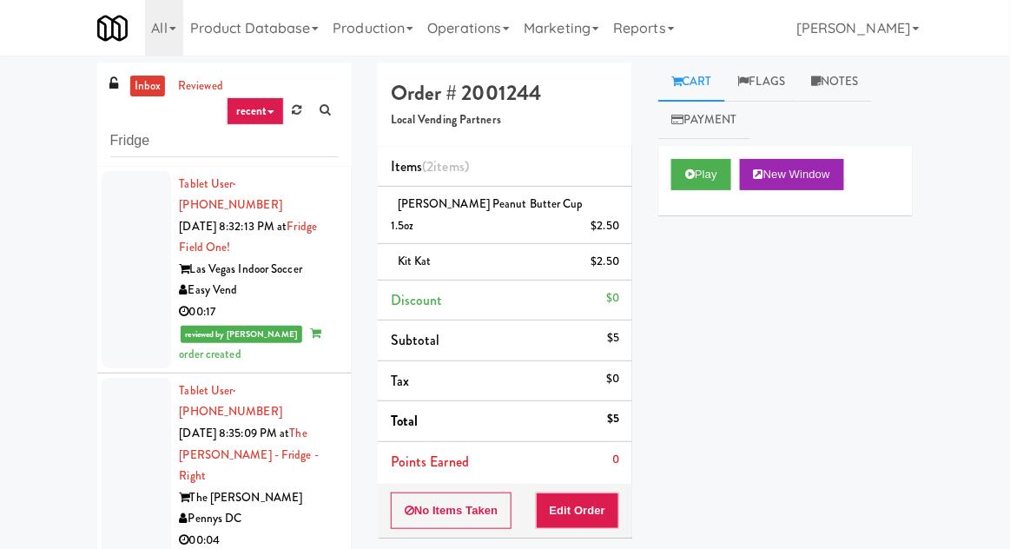
click at [138, 83] on link "inbox" at bounding box center [148, 87] width 36 height 22
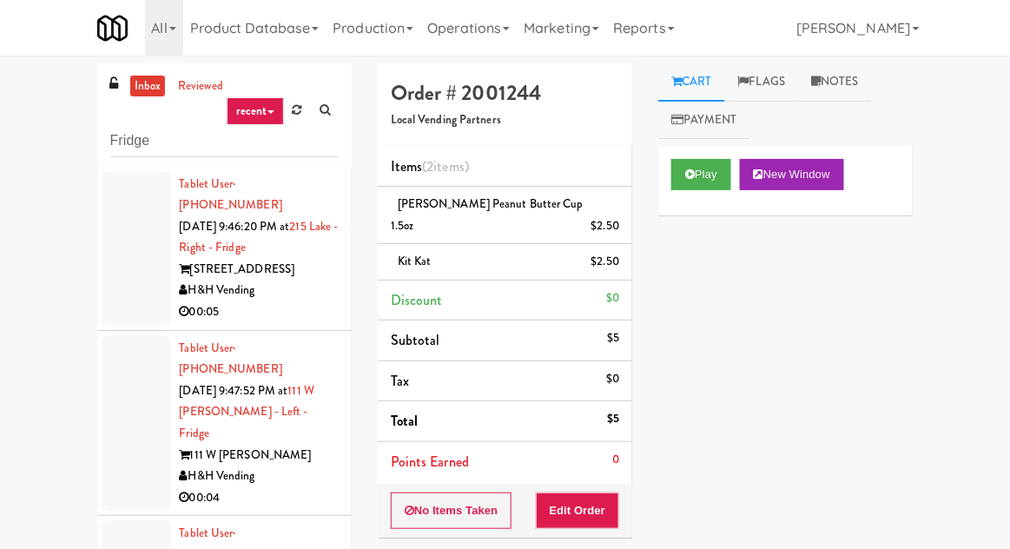
click at [109, 283] on div at bounding box center [136, 248] width 69 height 155
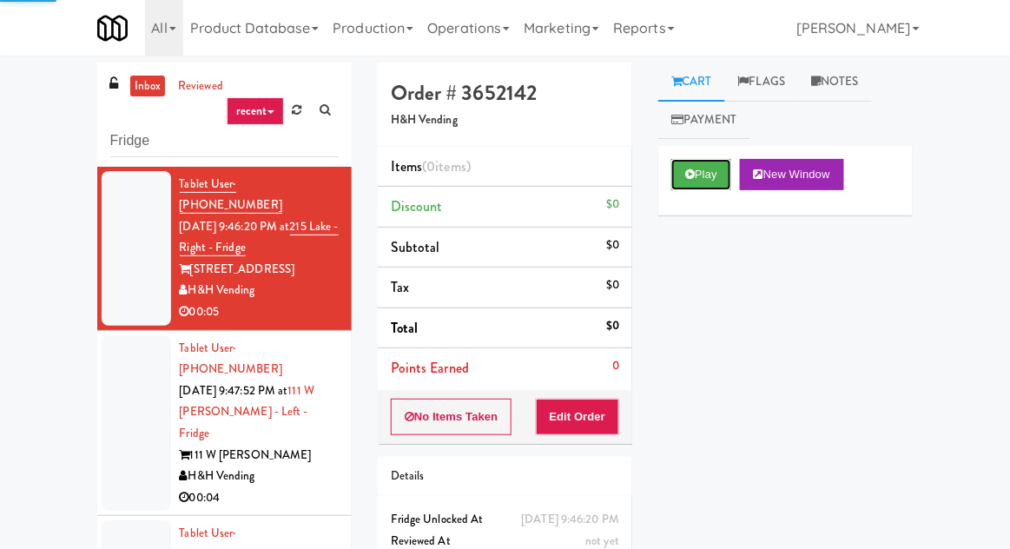
click at [716, 175] on button "Play" at bounding box center [701, 174] width 60 height 31
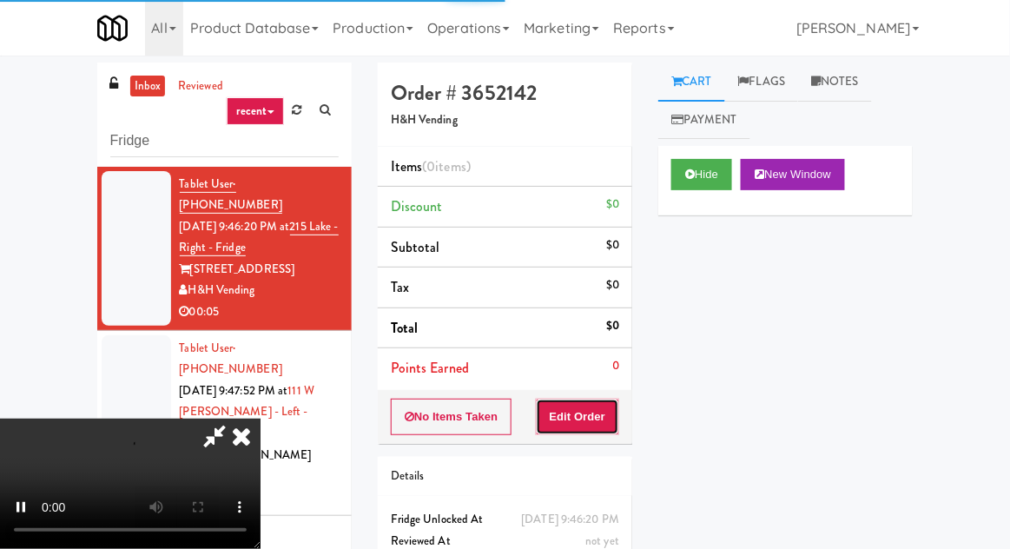
click at [600, 418] on button "Edit Order" at bounding box center [578, 417] width 84 height 36
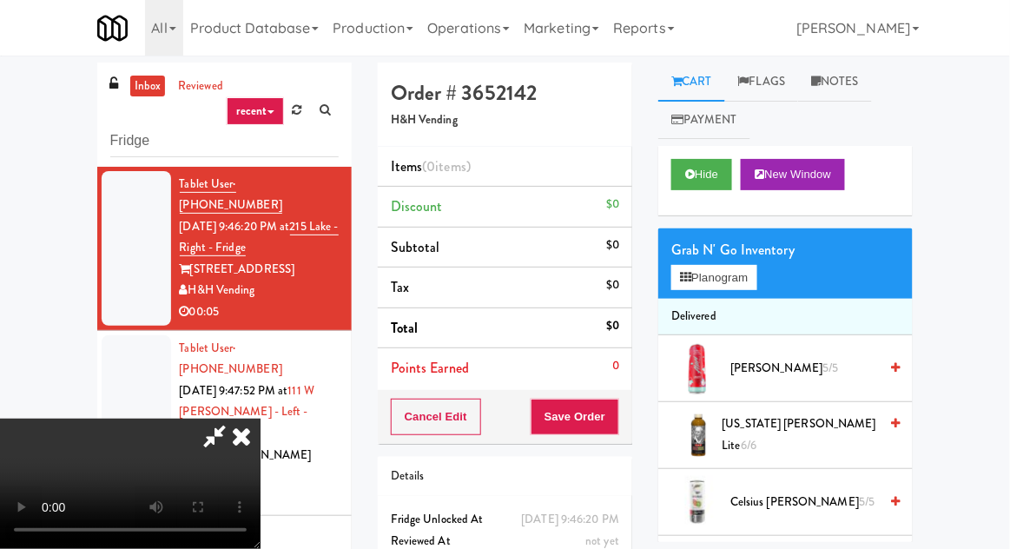
click at [737, 274] on button "Planogram" at bounding box center [713, 278] width 85 height 26
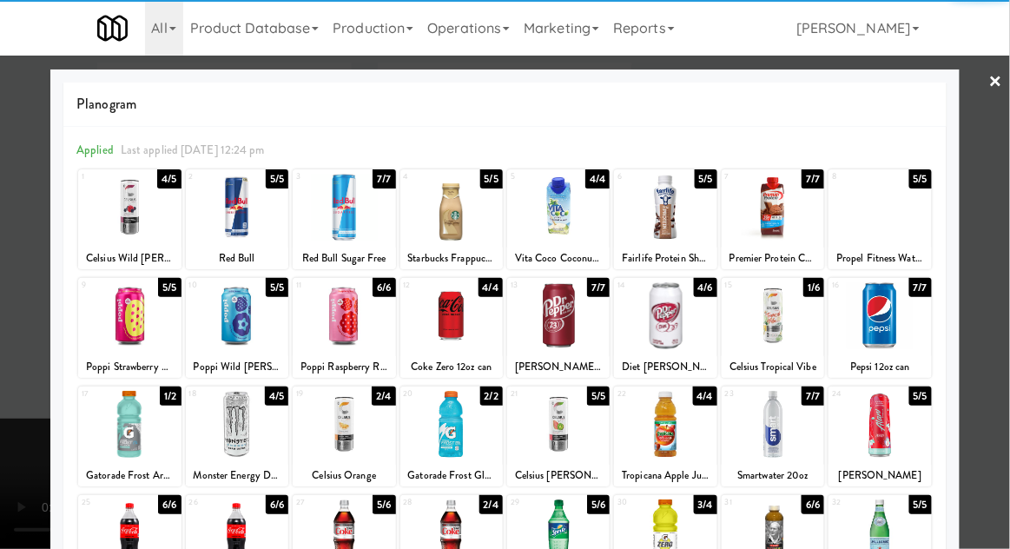
click at [435, 417] on div at bounding box center [451, 424] width 102 height 67
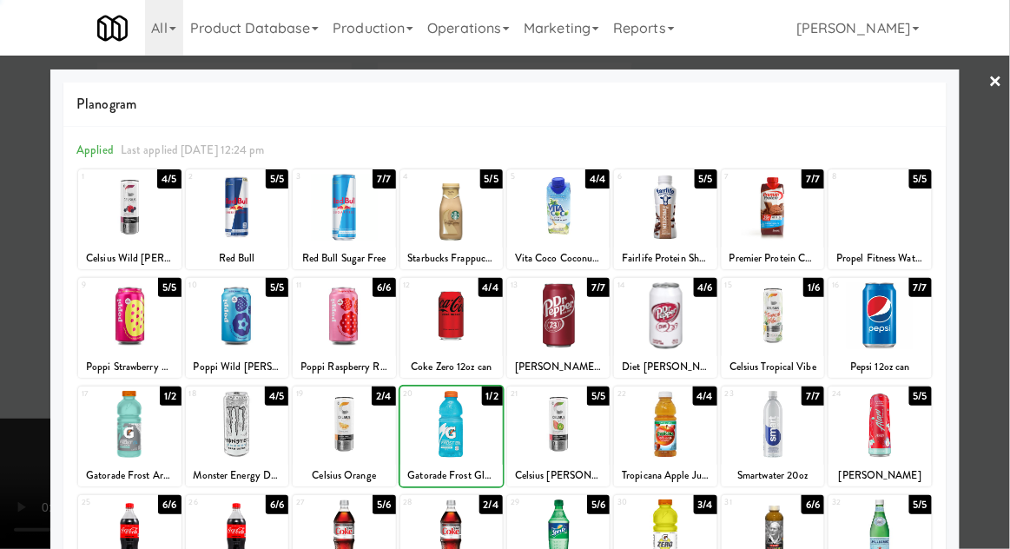
click at [995, 313] on div at bounding box center [505, 274] width 1010 height 549
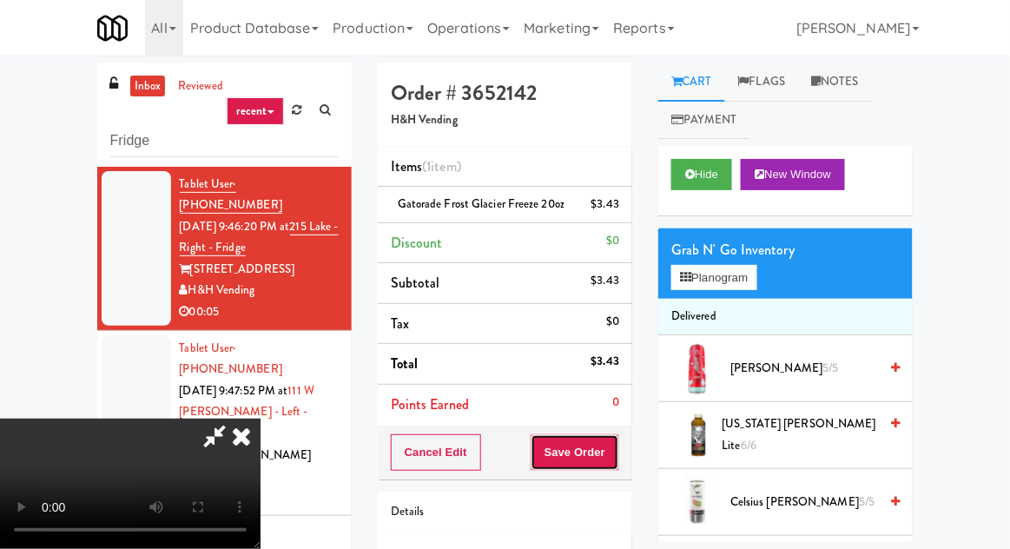
click at [617, 436] on button "Save Order" at bounding box center [575, 452] width 89 height 36
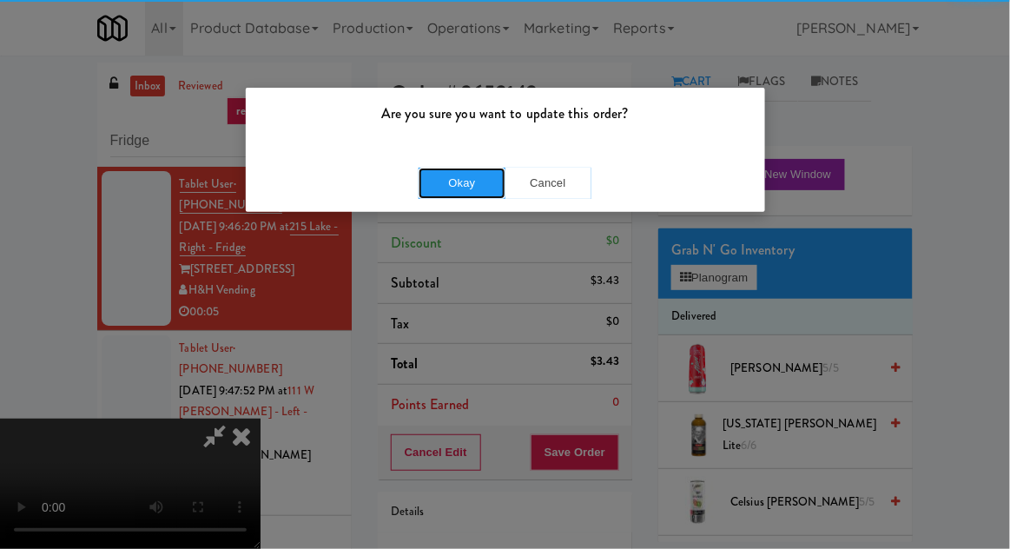
click at [428, 185] on button "Okay" at bounding box center [462, 183] width 87 height 31
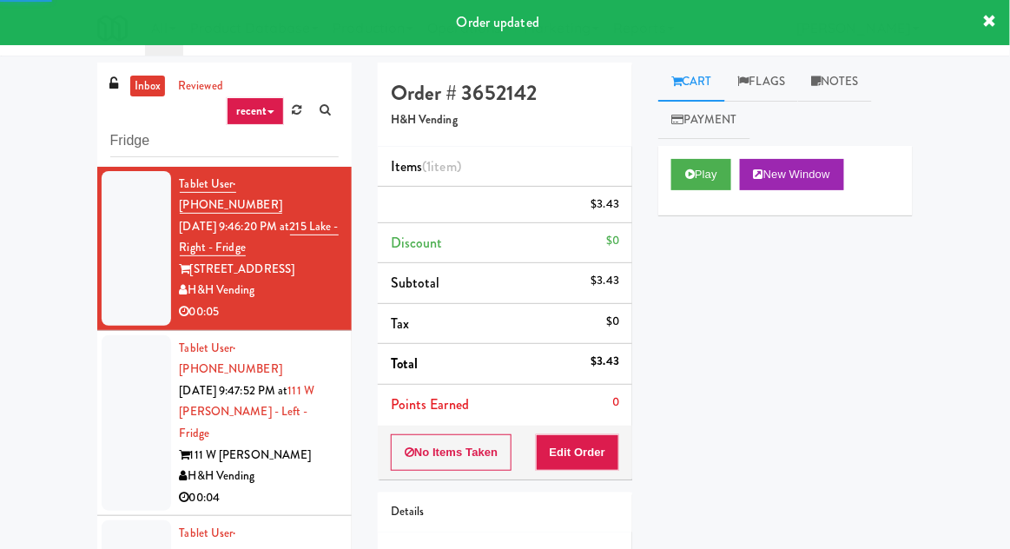
click at [119, 426] on div at bounding box center [136, 423] width 69 height 176
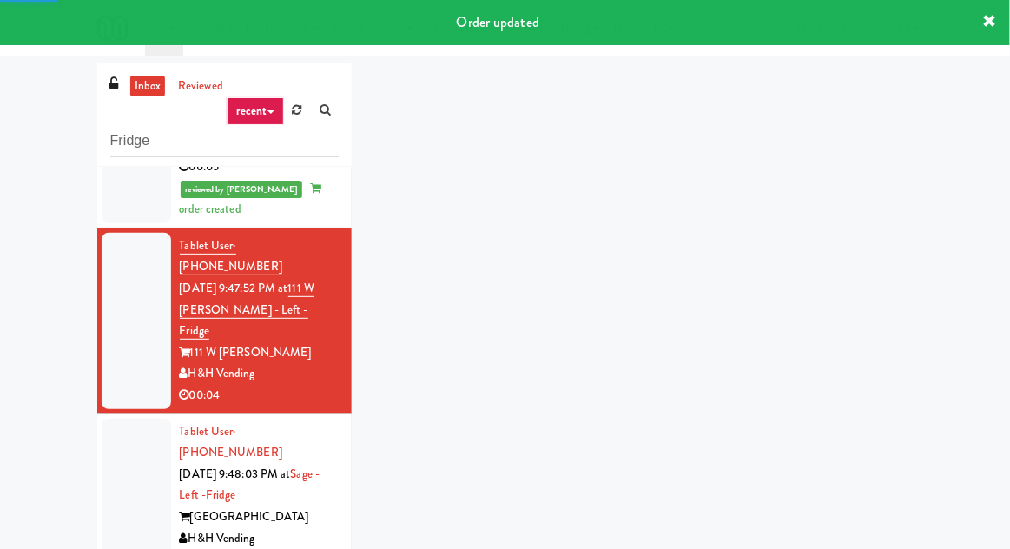
scroll to position [806, 0]
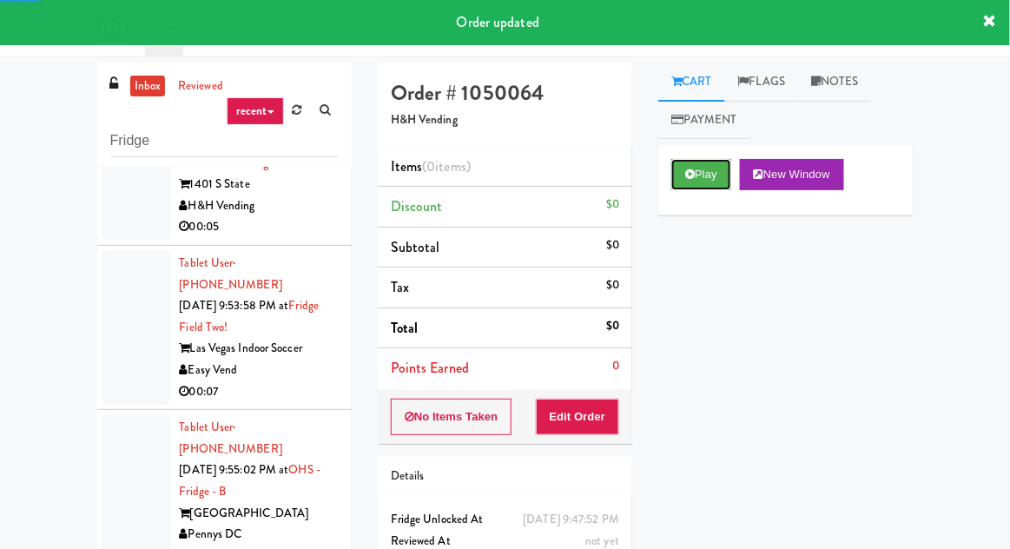
click at [712, 170] on button "Play" at bounding box center [701, 174] width 60 height 31
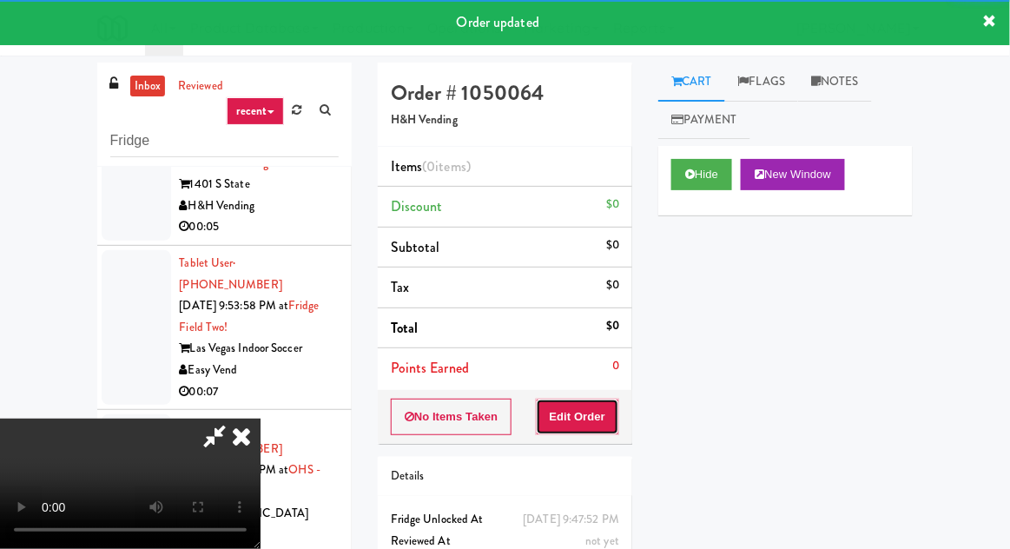
click at [603, 406] on button "Edit Order" at bounding box center [578, 417] width 84 height 36
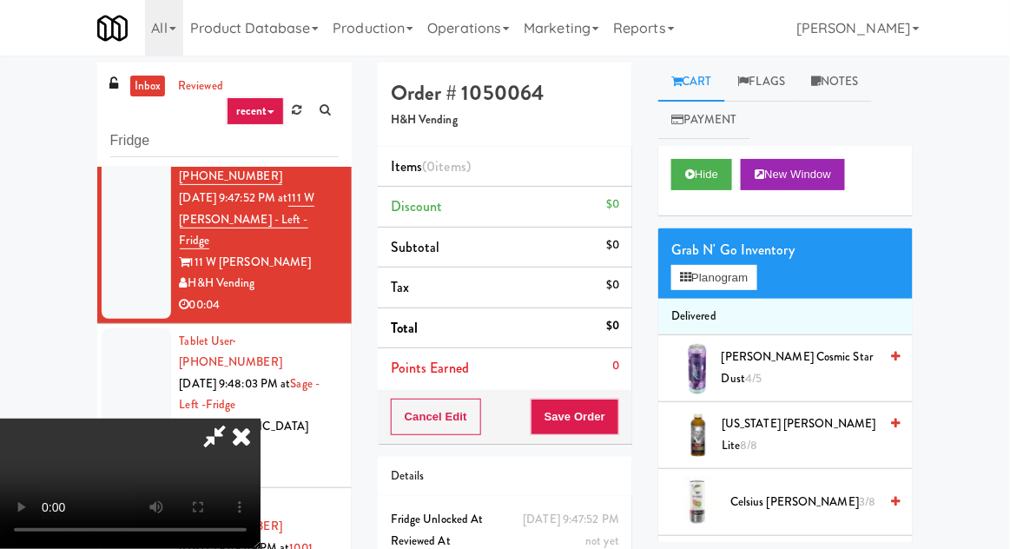
scroll to position [63, 0]
click at [702, 276] on button "Planogram" at bounding box center [713, 278] width 85 height 26
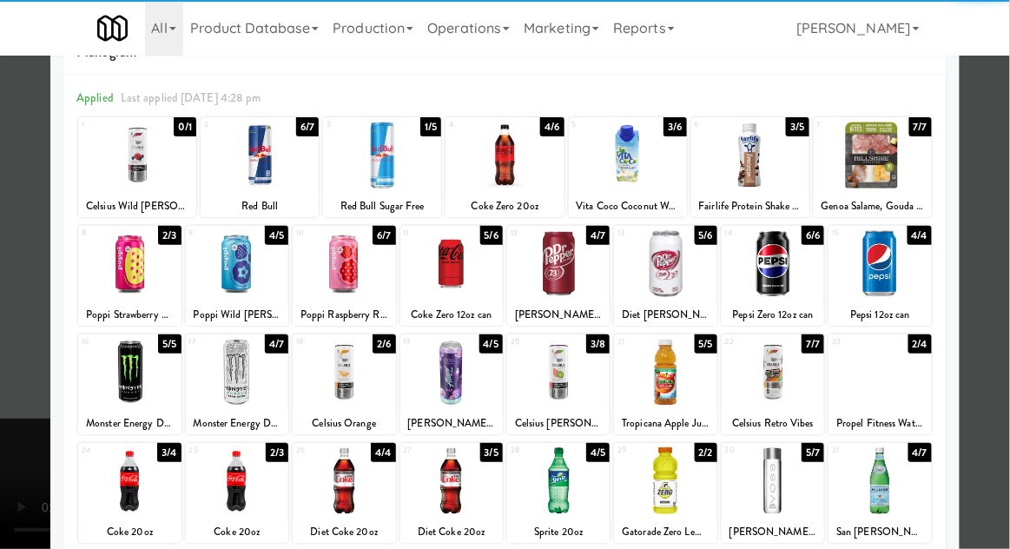
scroll to position [67, 0]
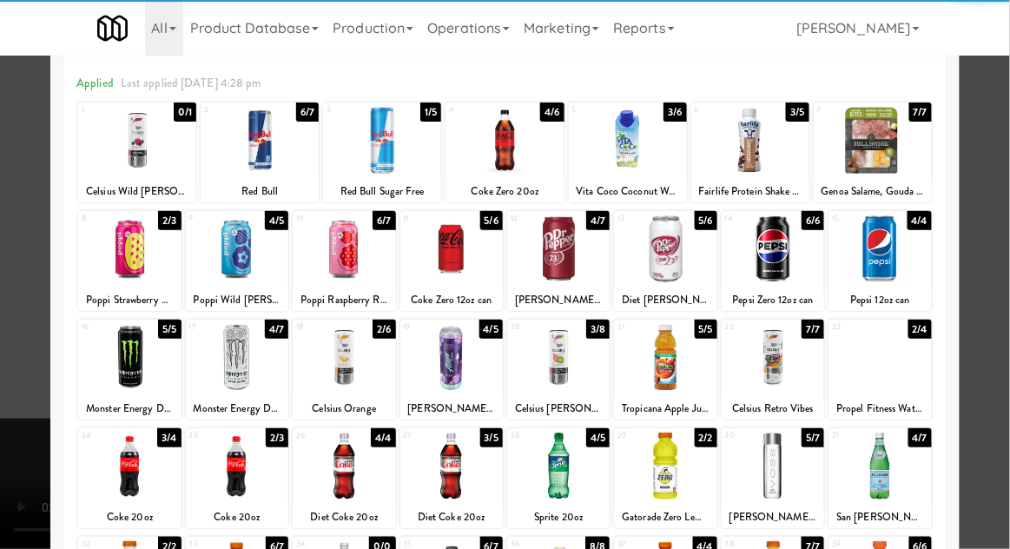
click at [695, 365] on div at bounding box center [665, 357] width 102 height 67
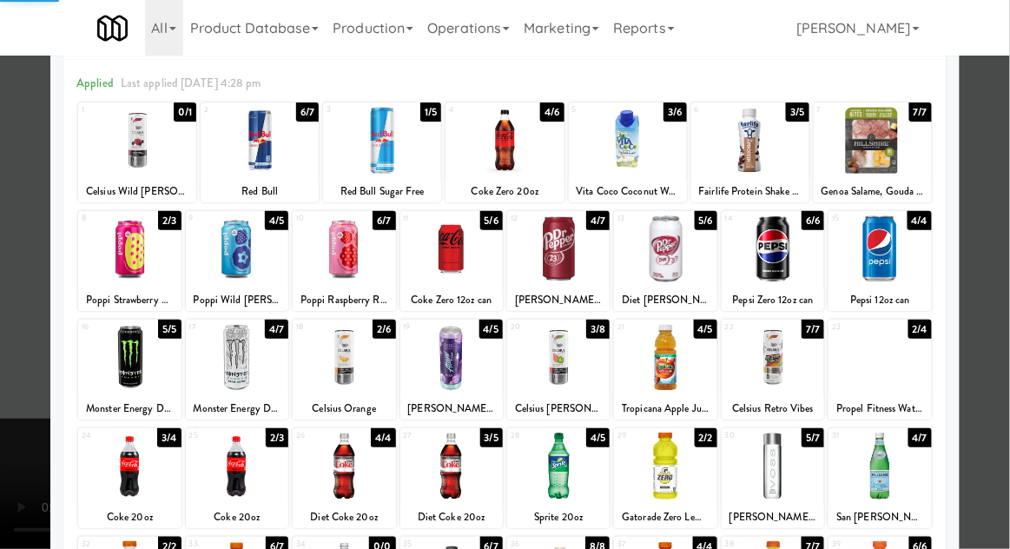
click at [997, 317] on div at bounding box center [505, 274] width 1010 height 549
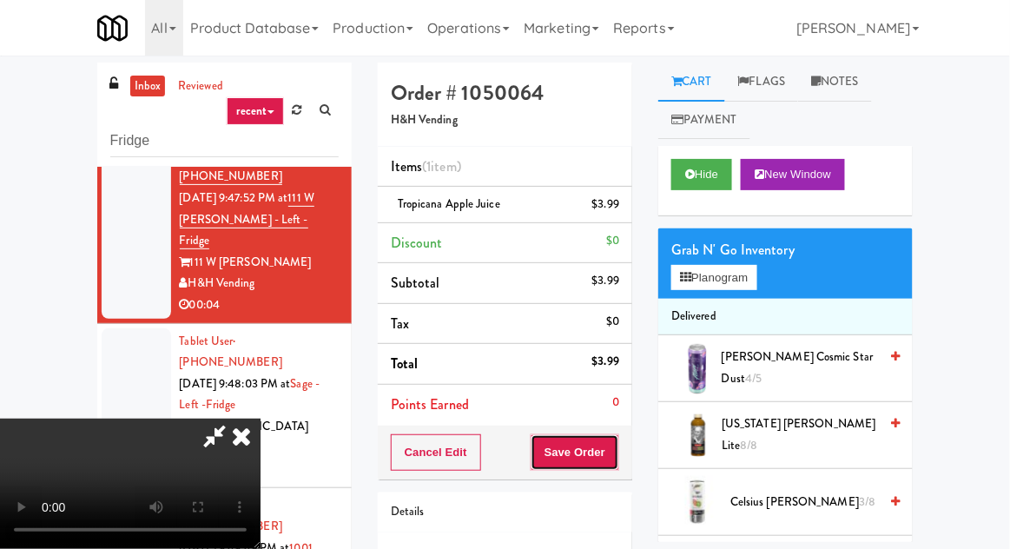
click at [617, 458] on button "Save Order" at bounding box center [575, 452] width 89 height 36
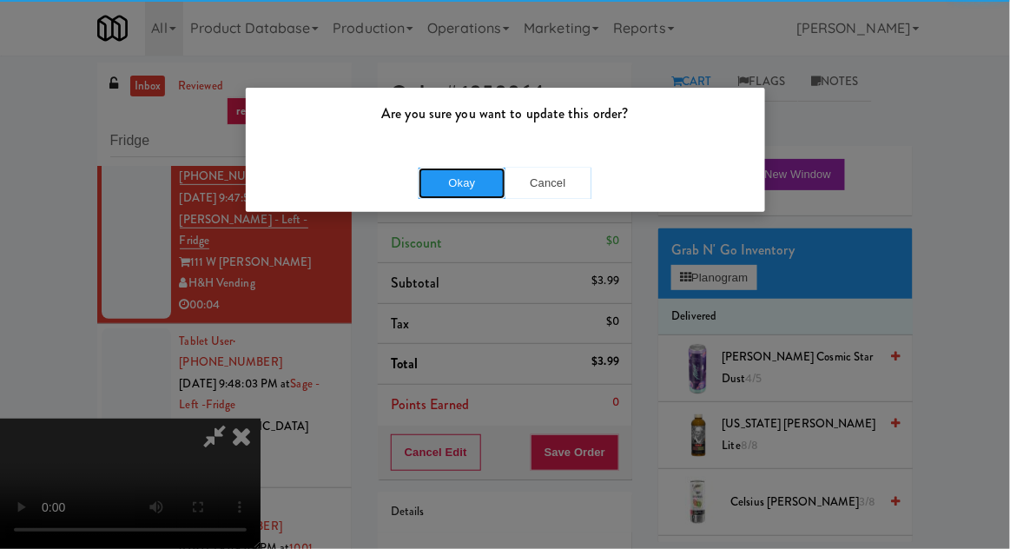
click at [439, 185] on button "Okay" at bounding box center [462, 183] width 87 height 31
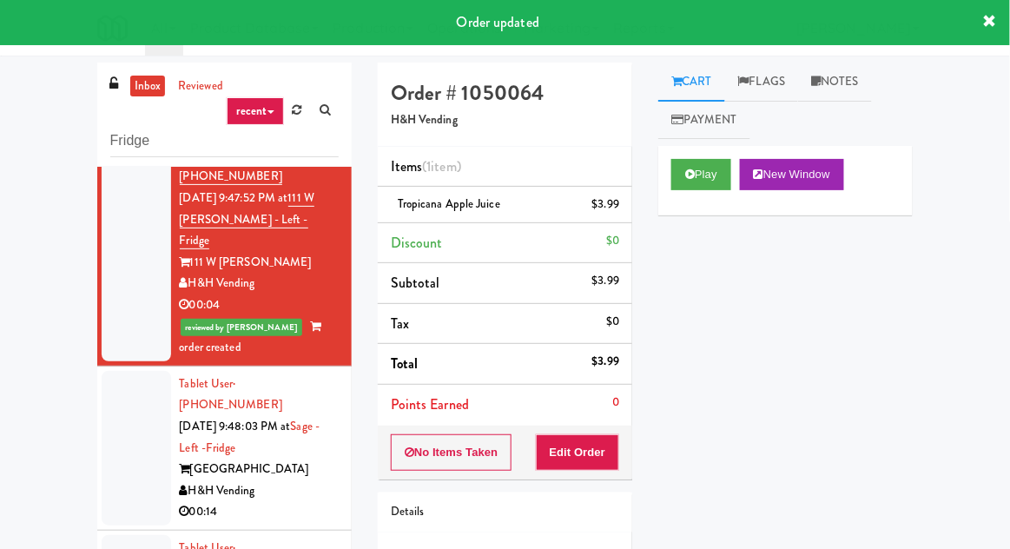
click at [122, 396] on div at bounding box center [136, 448] width 69 height 155
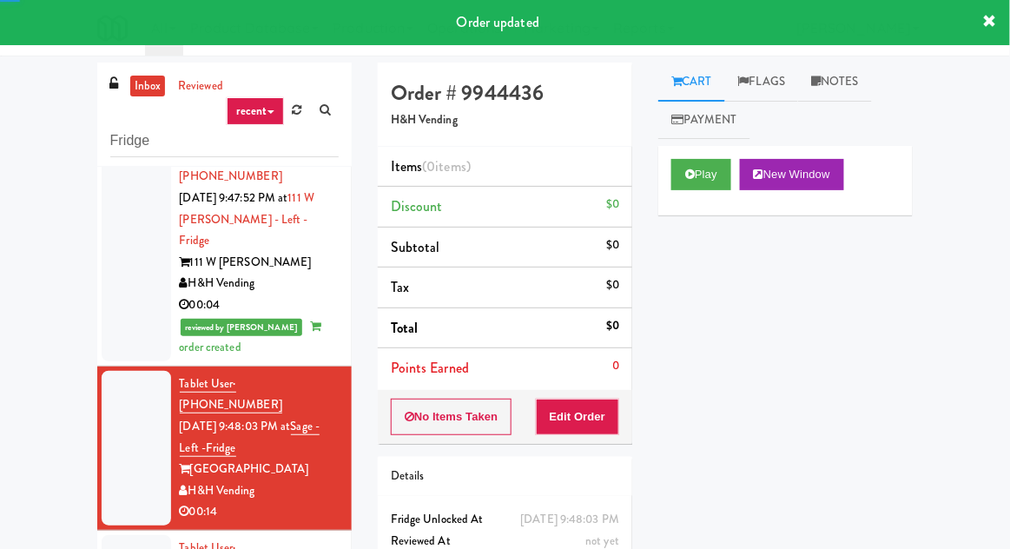
click at [703, 138] on link "Payment" at bounding box center [704, 120] width 92 height 39
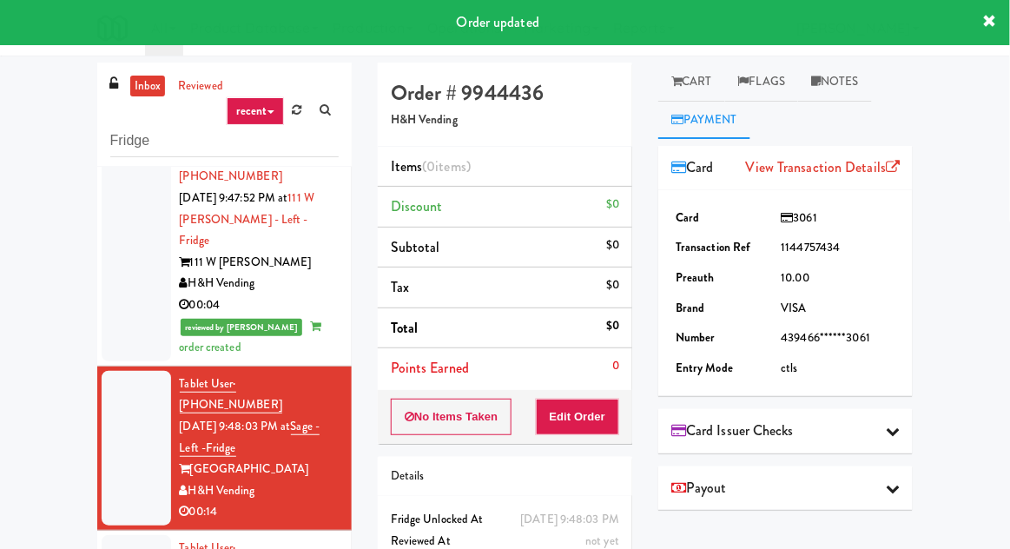
click at [709, 83] on link "Cart" at bounding box center [691, 82] width 67 height 39
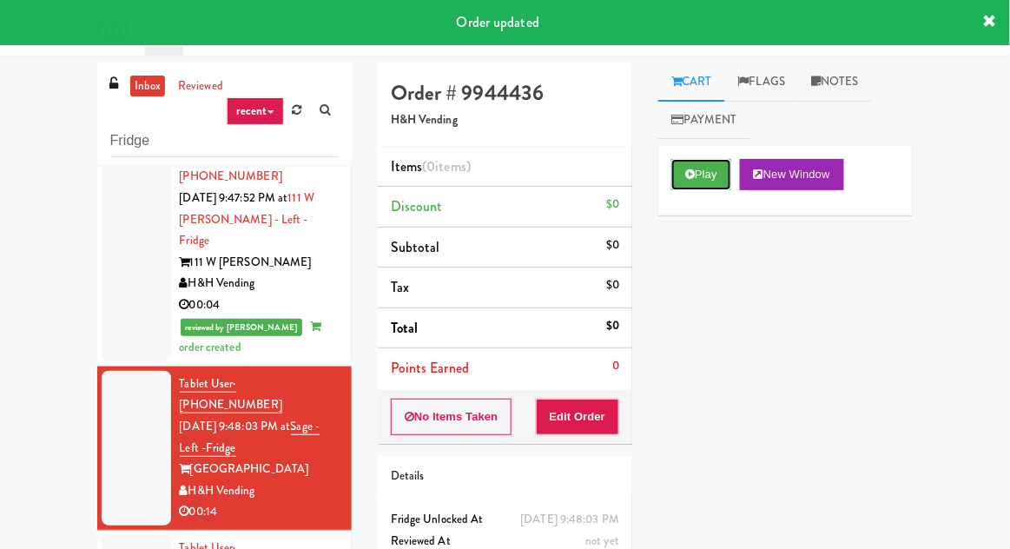
click at [696, 181] on button "Play" at bounding box center [701, 174] width 60 height 31
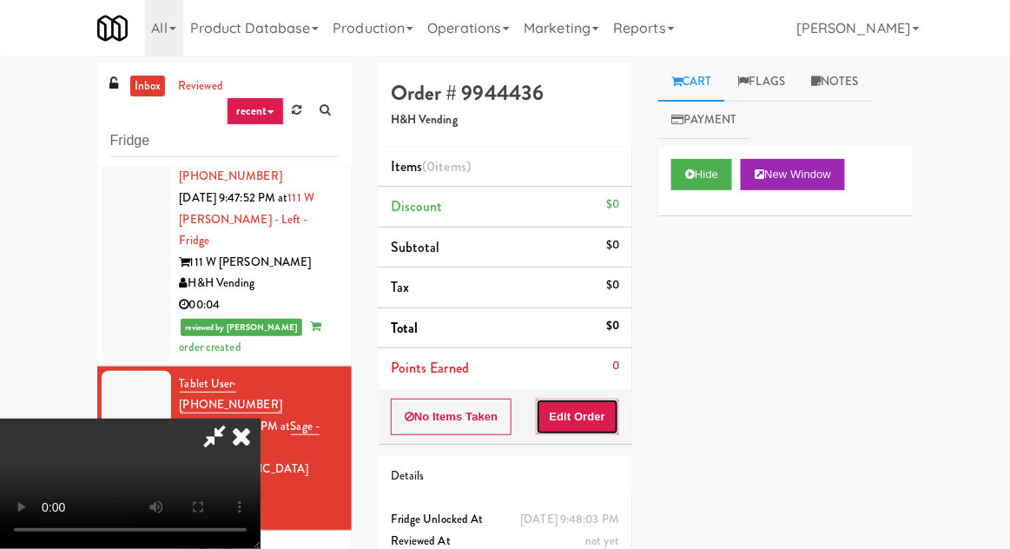
click at [577, 418] on button "Edit Order" at bounding box center [578, 417] width 84 height 36
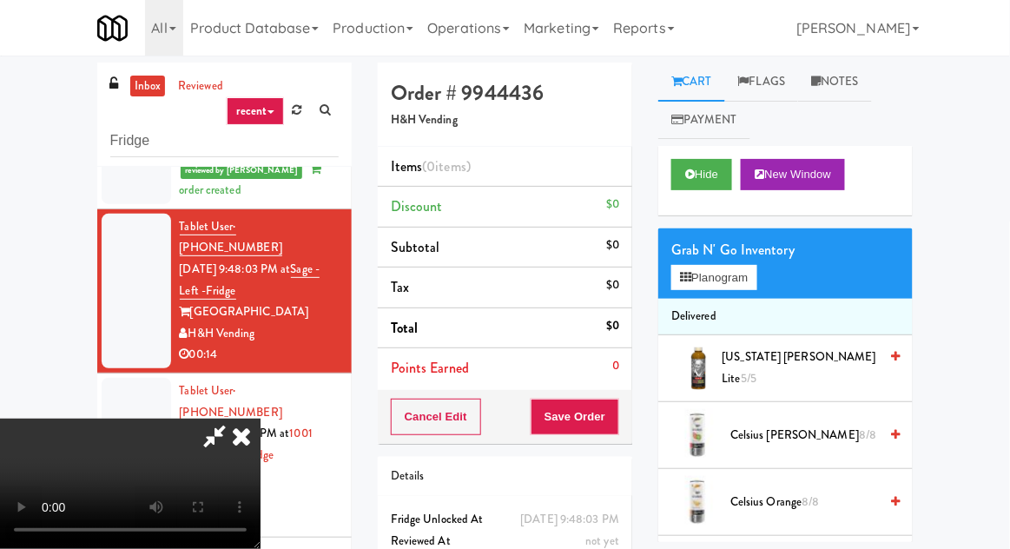
scroll to position [67, 0]
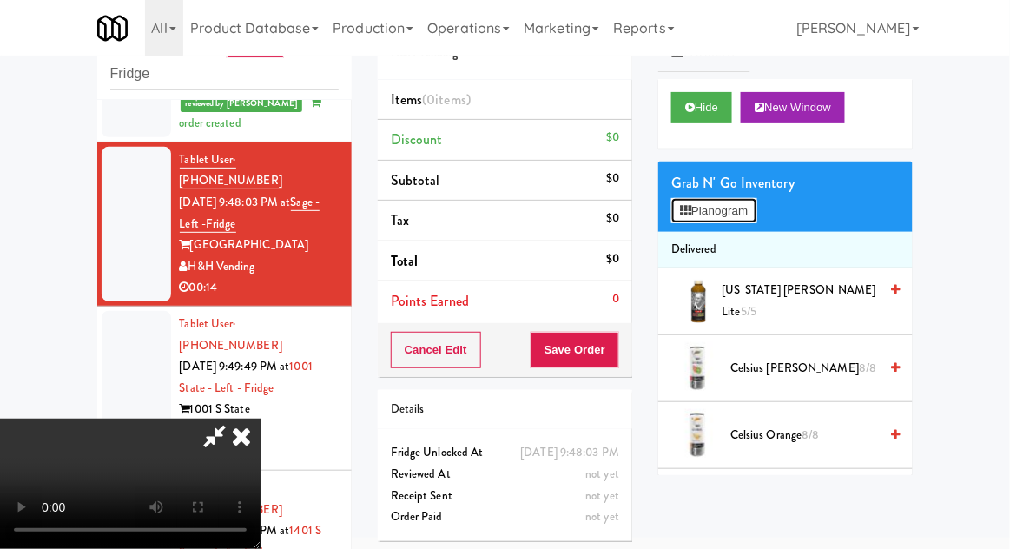
click at [752, 214] on button "Planogram" at bounding box center [713, 211] width 85 height 26
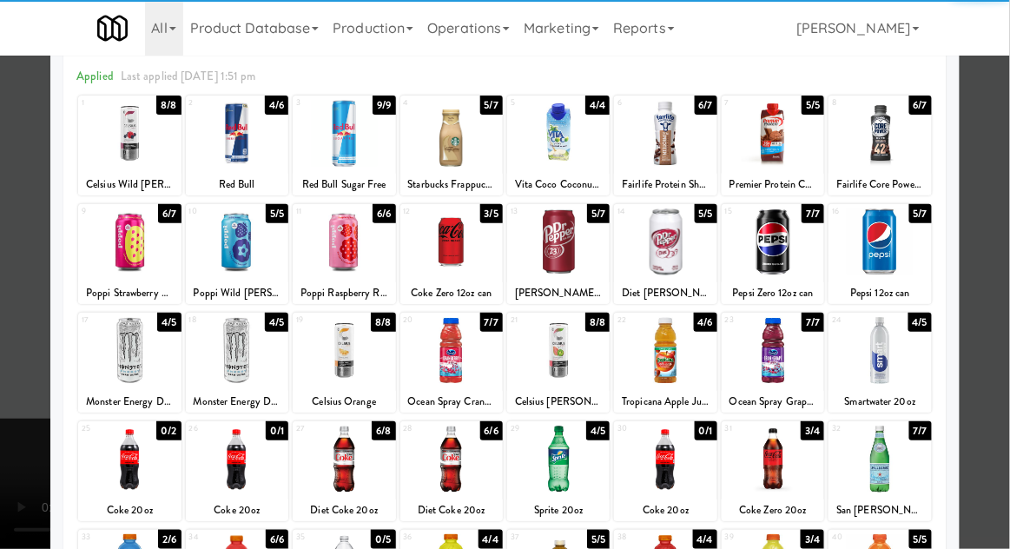
scroll to position [75, 0]
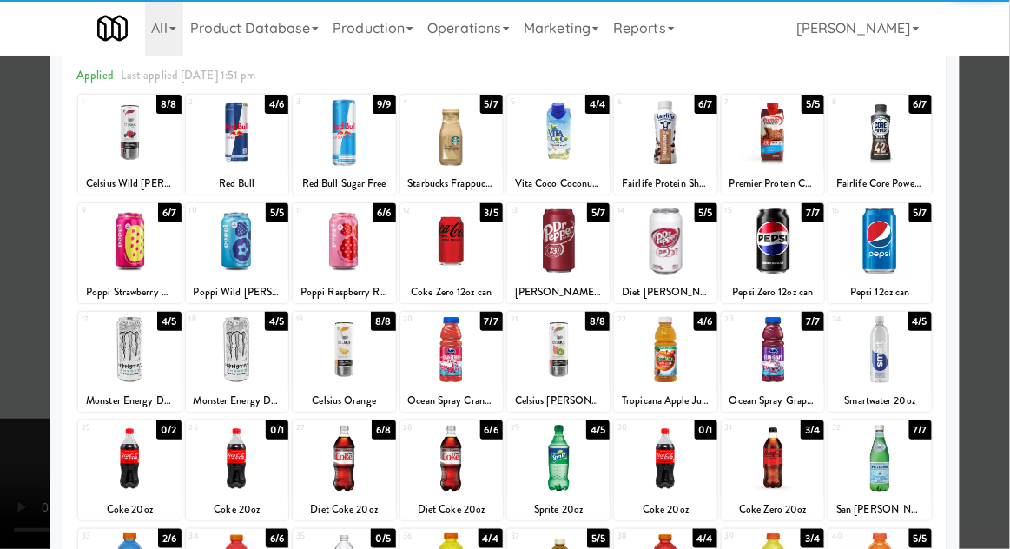
click at [795, 453] on div at bounding box center [773, 458] width 102 height 67
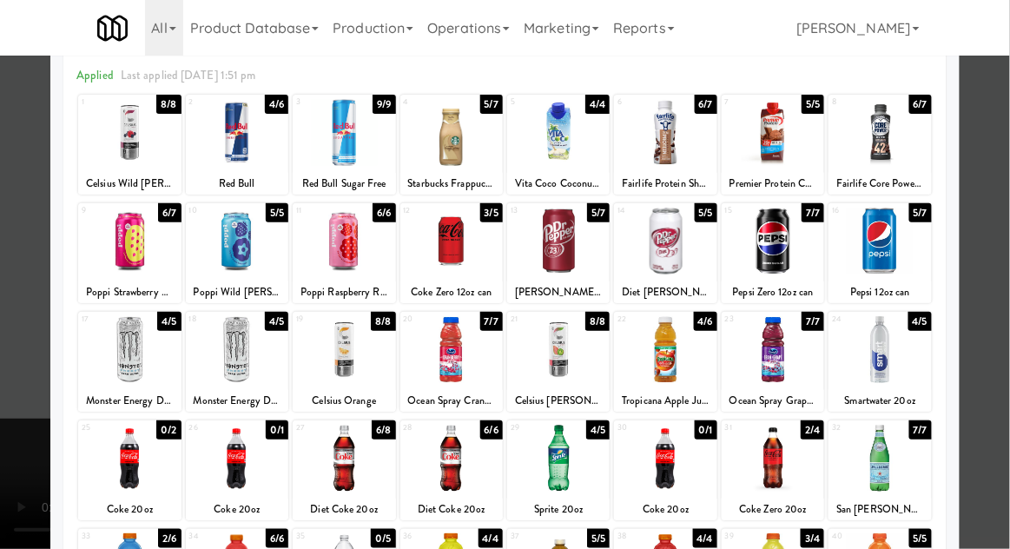
click at [998, 357] on div at bounding box center [505, 274] width 1010 height 549
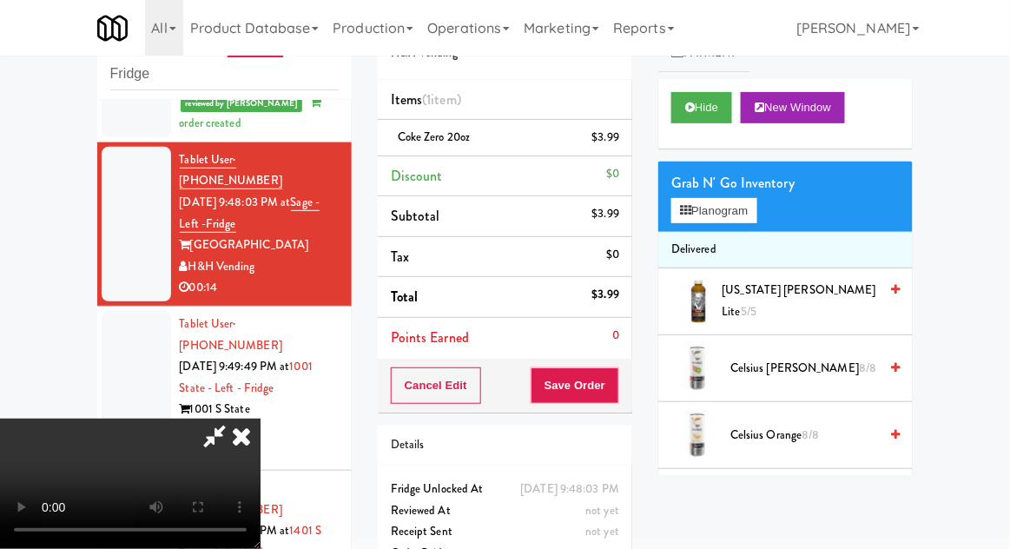
click at [617, 142] on div "$3.99" at bounding box center [606, 138] width 28 height 22
click at [623, 145] on icon at bounding box center [621, 143] width 9 height 11
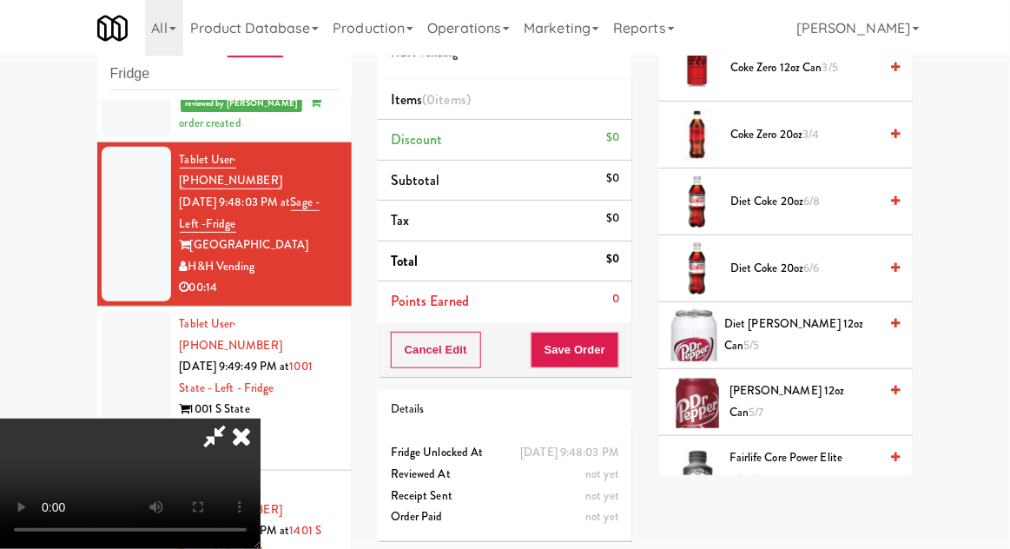
scroll to position [502, 0]
click at [800, 394] on span "[PERSON_NAME] 12oz can 5/7" at bounding box center [803, 400] width 148 height 43
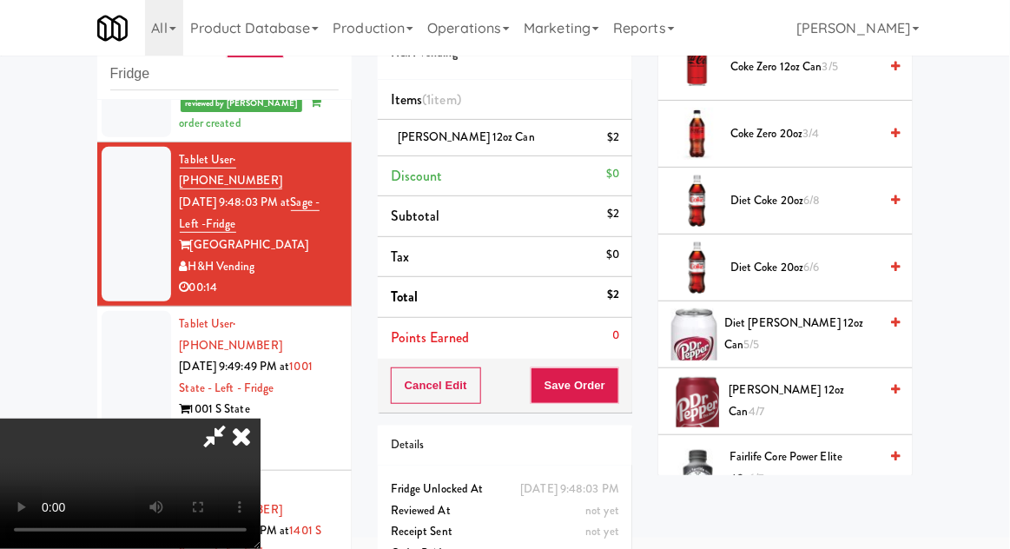
click at [787, 400] on span "[PERSON_NAME] 12oz can 4/7" at bounding box center [803, 400] width 149 height 43
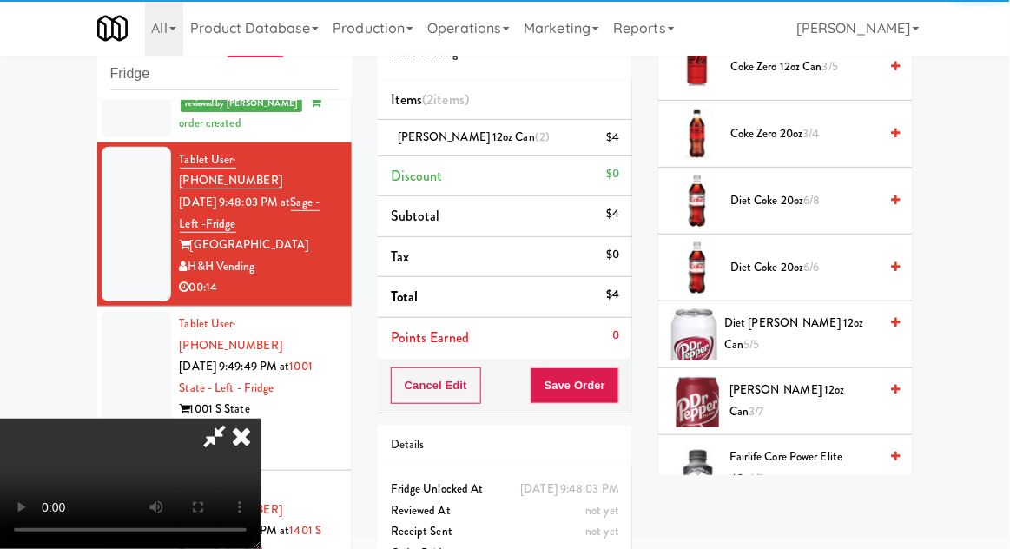
click at [631, 400] on div "Cancel Edit Save Order" at bounding box center [505, 386] width 254 height 54
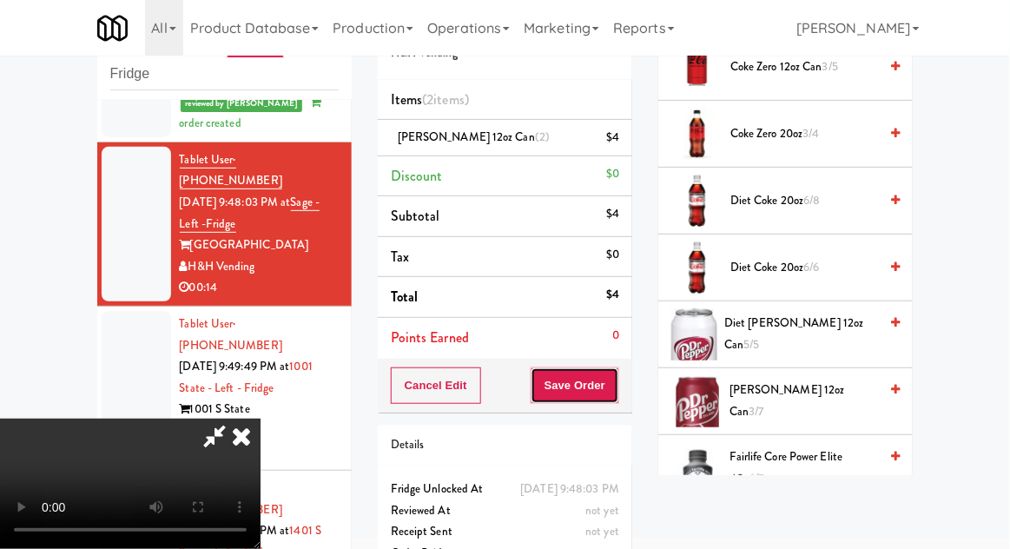
click at [617, 383] on button "Save Order" at bounding box center [575, 385] width 89 height 36
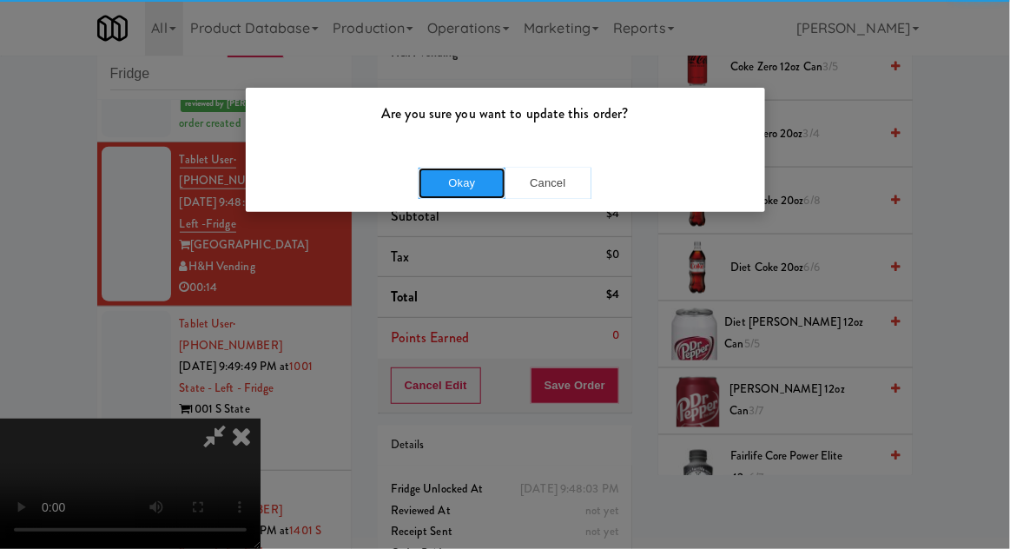
click at [440, 195] on button "Okay" at bounding box center [462, 183] width 87 height 31
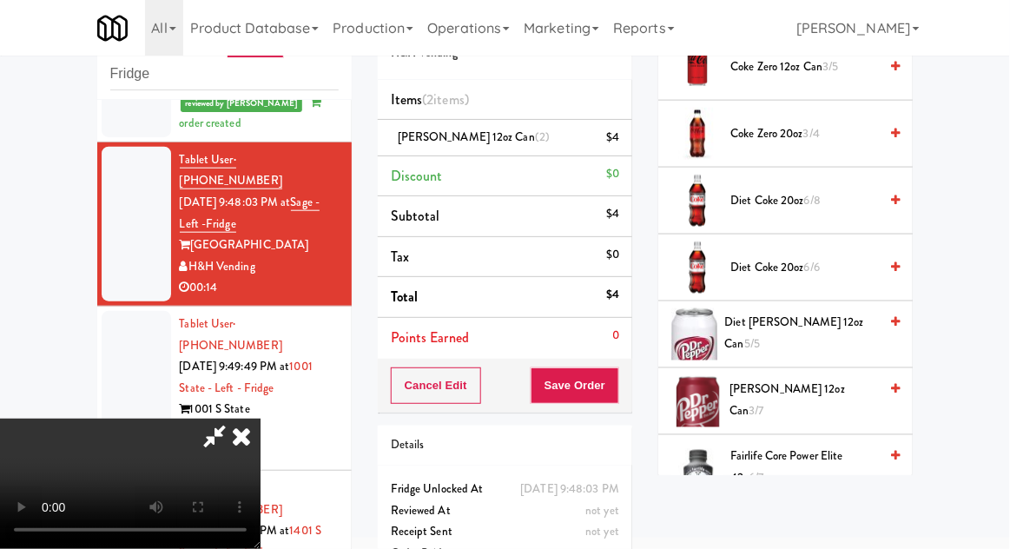
click at [129, 311] on div at bounding box center [136, 388] width 69 height 155
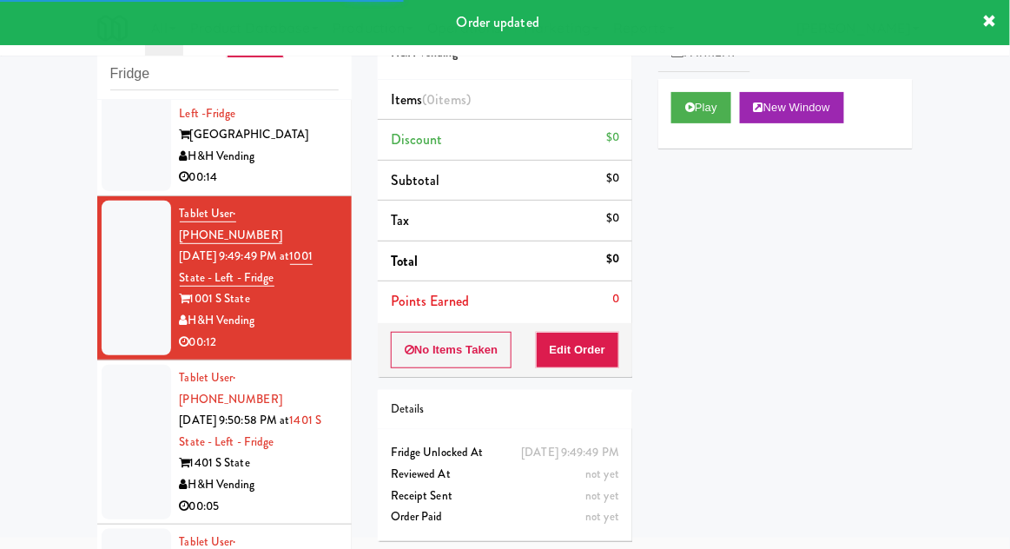
scroll to position [505, 0]
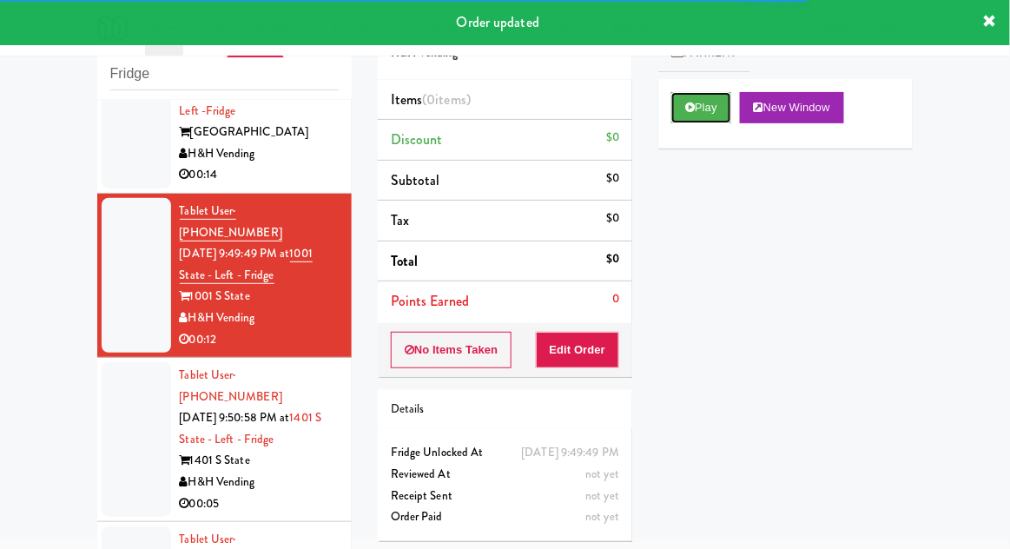
click at [731, 122] on button "Play" at bounding box center [701, 107] width 60 height 31
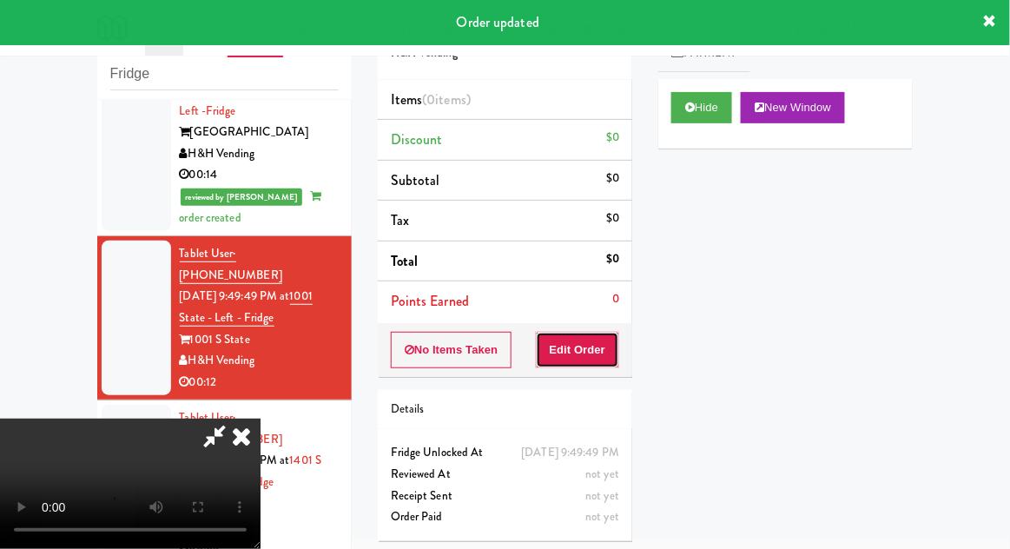
click at [610, 334] on button "Edit Order" at bounding box center [578, 350] width 84 height 36
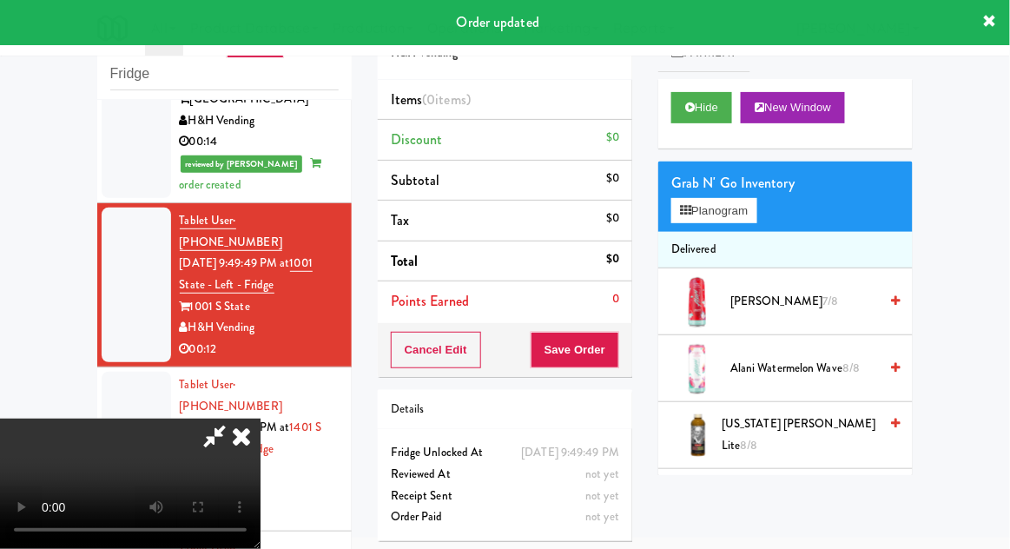
scroll to position [554, 0]
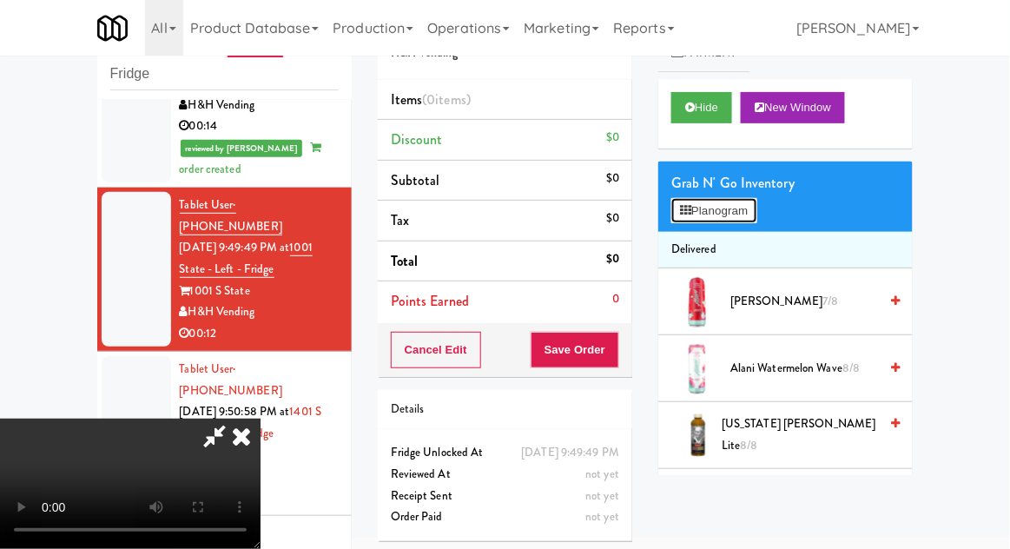
click at [756, 219] on button "Planogram" at bounding box center [713, 211] width 85 height 26
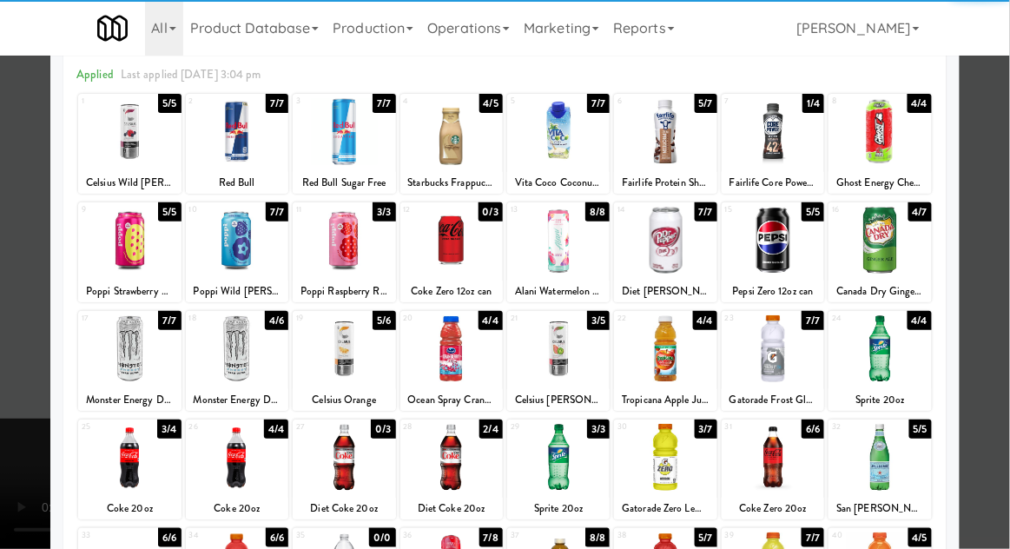
scroll to position [76, 0]
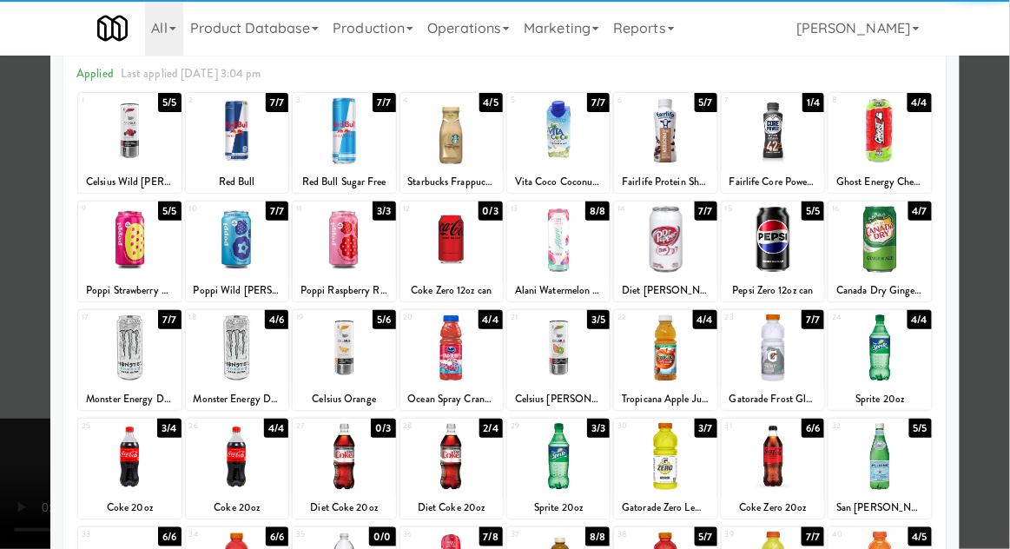
click at [797, 457] on div at bounding box center [773, 456] width 102 height 67
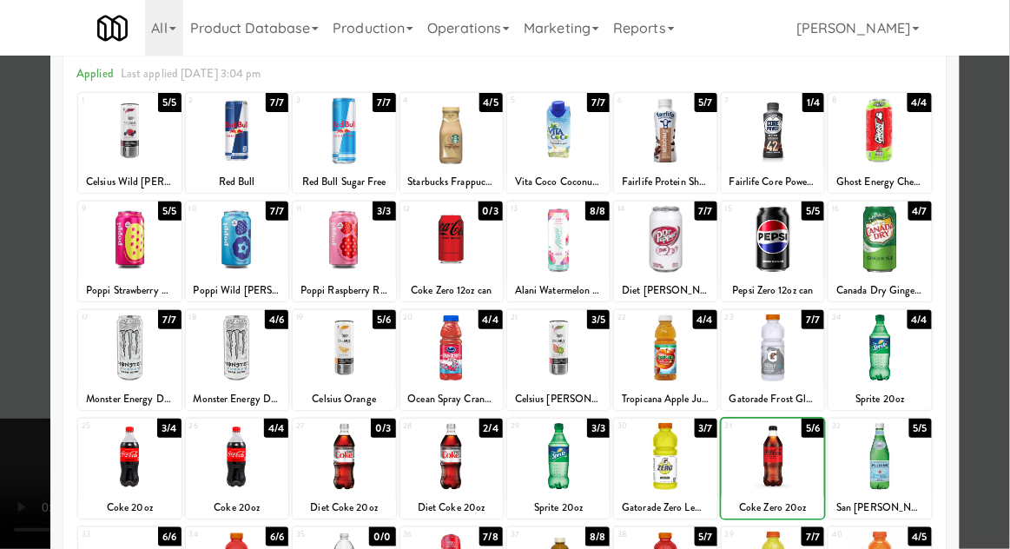
click at [999, 369] on div at bounding box center [505, 274] width 1010 height 549
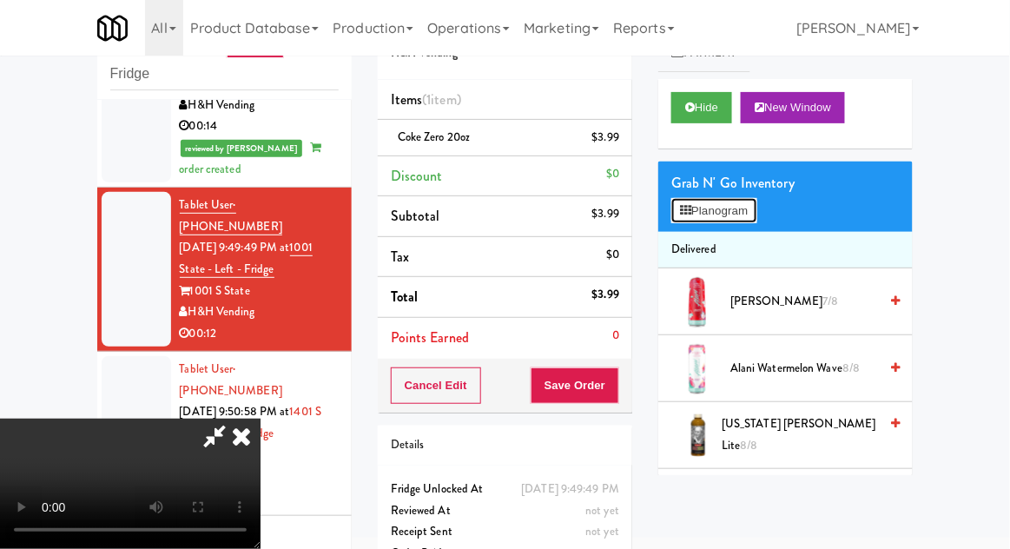
click at [740, 216] on button "Planogram" at bounding box center [713, 211] width 85 height 26
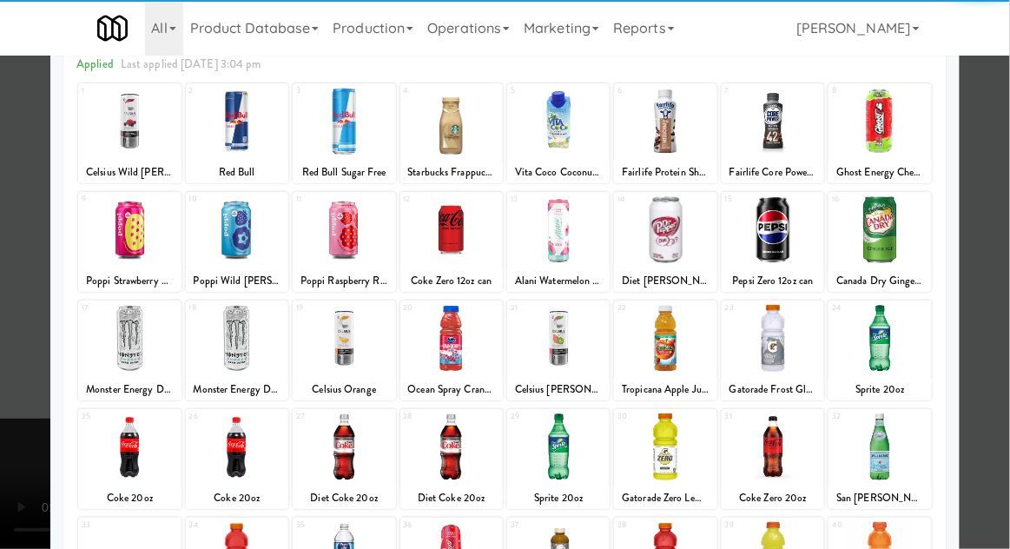
scroll to position [94, 0]
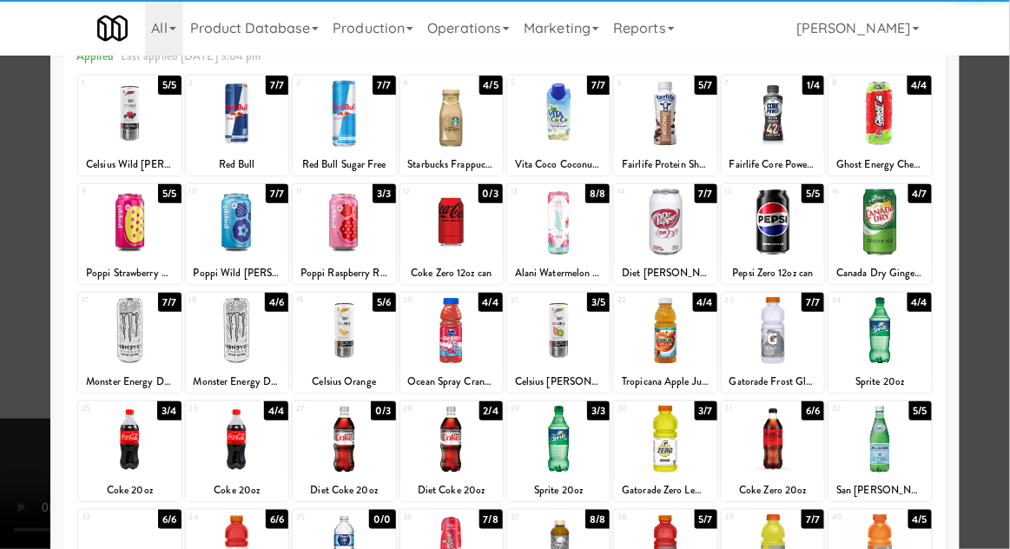
click at [104, 534] on div at bounding box center [129, 547] width 102 height 67
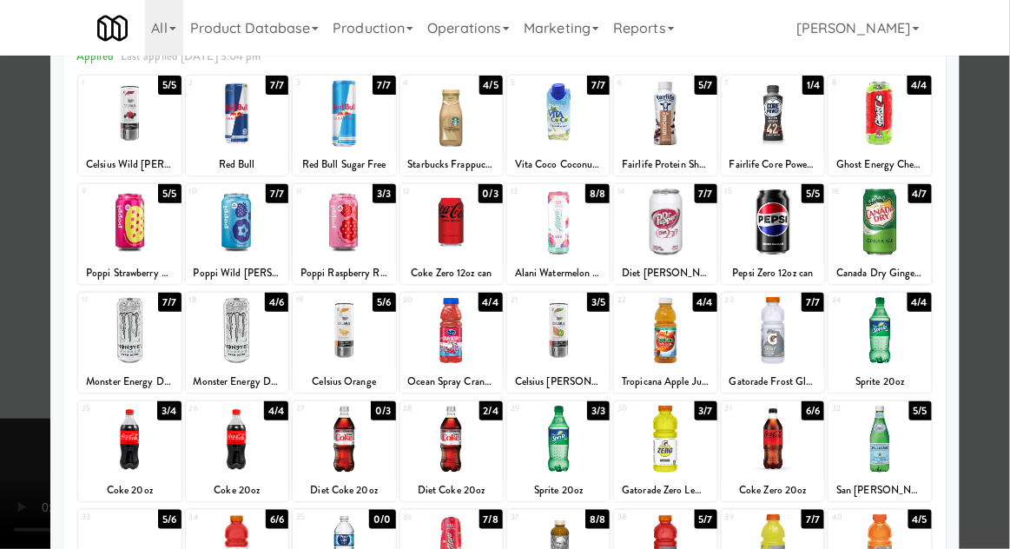
click at [1002, 338] on div at bounding box center [505, 274] width 1010 height 549
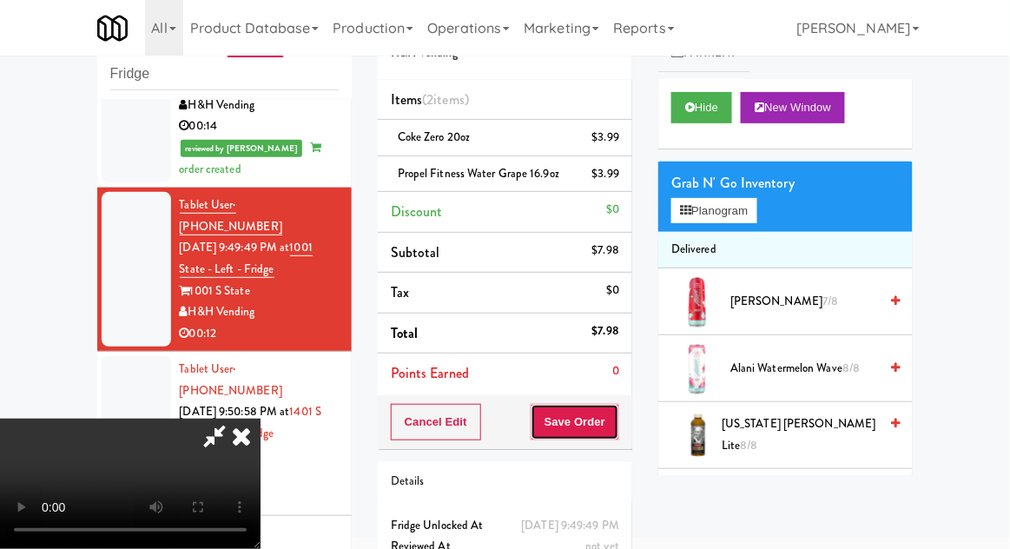
click at [609, 428] on button "Save Order" at bounding box center [575, 422] width 89 height 36
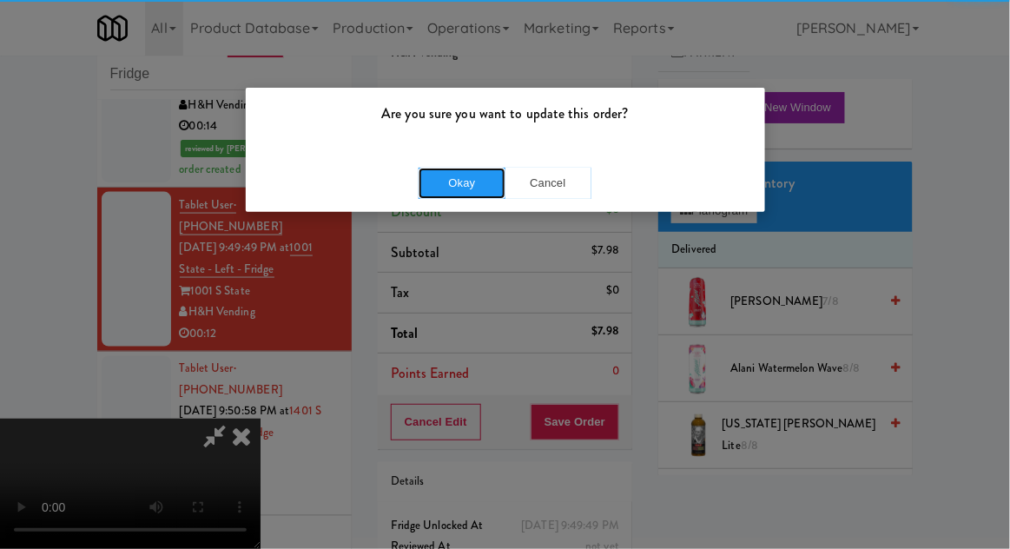
click at [442, 188] on button "Okay" at bounding box center [462, 183] width 87 height 31
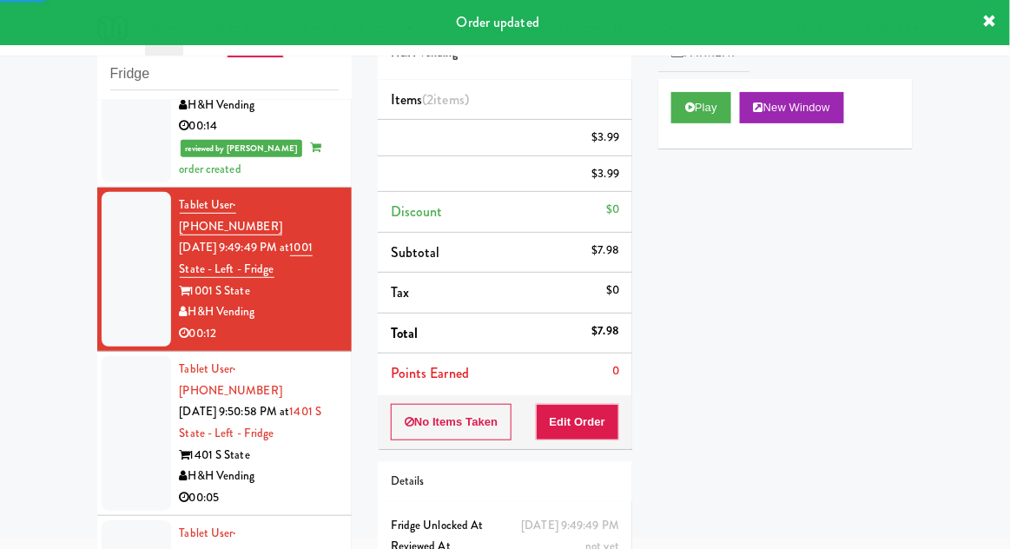
click at [120, 356] on div at bounding box center [136, 433] width 69 height 155
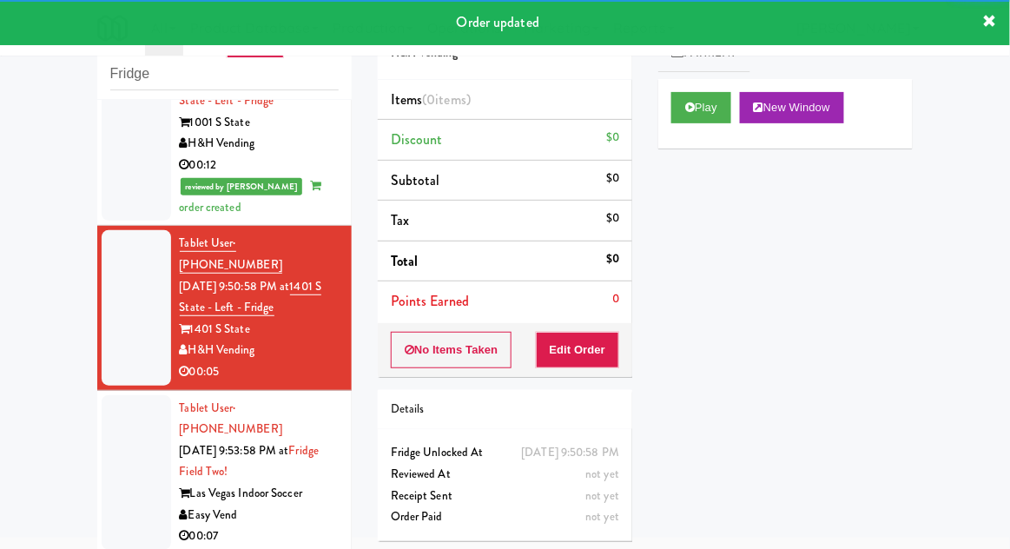
scroll to position [714, 0]
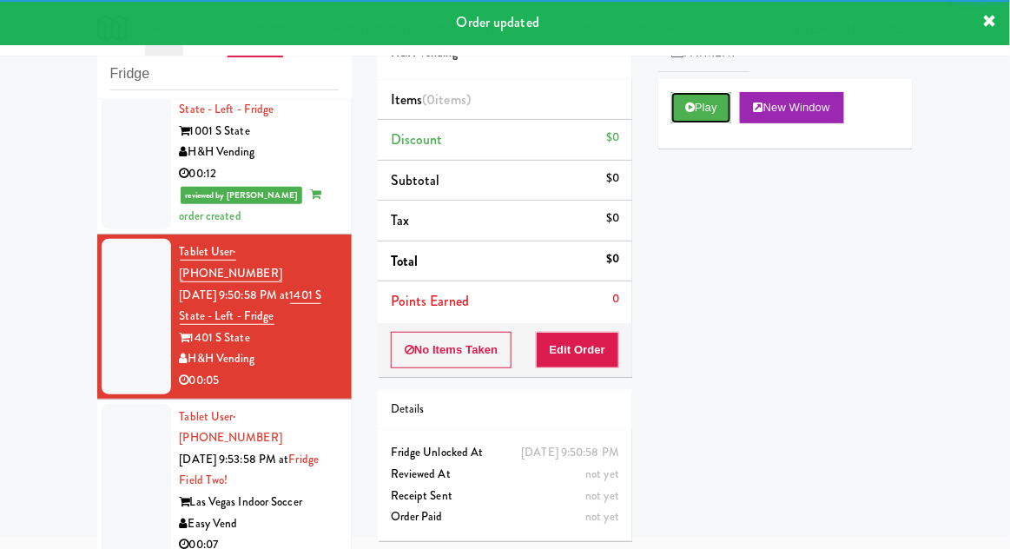
click at [707, 109] on button "Play" at bounding box center [701, 107] width 60 height 31
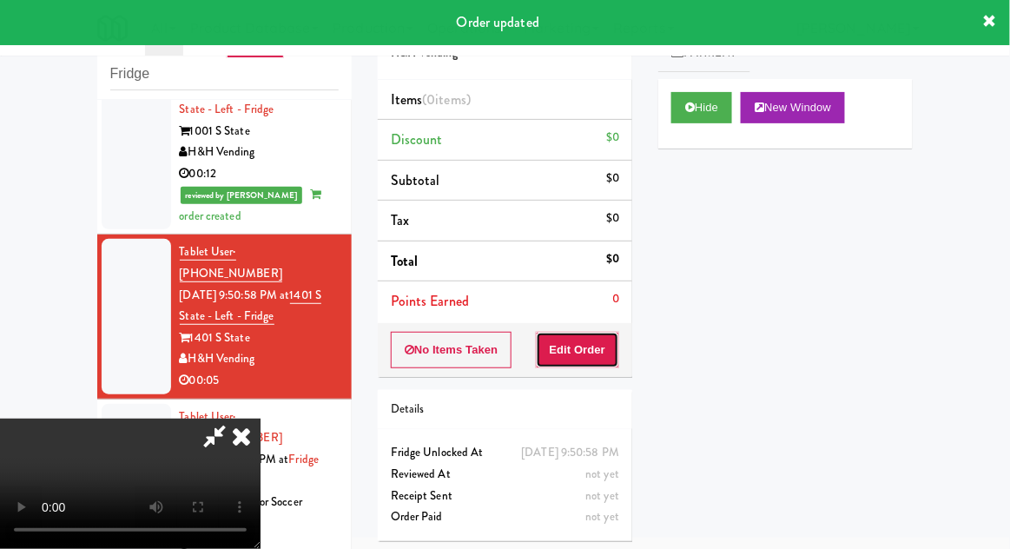
click at [575, 363] on button "Edit Order" at bounding box center [578, 350] width 84 height 36
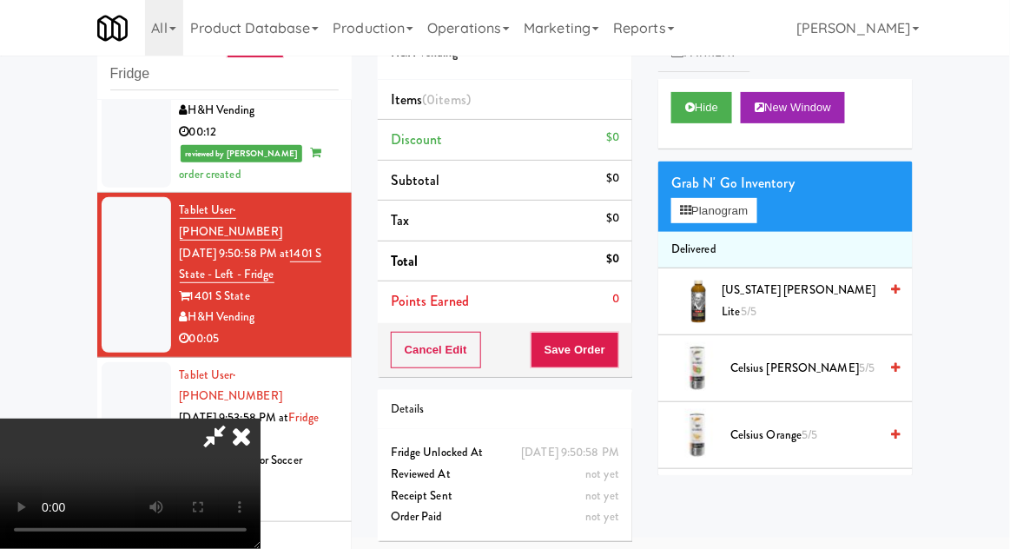
scroll to position [0, 0]
click at [731, 216] on button "Planogram" at bounding box center [713, 211] width 85 height 26
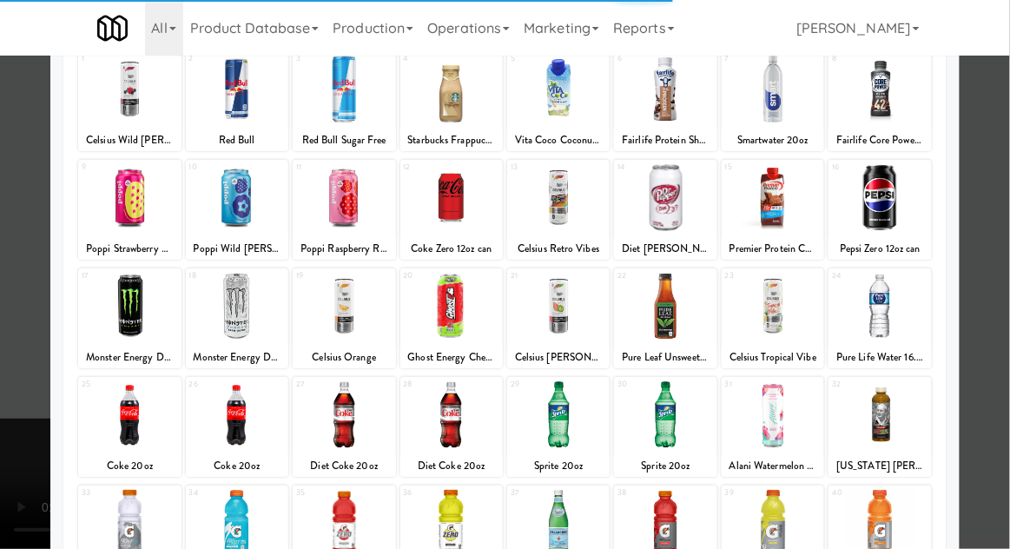
scroll to position [119, 0]
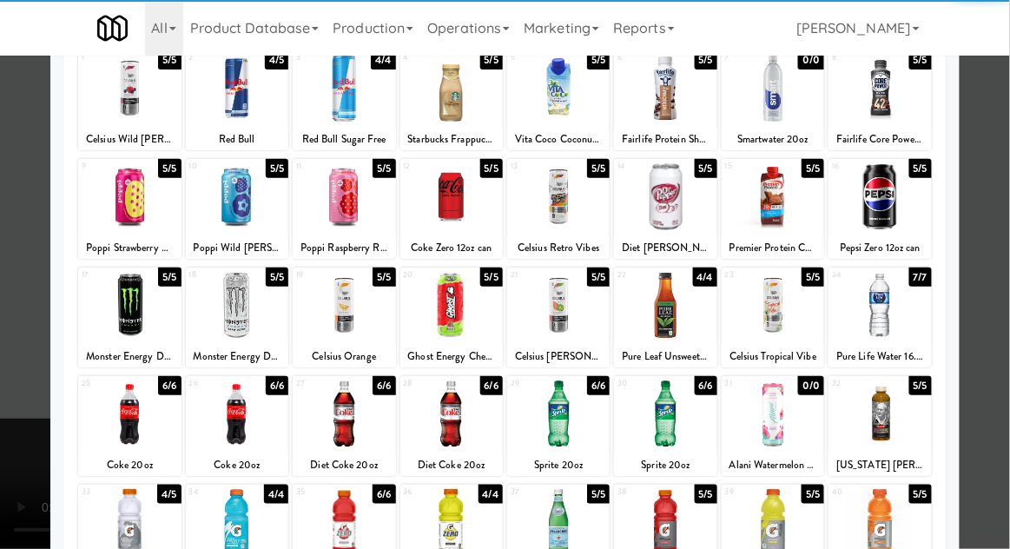
click at [334, 433] on div at bounding box center [344, 413] width 102 height 67
click at [999, 281] on div at bounding box center [505, 274] width 1010 height 549
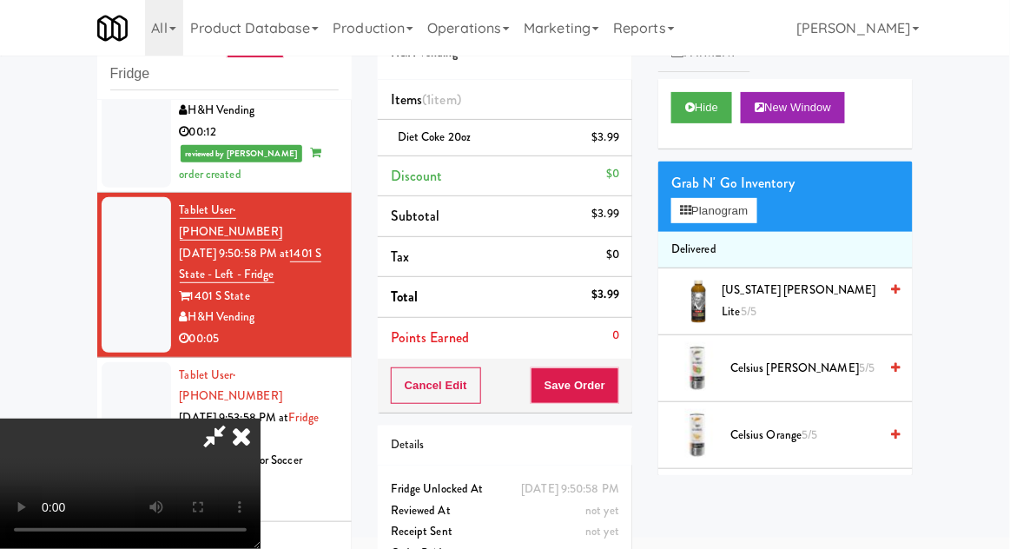
scroll to position [63, 0]
click at [611, 397] on button "Save Order" at bounding box center [575, 385] width 89 height 36
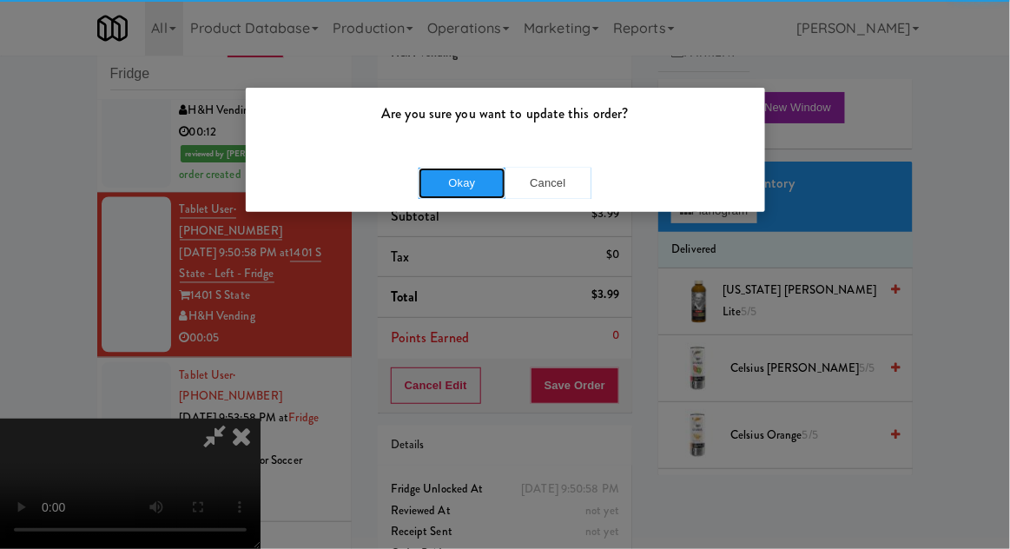
click at [451, 188] on button "Okay" at bounding box center [462, 183] width 87 height 31
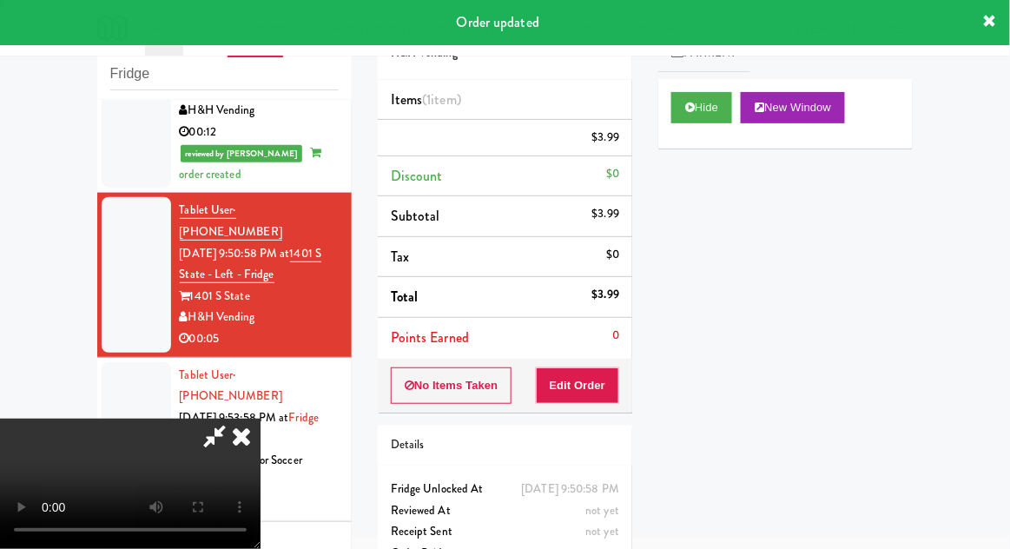
scroll to position [0, 0]
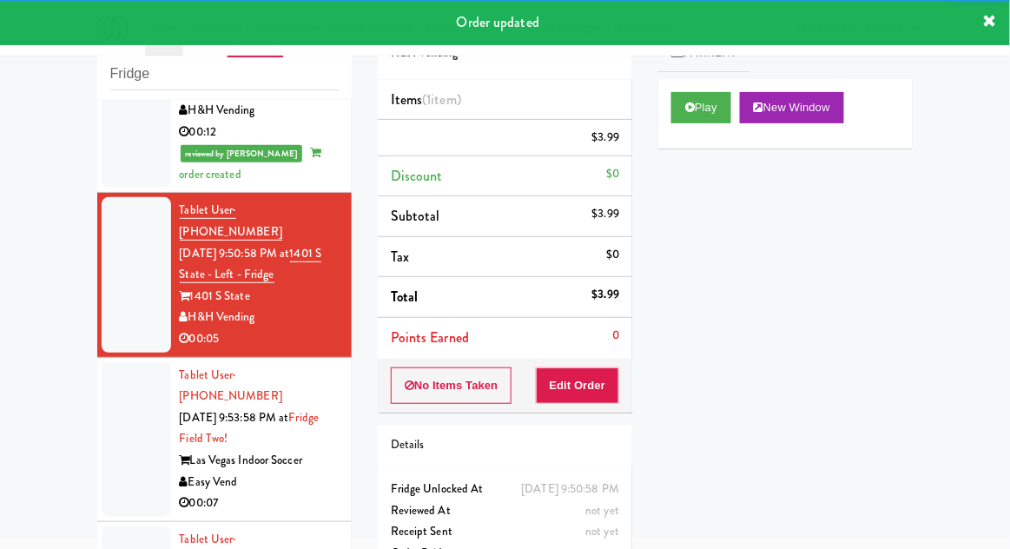
click at [114, 362] on div at bounding box center [136, 439] width 69 height 155
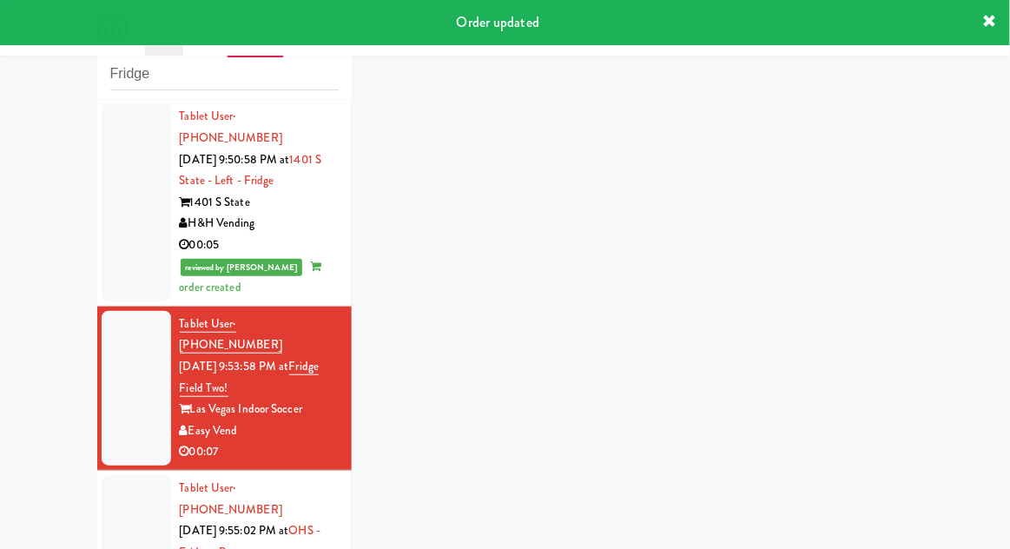
scroll to position [977, 0]
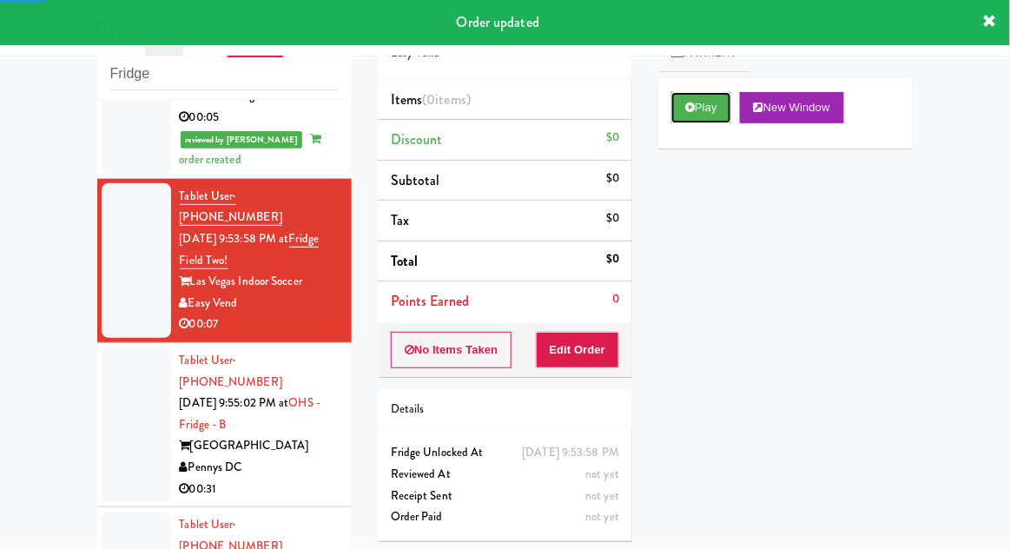
click at [705, 119] on button "Play" at bounding box center [701, 107] width 60 height 31
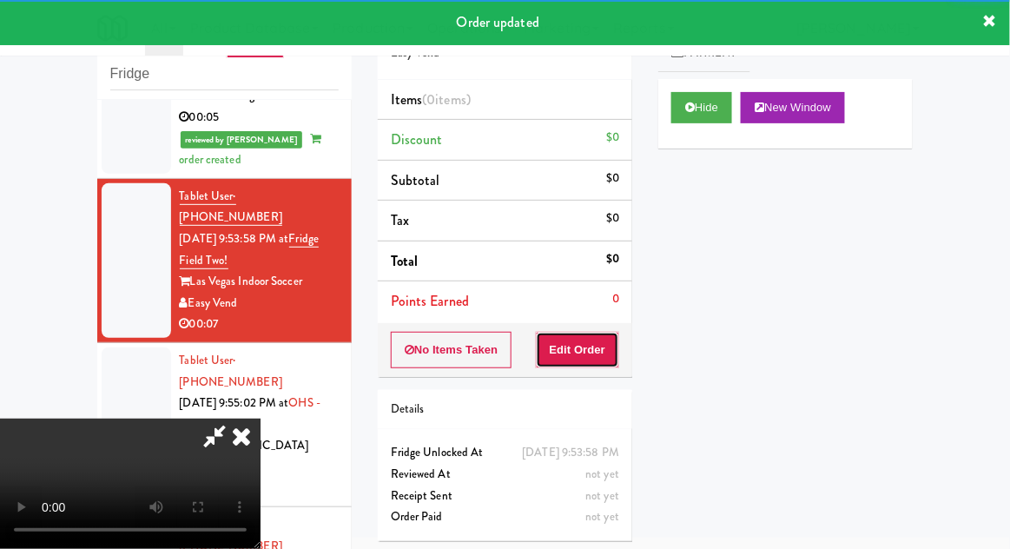
click at [594, 353] on button "Edit Order" at bounding box center [578, 350] width 84 height 36
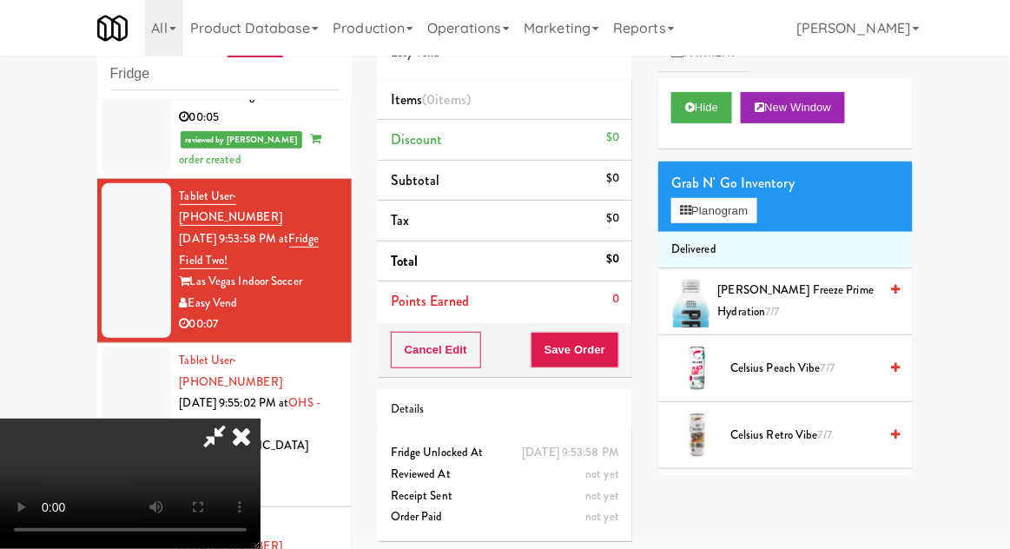
scroll to position [0, 0]
click at [741, 222] on button "Planogram" at bounding box center [713, 211] width 85 height 26
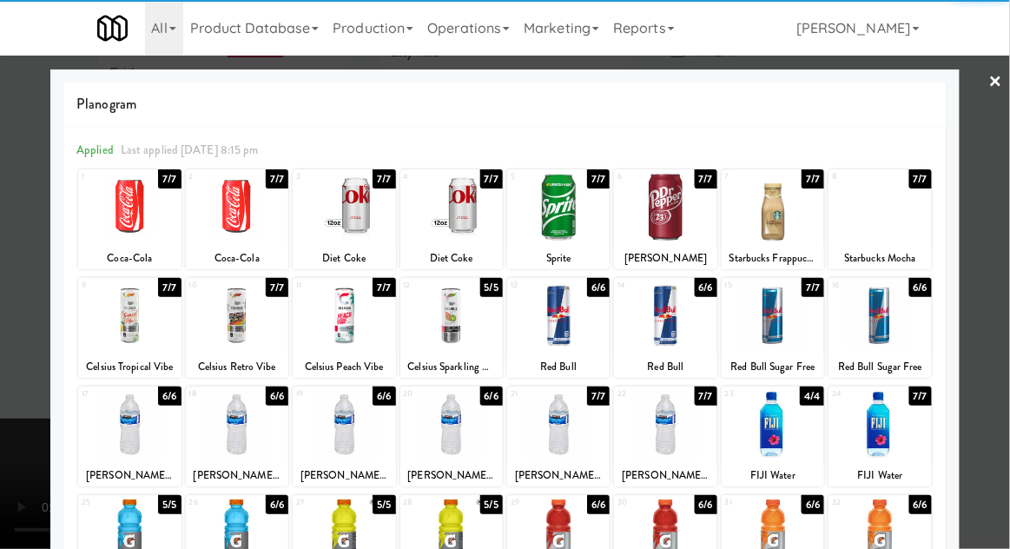
click at [214, 437] on div at bounding box center [237, 424] width 102 height 67
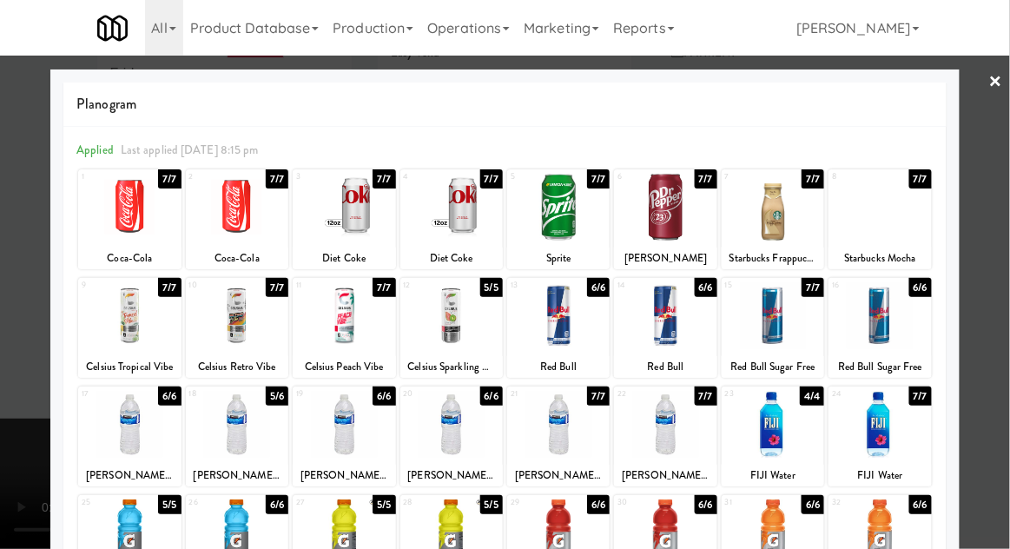
click at [999, 313] on div at bounding box center [505, 274] width 1010 height 549
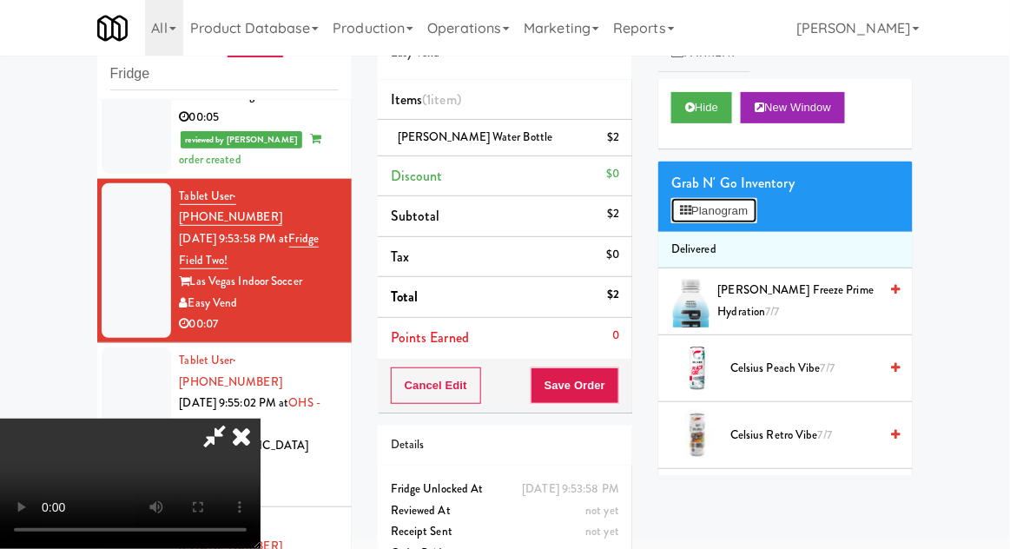
click at [738, 212] on button "Planogram" at bounding box center [713, 211] width 85 height 26
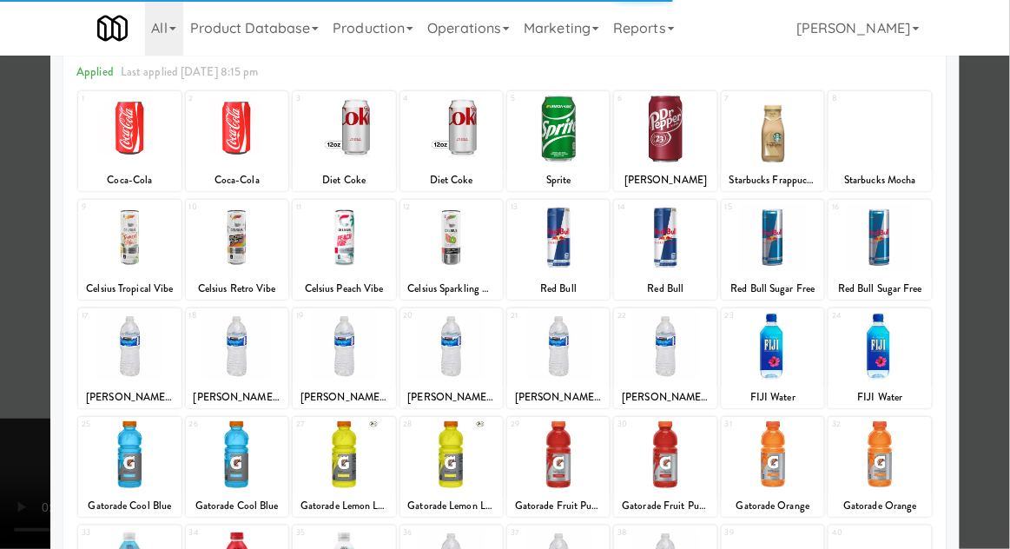
scroll to position [82, 0]
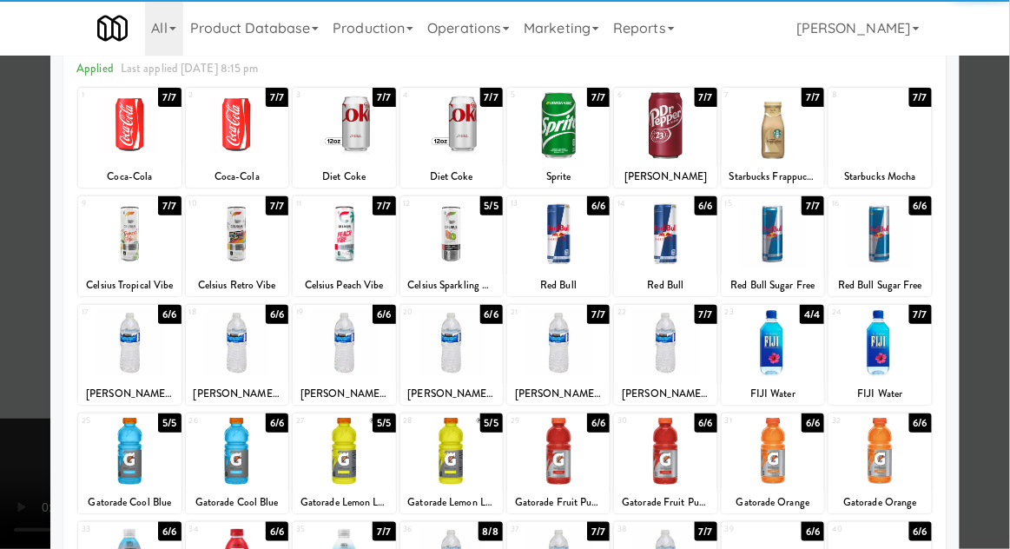
click at [113, 359] on div at bounding box center [129, 342] width 102 height 67
click at [1001, 288] on div at bounding box center [505, 274] width 1010 height 549
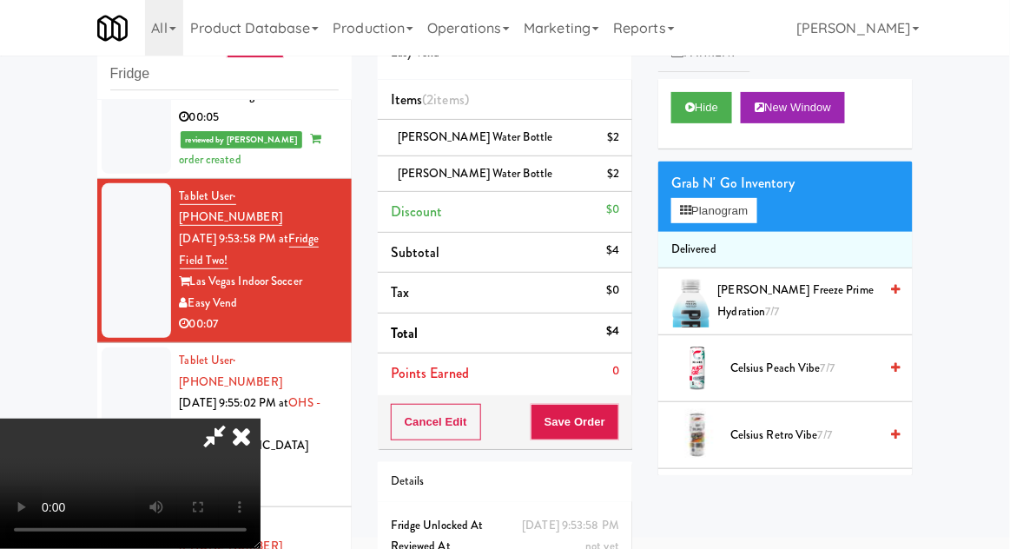
scroll to position [63, 0]
click at [615, 428] on button "Save Order" at bounding box center [575, 422] width 89 height 36
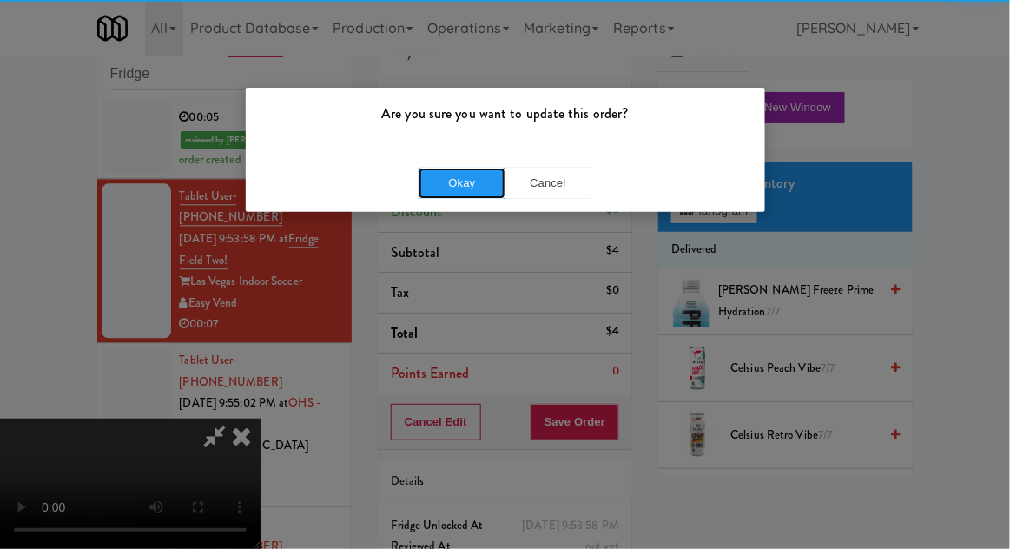
click at [426, 195] on button "Okay" at bounding box center [462, 183] width 87 height 31
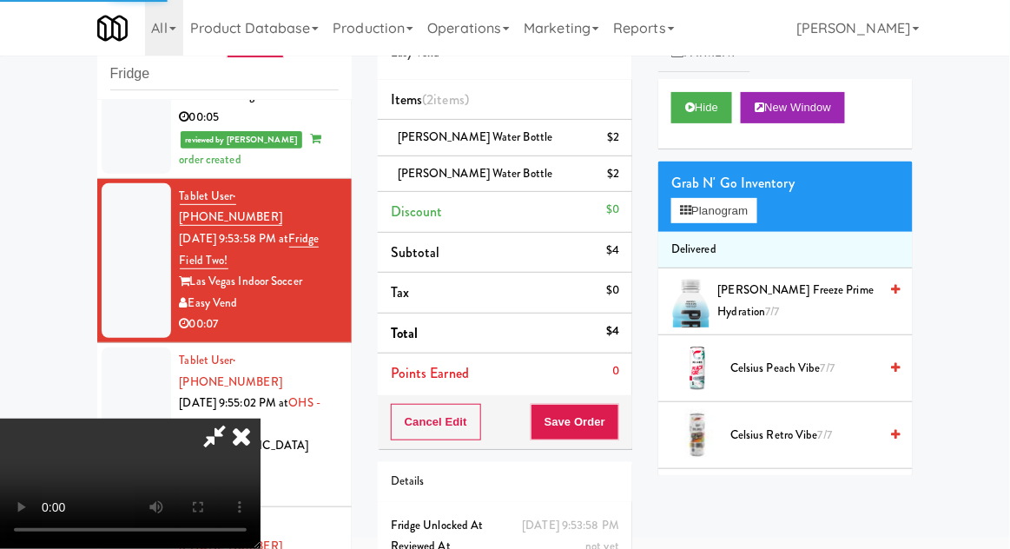
scroll to position [0, 0]
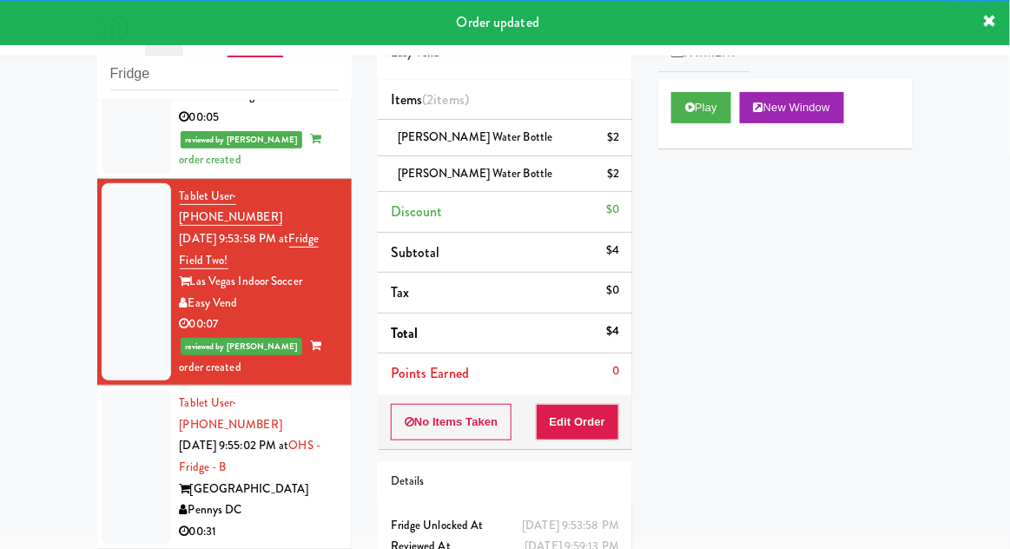
click at [115, 390] on div at bounding box center [136, 467] width 69 height 155
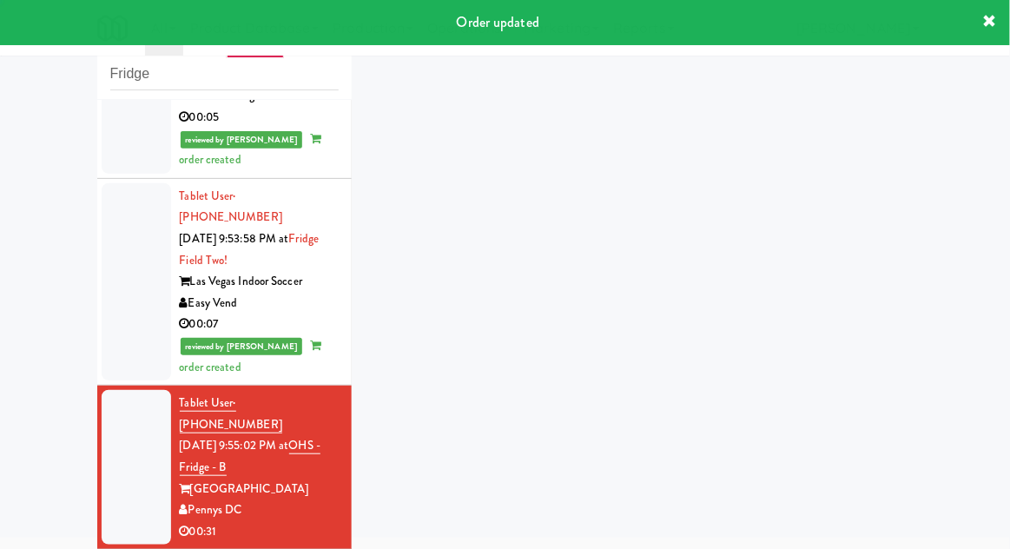
scroll to position [1019, 0]
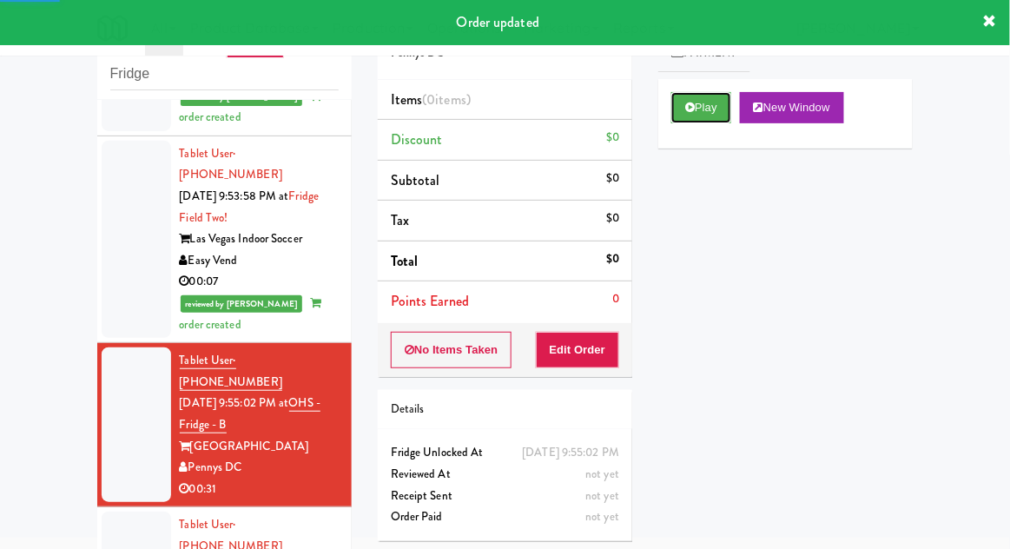
click at [691, 122] on button "Play" at bounding box center [701, 107] width 60 height 31
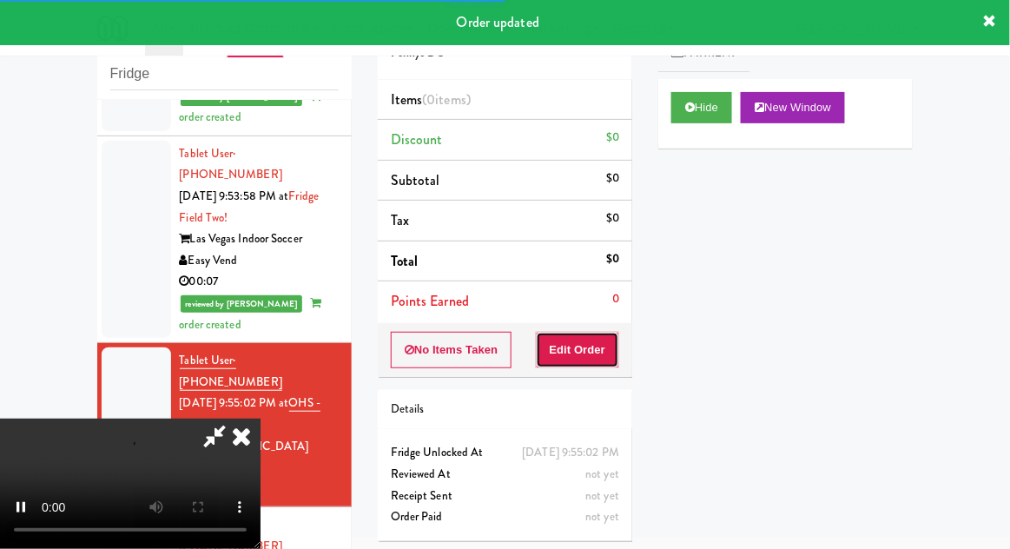
click at [586, 333] on button "Edit Order" at bounding box center [578, 350] width 84 height 36
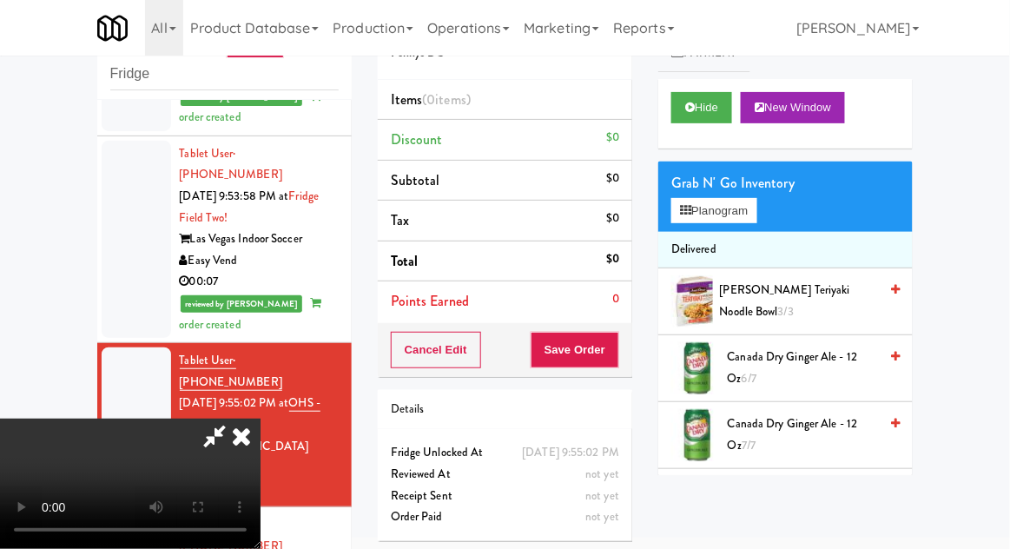
scroll to position [0, 0]
click at [754, 219] on button "Planogram" at bounding box center [713, 211] width 85 height 26
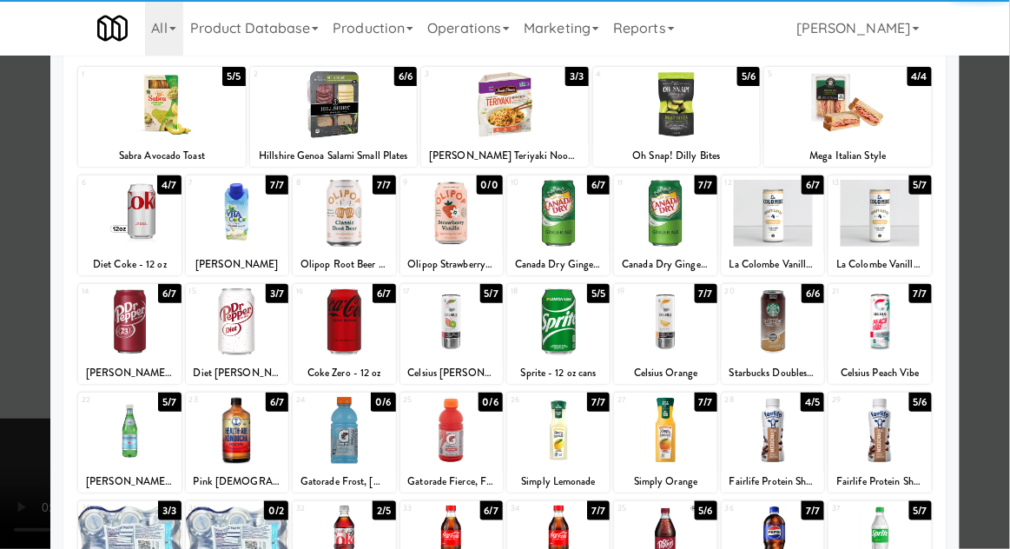
scroll to position [102, 0]
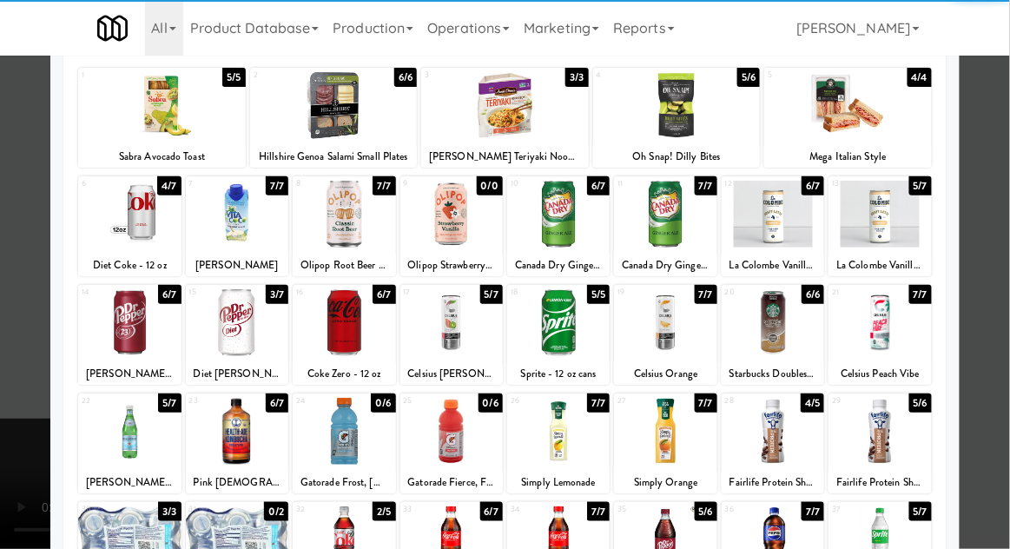
click at [333, 535] on div at bounding box center [344, 539] width 102 height 67
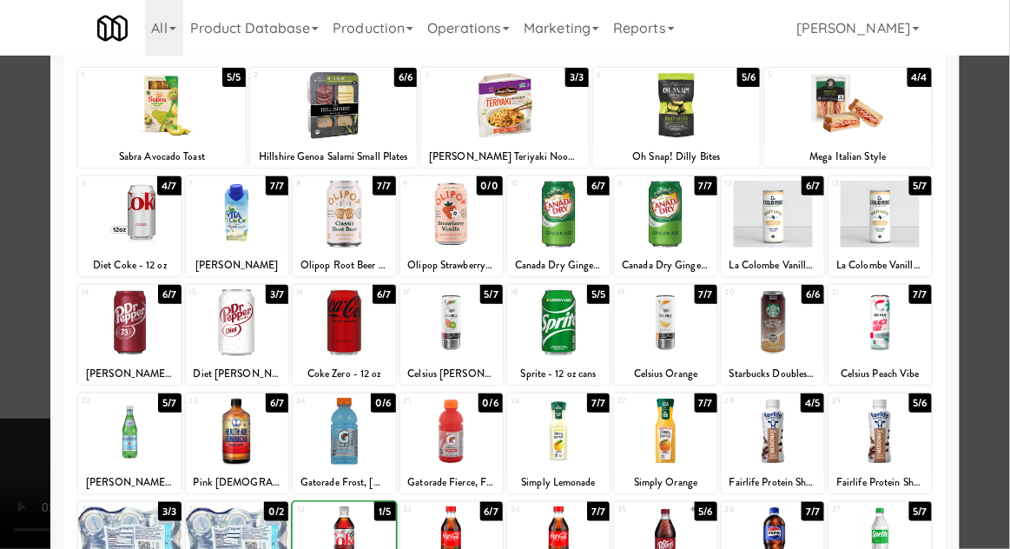
click at [1001, 238] on div at bounding box center [505, 274] width 1010 height 549
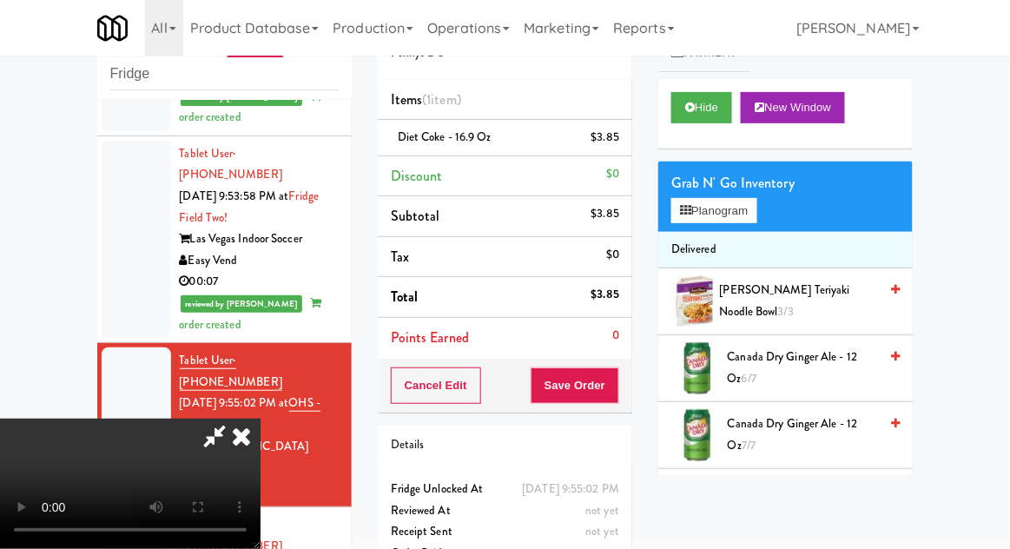
scroll to position [63, 0]
click at [742, 219] on button "Planogram" at bounding box center [713, 211] width 85 height 26
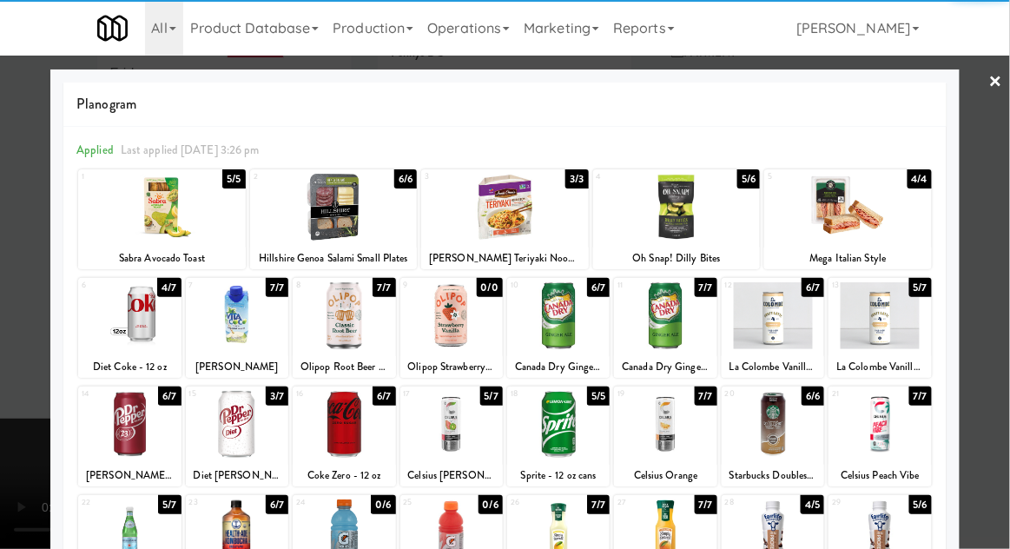
click at [683, 422] on div at bounding box center [665, 424] width 102 height 67
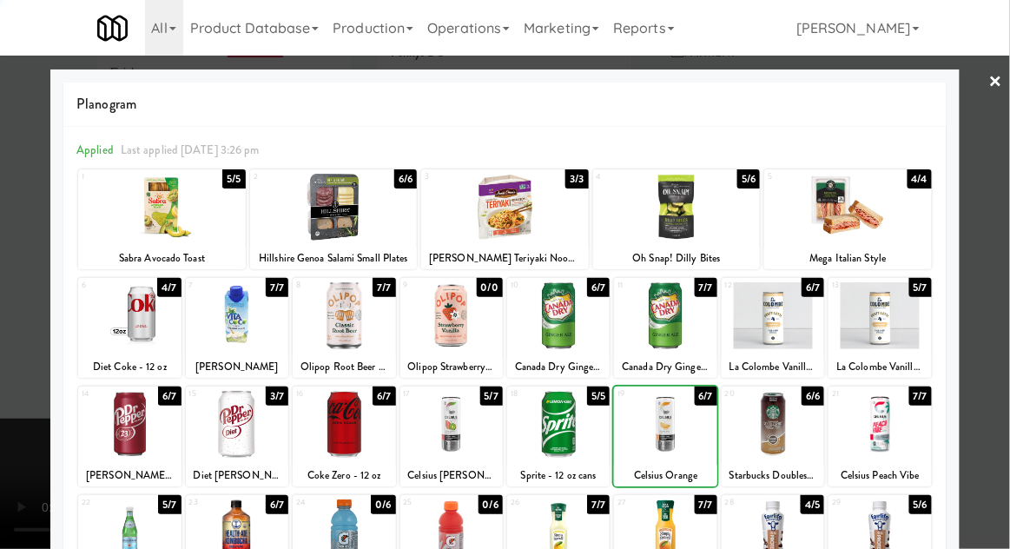
click at [1008, 302] on div at bounding box center [505, 274] width 1010 height 549
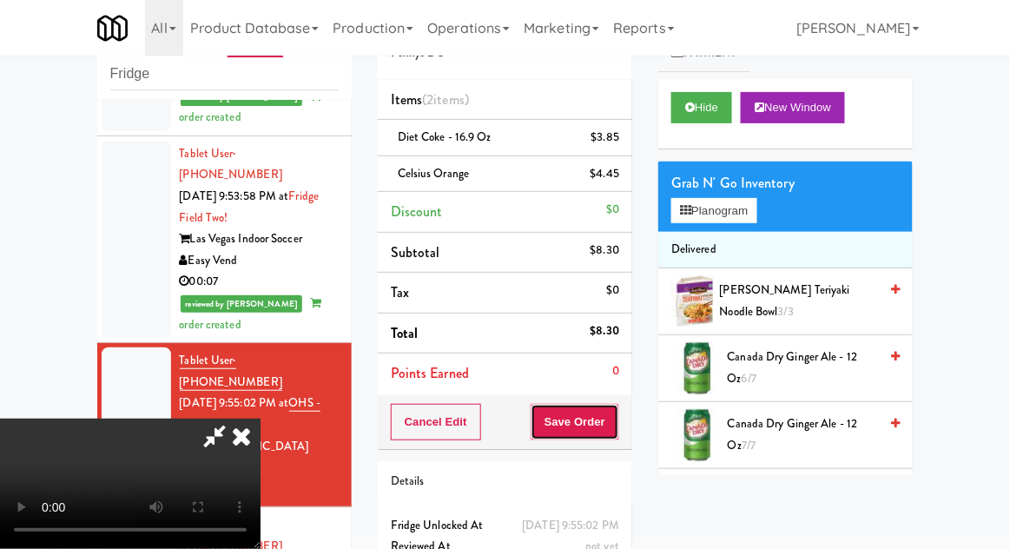
click at [616, 430] on button "Save Order" at bounding box center [575, 422] width 89 height 36
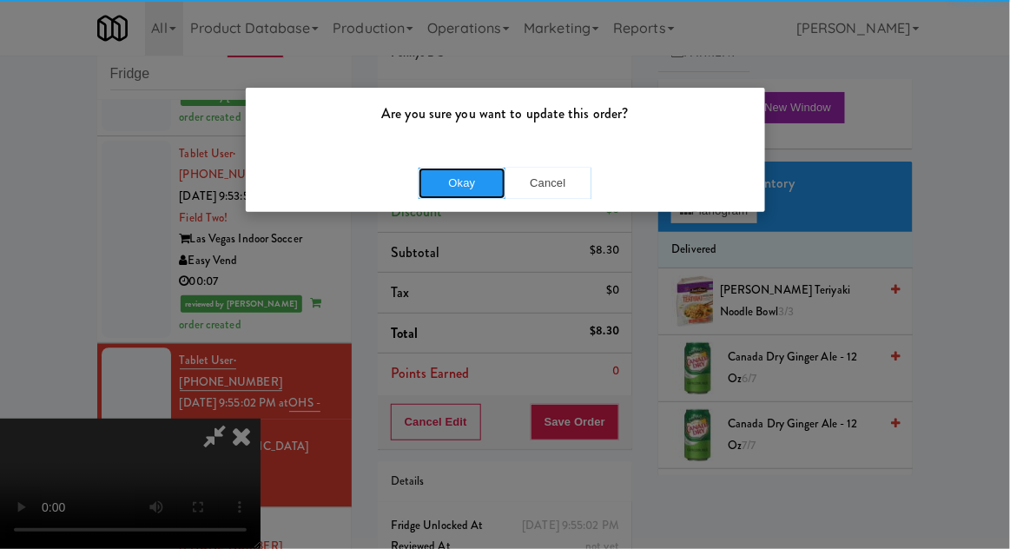
click at [459, 195] on button "Okay" at bounding box center [462, 183] width 87 height 31
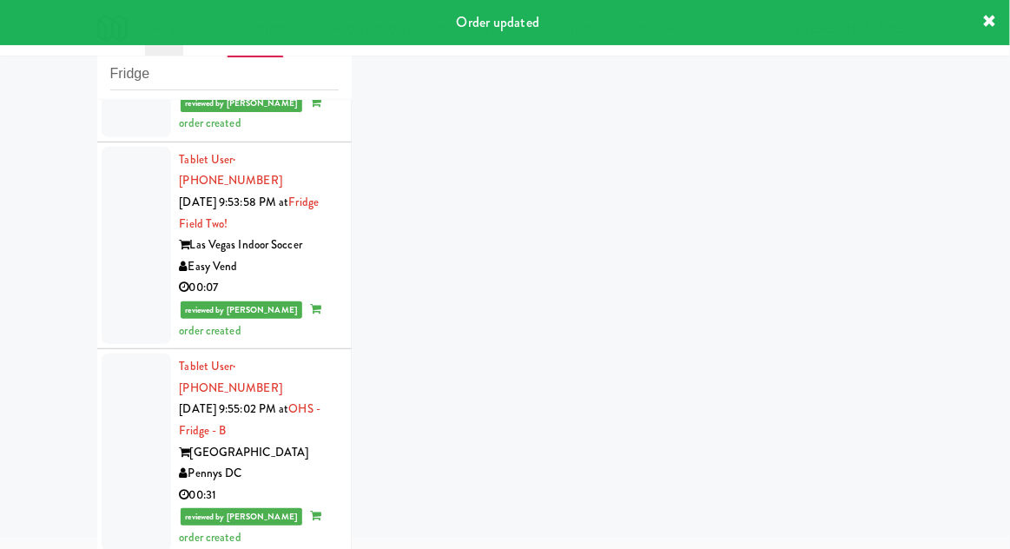
scroll to position [1062, 0]
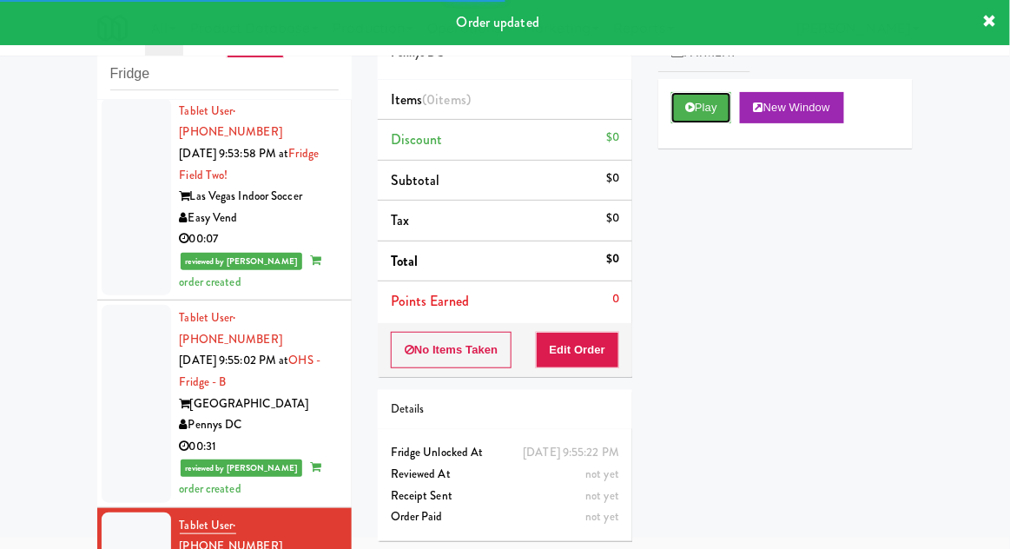
click at [719, 121] on button "Play" at bounding box center [701, 107] width 60 height 31
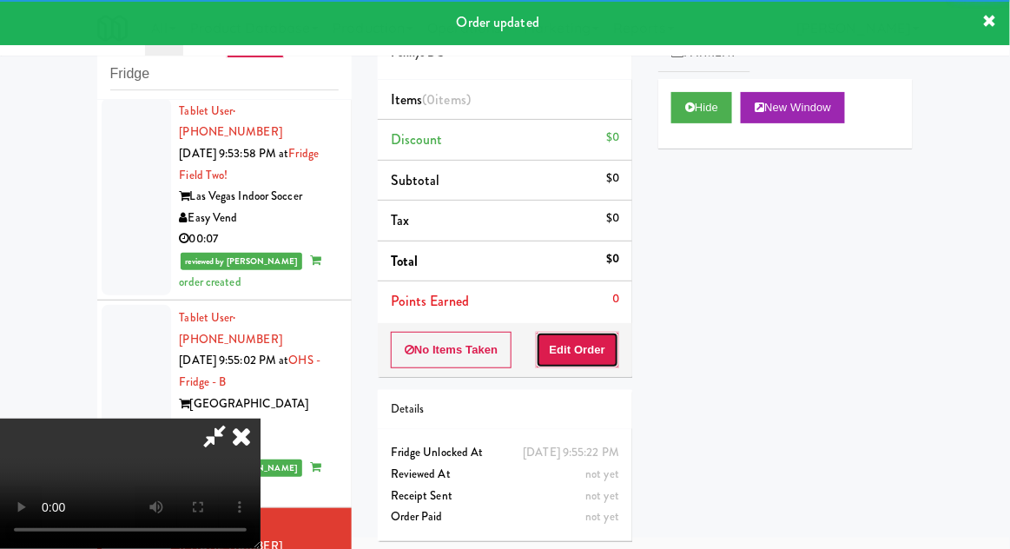
click at [593, 357] on button "Edit Order" at bounding box center [578, 350] width 84 height 36
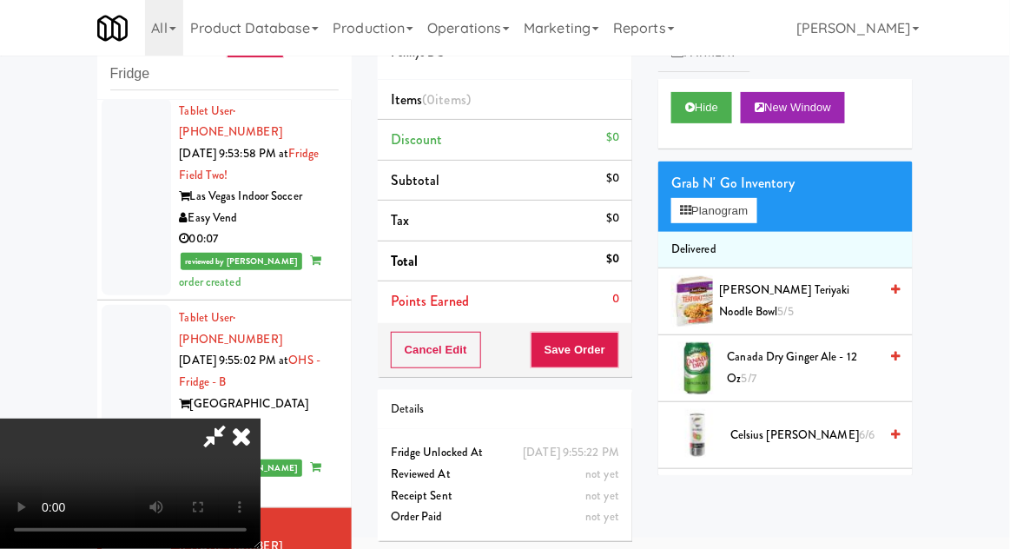
scroll to position [0, 0]
click at [788, 371] on span "Canada Dry Ginger Ale - 12 oz 5/7" at bounding box center [803, 367] width 151 height 43
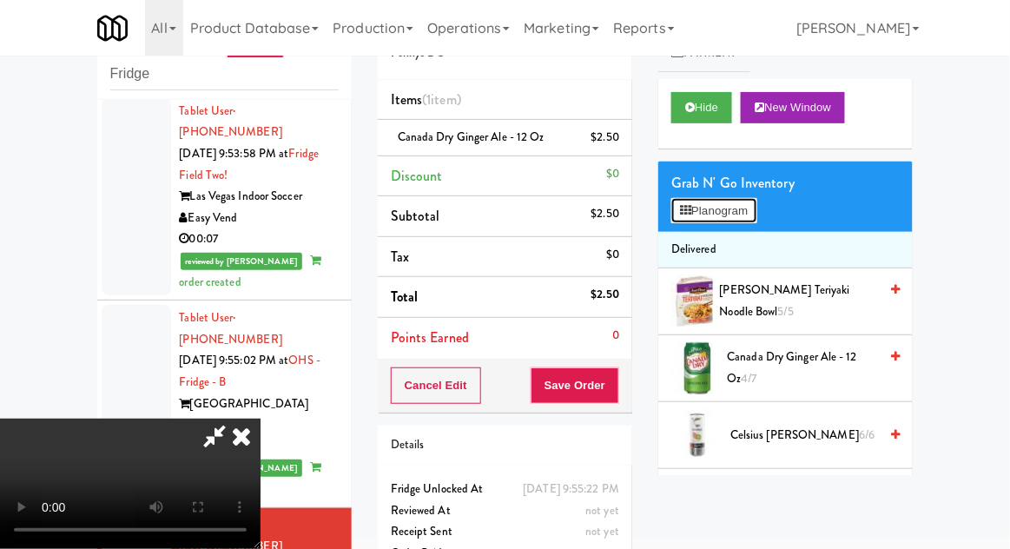
click at [745, 210] on button "Planogram" at bounding box center [713, 211] width 85 height 26
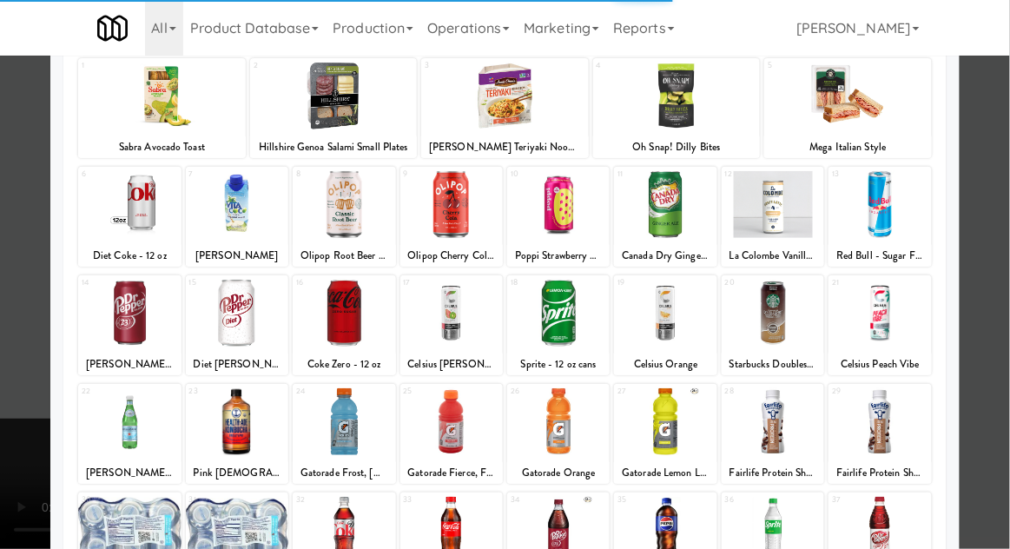
scroll to position [115, 0]
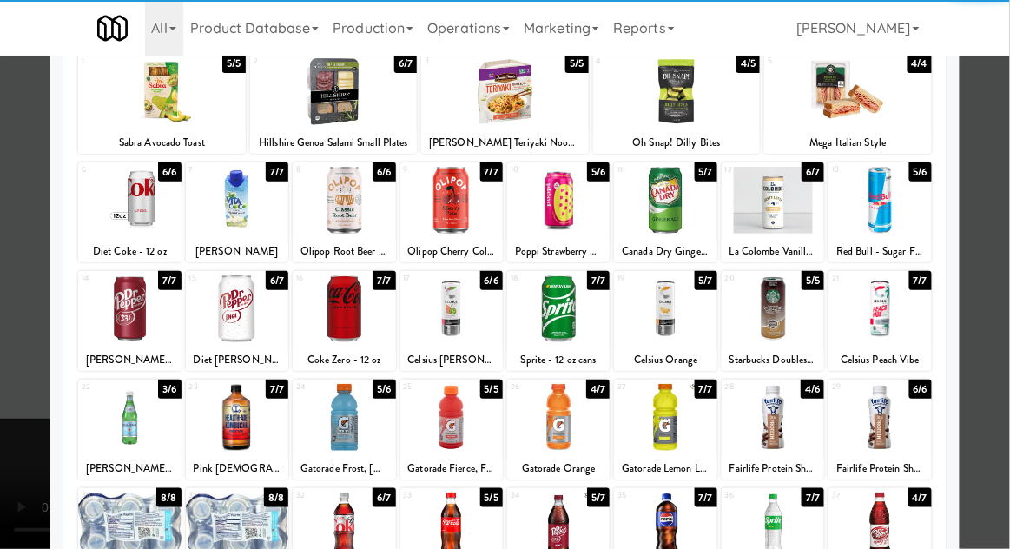
click at [226, 441] on div at bounding box center [237, 417] width 102 height 67
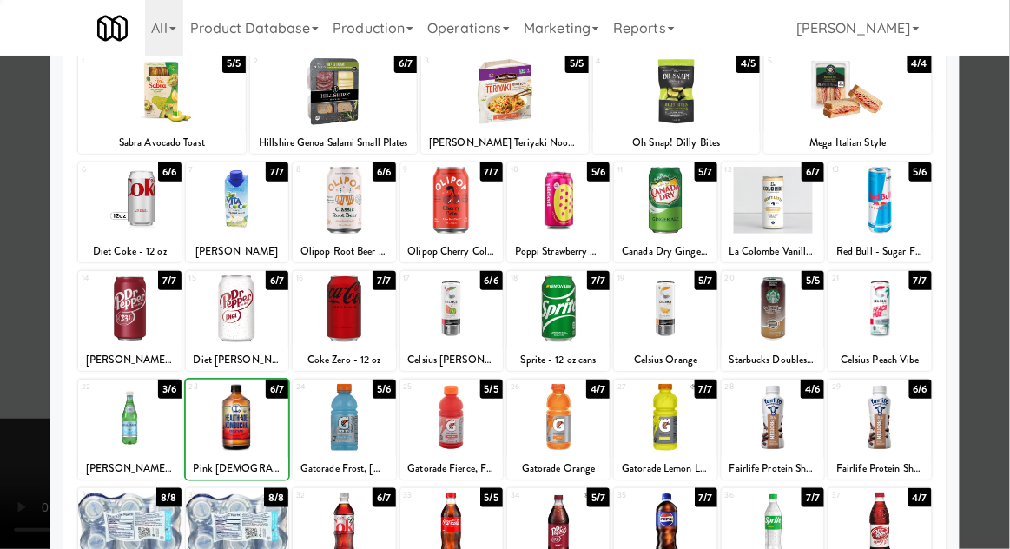
click at [1003, 274] on div at bounding box center [505, 274] width 1010 height 549
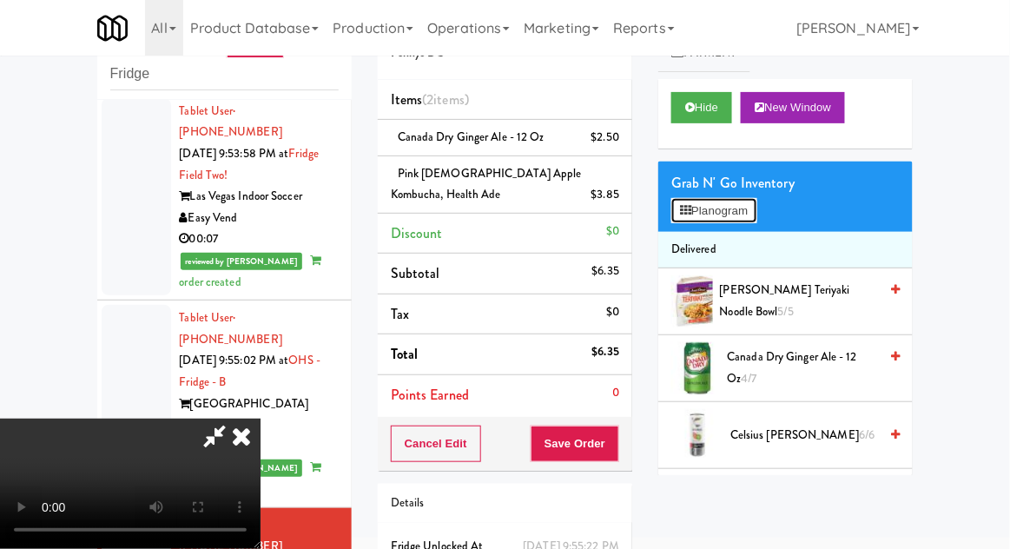
click at [747, 220] on button "Planogram" at bounding box center [713, 211] width 85 height 26
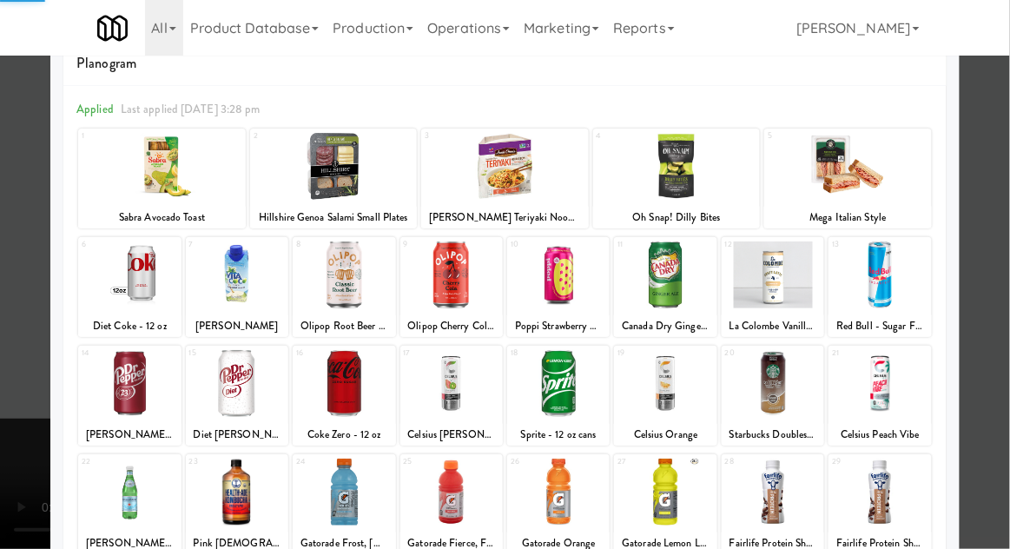
scroll to position [83, 0]
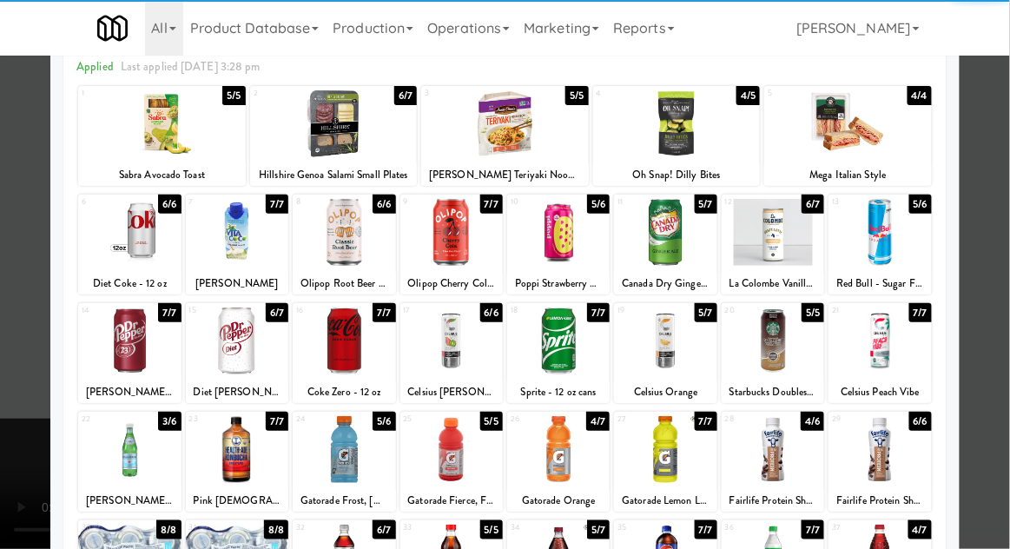
click at [229, 457] on div at bounding box center [237, 449] width 102 height 67
click at [1005, 306] on div at bounding box center [505, 274] width 1010 height 549
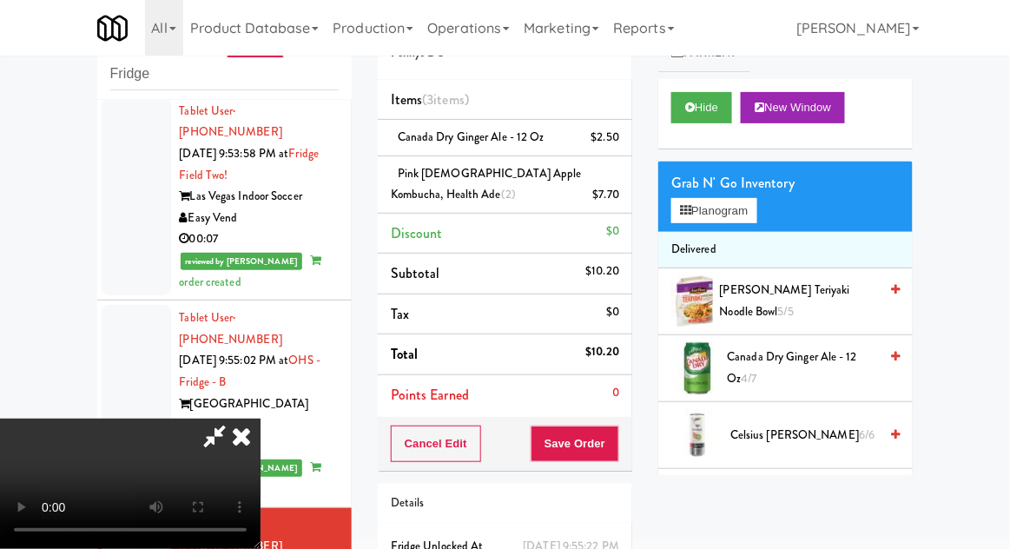
click at [816, 367] on span "Canada Dry Ginger Ale - 12 oz 4/7" at bounding box center [803, 367] width 151 height 43
click at [615, 446] on button "Save Order" at bounding box center [575, 444] width 89 height 36
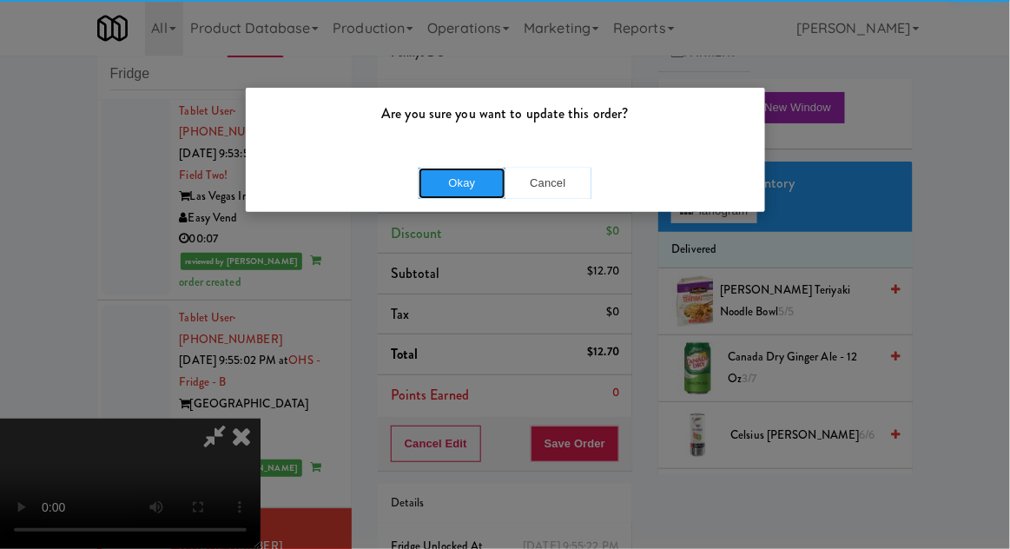
click at [434, 196] on button "Okay" at bounding box center [462, 183] width 87 height 31
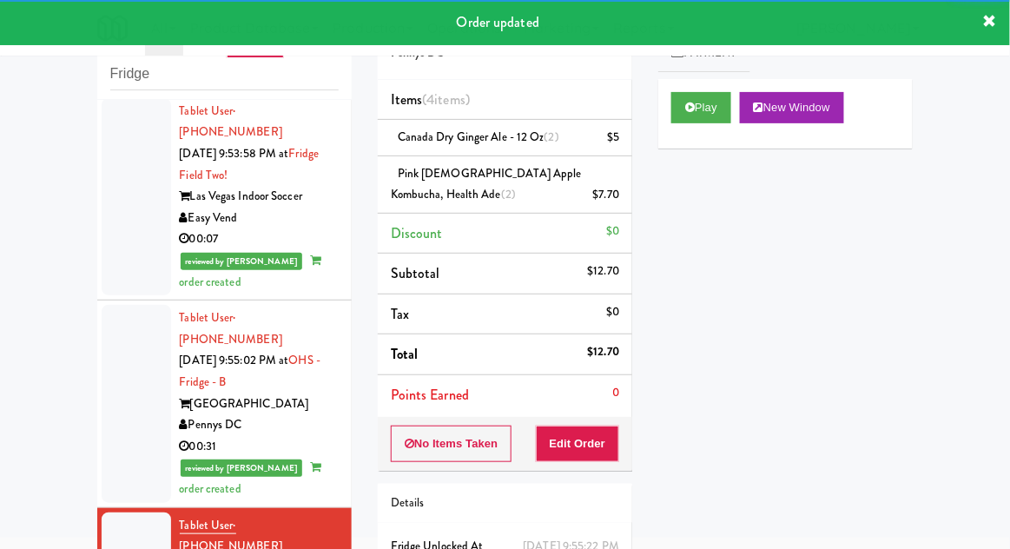
scroll to position [1105, 0]
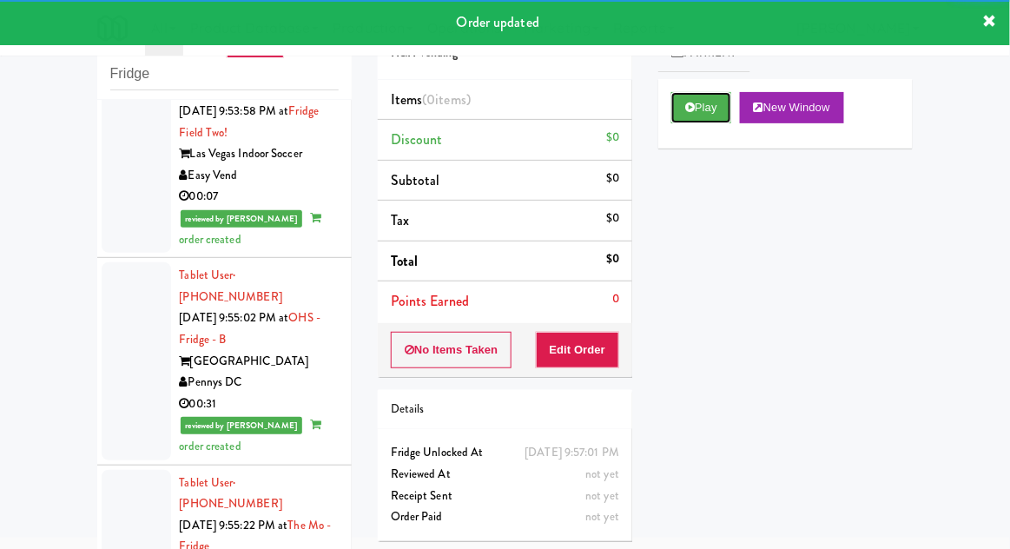
click at [704, 113] on button "Play" at bounding box center [701, 107] width 60 height 31
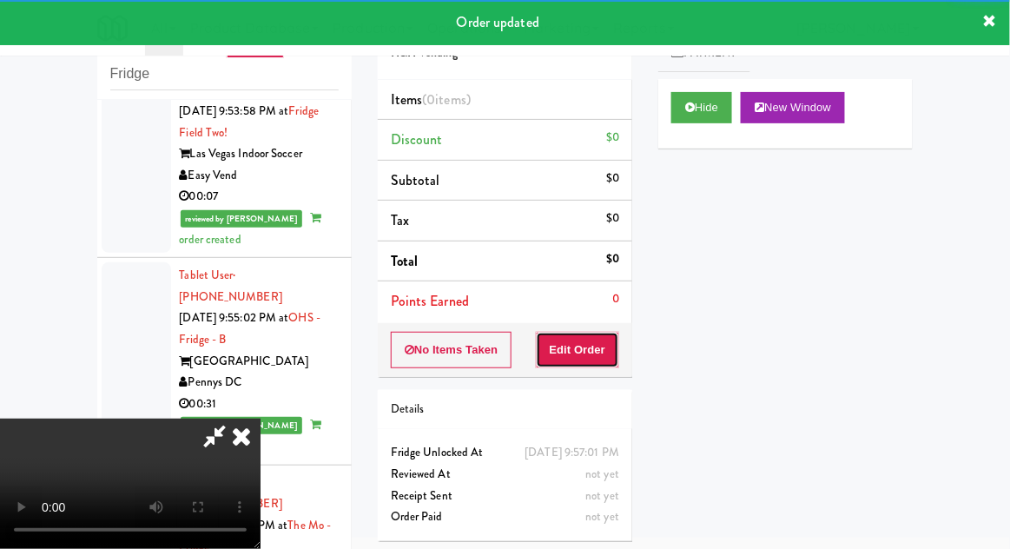
click at [603, 332] on button "Edit Order" at bounding box center [578, 350] width 84 height 36
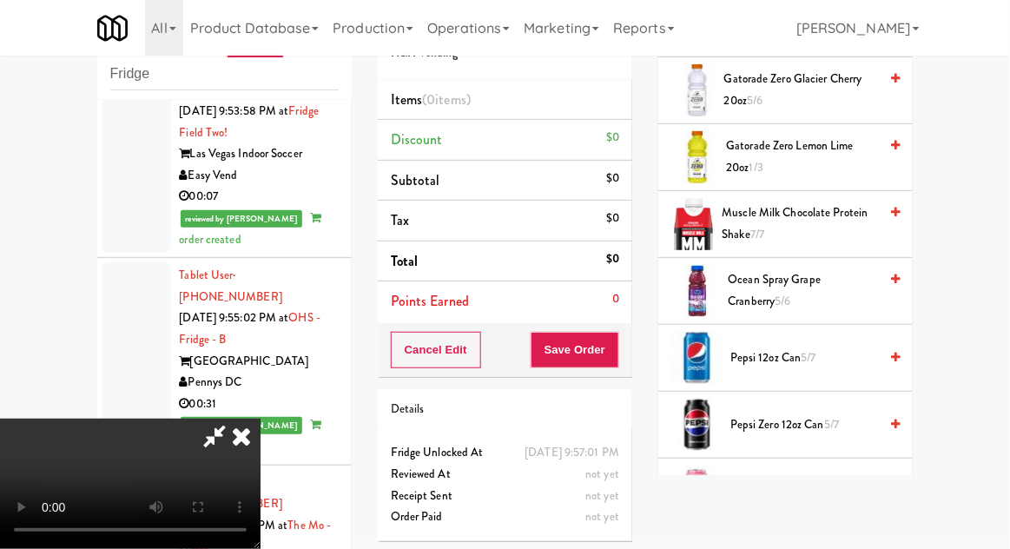
scroll to position [1618, 0]
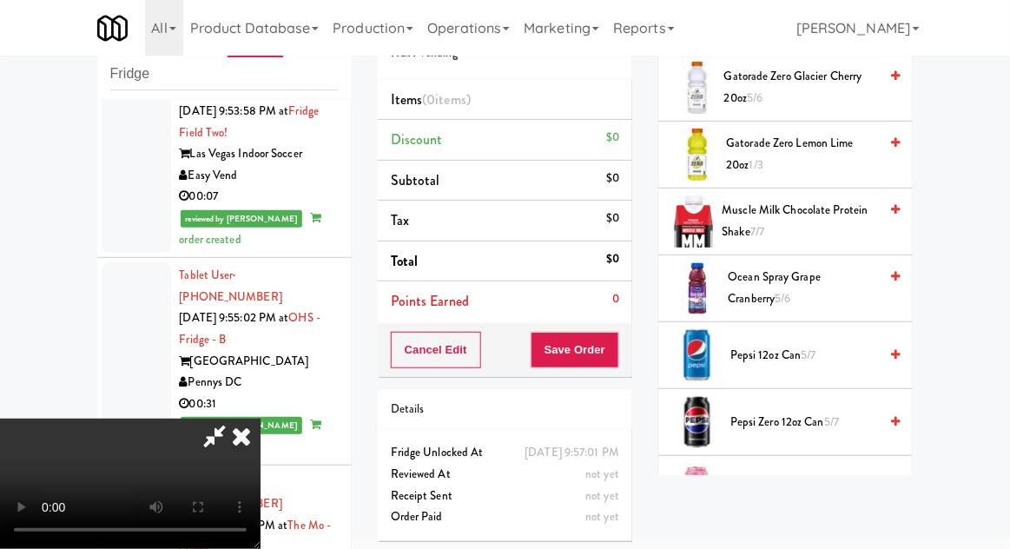
click at [799, 414] on span "Pepsi Zero 12oz can 5/7" at bounding box center [804, 423] width 148 height 22
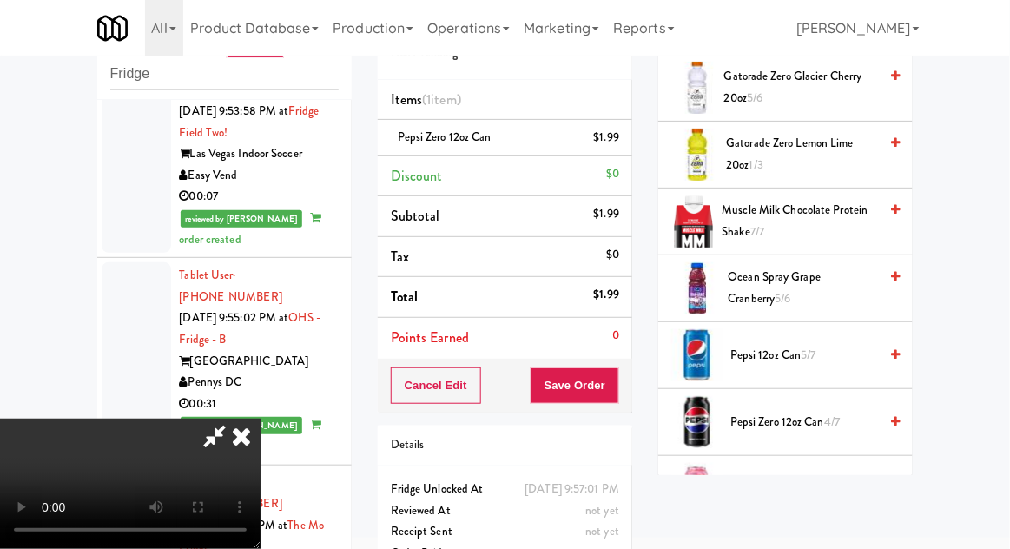
click at [814, 414] on span "Pepsi Zero 12oz can 4/7" at bounding box center [804, 423] width 148 height 22
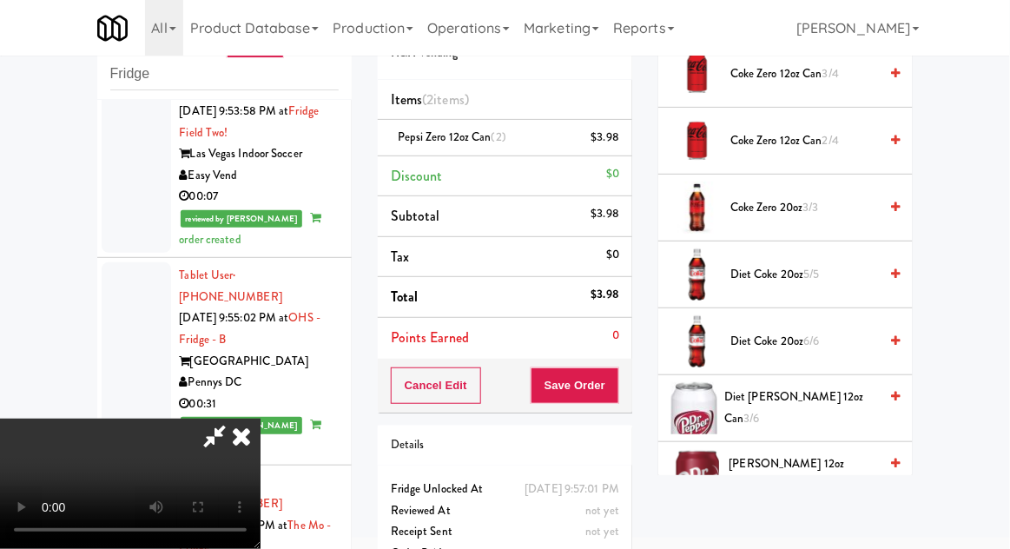
scroll to position [705, 0]
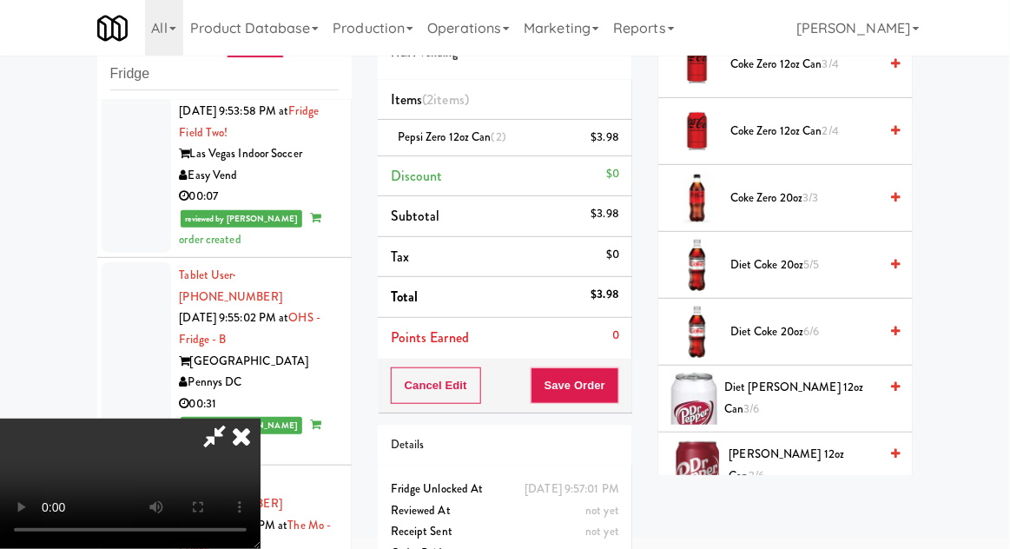
click at [817, 397] on span "Diet [PERSON_NAME] 12oz can 3/6" at bounding box center [801, 398] width 154 height 43
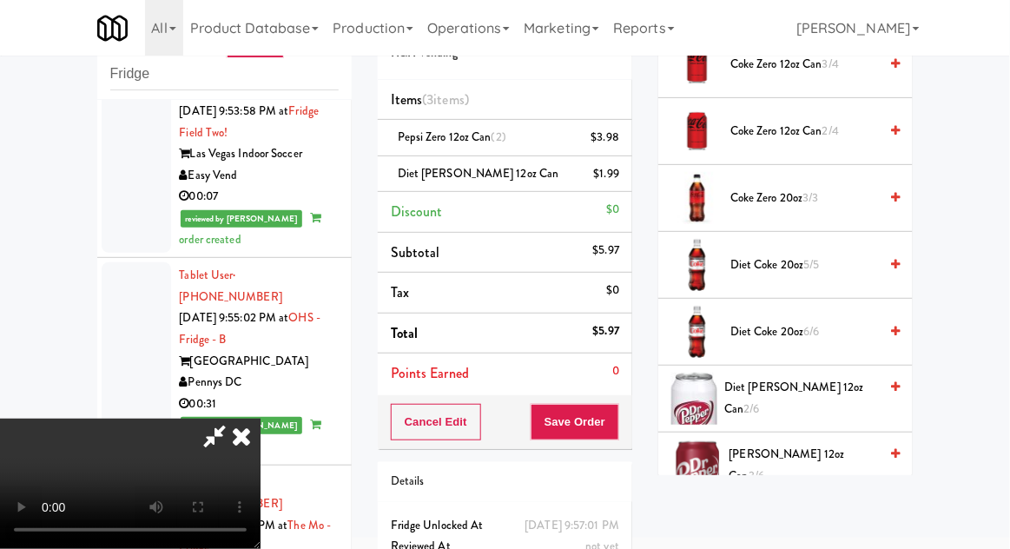
click at [811, 398] on span "Diet [PERSON_NAME] 12oz can 2/6" at bounding box center [801, 398] width 154 height 43
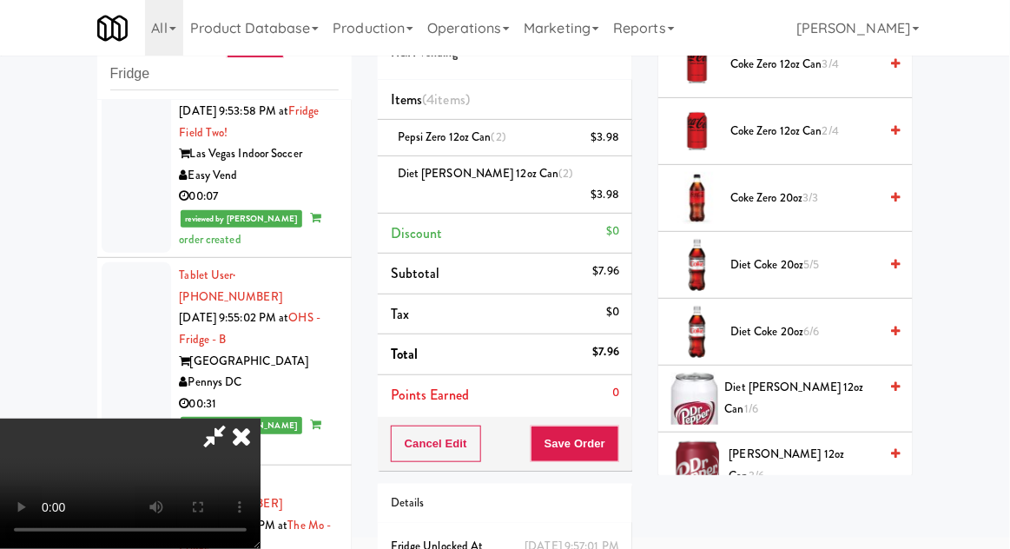
scroll to position [63, 0]
click at [616, 433] on button "Save Order" at bounding box center [575, 444] width 89 height 36
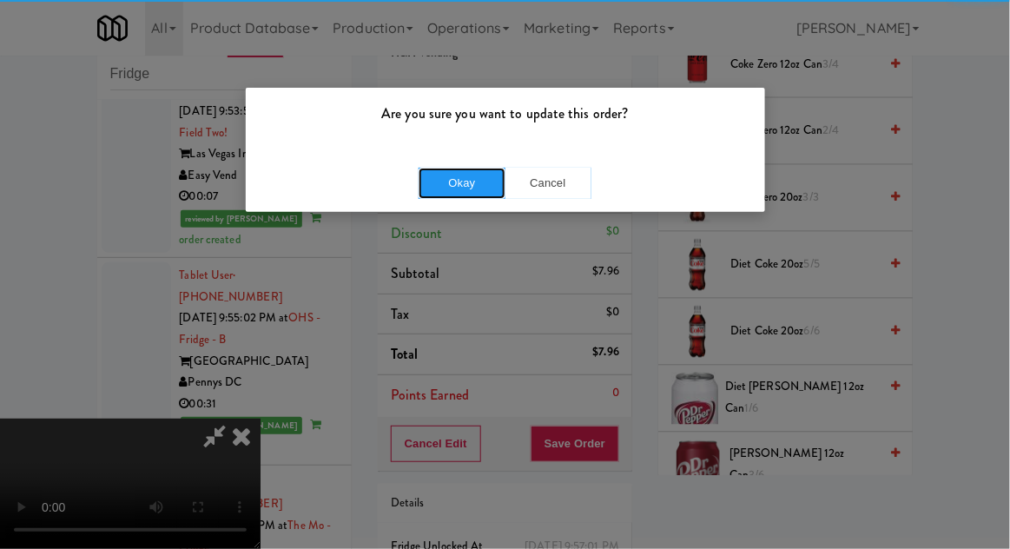
click at [453, 184] on button "Okay" at bounding box center [462, 183] width 87 height 31
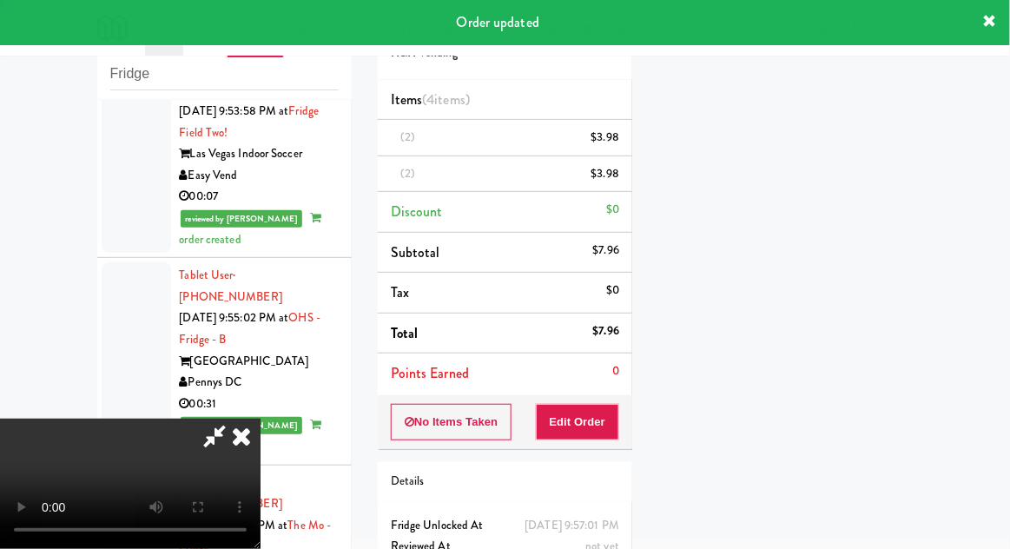
scroll to position [0, 0]
